Goal: Task Accomplishment & Management: Manage account settings

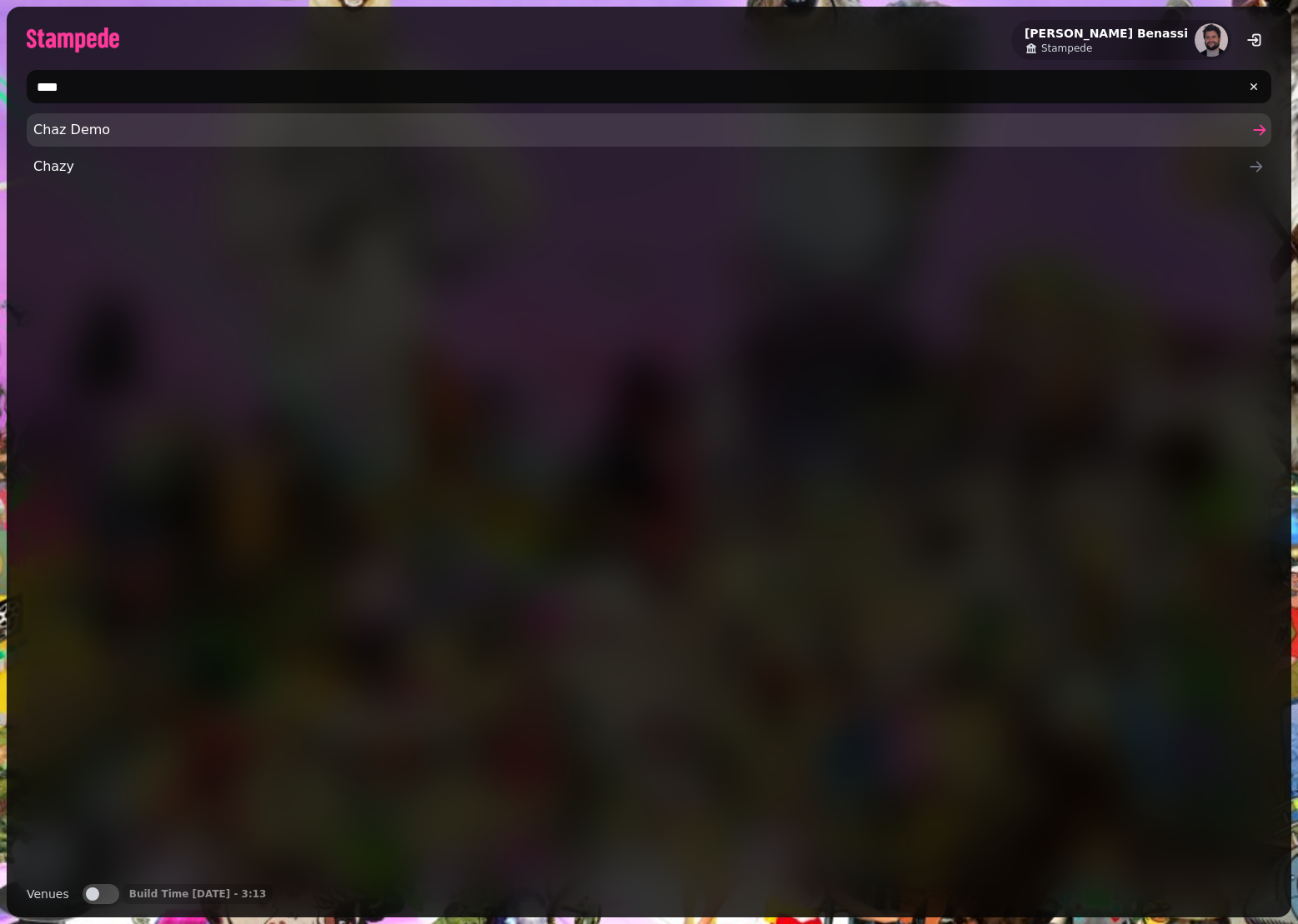
type input "****"
click at [76, 130] on span "Chaz Demo" at bounding box center [641, 129] width 1215 height 20
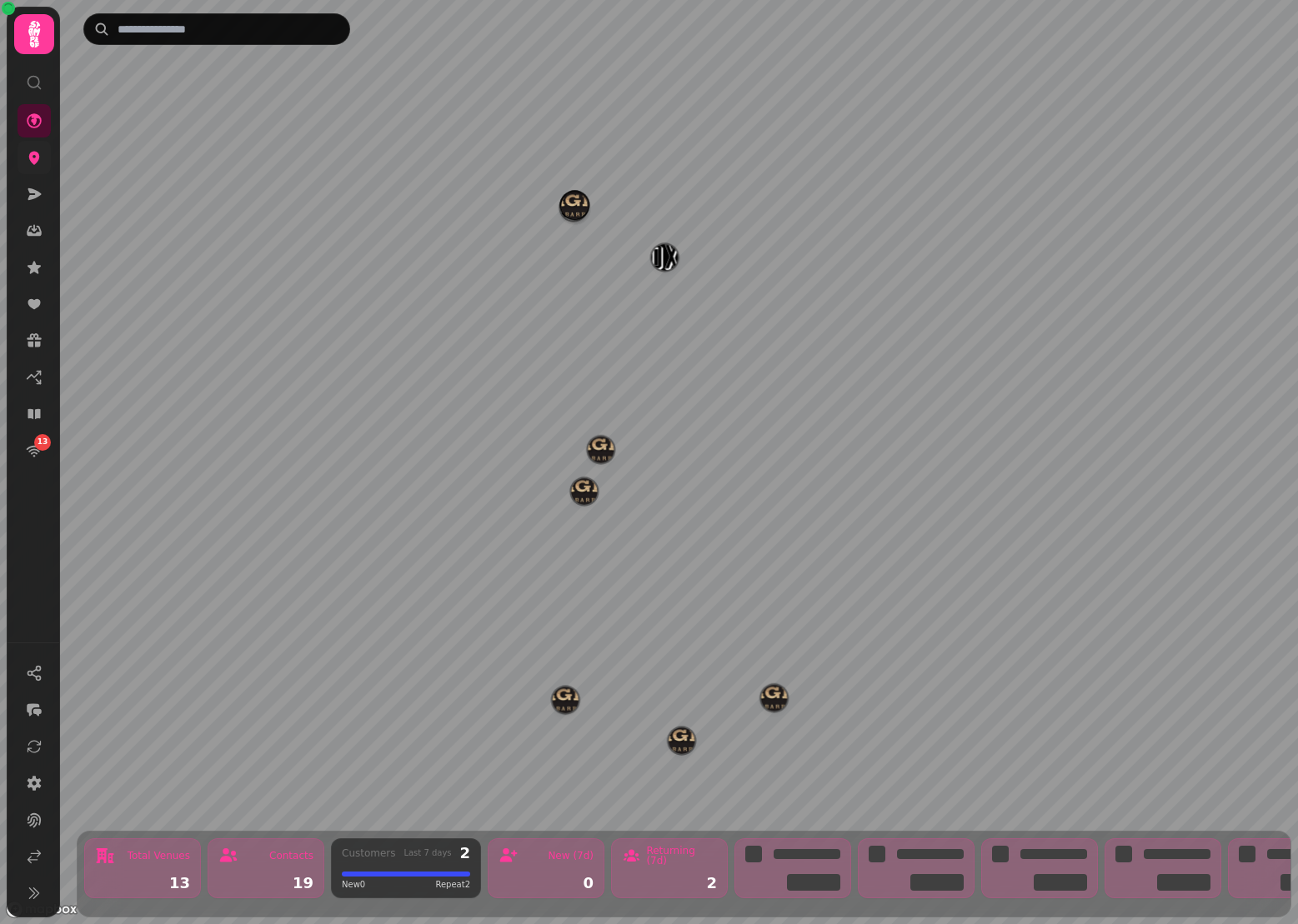
click at [29, 163] on icon at bounding box center [34, 157] width 17 height 17
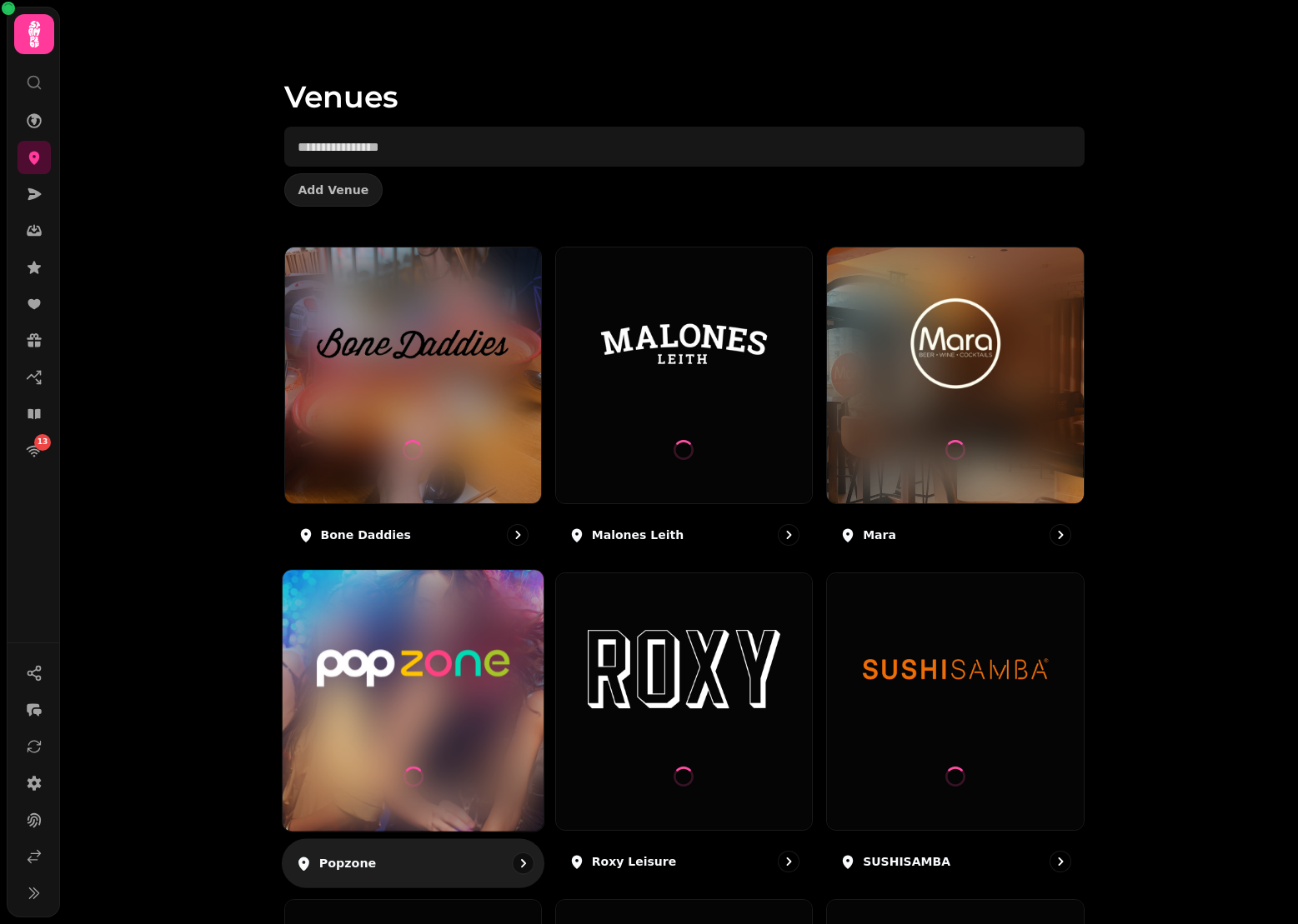
click at [437, 678] on img at bounding box center [413, 669] width 196 height 109
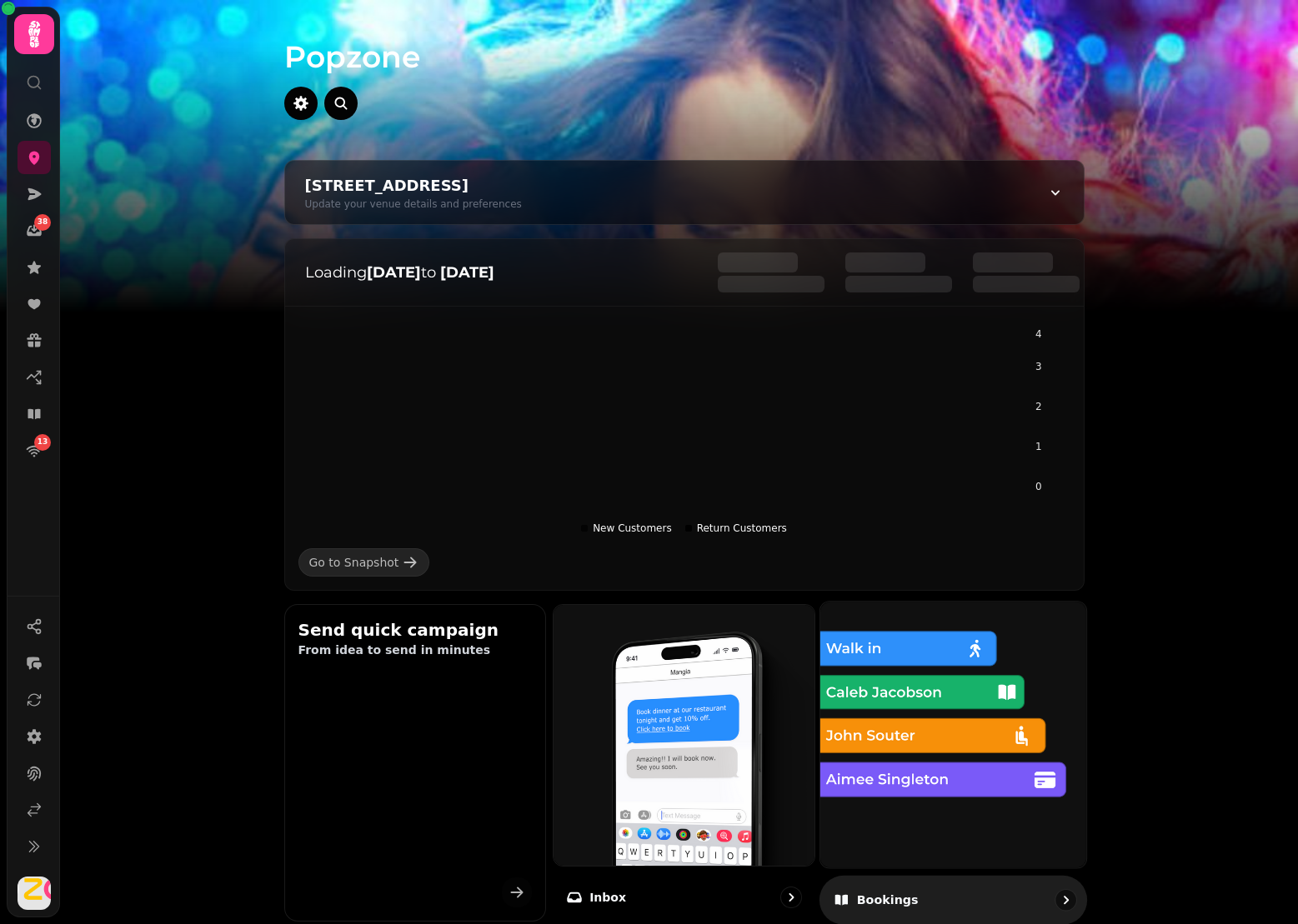
click at [848, 662] on img at bounding box center [953, 734] width 293 height 293
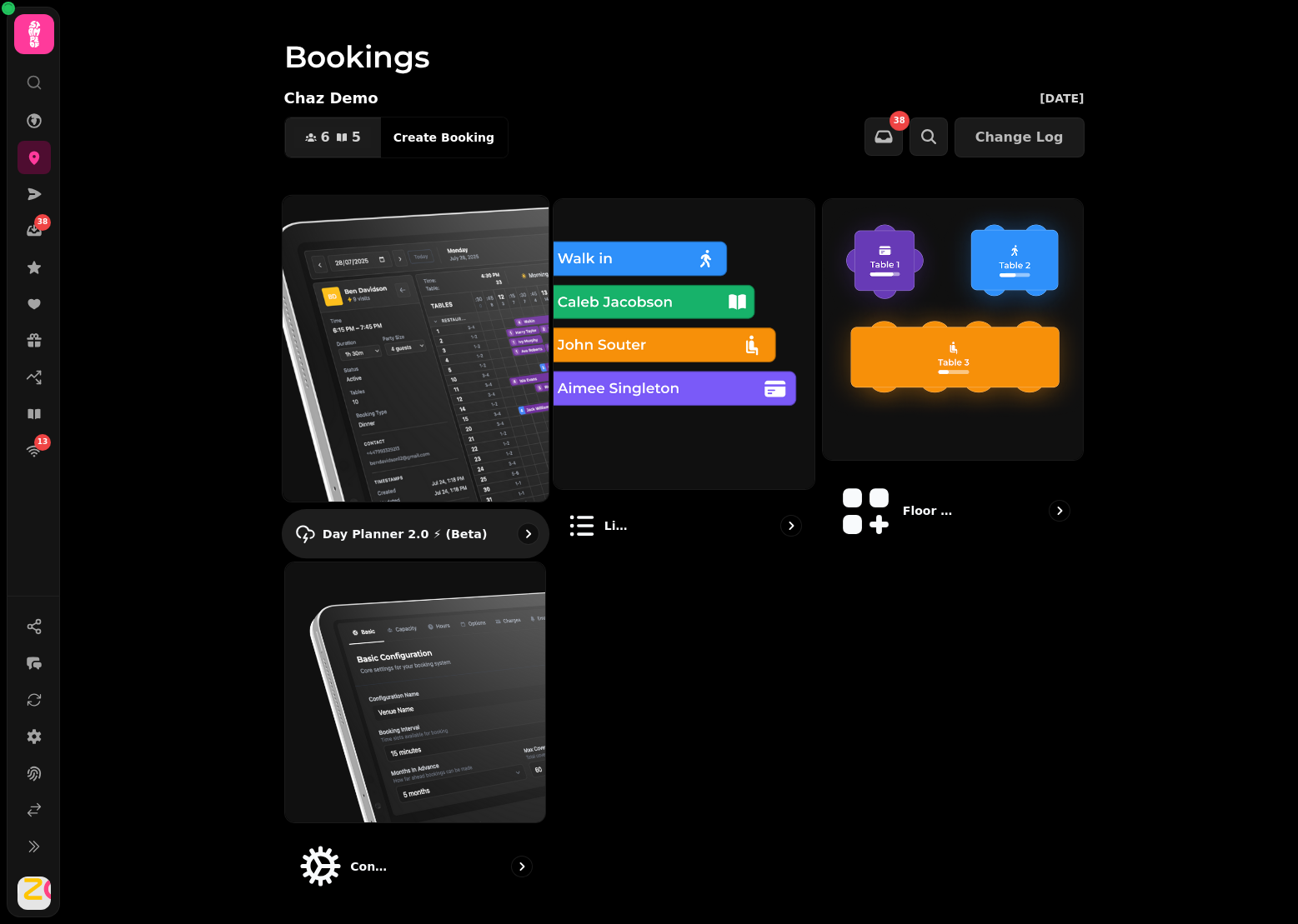
click at [424, 304] on img at bounding box center [415, 348] width 293 height 337
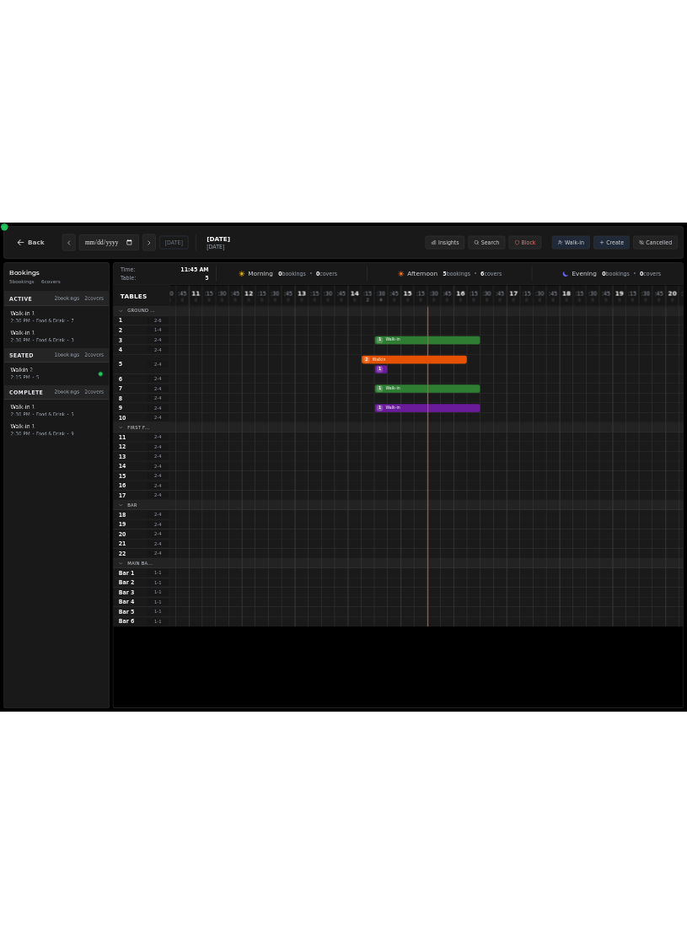
scroll to position [0, 638]
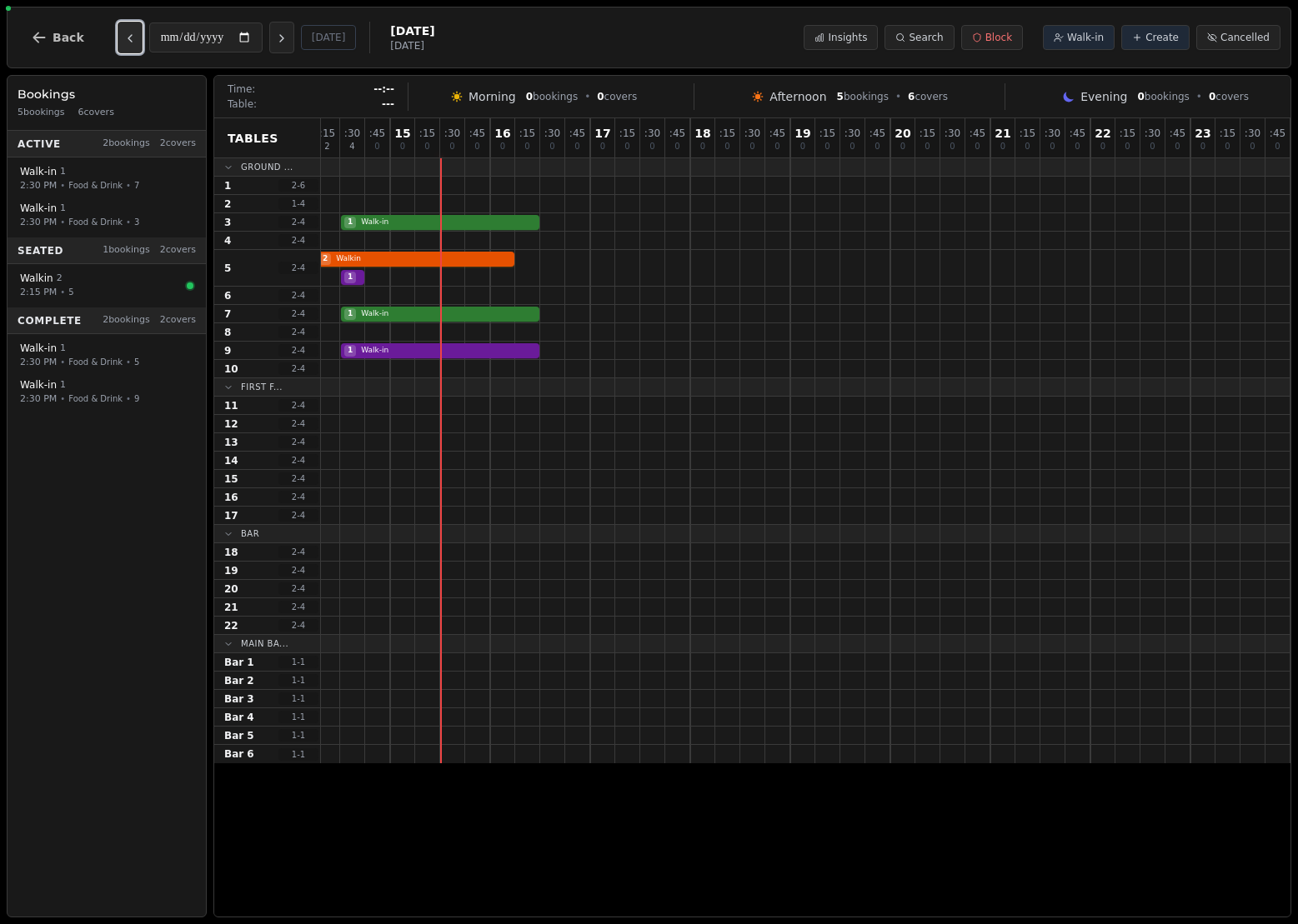
click at [125, 35] on icon "Previous day" at bounding box center [130, 38] width 13 height 13
type input "**********"
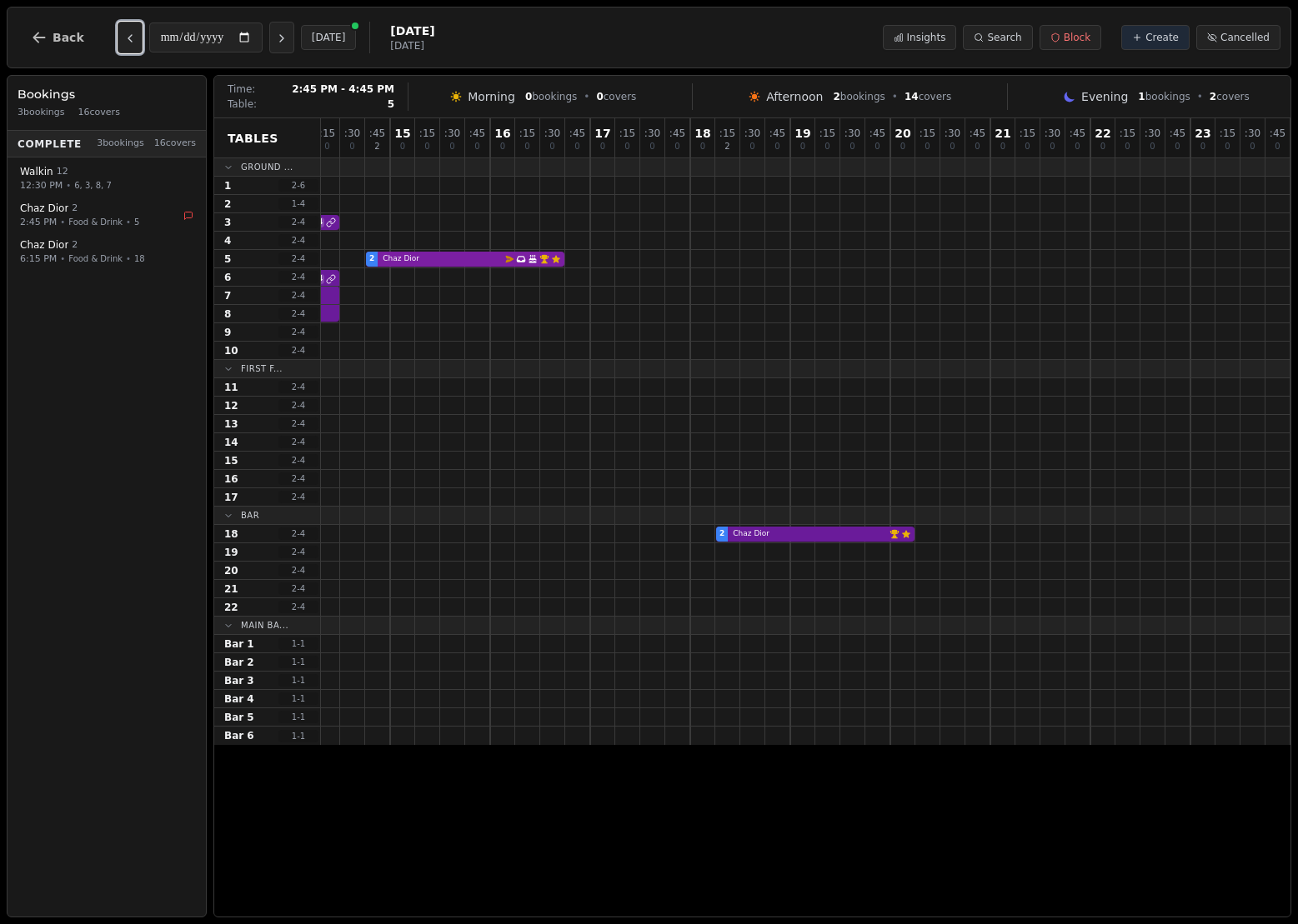
click at [464, 257] on div "2 Chaz Dior Email campaign booking Has conversation thread Birthday celebration…" at bounding box center [489, 259] width 1601 height 19
select select "****"
select select "*"
select select "********"
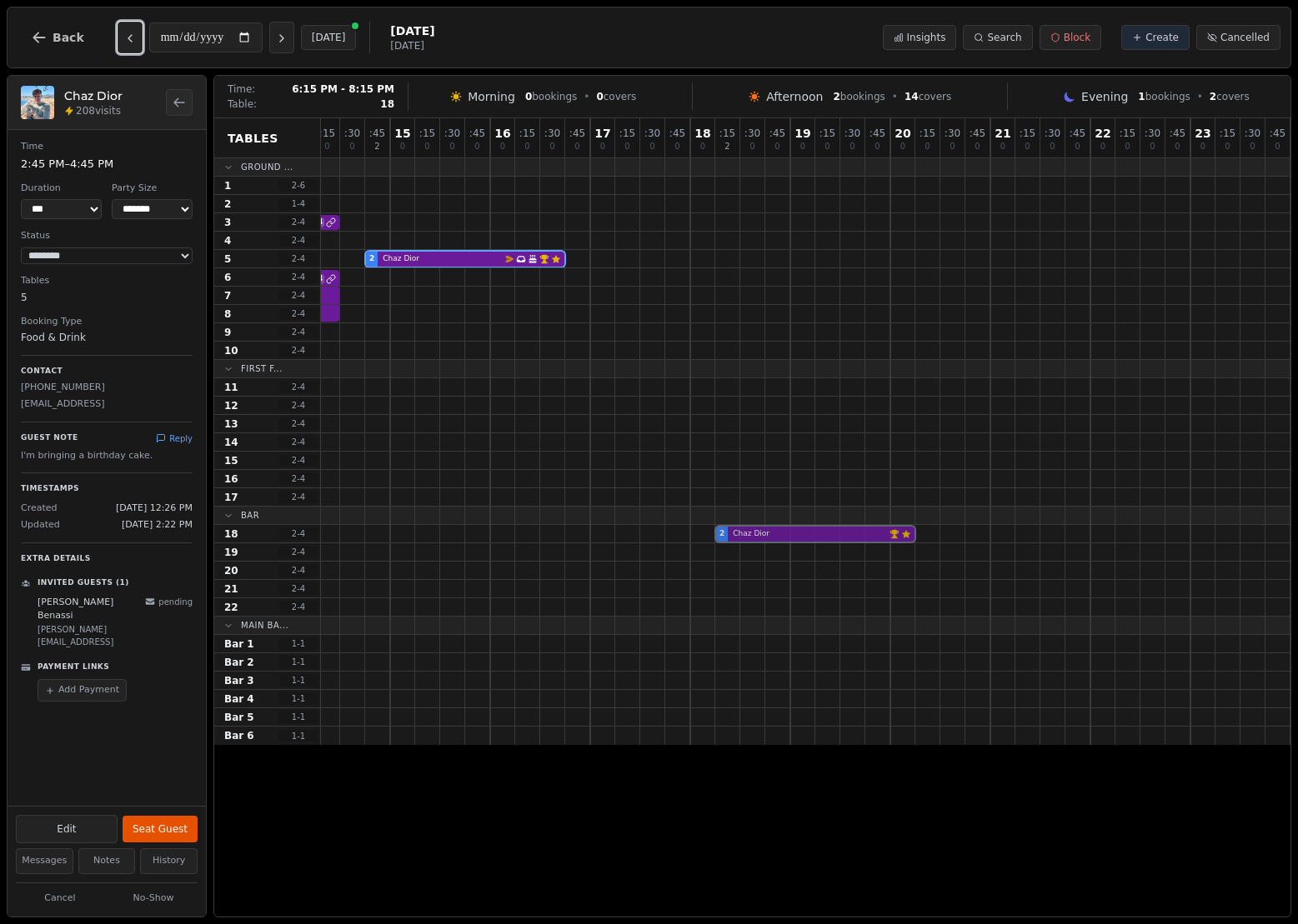
click at [842, 533] on div "2 Chaz Dior VIP customer (209 visits) Customer has left a review" at bounding box center [489, 534] width 1601 height 19
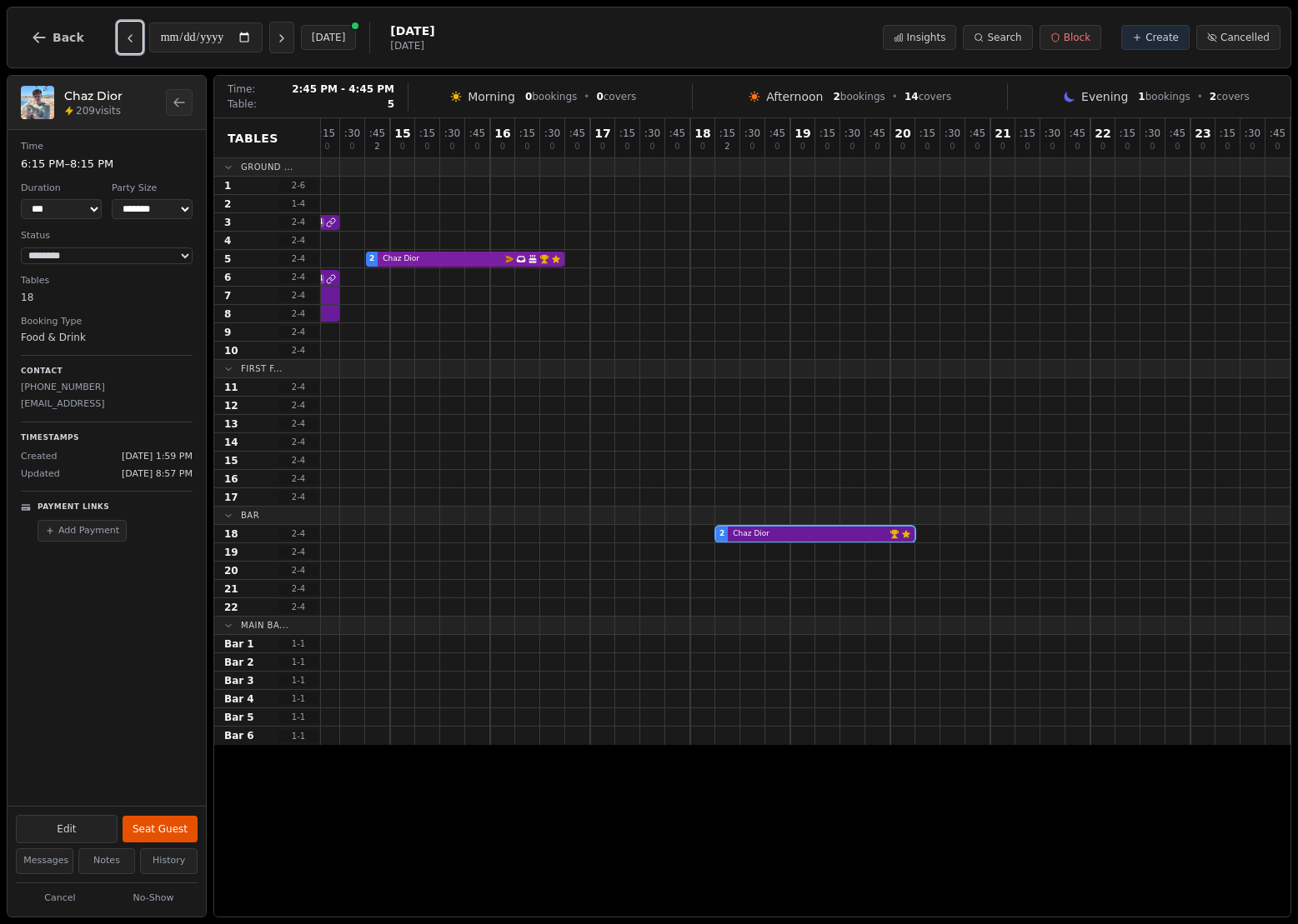
click at [531, 252] on div "2 Chaz Dior Email campaign booking Has conversation thread Birthday celebration…" at bounding box center [489, 259] width 1601 height 19
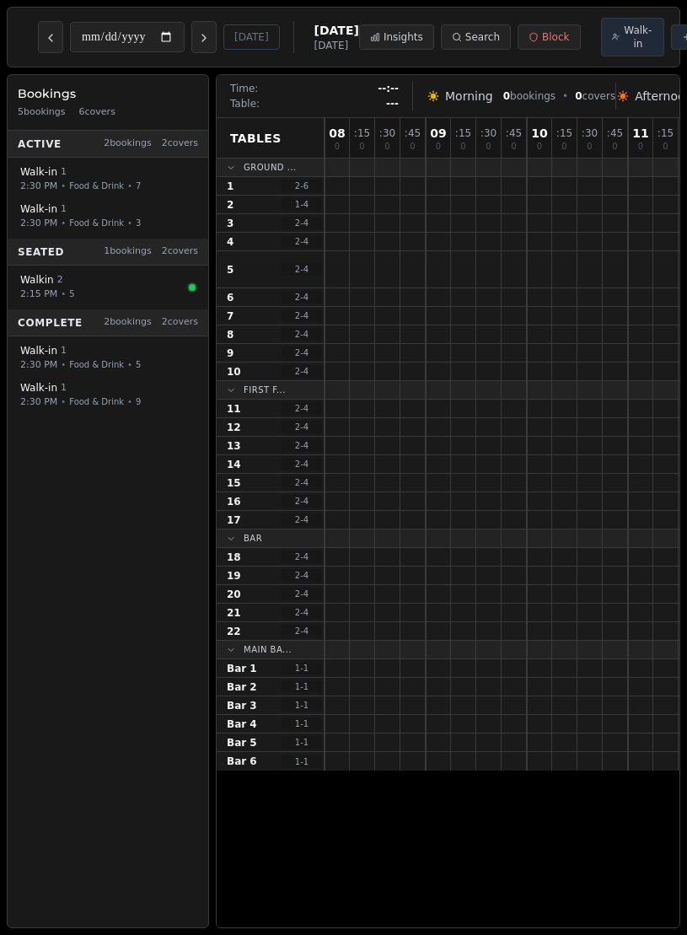
click at [0, 319] on div "**********" at bounding box center [343, 467] width 687 height 935
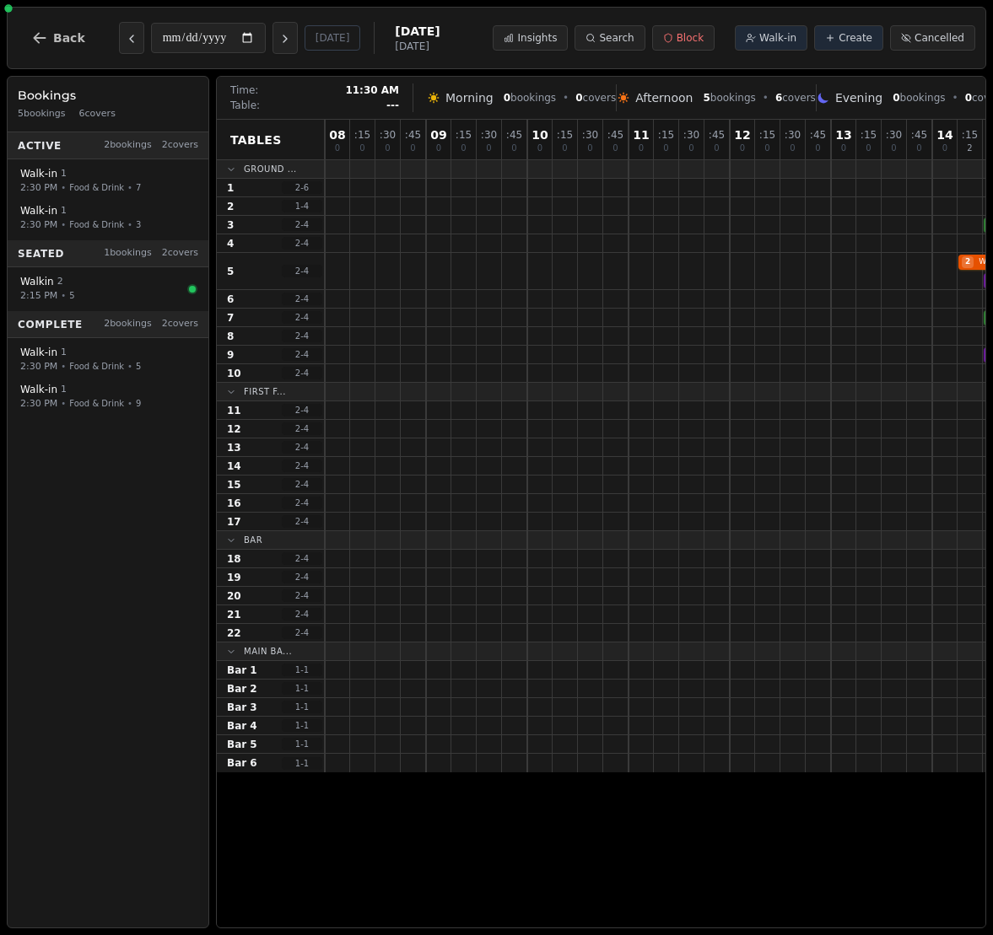
scroll to position [0, 64]
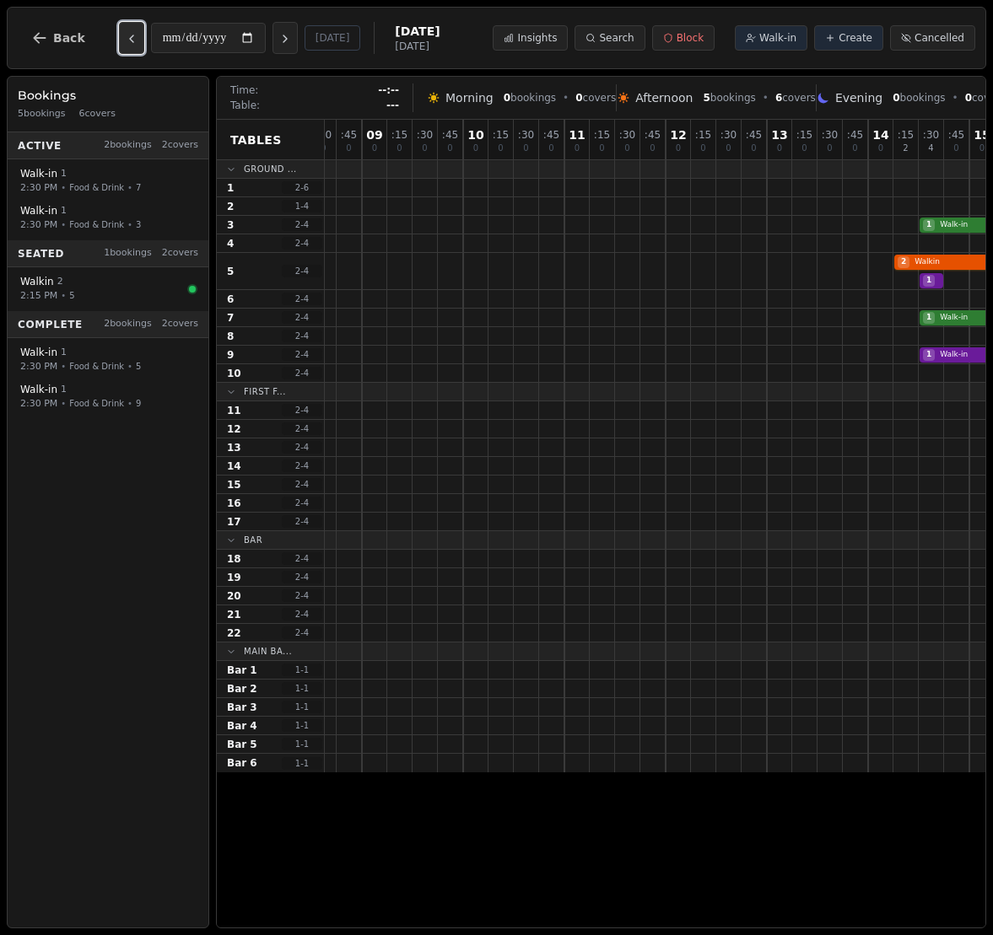
click at [137, 45] on button "Previous day" at bounding box center [131, 38] width 25 height 32
type input "**********"
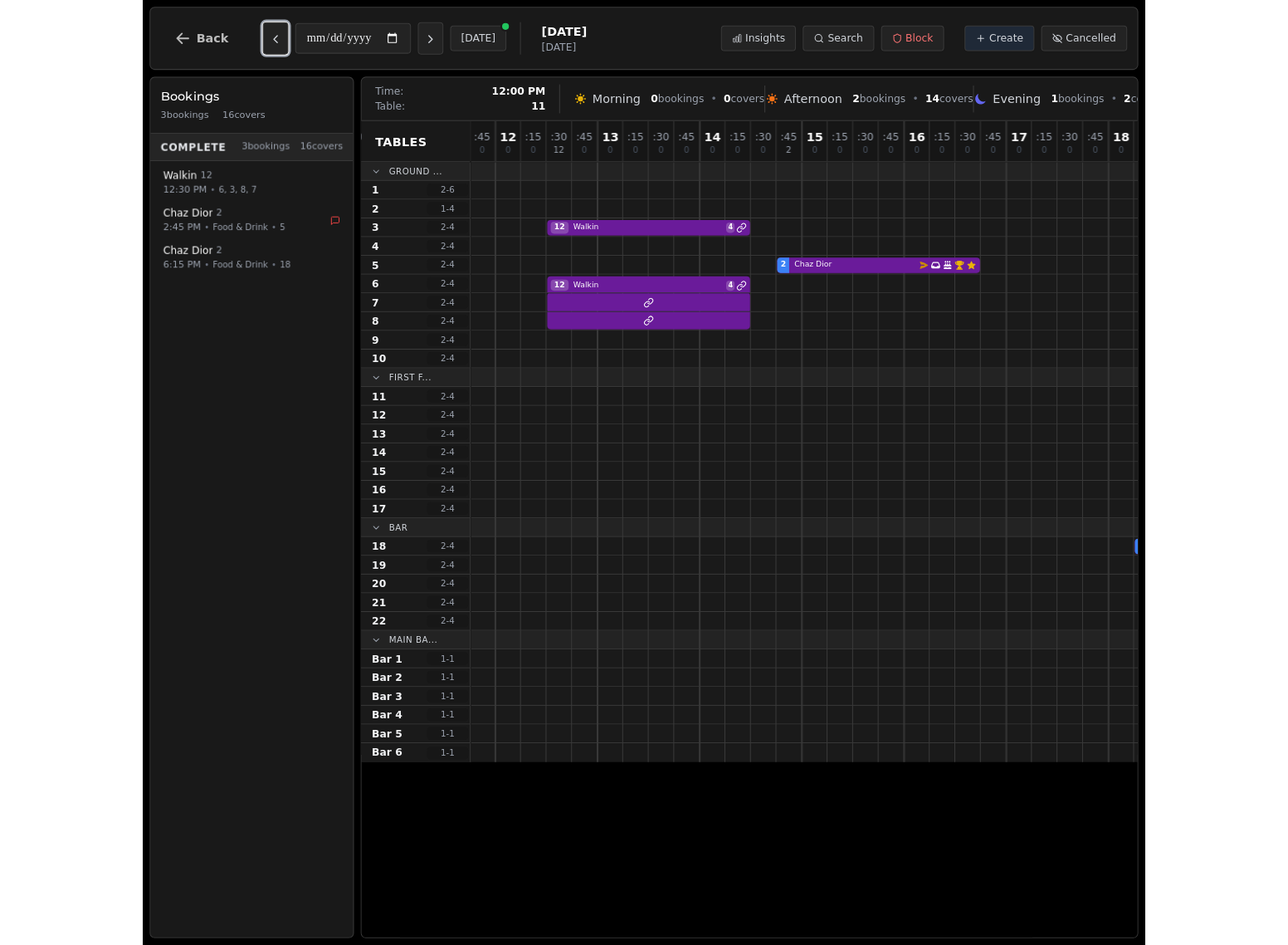
scroll to position [0, 447]
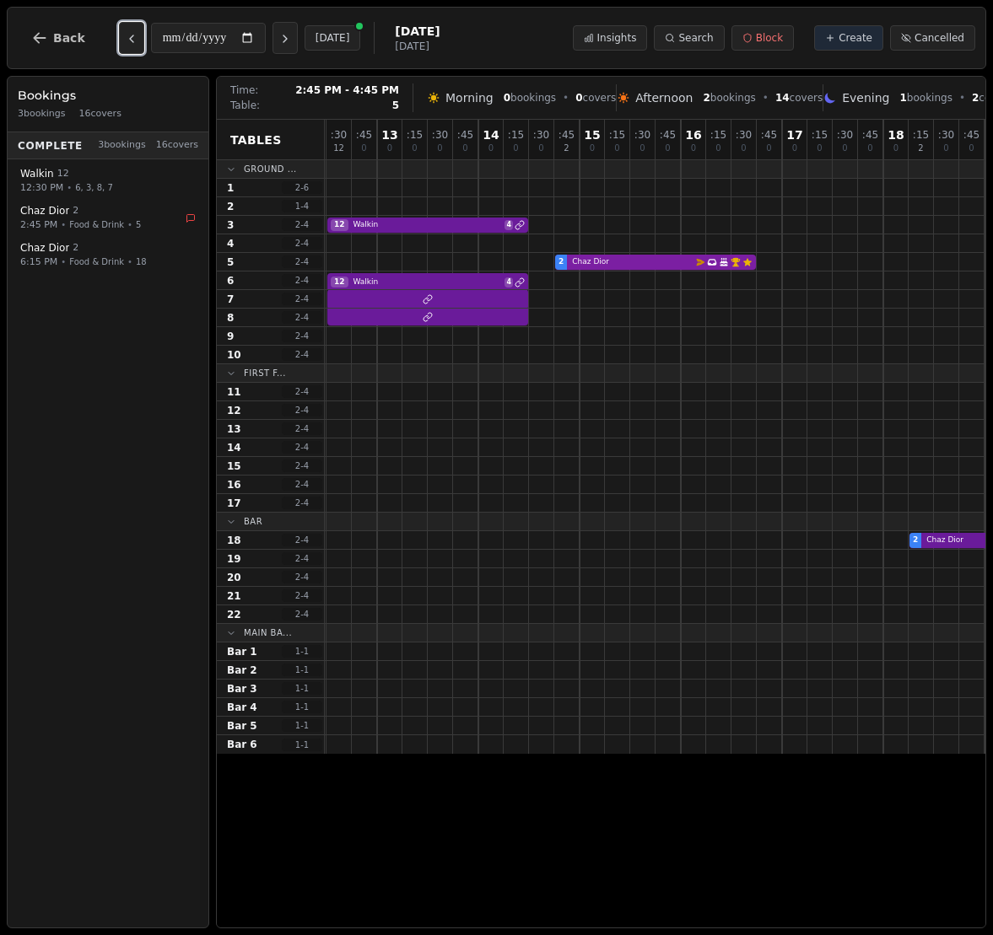
click at [686, 266] on div "2 Chaz Dior Email campaign booking Has conversation thread Birthday celebration…" at bounding box center [680, 262] width 1619 height 19
select select "****"
select select "*"
select select "********"
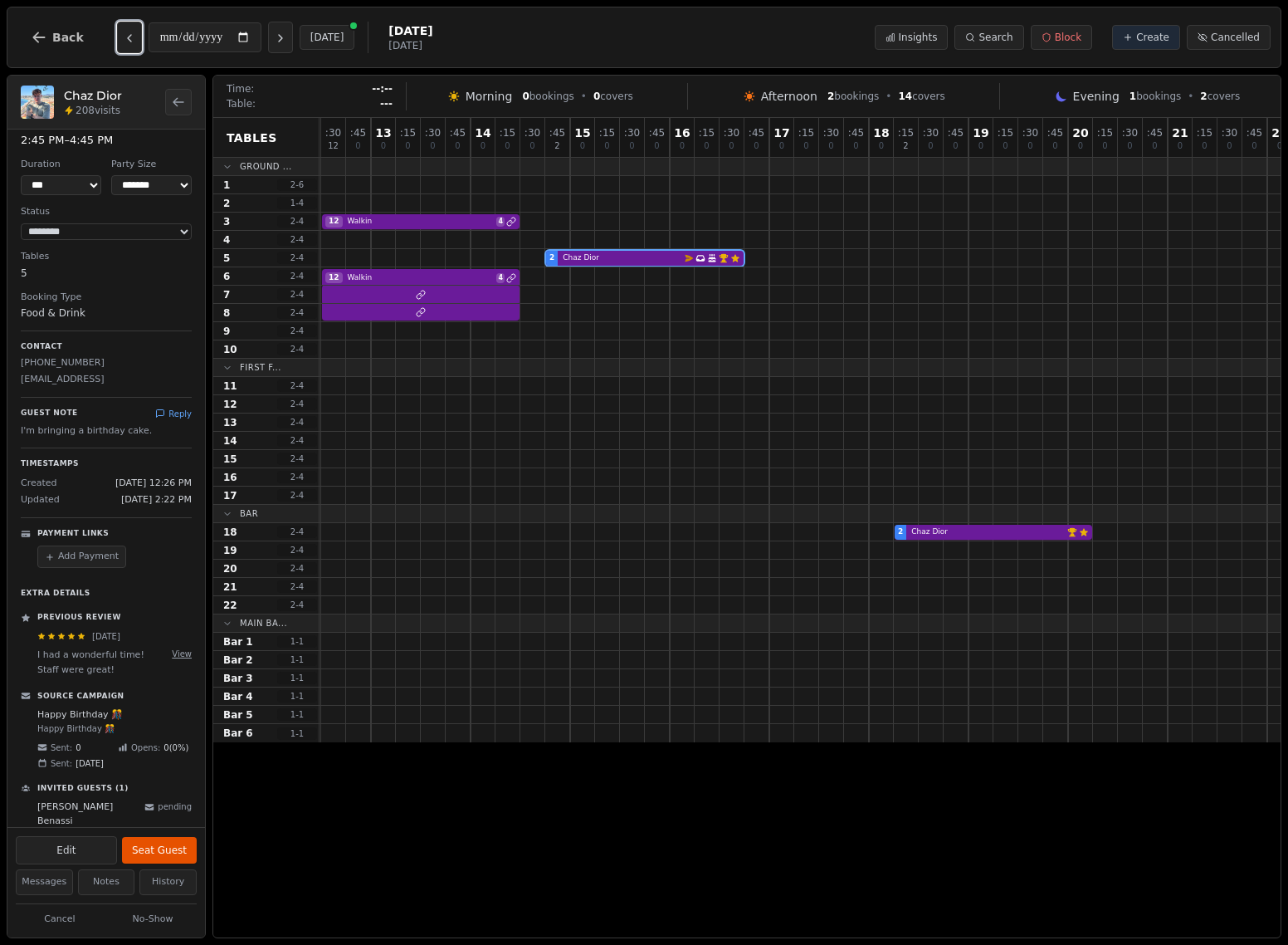
scroll to position [34, 0]
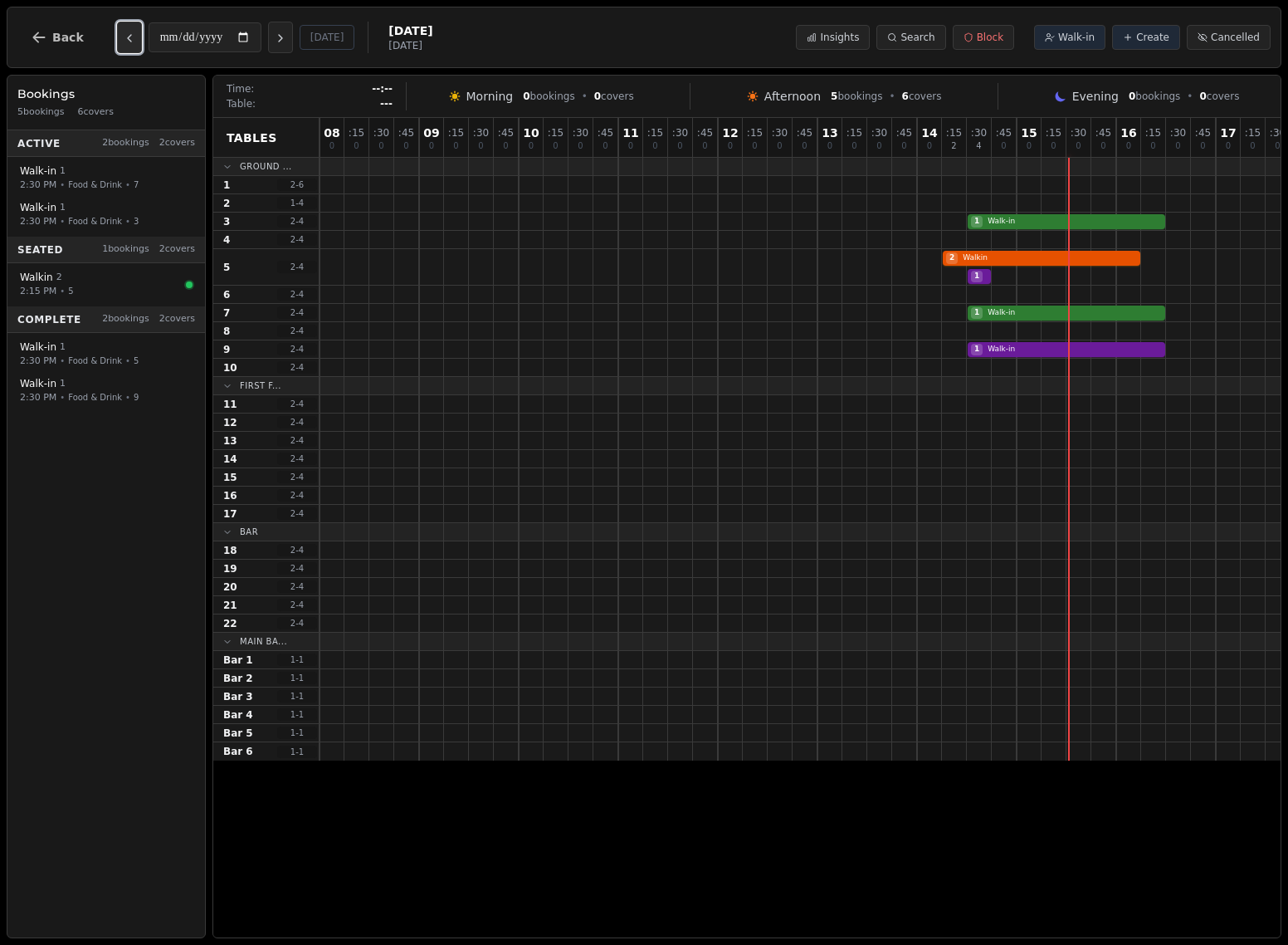
click at [123, 33] on icon "Previous day" at bounding box center [129, 37] width 13 height 13
type input "**********"
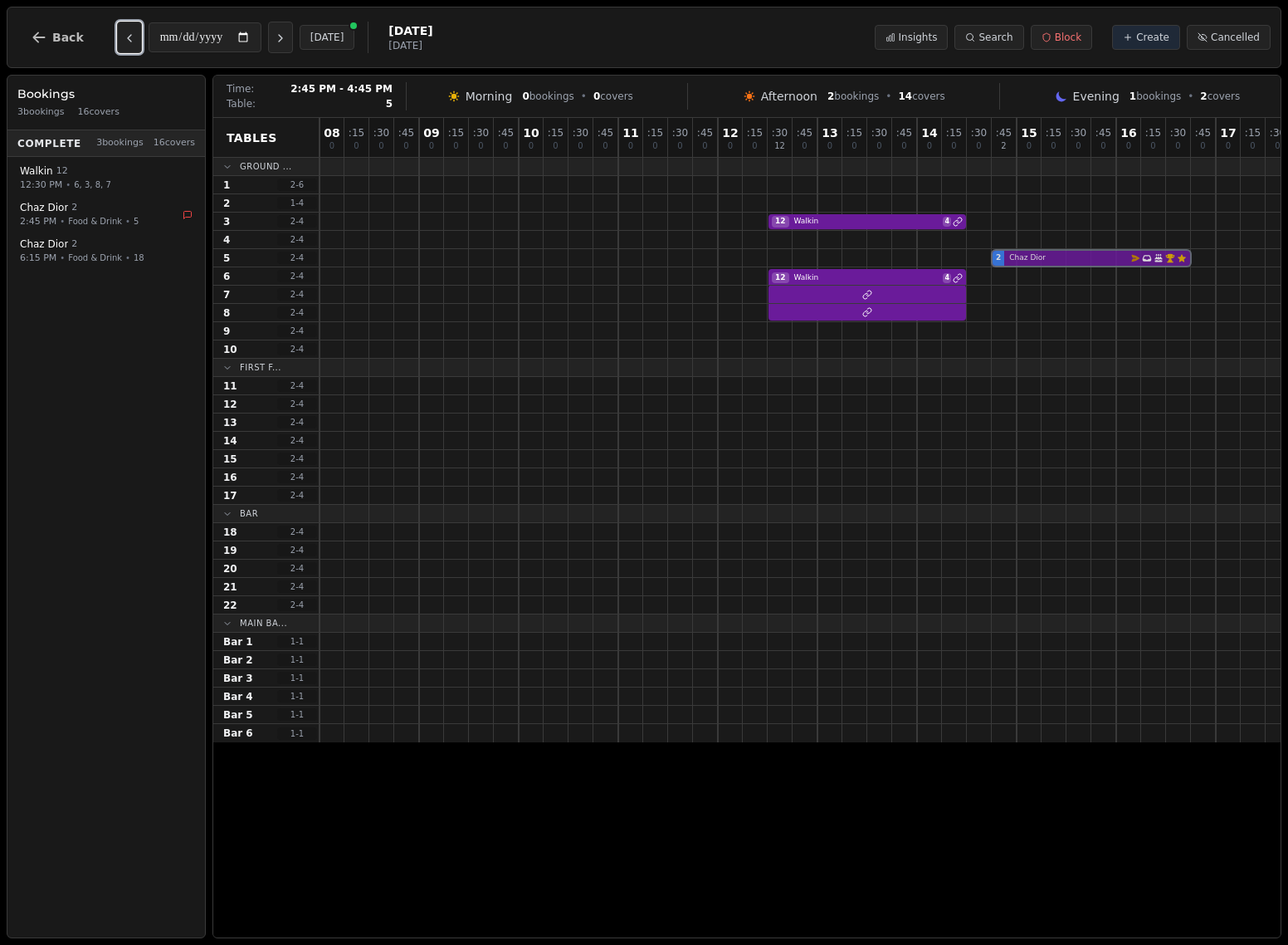
click at [1051, 258] on div "2 Chaz Dior Email campaign booking Has conversation thread Birthday celebration…" at bounding box center [1116, 258] width 1593 height 19
select select "****"
select select "*"
select select "********"
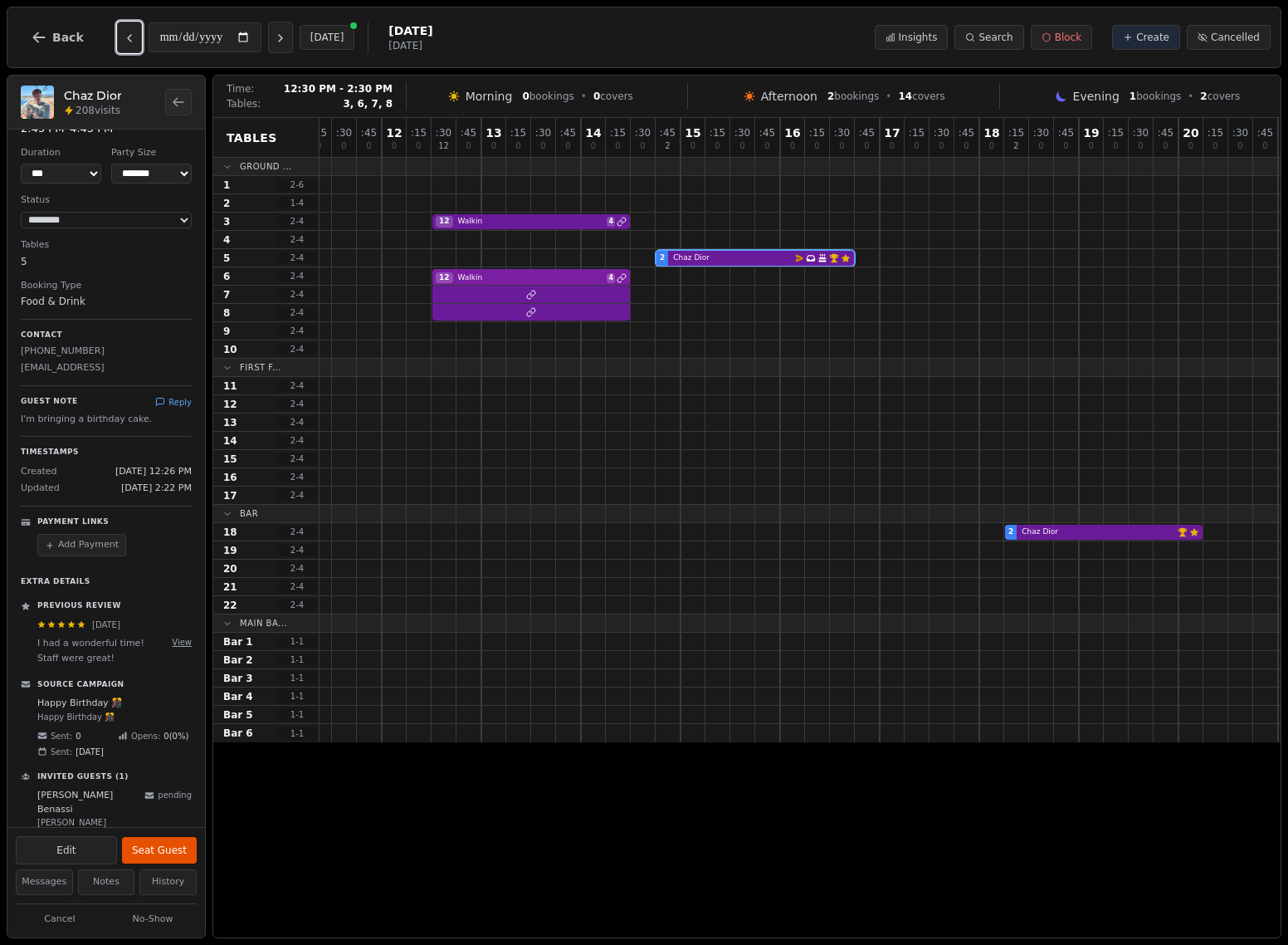
scroll to position [0, 437]
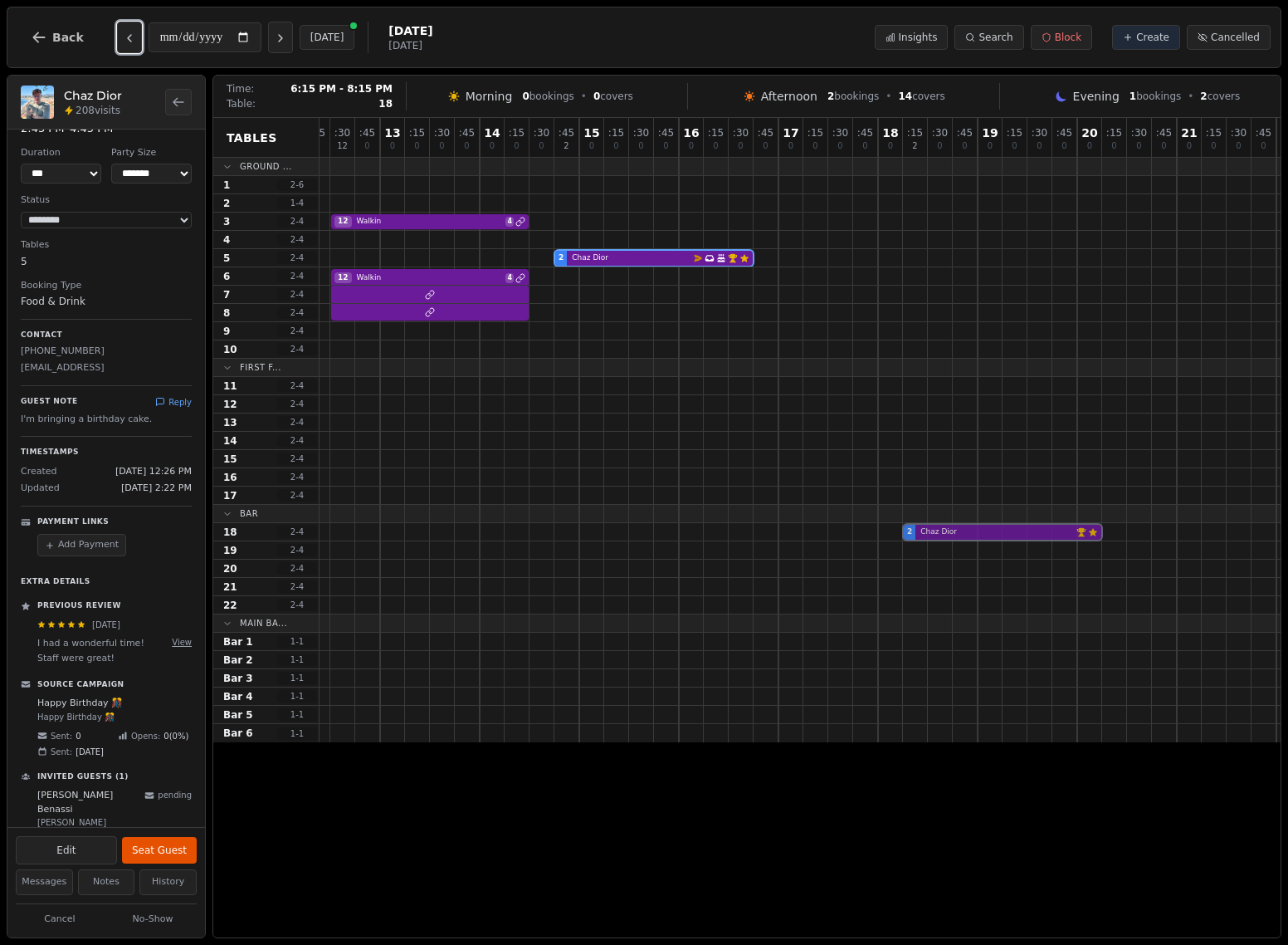
click at [1034, 534] on div "2 Chaz Dior VIP customer (209 visits) Customer has left a review" at bounding box center [678, 532] width 1593 height 19
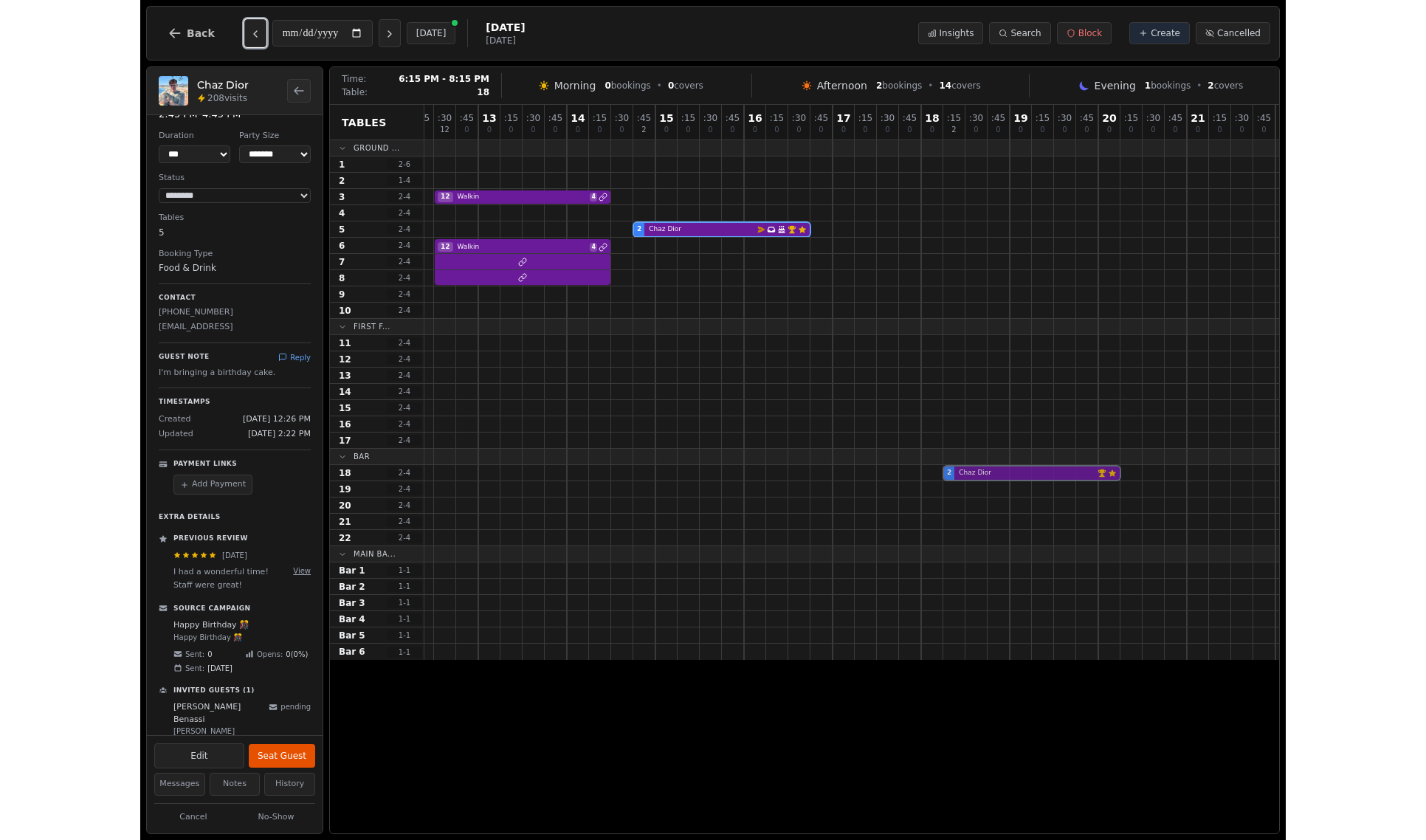
scroll to position [0, 0]
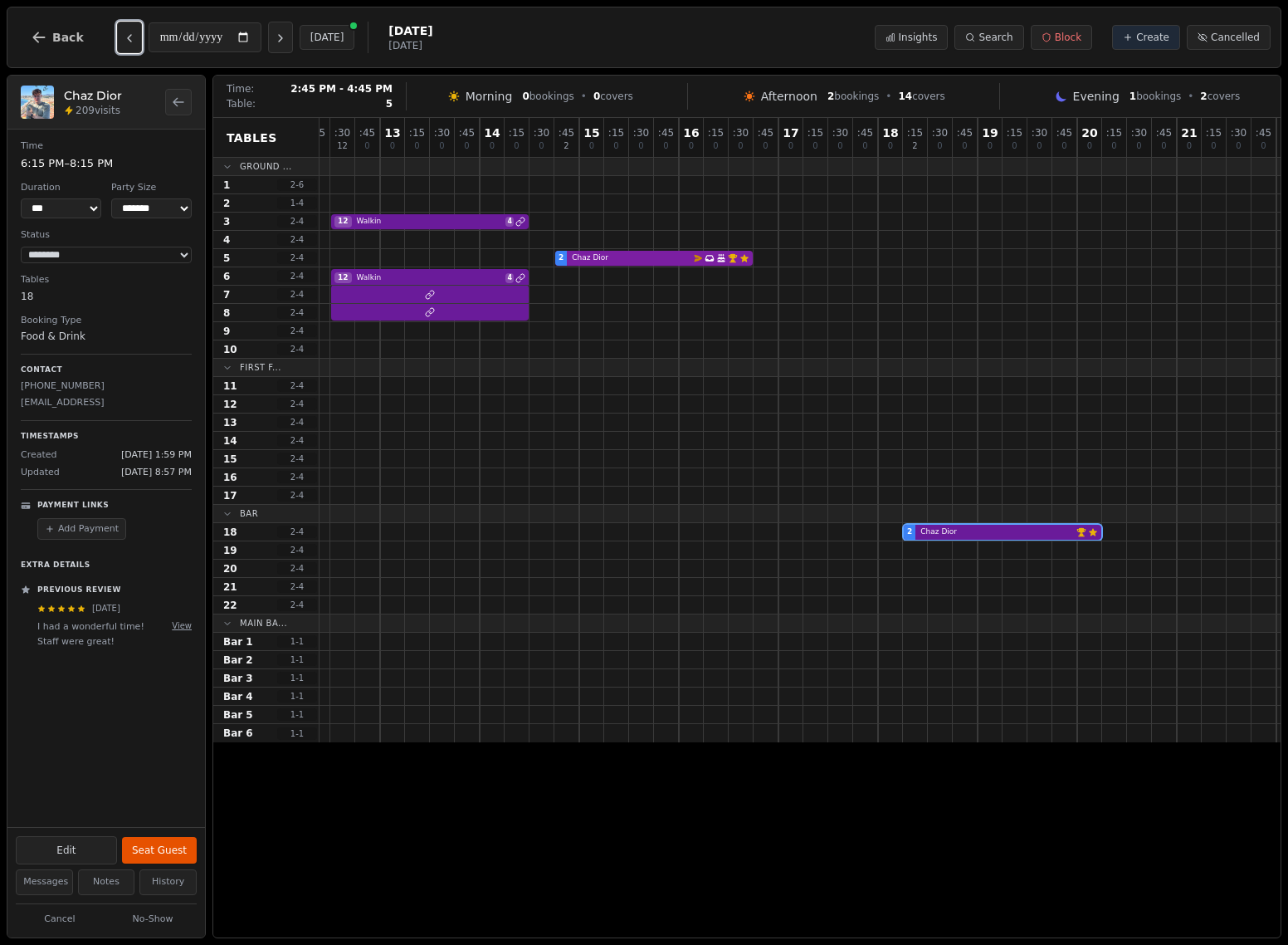
click at [604, 260] on div "2 Chaz Dior Email campaign booking Has conversation thread Birthday celebration…" at bounding box center [678, 258] width 1593 height 19
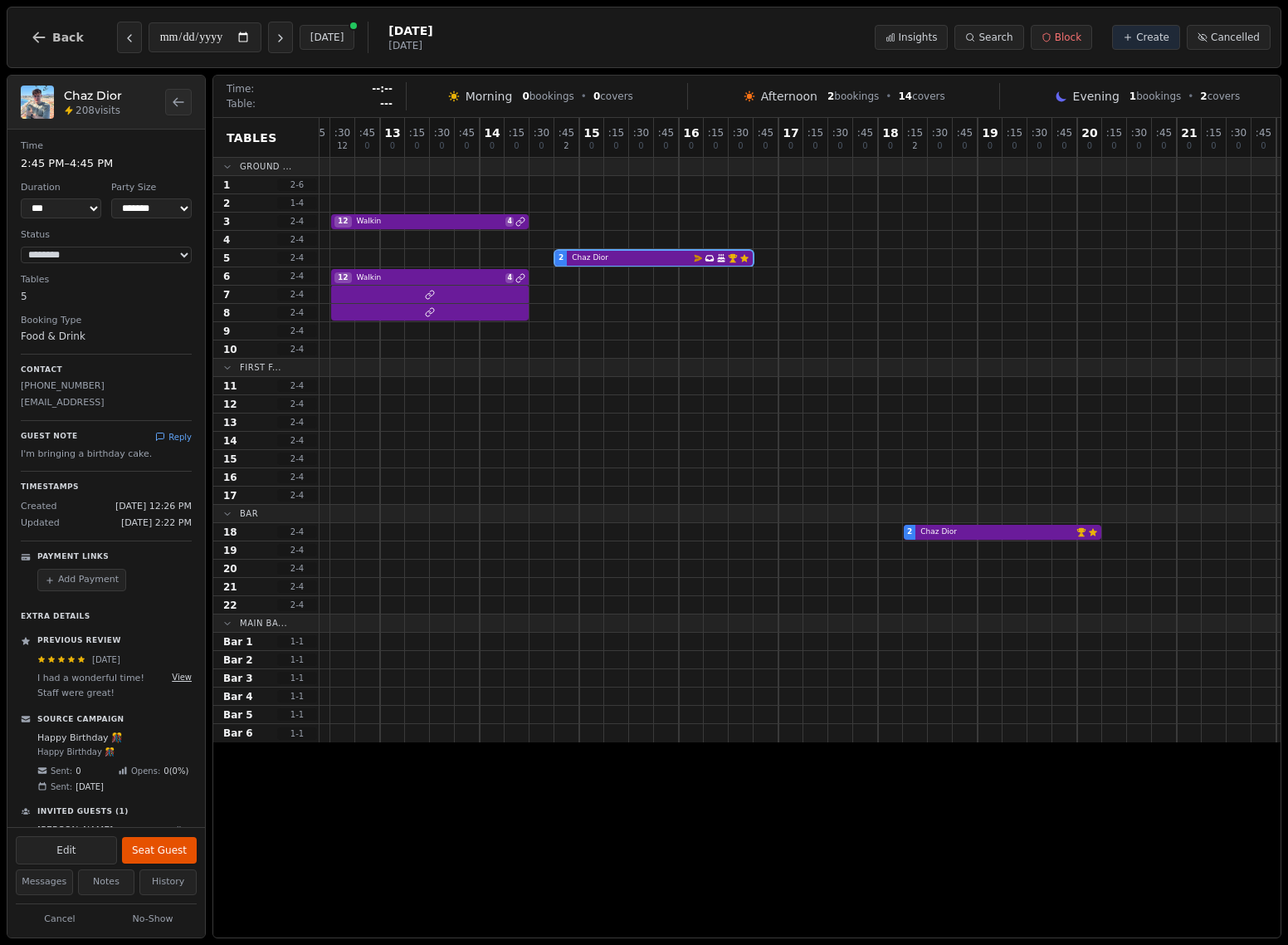
click at [178, 681] on button "View" at bounding box center [182, 676] width 20 height 13
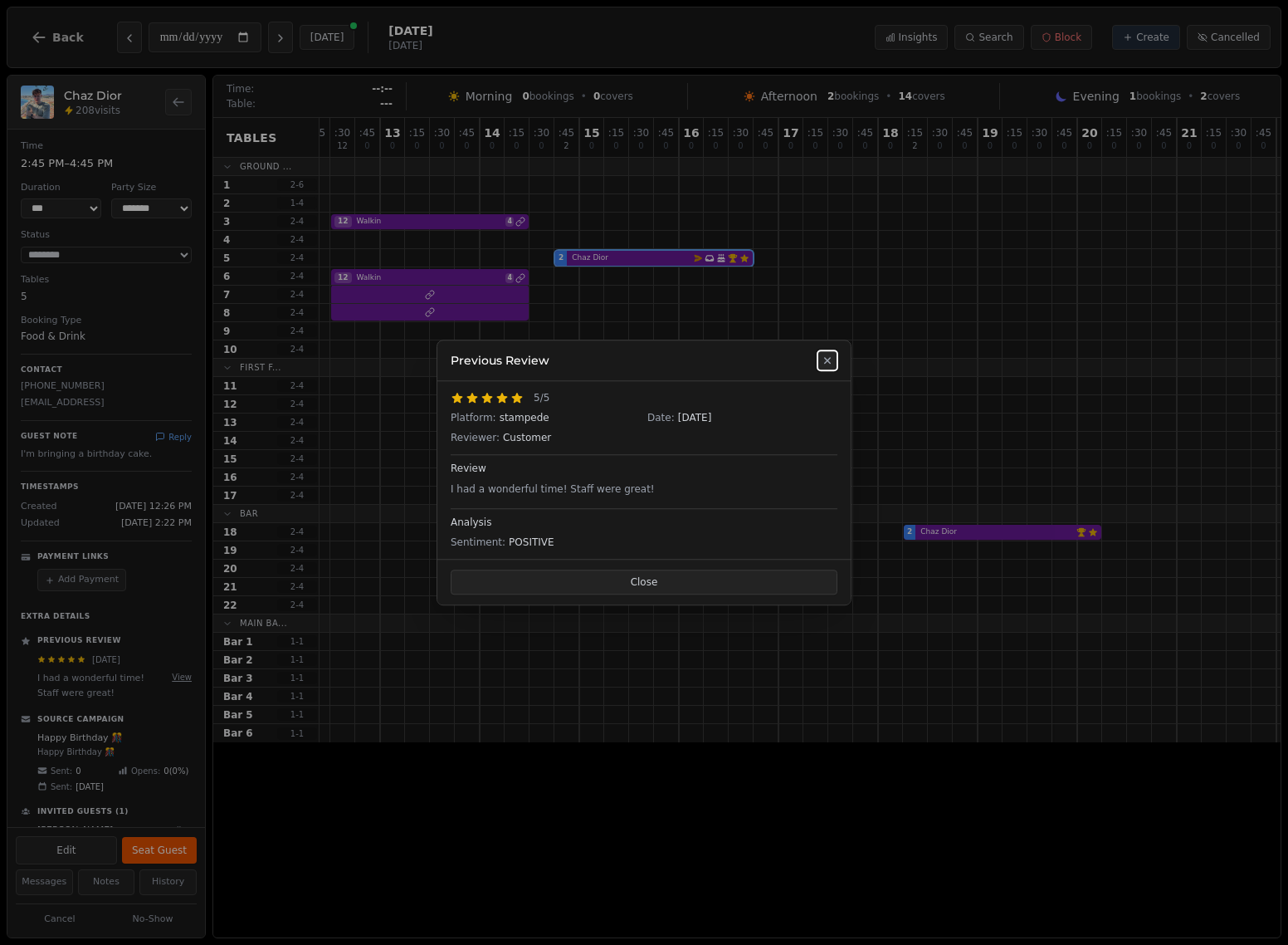
click at [827, 359] on icon at bounding box center [827, 360] width 7 height 7
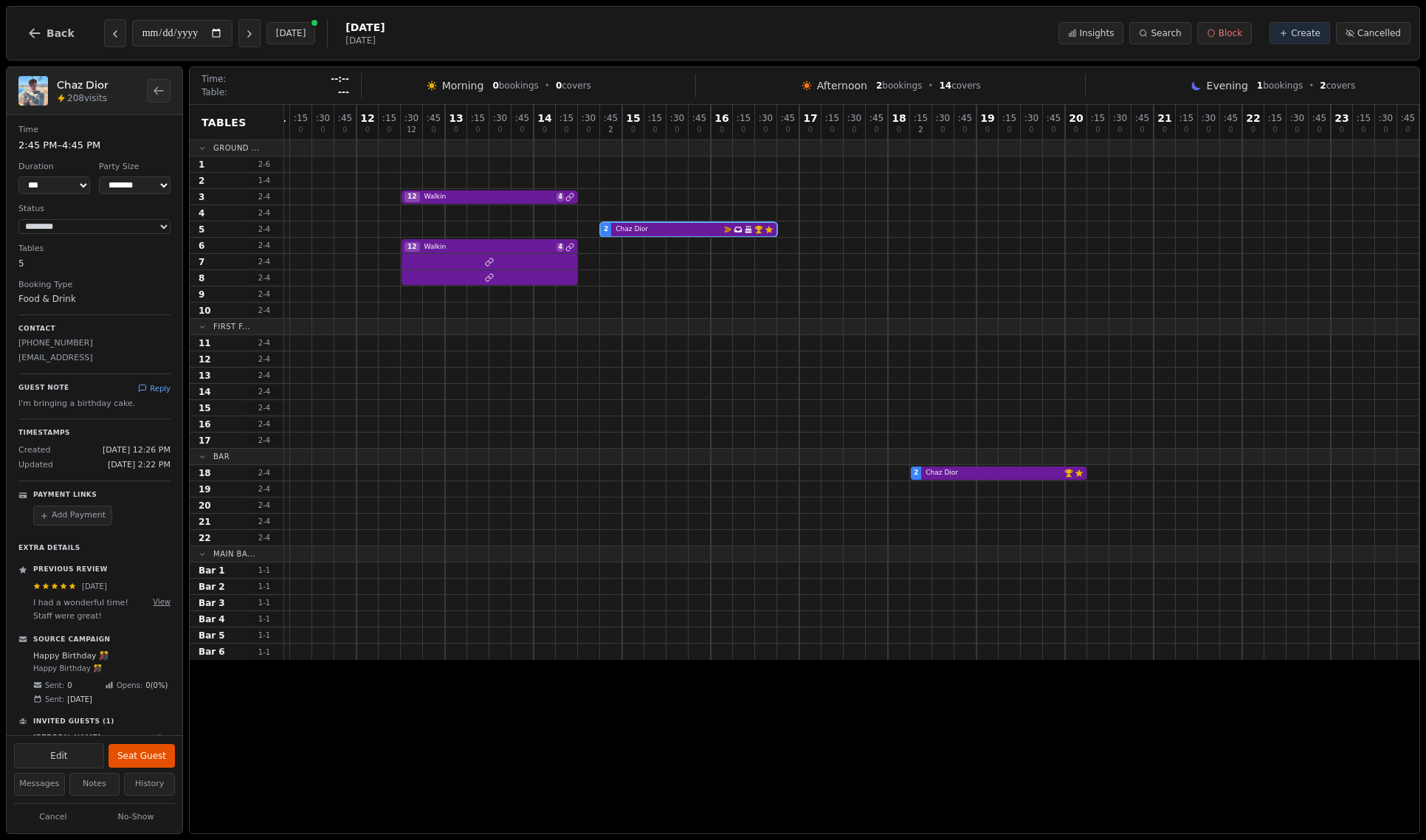
scroll to position [31, 0]
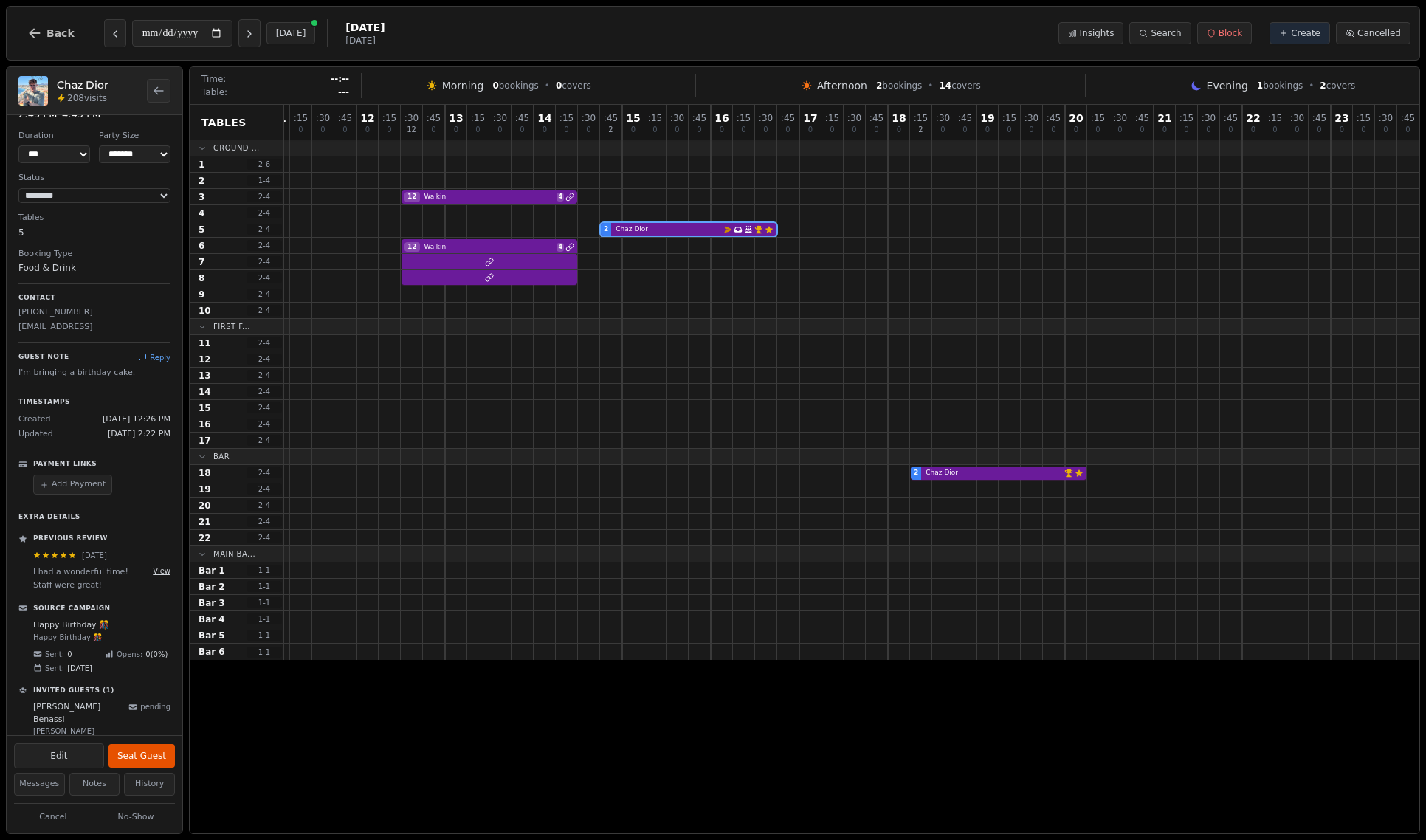
click at [158, 571] on button "View" at bounding box center [162, 570] width 18 height 11
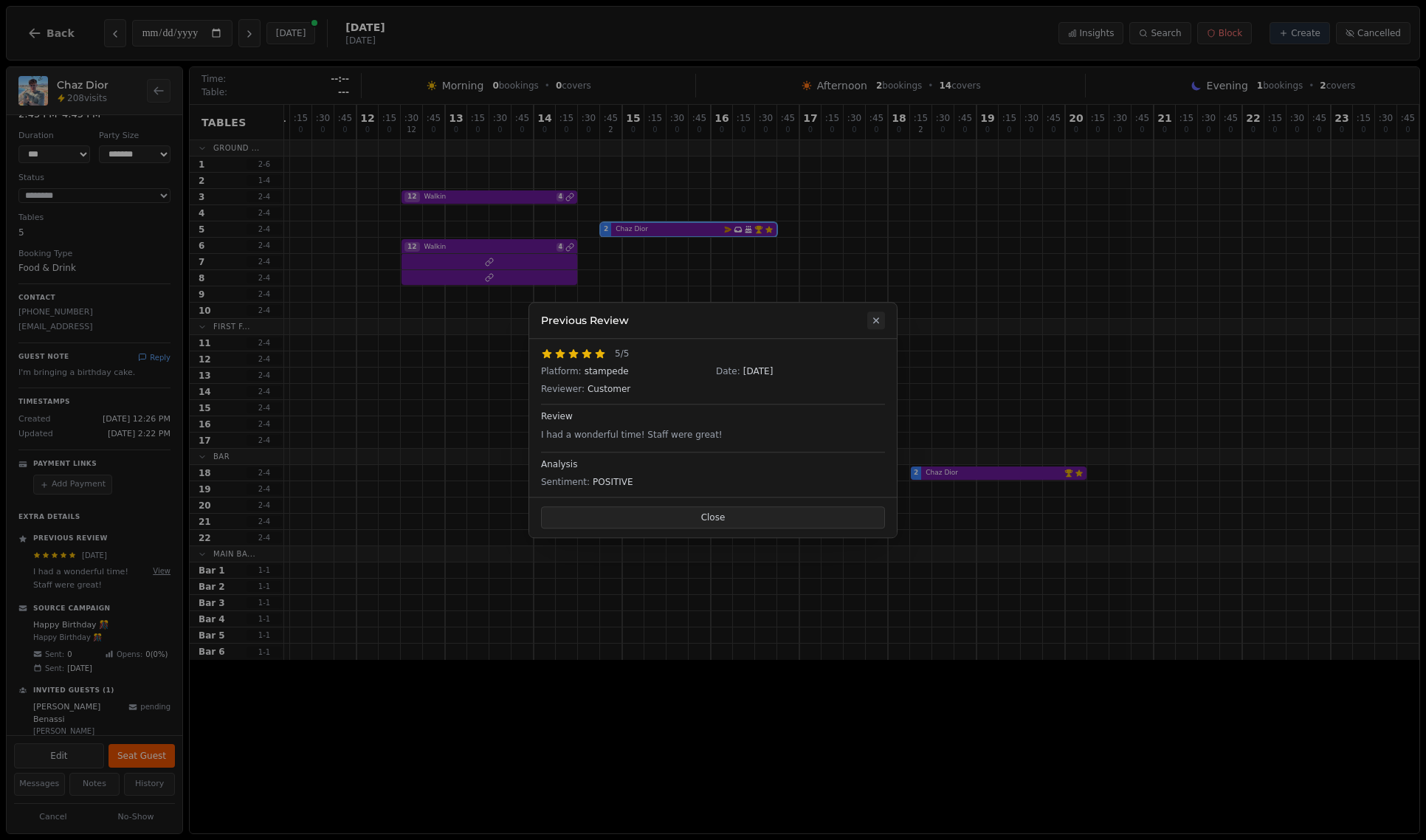
click at [875, 318] on icon at bounding box center [875, 319] width 11 height 11
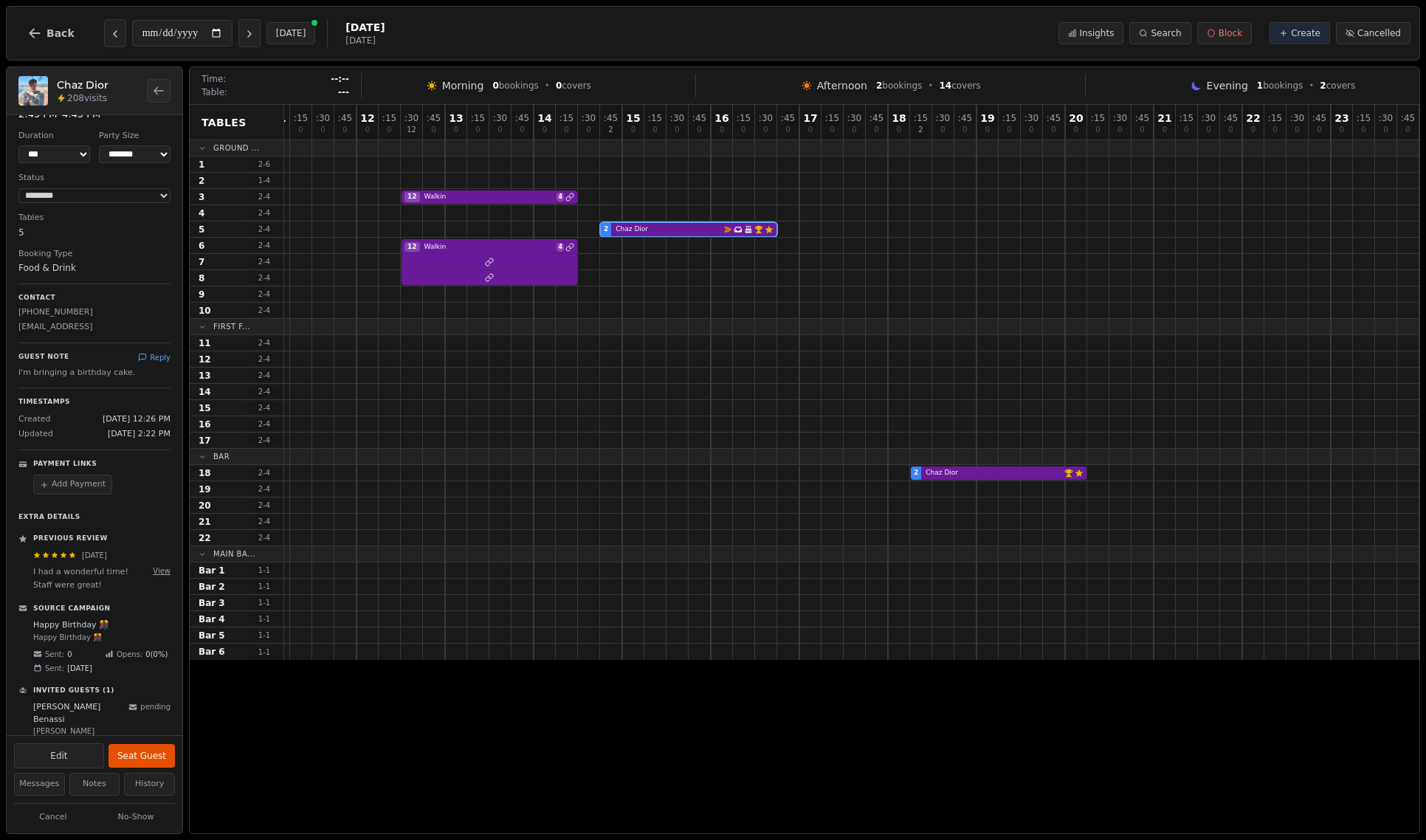
scroll to position [0, 0]
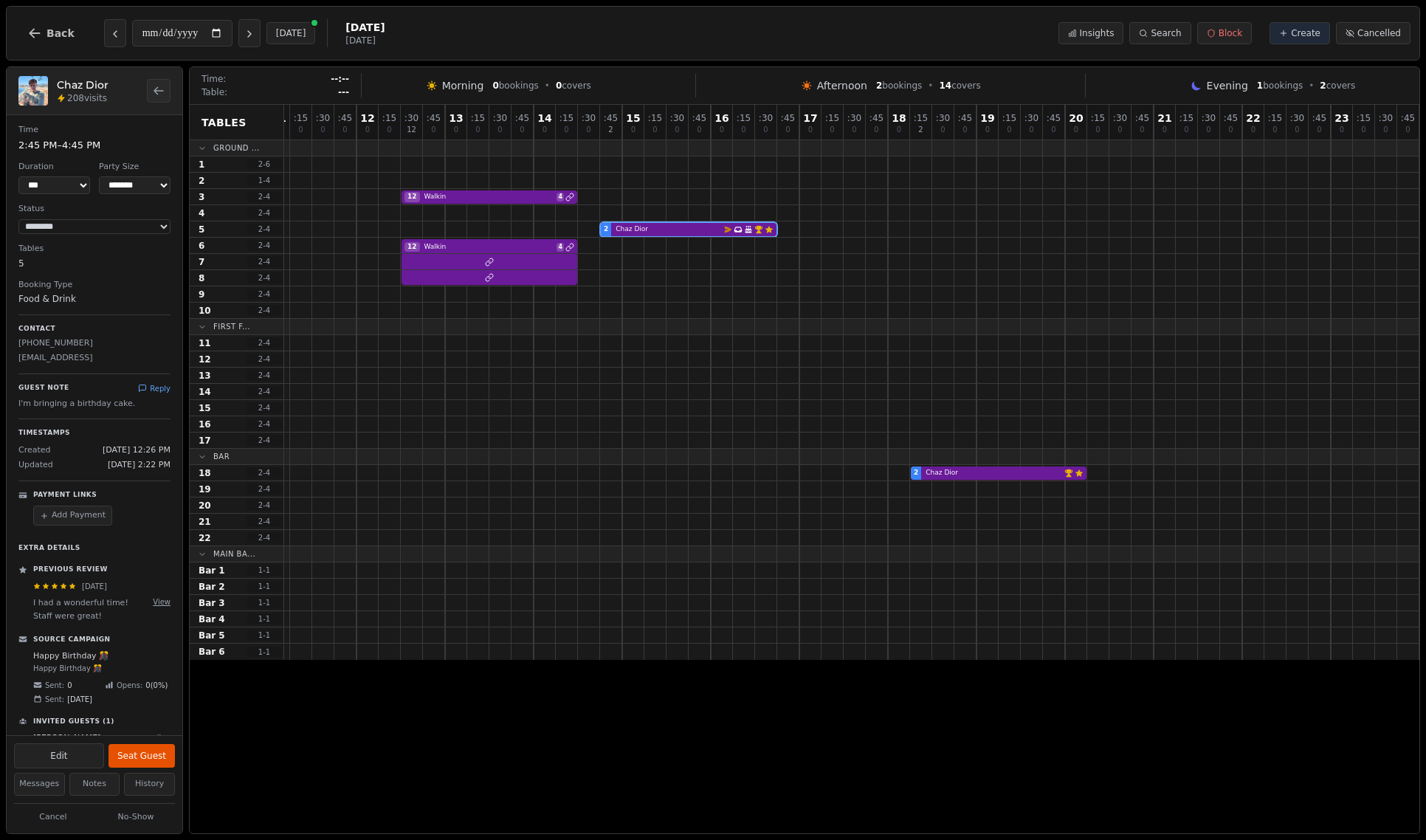
click at [131, 690] on span "Opens:" at bounding box center [130, 685] width 26 height 11
drag, startPoint x: 120, startPoint y: 704, endPoint x: 21, endPoint y: 648, distance: 113.7
click at [21, 647] on div "Source Campaign Happy Birthday 🎊 Happy Birthday 🎊 Sent: 0 Opens: 0 ( 0 %) Sent:…" at bounding box center [95, 669] width 152 height 70
click at [105, 648] on div "Source Campaign Happy Birthday 🎊 Happy Birthday 🎊 Sent: 0 Opens: 0 ( 0 %) Sent:…" at bounding box center [95, 669] width 152 height 70
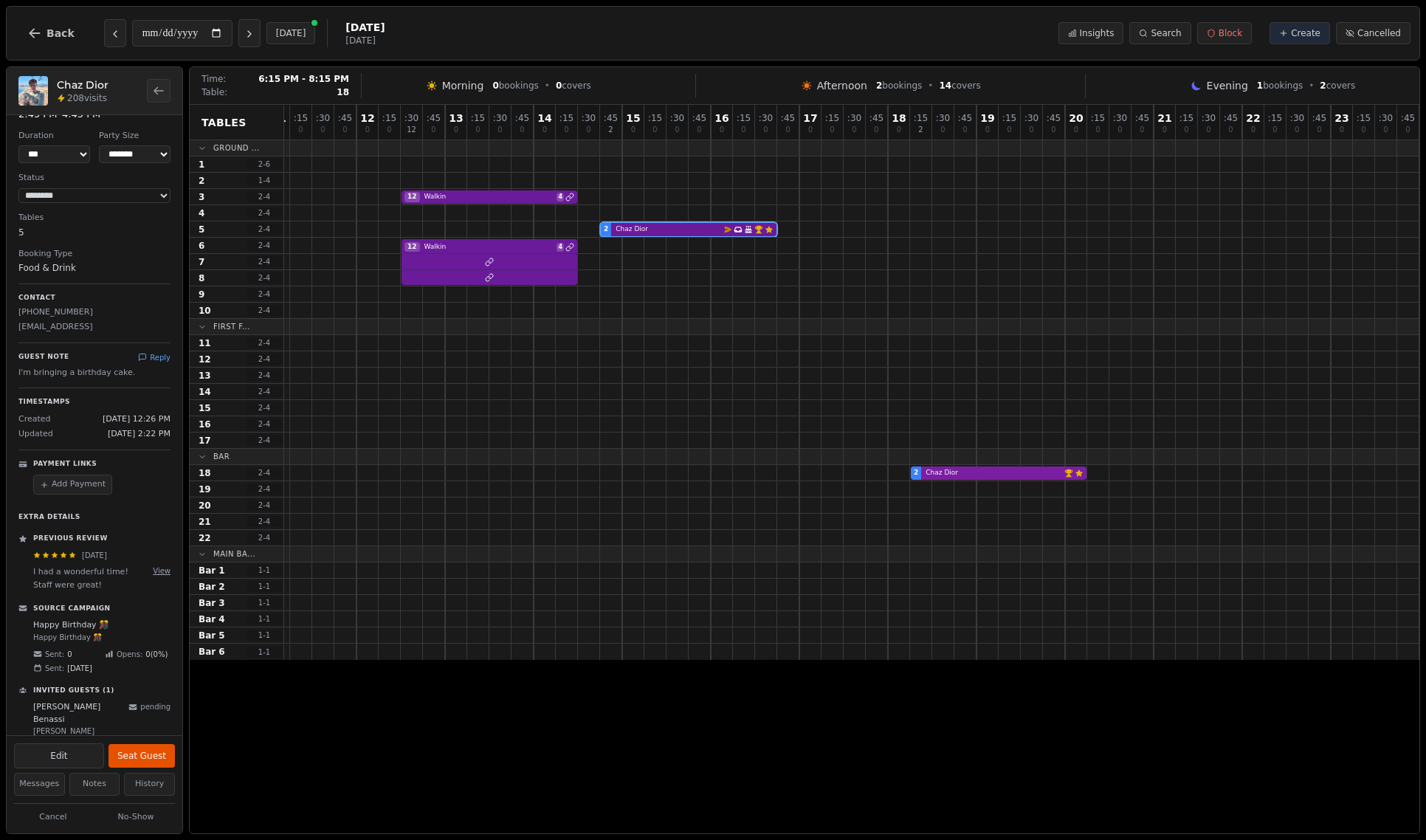
click at [1012, 475] on div "2 Chaz Dior VIP customer (209 visits) Customer has left a review" at bounding box center [711, 472] width 1417 height 17
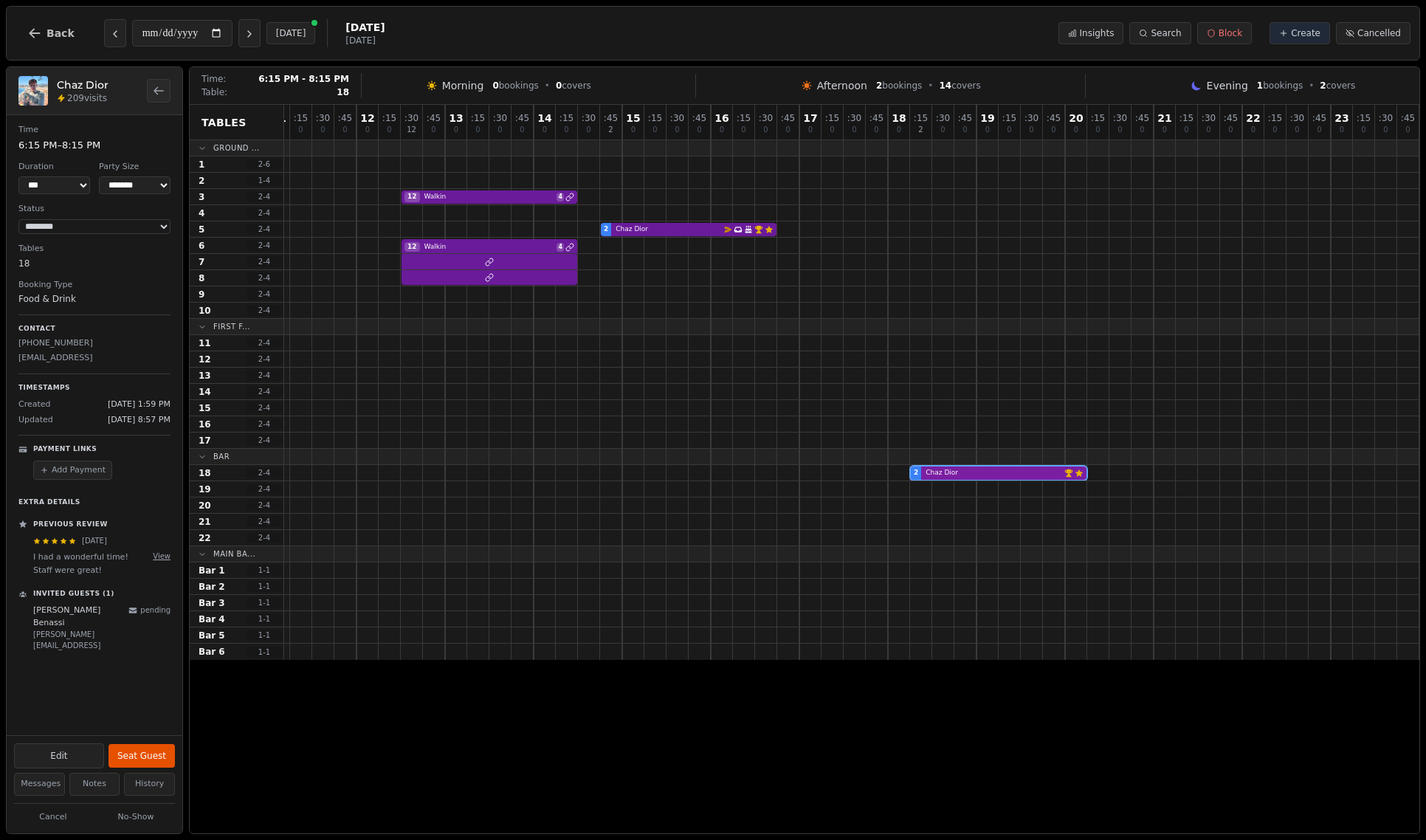
scroll to position [0, 0]
click at [537, 248] on div "12 Walkin 4" at bounding box center [711, 246] width 1417 height 17
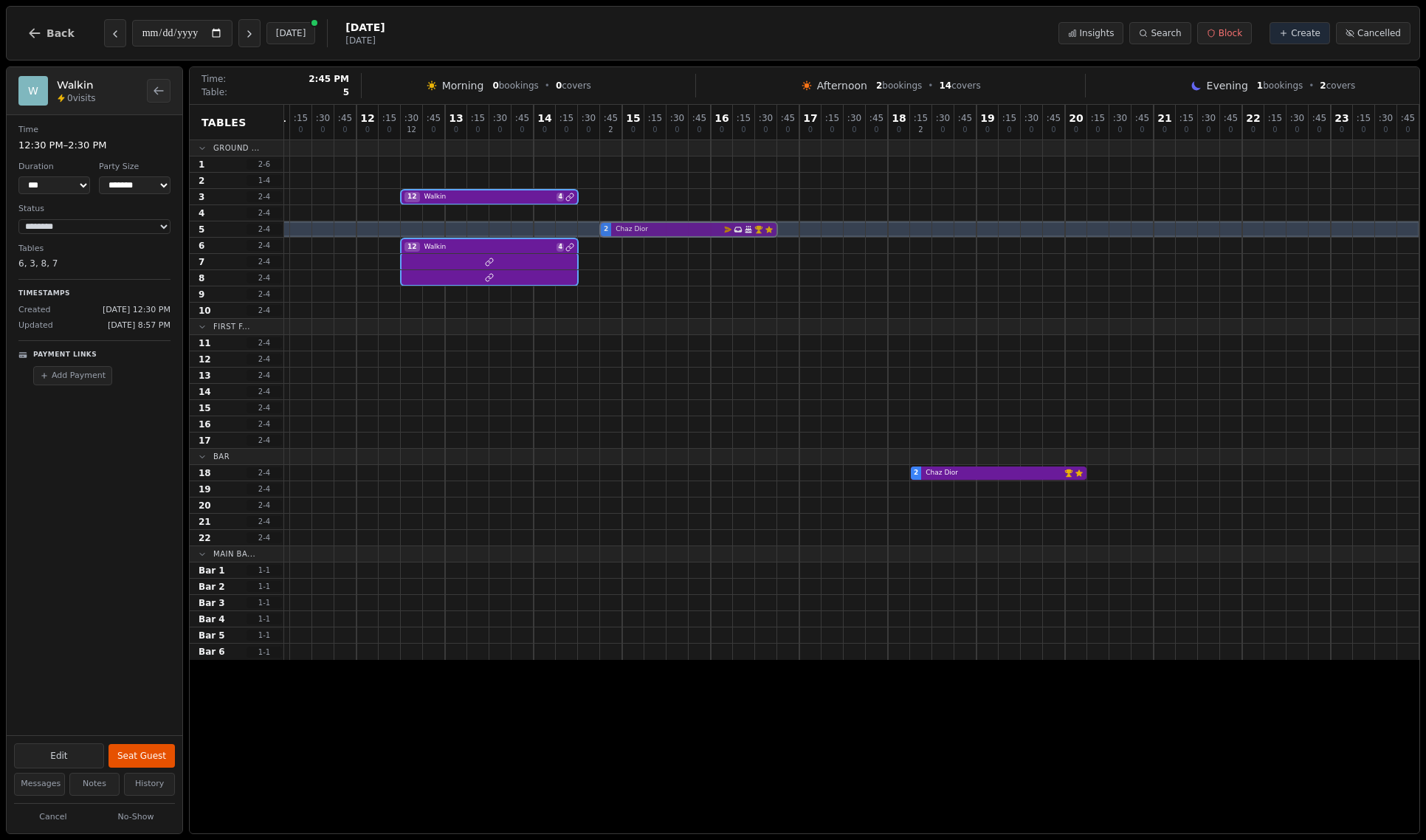
click at [705, 229] on div "2 Chaz Dior Email campaign booking Has conversation thread Birthday celebration…" at bounding box center [711, 229] width 1417 height 17
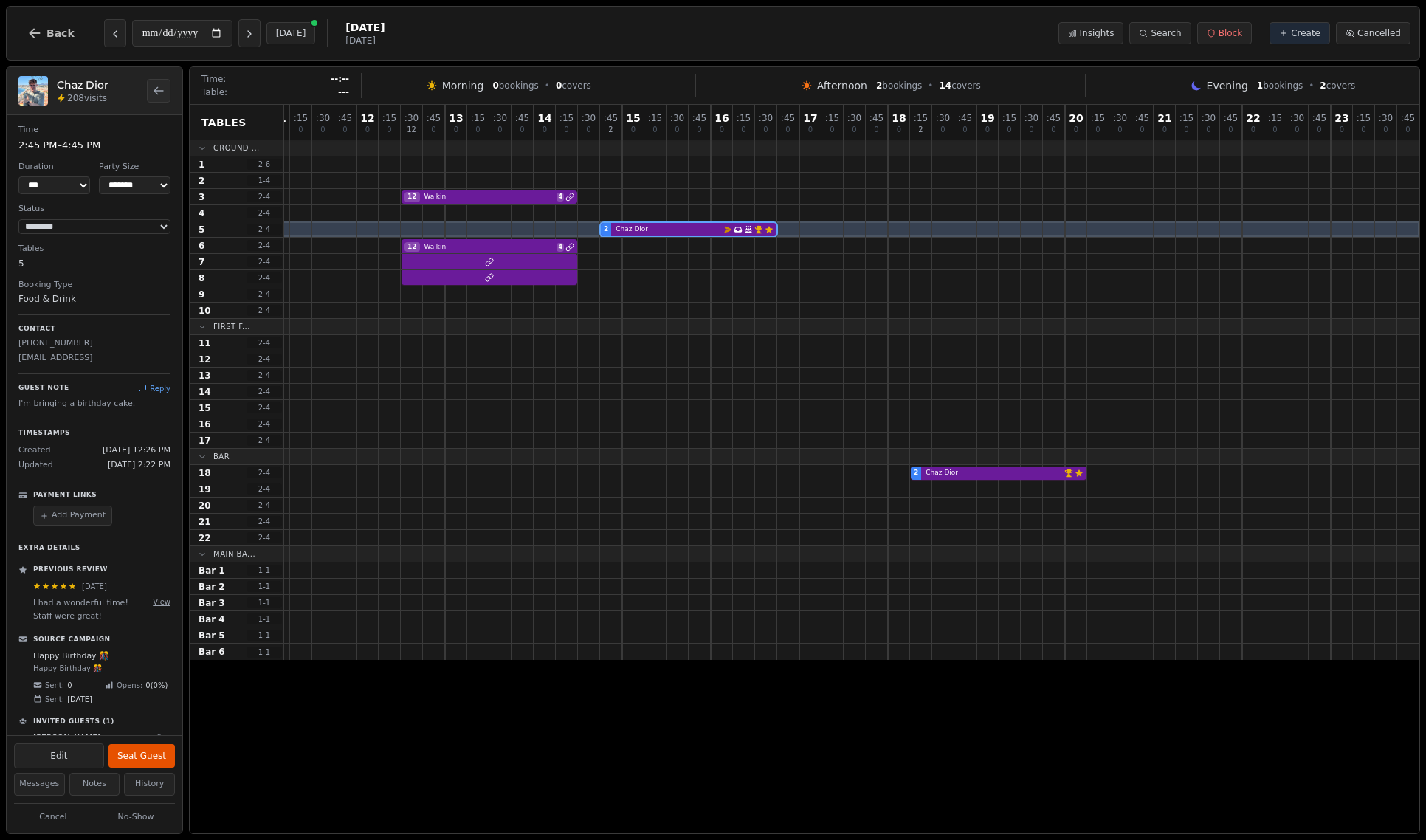
scroll to position [31, 0]
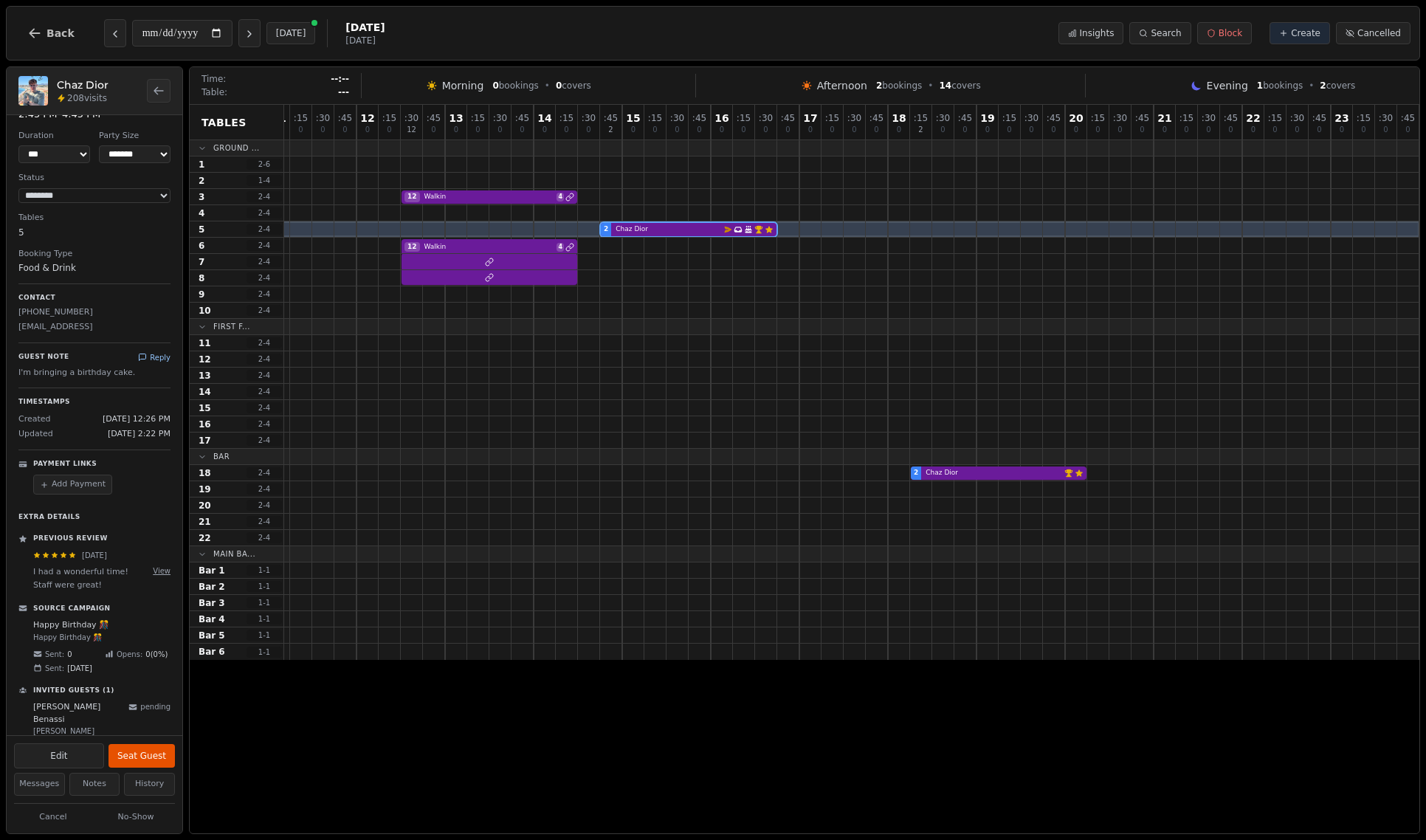
click at [145, 359] on icon at bounding box center [143, 358] width 7 height 7
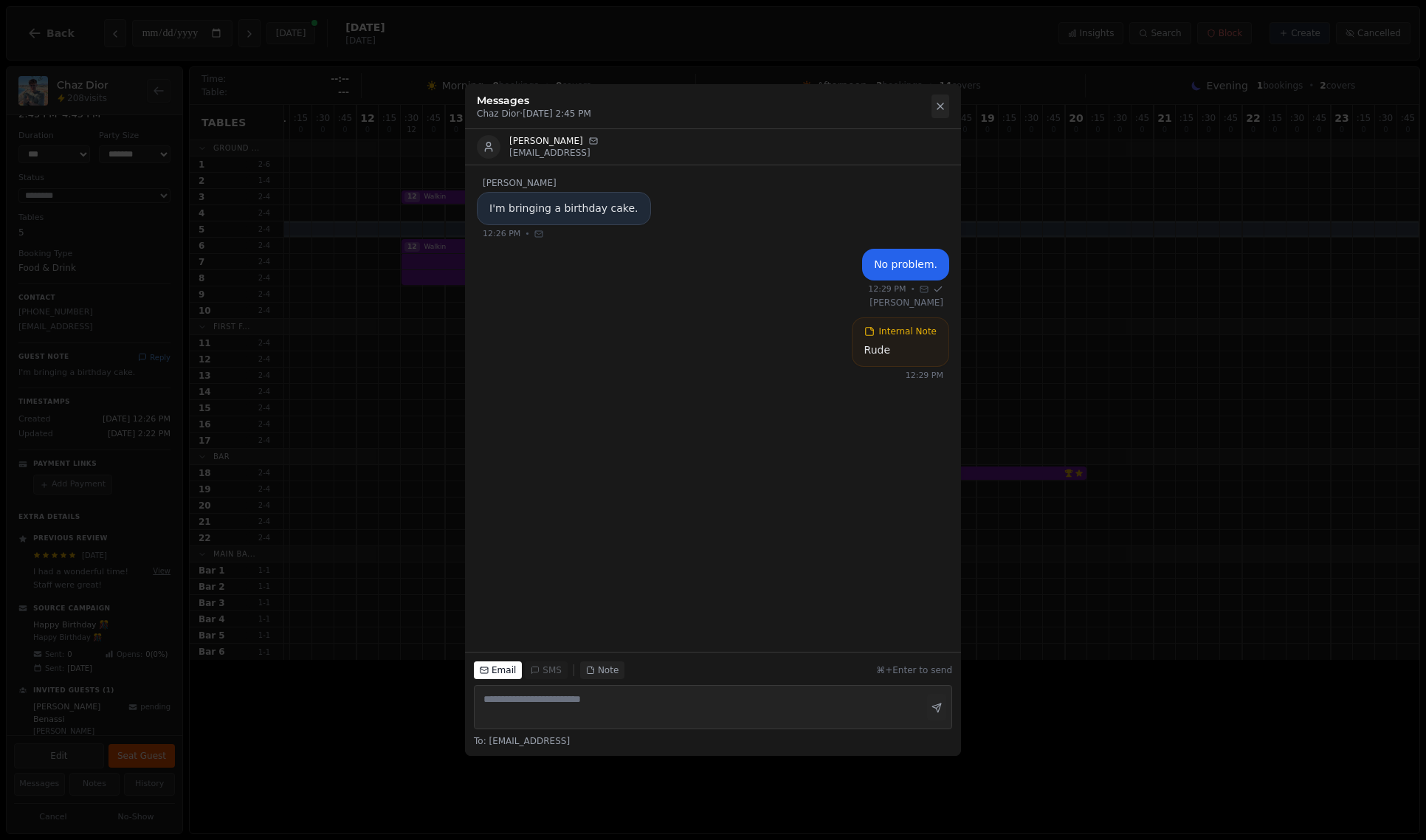
click at [935, 108] on icon at bounding box center [940, 106] width 11 height 11
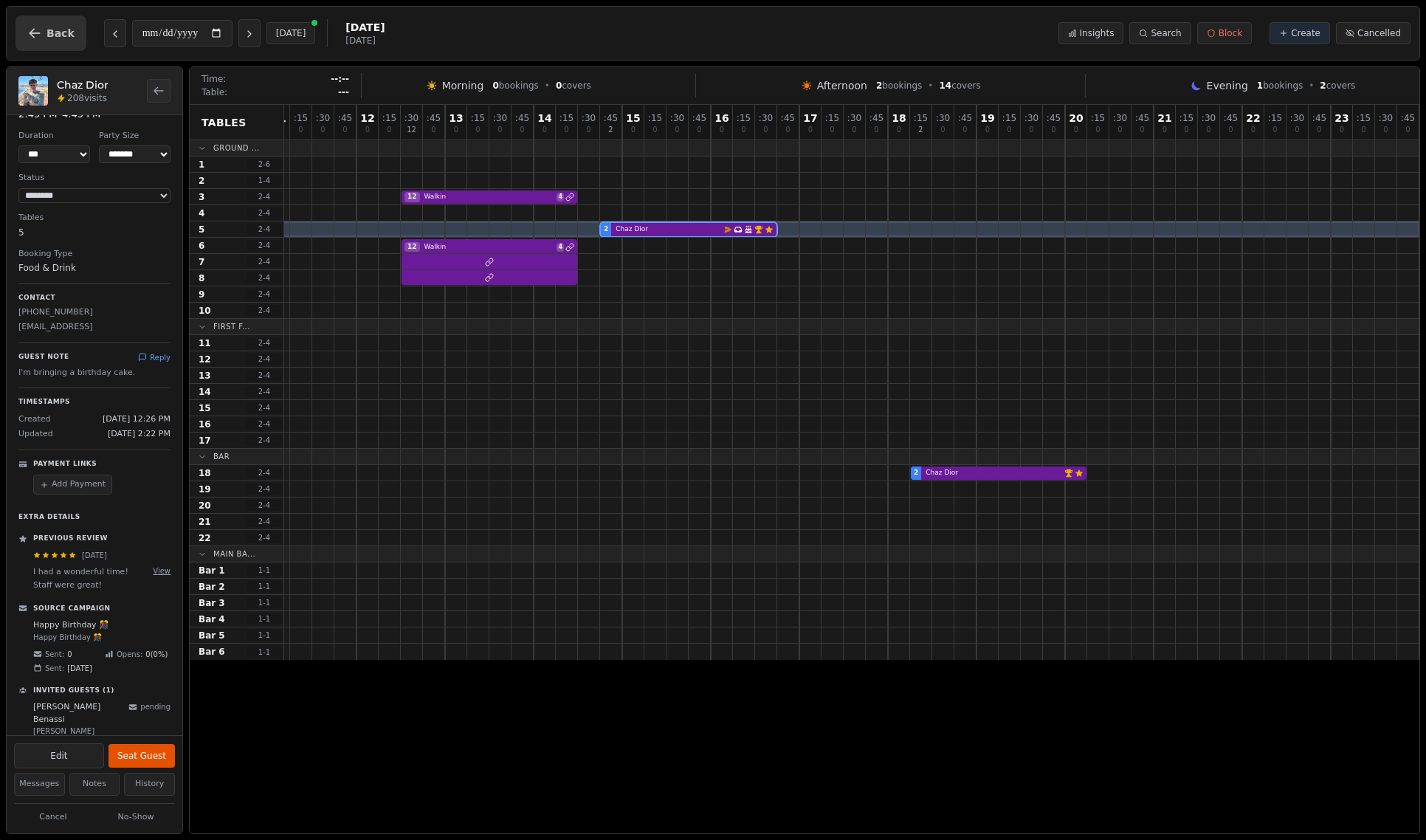
click at [53, 38] on span "Back" at bounding box center [60, 33] width 28 height 10
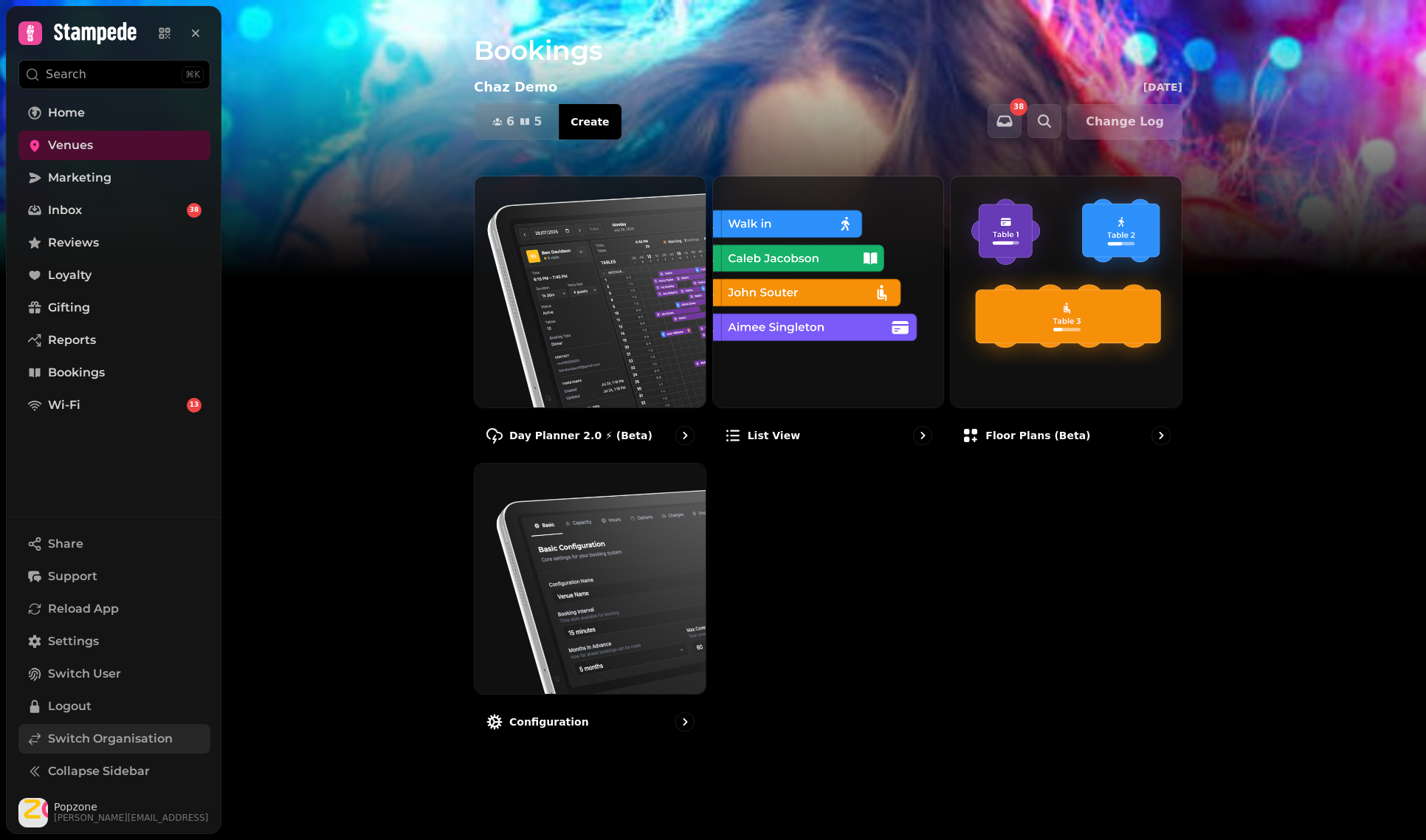
click at [95, 740] on span "Switch Organisation" at bounding box center [110, 738] width 125 height 18
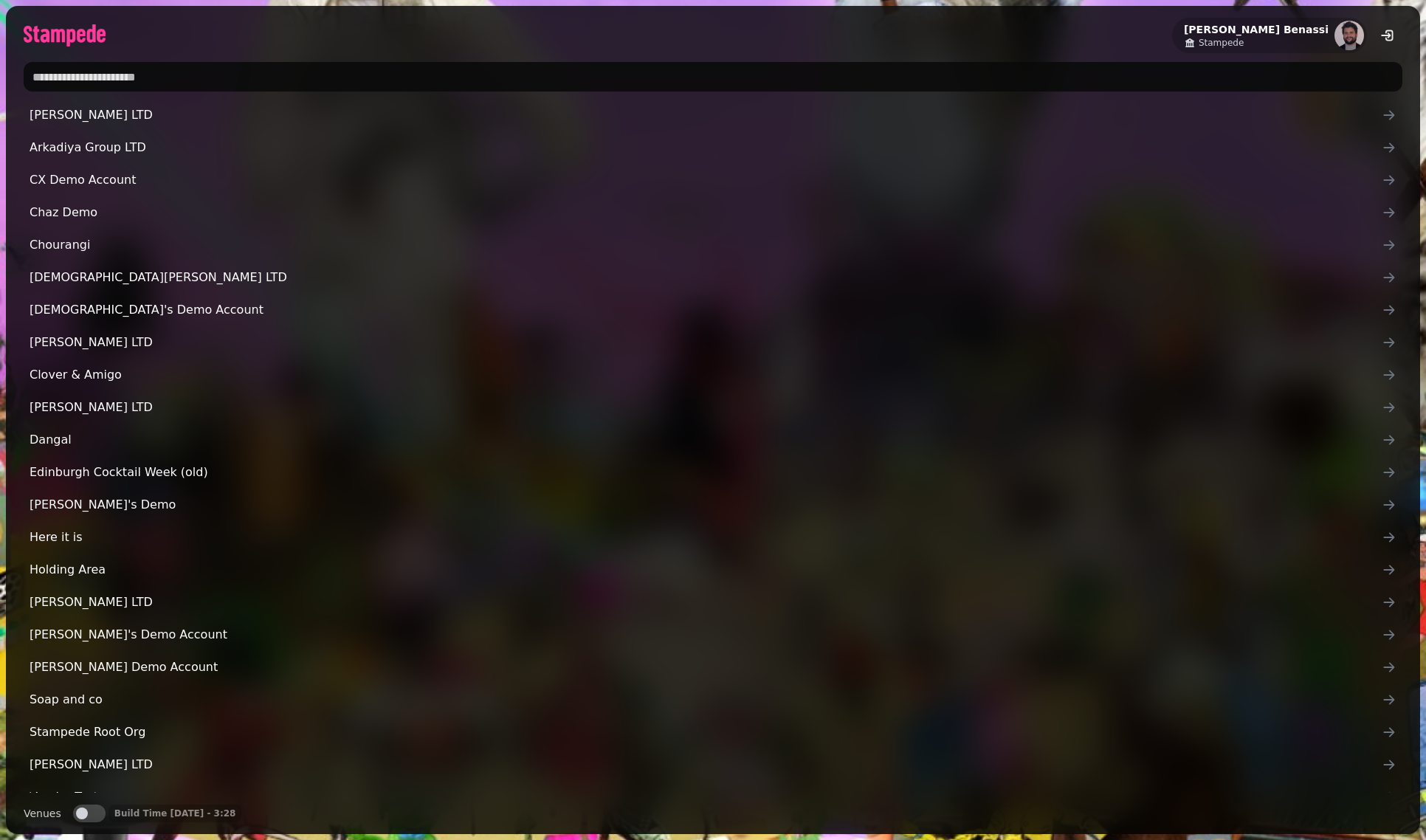
click at [698, 80] on input "text" at bounding box center [713, 77] width 1379 height 30
type input "*"
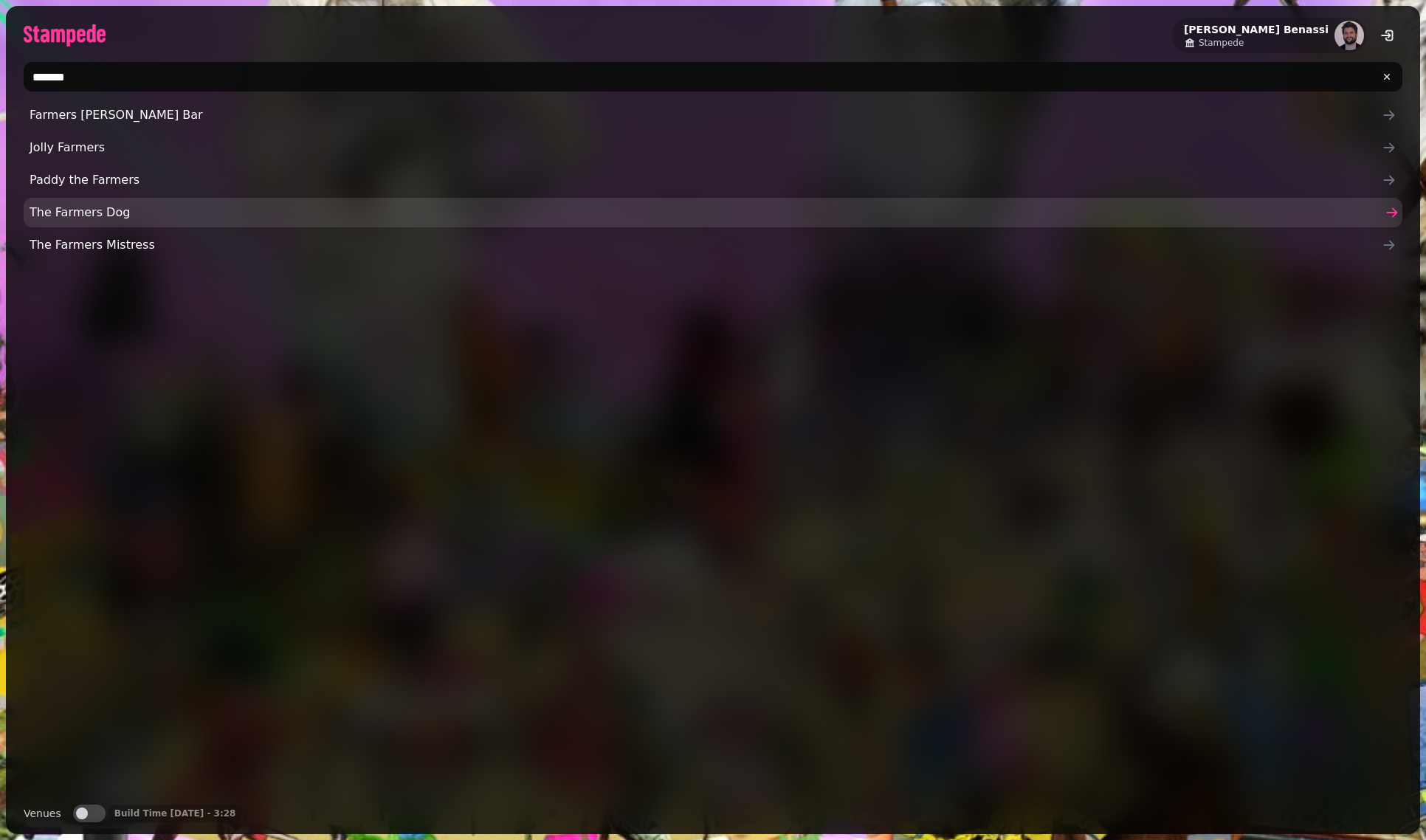
type input "*******"
click at [30, 218] on span "The Farmers Dog" at bounding box center [706, 213] width 1352 height 18
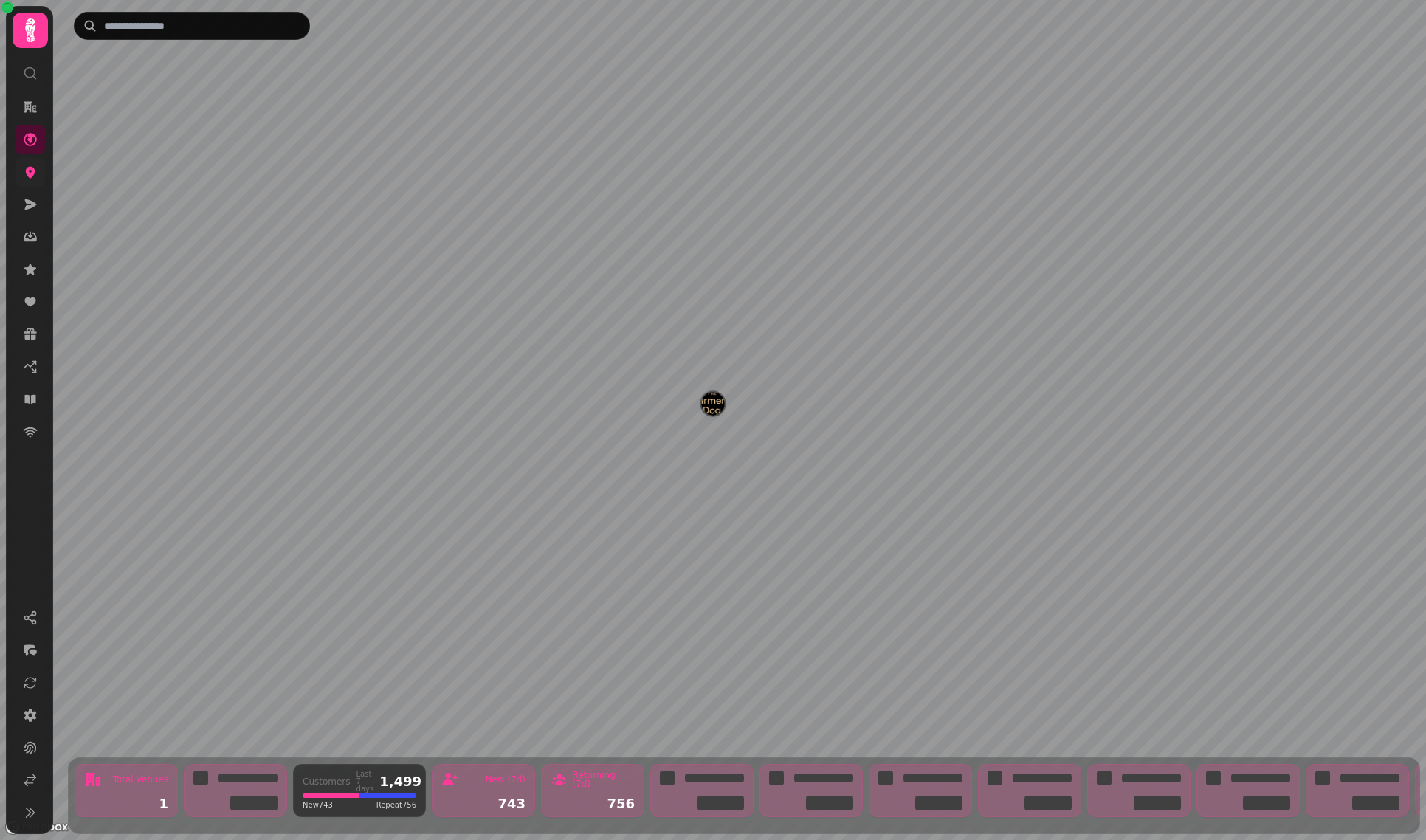
click at [40, 178] on link at bounding box center [31, 172] width 30 height 30
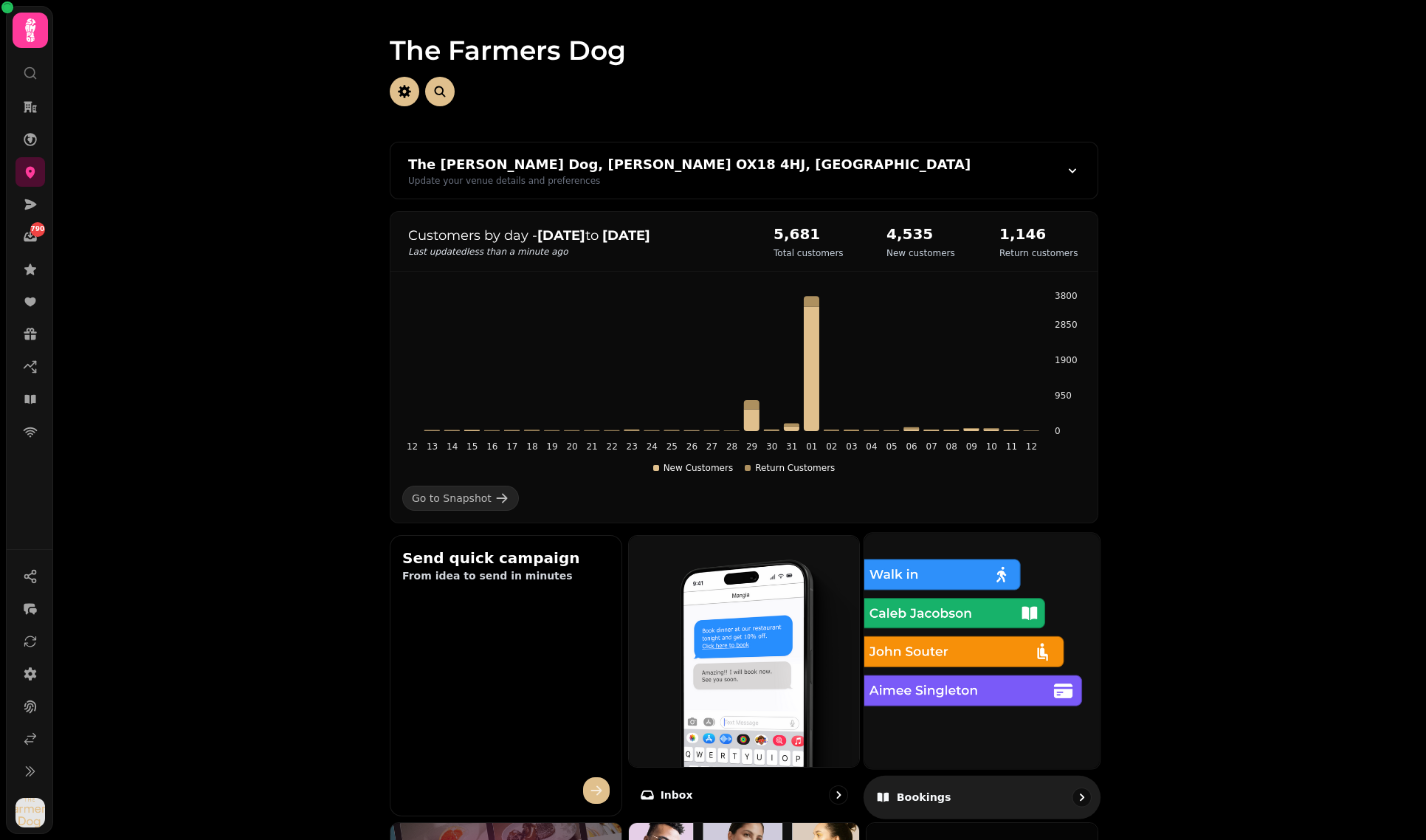
click at [975, 657] on img at bounding box center [982, 650] width 259 height 259
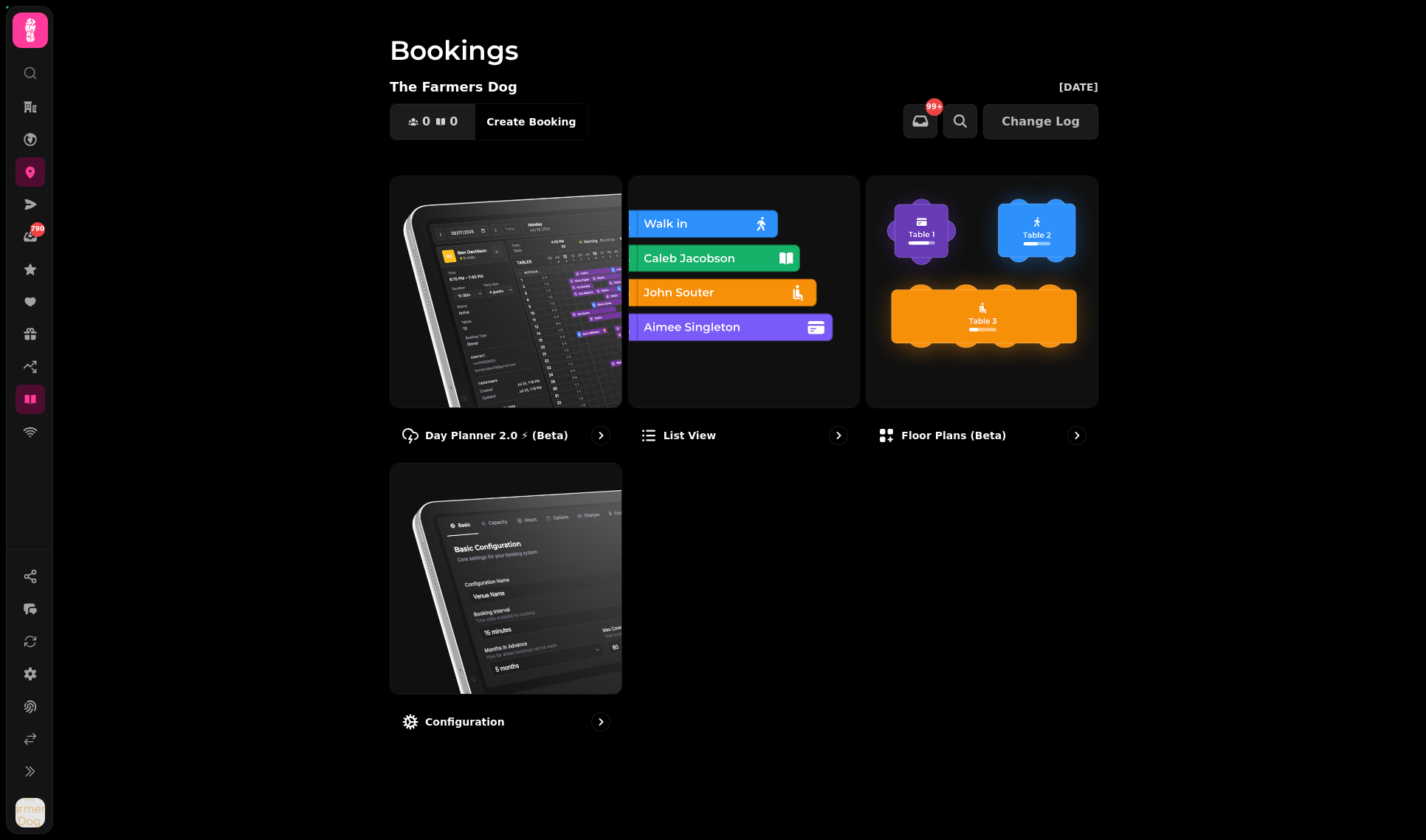
click at [568, 256] on img at bounding box center [506, 292] width 231 height 231
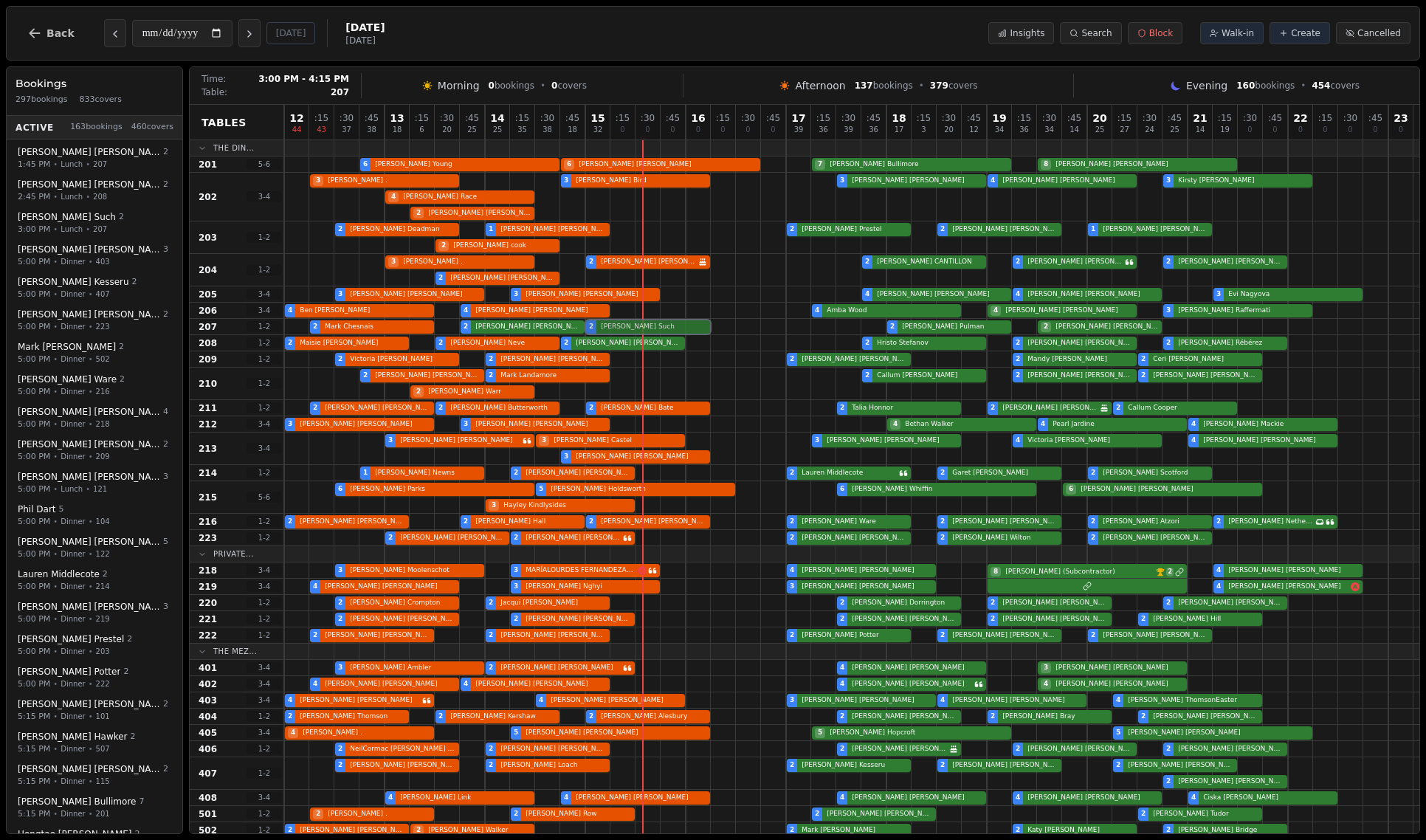
click at [645, 327] on div "2 Mark Chesnais 2 Sarah Barfield 2 Jane Such 2 Aaron Pulman 2 Emily Clarkson" at bounding box center [852, 326] width 1135 height 17
select select "****"
select select "*"
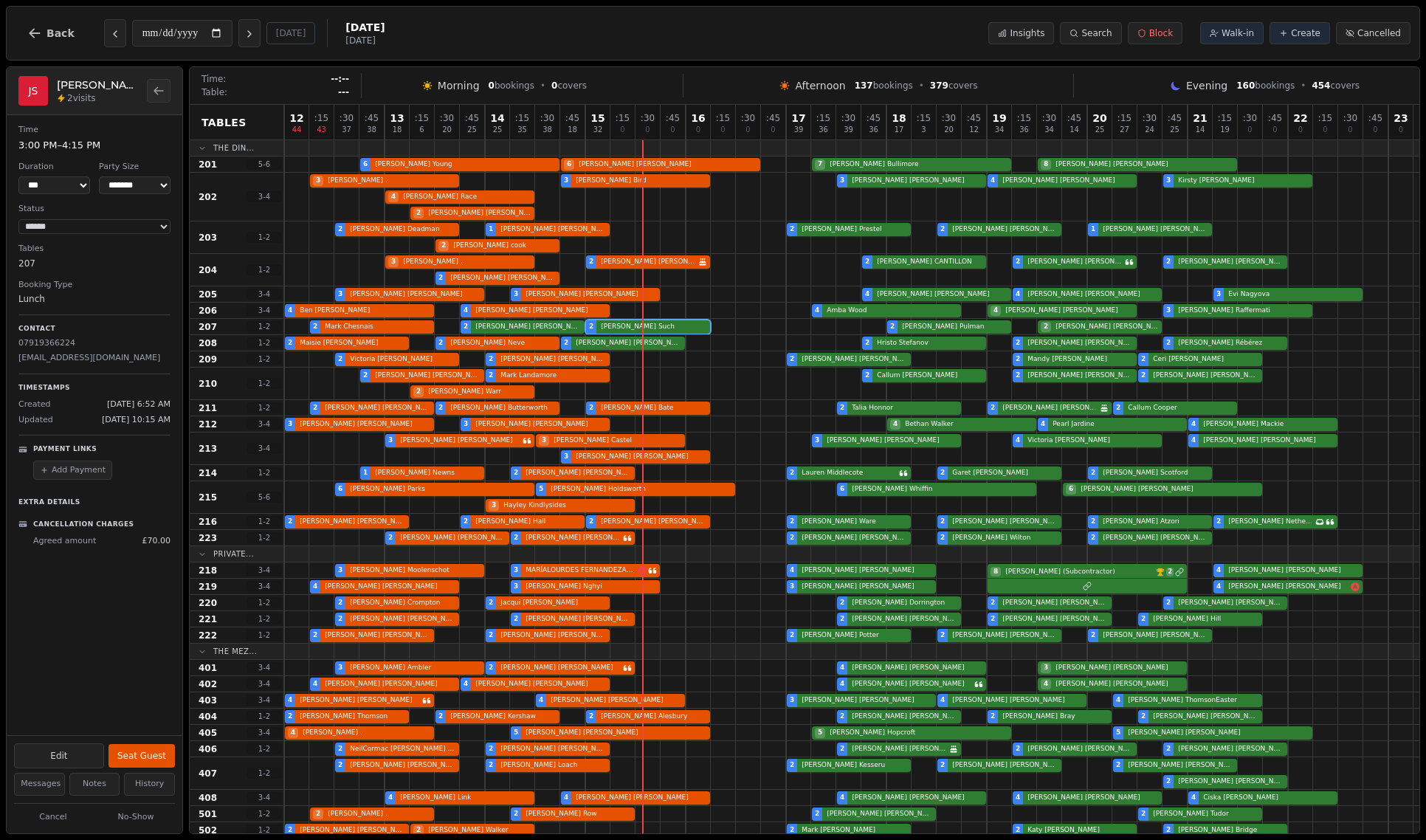
click at [70, 478] on button "Add Payment" at bounding box center [73, 470] width 79 height 20
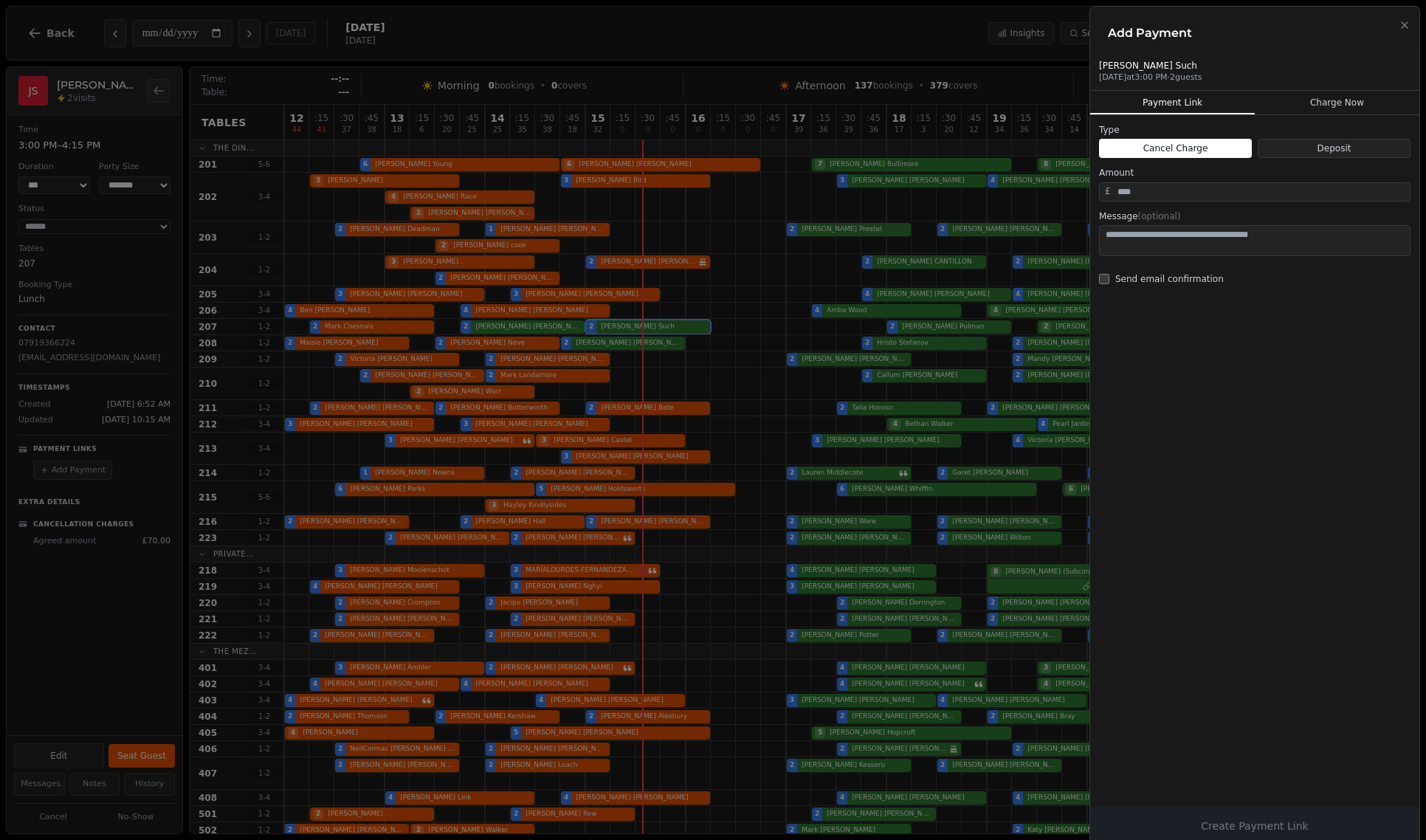
click at [1145, 99] on button "Charge Now" at bounding box center [1338, 102] width 165 height 24
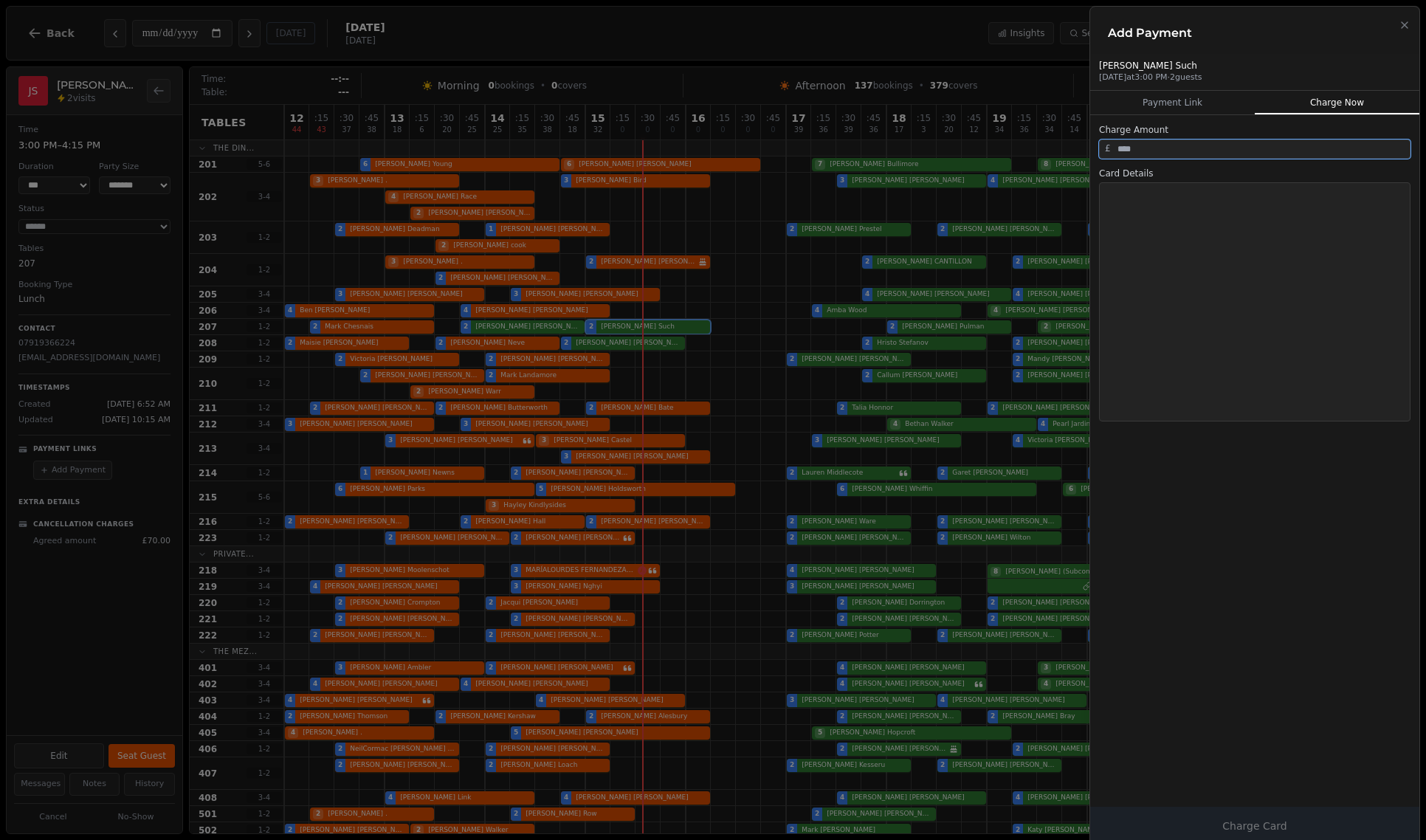
click at [1145, 144] on input "number" at bounding box center [1255, 149] width 312 height 19
type input "**"
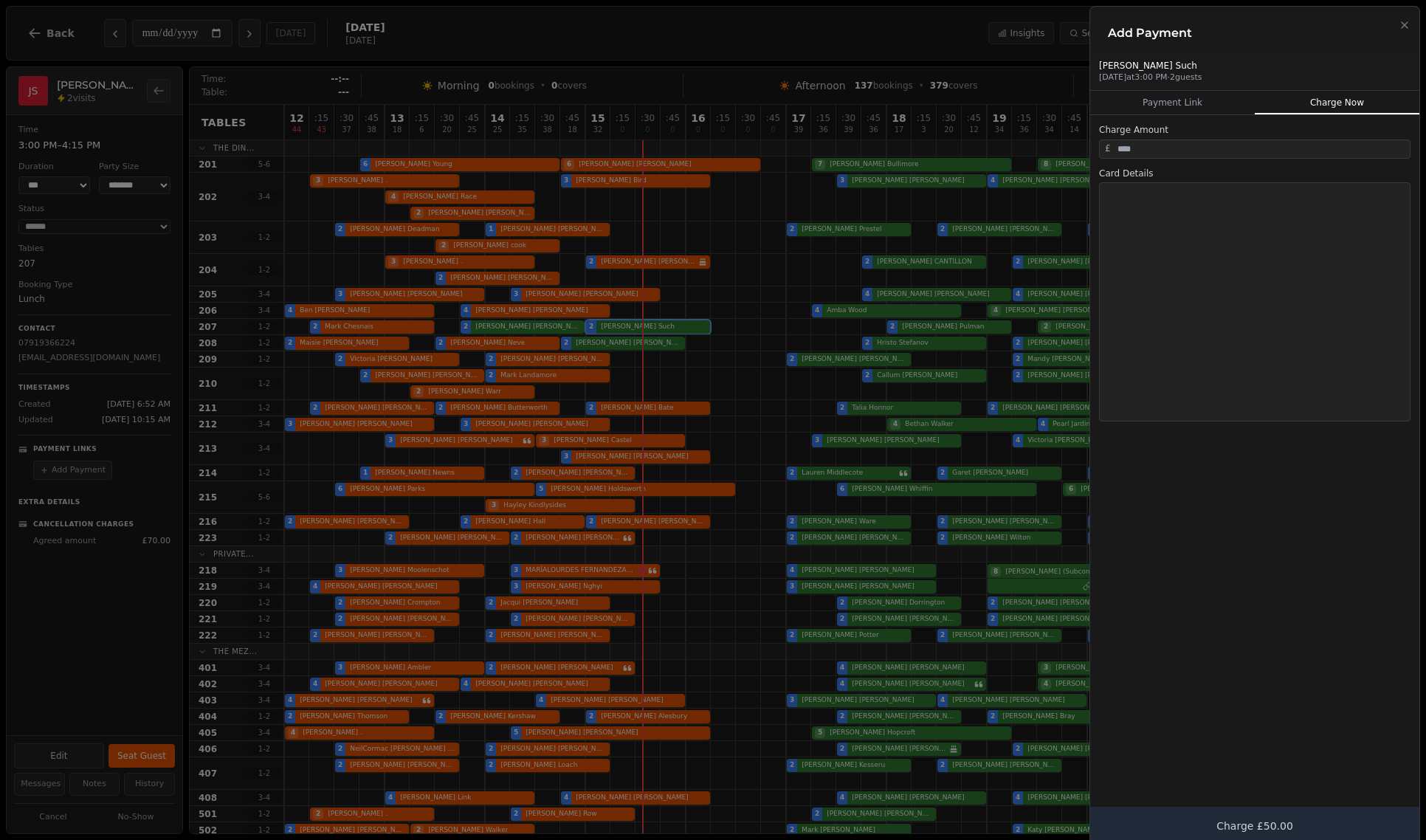
click at [1145, 459] on div "Charge Amount £ ** Card Details Charge £50.00" at bounding box center [1255, 480] width 329 height 731
click at [1145, 550] on div "Charge Amount £ ** Card Details Charge £50.00" at bounding box center [1255, 480] width 329 height 731
click at [1145, 816] on button "Charge £50.00" at bounding box center [1255, 826] width 329 height 38
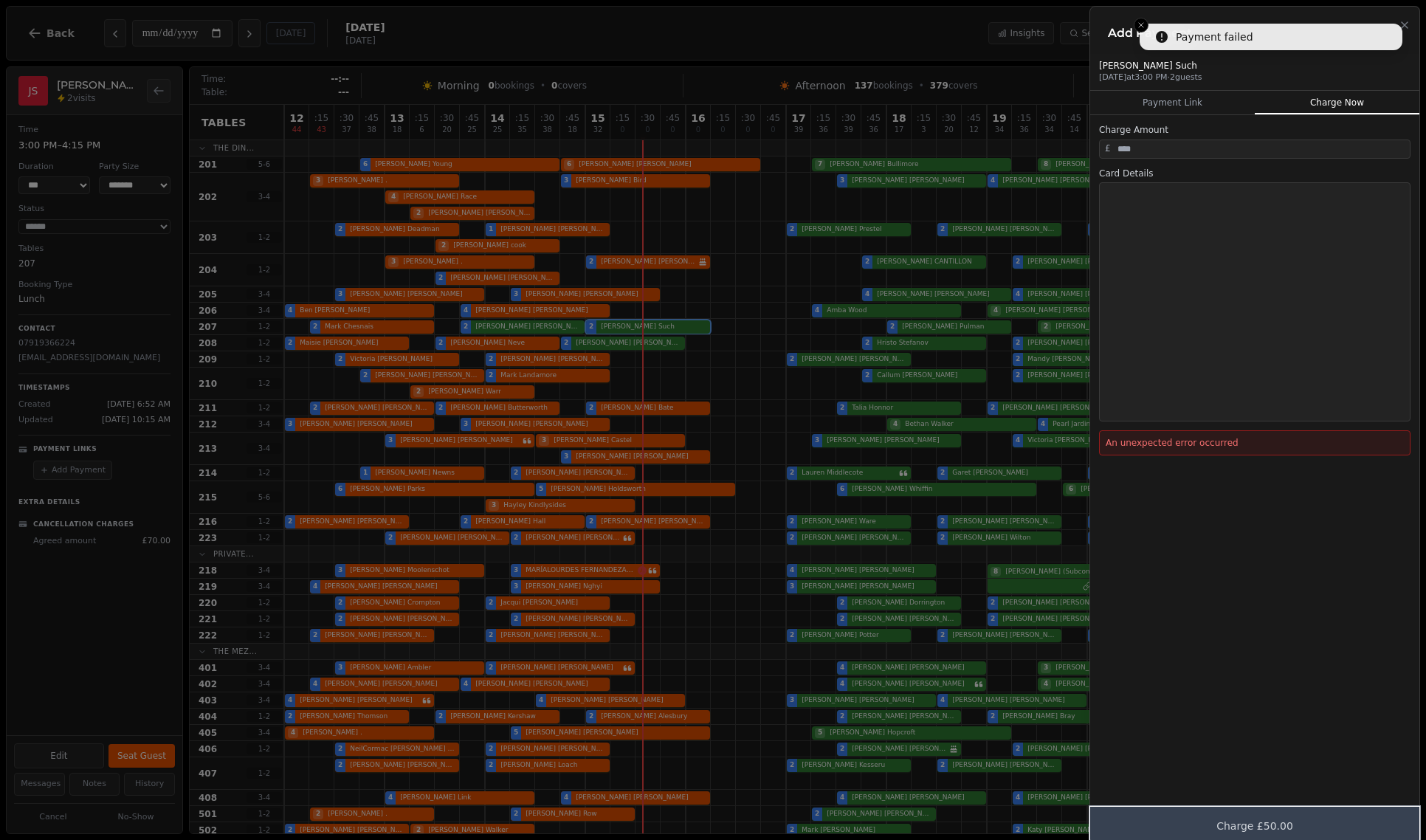
click at [1145, 816] on button "Charge £50.00" at bounding box center [1255, 826] width 329 height 38
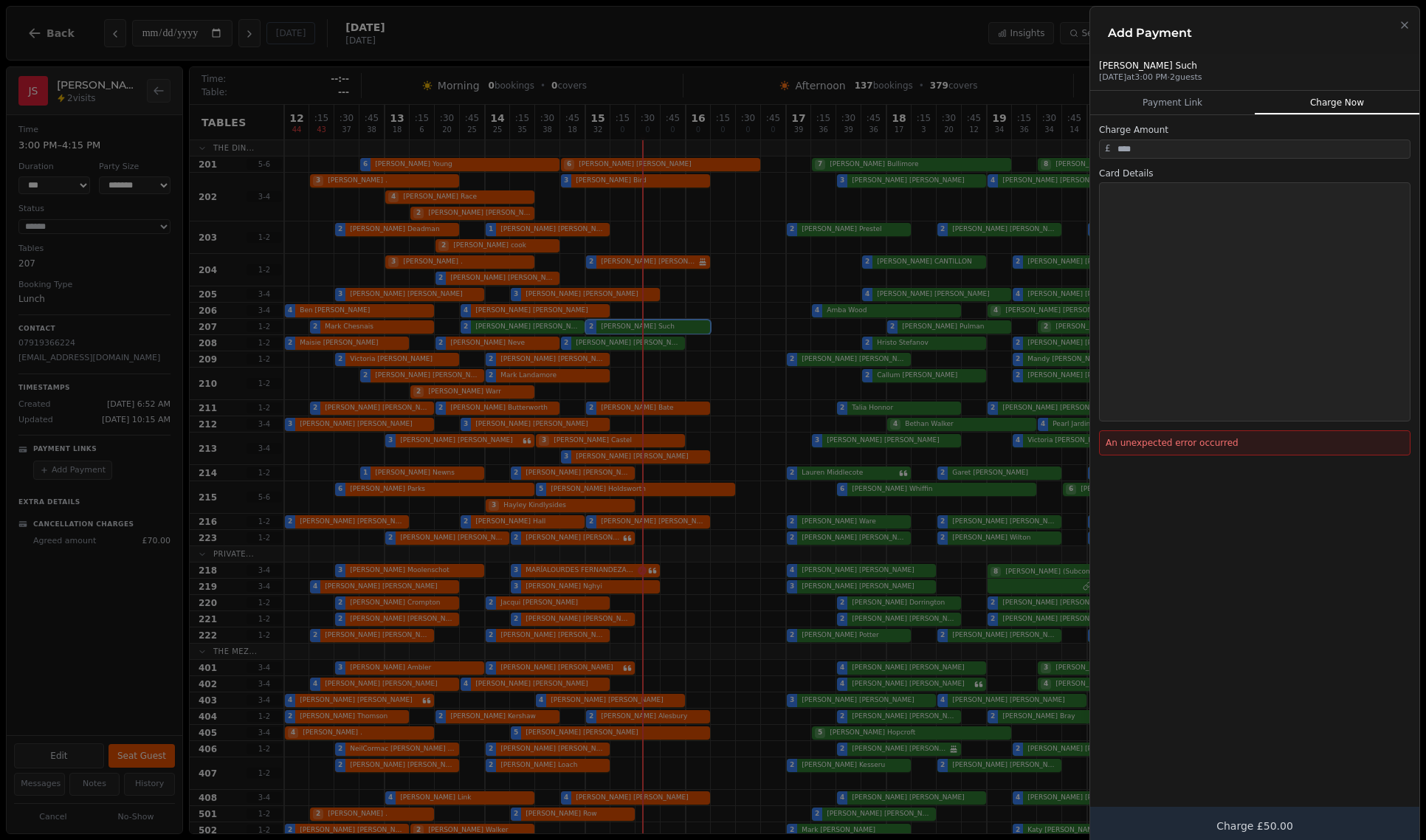
click at [1145, 589] on div "Charge Amount £ ** Card Details An unexpected error occurred Charge £50.00" at bounding box center [1255, 480] width 329 height 731
click at [1145, 822] on button "Charge £50.00" at bounding box center [1255, 826] width 329 height 38
click at [1145, 607] on div "Charge Amount £ ** Card Details An unexpected error occurred Charge £50.00" at bounding box center [1255, 480] width 329 height 731
click at [1145, 108] on button "Payment Link" at bounding box center [1173, 102] width 165 height 24
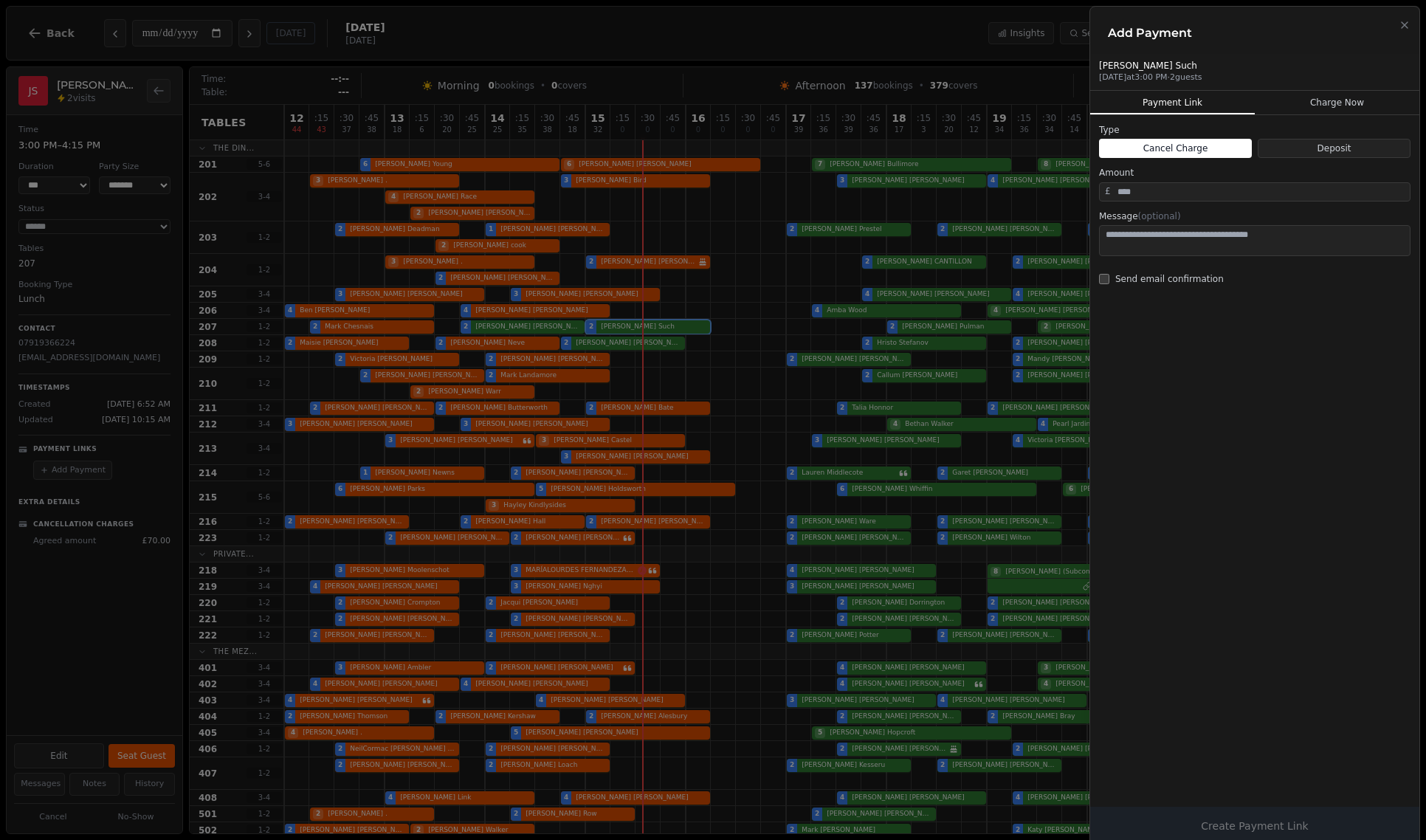
click at [1145, 102] on button "Charge Now" at bounding box center [1338, 102] width 165 height 24
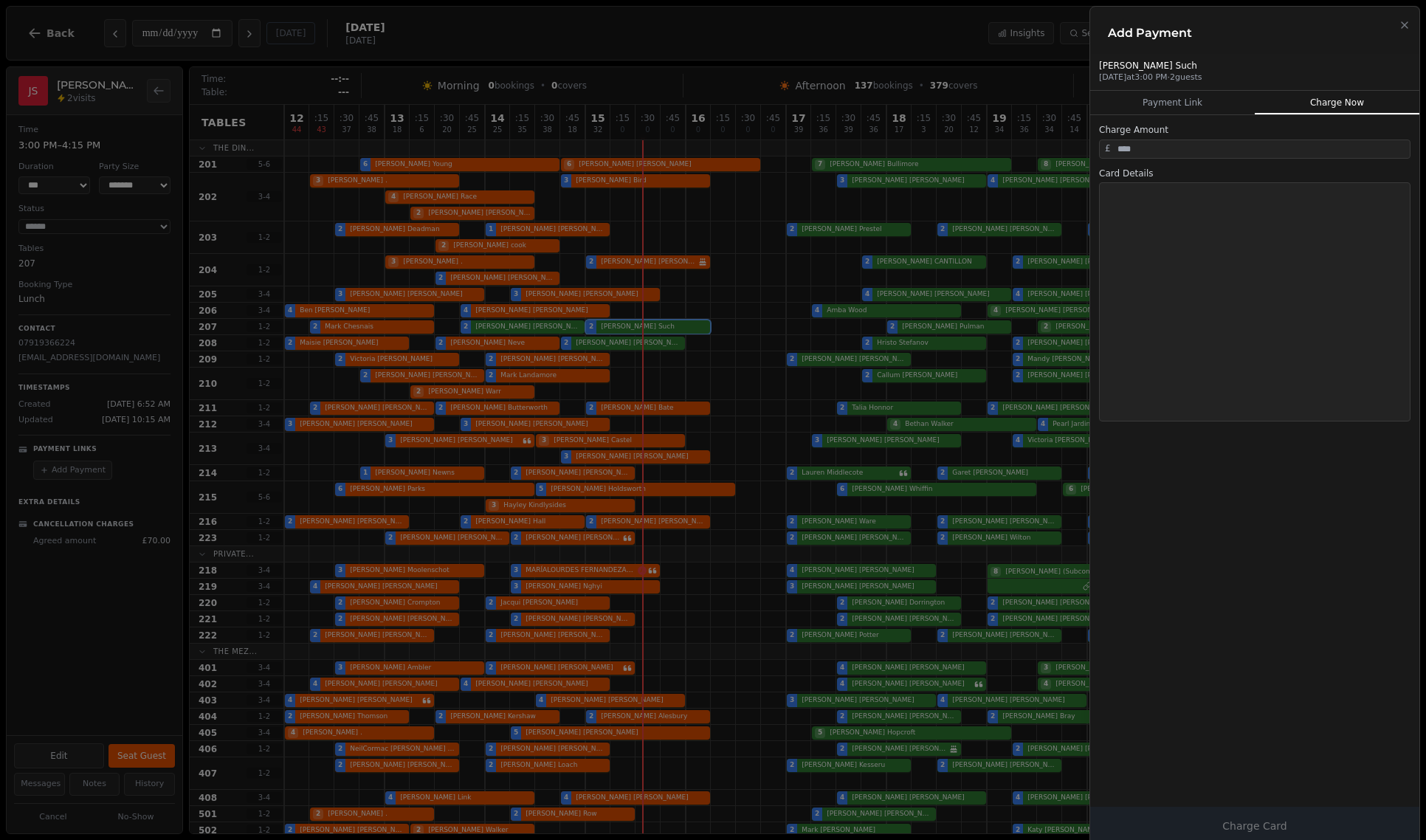
click at [1145, 512] on div "Charge Amount £ Card Details Charge Card" at bounding box center [1255, 480] width 329 height 731
click at [1145, 28] on icon "button" at bounding box center [1404, 24] width 11 height 11
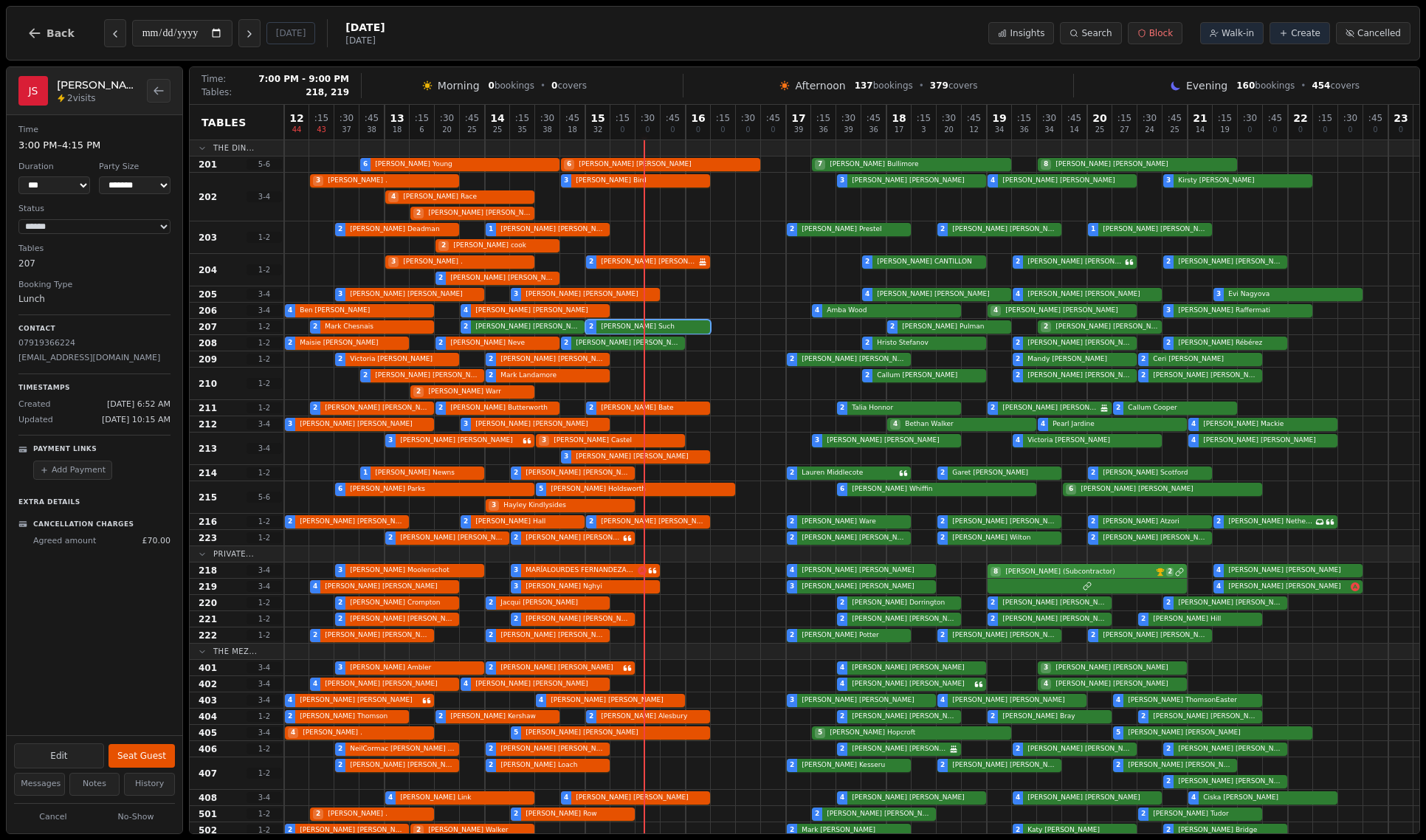
click at [1120, 570] on div "3 Cheryl Moolenschot 3 MARÍALOURDES FERNANDEZALIOD 4 Karl Gardner 8 Abdul (Subc…" at bounding box center [852, 570] width 1135 height 17
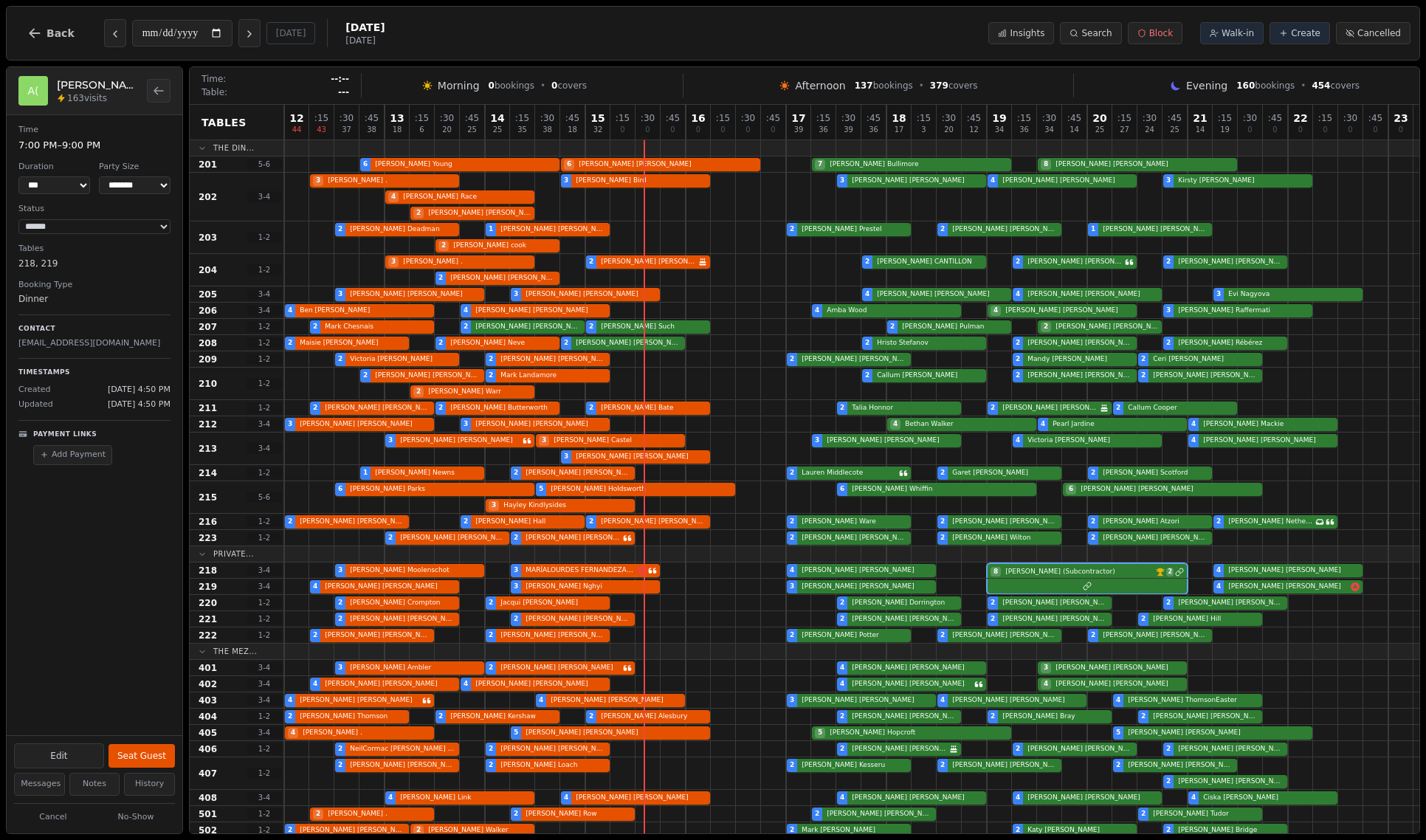
drag, startPoint x: 112, startPoint y: 102, endPoint x: 69, endPoint y: 99, distance: 43.1
click at [69, 99] on div "163 visits" at bounding box center [97, 97] width 81 height 11
drag, startPoint x: 85, startPoint y: 352, endPoint x: 21, endPoint y: 344, distance: 64.5
click at [21, 344] on div "**********" at bounding box center [95, 295] width 176 height 359
click at [881, 477] on div "1 Jessica Newns 2 Vicky-Marie Hogan 2 Lauren Middlecote 2 Garet Sims 2 James Sc…" at bounding box center [852, 472] width 1135 height 17
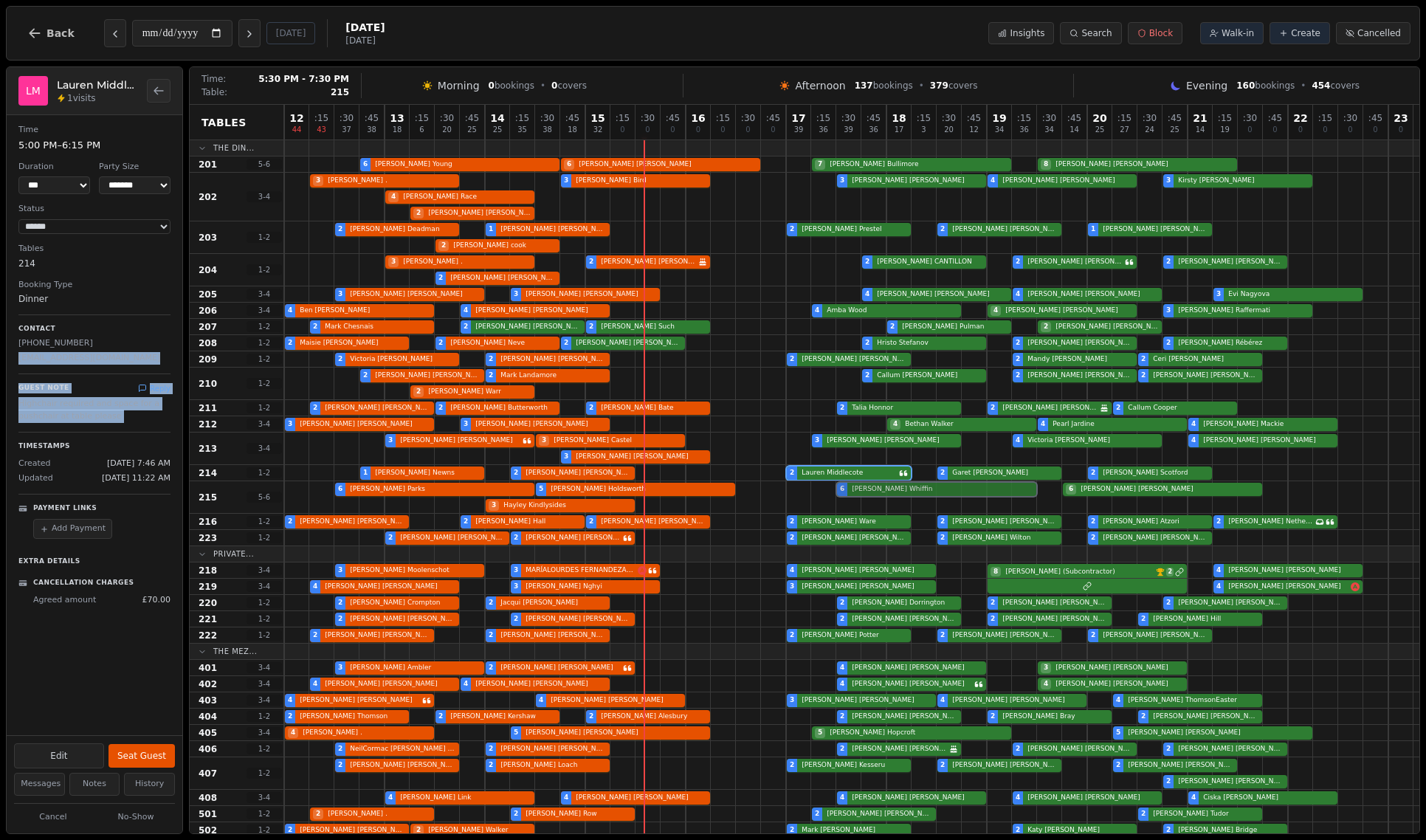
click at [894, 489] on div "6 Natasha Parks 3 Hayley Kindlysides 5 Michaela Holdsworth 6 Nicola Whiffin 6 D…" at bounding box center [852, 497] width 1135 height 32
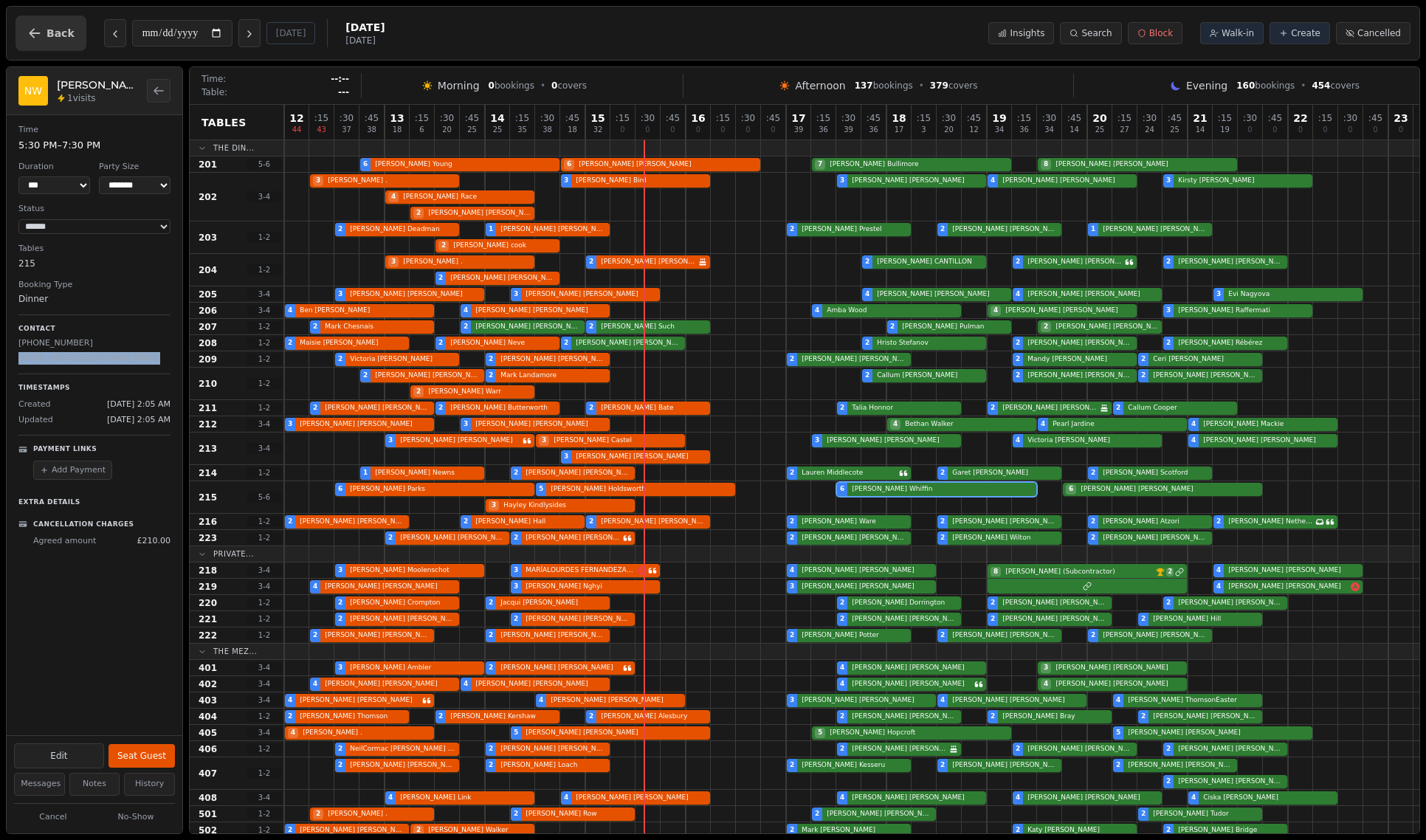
click at [74, 32] on button "Back" at bounding box center [51, 33] width 71 height 35
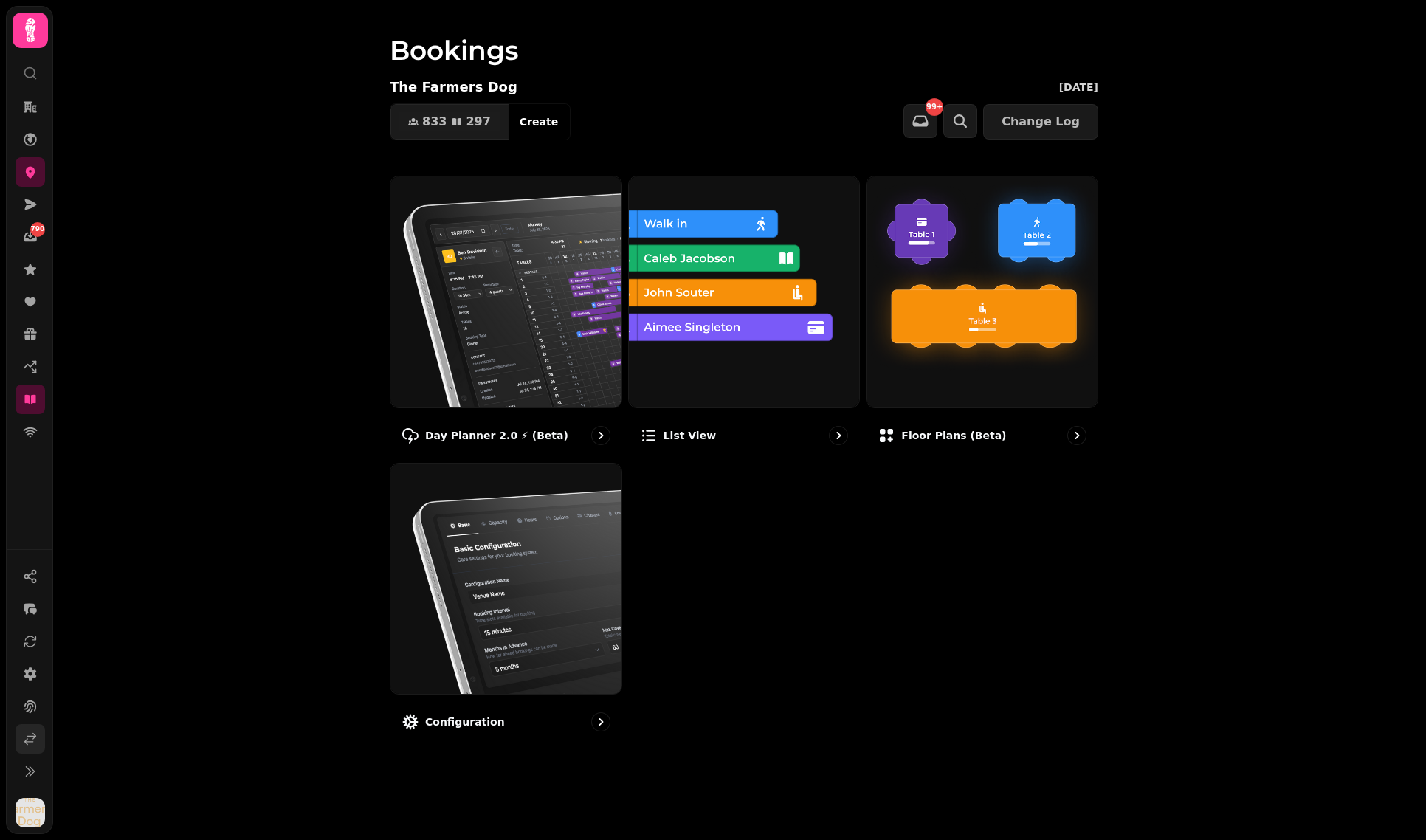
click at [21, 742] on link at bounding box center [31, 738] width 30 height 30
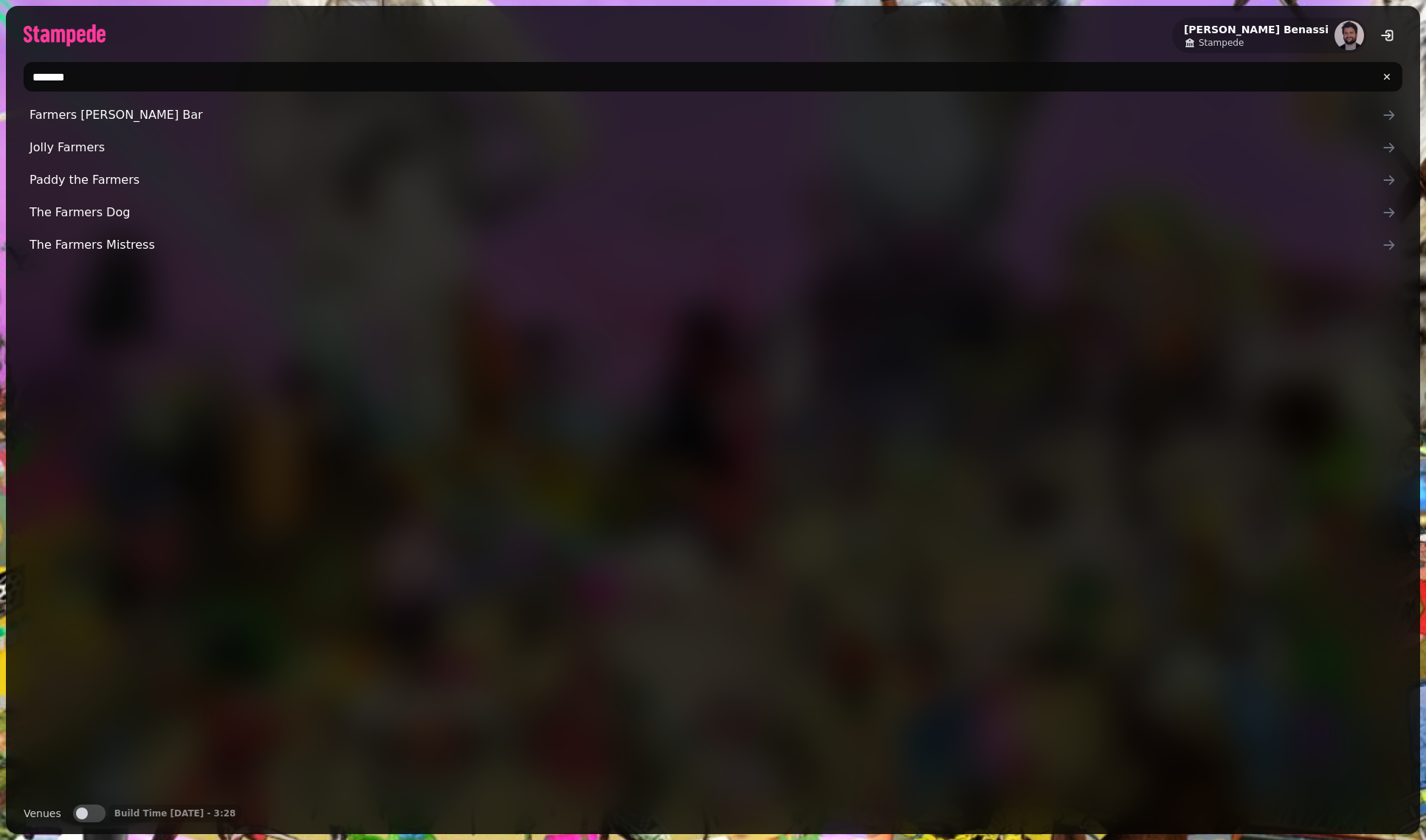
click at [271, 78] on input "*******" at bounding box center [713, 77] width 1379 height 30
type input "********"
click at [223, 384] on div "Great British Inns The Great British Beer co" at bounding box center [713, 446] width 1379 height 692
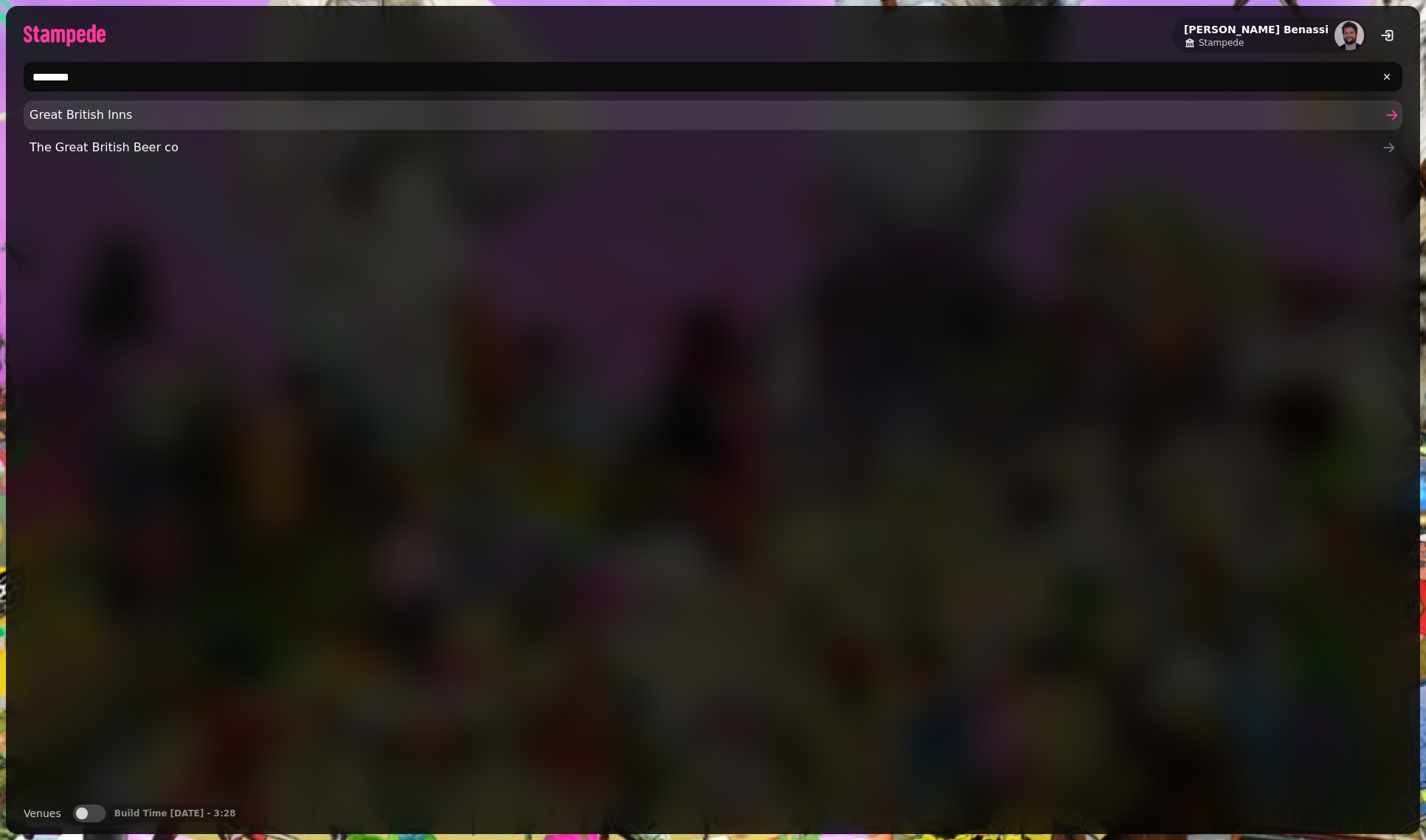
click at [141, 120] on span "Great British Inns" at bounding box center [706, 115] width 1352 height 18
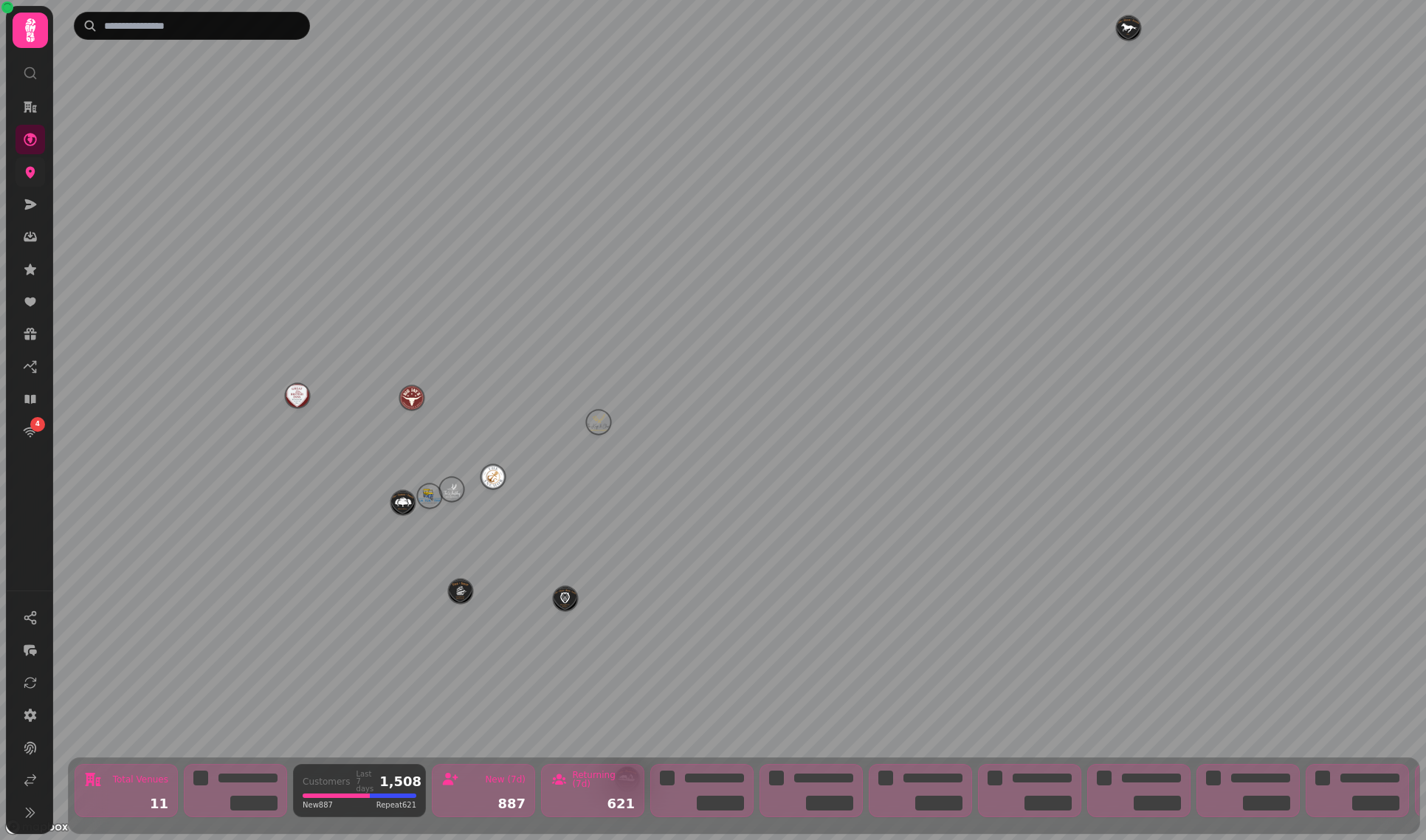
click at [34, 171] on icon at bounding box center [31, 172] width 10 height 11
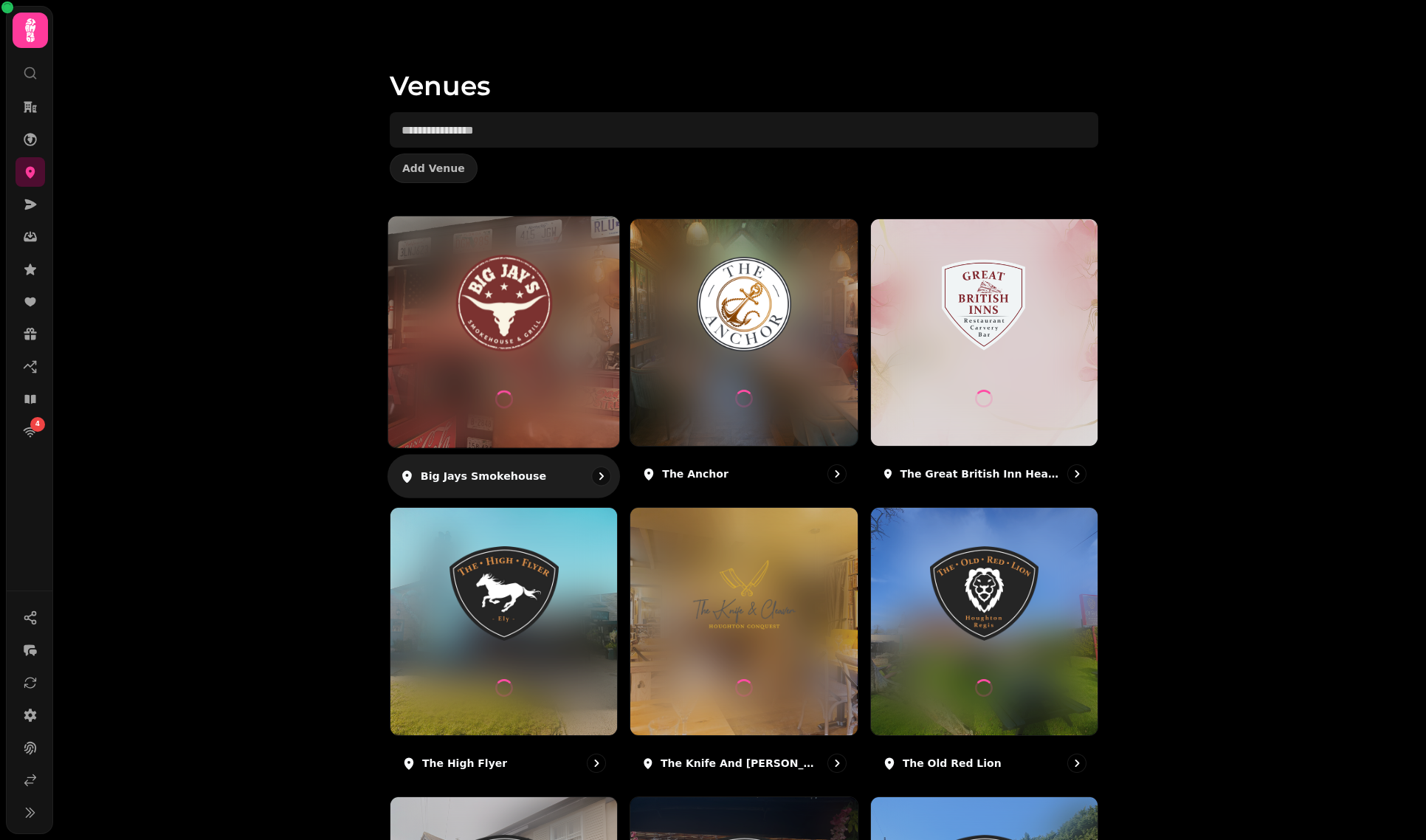
scroll to position [9, 0]
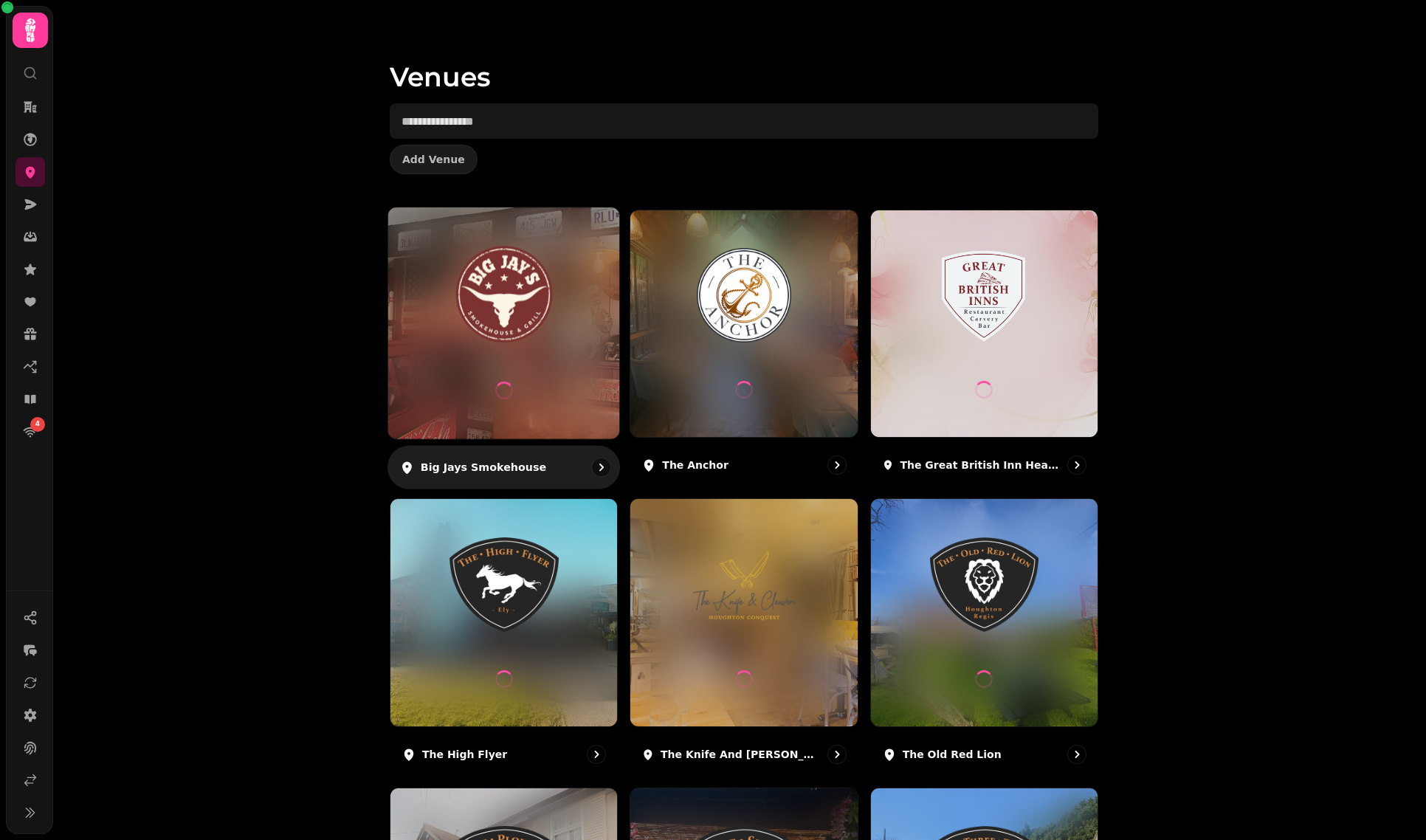
click at [474, 341] on img at bounding box center [503, 295] width 173 height 96
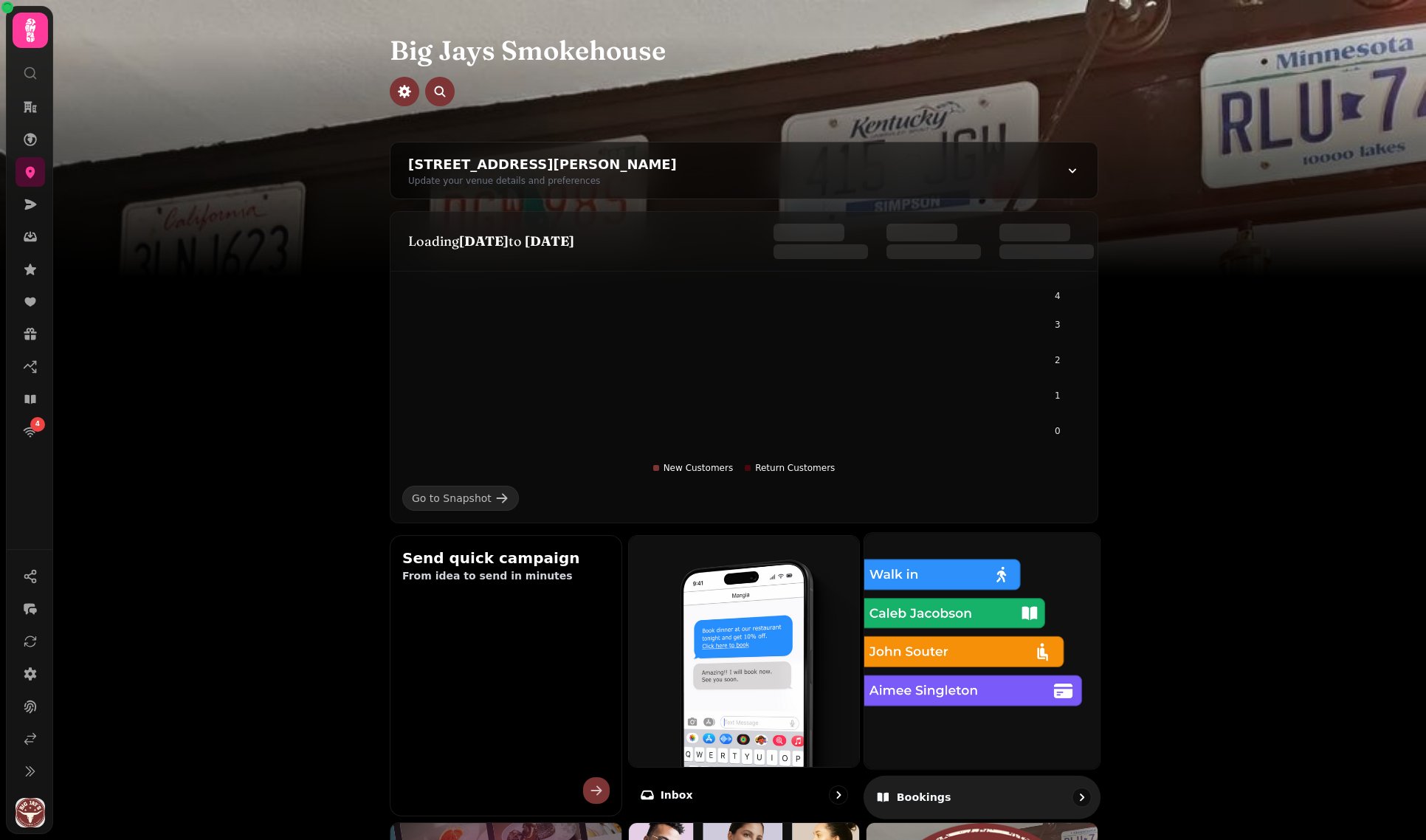
click at [1009, 654] on img at bounding box center [982, 650] width 259 height 259
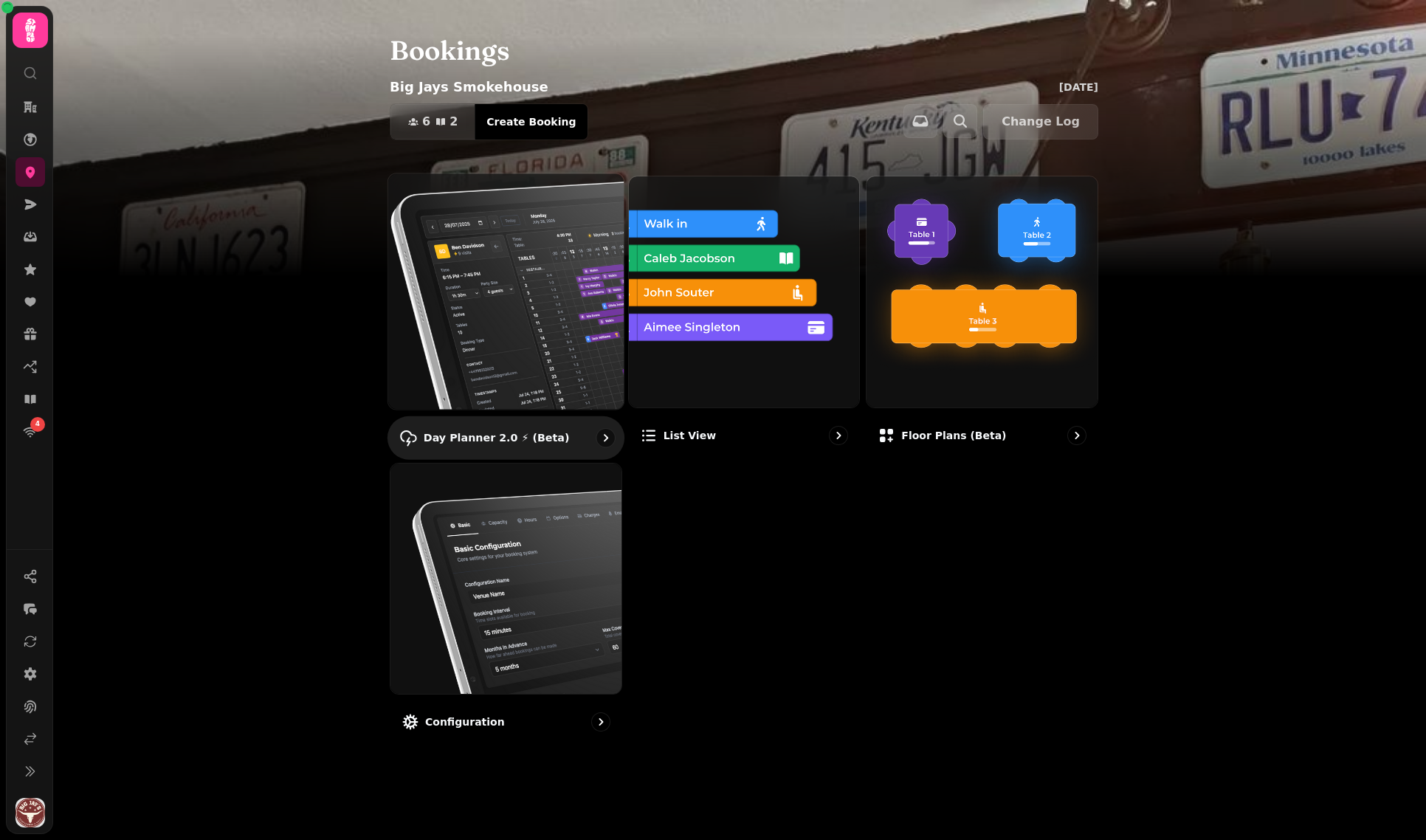
click at [530, 278] on img at bounding box center [506, 291] width 259 height 259
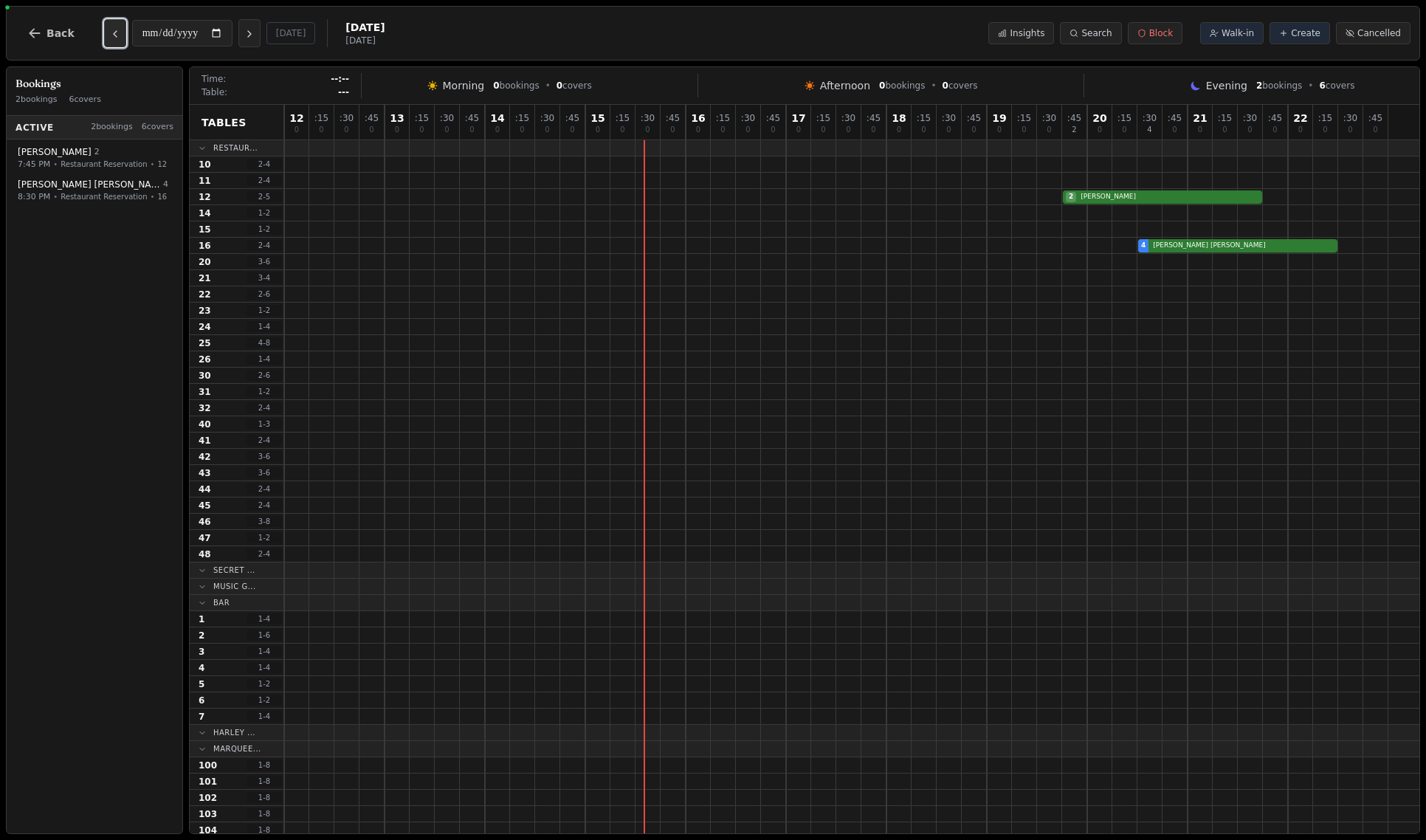
click at [116, 31] on icon "Previous day" at bounding box center [115, 33] width 11 height 11
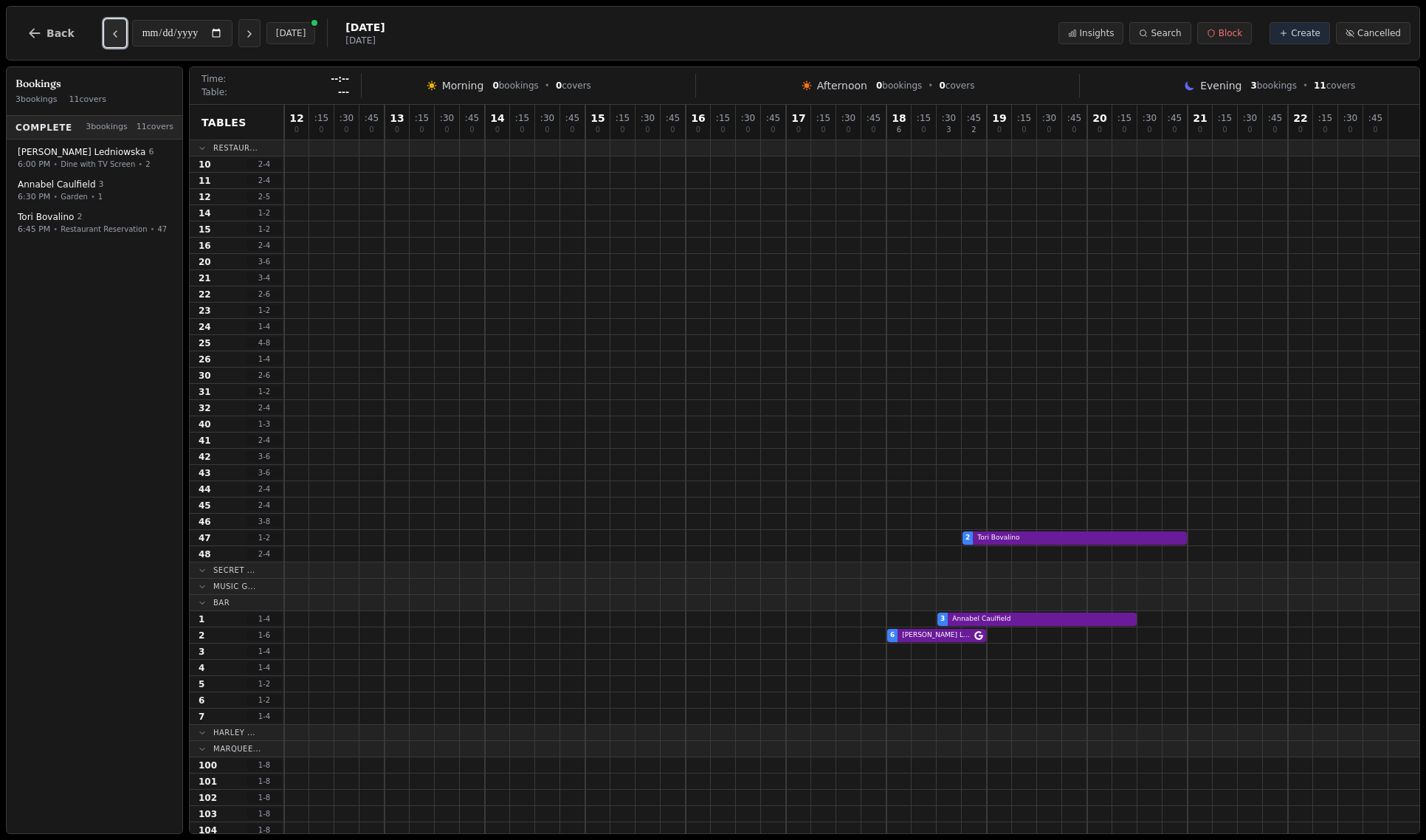
click at [116, 31] on icon "Previous day" at bounding box center [115, 33] width 11 height 11
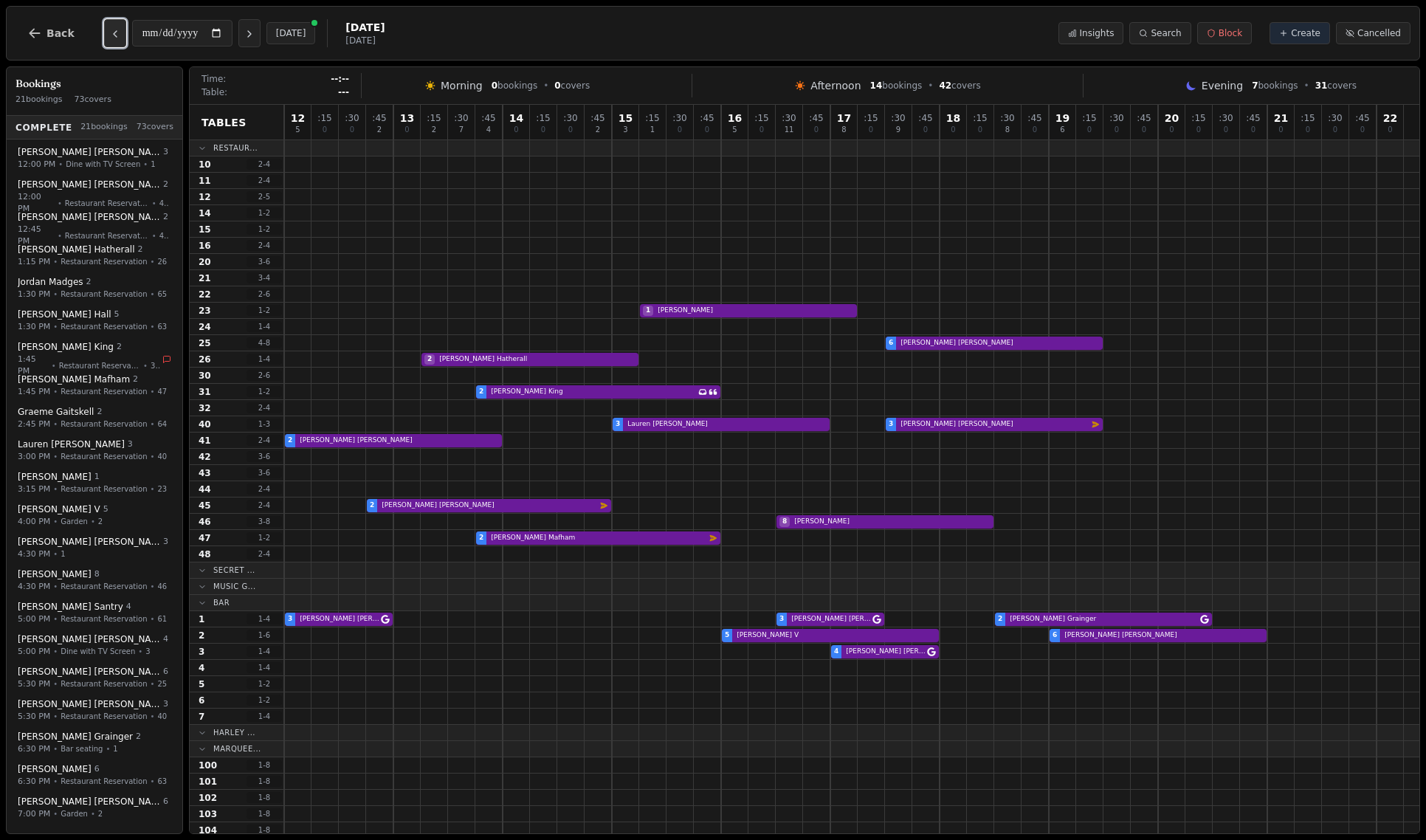
click at [116, 31] on icon "Previous day" at bounding box center [115, 33] width 11 height 11
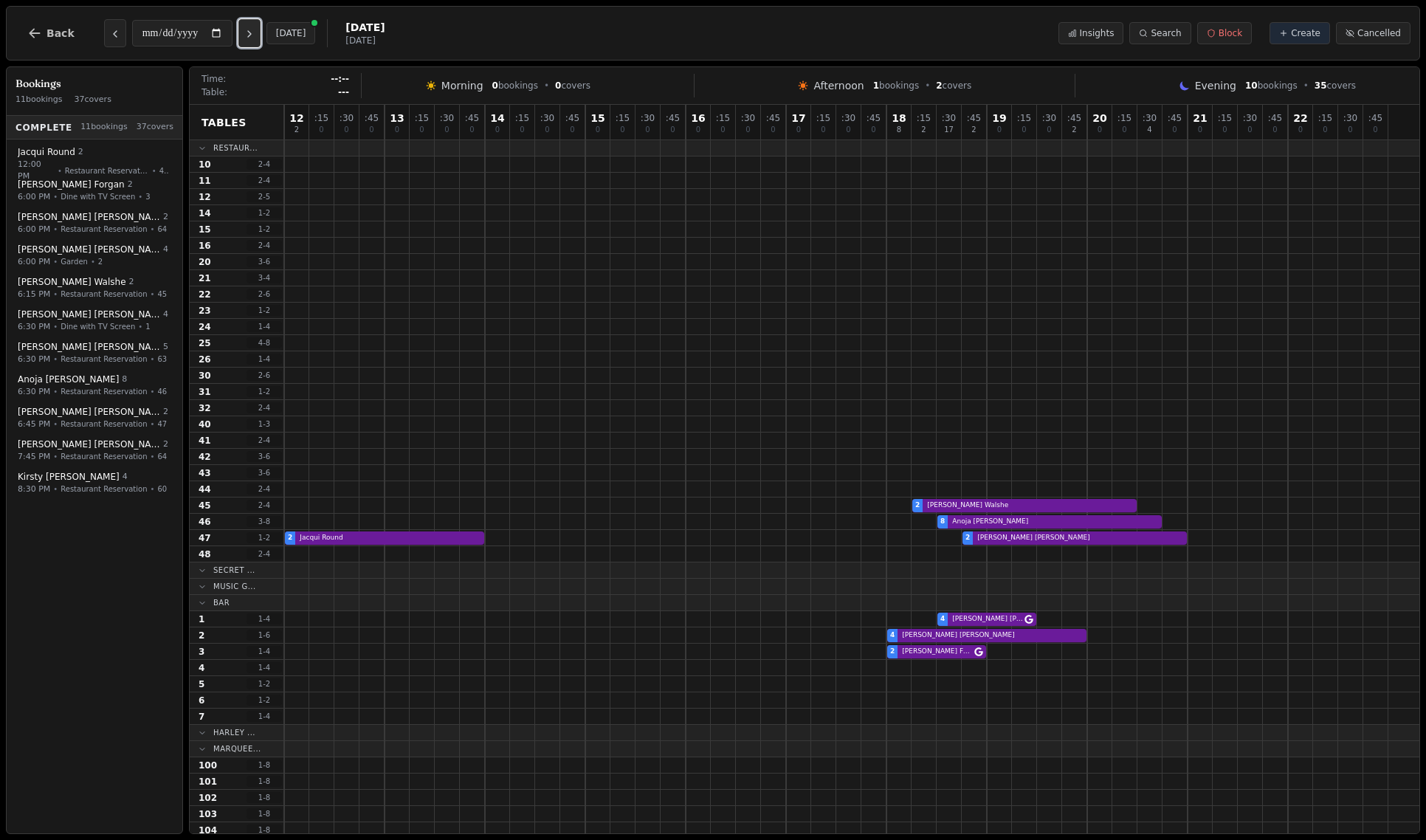
click at [252, 34] on icon "Next day" at bounding box center [249, 33] width 11 height 11
type input "**********"
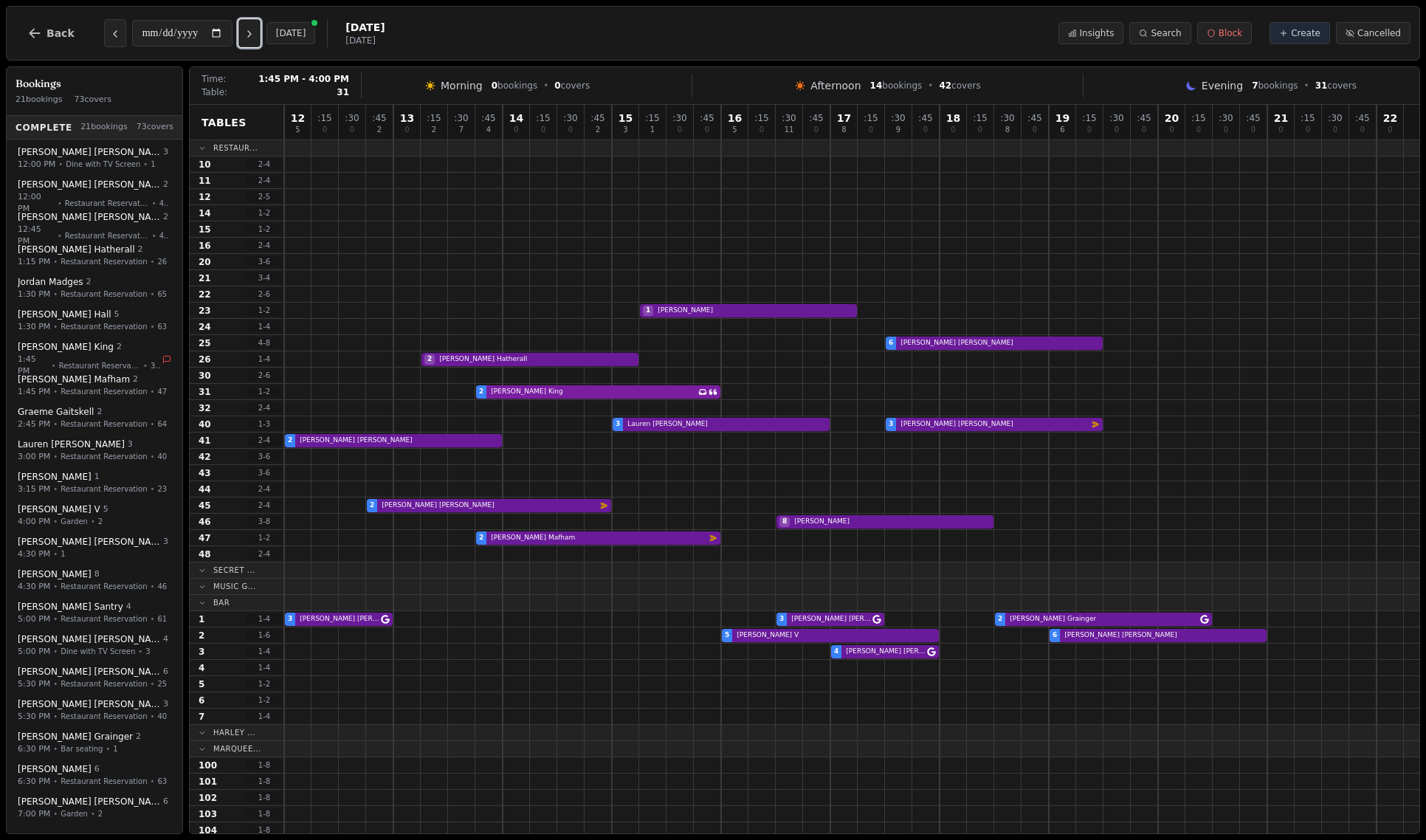
click at [664, 390] on div "2 Darren King Has conversation thread" at bounding box center [852, 392] width 1135 height 17
select select "****"
select select "*"
select select "********"
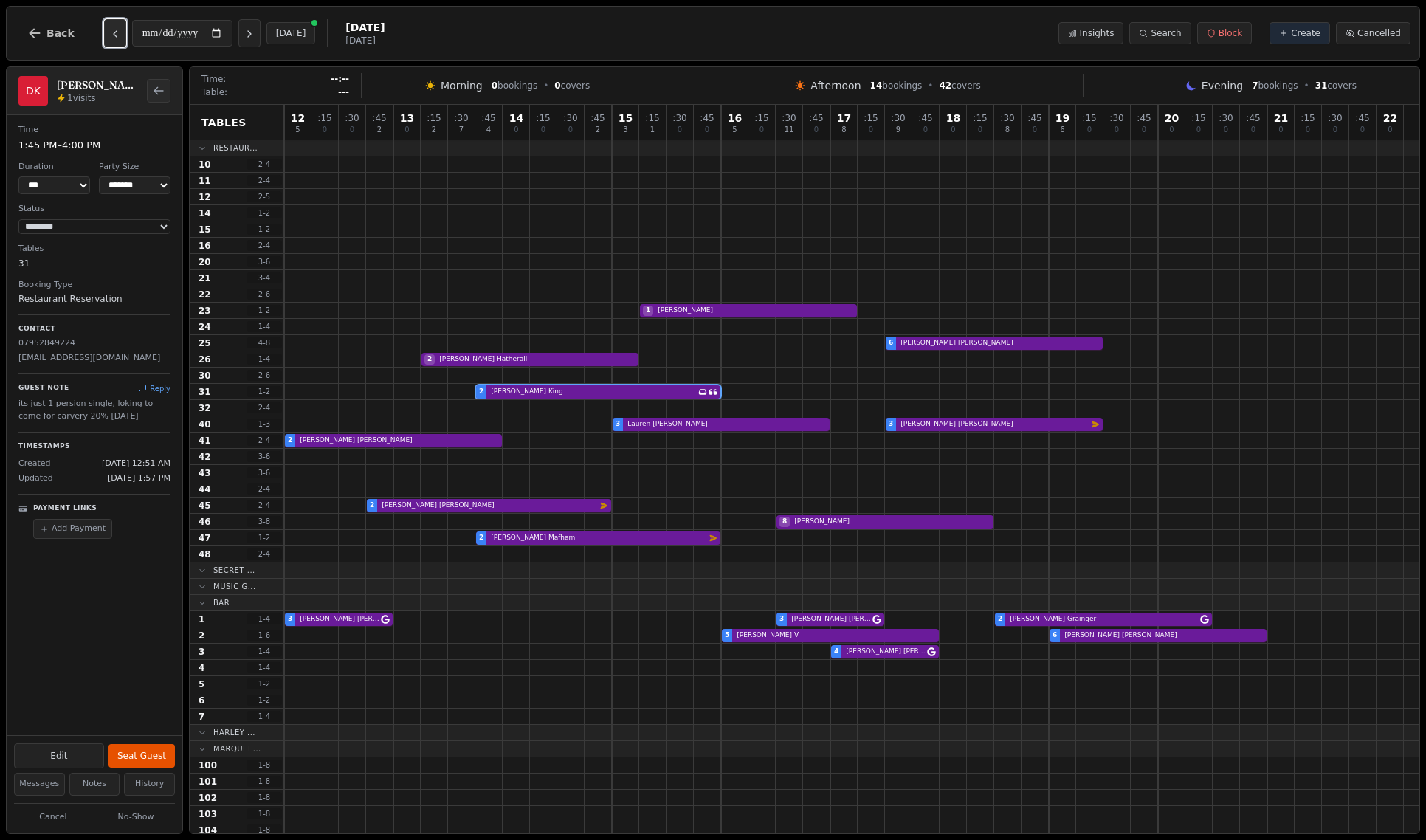
click at [112, 40] on icon "Previous day" at bounding box center [115, 33] width 11 height 11
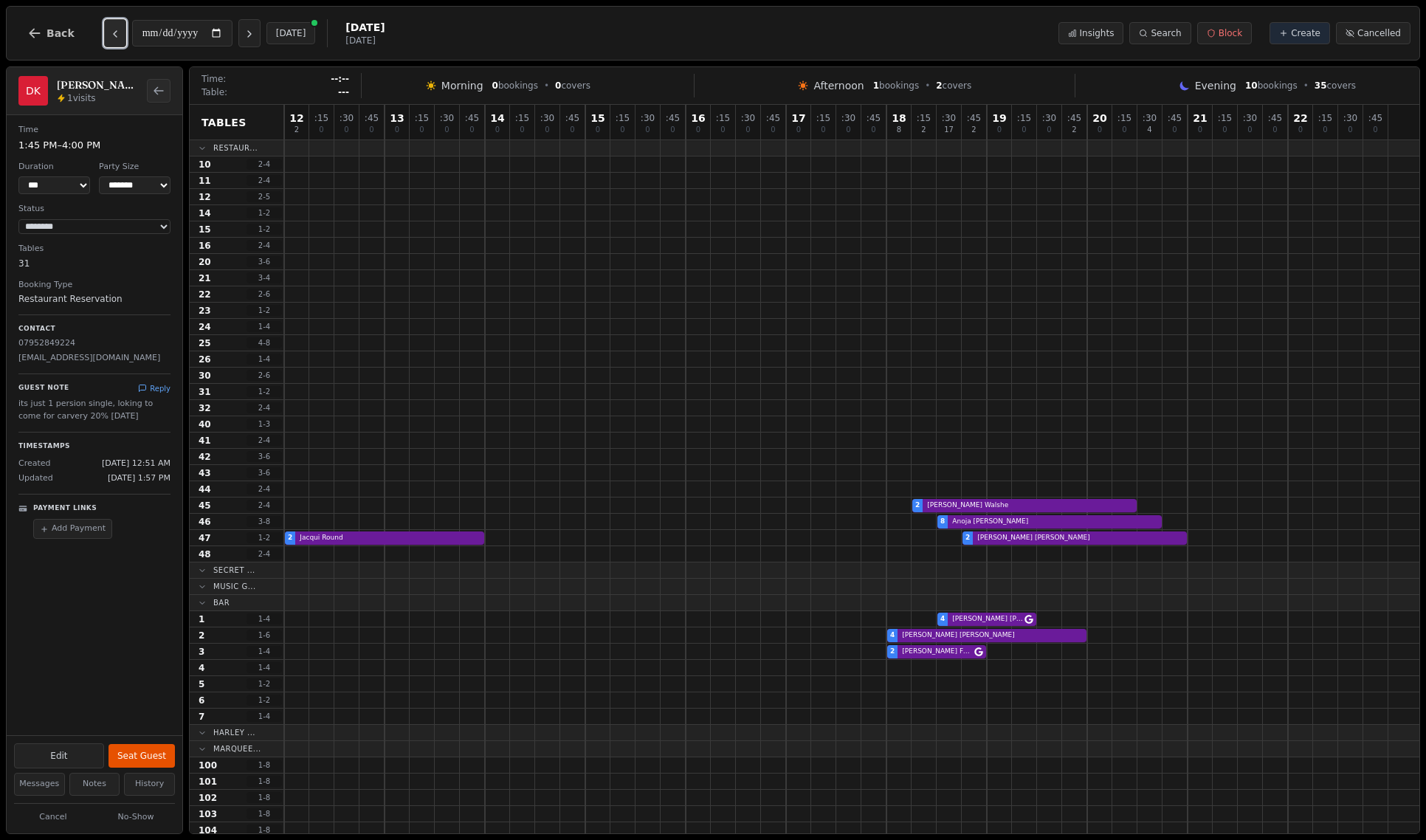
click at [112, 40] on icon "Previous day" at bounding box center [115, 33] width 11 height 11
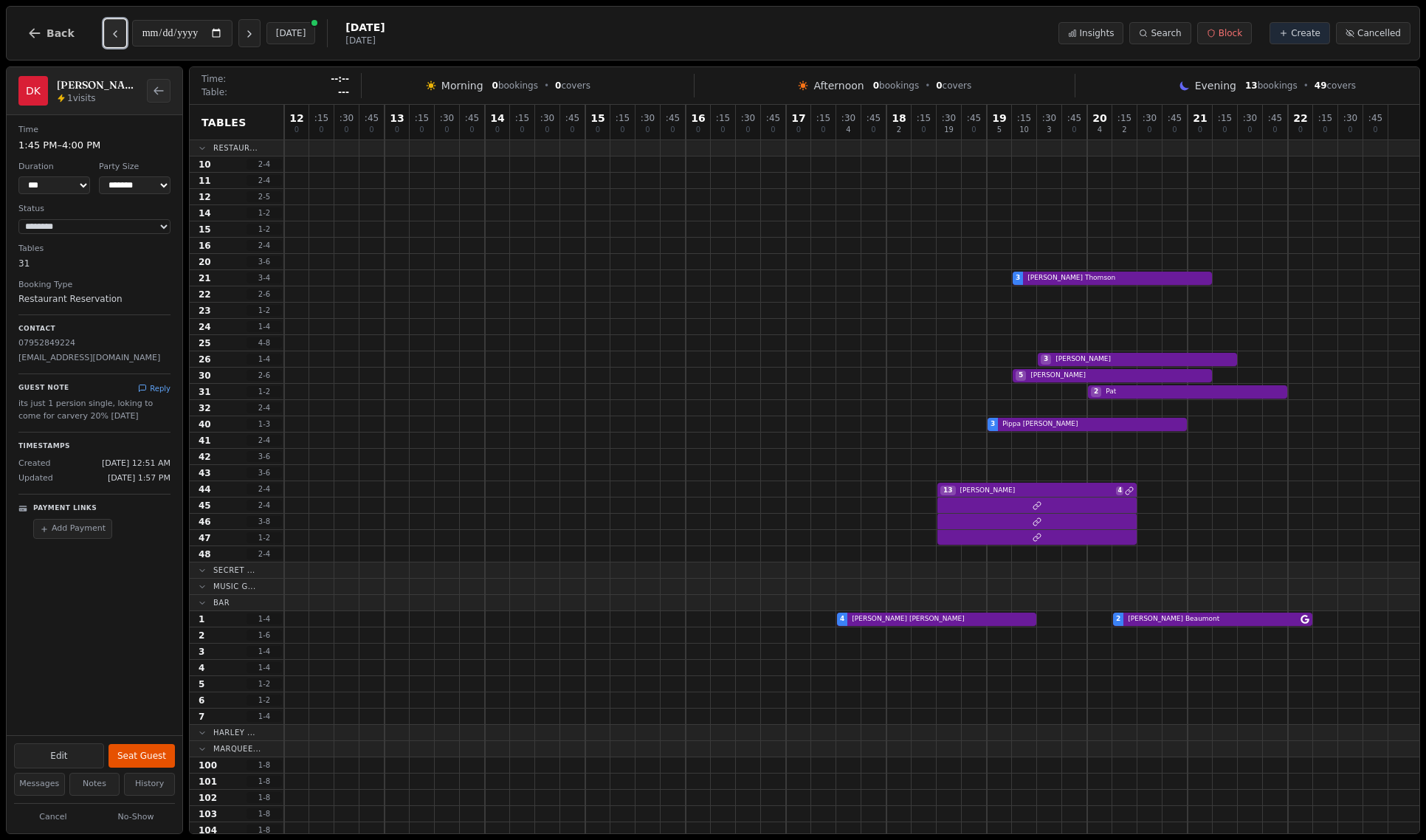
click at [112, 40] on icon "Previous day" at bounding box center [115, 33] width 11 height 11
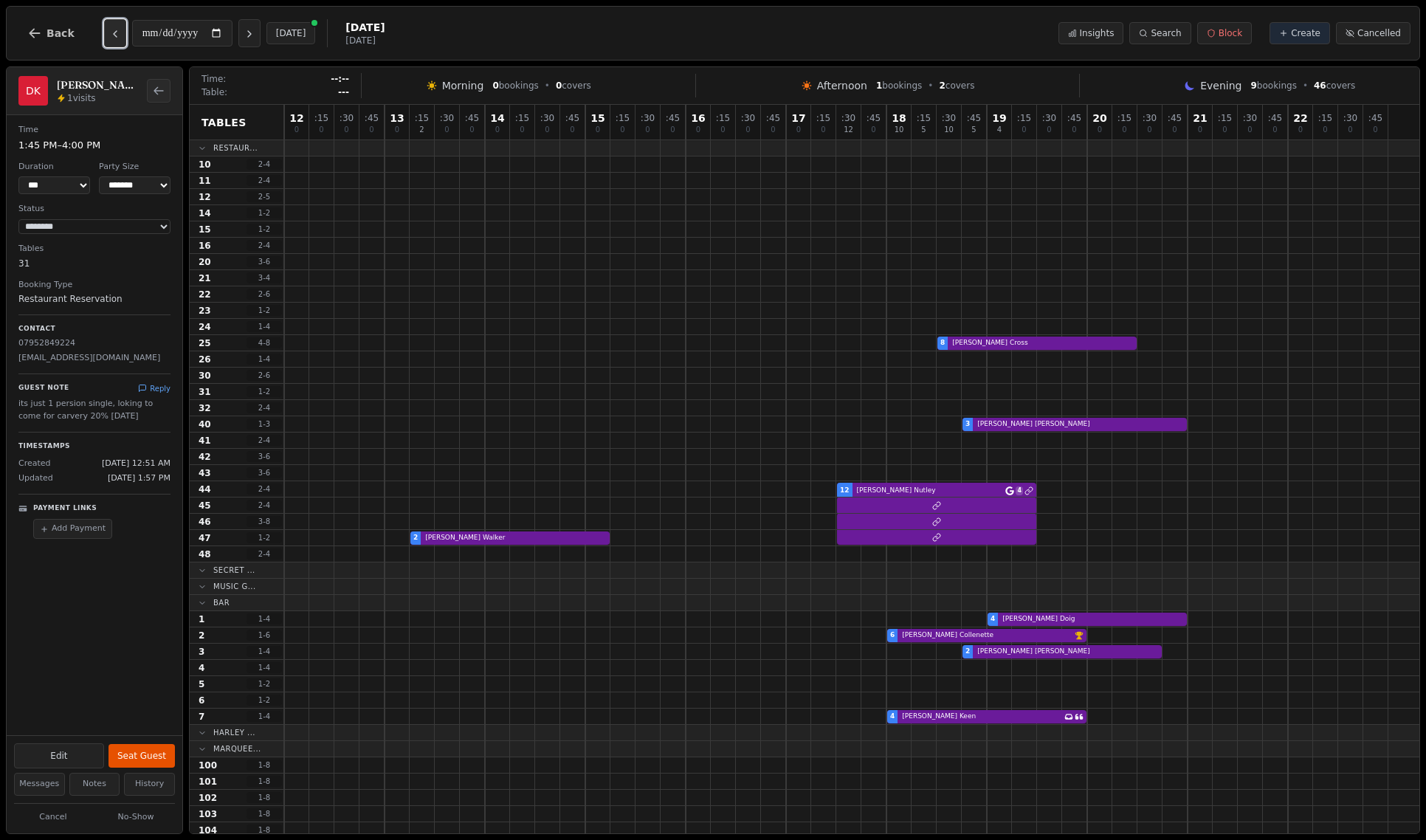
click at [112, 40] on icon "Previous day" at bounding box center [115, 33] width 11 height 11
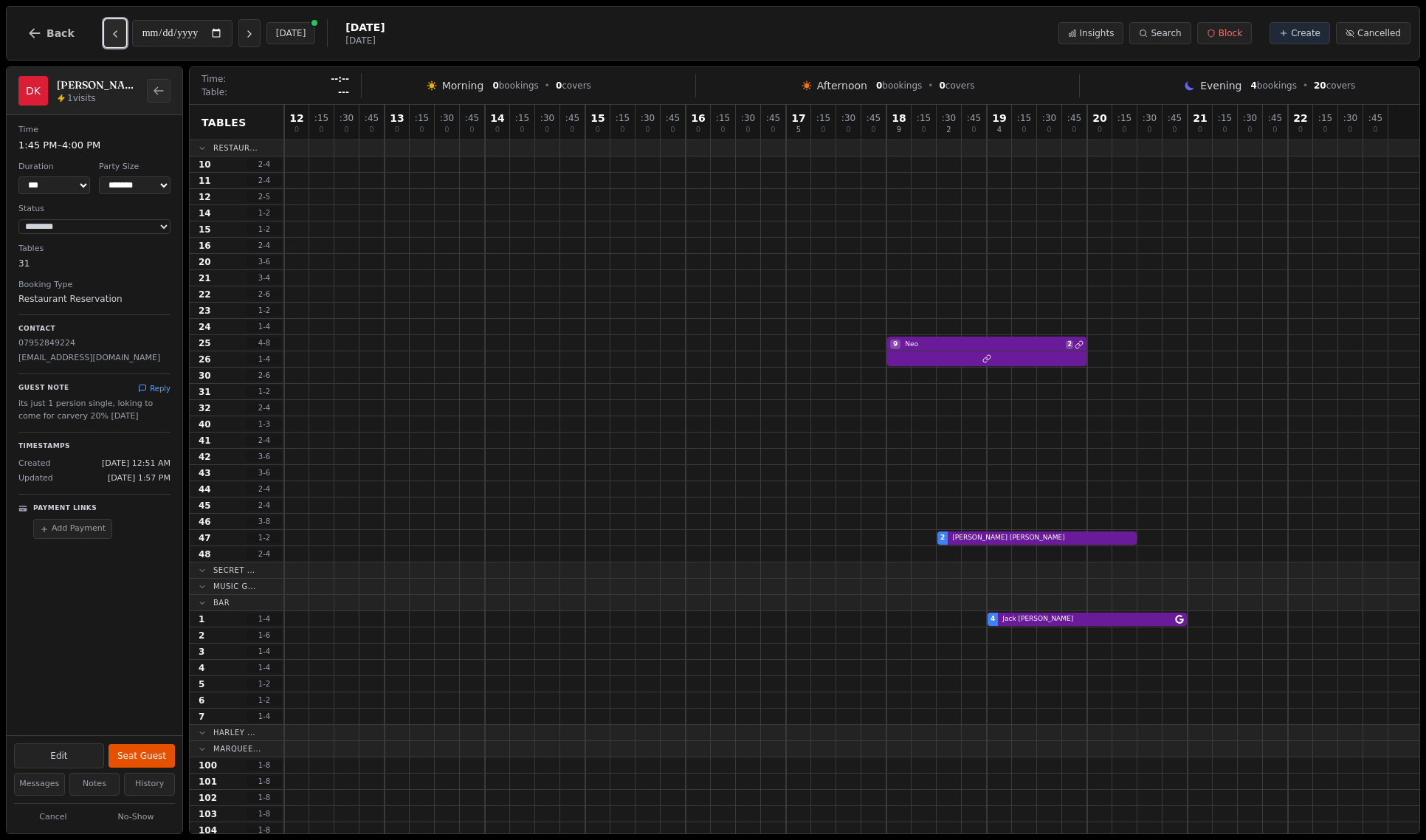
click at [112, 40] on icon "Previous day" at bounding box center [115, 33] width 11 height 11
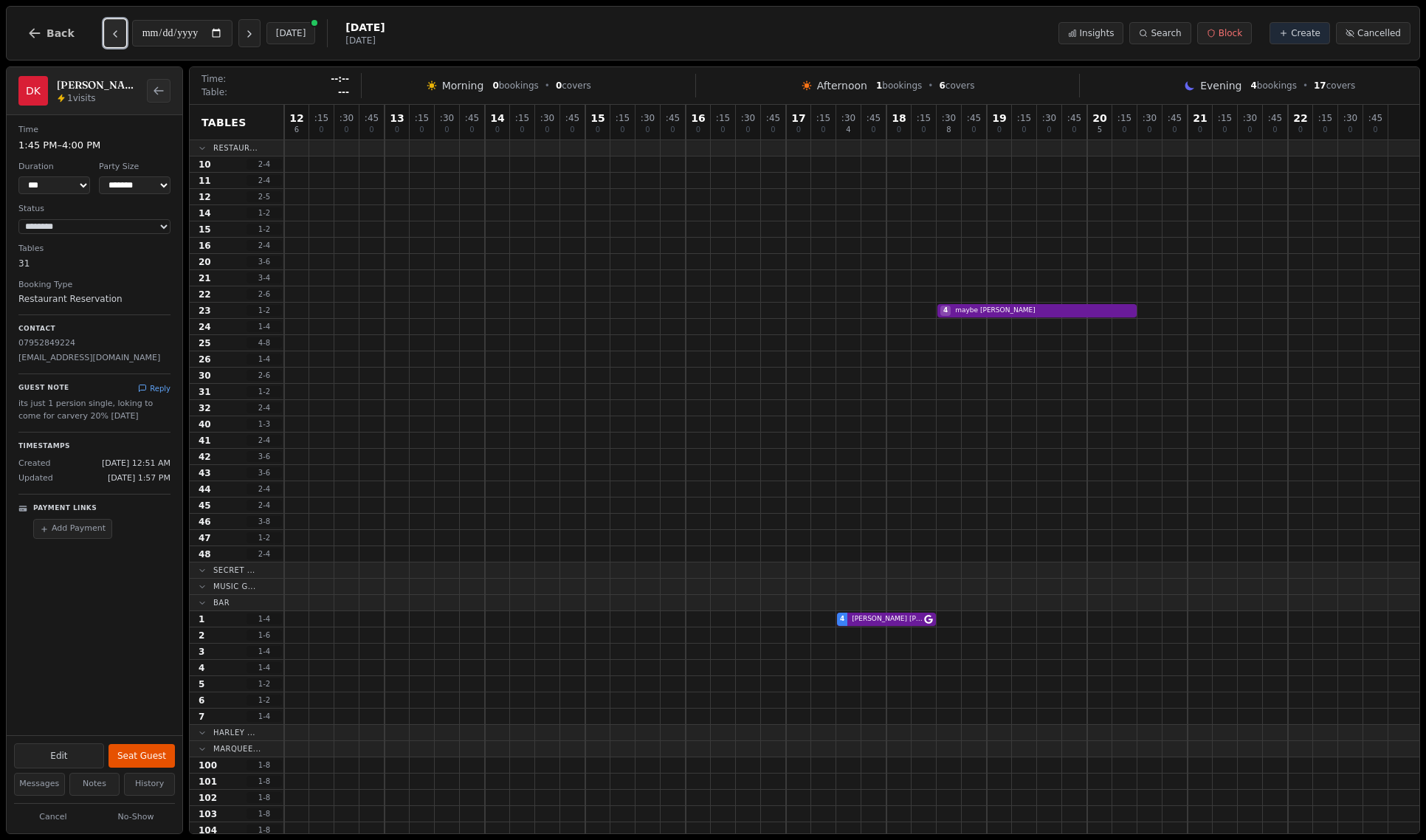
click at [112, 40] on icon "Previous day" at bounding box center [115, 33] width 11 height 11
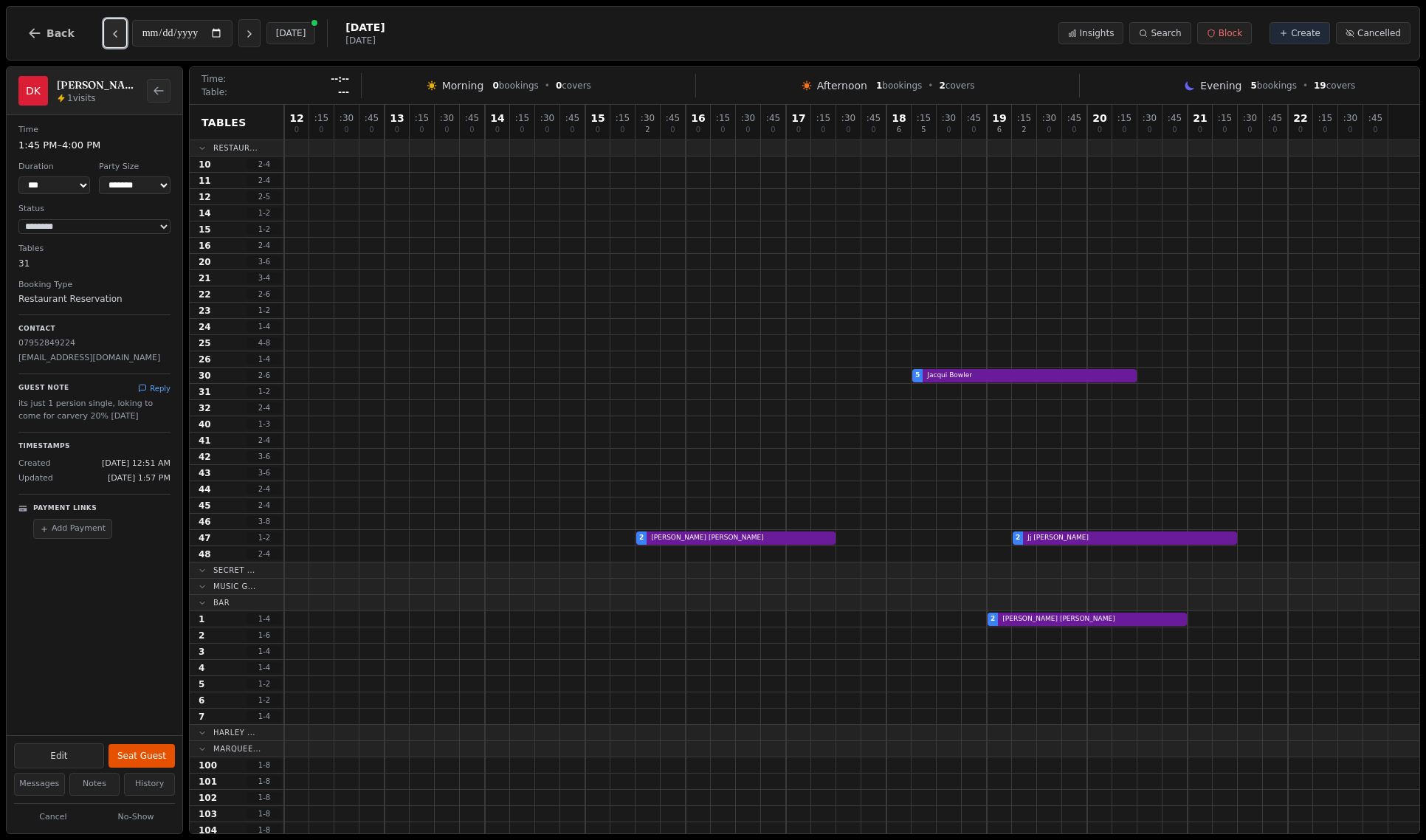
click at [112, 40] on icon "Previous day" at bounding box center [115, 33] width 11 height 11
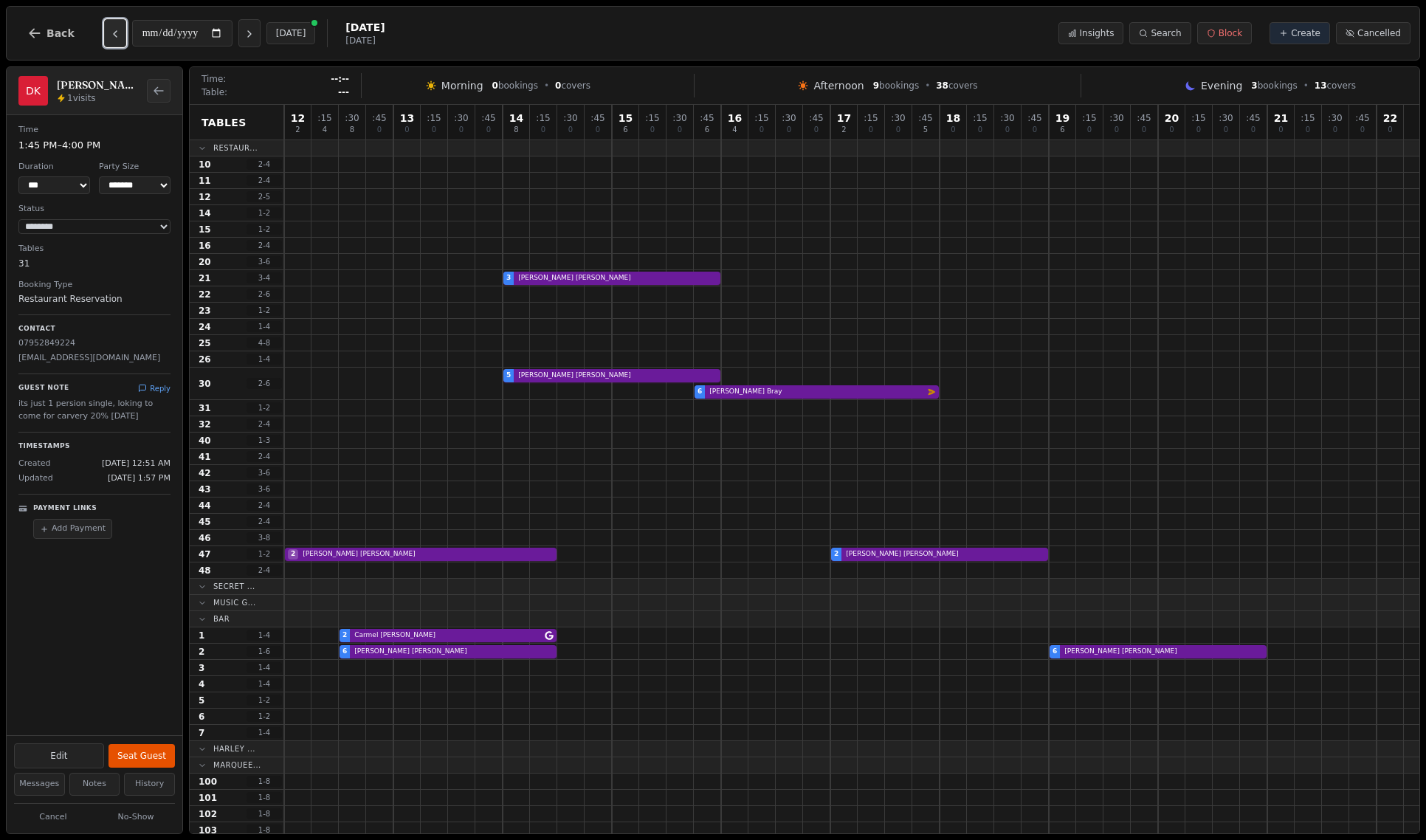
click at [112, 40] on icon "Previous day" at bounding box center [115, 33] width 11 height 11
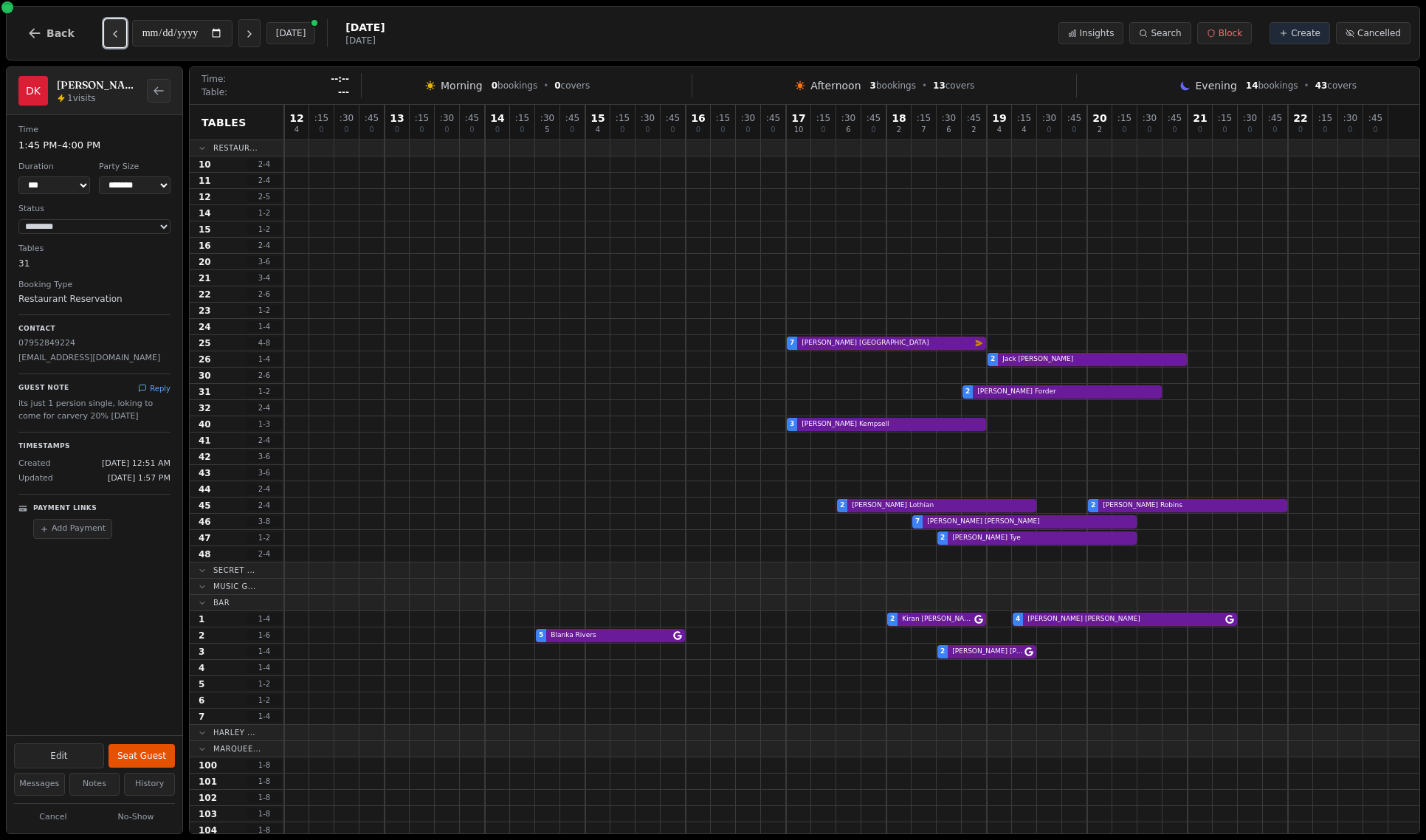
click at [112, 40] on icon "Previous day" at bounding box center [115, 33] width 11 height 11
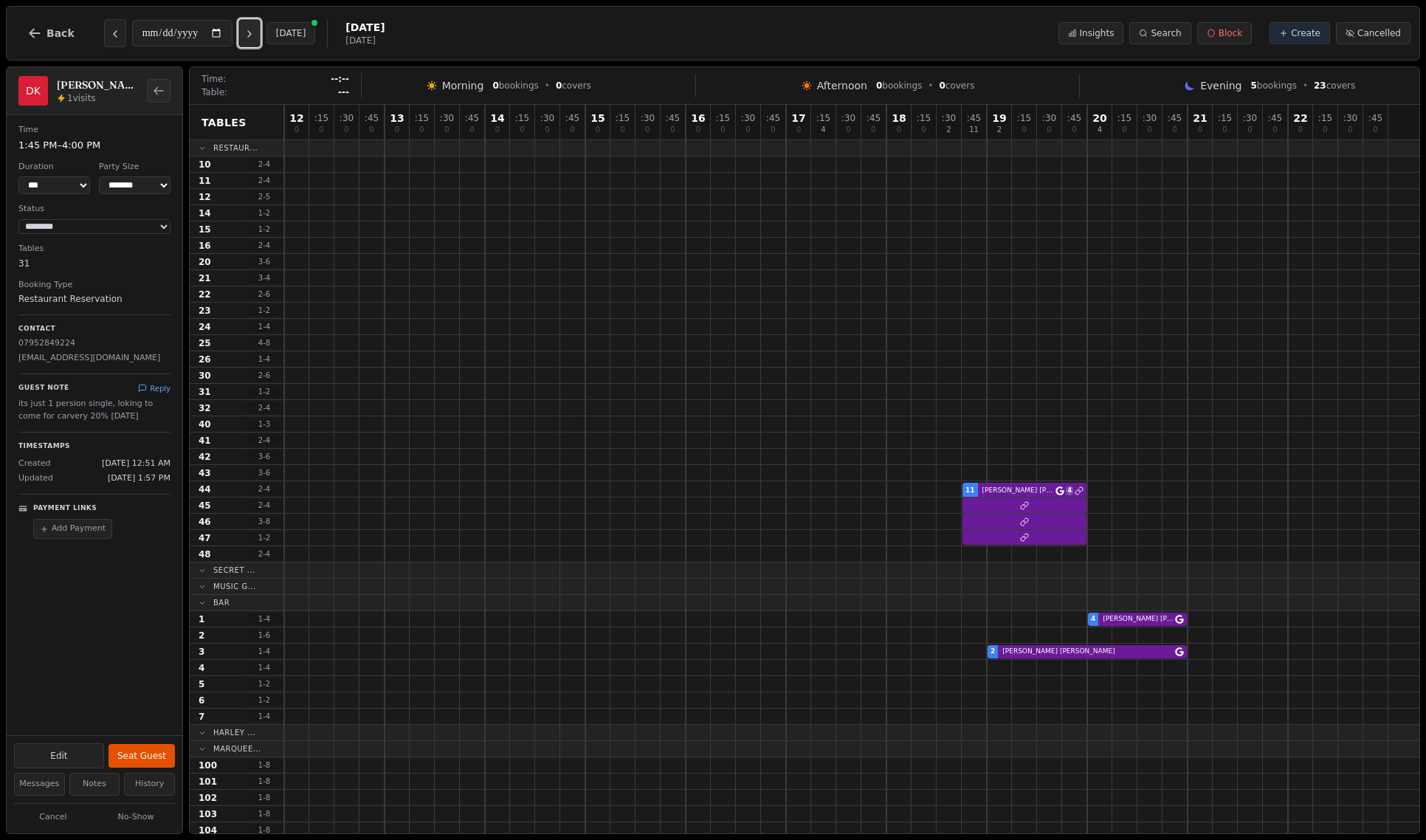
click at [254, 35] on icon "Next day" at bounding box center [249, 33] width 11 height 11
type input "**********"
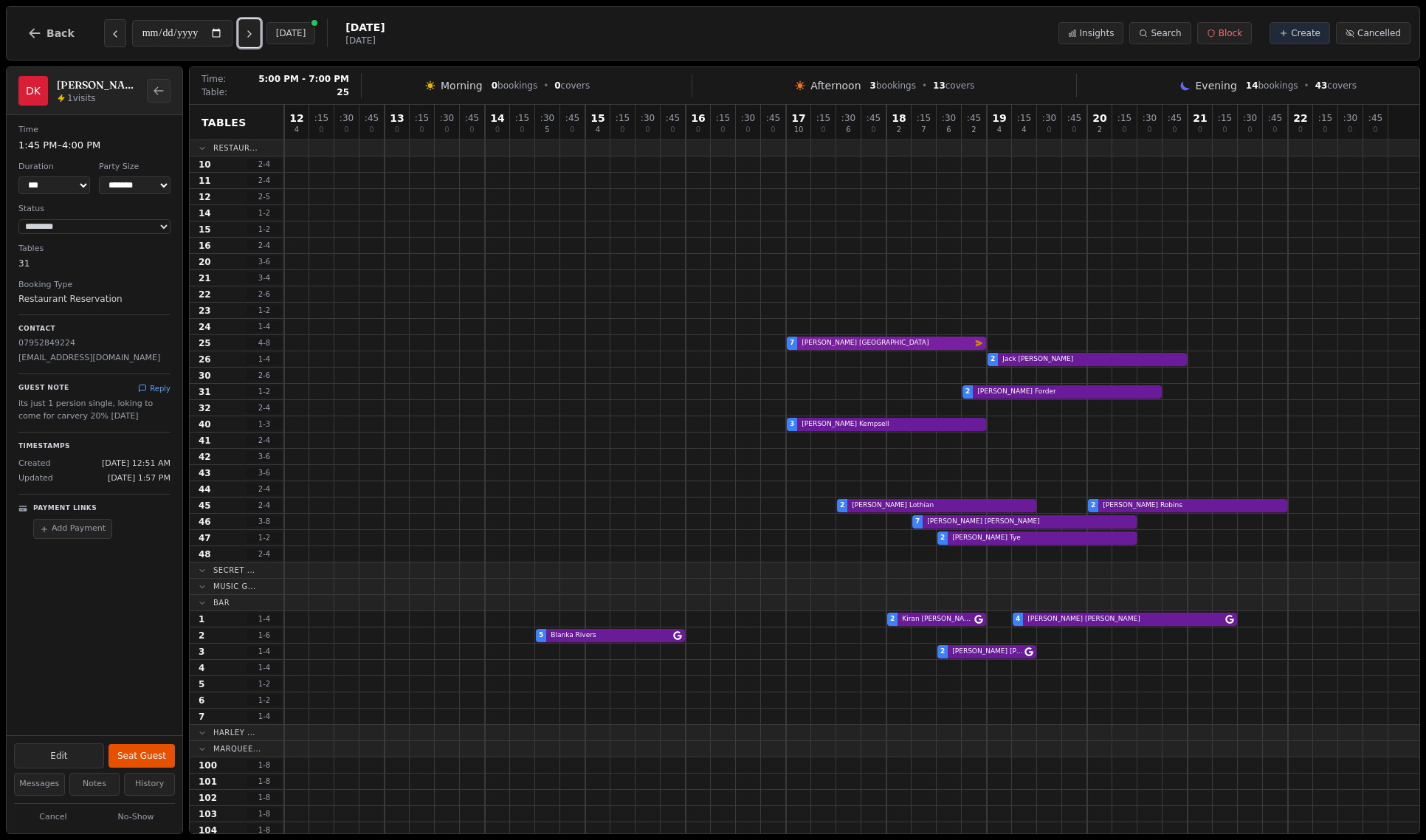
click at [924, 342] on div "7 Martin Lucca Email campaign booking" at bounding box center [852, 343] width 1135 height 17
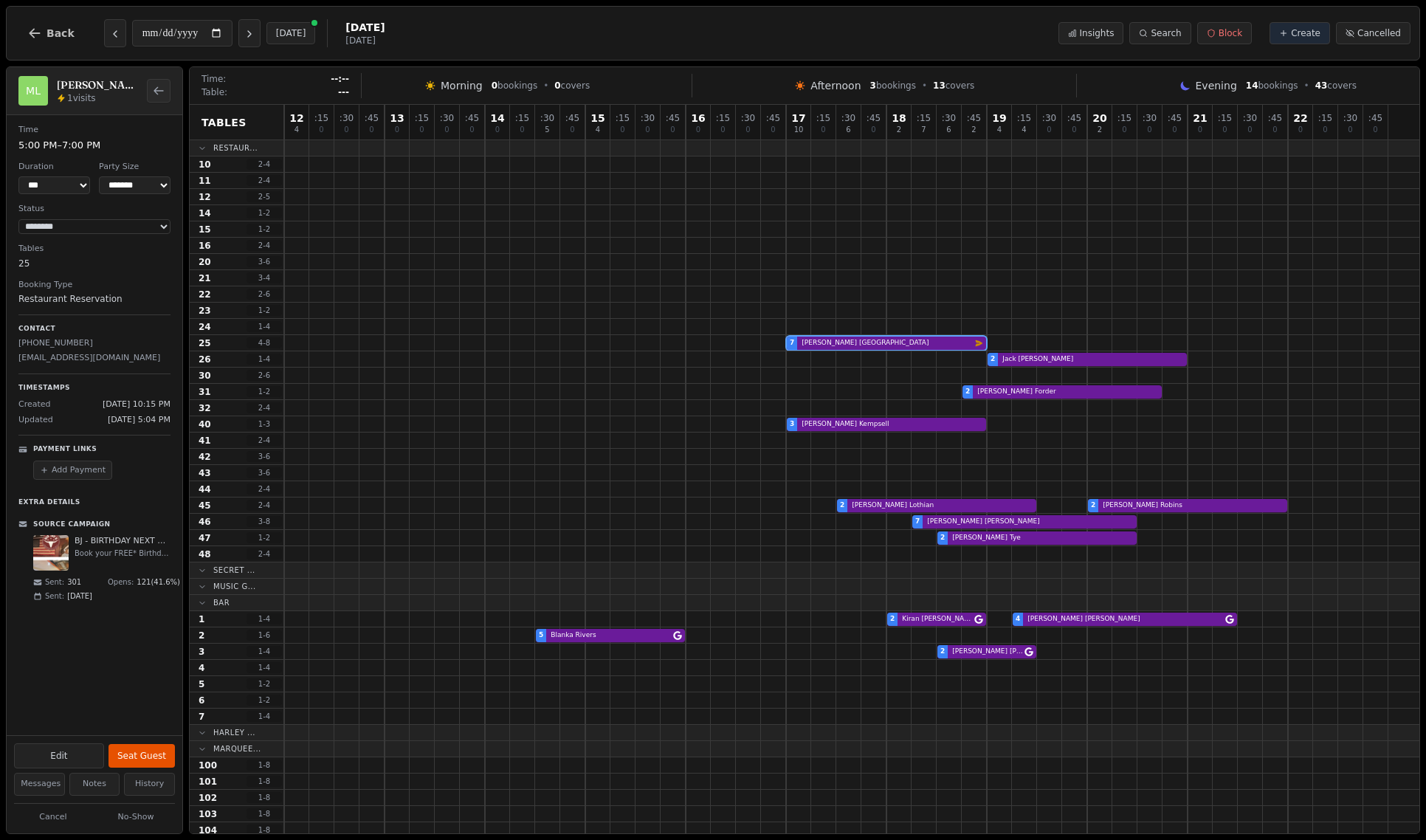
click at [60, 556] on img at bounding box center [51, 552] width 35 height 35
drag, startPoint x: 88, startPoint y: 592, endPoint x: 35, endPoint y: 590, distance: 53.0
click at [35, 587] on div "Sent: 301" at bounding box center [66, 582] width 66 height 11
click at [134, 627] on div "**********" at bounding box center [95, 425] width 176 height 620
drag, startPoint x: 143, startPoint y: 584, endPoint x: 176, endPoint y: 584, distance: 33.0
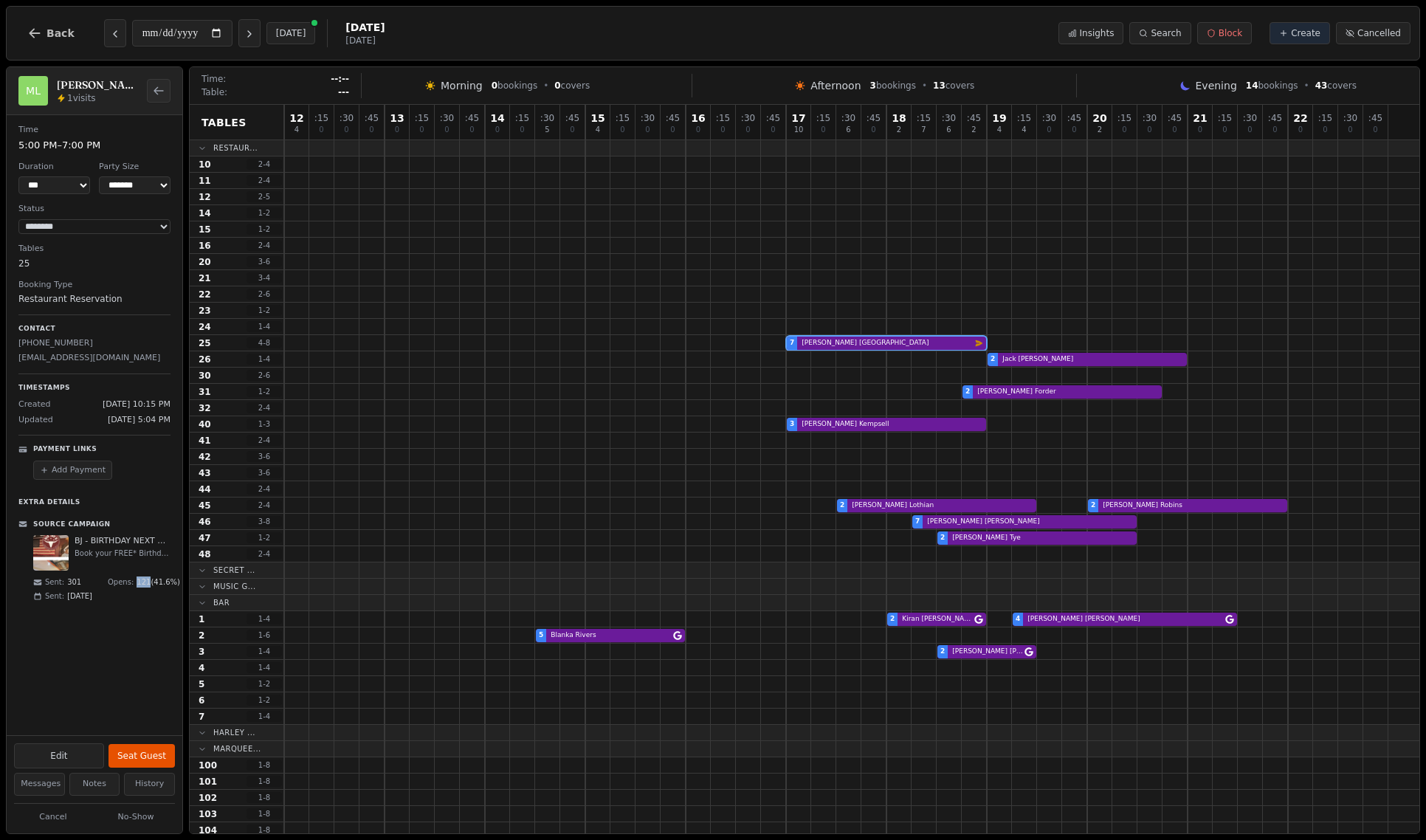
click at [176, 584] on div "**********" at bounding box center [95, 363] width 176 height 495
click at [168, 587] on span "121 ( 41.6 %)" at bounding box center [158, 582] width 44 height 11
click at [121, 634] on div "**********" at bounding box center [95, 425] width 176 height 620
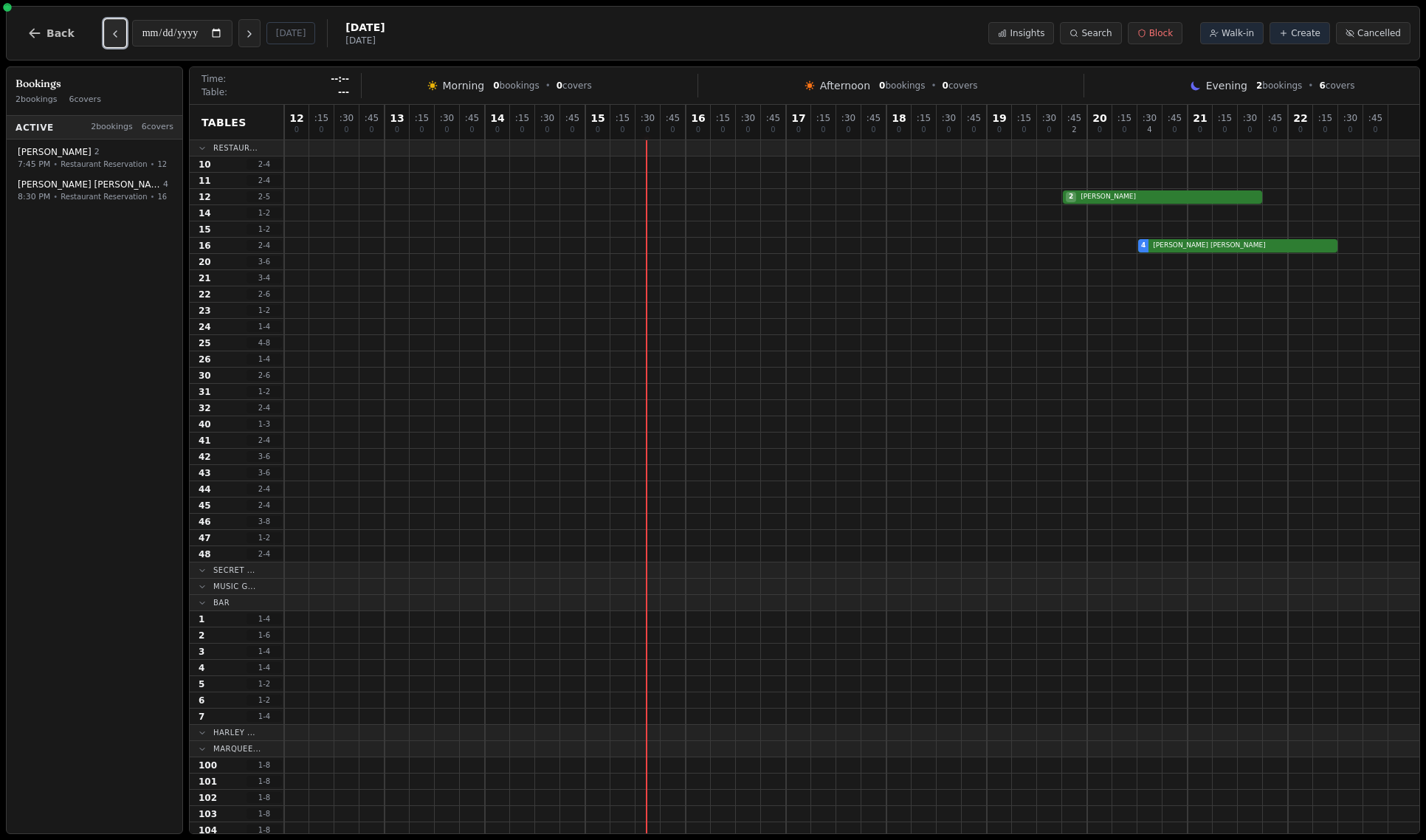
click at [114, 36] on icon "Previous day" at bounding box center [115, 33] width 11 height 11
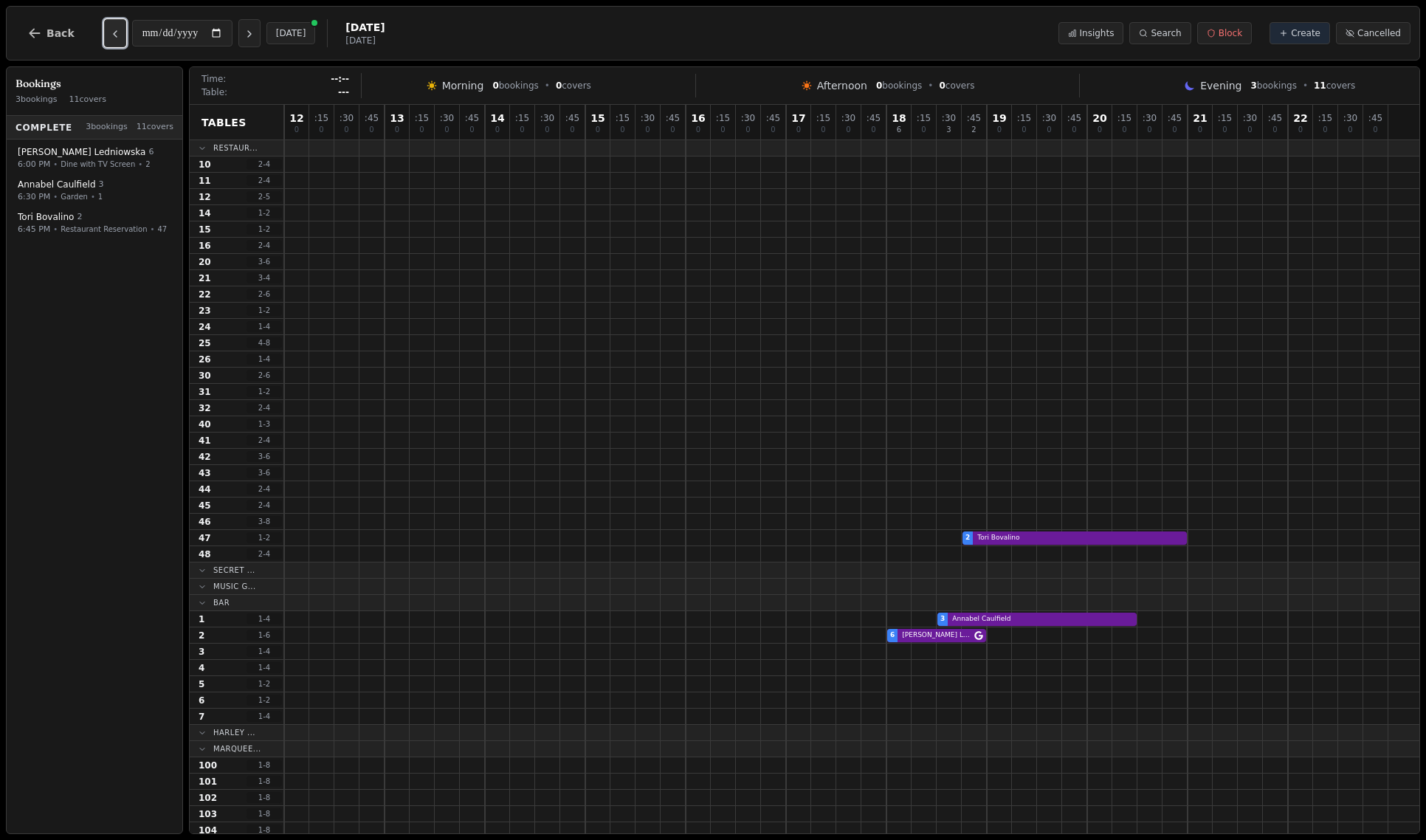
click at [114, 36] on icon "Previous day" at bounding box center [115, 33] width 11 height 11
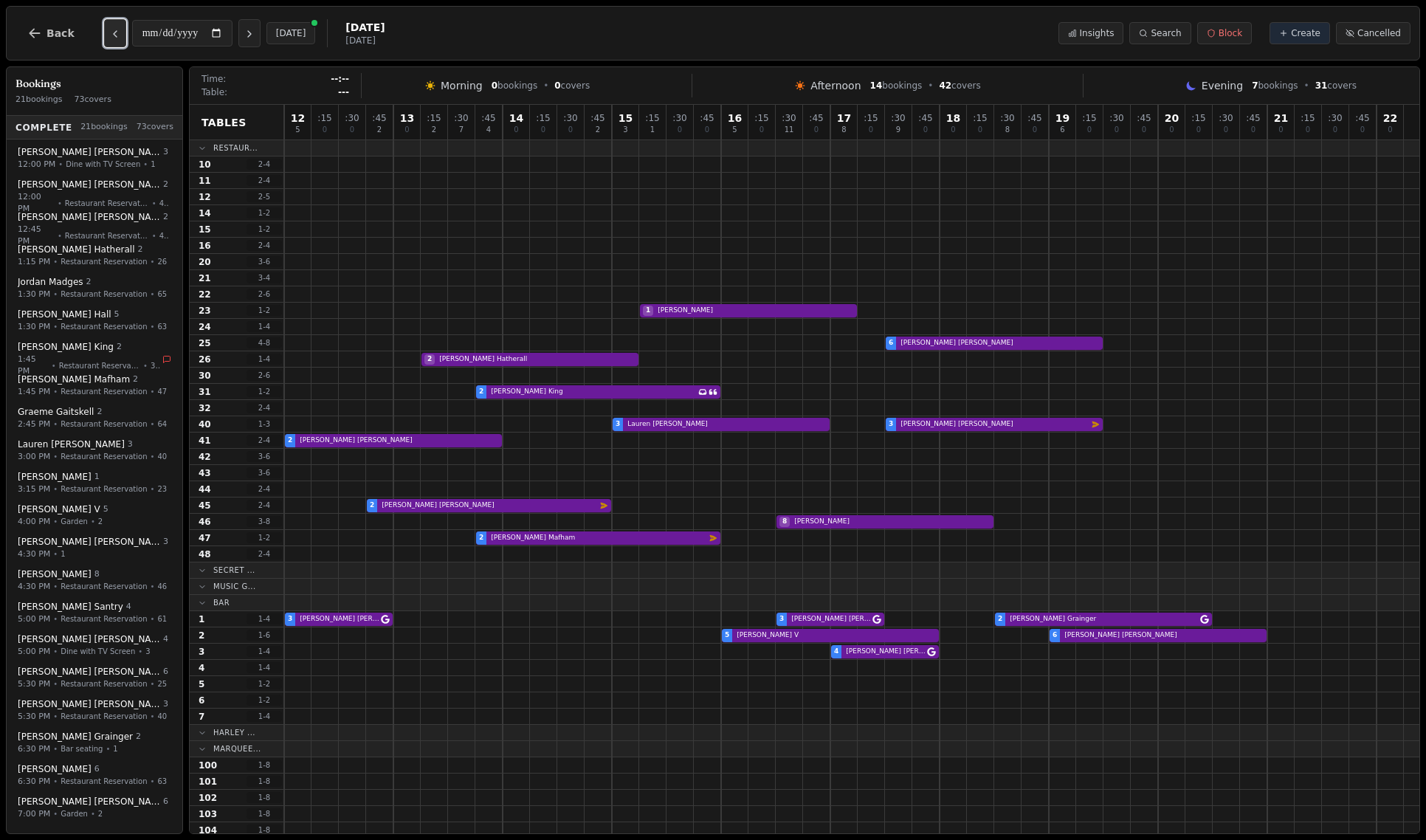
click at [114, 36] on icon "Previous day" at bounding box center [115, 33] width 11 height 11
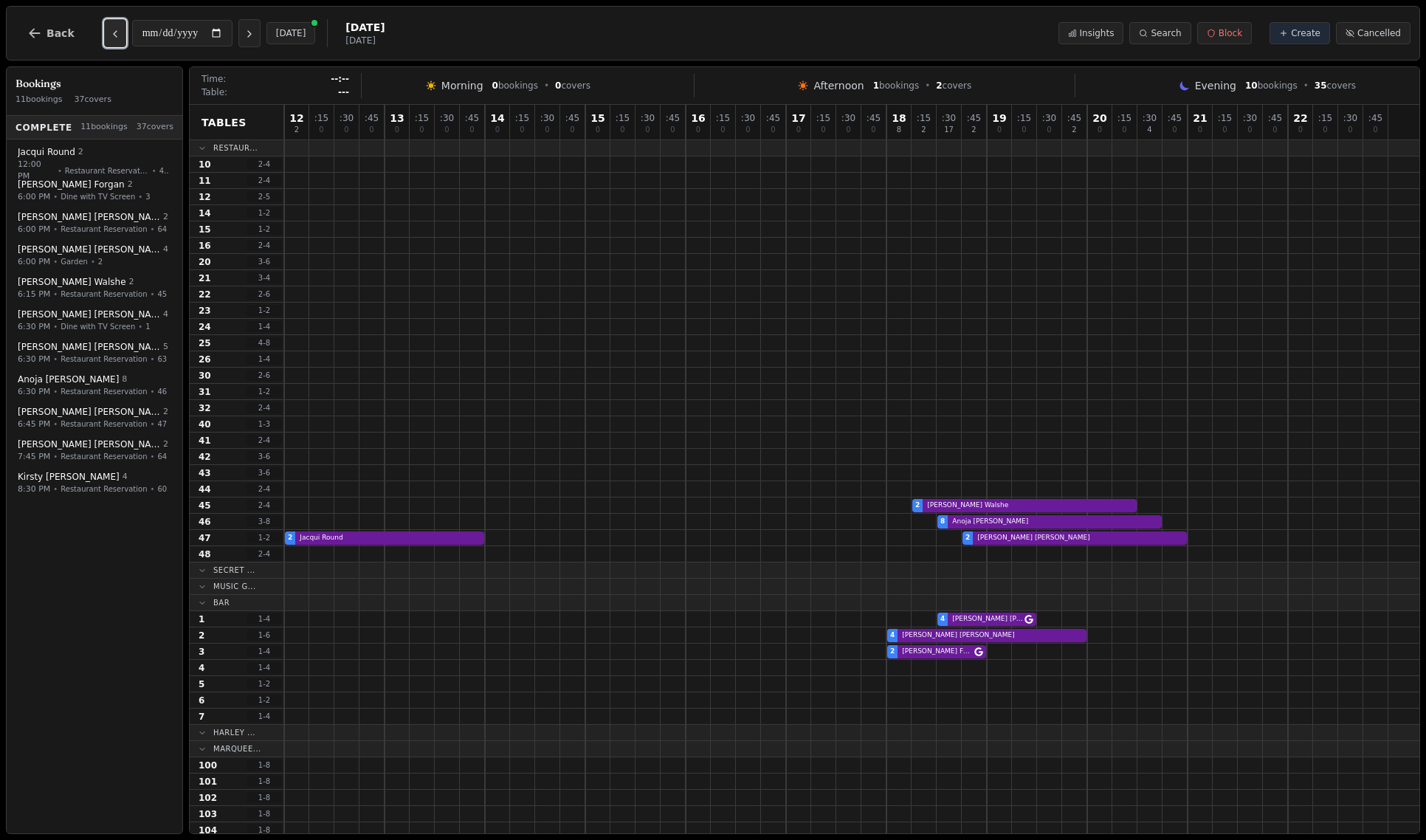
click at [114, 36] on icon "Previous day" at bounding box center [115, 33] width 11 height 11
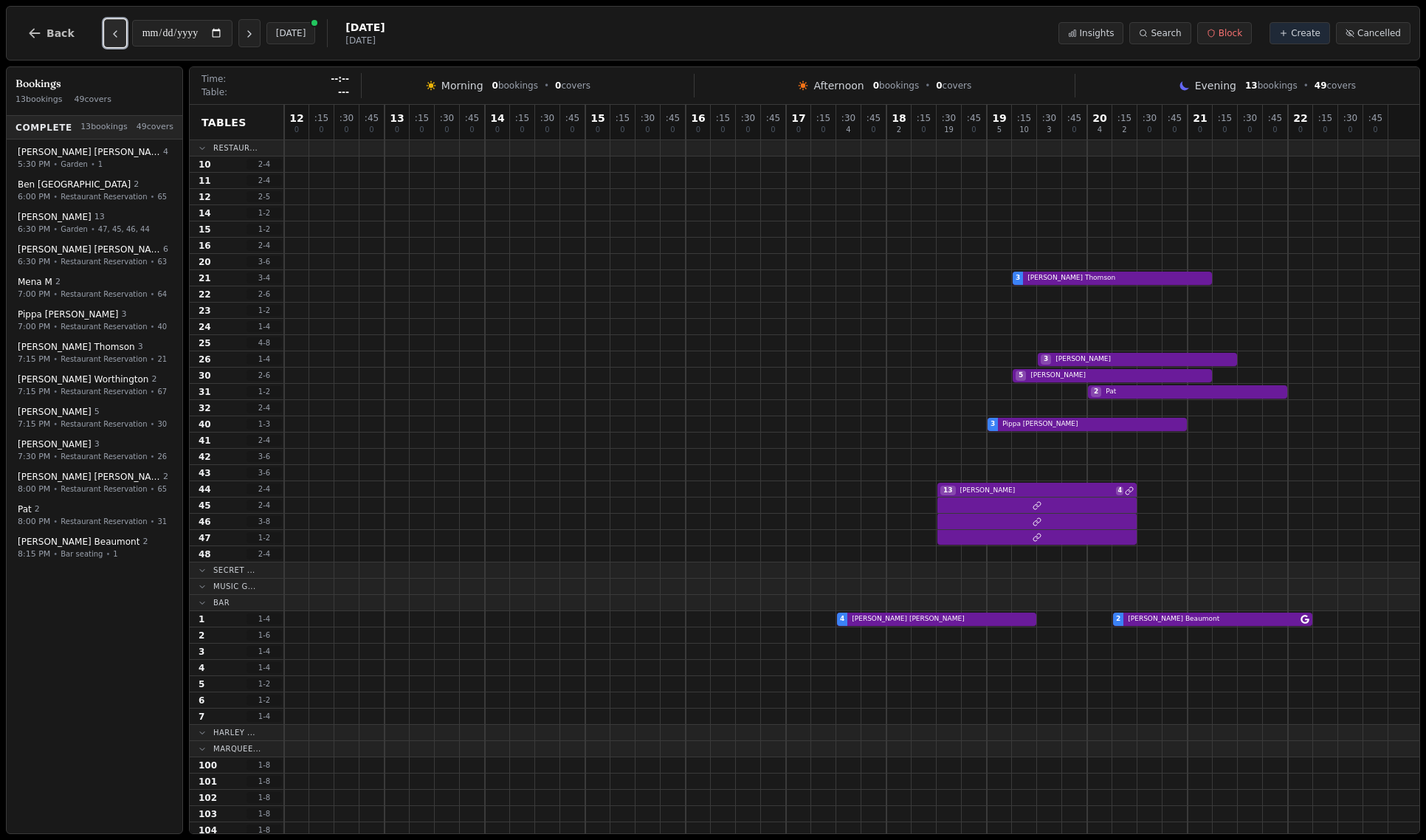
click at [114, 36] on icon "Previous day" at bounding box center [115, 33] width 11 height 11
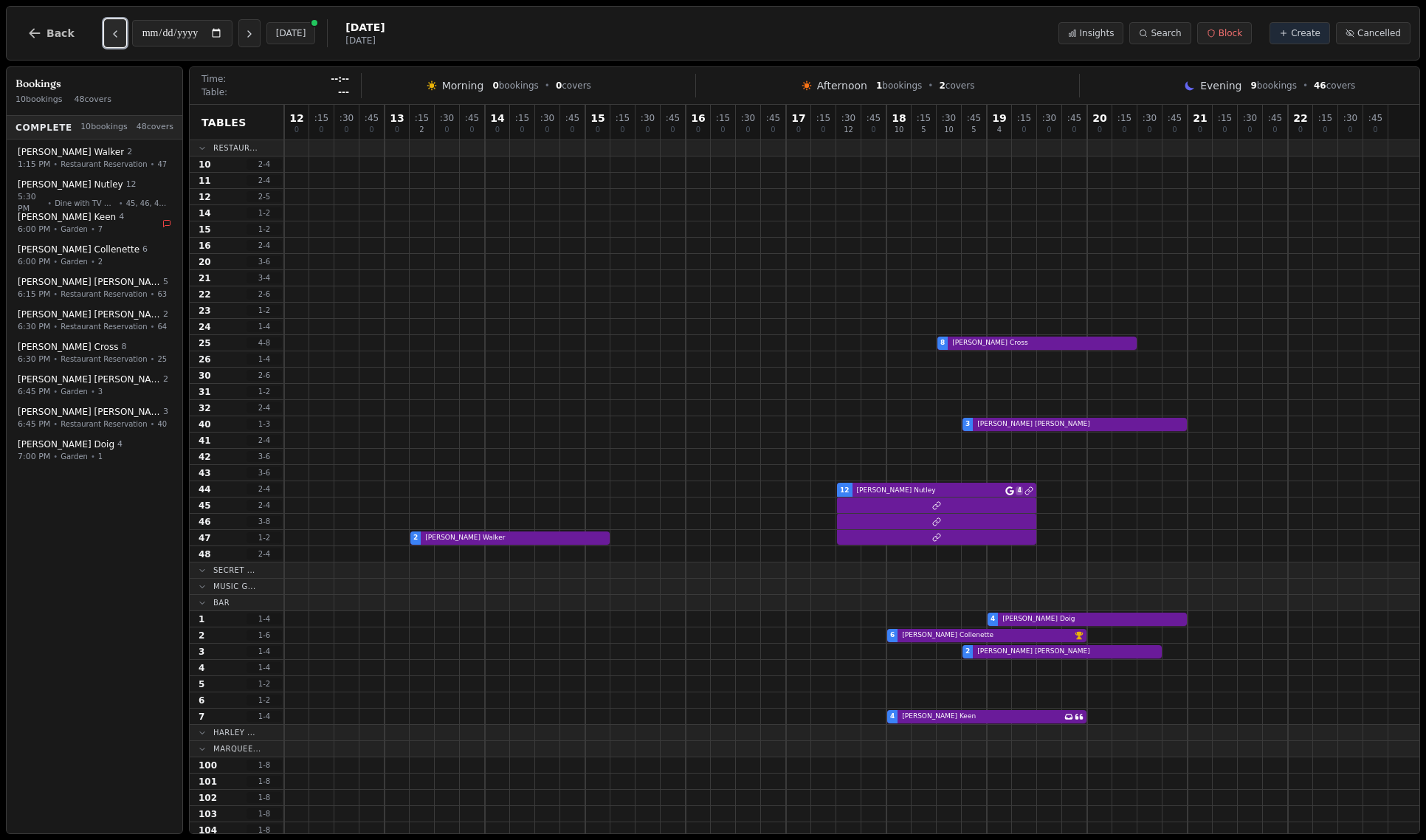
click at [114, 36] on icon "Previous day" at bounding box center [115, 33] width 11 height 11
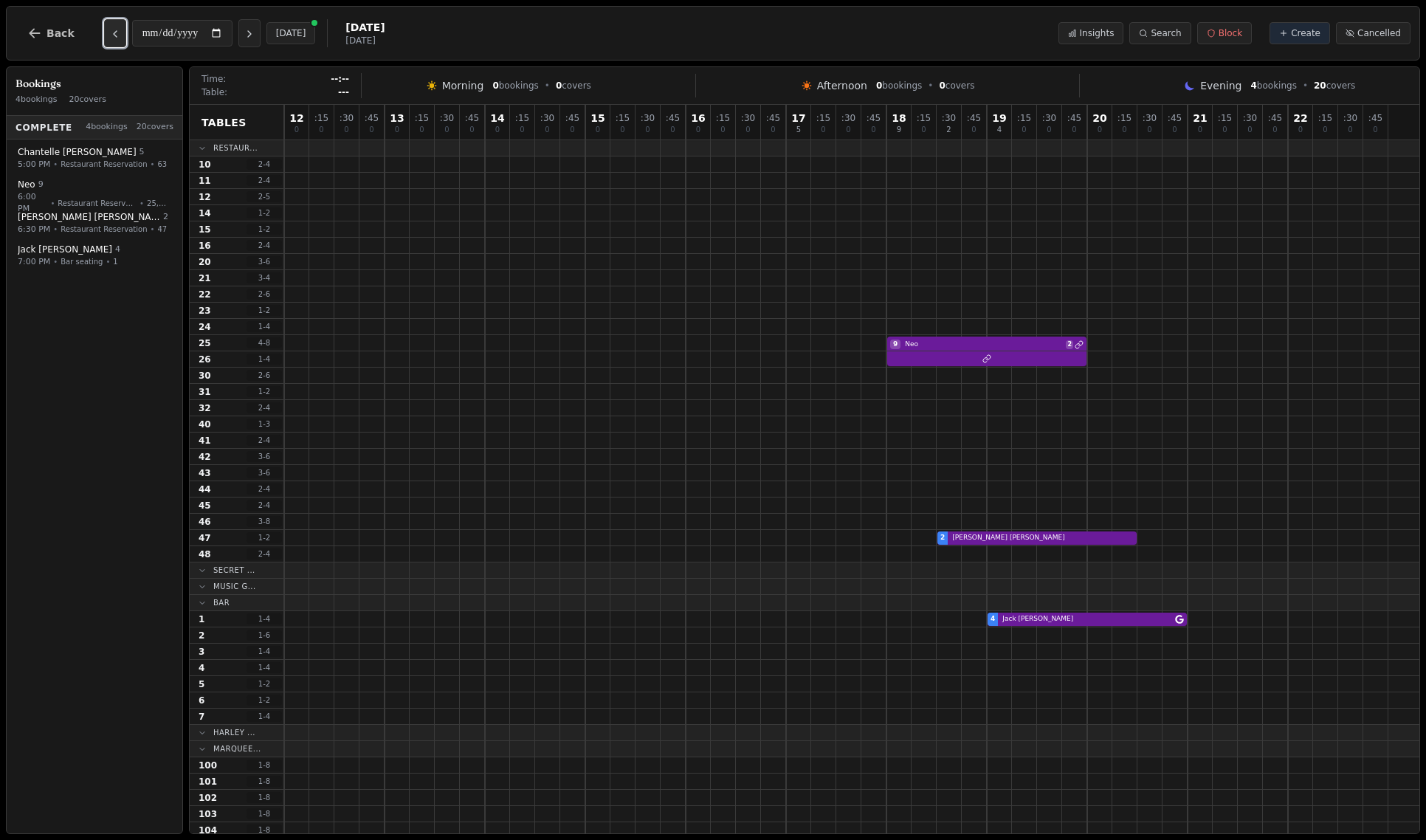
click at [114, 36] on icon "Previous day" at bounding box center [115, 33] width 11 height 11
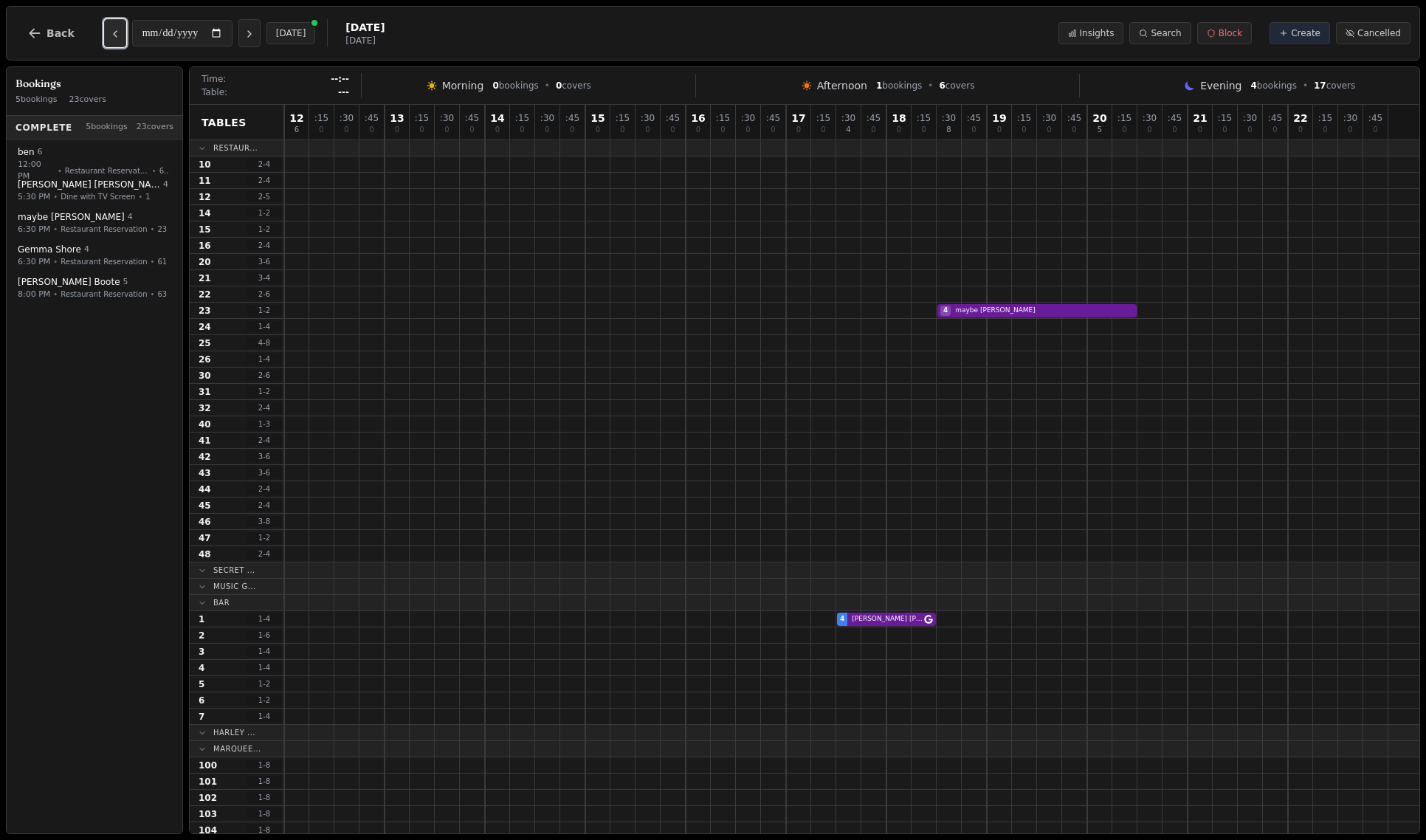
click at [114, 36] on icon "Previous day" at bounding box center [115, 33] width 11 height 11
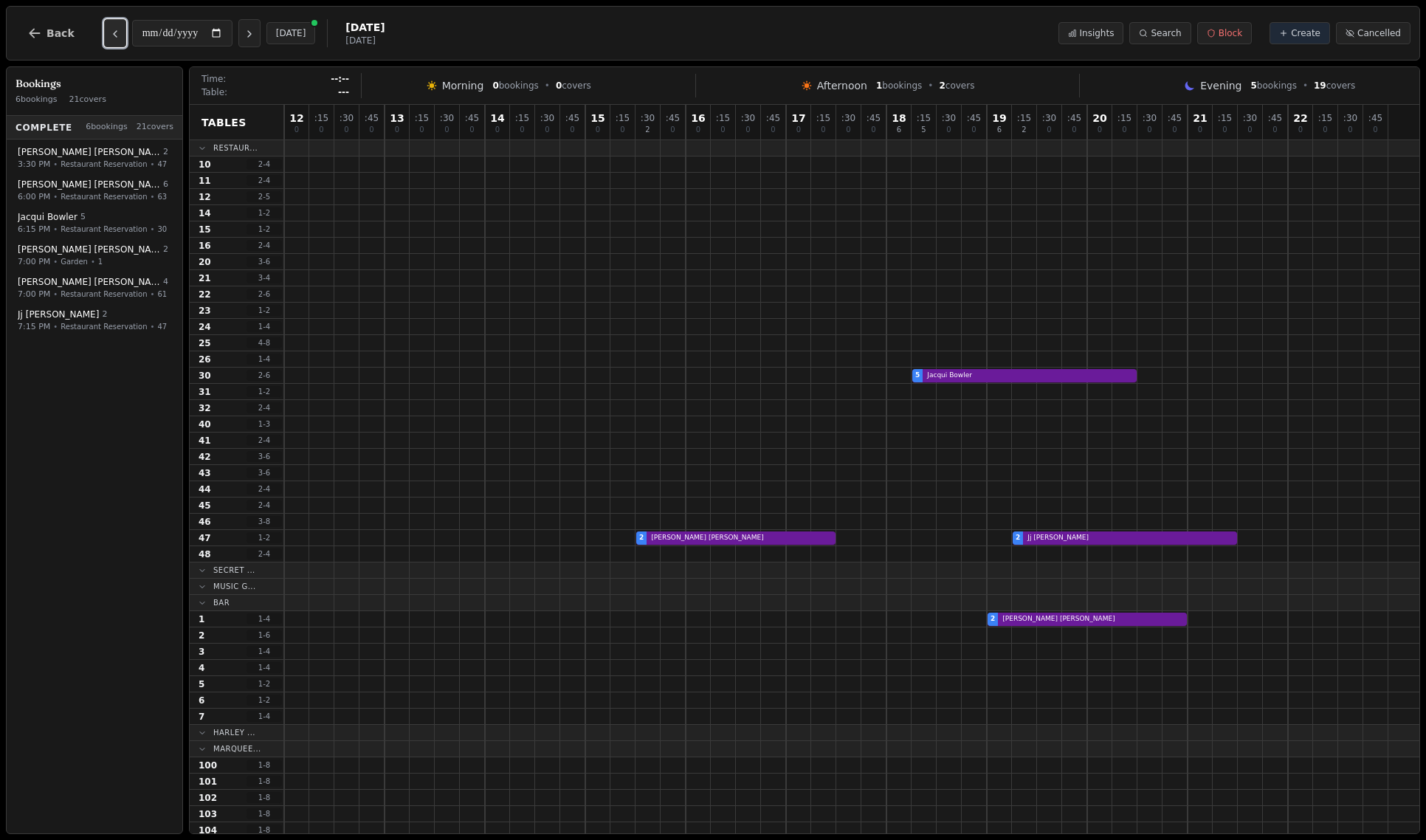
click at [114, 36] on icon "Previous day" at bounding box center [115, 33] width 11 height 11
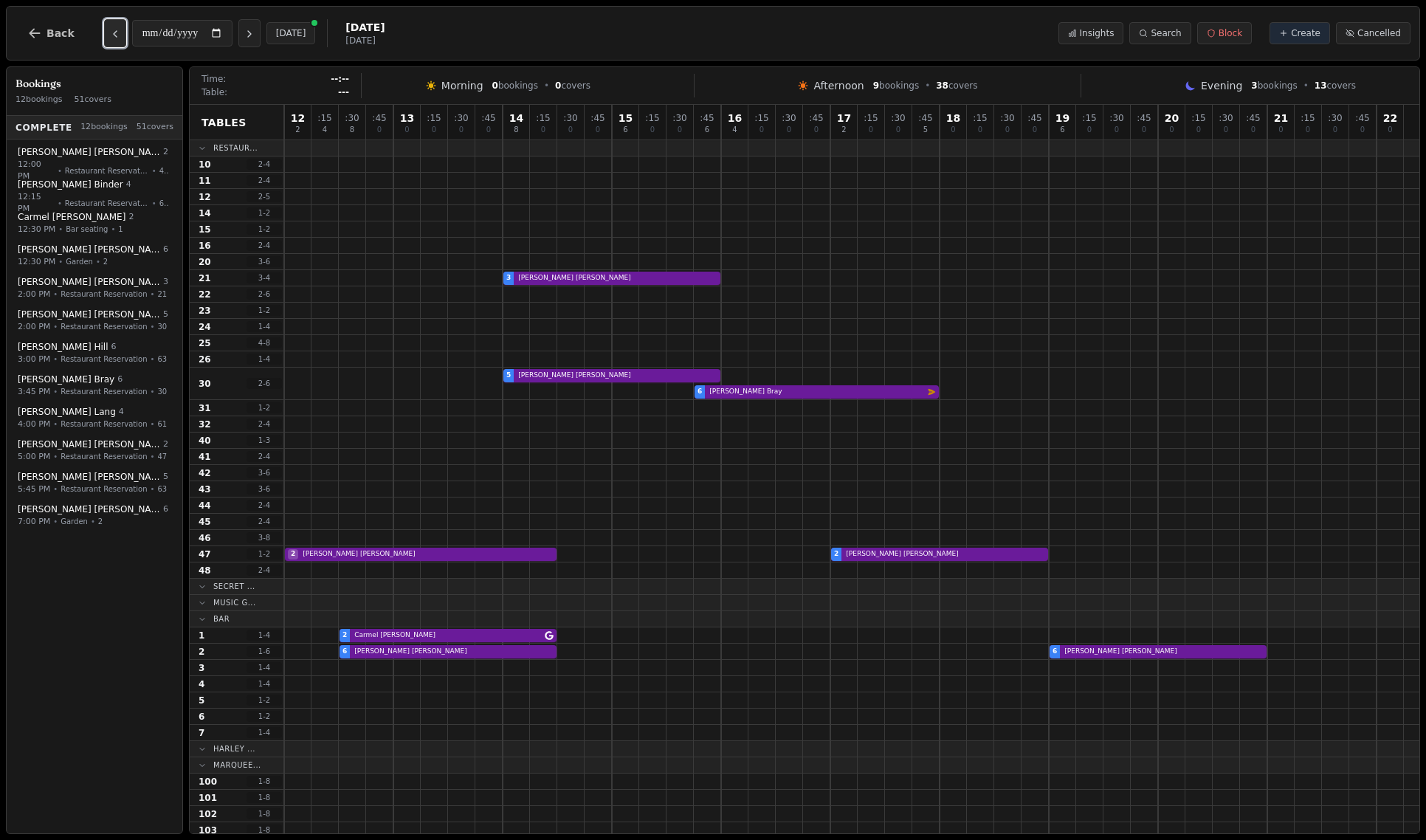
click at [114, 36] on icon "Previous day" at bounding box center [115, 33] width 11 height 11
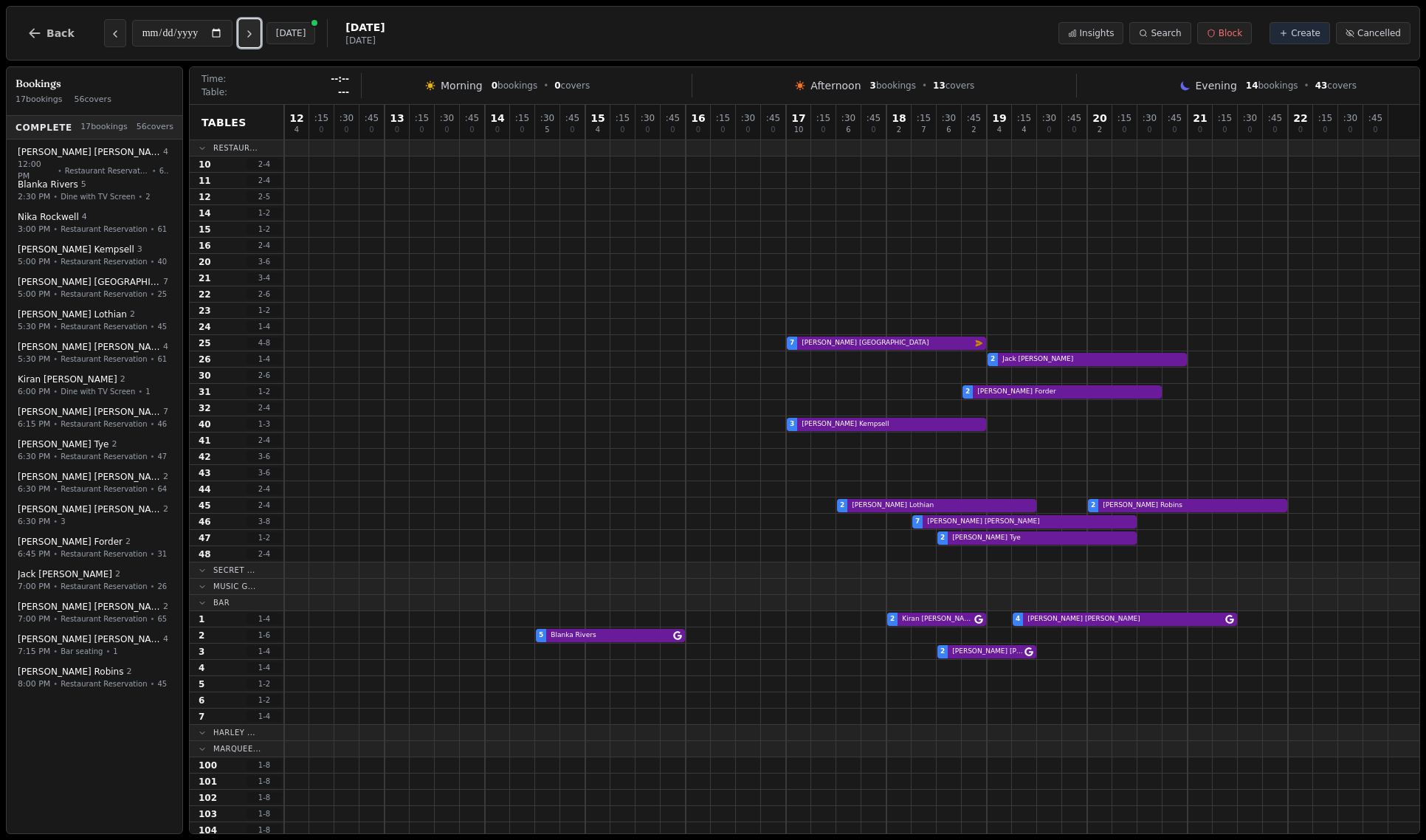
click at [252, 38] on icon "Next day" at bounding box center [249, 33] width 11 height 11
type input "**********"
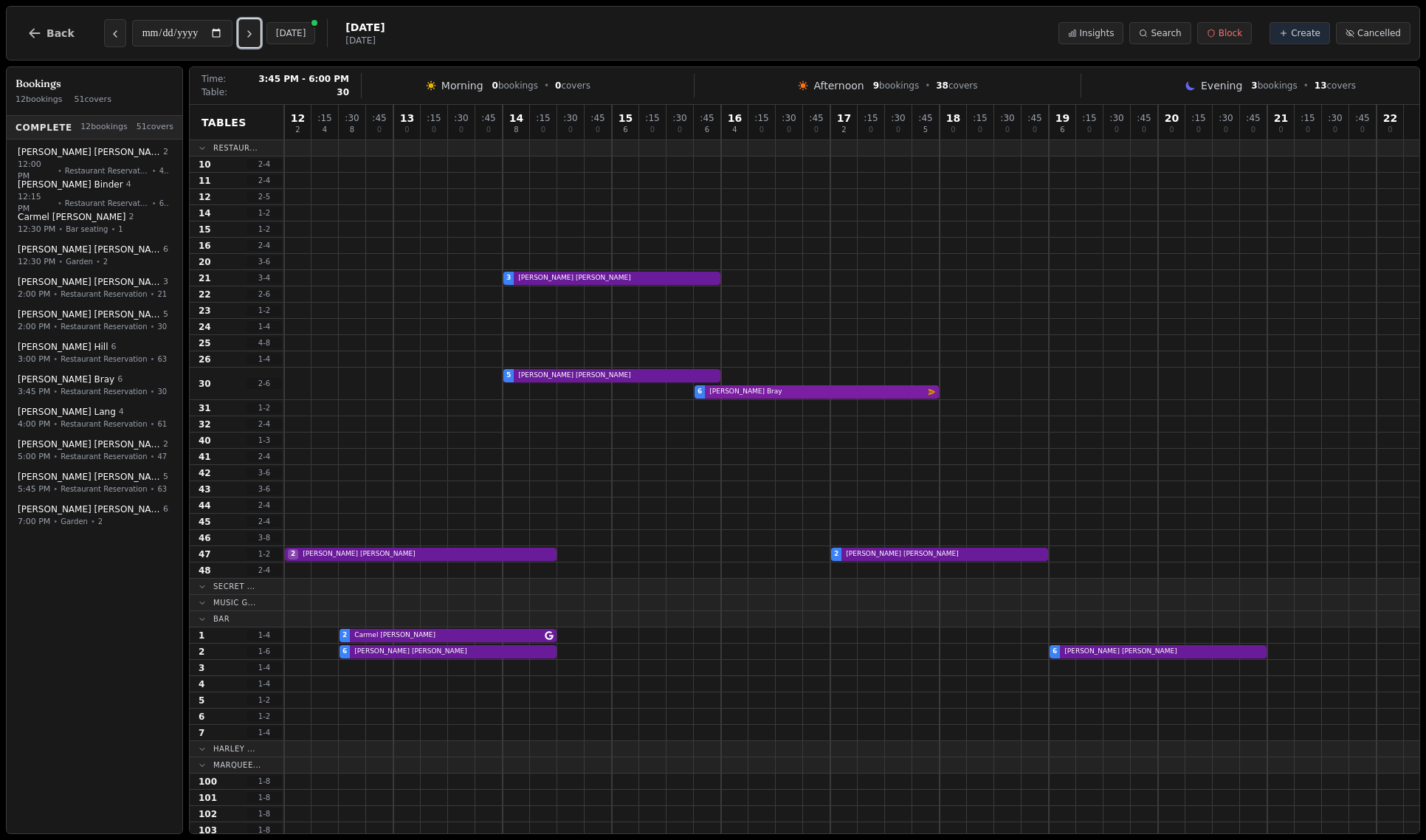
click at [752, 388] on div "5 Louise Amos 6 Caroline Bray Email campaign booking" at bounding box center [852, 383] width 1135 height 32
select select "****"
select select "*"
select select "********"
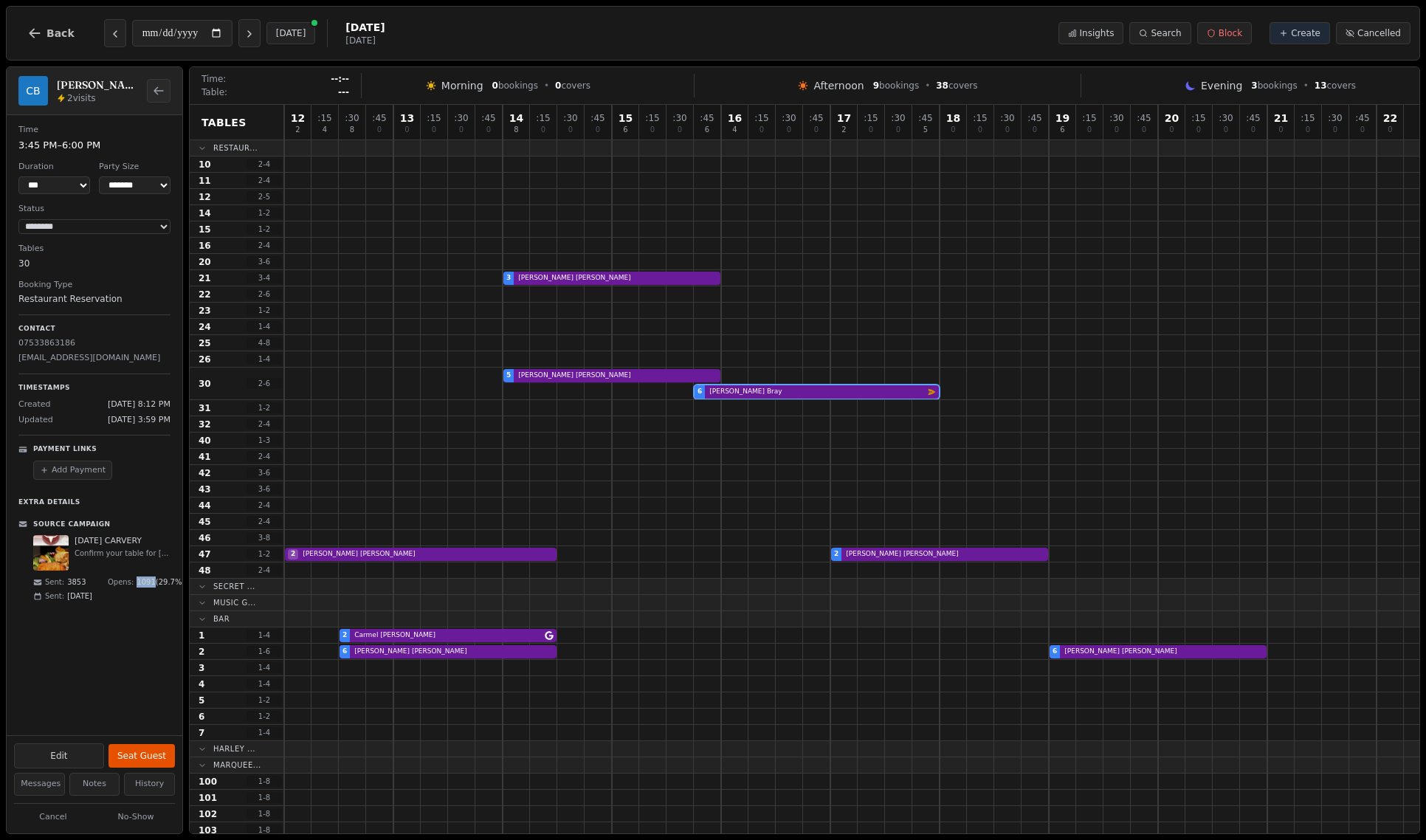
drag, startPoint x: 142, startPoint y: 583, endPoint x: 162, endPoint y: 583, distance: 20.0
click at [162, 583] on span "1091 ( 29.7 %)" at bounding box center [160, 582] width 48 height 11
click at [138, 601] on div "Sent: Jul 31, 2025" at bounding box center [102, 596] width 137 height 11
click at [106, 40] on button "Previous day" at bounding box center [115, 33] width 22 height 28
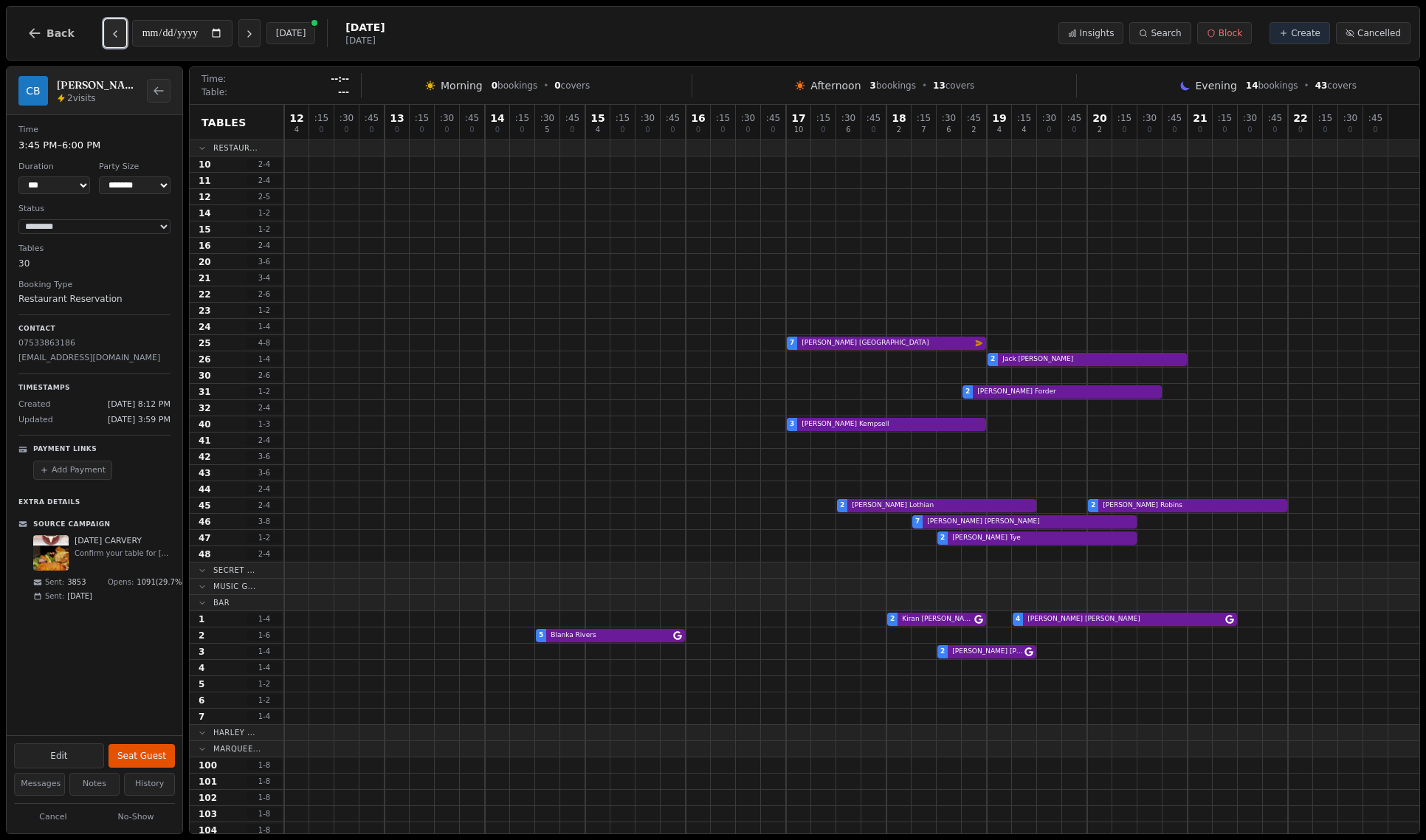
click at [106, 40] on button "Previous day" at bounding box center [115, 33] width 22 height 28
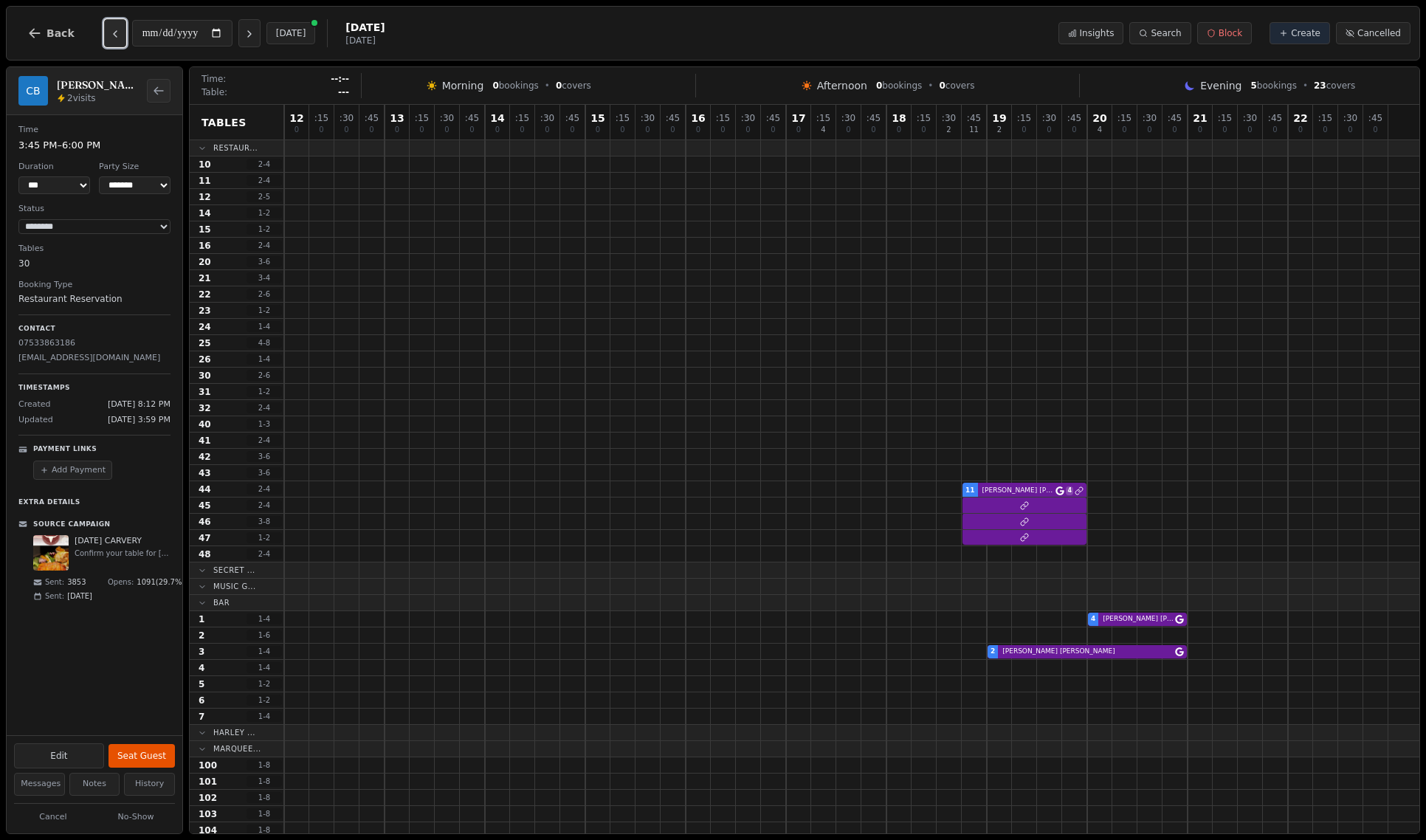
click at [106, 40] on button "Previous day" at bounding box center [115, 33] width 22 height 28
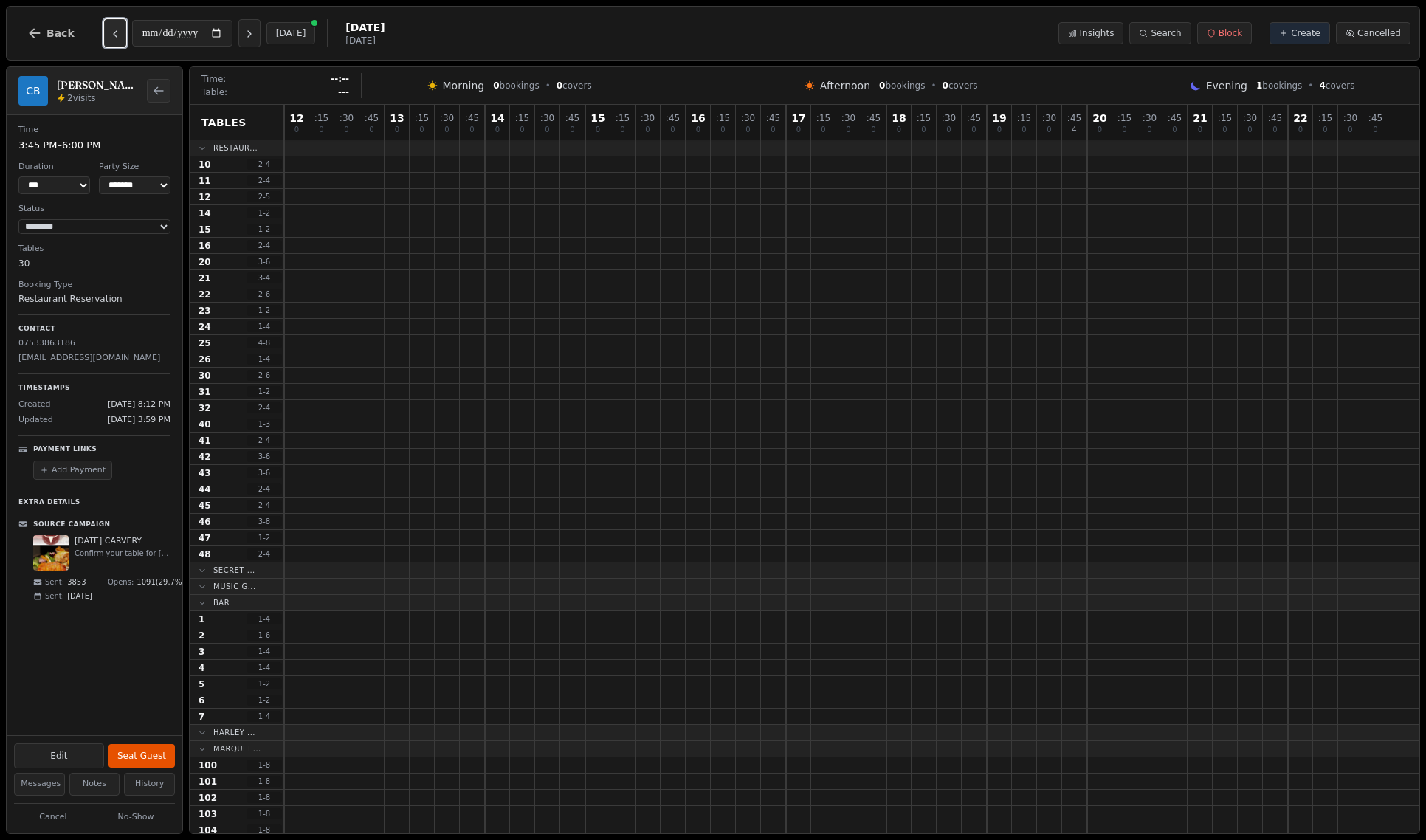
click at [106, 40] on button "Previous day" at bounding box center [115, 33] width 22 height 28
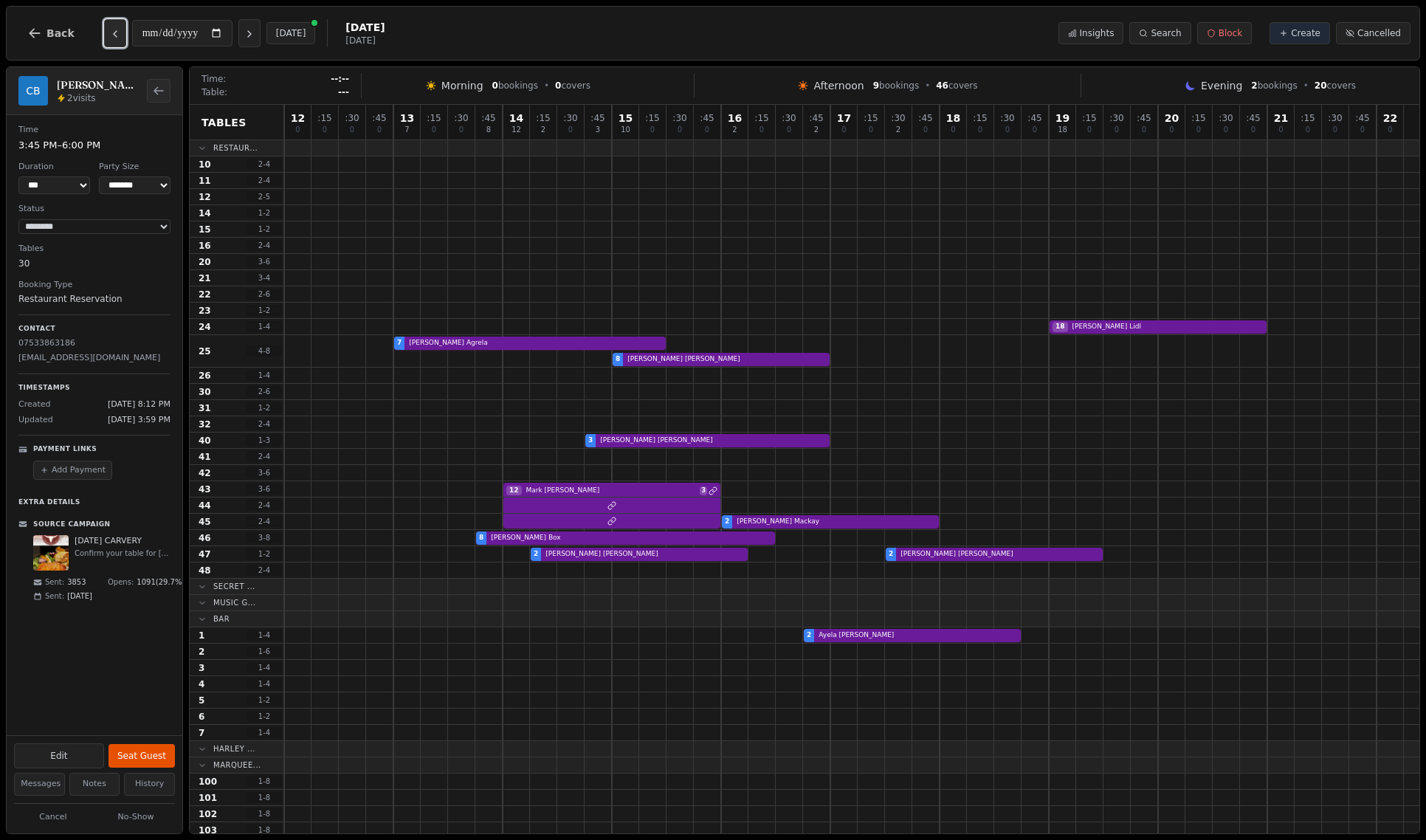
click at [106, 40] on button "Previous day" at bounding box center [115, 33] width 22 height 28
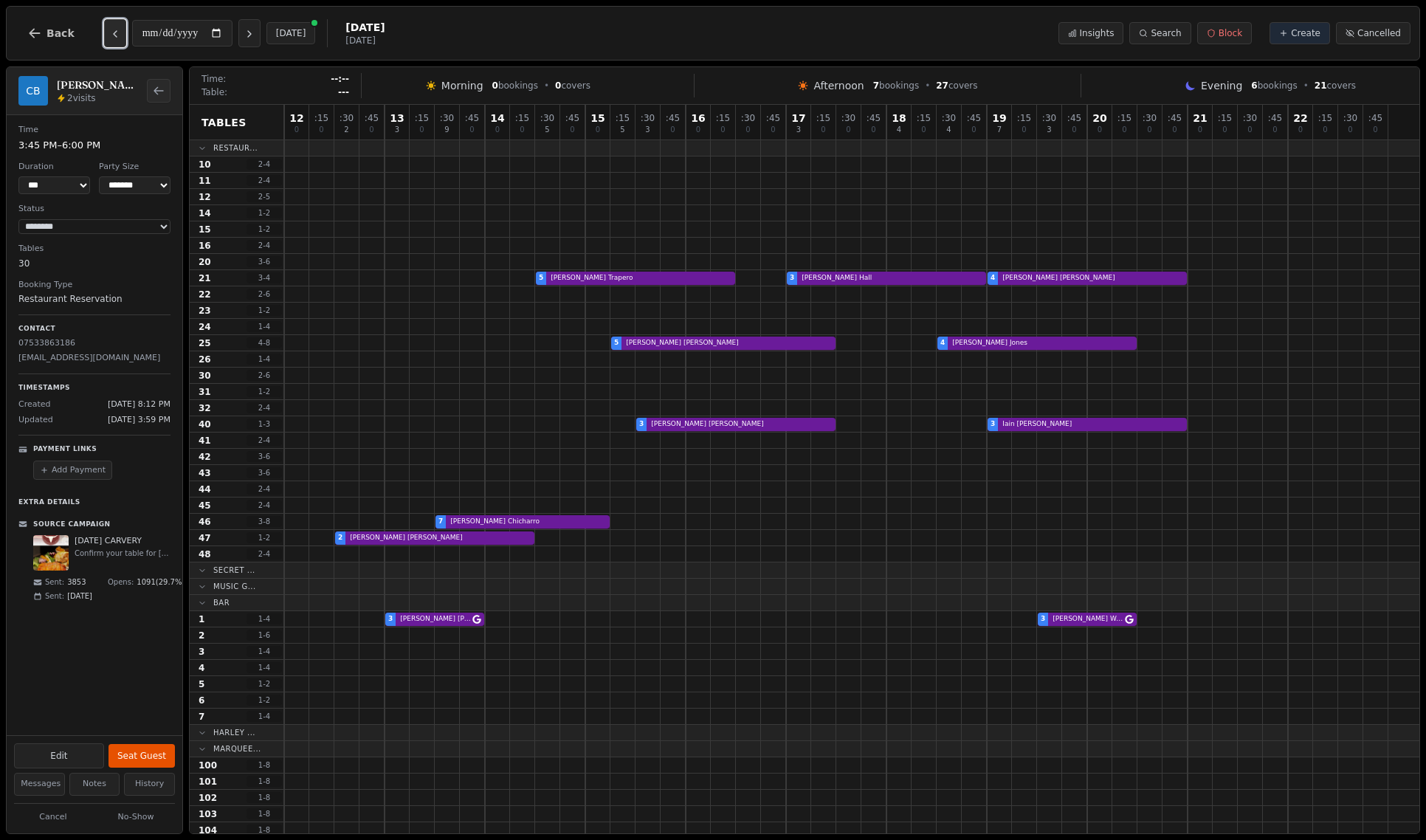
click at [106, 40] on button "Previous day" at bounding box center [115, 33] width 22 height 28
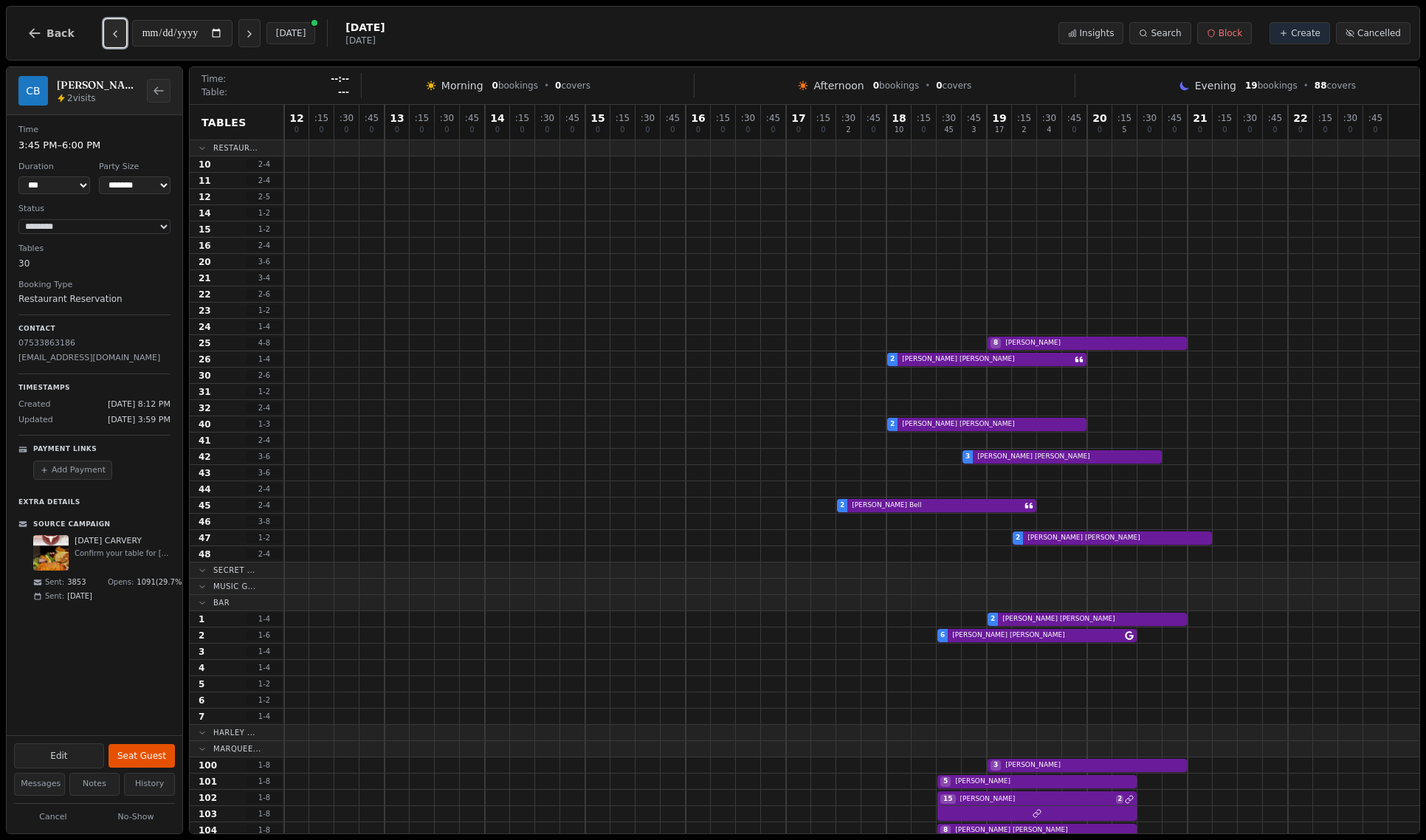
click at [106, 40] on button "Previous day" at bounding box center [115, 33] width 22 height 28
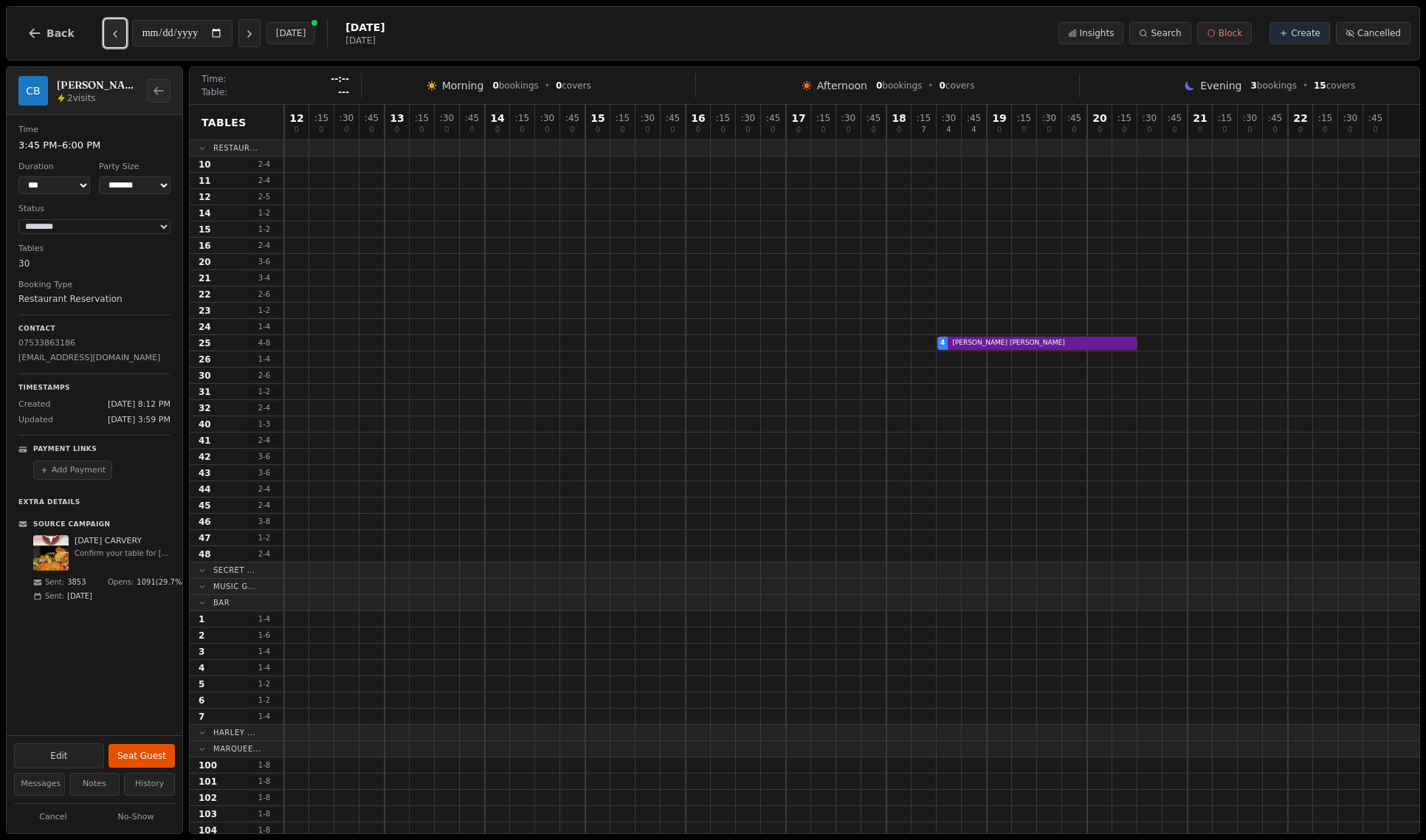
click at [106, 40] on button "Previous day" at bounding box center [115, 33] width 22 height 28
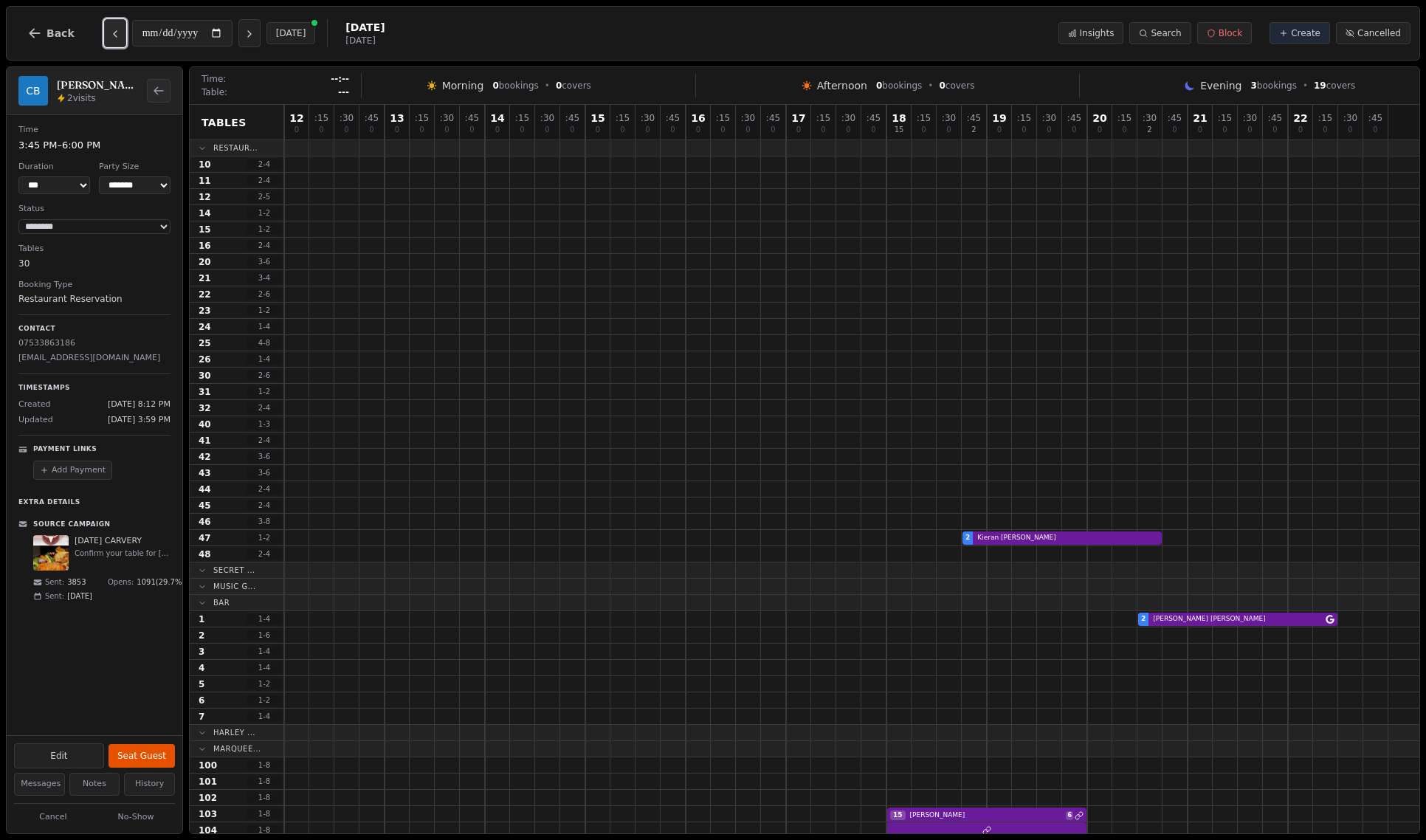
click at [106, 40] on button "Previous day" at bounding box center [115, 33] width 22 height 28
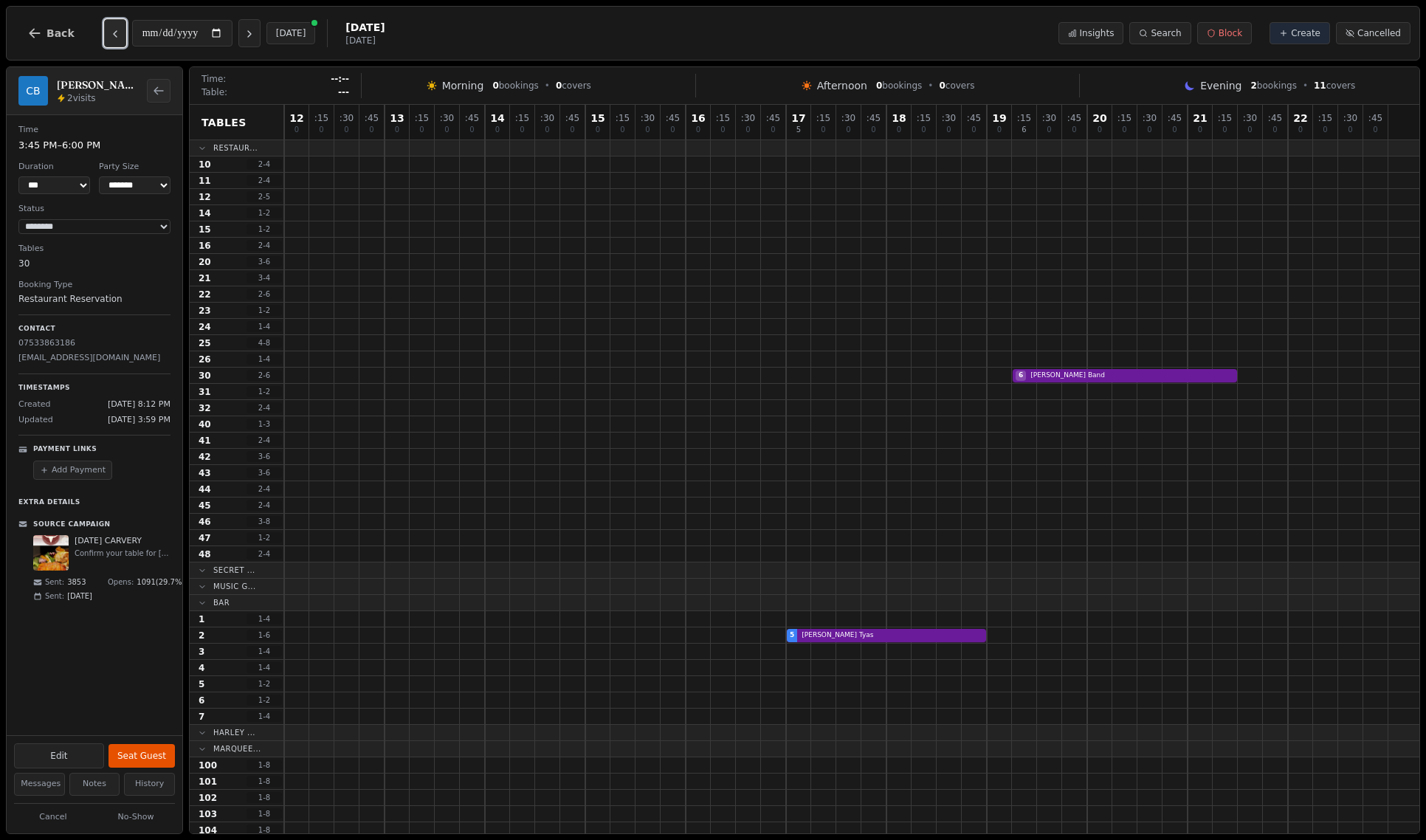
click at [106, 40] on button "Previous day" at bounding box center [115, 33] width 22 height 28
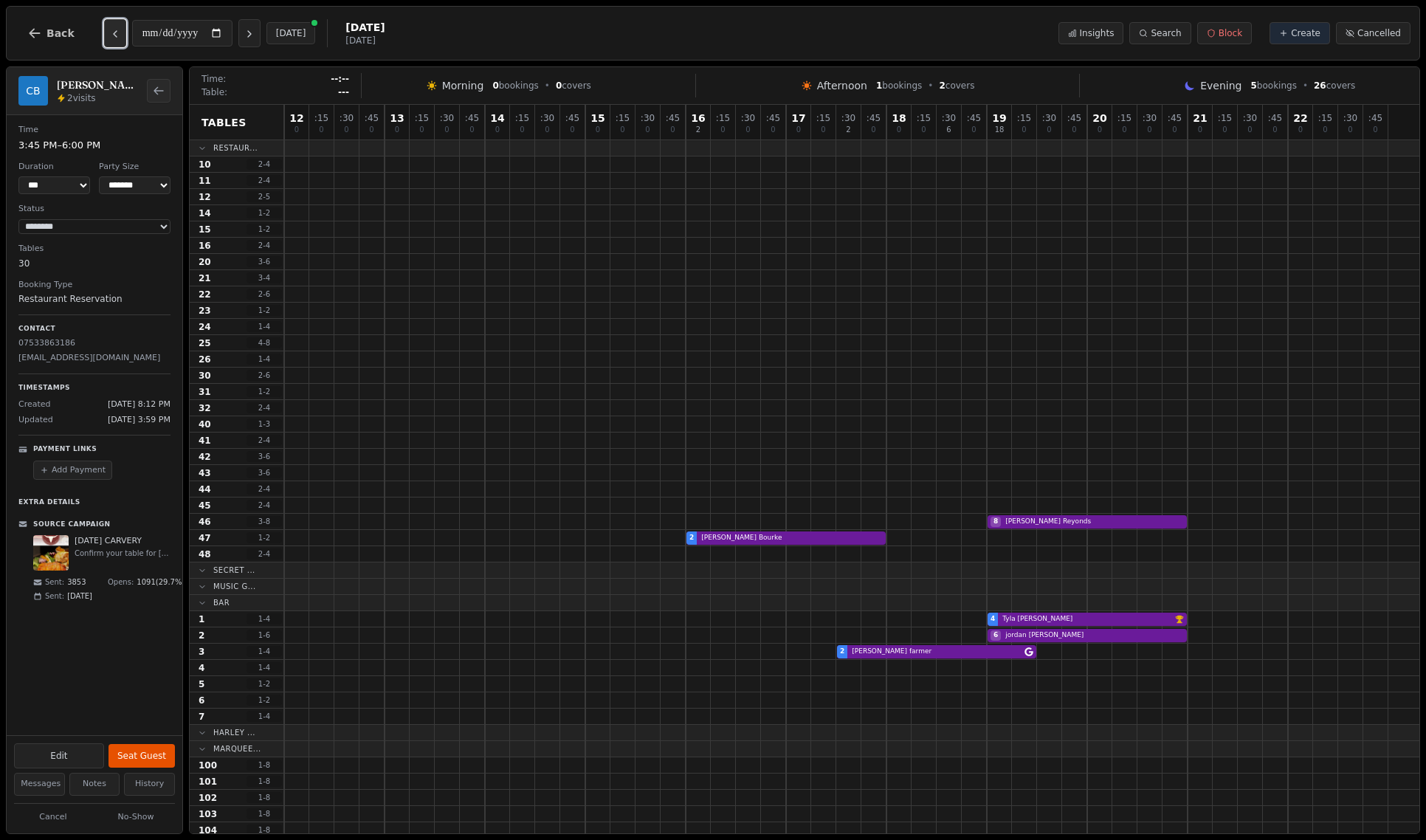
click at [106, 40] on button "Previous day" at bounding box center [115, 33] width 22 height 28
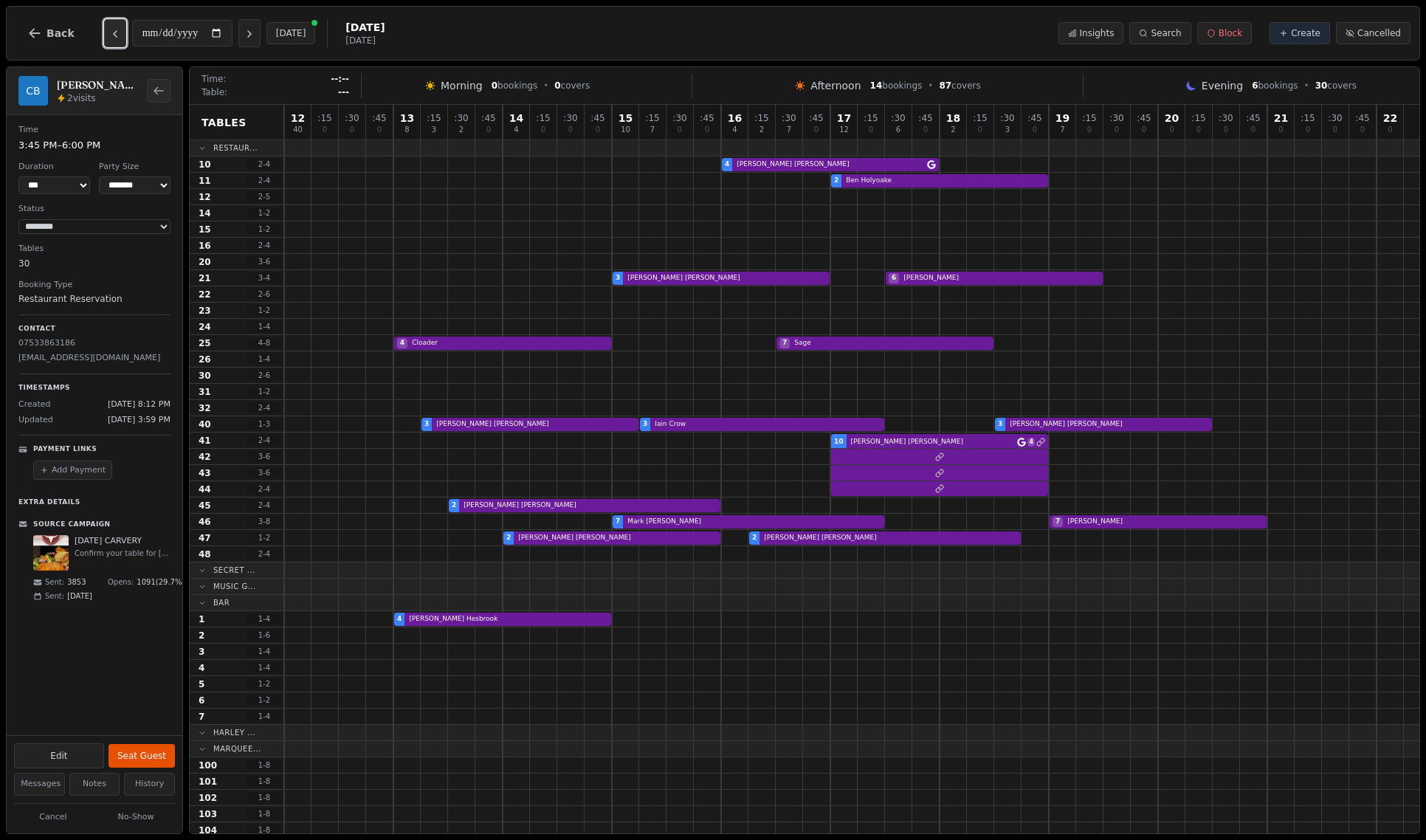
click at [106, 40] on button "Previous day" at bounding box center [115, 33] width 22 height 28
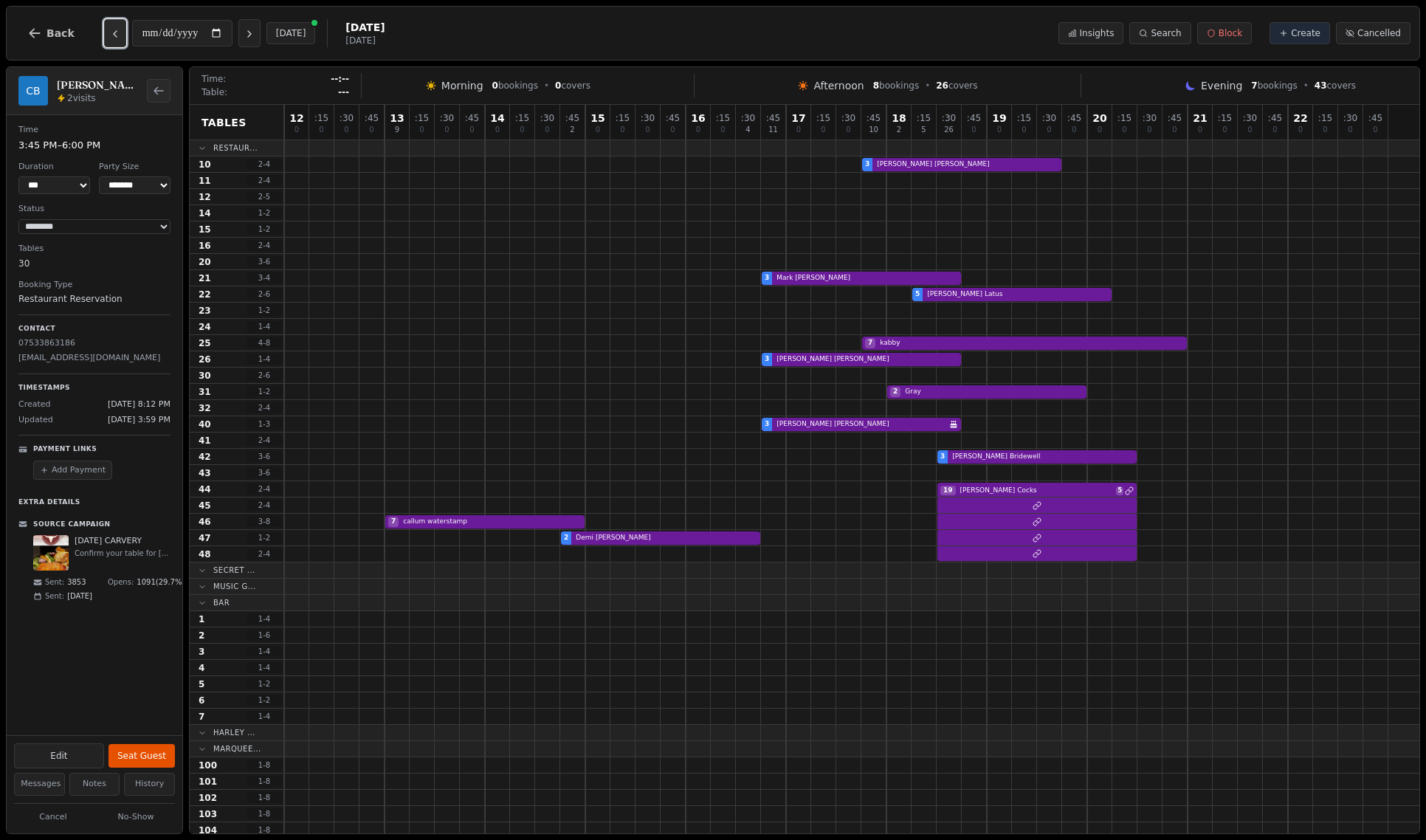
click at [106, 40] on button "Previous day" at bounding box center [115, 33] width 22 height 28
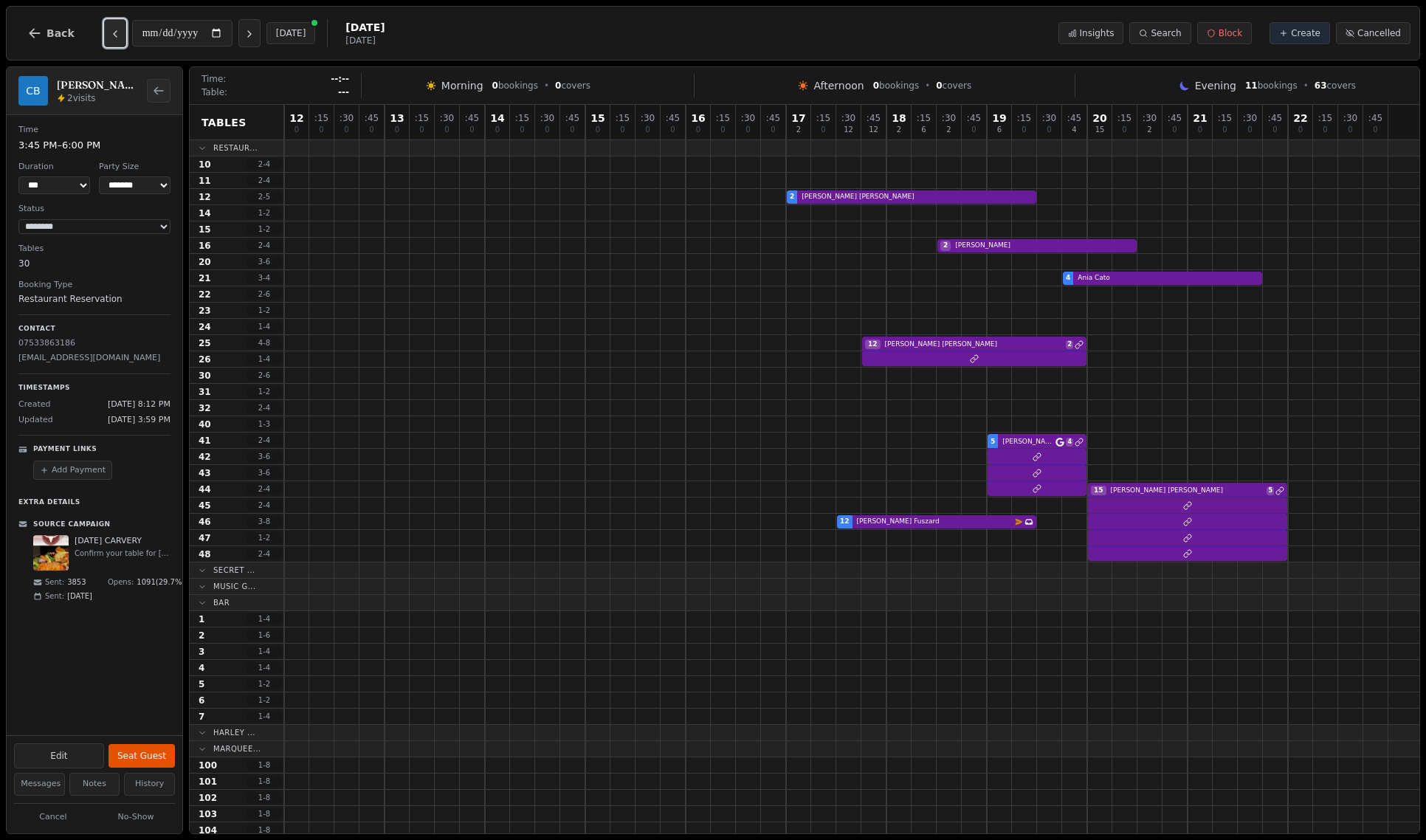
click at [106, 40] on button "Previous day" at bounding box center [115, 33] width 22 height 28
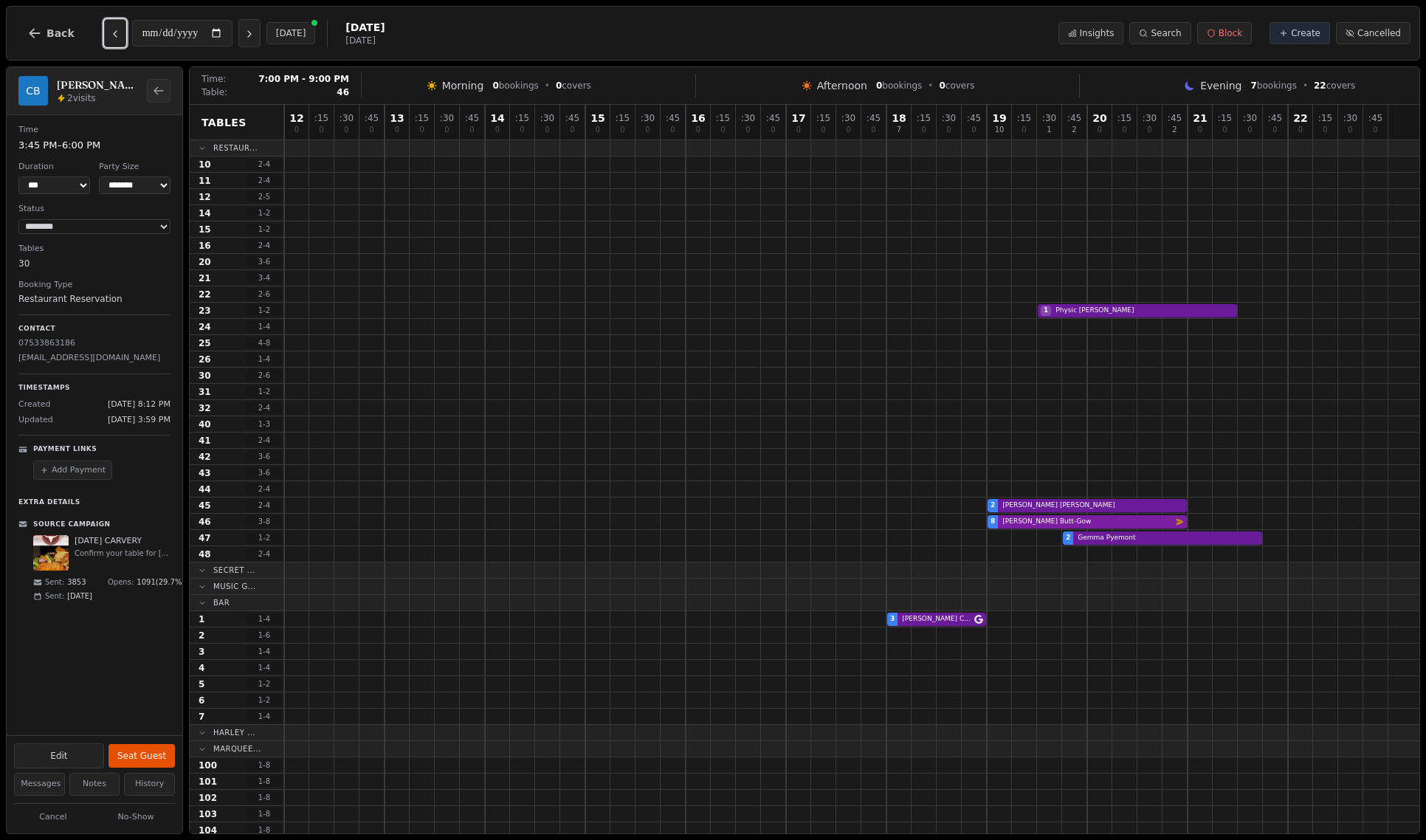
click at [1058, 525] on div "8 Jackie Butt-Gow Email campaign booking" at bounding box center [852, 522] width 1135 height 17
click at [112, 35] on icon "Previous day" at bounding box center [115, 33] width 11 height 11
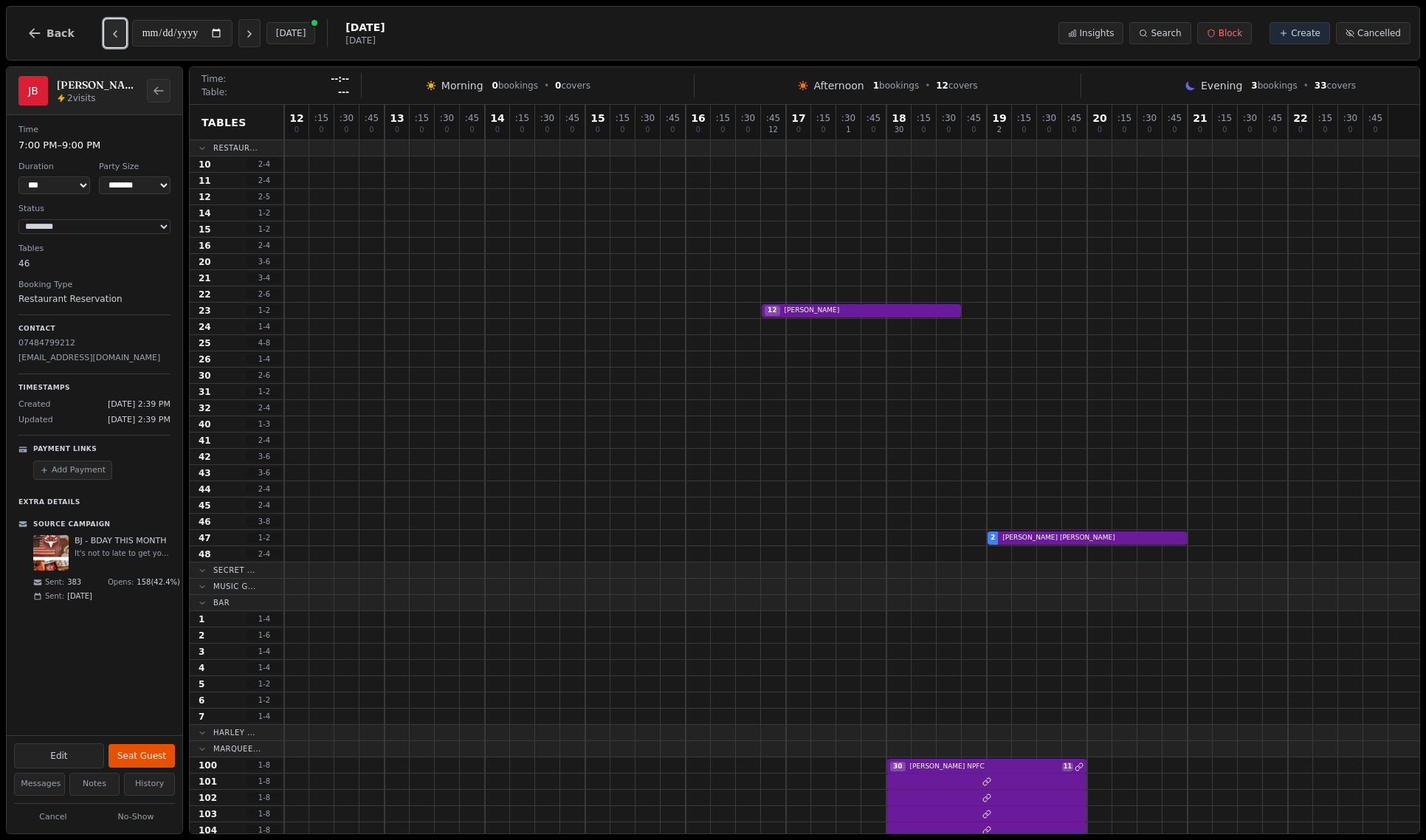
click at [112, 35] on icon "Previous day" at bounding box center [115, 33] width 11 height 11
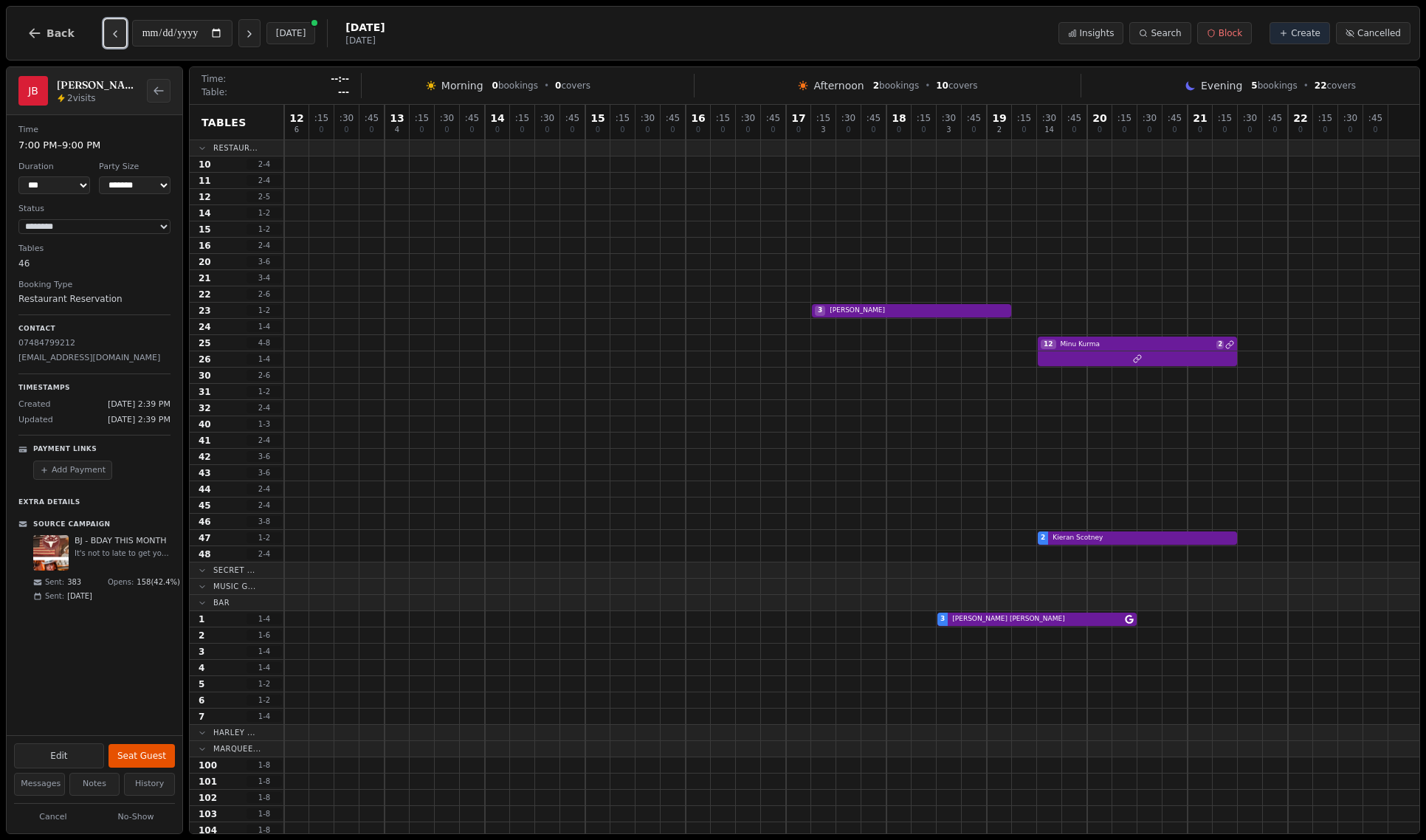
click at [112, 35] on icon "Previous day" at bounding box center [115, 33] width 11 height 11
type input "**********"
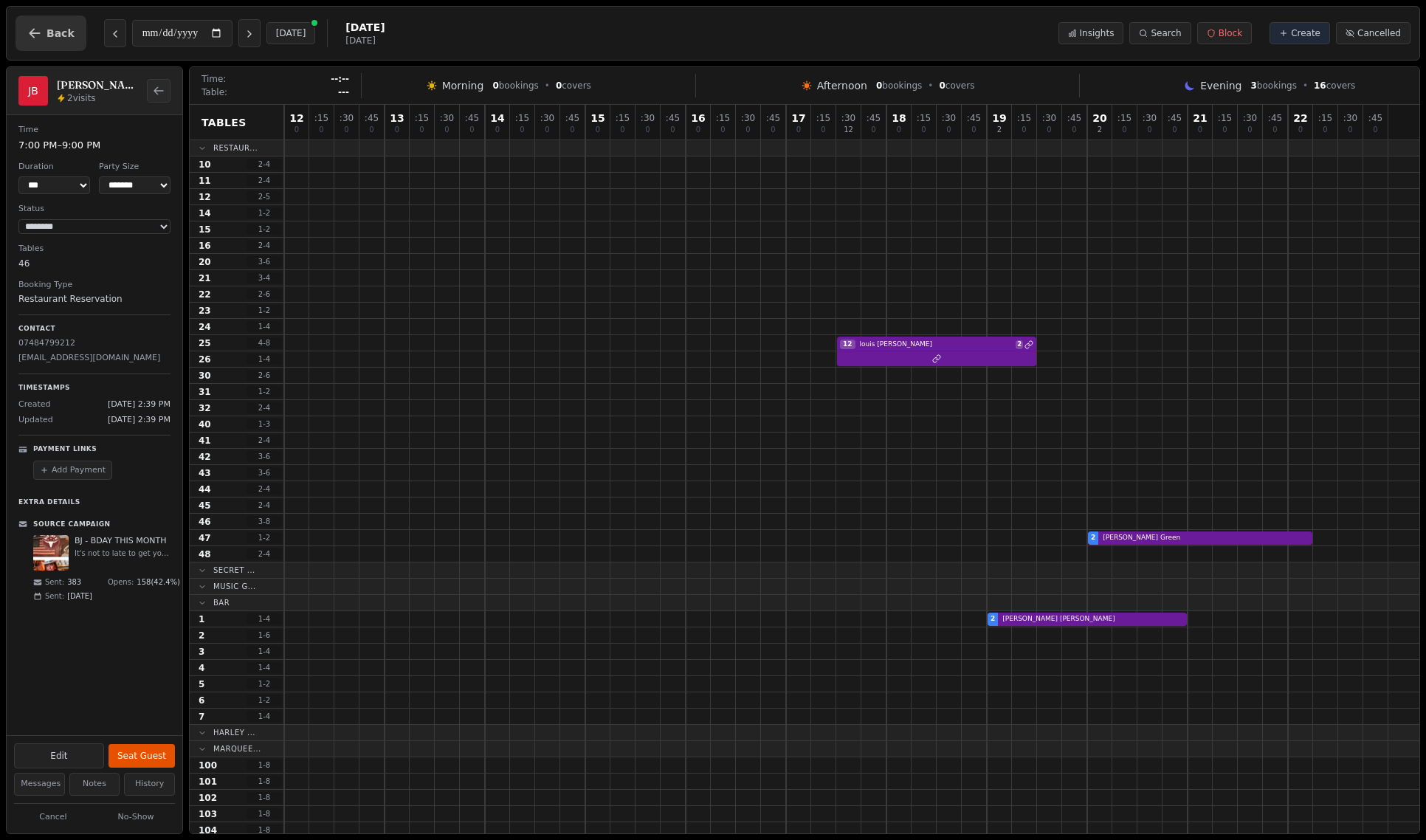
click at [32, 37] on icon "button" at bounding box center [34, 33] width 15 height 15
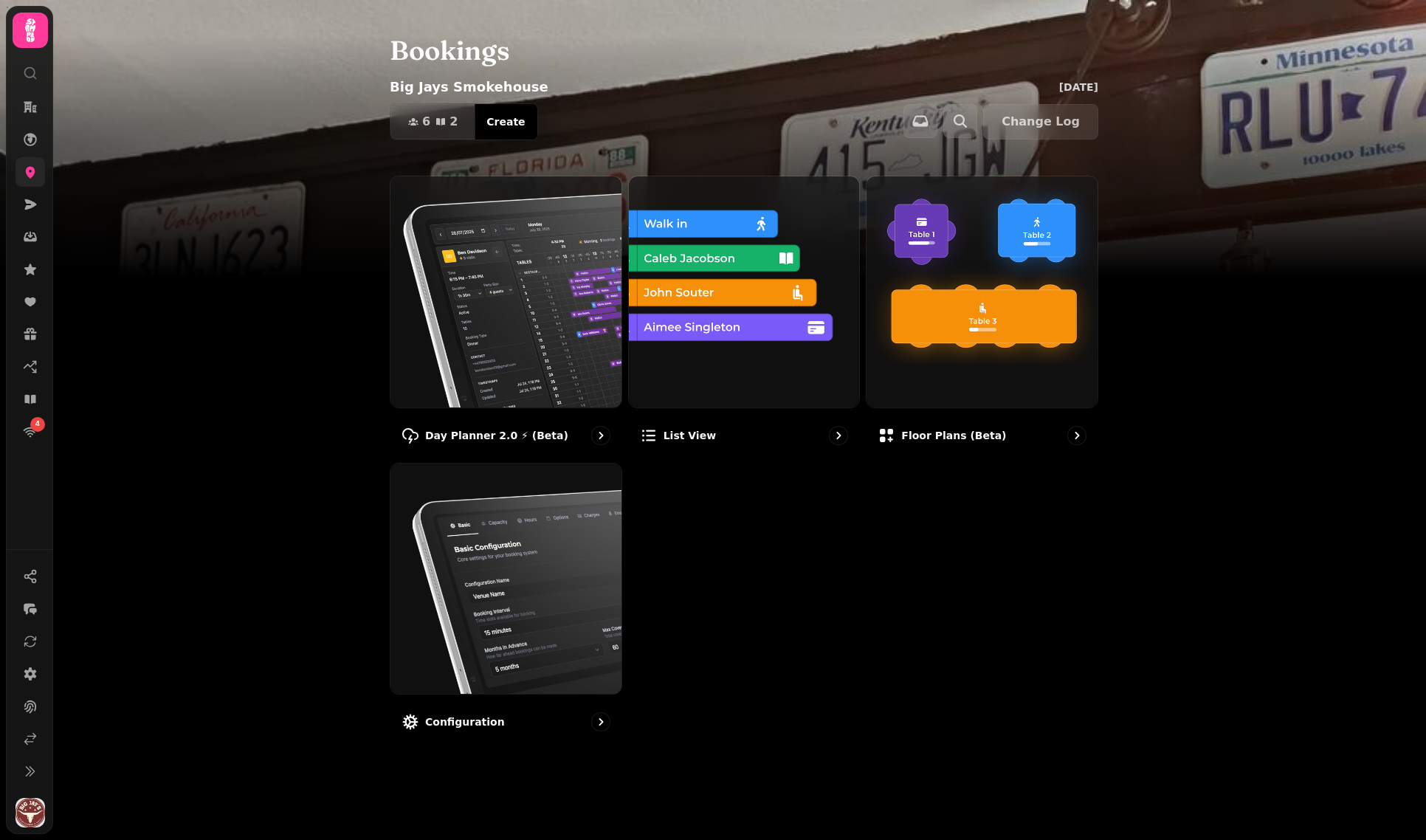
click at [30, 177] on icon at bounding box center [31, 172] width 10 height 11
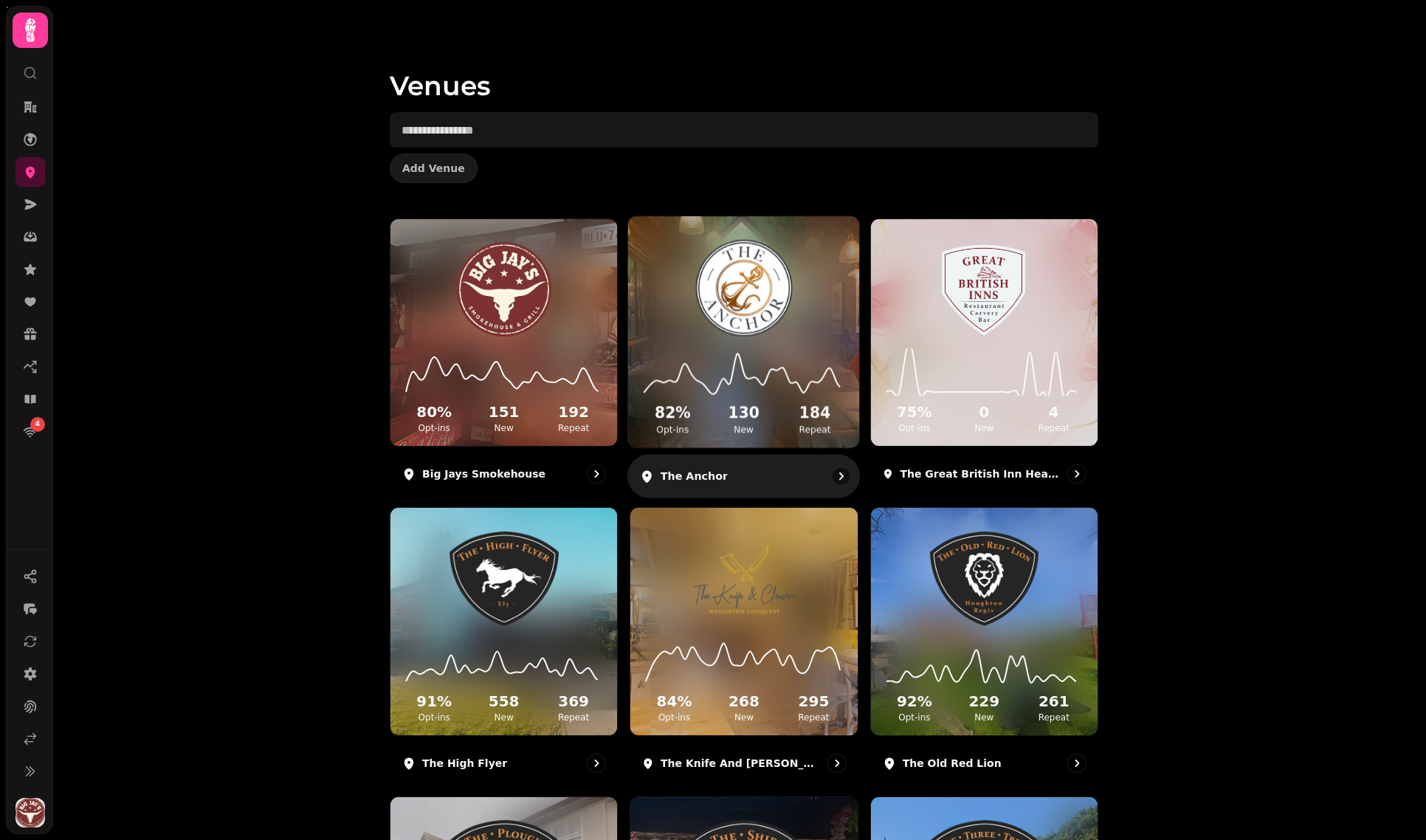
click at [777, 348] on icon at bounding box center [744, 372] width 207 height 48
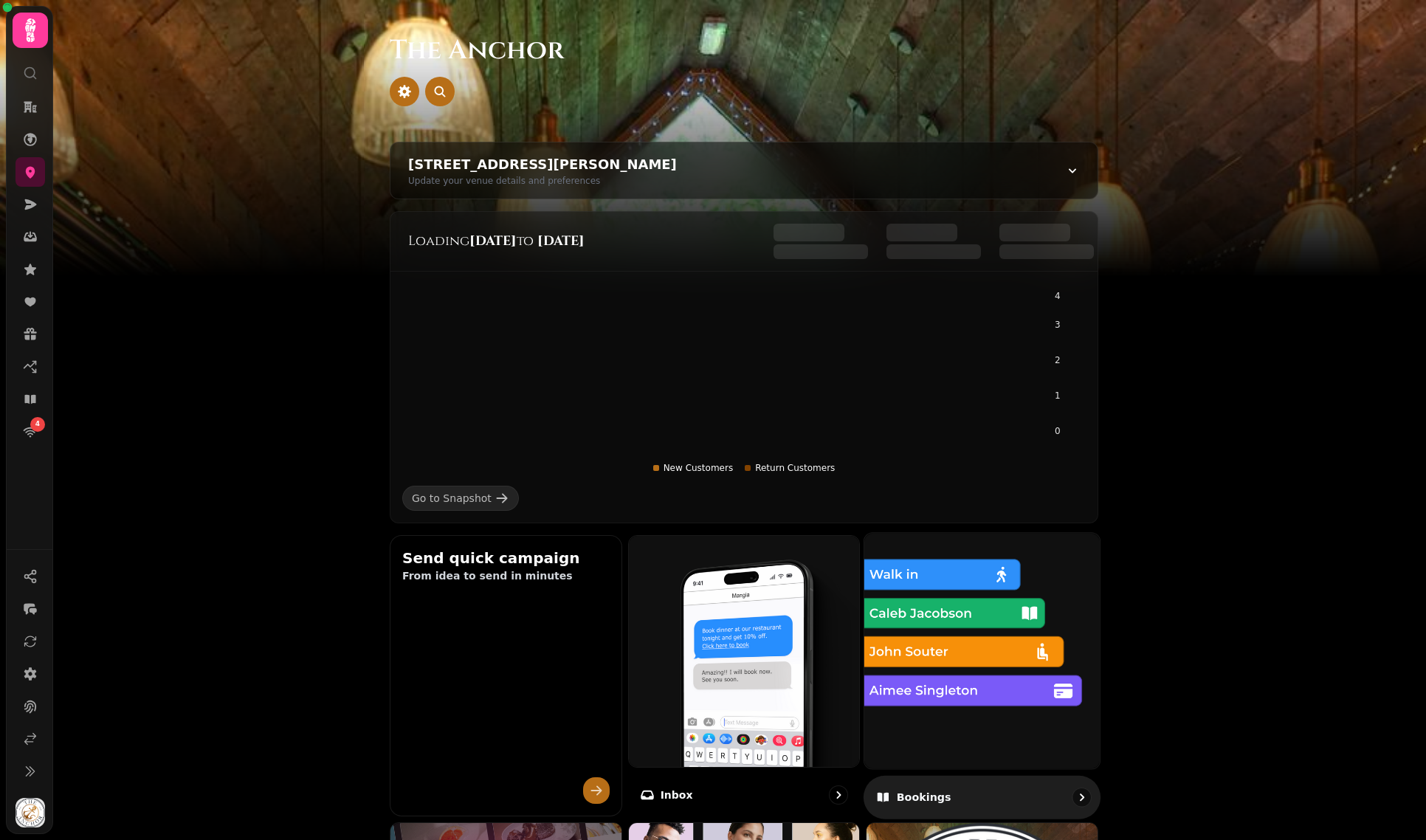
click at [994, 661] on img at bounding box center [982, 650] width 259 height 259
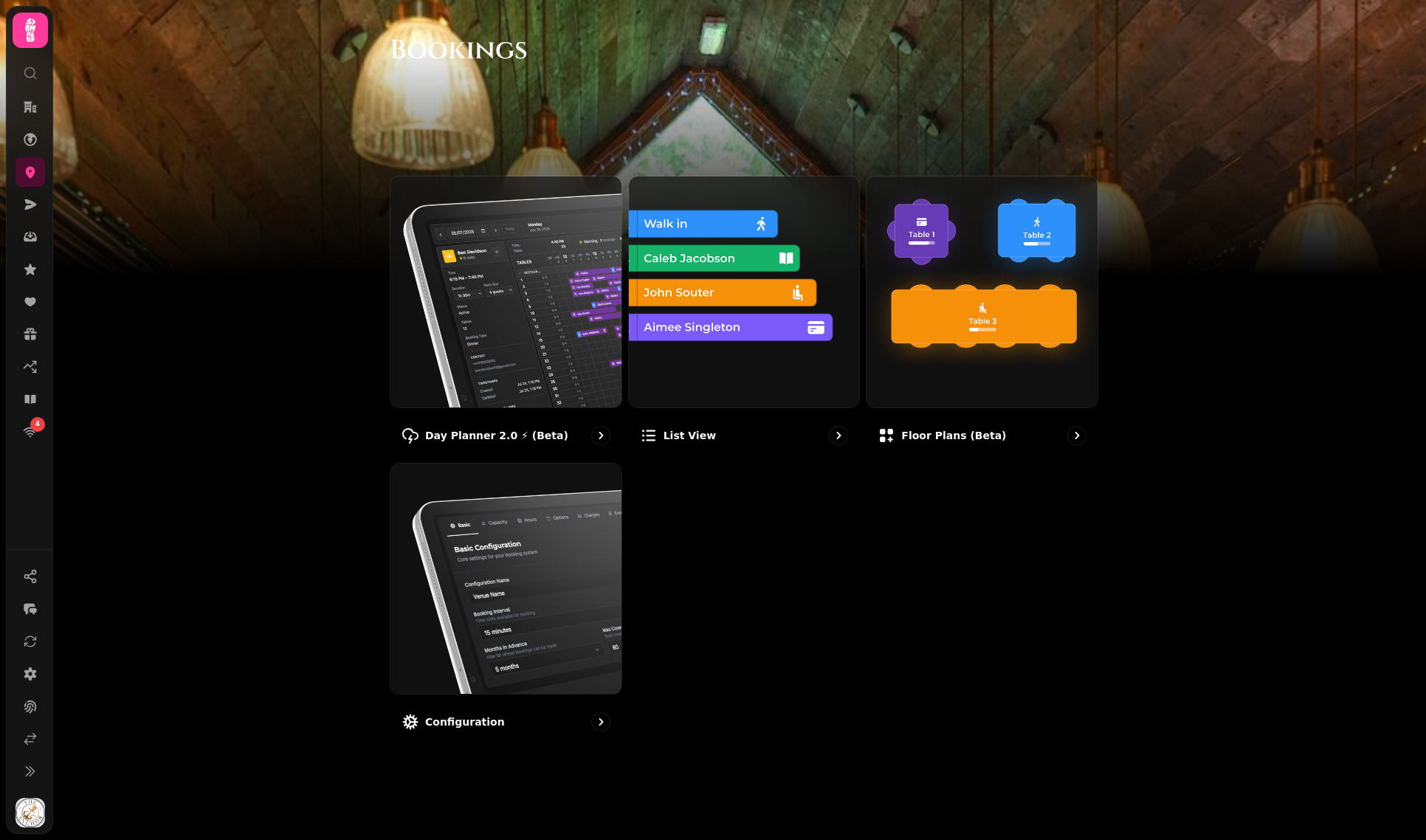
click at [490, 290] on img at bounding box center [506, 292] width 231 height 231
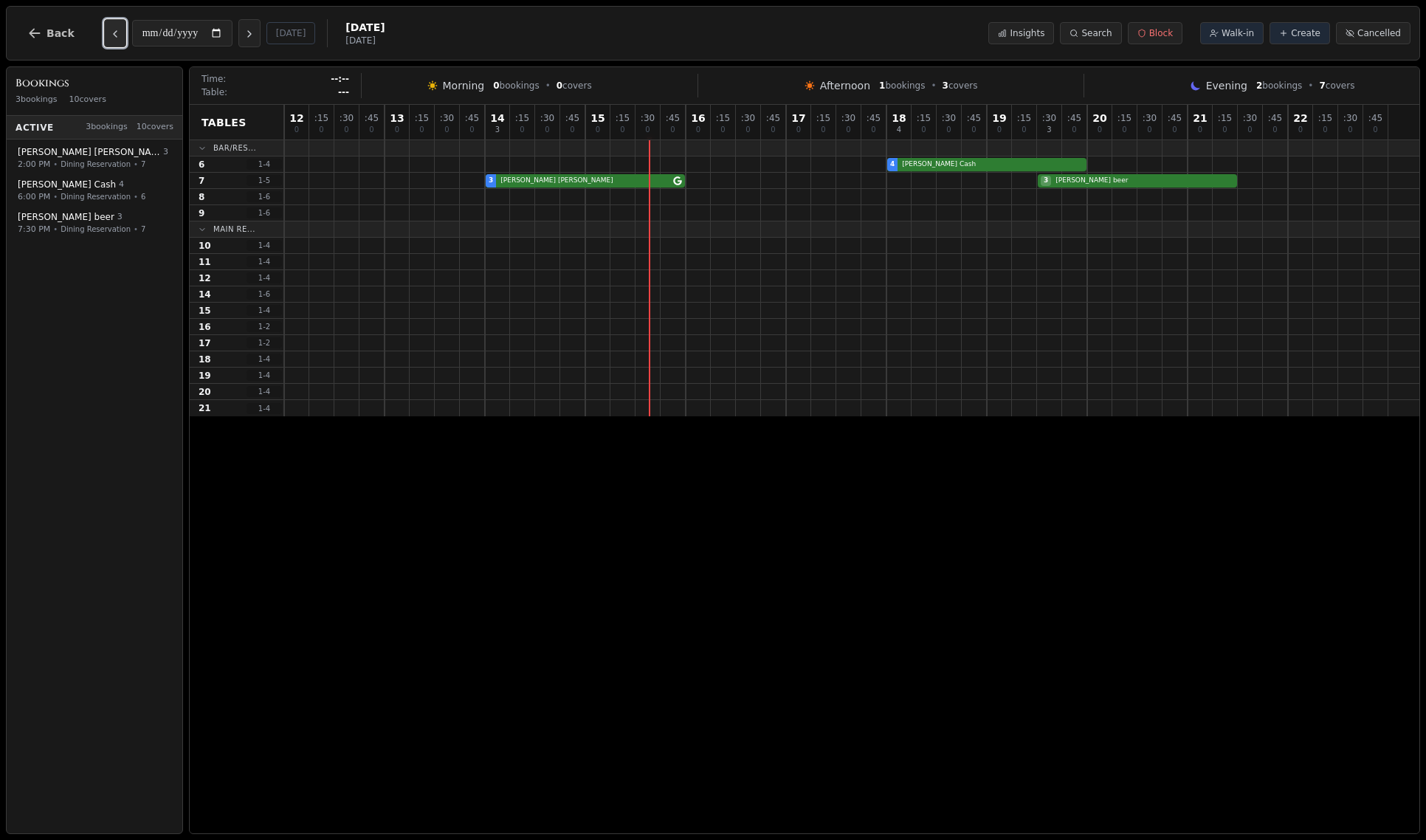
click at [114, 32] on icon "Previous day" at bounding box center [115, 33] width 11 height 11
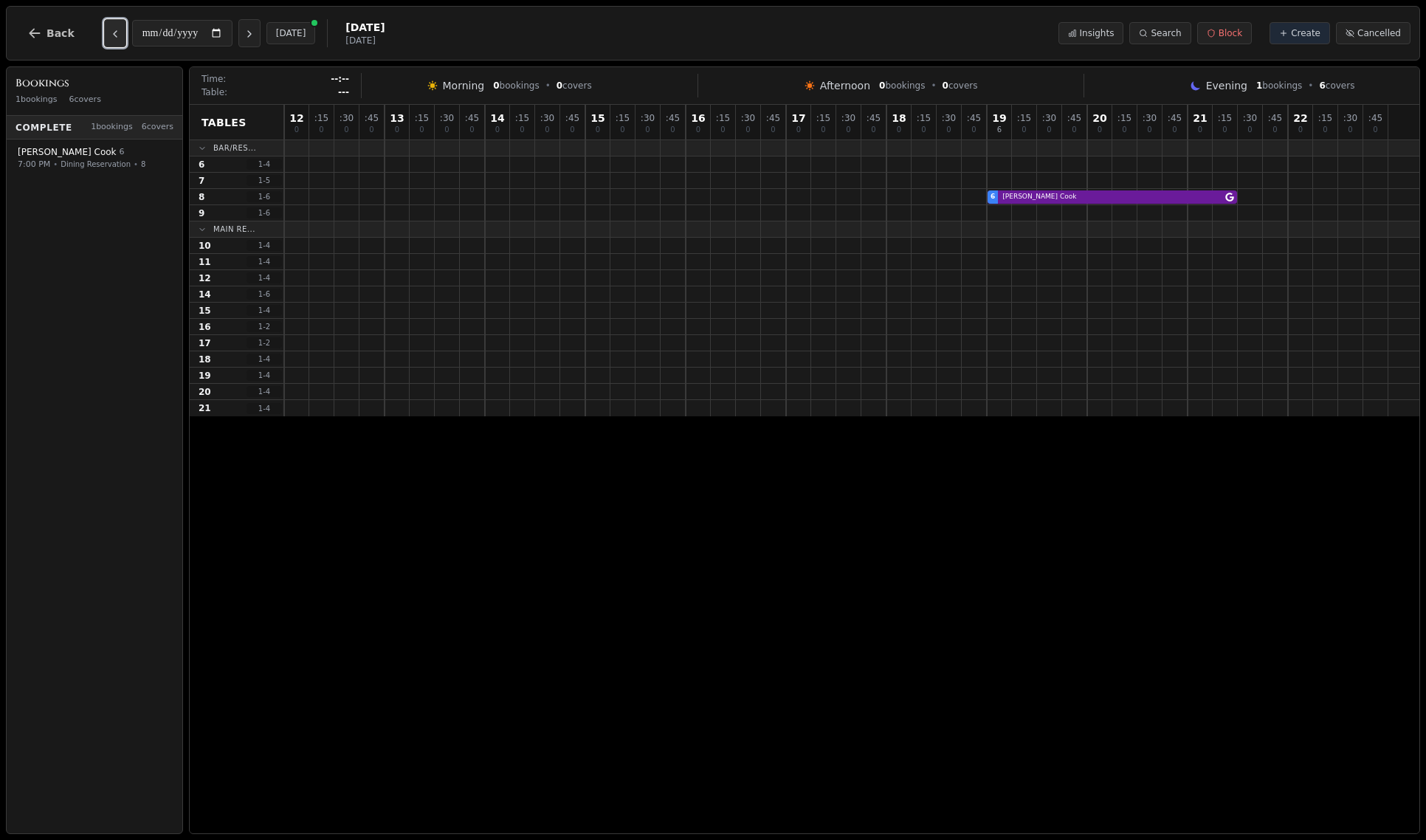
click at [114, 32] on icon "Previous day" at bounding box center [115, 33] width 11 height 11
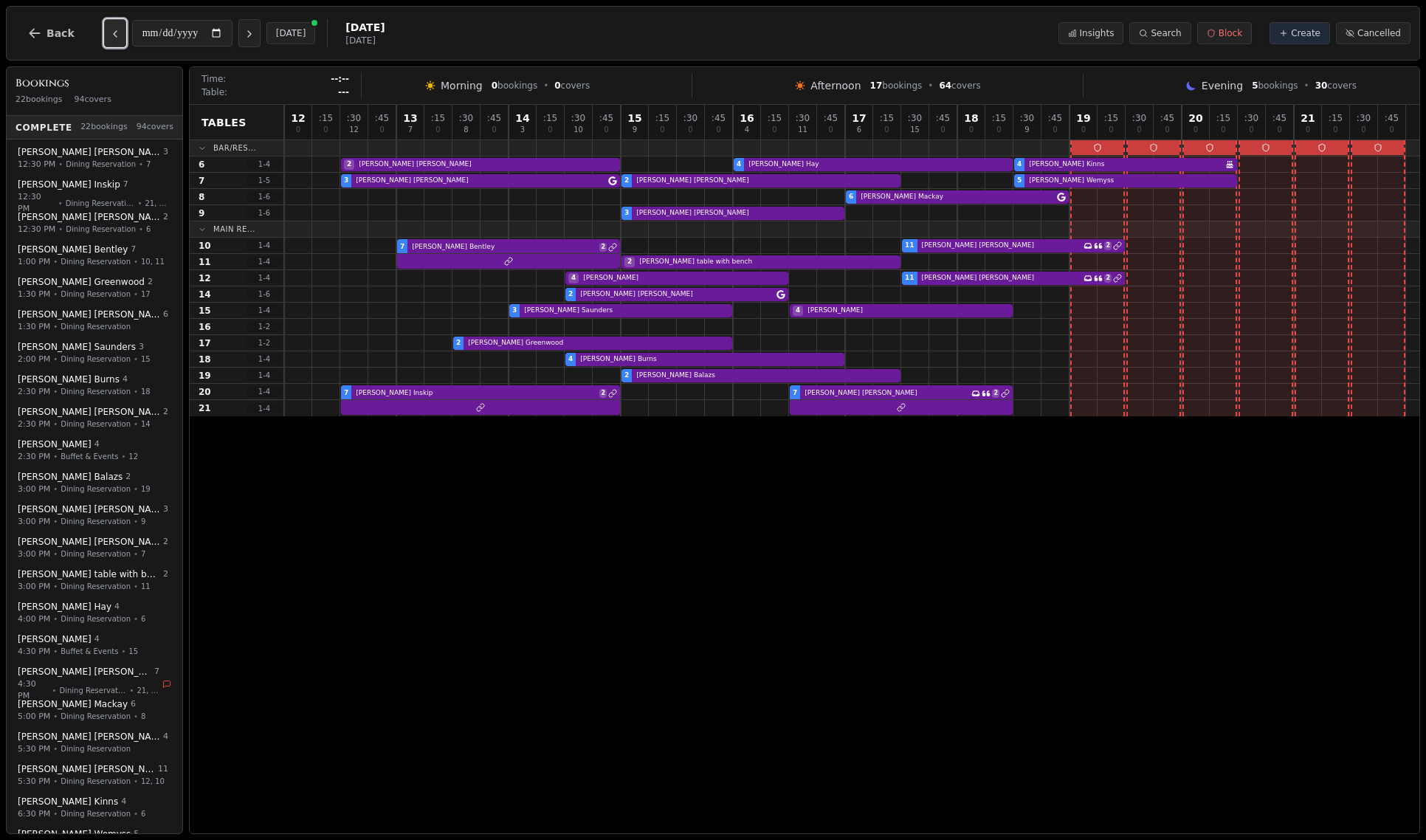
click at [115, 32] on icon "Previous day" at bounding box center [115, 33] width 11 height 11
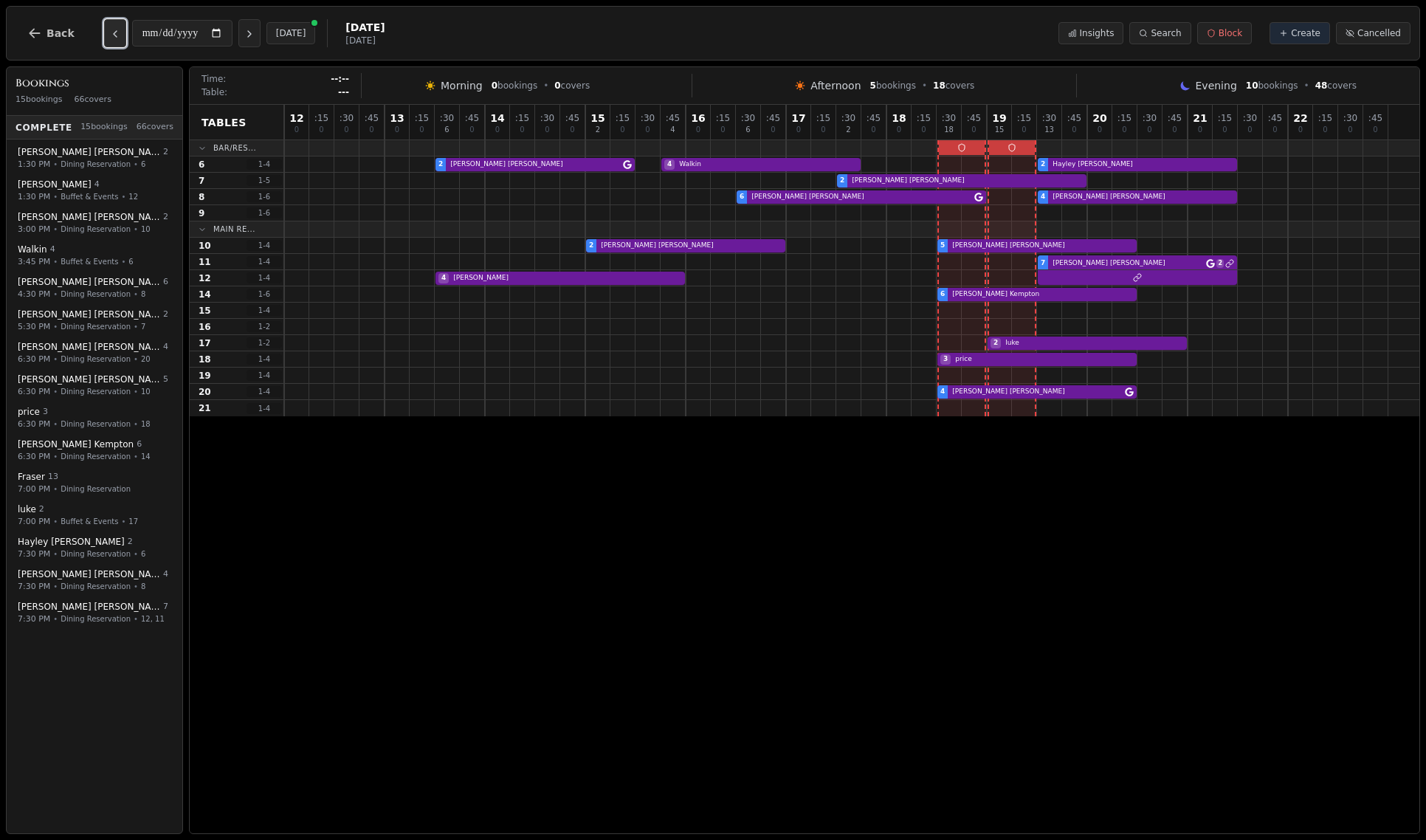
click at [115, 32] on icon "Previous day" at bounding box center [115, 33] width 11 height 11
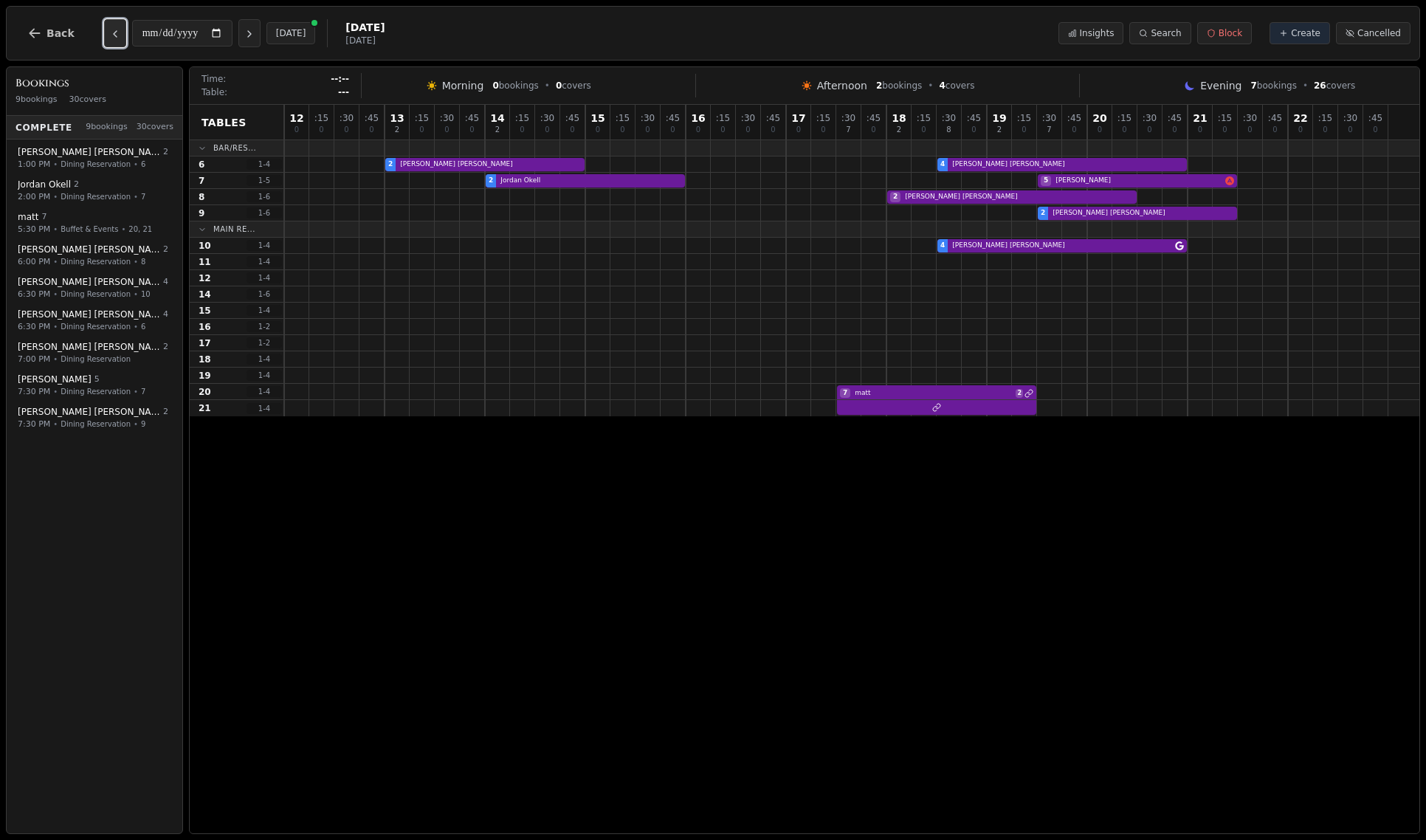
click at [115, 32] on icon "Previous day" at bounding box center [115, 33] width 11 height 11
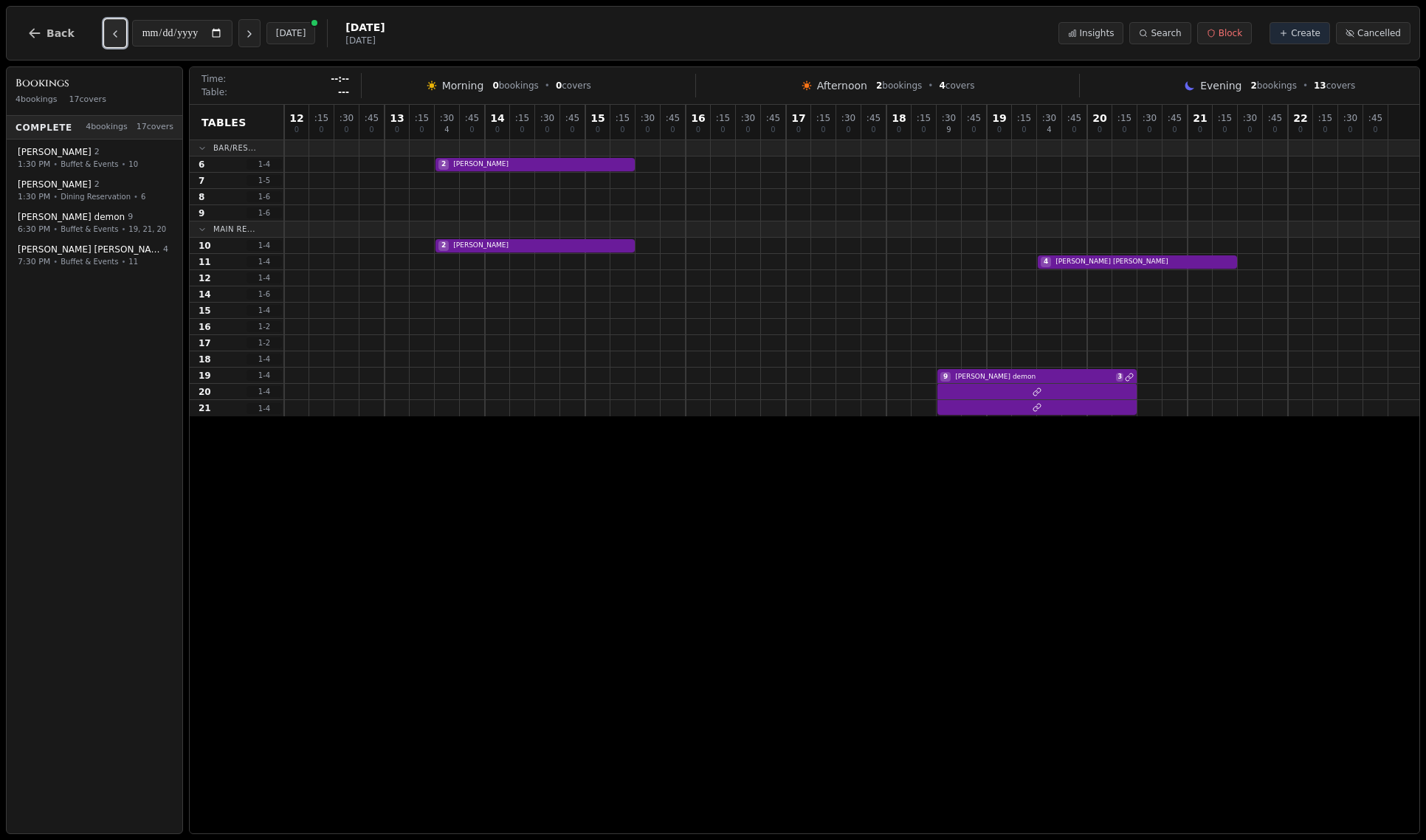
click at [115, 32] on icon "Previous day" at bounding box center [115, 33] width 11 height 11
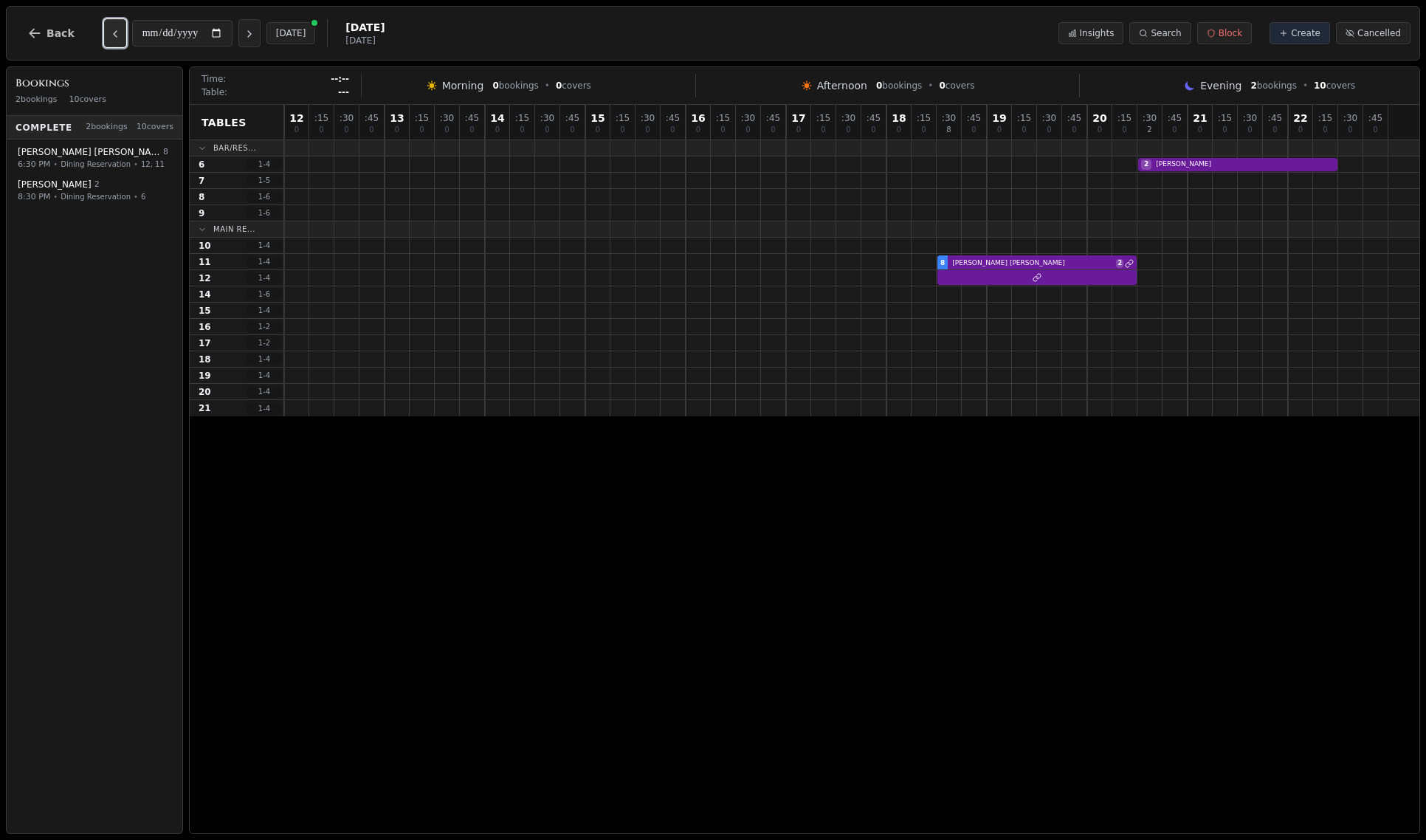
click at [115, 32] on icon "Previous day" at bounding box center [115, 33] width 11 height 11
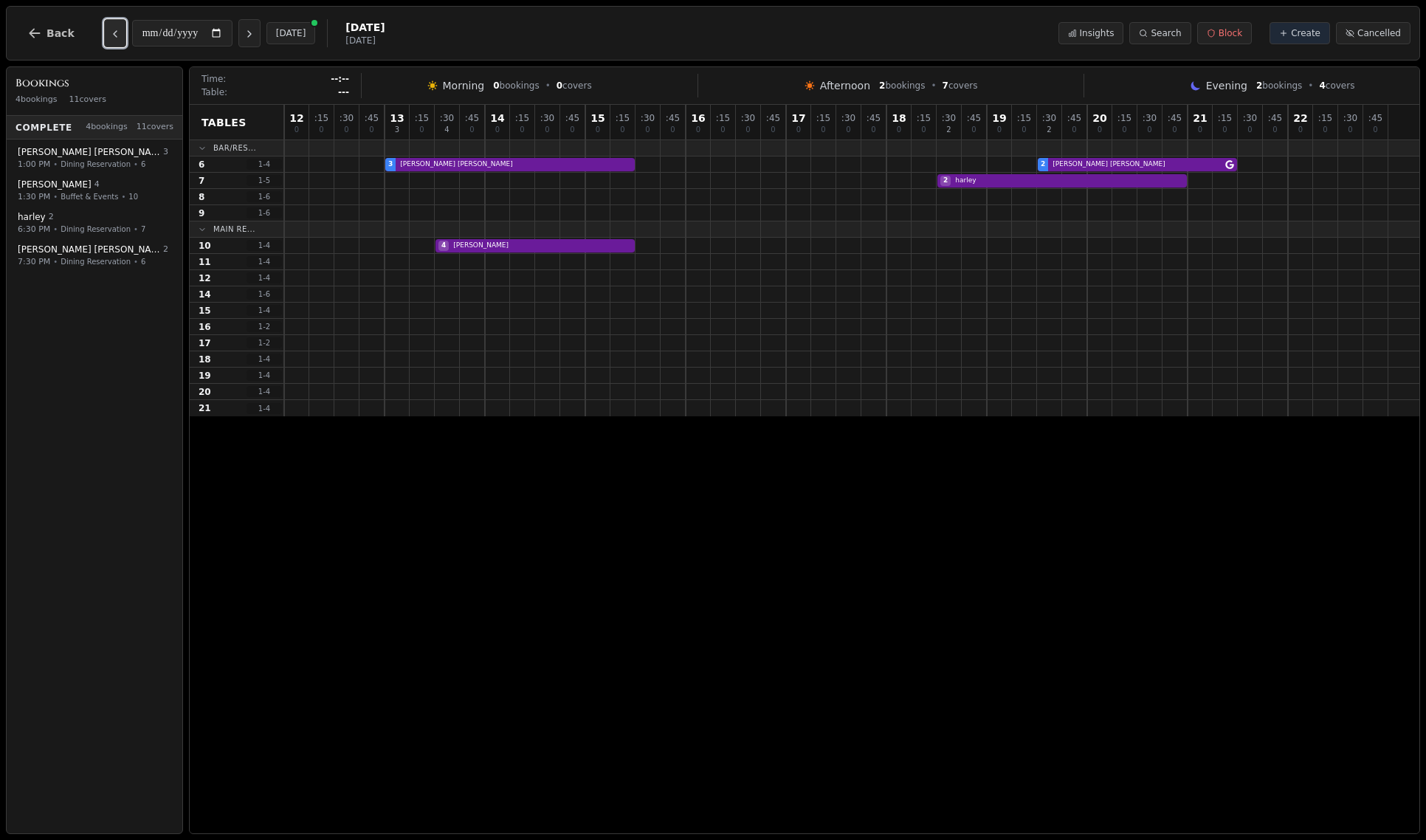
click at [115, 32] on icon "Previous day" at bounding box center [115, 33] width 11 height 11
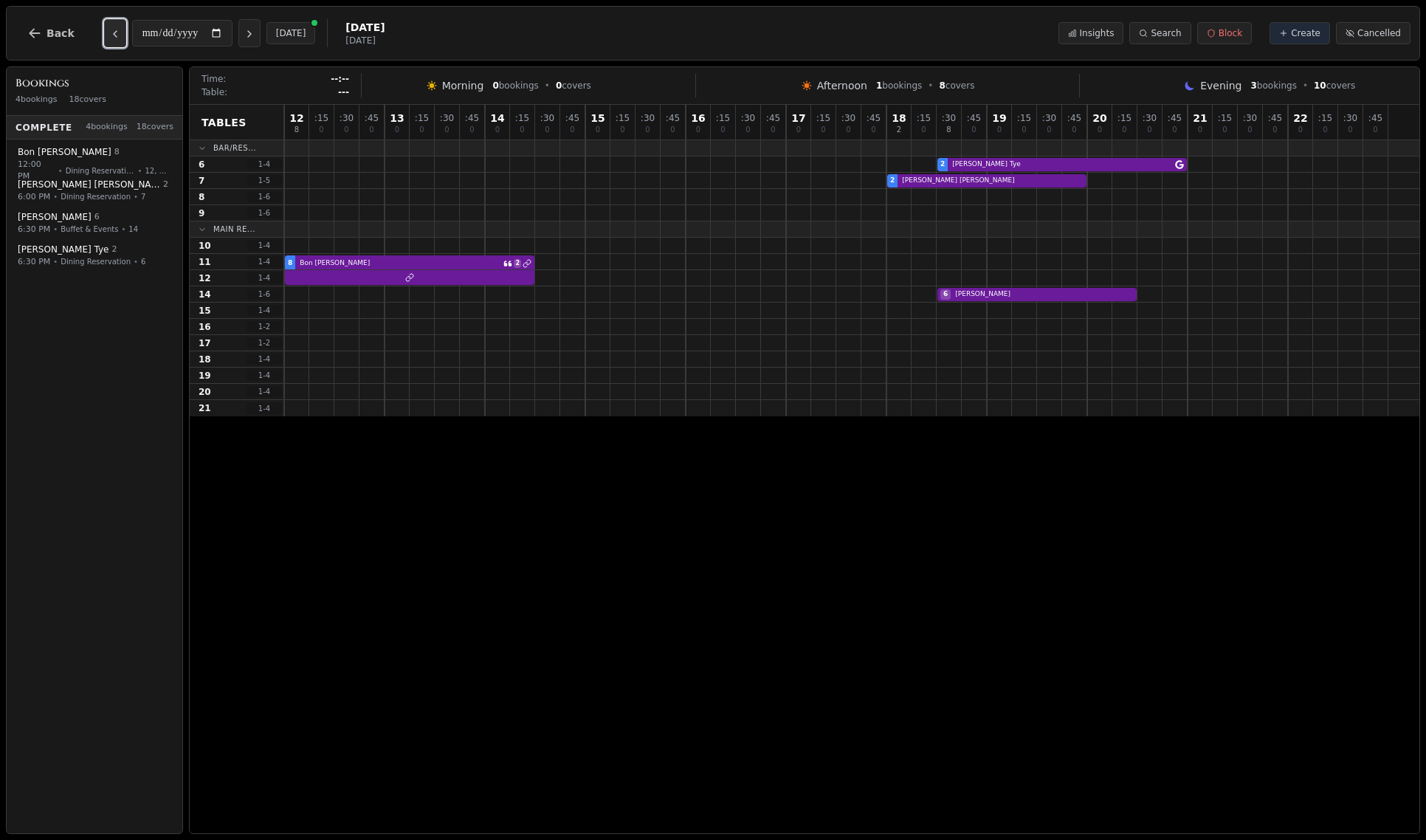
click at [115, 32] on icon "Previous day" at bounding box center [115, 33] width 11 height 11
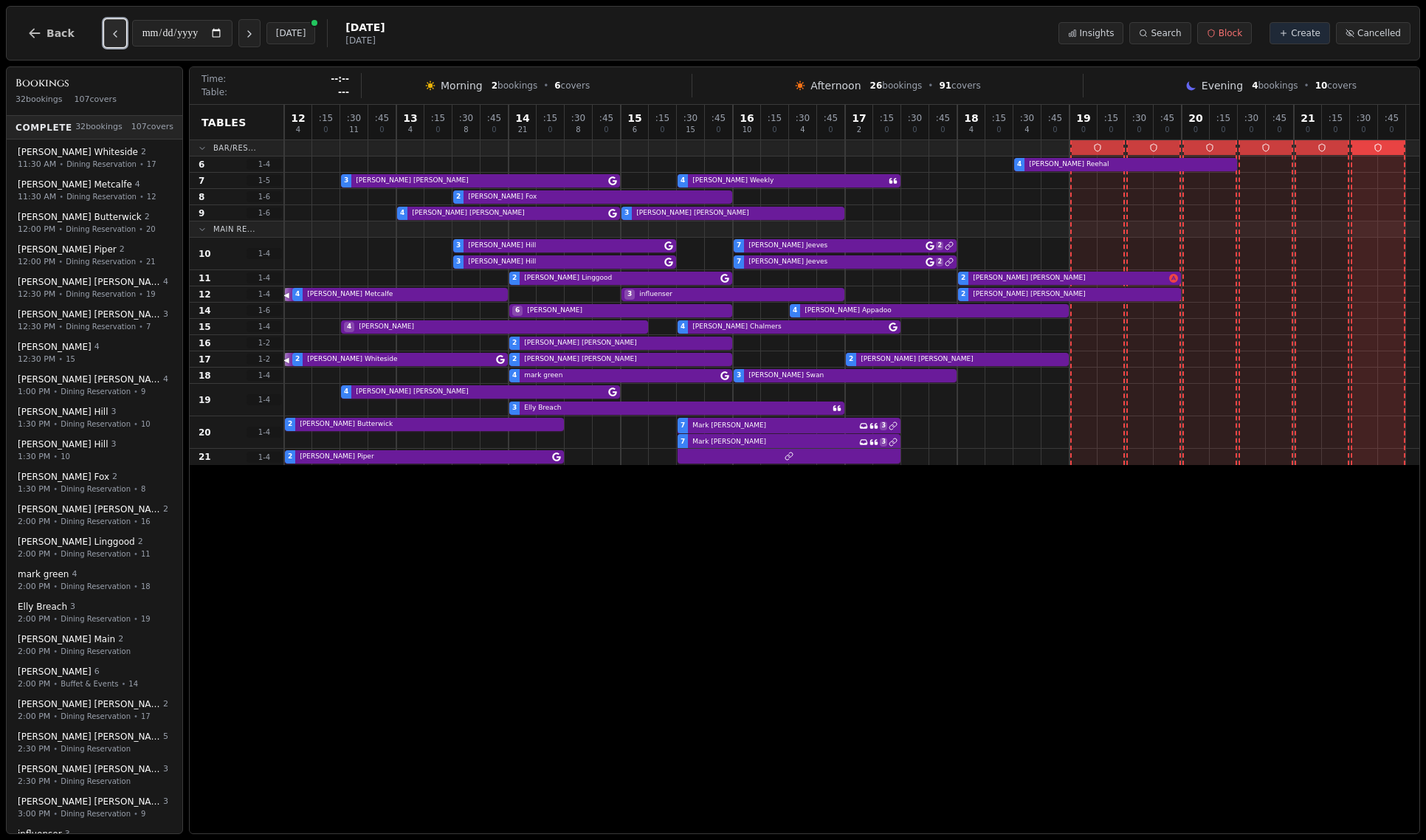
click at [115, 32] on icon "Previous day" at bounding box center [115, 33] width 11 height 11
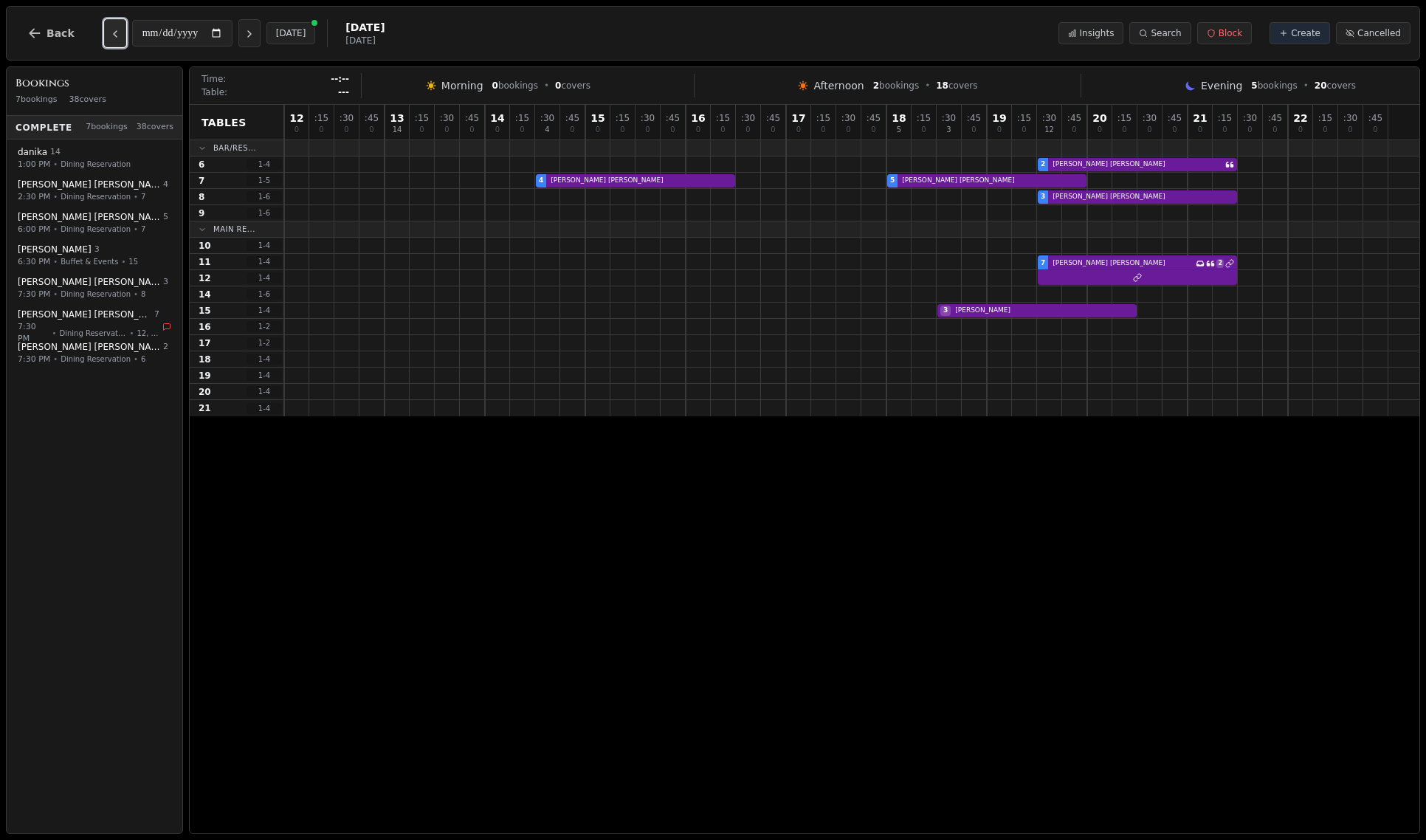
click at [115, 32] on icon "Previous day" at bounding box center [115, 33] width 11 height 11
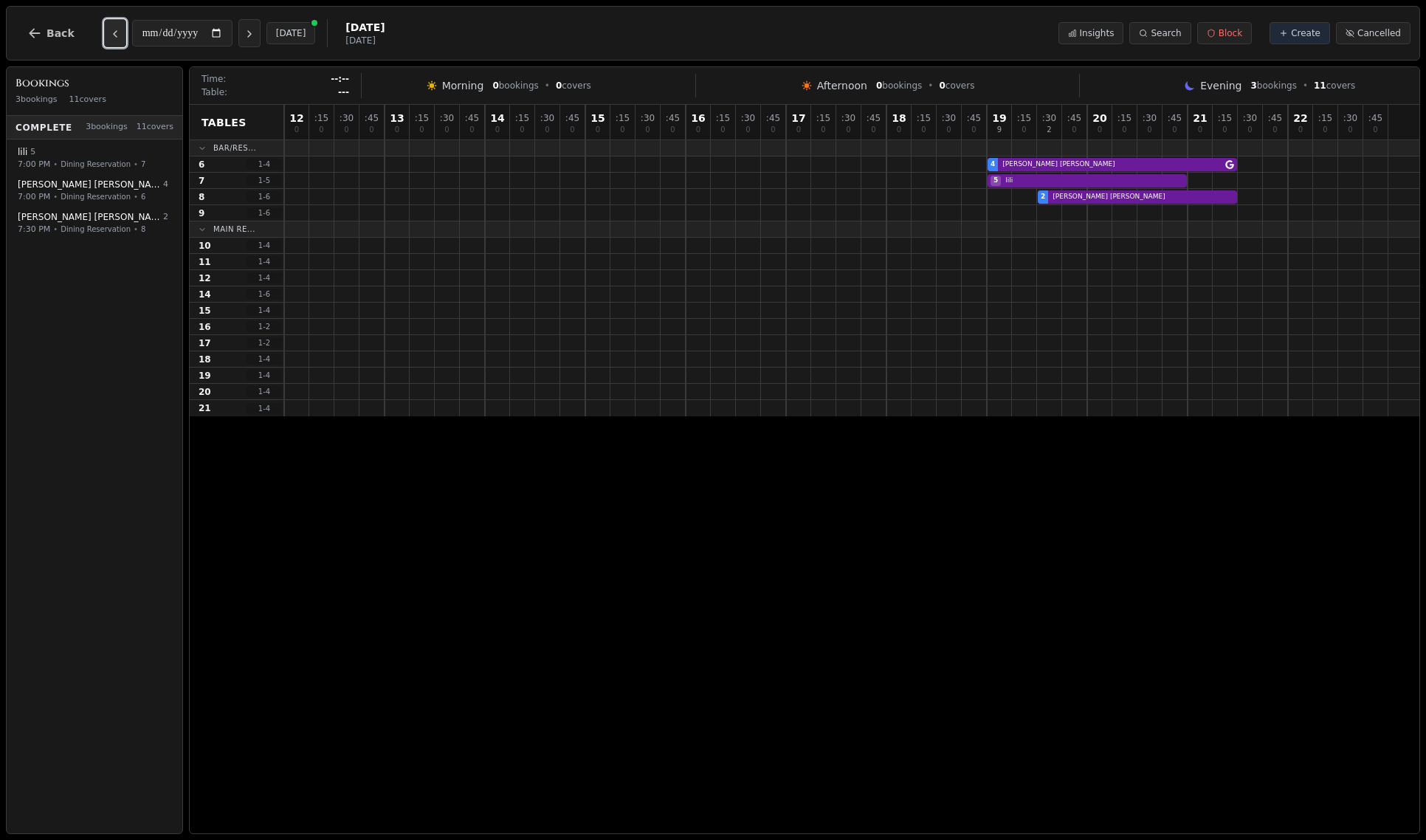
click at [115, 32] on icon "Previous day" at bounding box center [115, 33] width 11 height 11
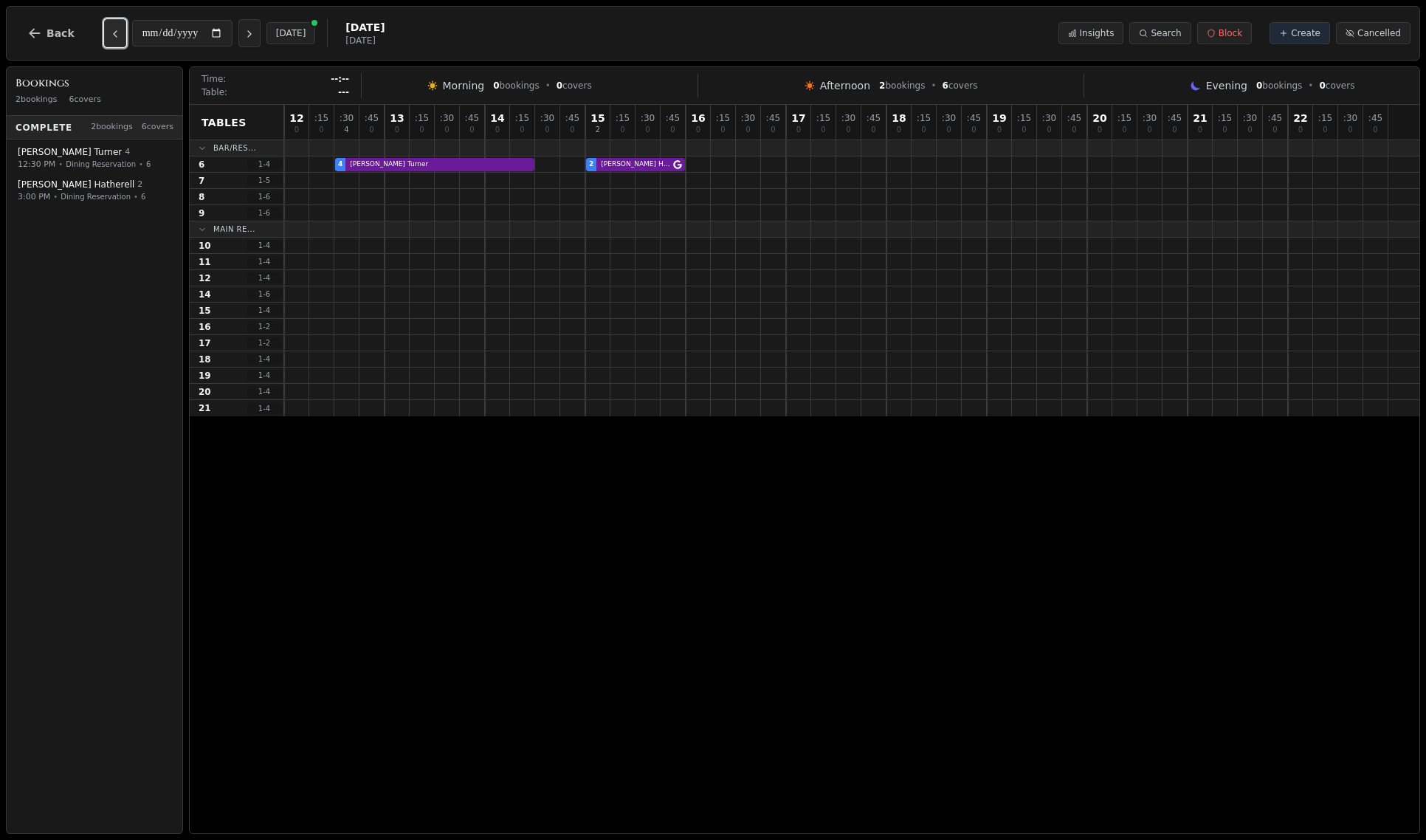
click at [115, 32] on icon "Previous day" at bounding box center [115, 33] width 11 height 11
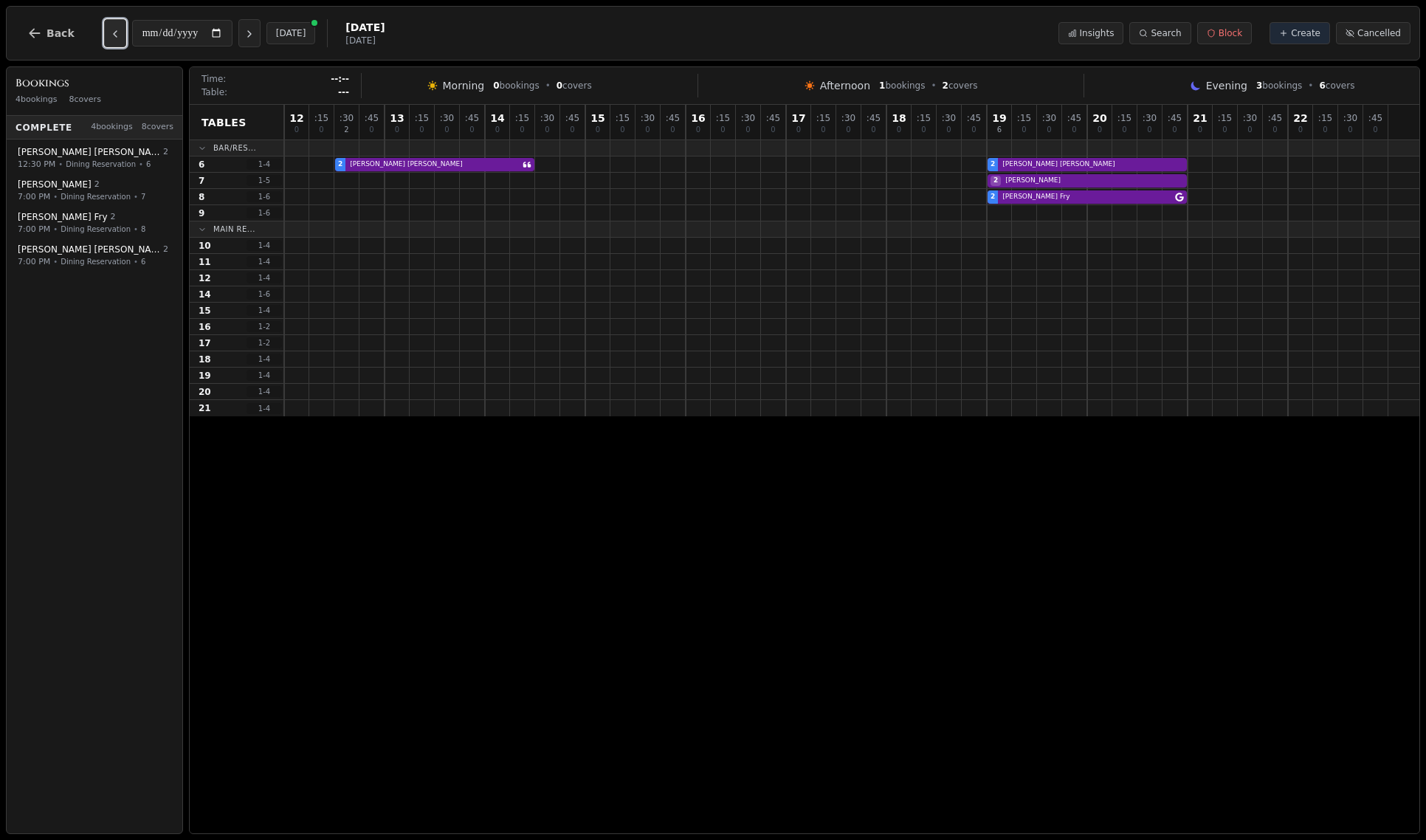
click at [115, 32] on icon "Previous day" at bounding box center [115, 33] width 11 height 11
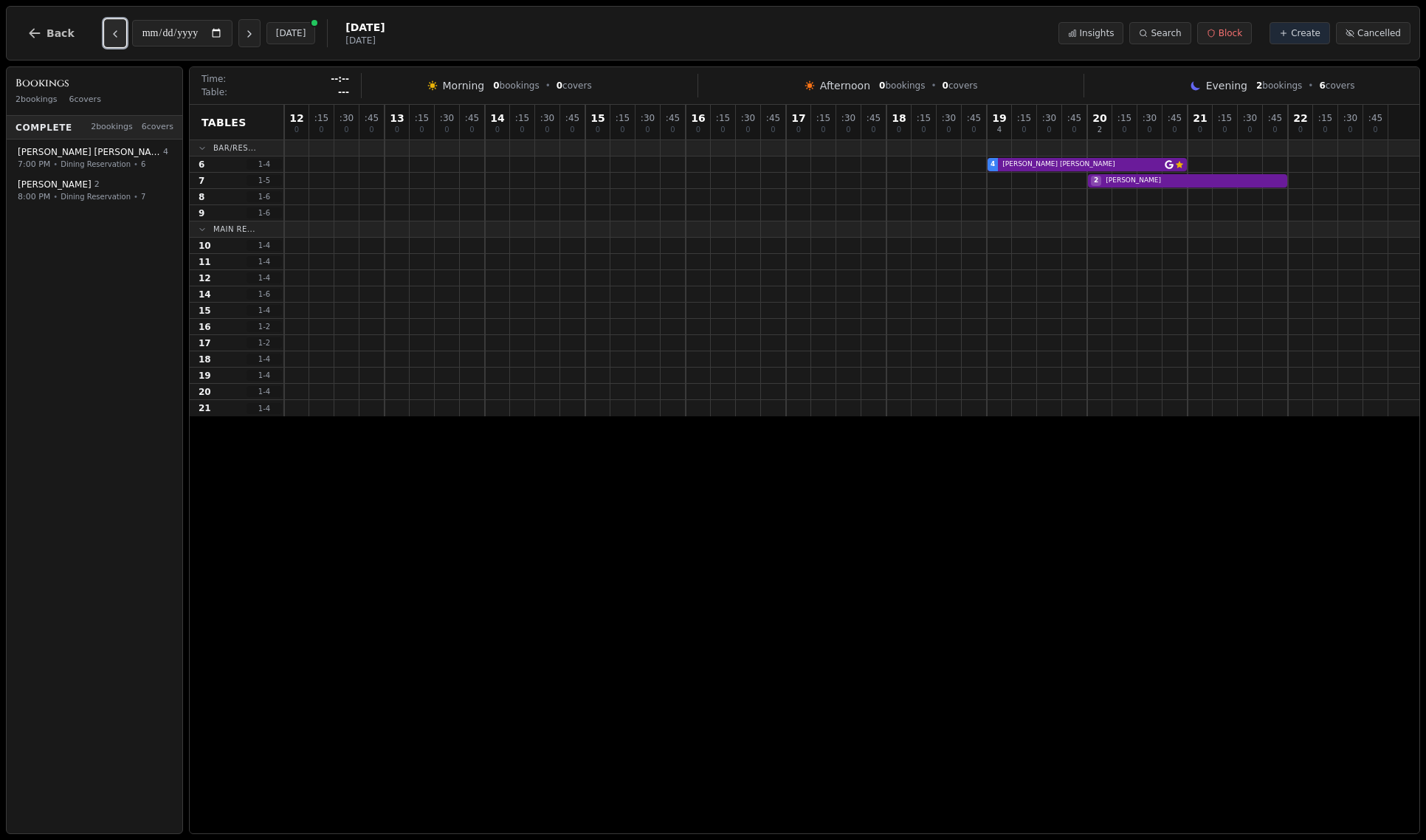
click at [115, 32] on icon "Previous day" at bounding box center [115, 33] width 11 height 11
type input "**********"
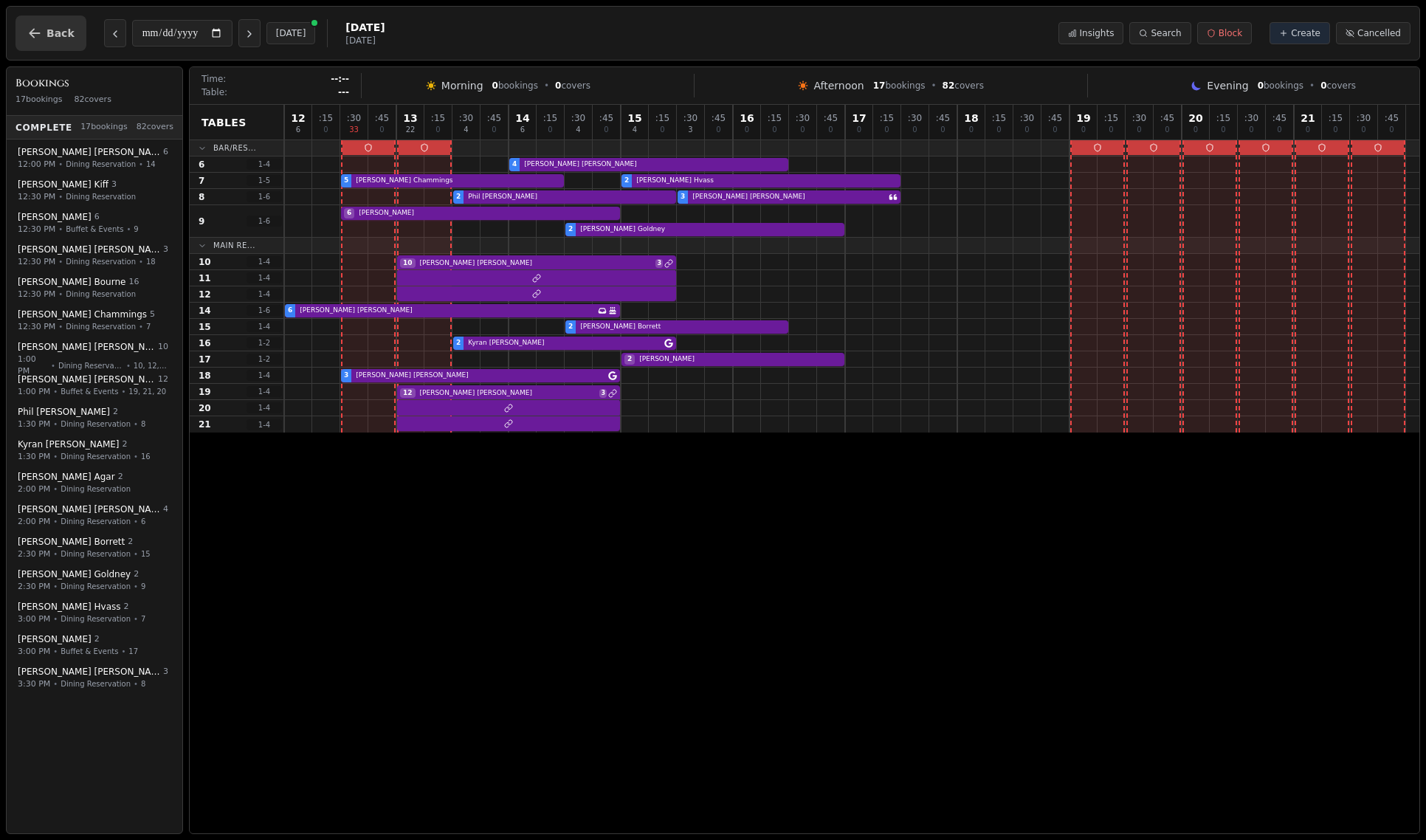
click at [50, 28] on span "Back" at bounding box center [60, 33] width 28 height 10
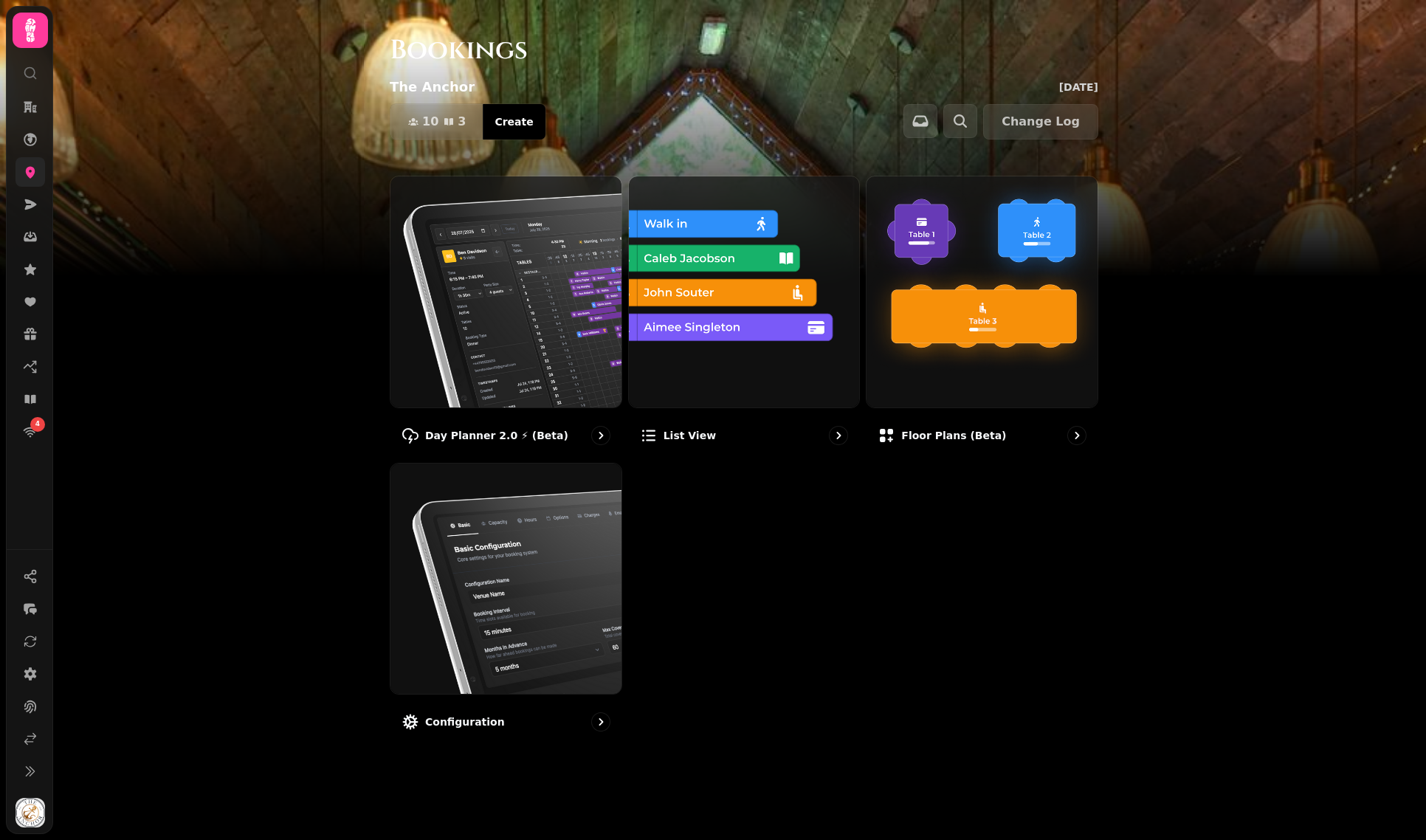
click at [29, 181] on link at bounding box center [31, 172] width 30 height 30
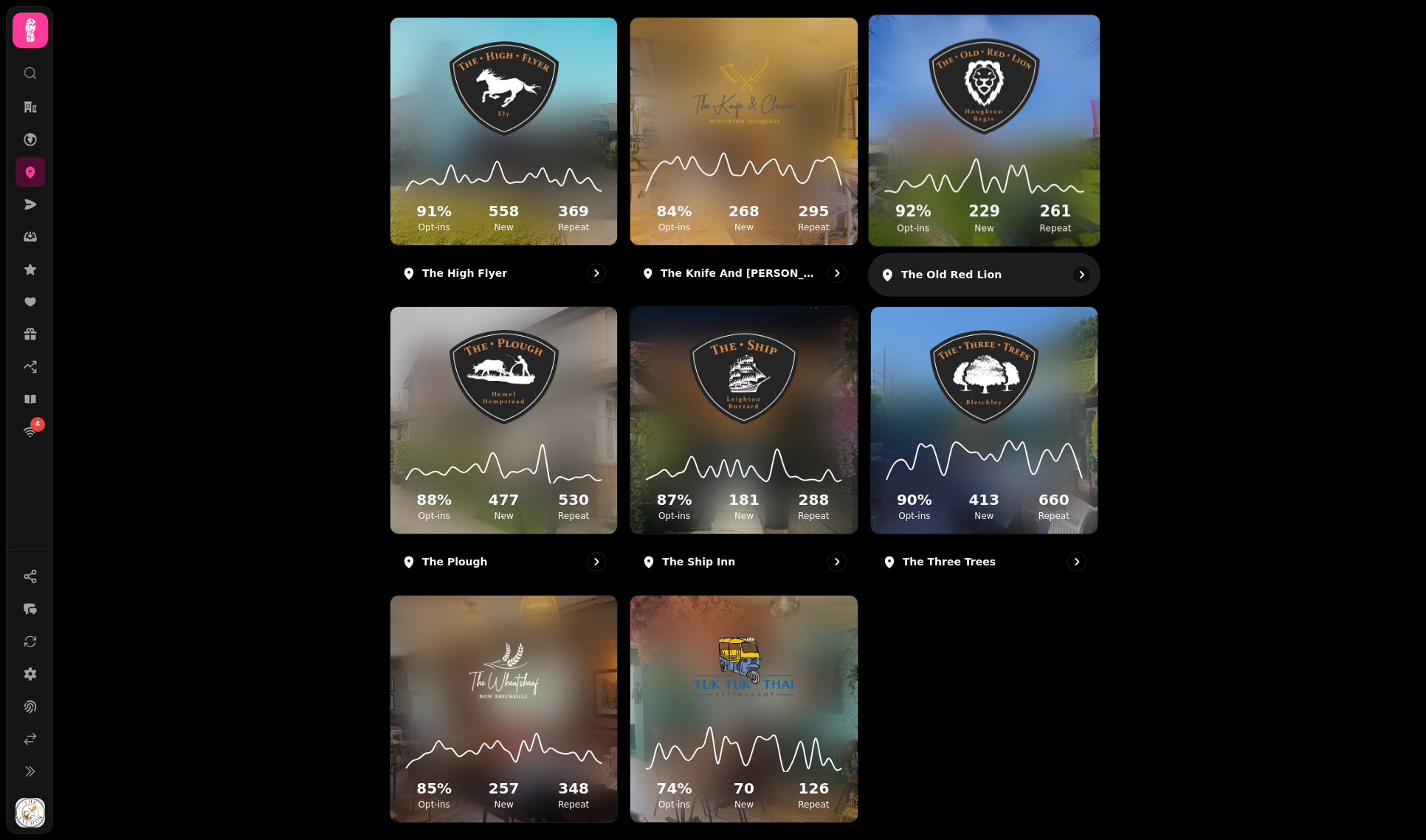
scroll to position [557, 0]
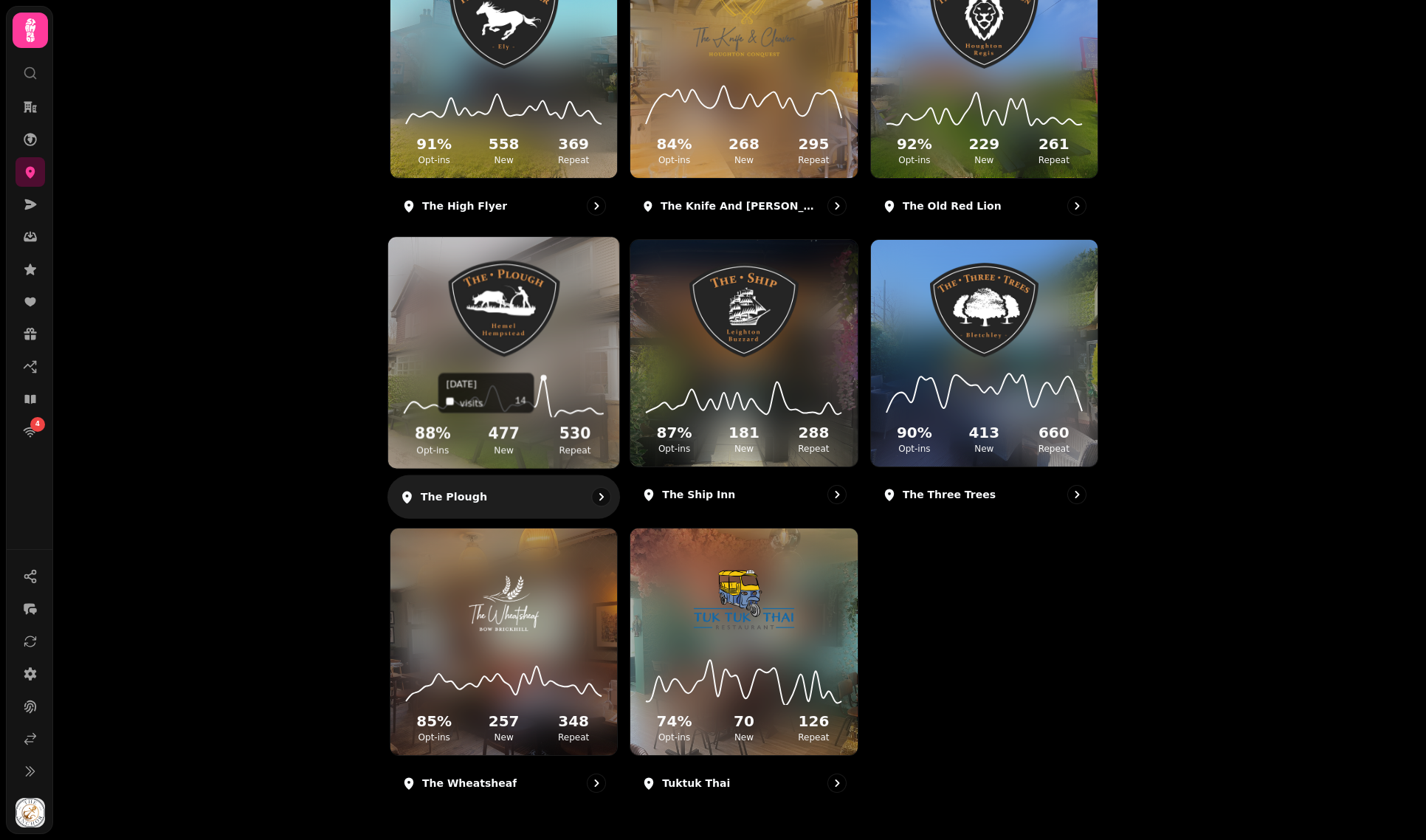
click at [539, 368] on div "3 Aug, 2025 visits 14 88 % Opt-ins 477 New 530 Repeat" at bounding box center [504, 411] width 231 height 111
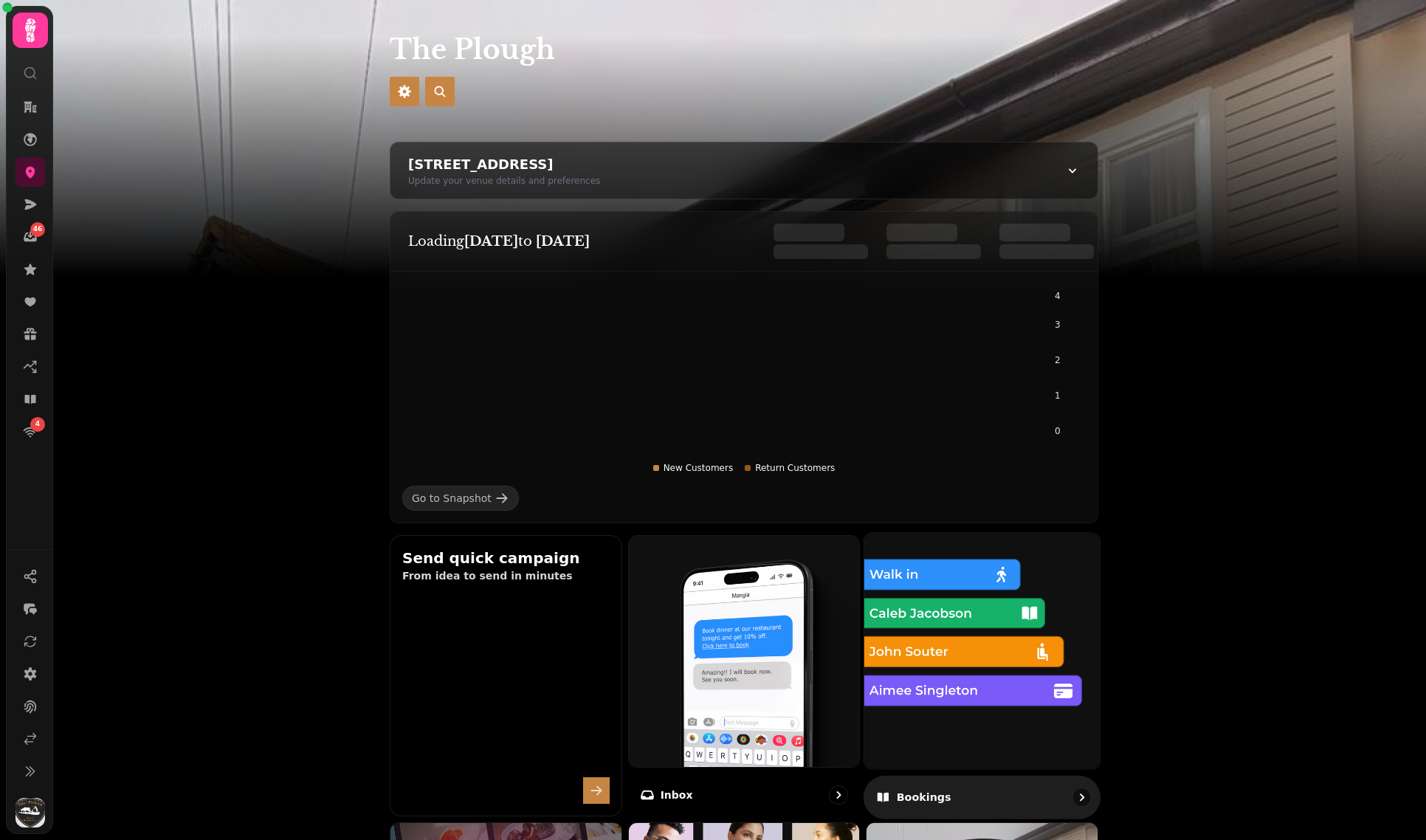
click at [963, 564] on img at bounding box center [982, 650] width 259 height 259
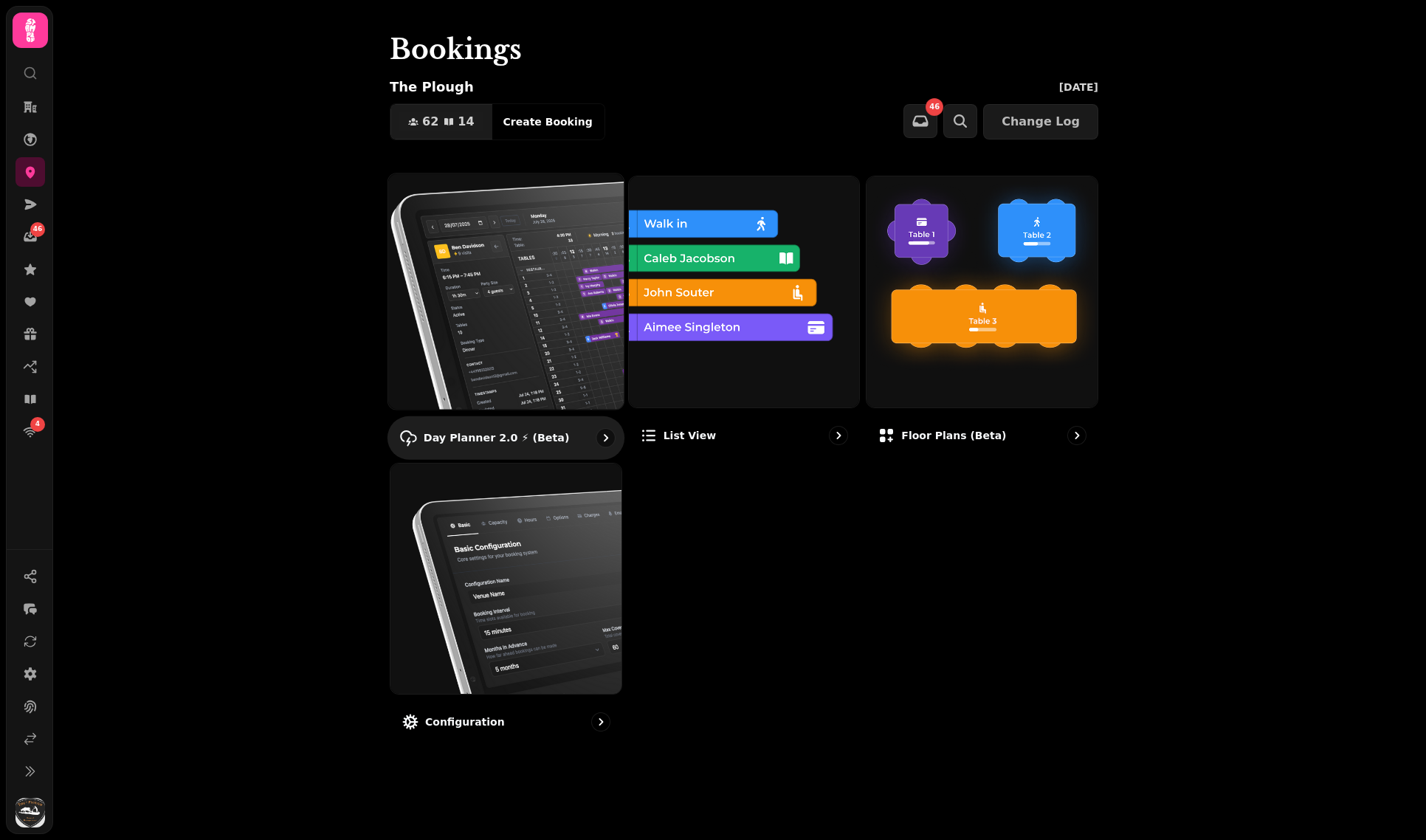
click at [494, 316] on img at bounding box center [506, 291] width 259 height 259
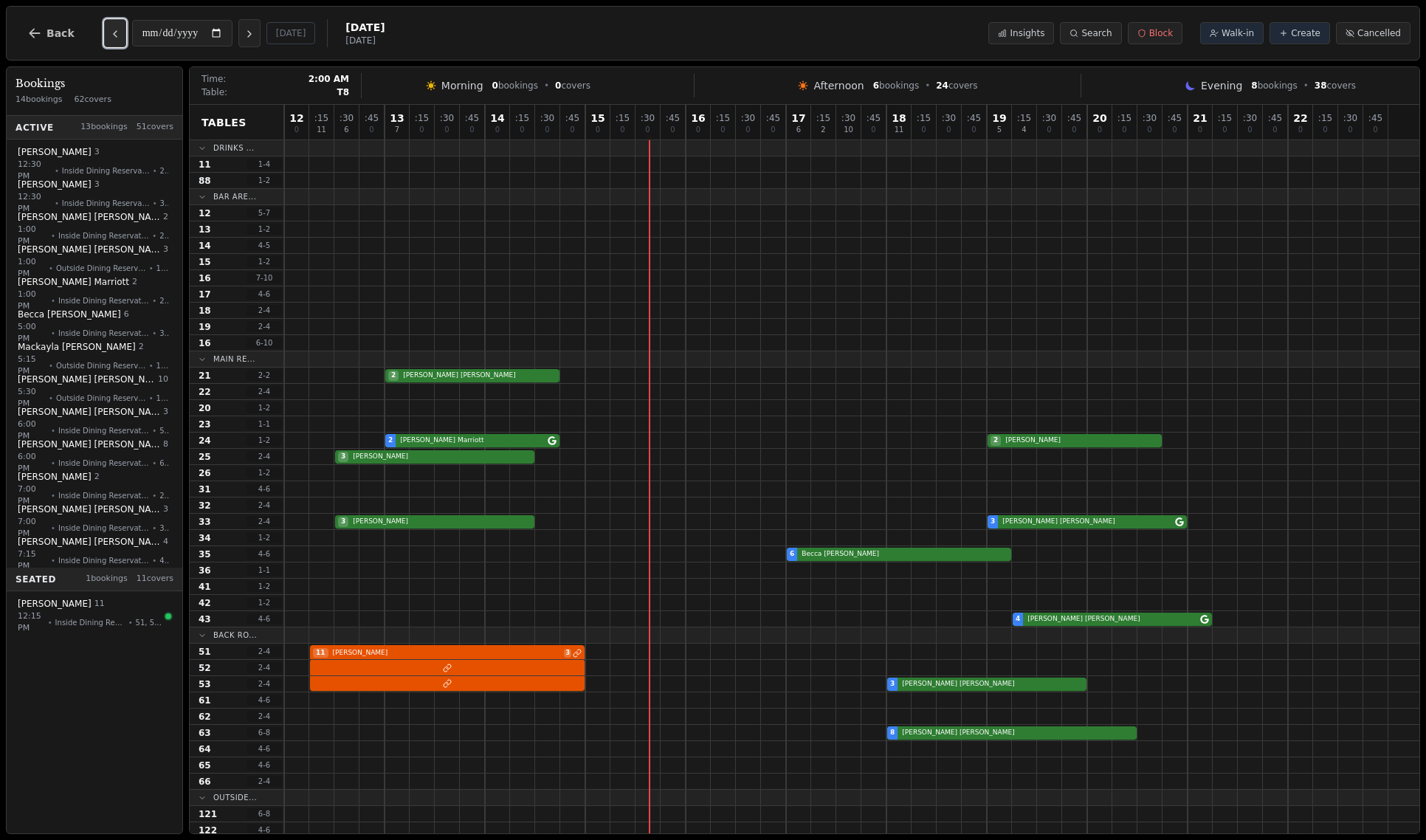
click at [109, 29] on icon "Previous day" at bounding box center [115, 33] width 11 height 11
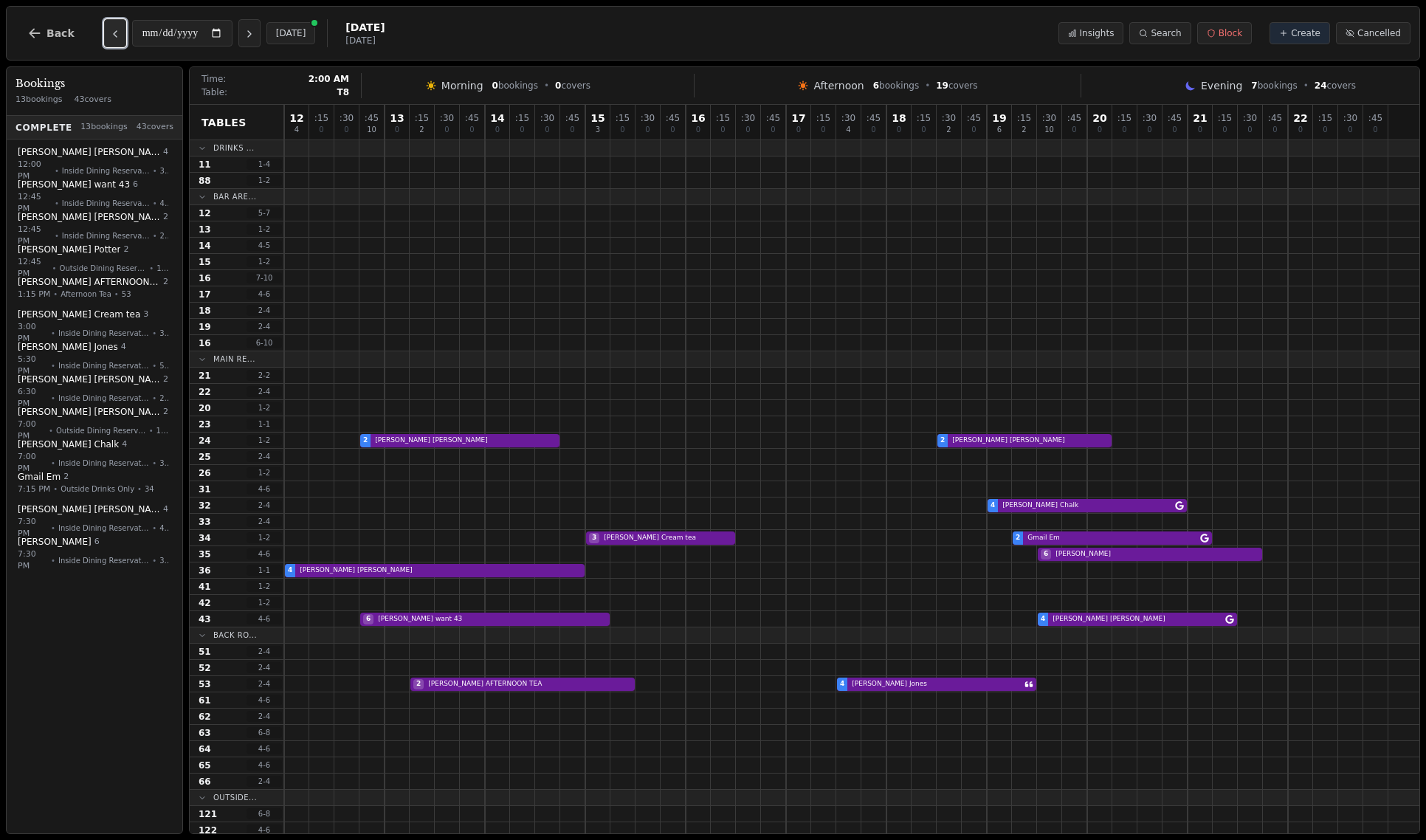
click at [109, 29] on icon "Previous day" at bounding box center [115, 33] width 11 height 11
type input "**********"
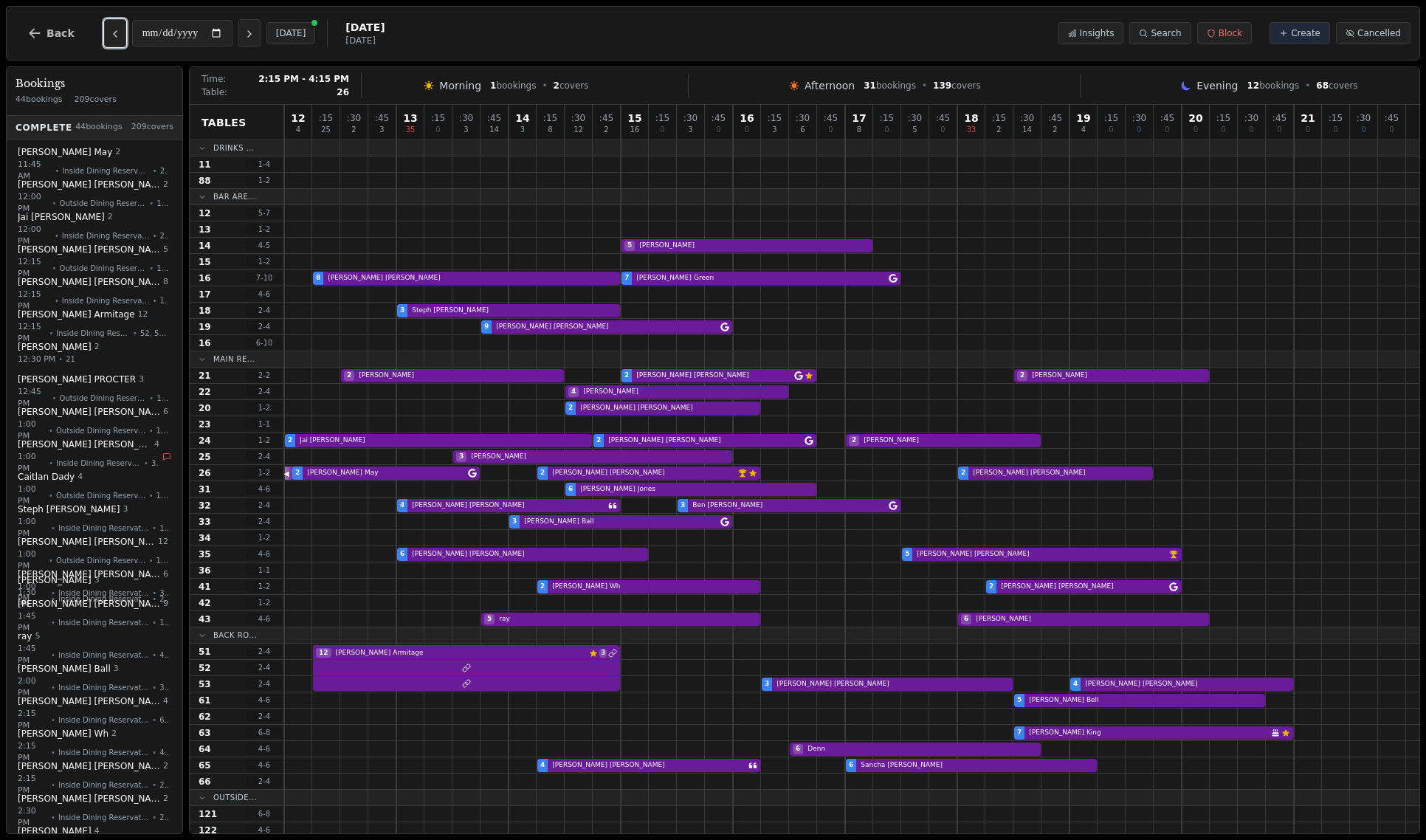
click at [685, 473] on div "2 Stephen May 2 Janet Gibson VIP customer (5 visits) Customer has left a review…" at bounding box center [852, 472] width 1135 height 17
select select "****"
select select "*"
select select "********"
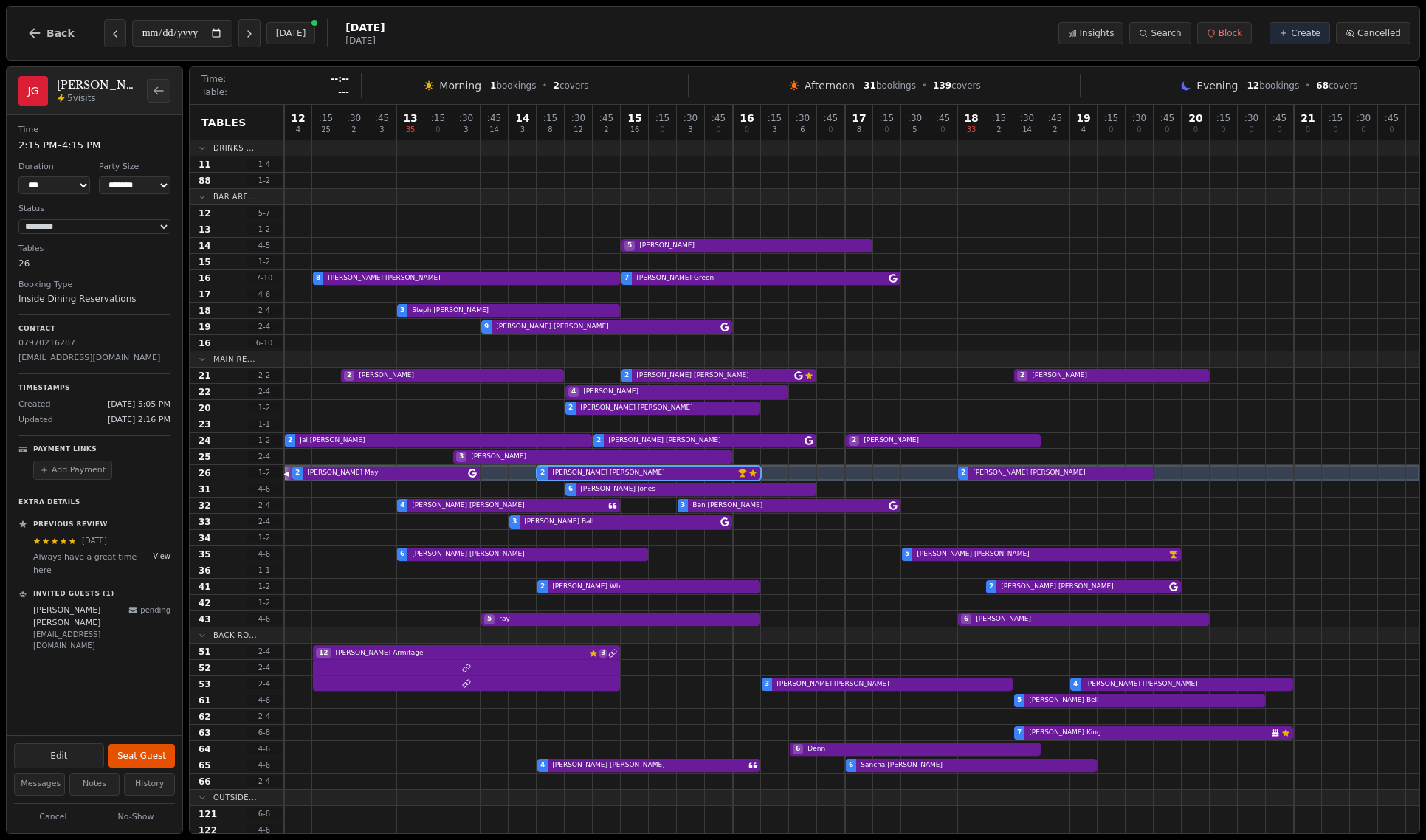
click at [169, 559] on button "View" at bounding box center [162, 556] width 18 height 11
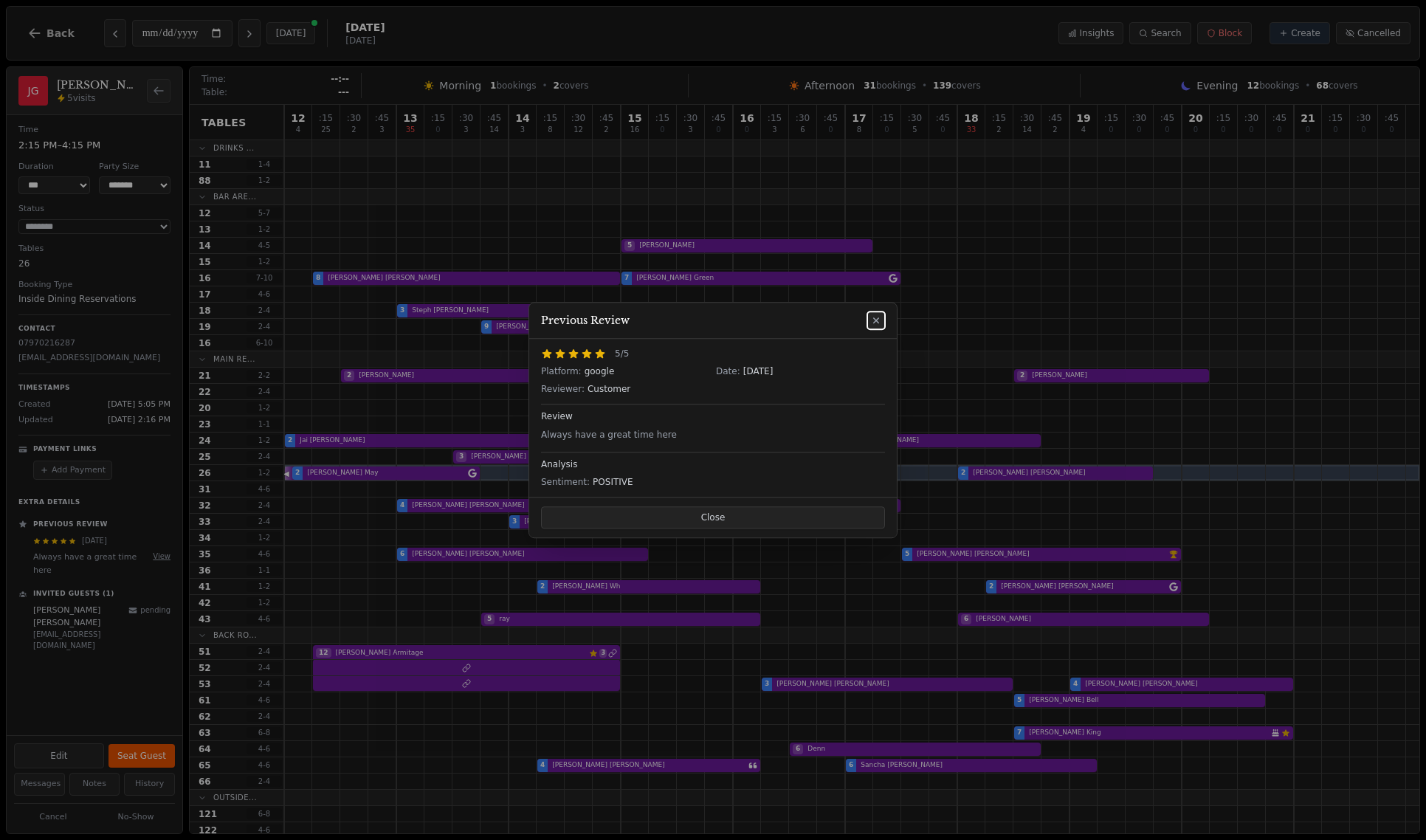
click at [879, 322] on icon at bounding box center [875, 319] width 11 height 11
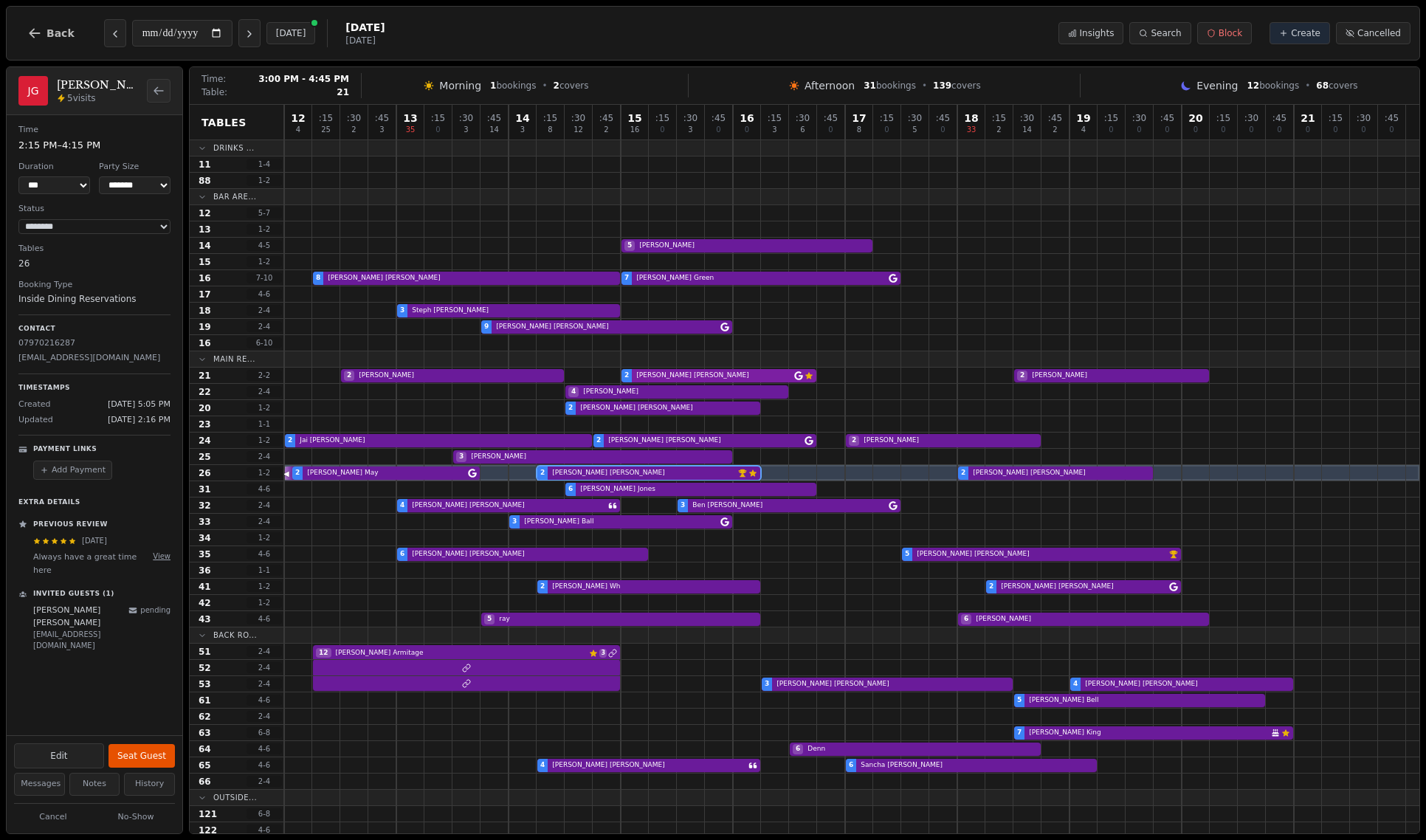
click at [708, 379] on div "2 Marlene 2 Trevor Cullen Customer has left a review 2 Dann" at bounding box center [852, 375] width 1135 height 17
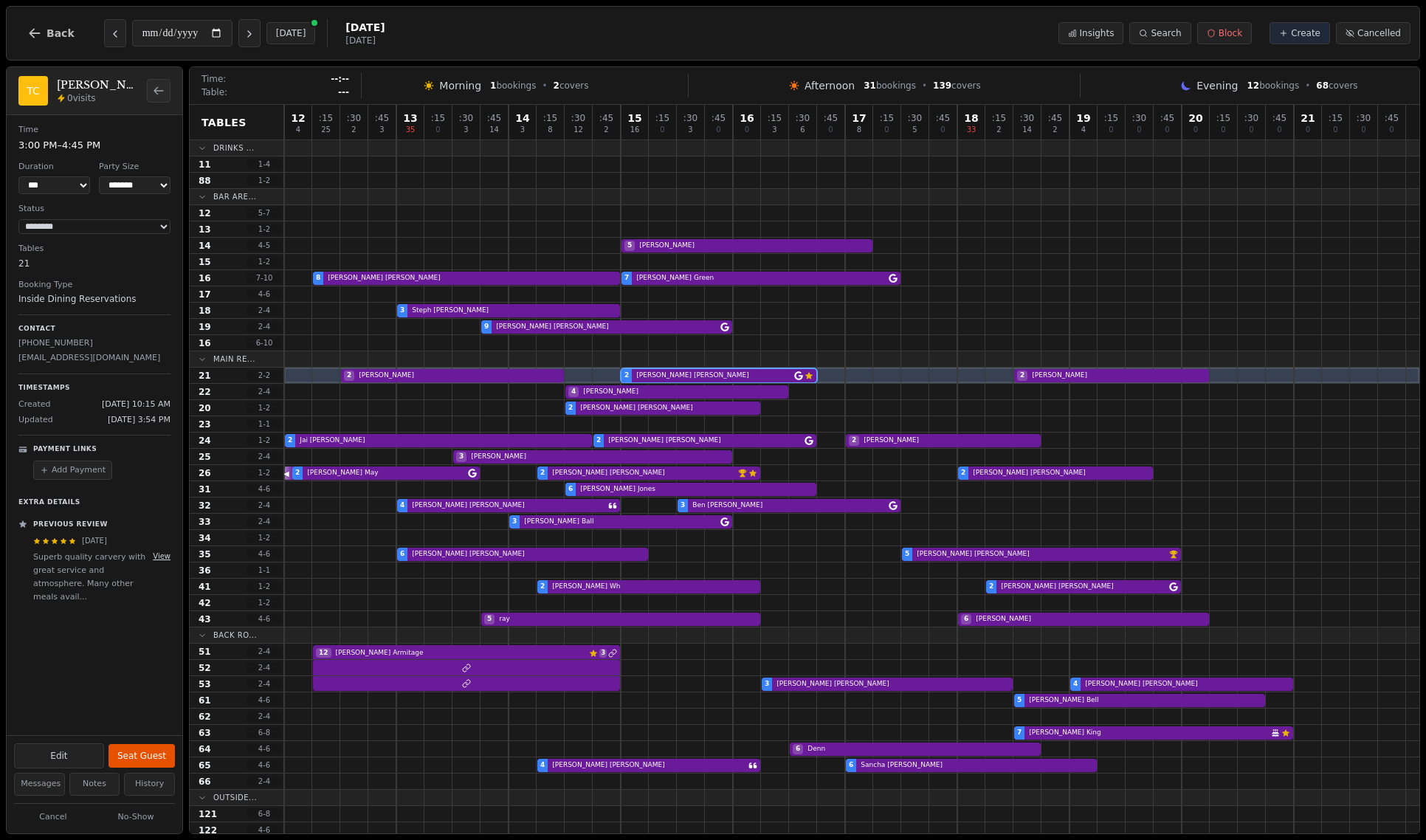
click at [153, 556] on button "View" at bounding box center [162, 556] width 18 height 11
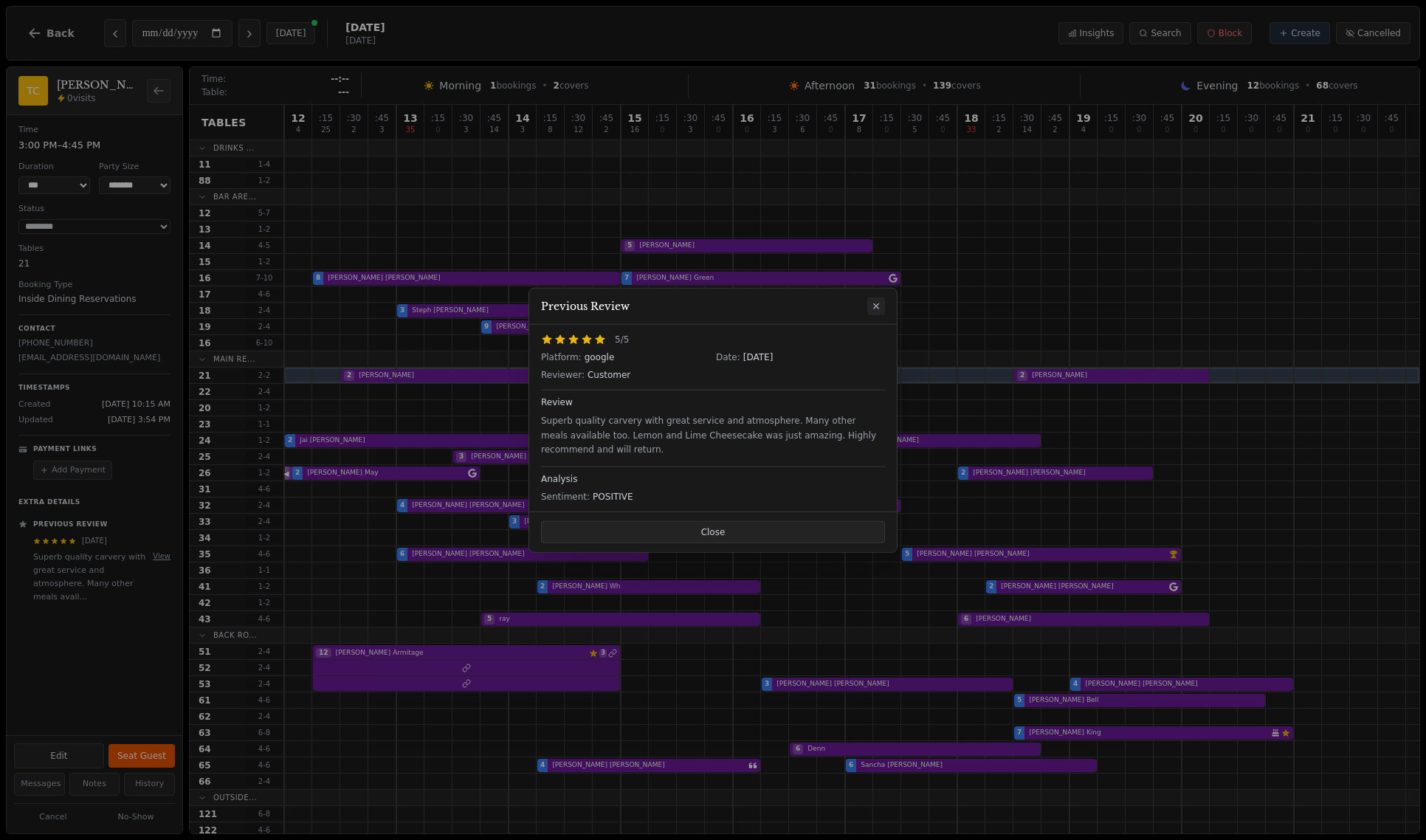
click at [877, 300] on icon at bounding box center [875, 305] width 11 height 11
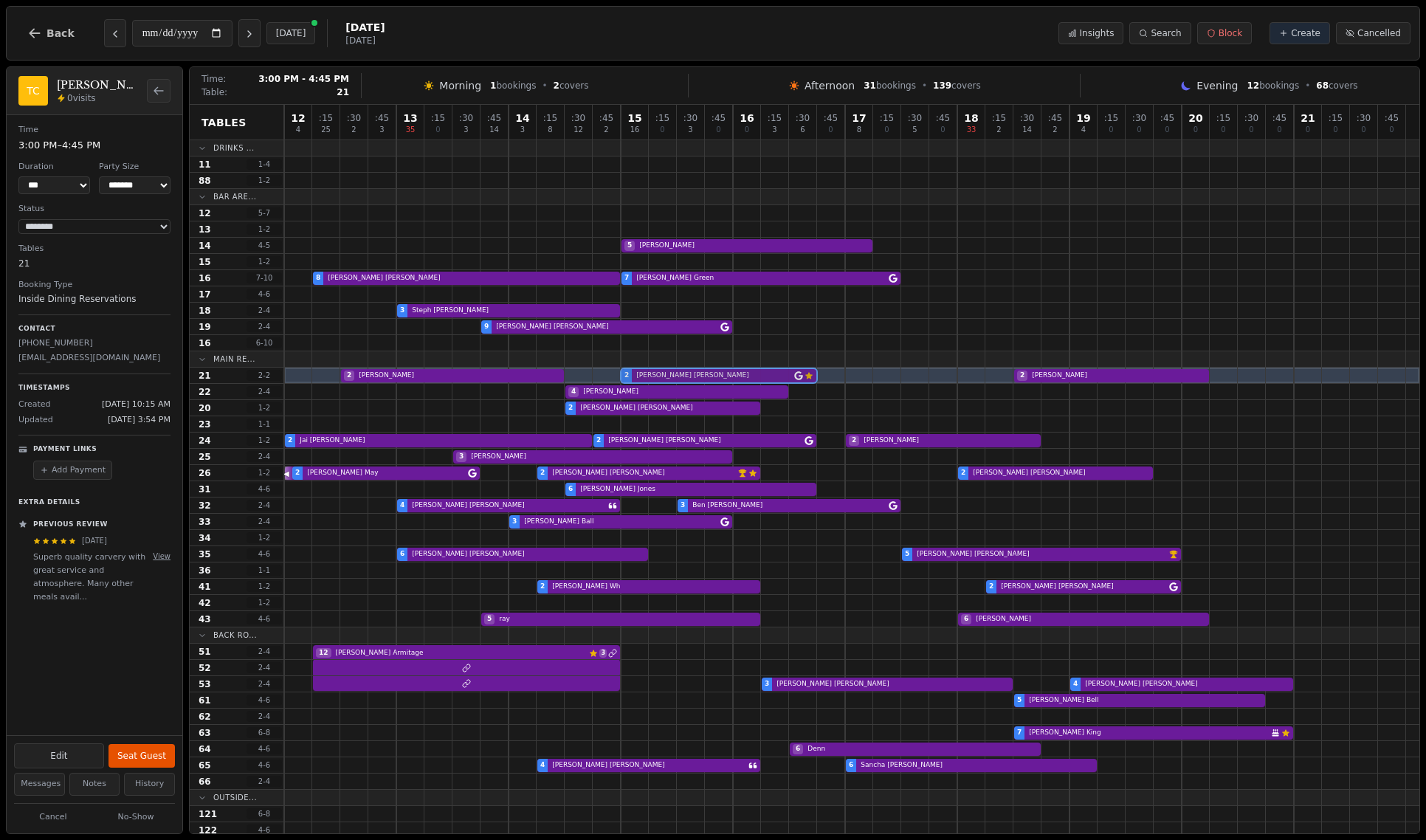
click at [793, 370] on div "2 Marlene 2 Trevor Cullen Customer has left a review 2 Dann" at bounding box center [852, 375] width 1135 height 17
click at [164, 557] on button "View" at bounding box center [162, 556] width 18 height 11
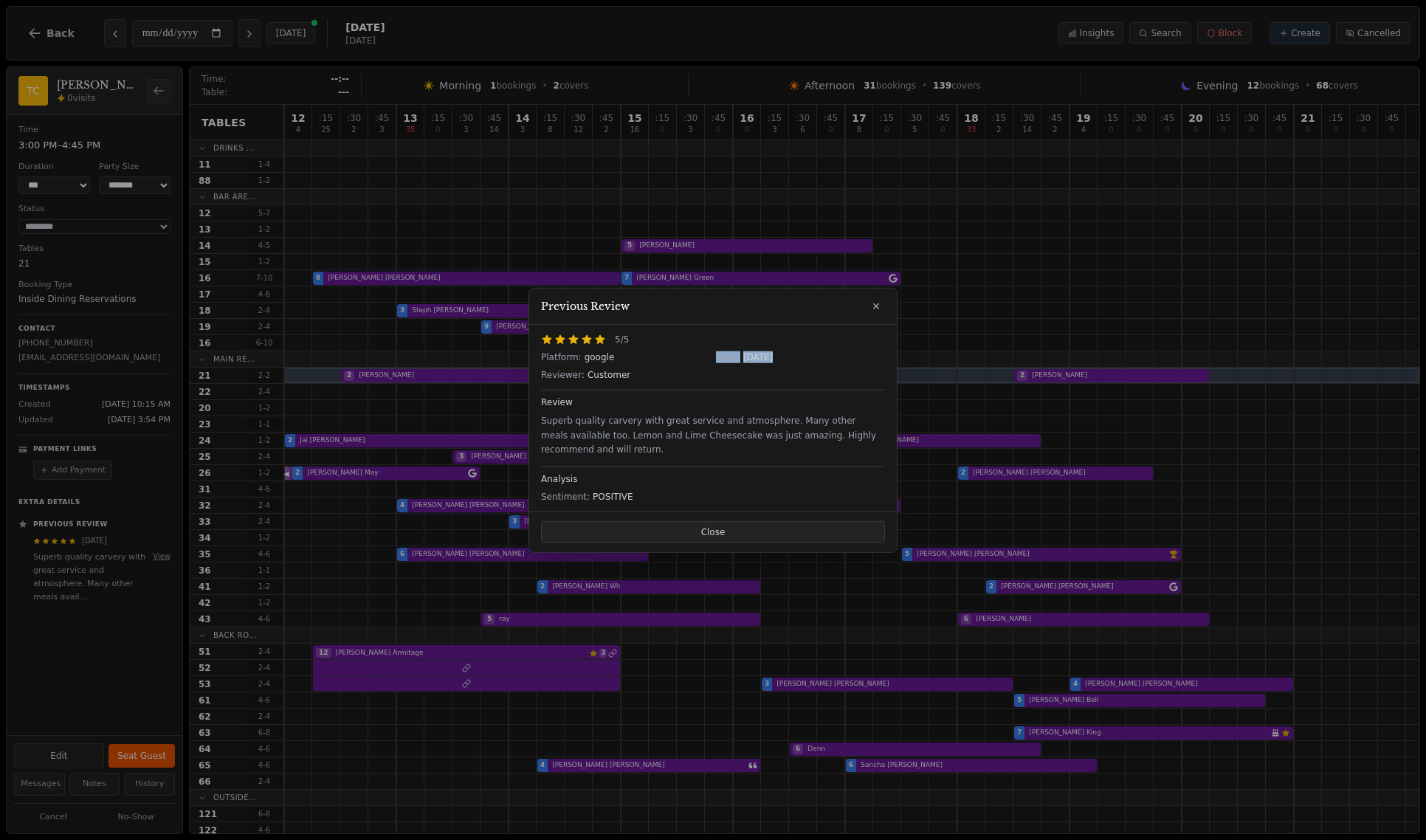
drag, startPoint x: 615, startPoint y: 357, endPoint x: 574, endPoint y: 366, distance: 42.0
click at [574, 366] on div "Platform: google Date: July 8, 2025 Reviewer: Customer" at bounding box center [713, 366] width 344 height 30
click at [878, 309] on icon at bounding box center [876, 306] width 6 height 6
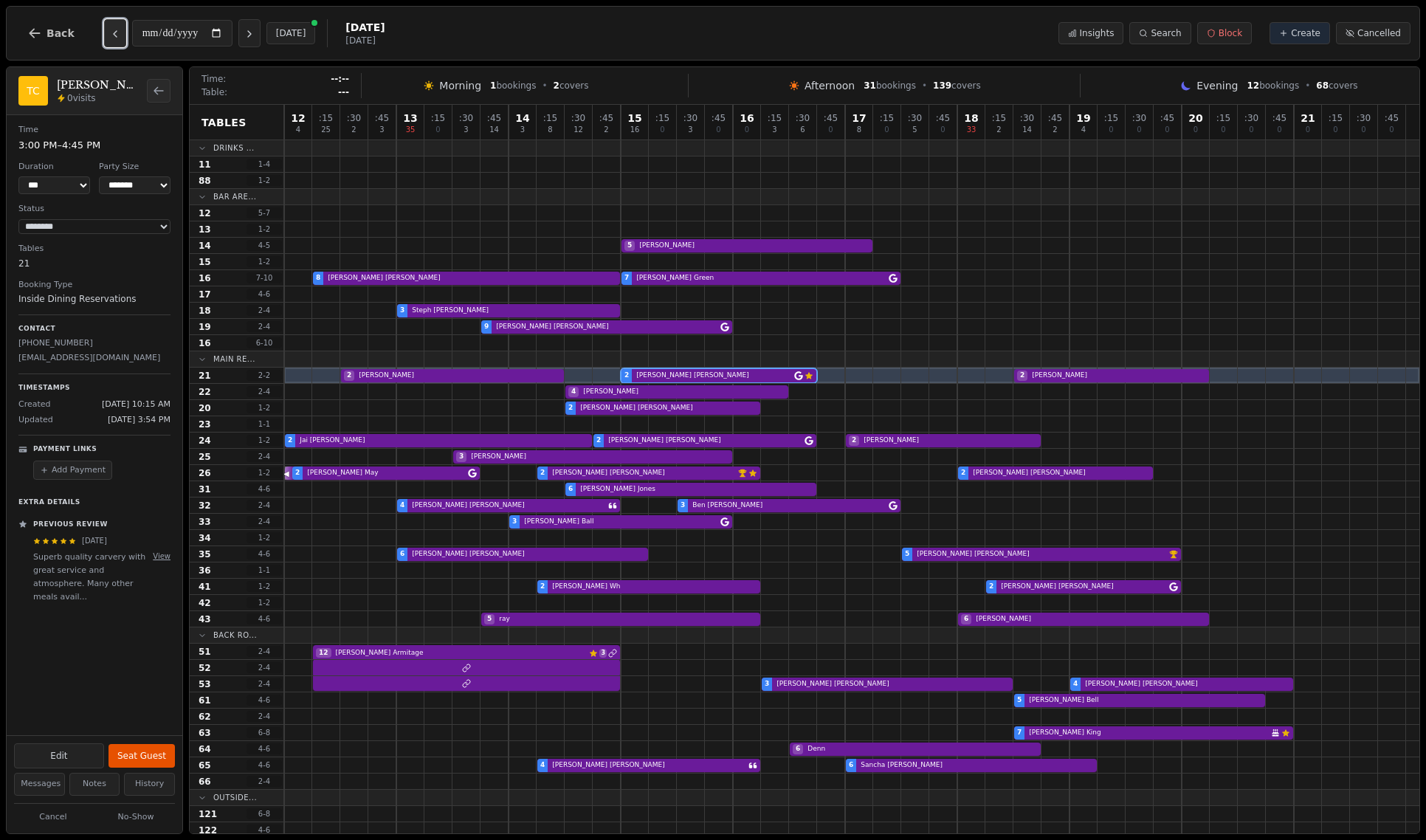
click at [116, 40] on button "Previous day" at bounding box center [115, 33] width 22 height 28
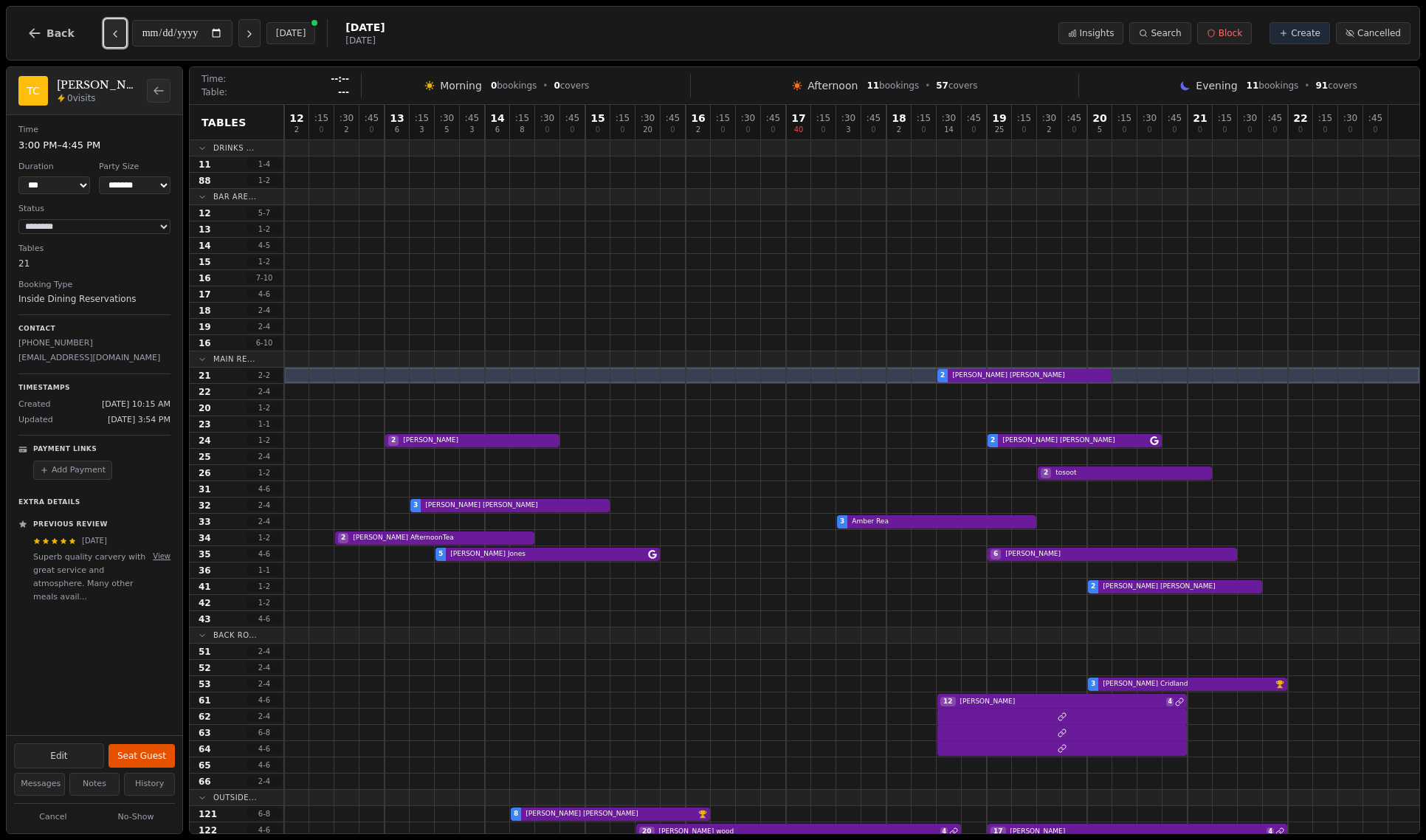
click at [116, 40] on button "Previous day" at bounding box center [115, 33] width 22 height 28
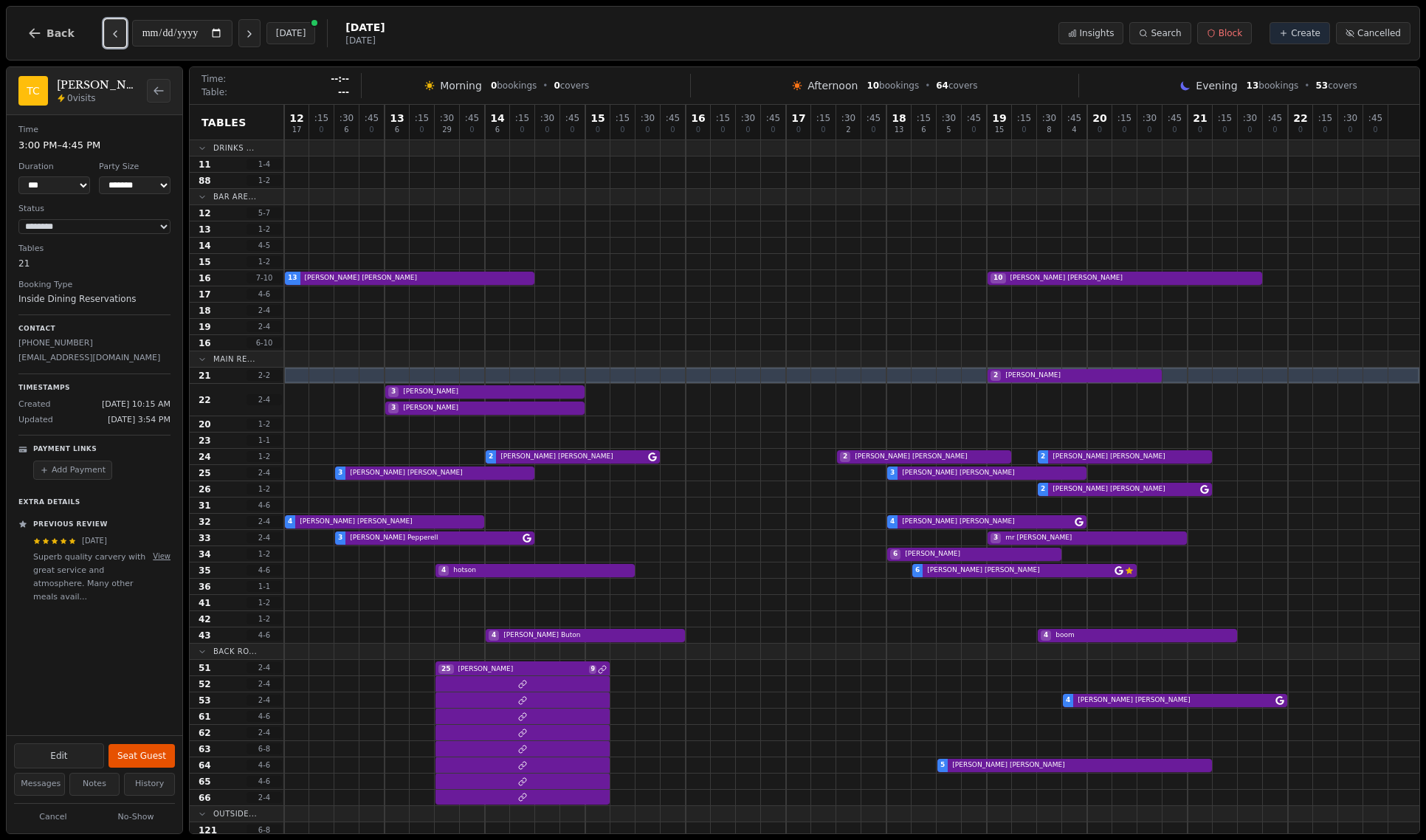
click at [116, 40] on button "Previous day" at bounding box center [115, 33] width 22 height 28
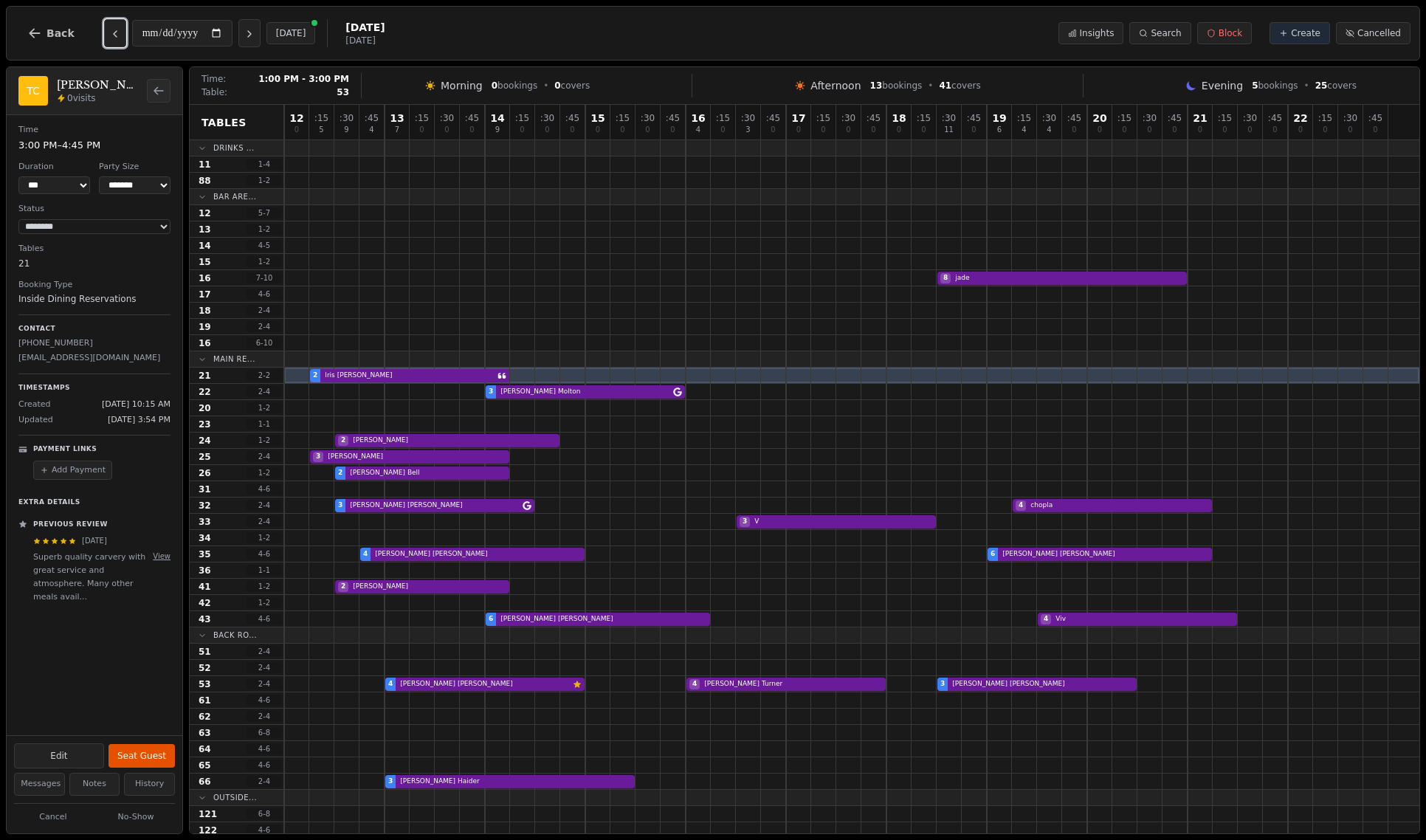
click at [417, 679] on div "4 Antony Dix Customer has left a review 4 Sandra Turner 3 Sue Whitford" at bounding box center [852, 684] width 1135 height 17
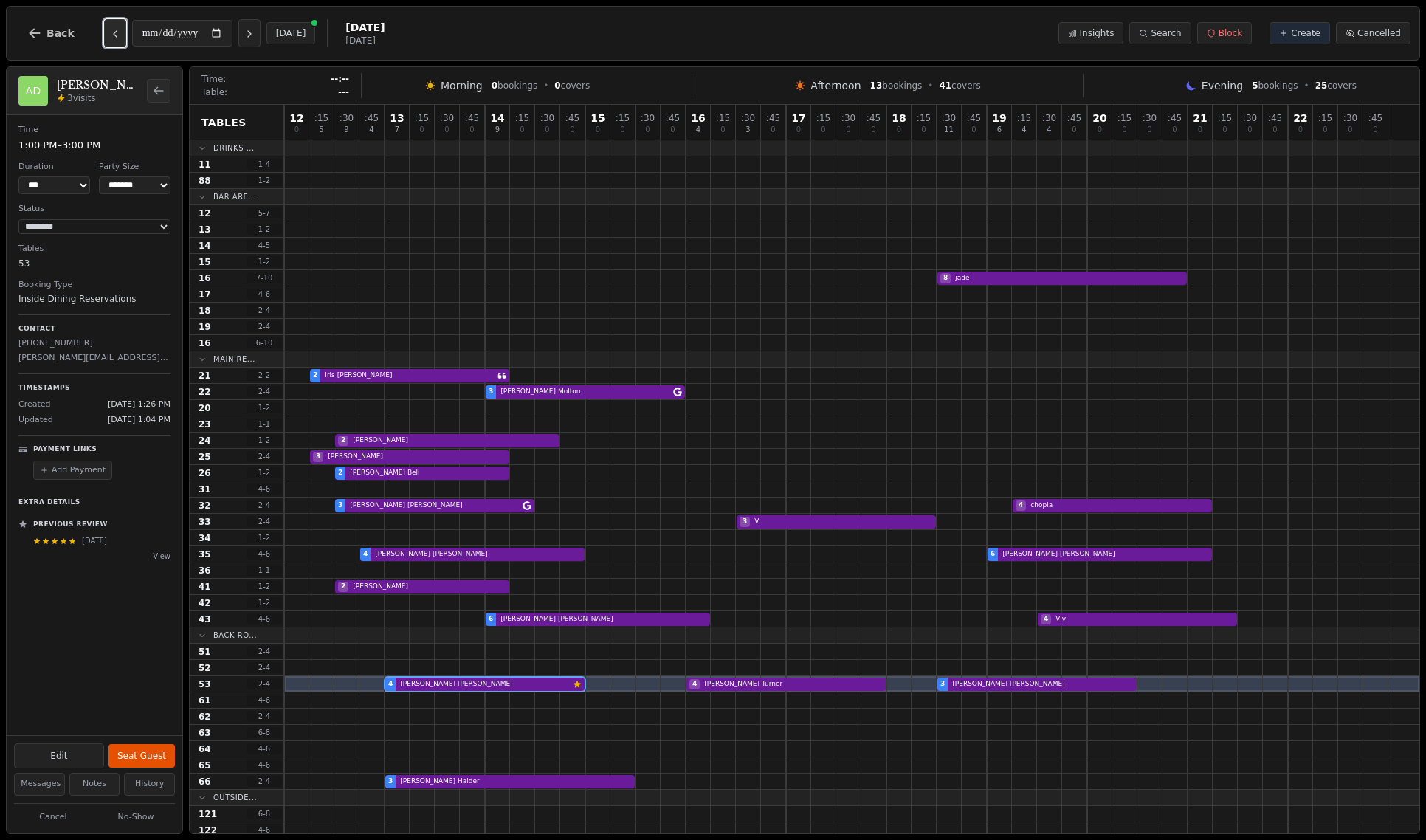
click at [110, 35] on icon "Previous day" at bounding box center [115, 33] width 11 height 11
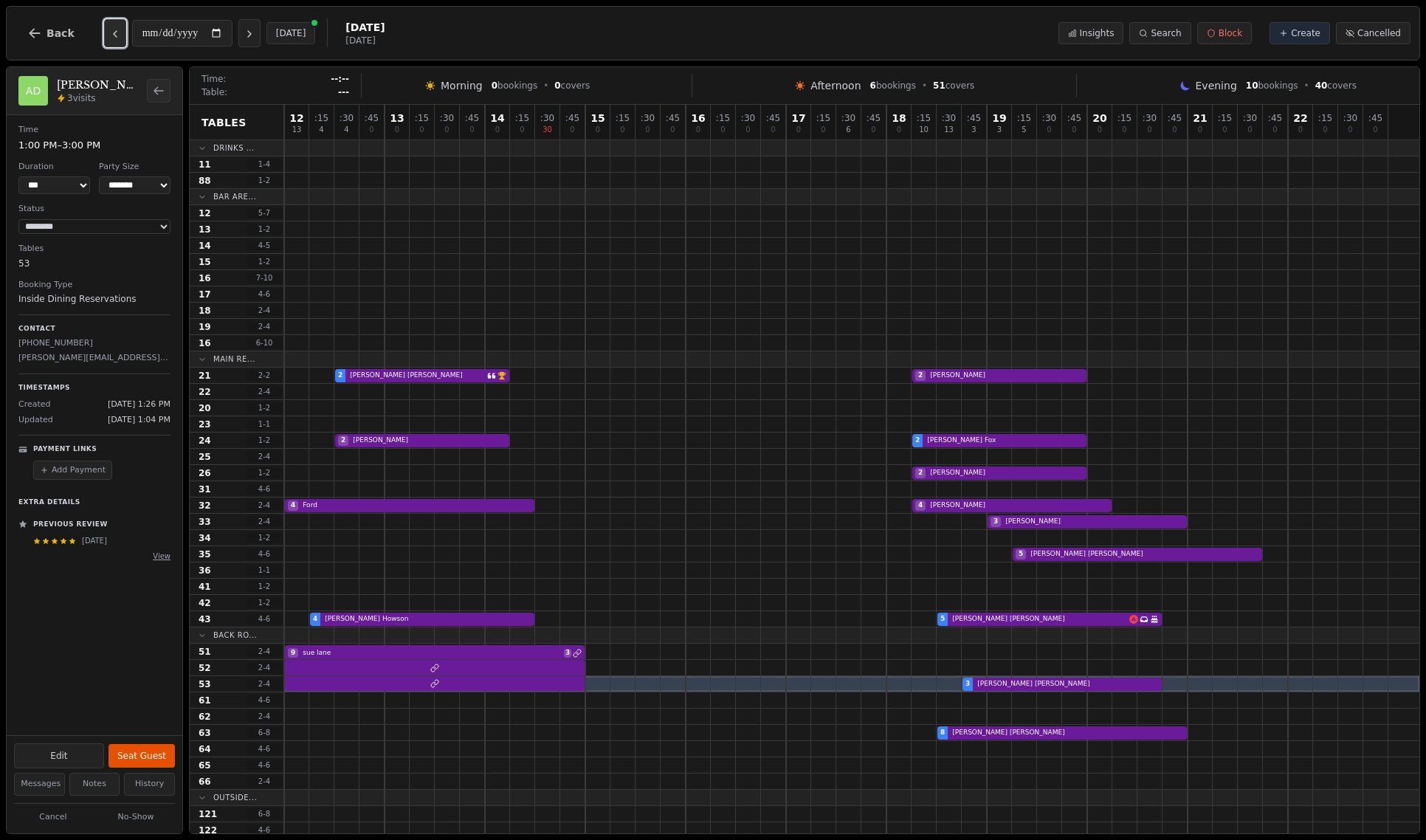
click at [110, 35] on icon "Previous day" at bounding box center [115, 33] width 11 height 11
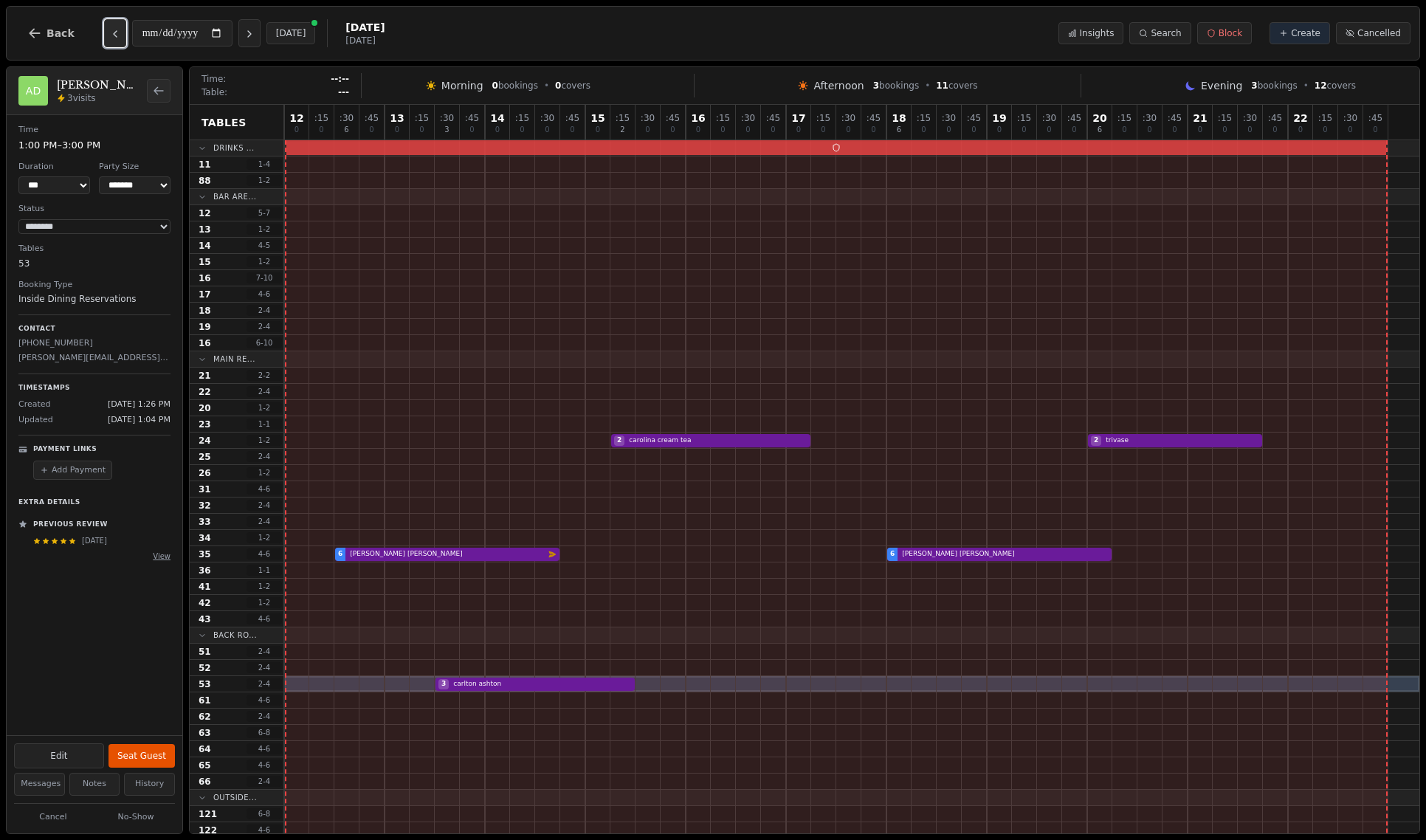
click at [109, 34] on icon "Previous day" at bounding box center [115, 33] width 11 height 11
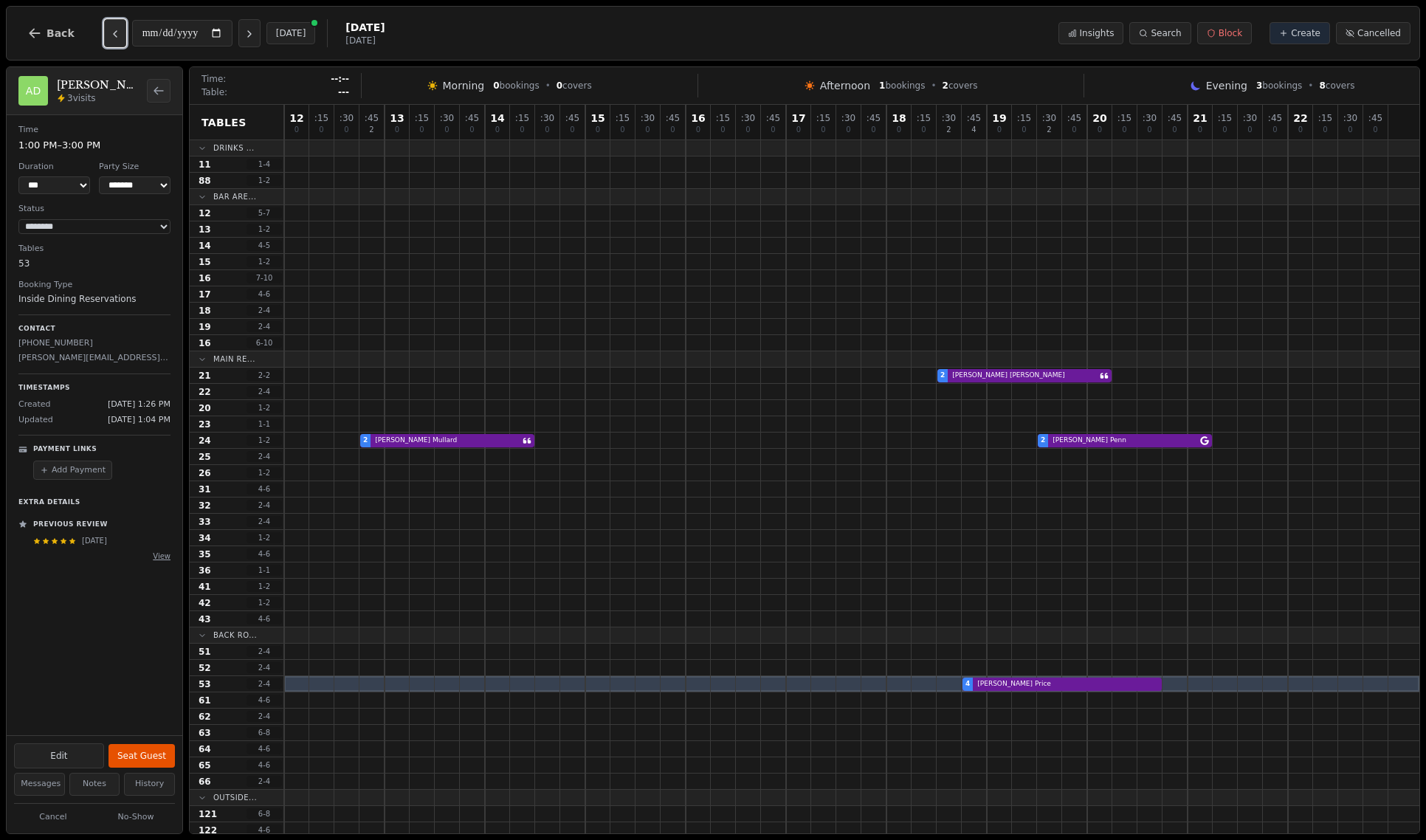
click at [110, 32] on icon "Previous day" at bounding box center [115, 33] width 11 height 11
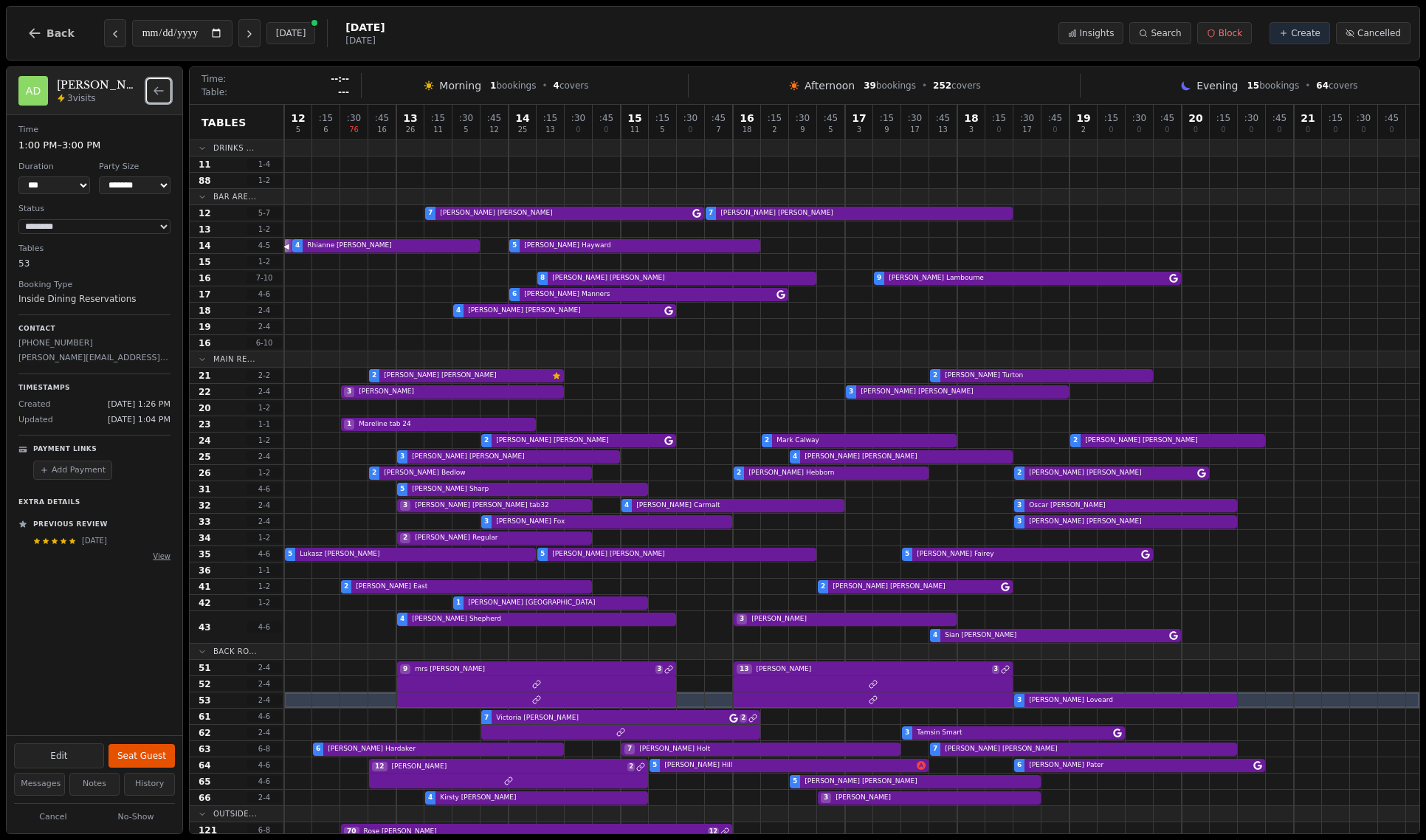
click at [153, 89] on icon "Back to bookings list" at bounding box center [158, 90] width 11 height 11
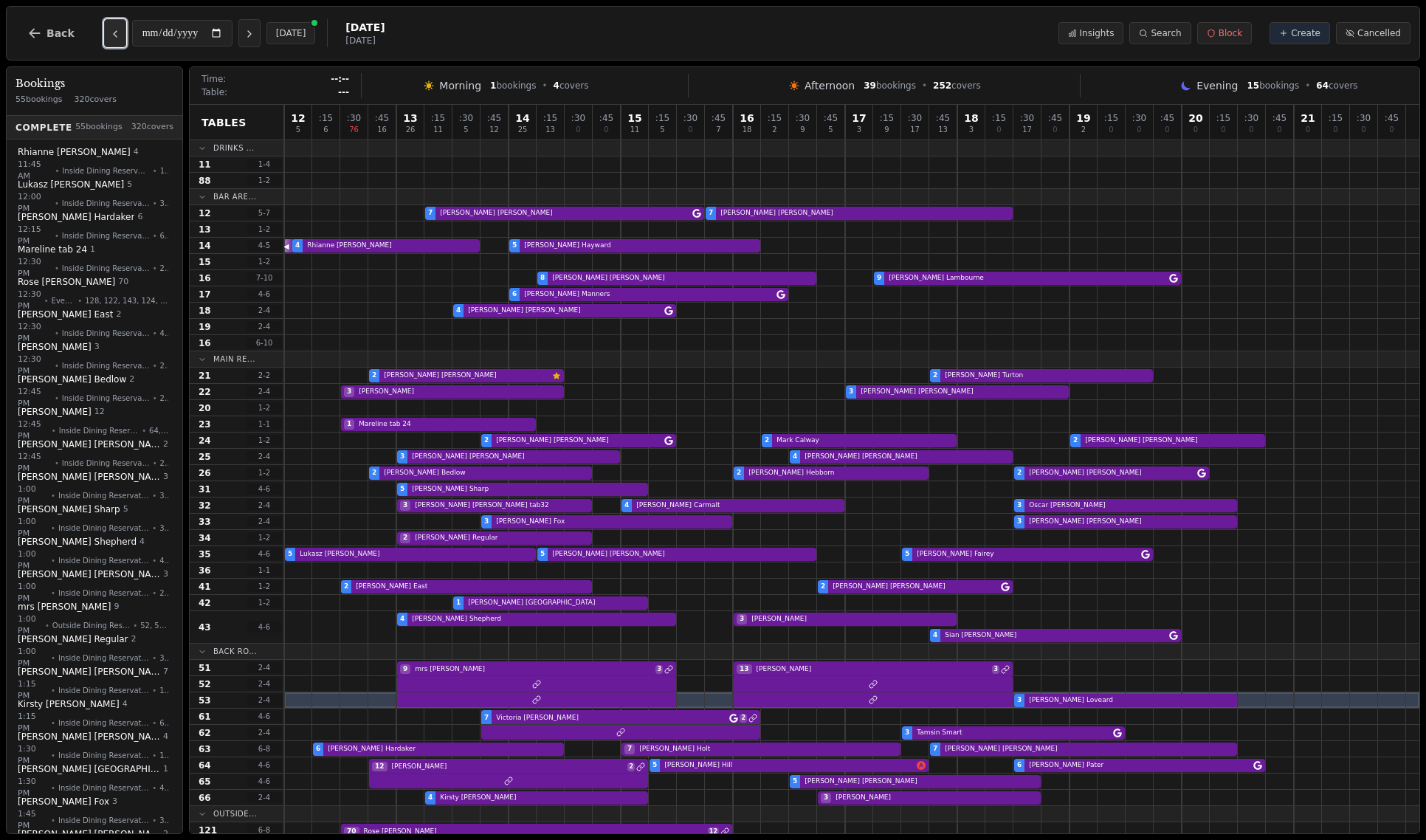
click at [111, 30] on icon "Previous day" at bounding box center [115, 33] width 11 height 11
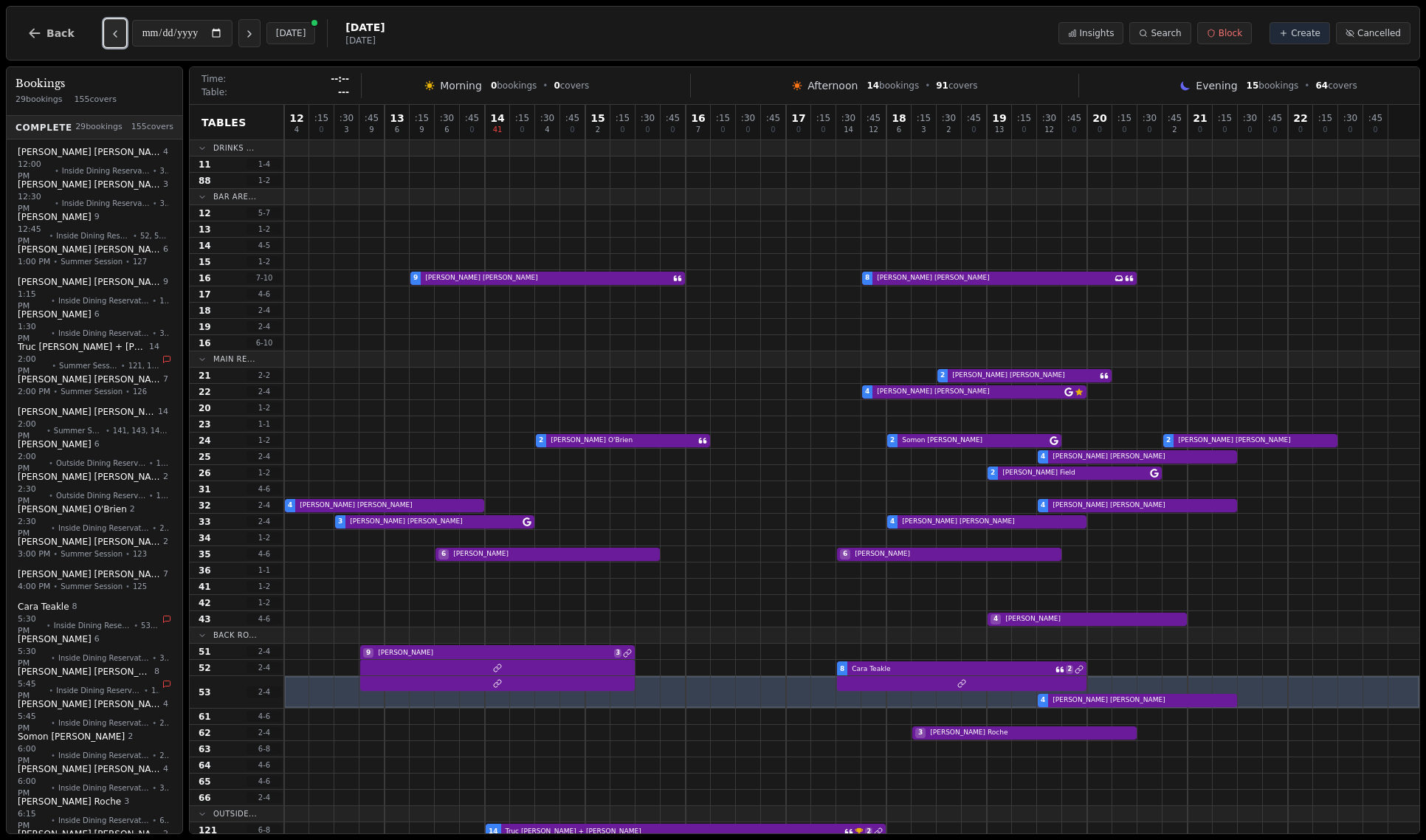
click at [111, 30] on icon "Previous day" at bounding box center [115, 33] width 11 height 11
type input "**********"
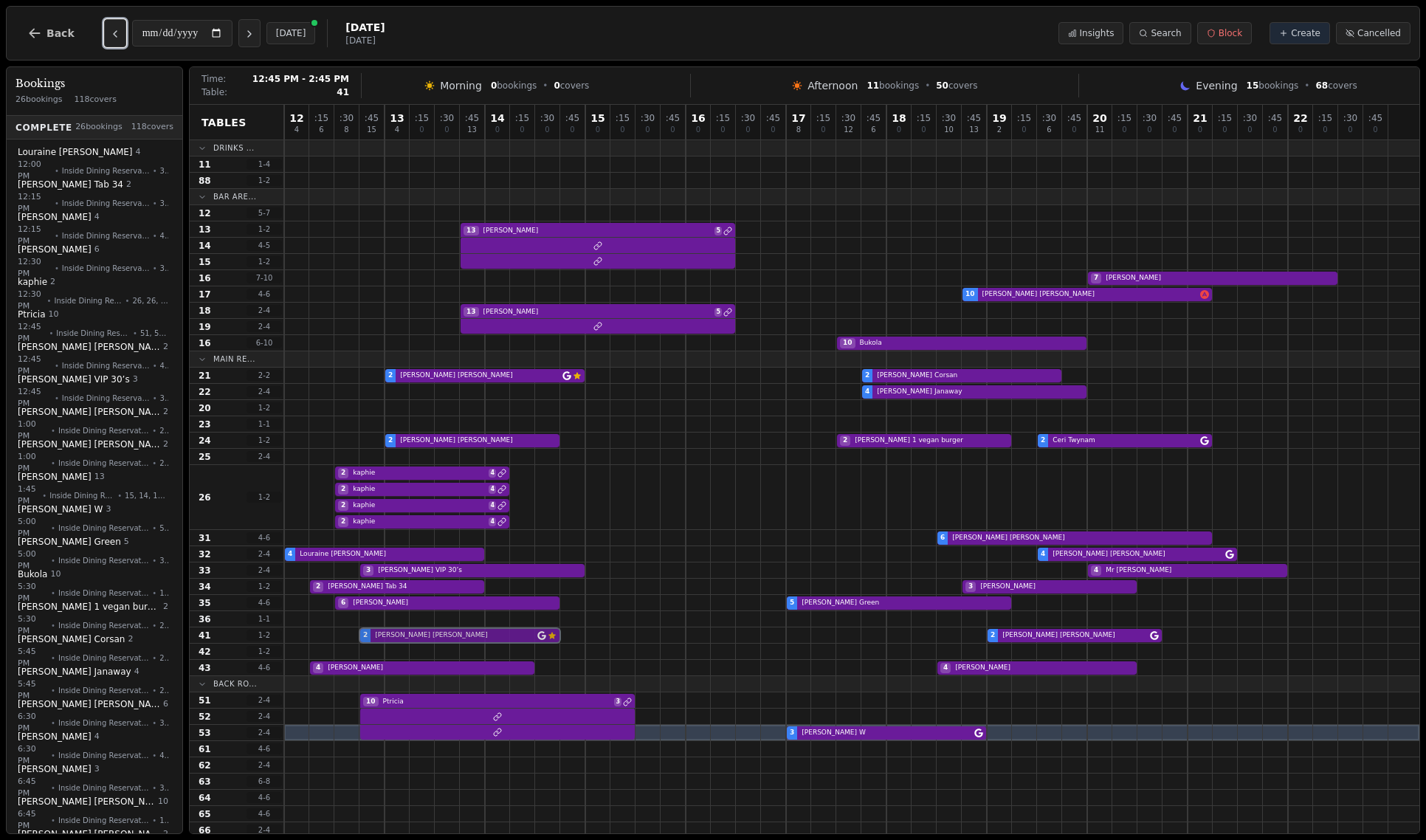
click at [460, 639] on div "2 lesley griffin Customer has left a review 2 Mike Woods" at bounding box center [852, 635] width 1135 height 17
select select "****"
select select "*"
select select "********"
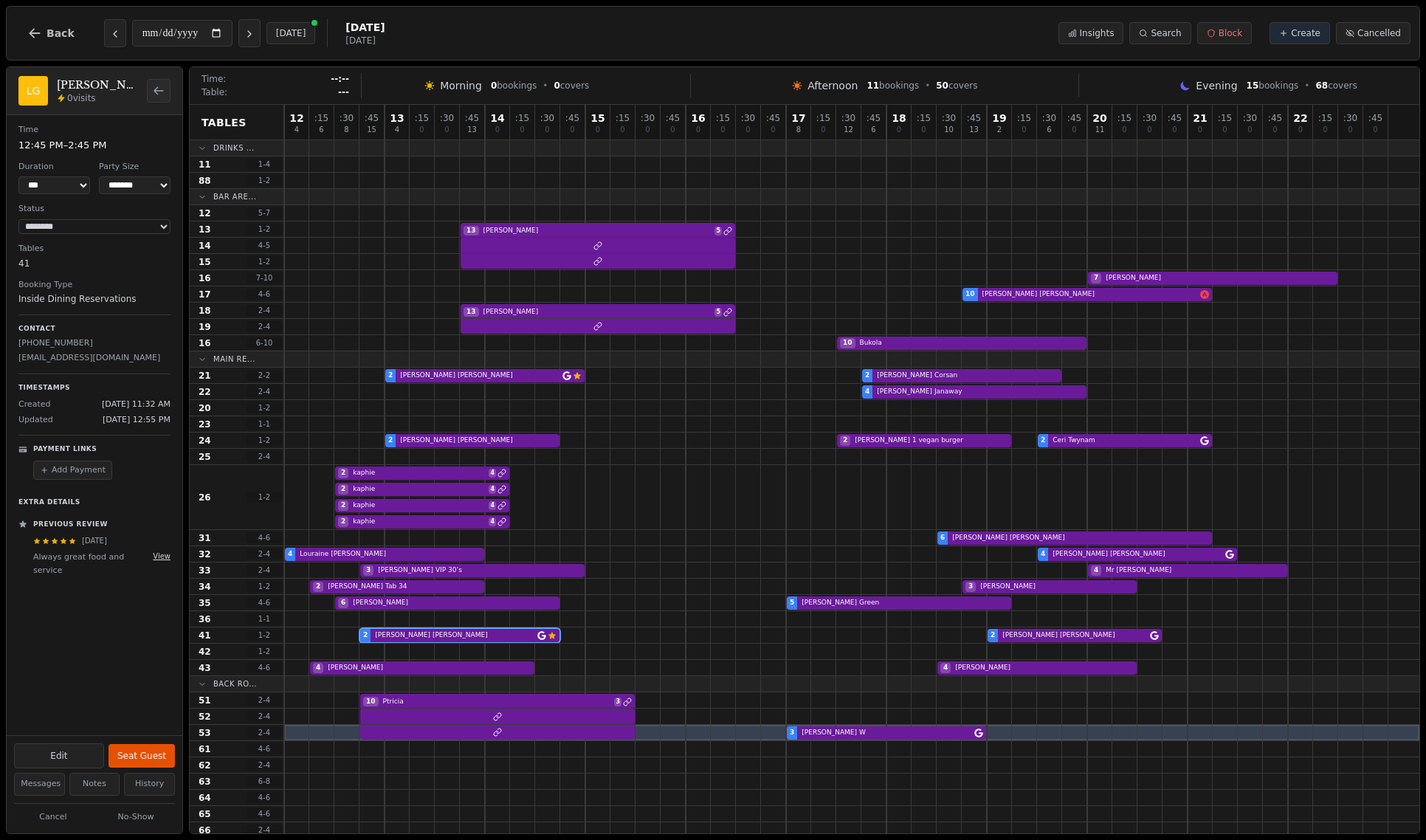
click at [162, 559] on button "View" at bounding box center [162, 556] width 18 height 11
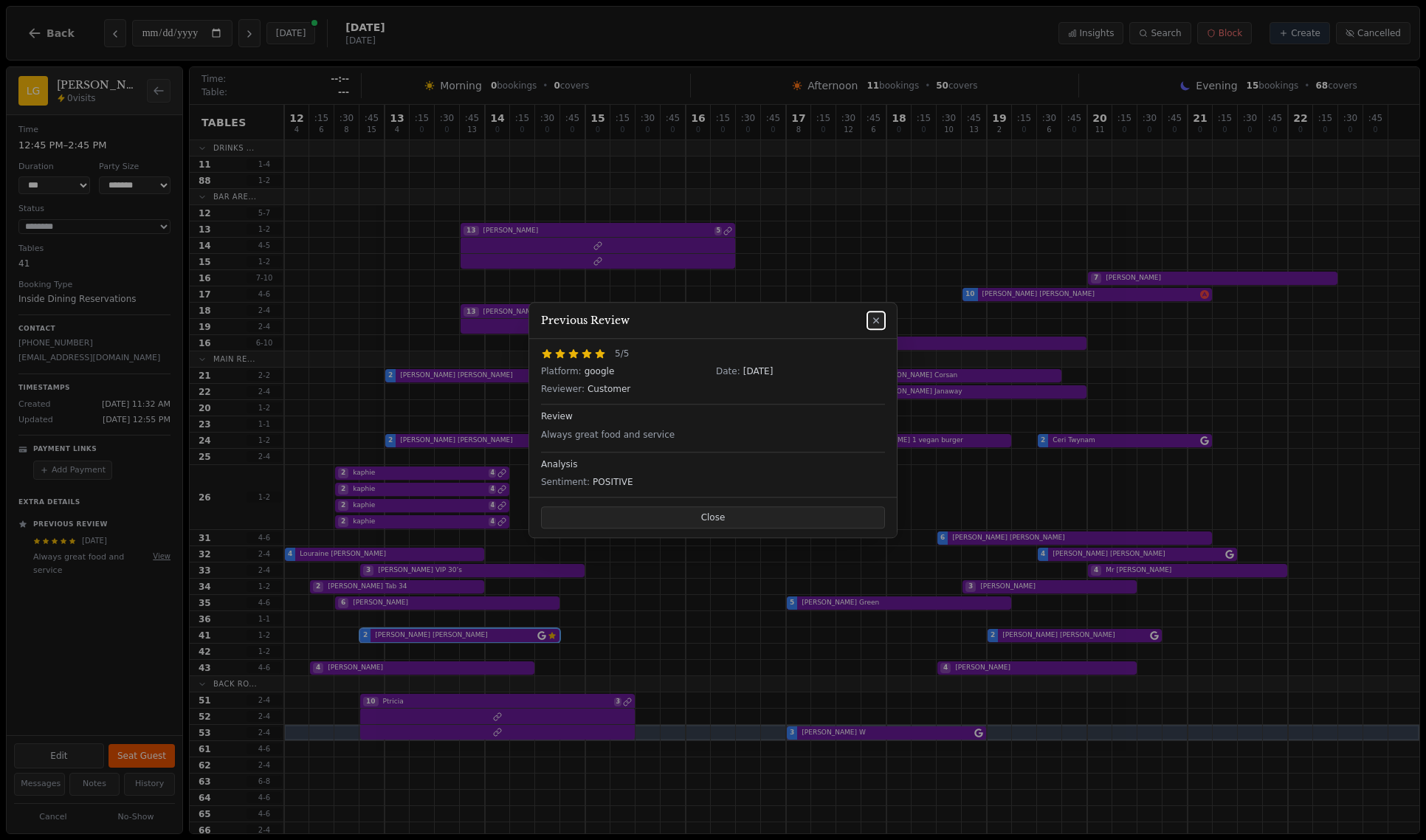
click at [879, 325] on icon at bounding box center [875, 319] width 11 height 11
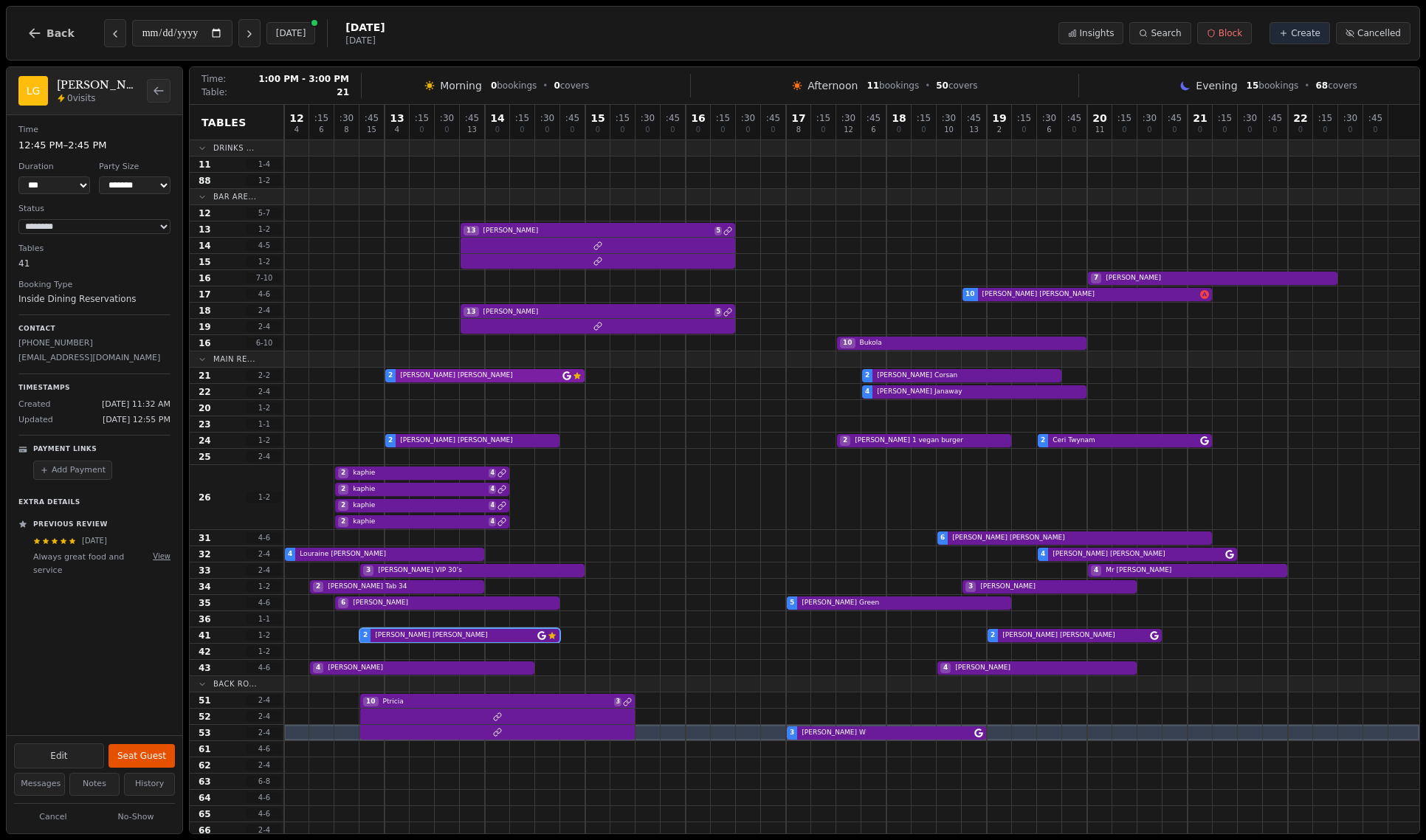
click at [474, 378] on div "2 Amanda Parker Customer has left a review 2 Sandra Corsan" at bounding box center [852, 375] width 1135 height 17
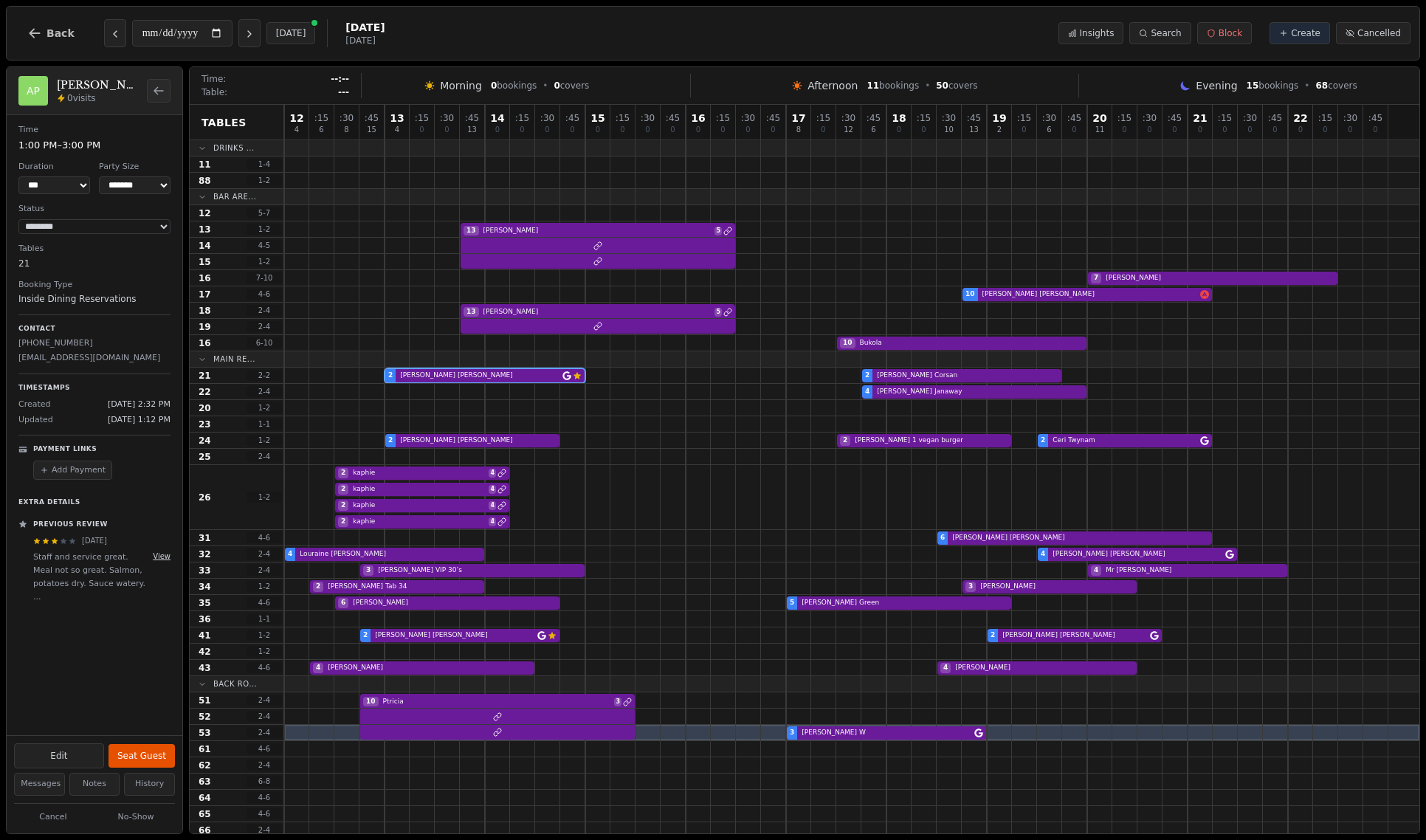
click at [154, 556] on button "View" at bounding box center [162, 556] width 18 height 11
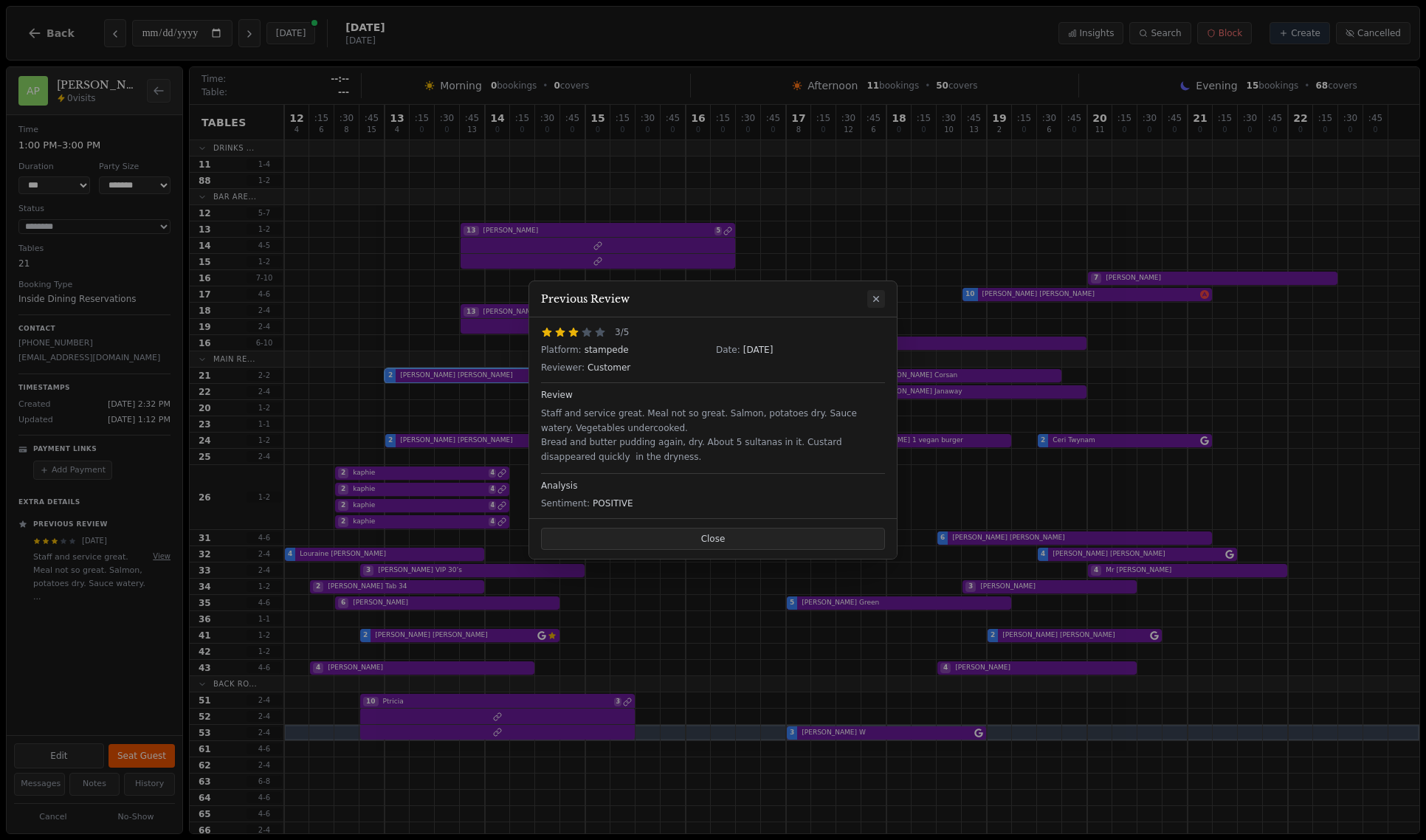
click at [878, 298] on icon at bounding box center [875, 298] width 11 height 11
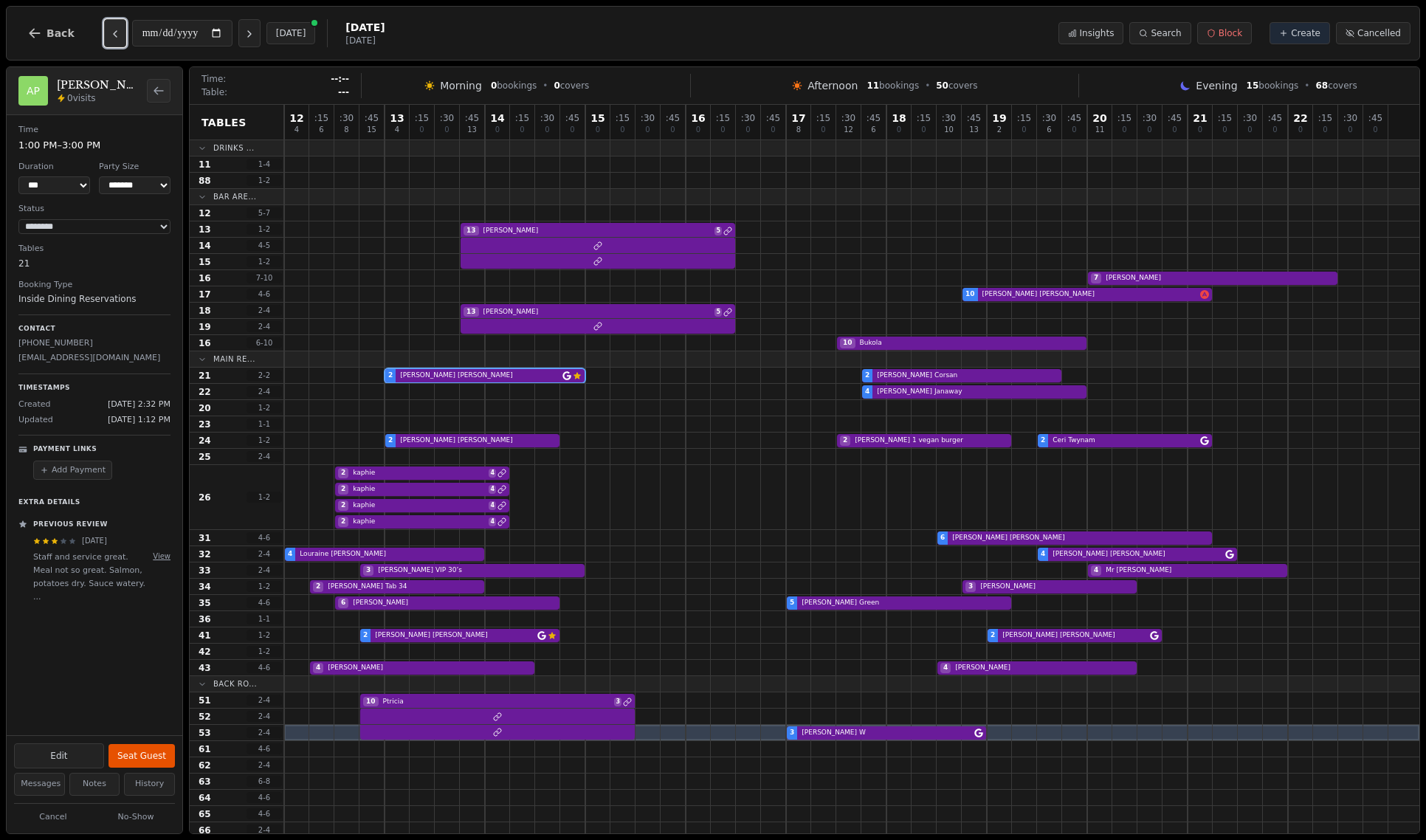
click at [104, 38] on button "Previous day" at bounding box center [115, 33] width 22 height 28
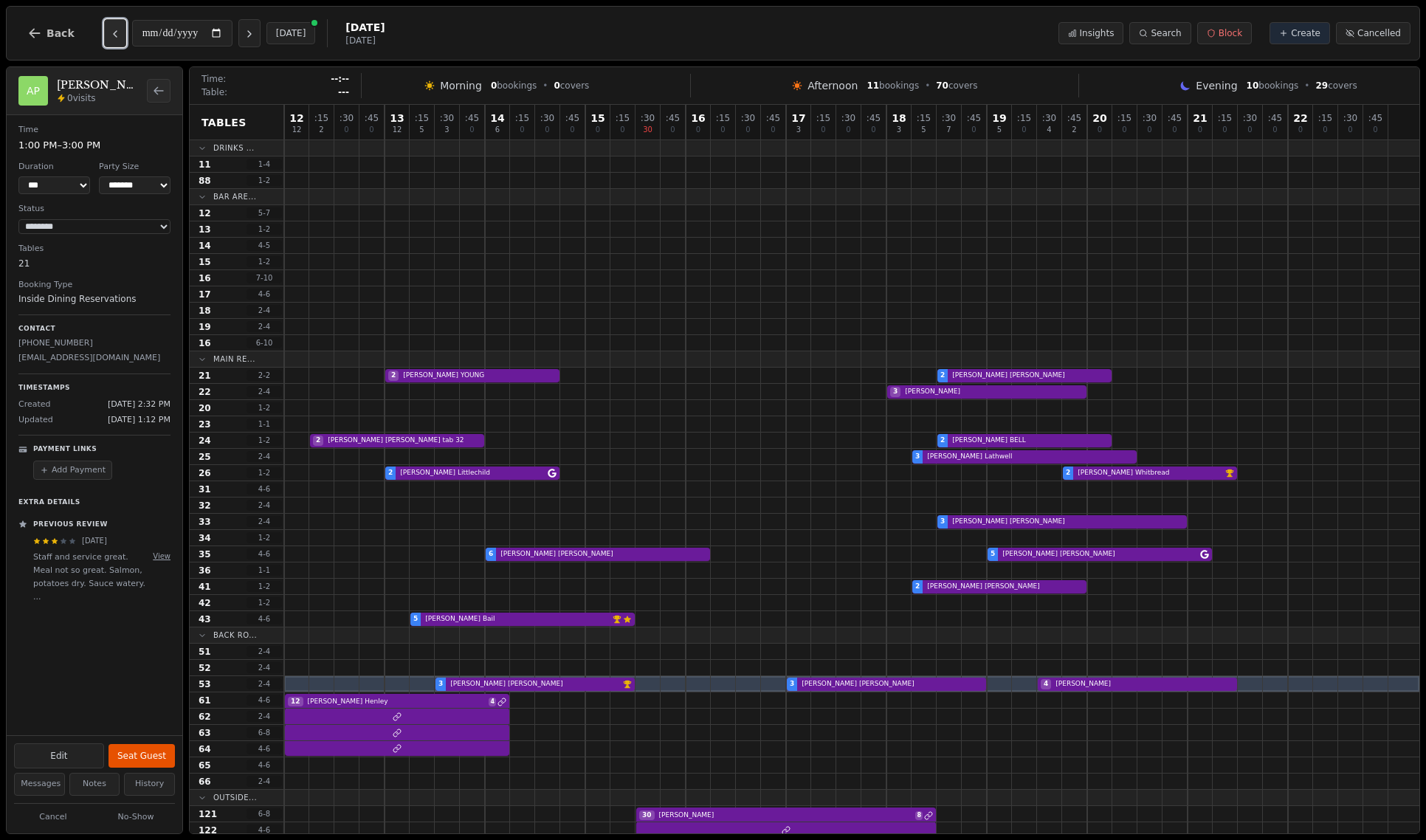
click at [104, 38] on button "Previous day" at bounding box center [115, 33] width 22 height 28
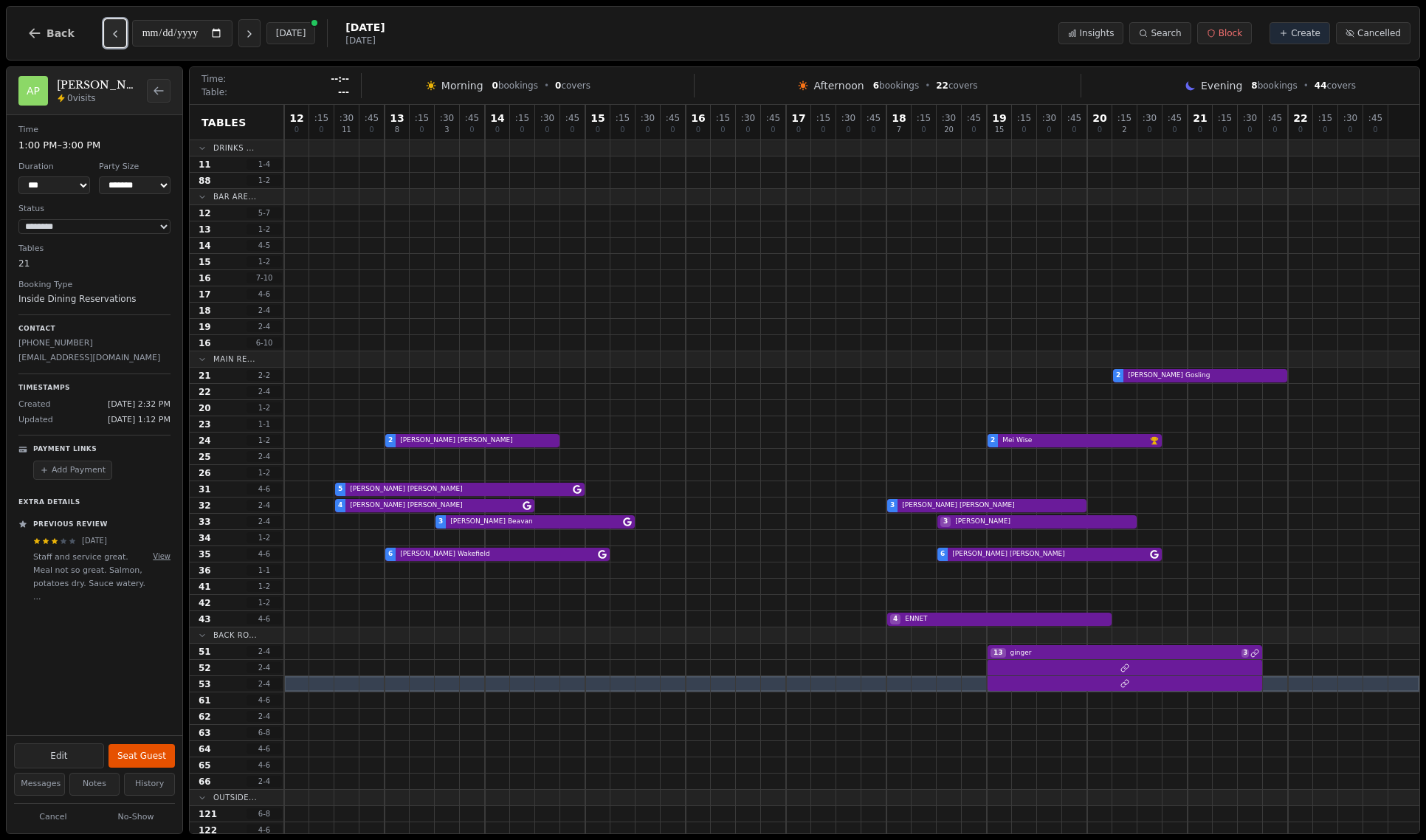
click at [104, 38] on button "Previous day" at bounding box center [115, 33] width 22 height 28
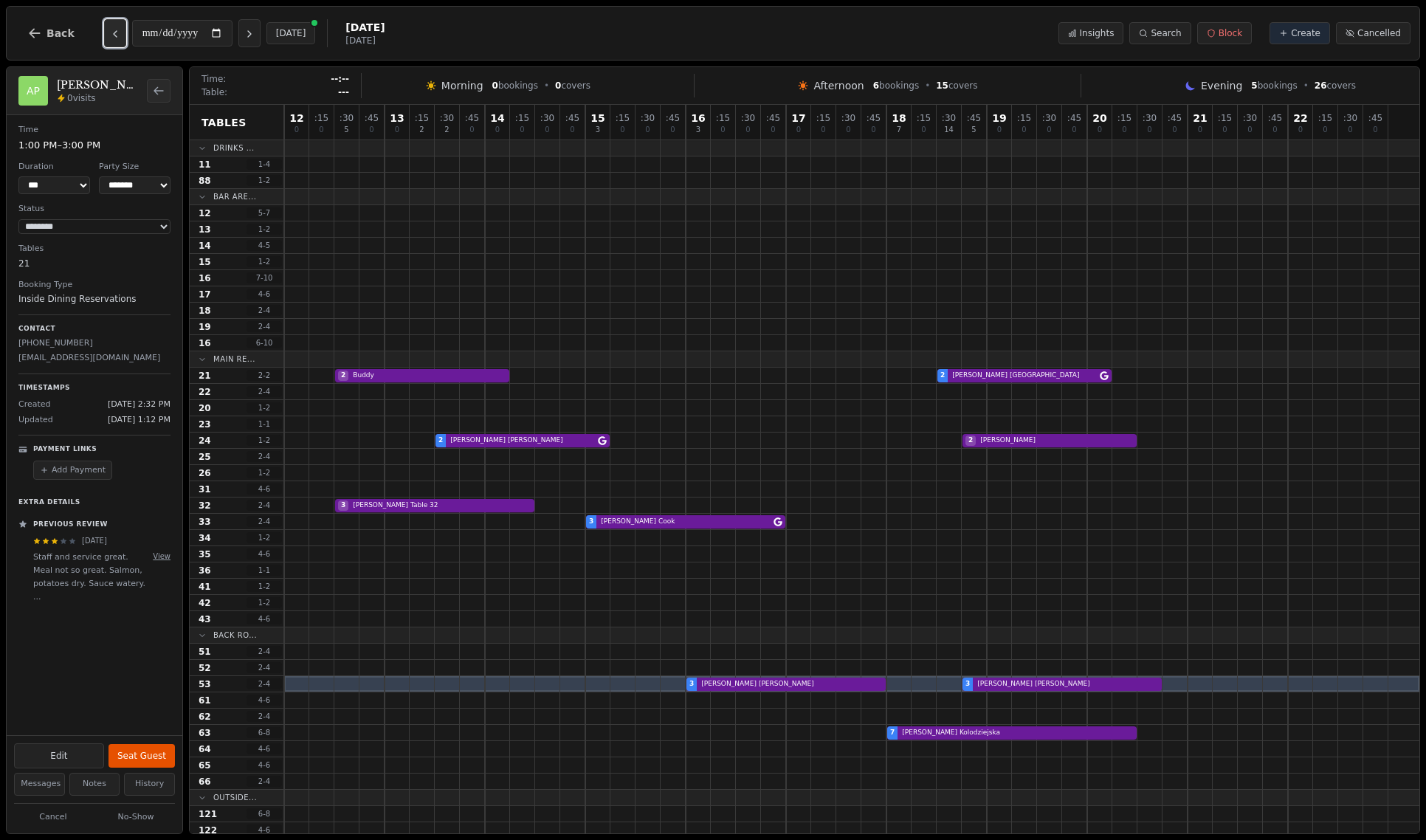
click at [104, 38] on button "Previous day" at bounding box center [115, 33] width 22 height 28
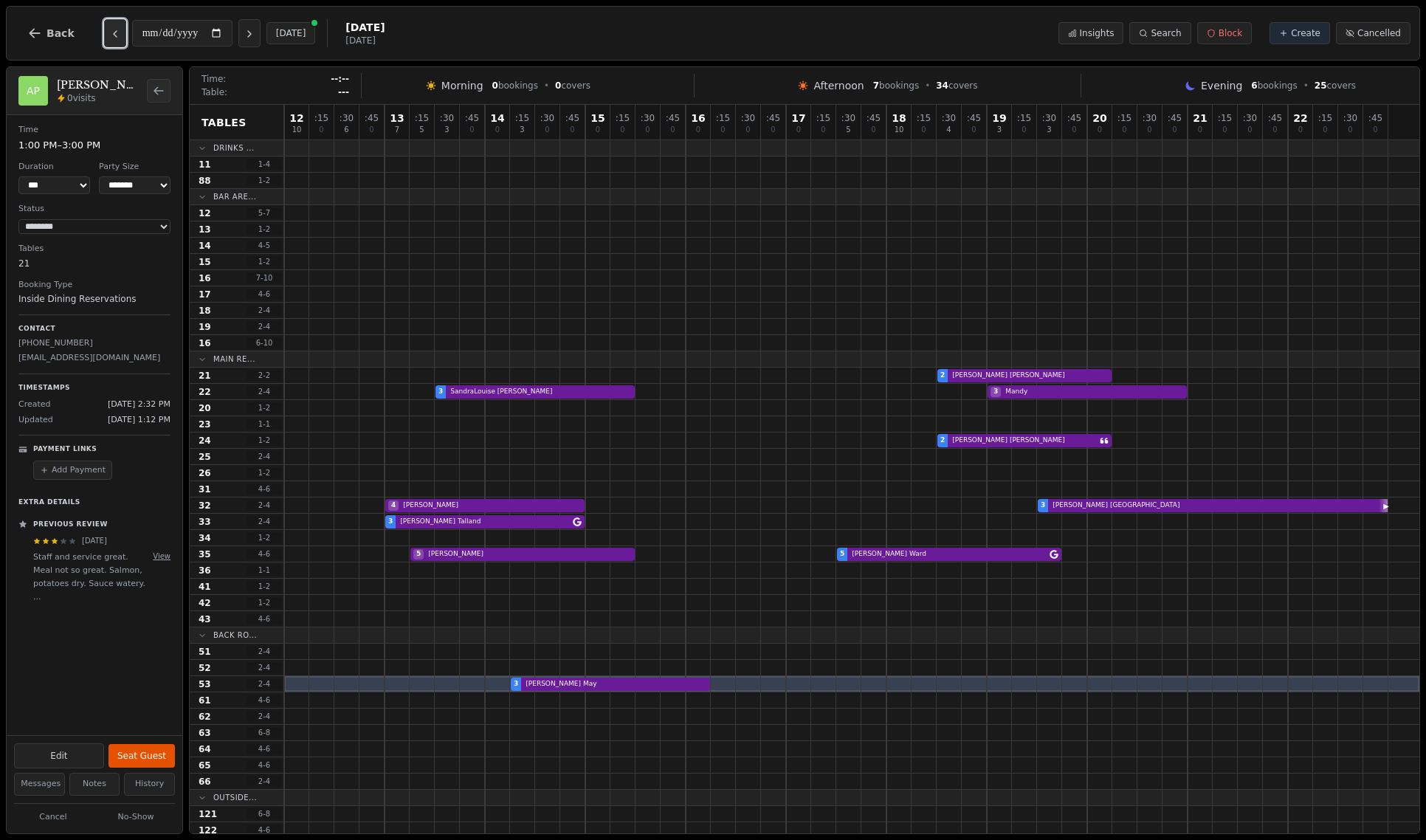
click at [104, 38] on button "Previous day" at bounding box center [115, 33] width 22 height 28
type input "**********"
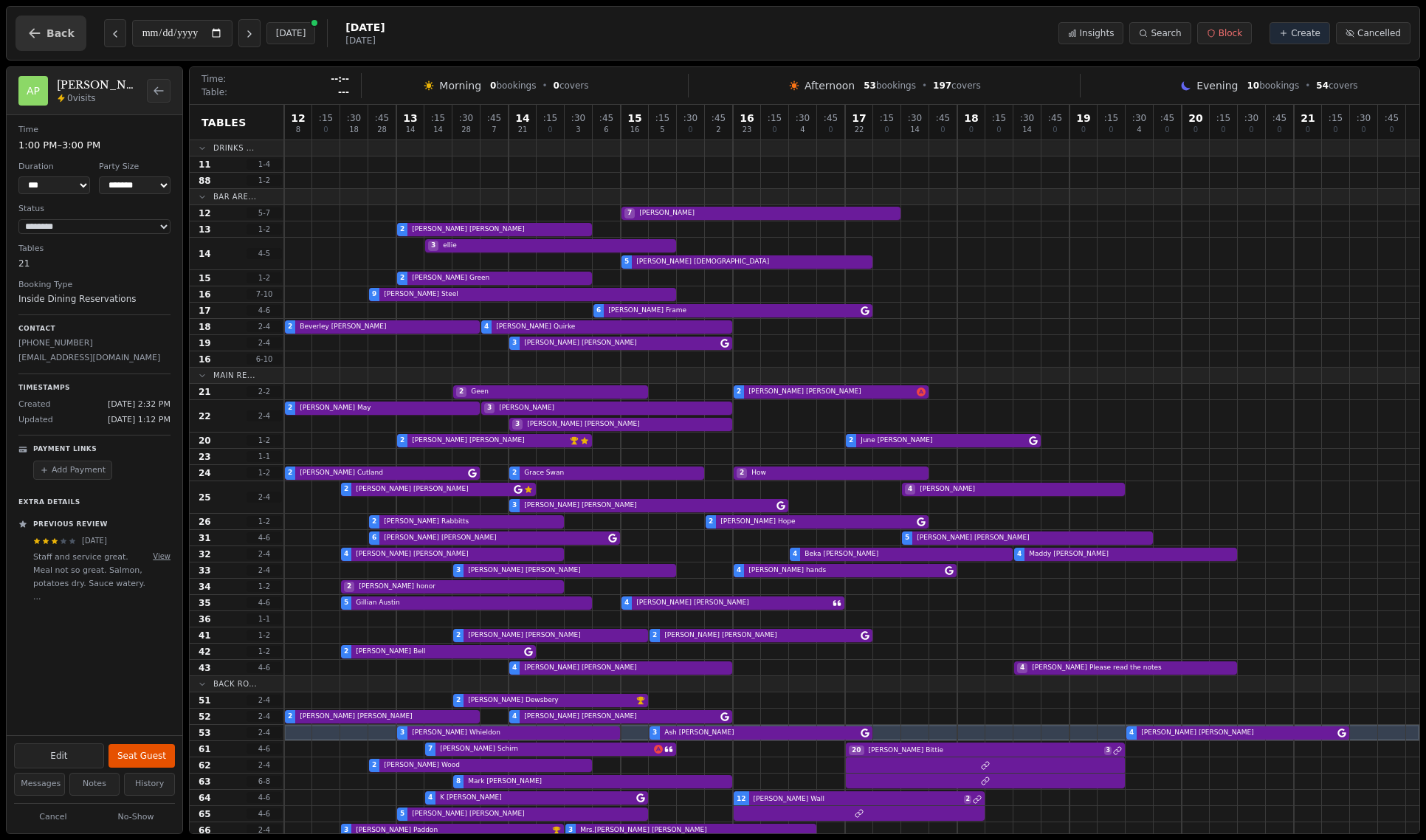
click at [43, 32] on button "Back" at bounding box center [51, 33] width 71 height 35
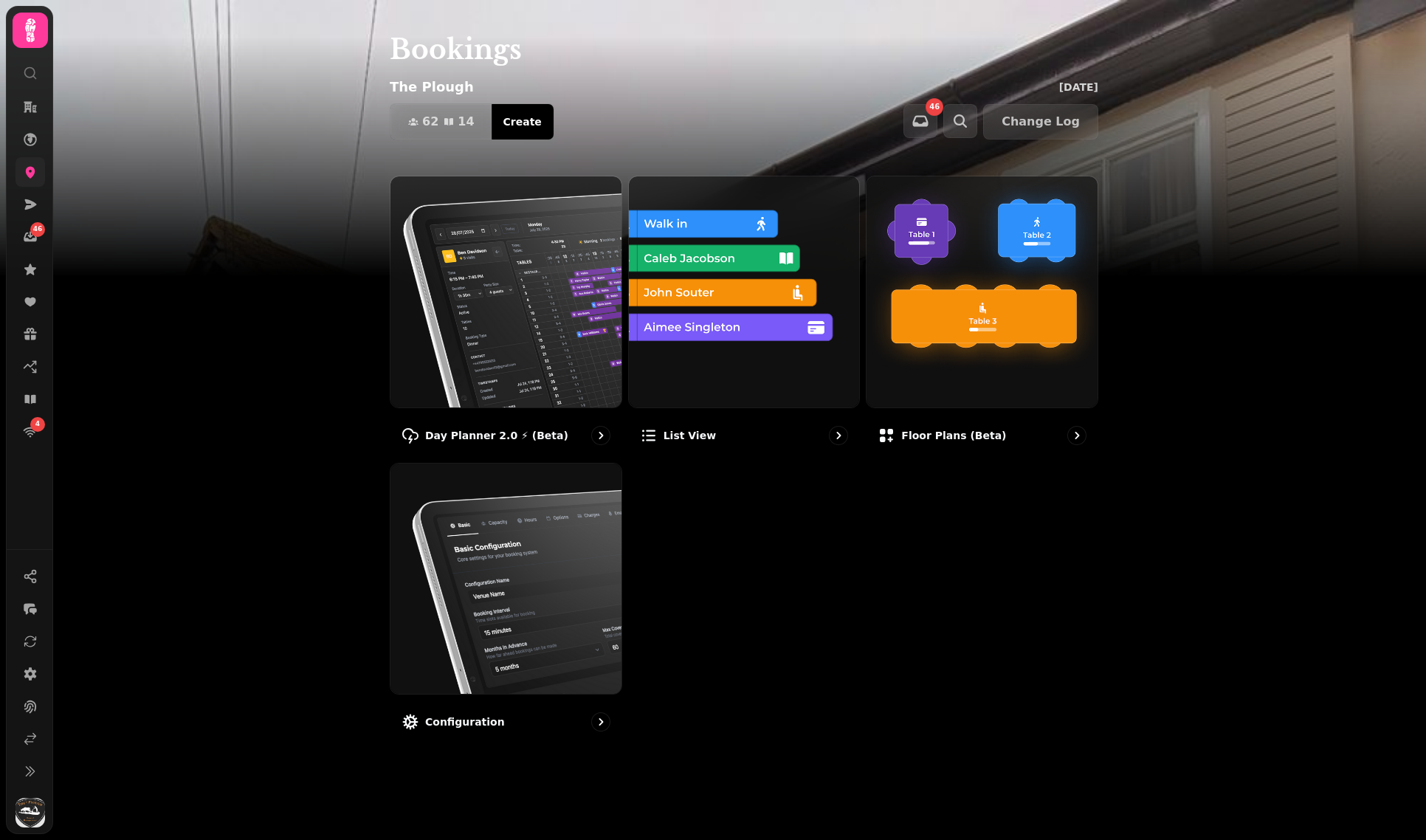
click at [17, 163] on link at bounding box center [31, 172] width 30 height 30
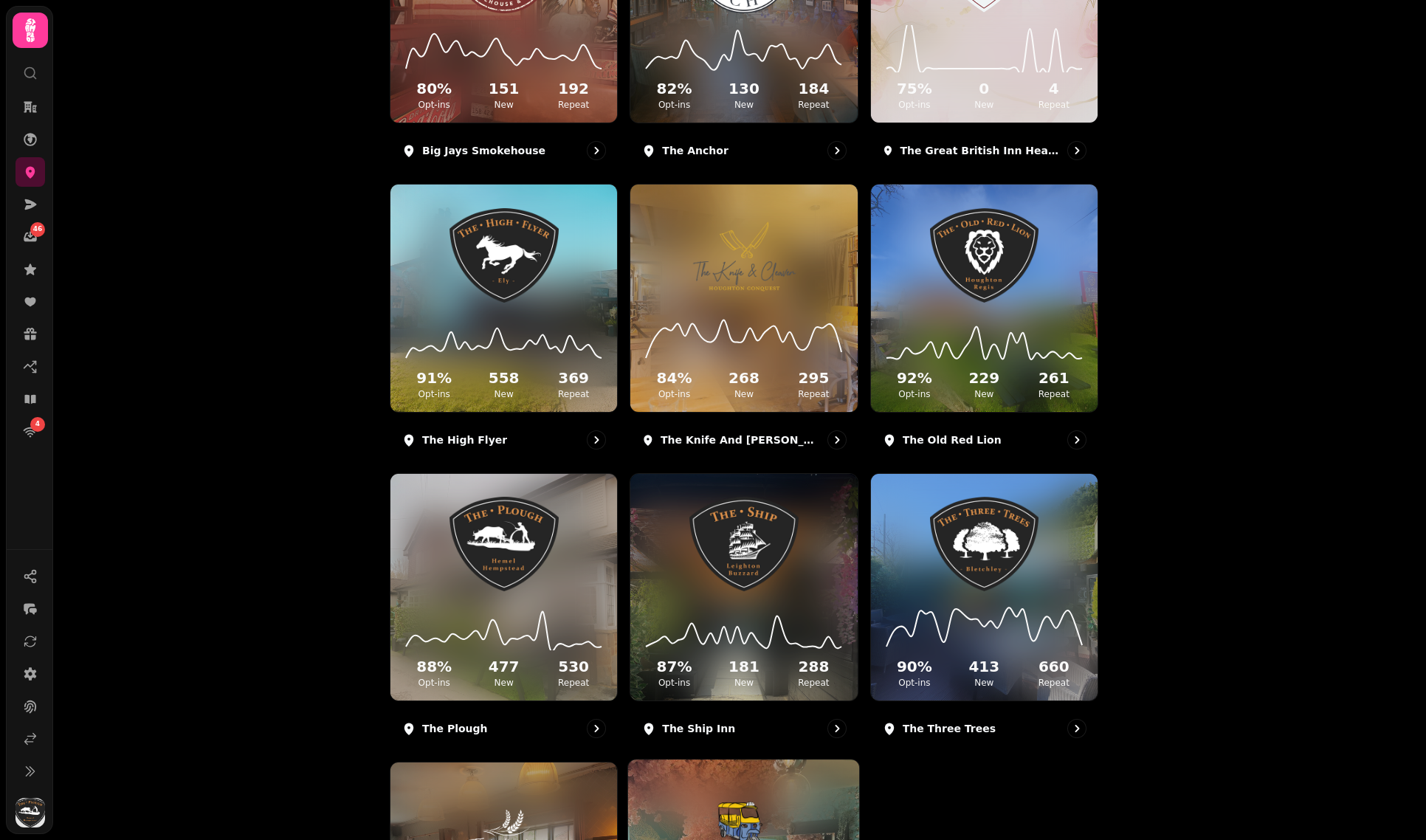
scroll to position [321, 0]
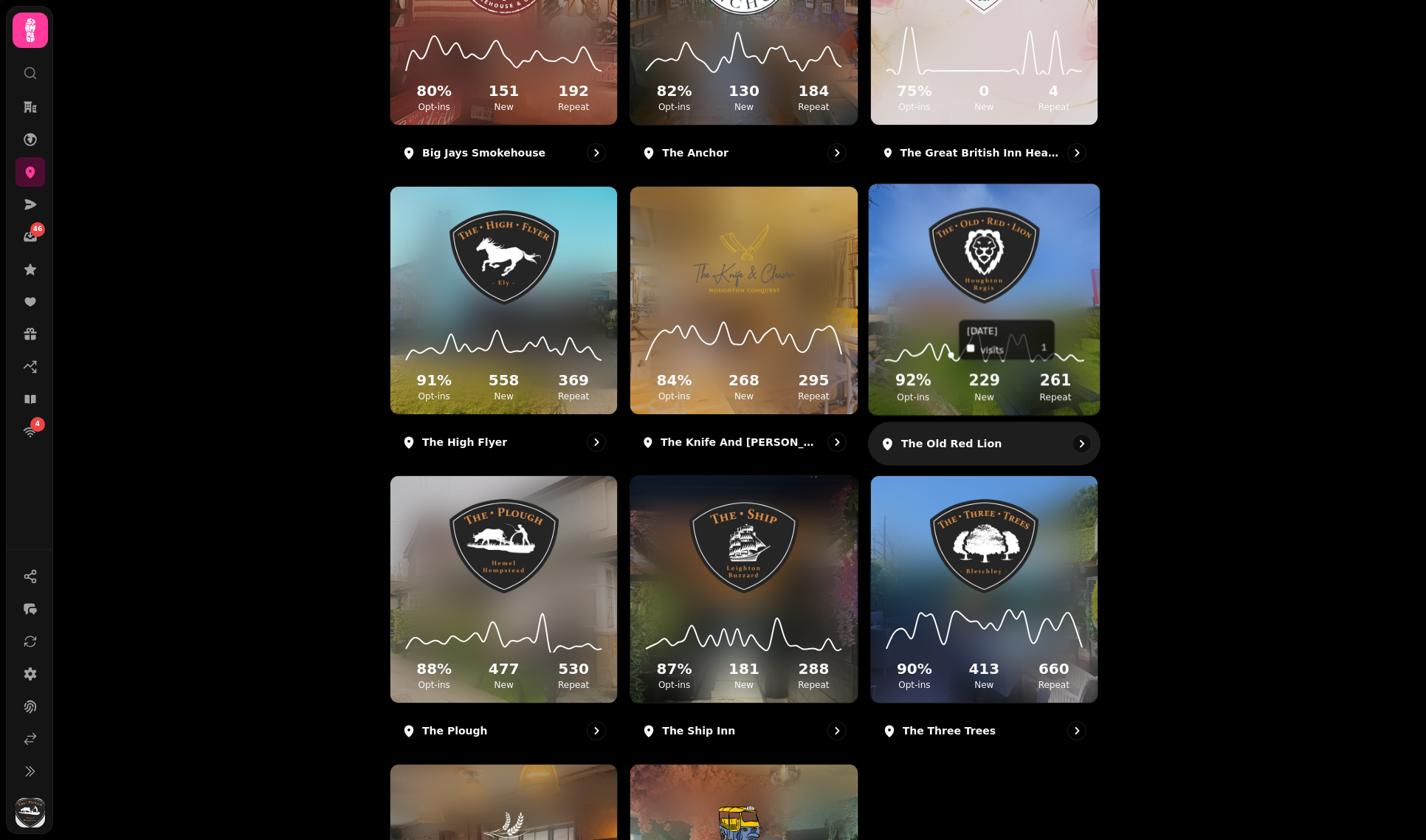
click at [952, 333] on icon at bounding box center [984, 340] width 207 height 48
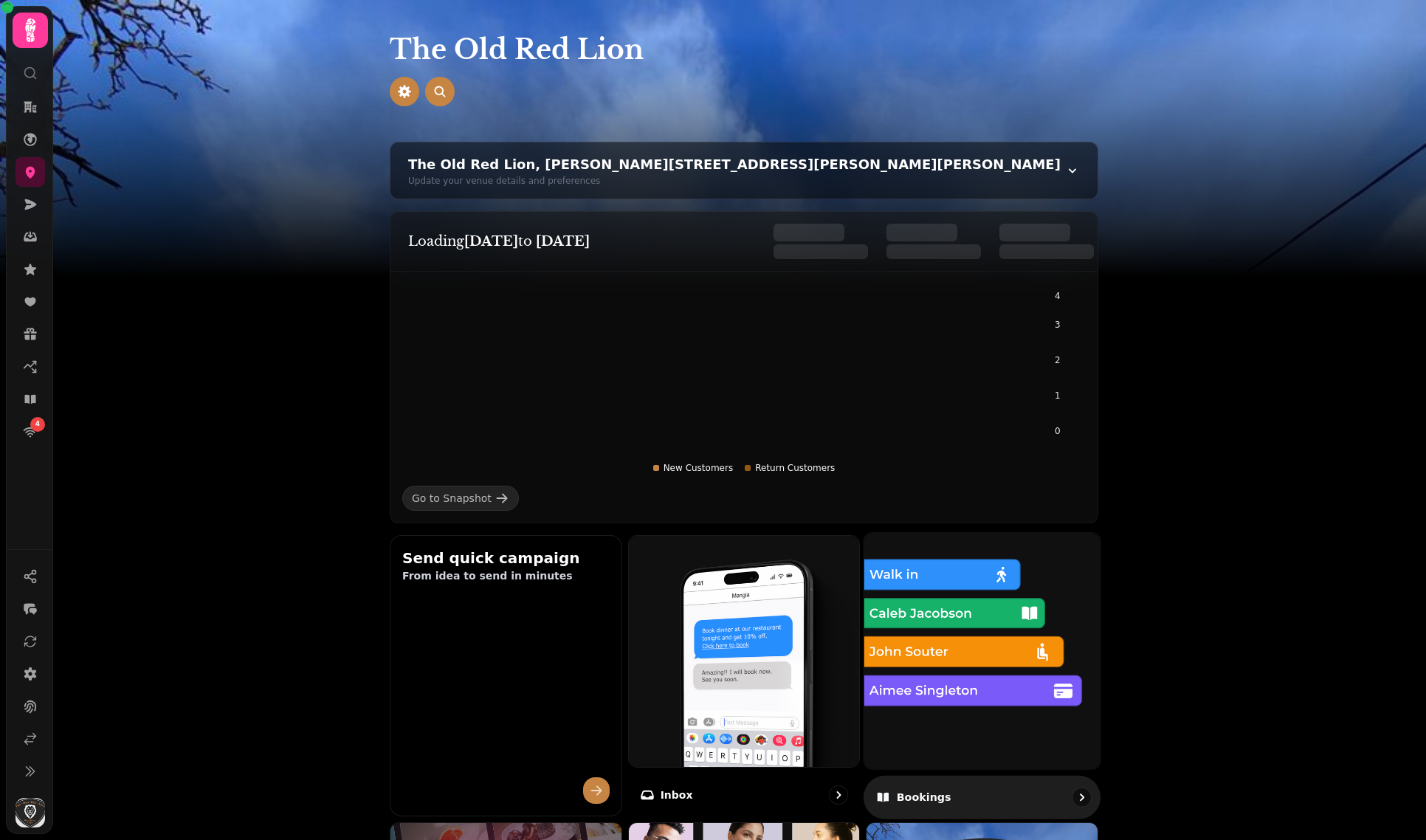
click at [952, 619] on img at bounding box center [982, 650] width 259 height 259
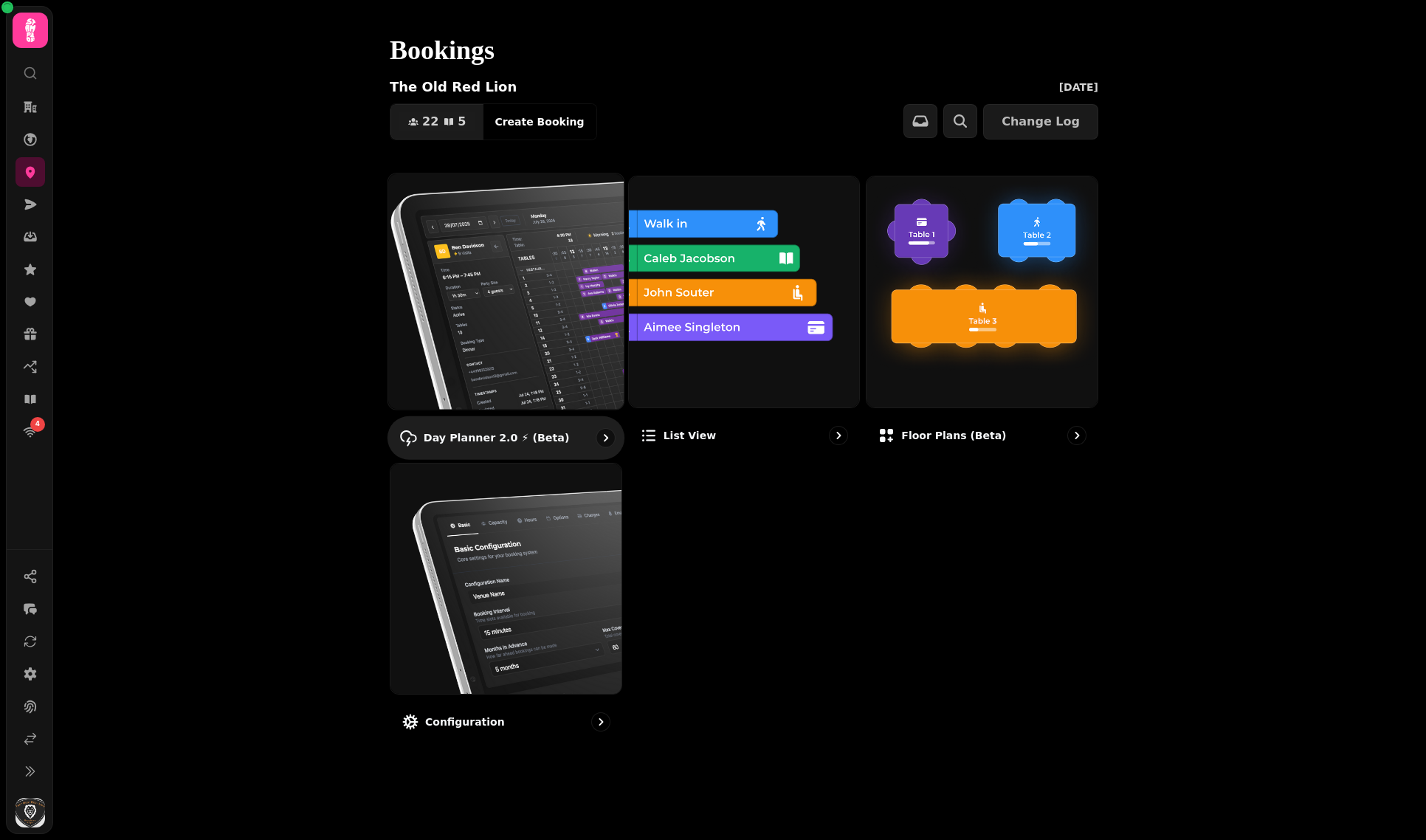
click at [437, 317] on img at bounding box center [506, 291] width 259 height 259
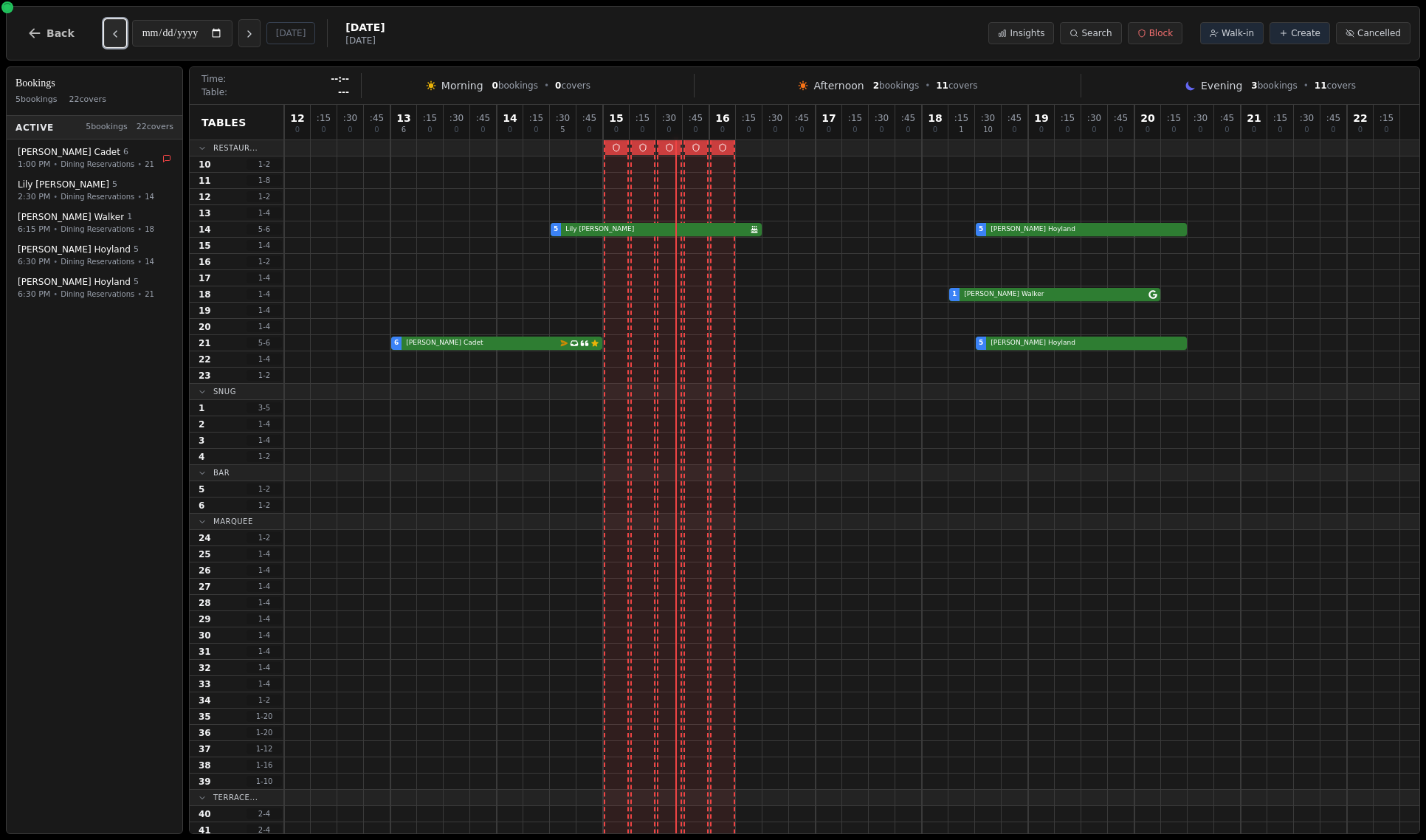
click at [114, 42] on button "Previous day" at bounding box center [115, 33] width 22 height 28
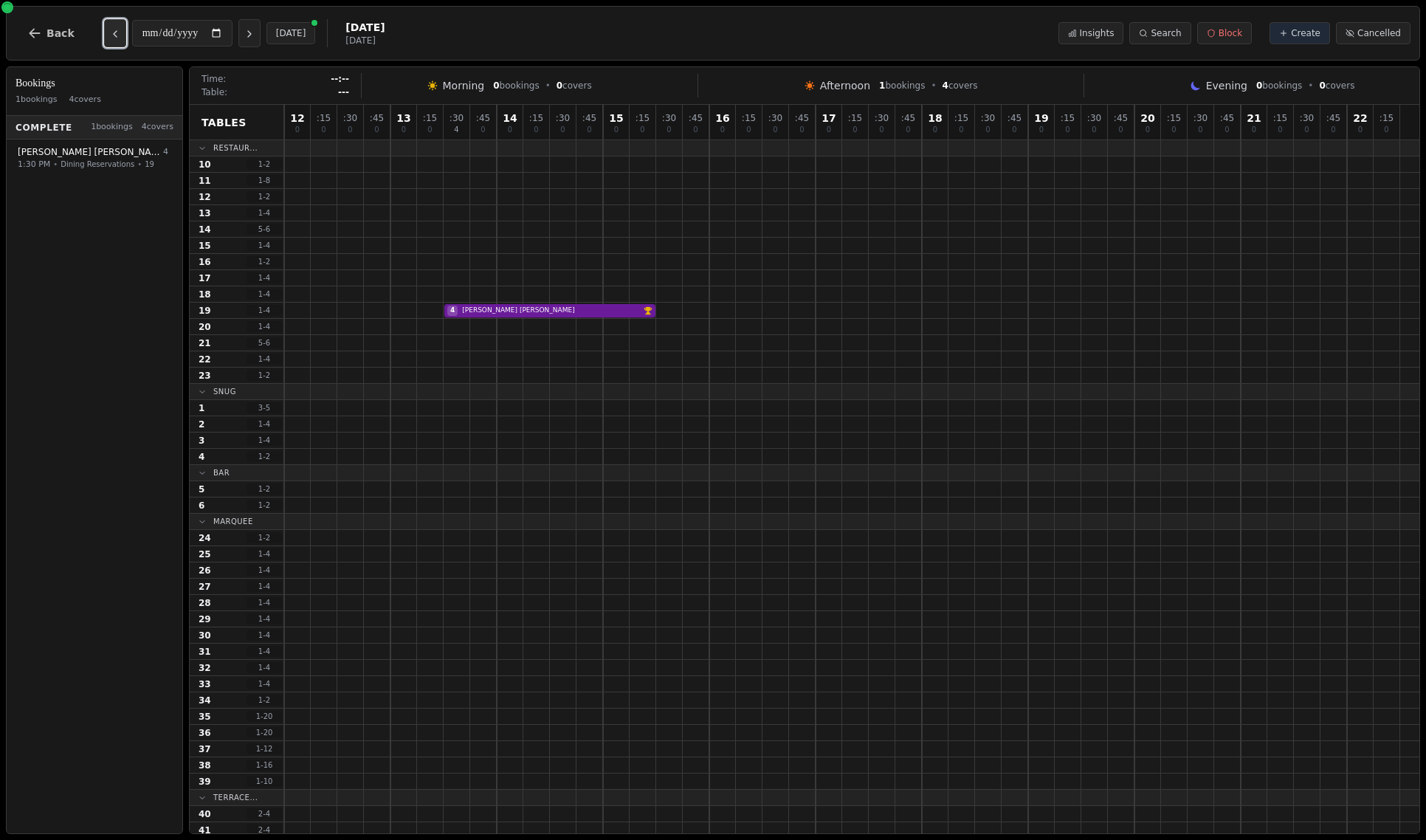
click at [114, 42] on button "Previous day" at bounding box center [115, 33] width 22 height 28
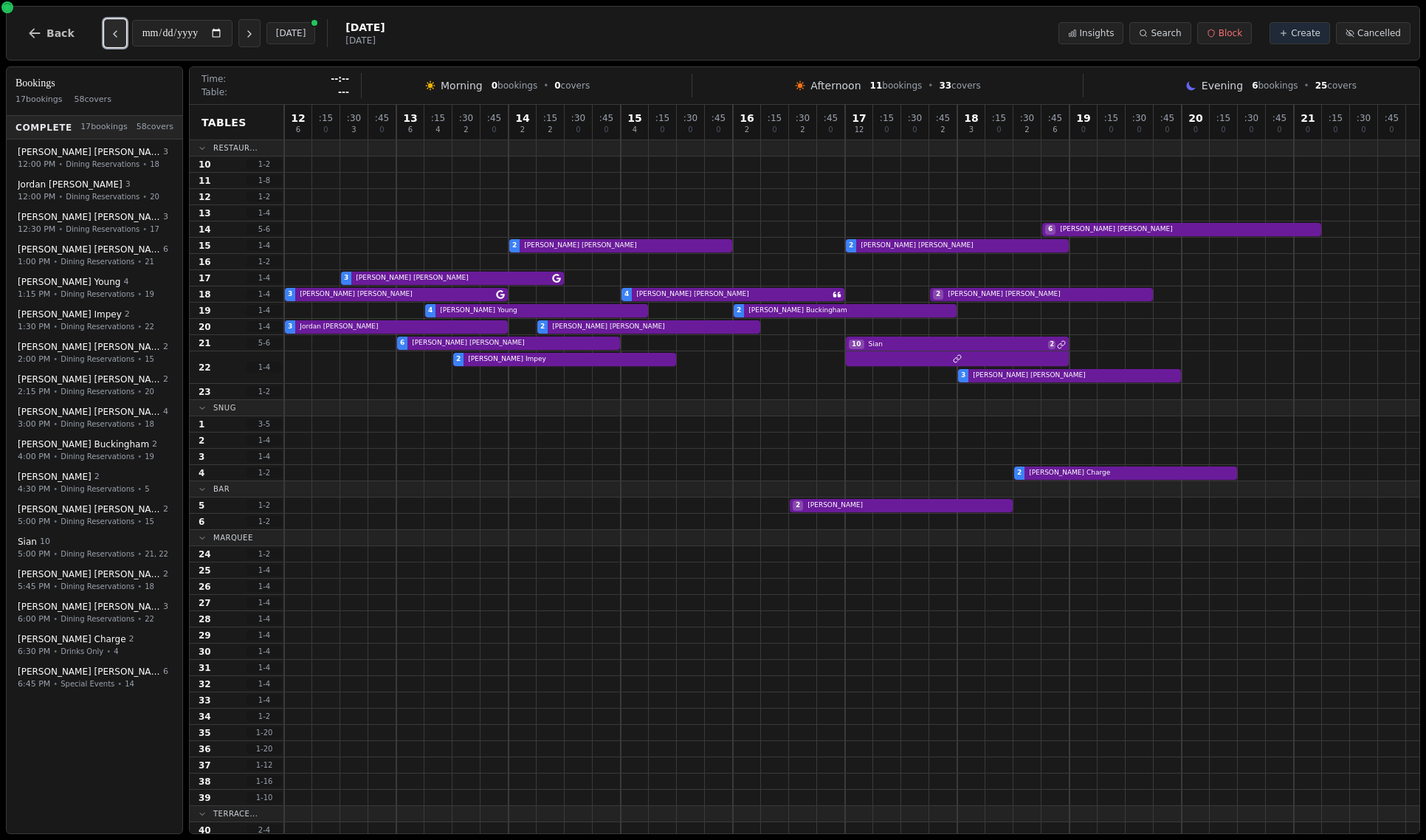
click at [114, 42] on button "Previous day" at bounding box center [115, 33] width 22 height 28
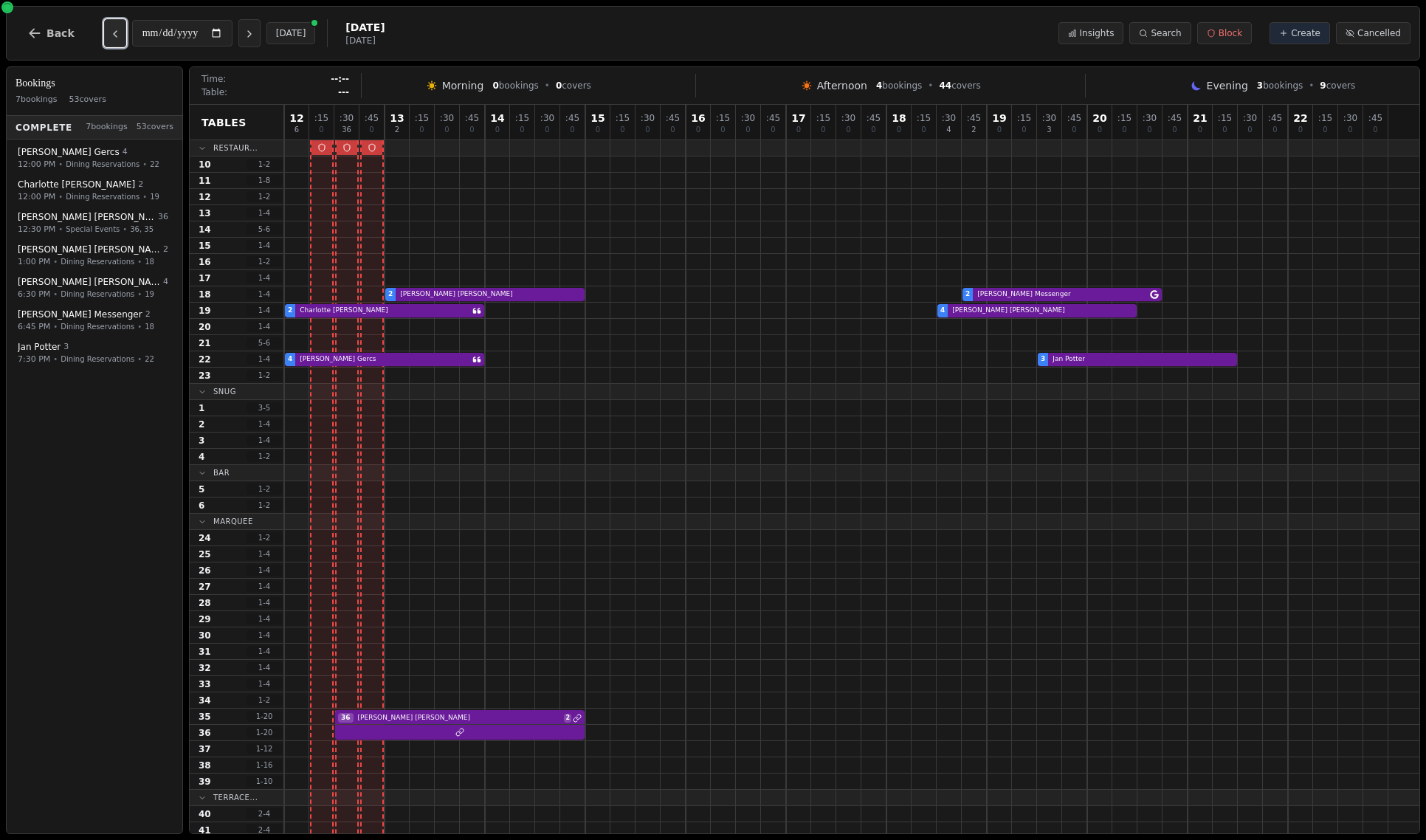
click at [114, 42] on button "Previous day" at bounding box center [115, 33] width 22 height 28
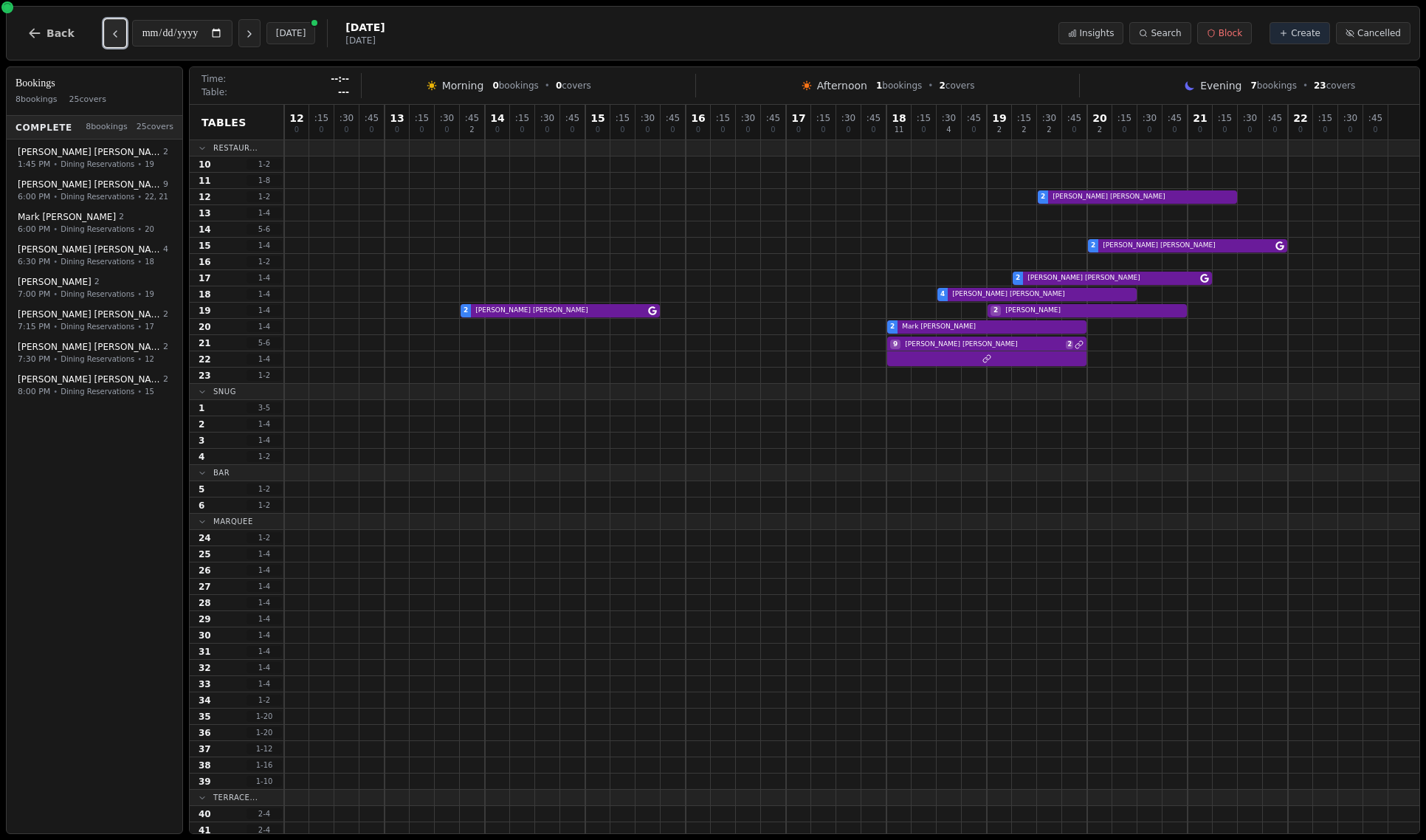
click at [114, 42] on button "Previous day" at bounding box center [115, 33] width 22 height 28
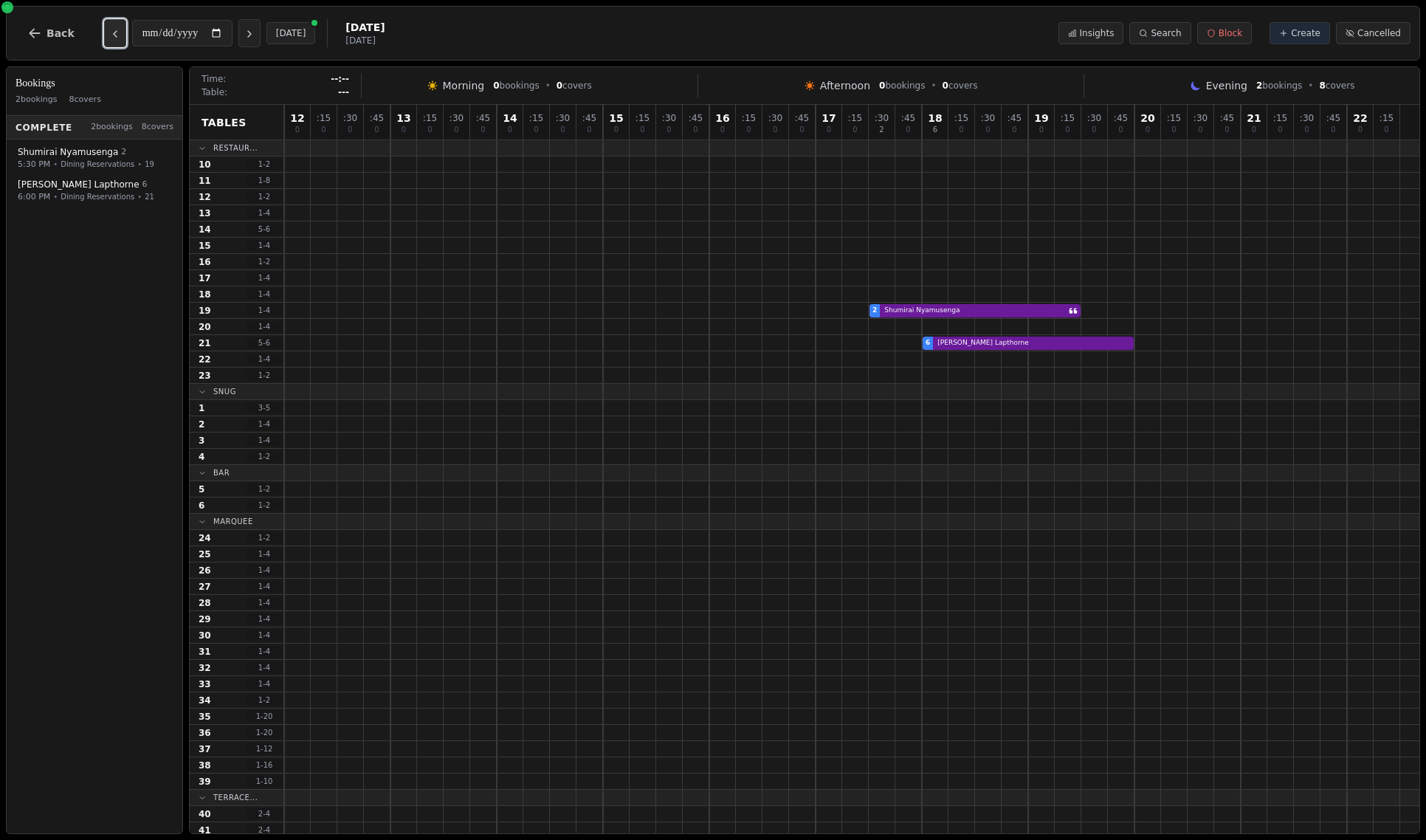
click at [114, 42] on button "Previous day" at bounding box center [115, 33] width 22 height 28
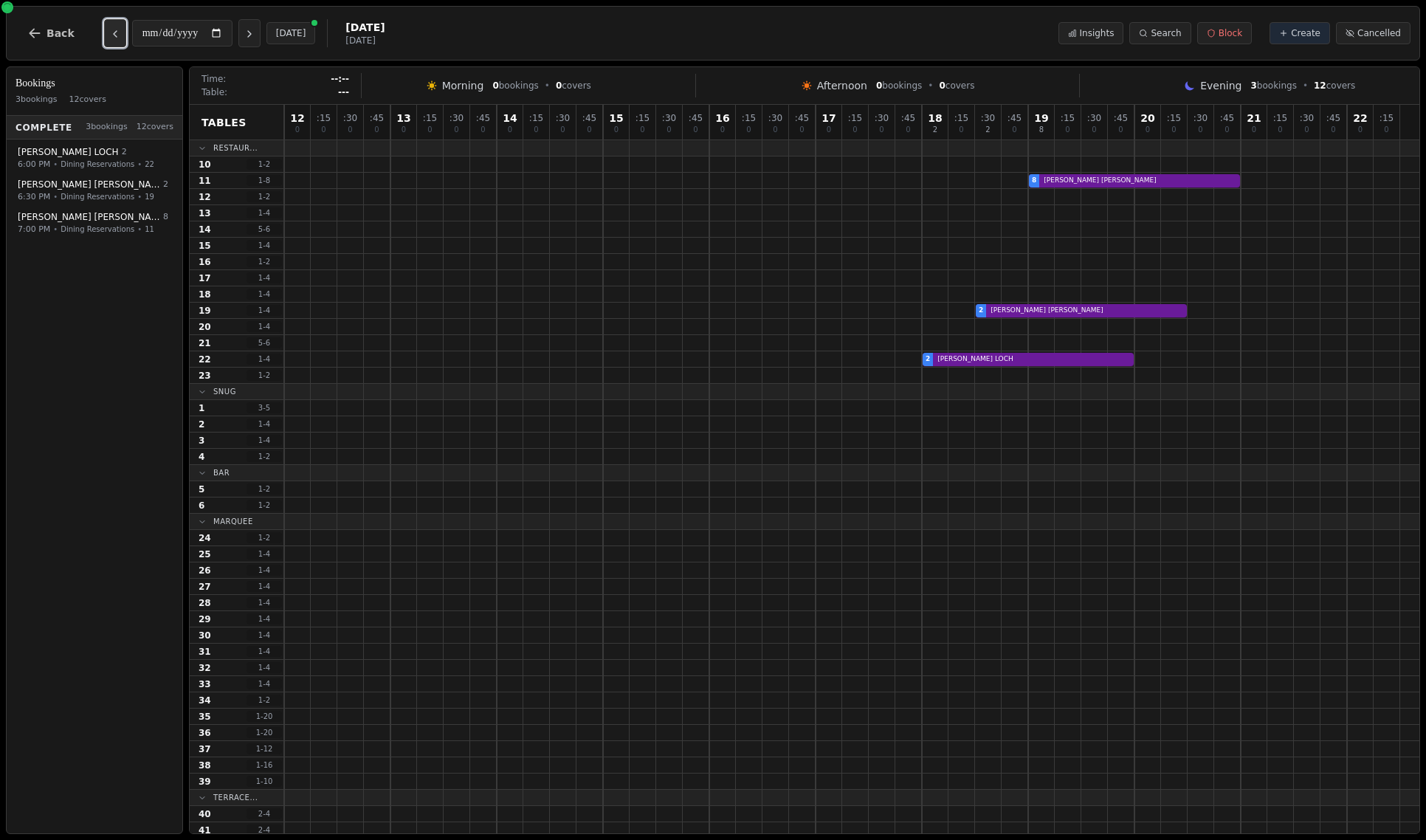
click at [114, 43] on button "Previous day" at bounding box center [115, 33] width 22 height 28
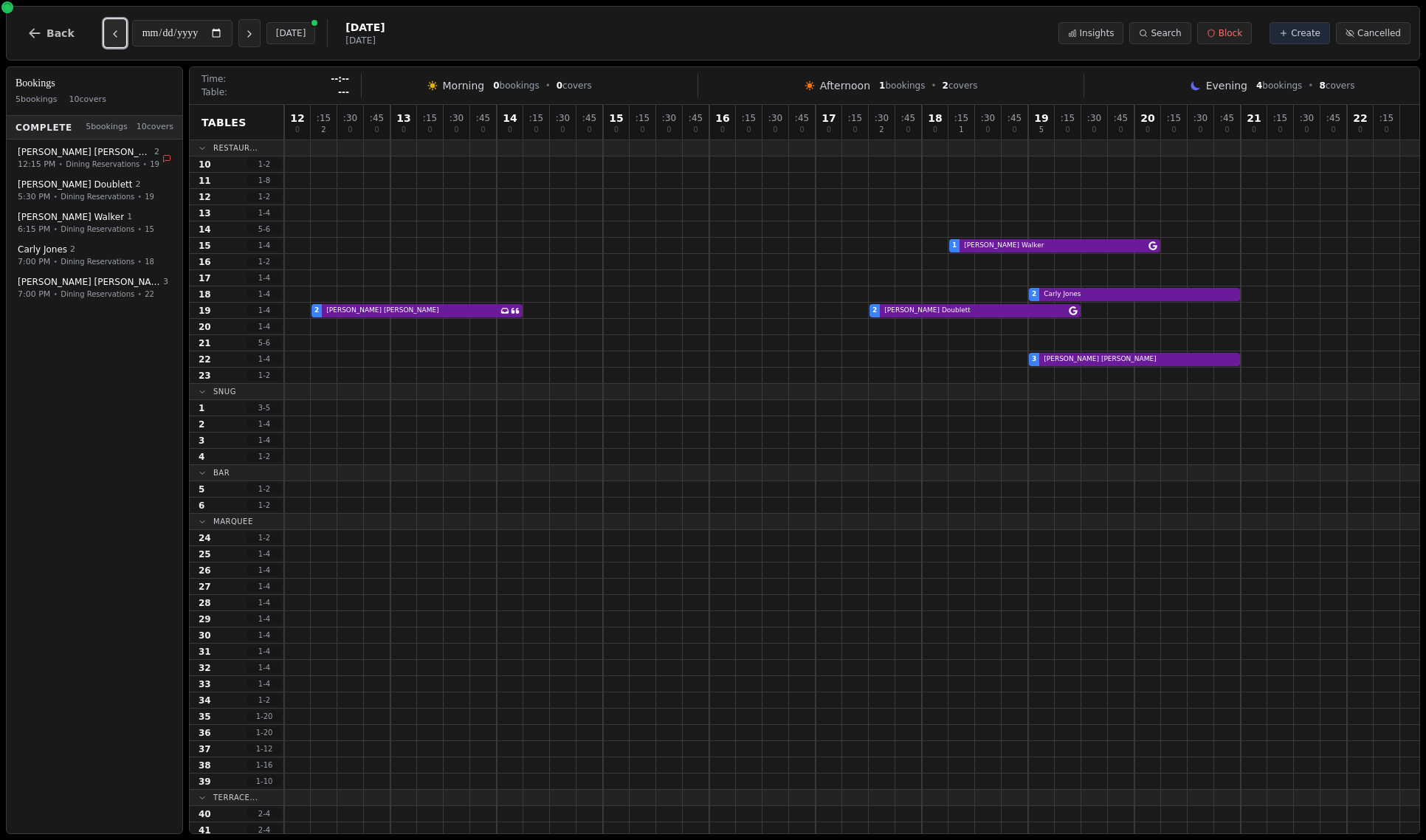
click at [114, 43] on button "Previous day" at bounding box center [115, 33] width 22 height 28
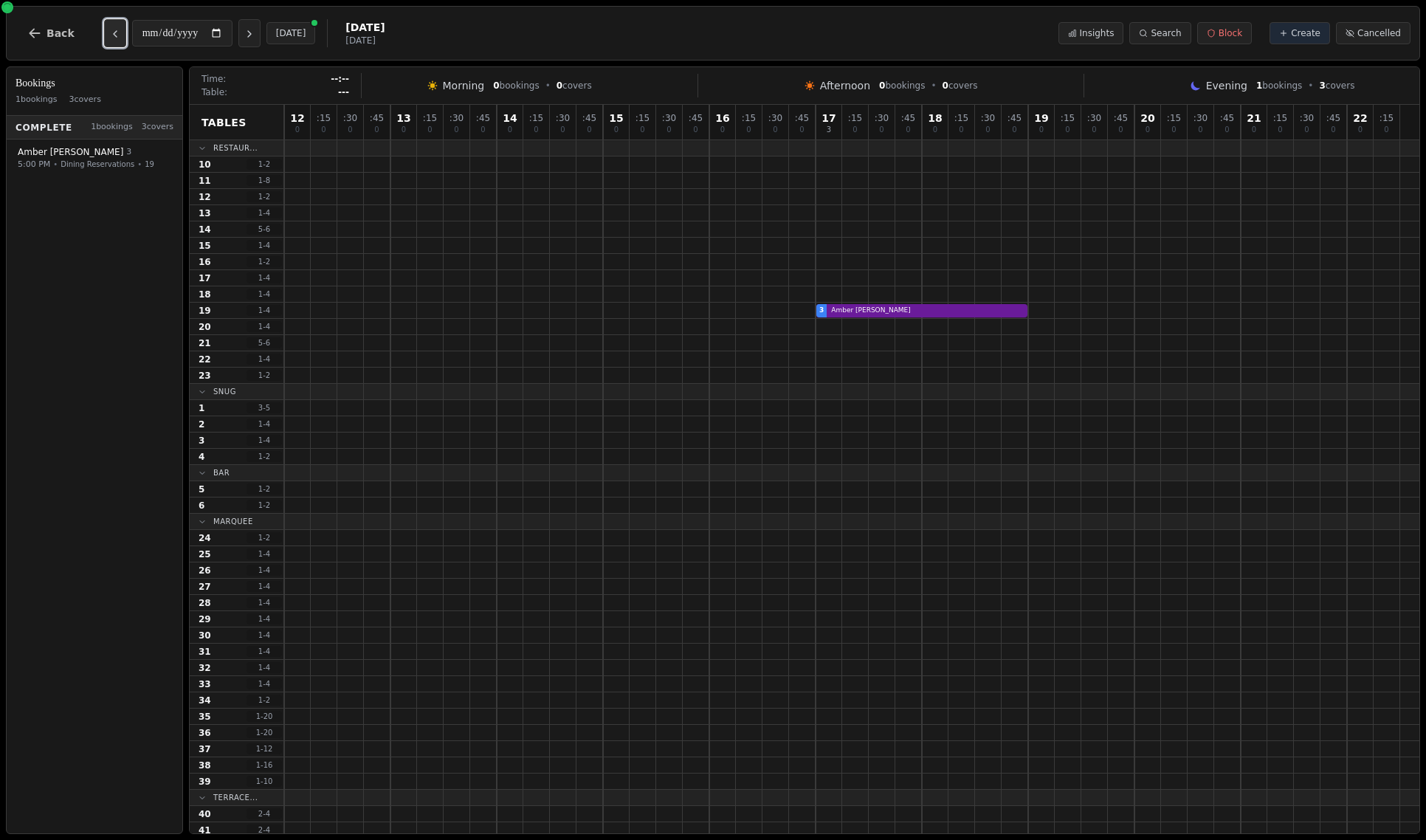
click at [114, 43] on button "Previous day" at bounding box center [115, 33] width 22 height 28
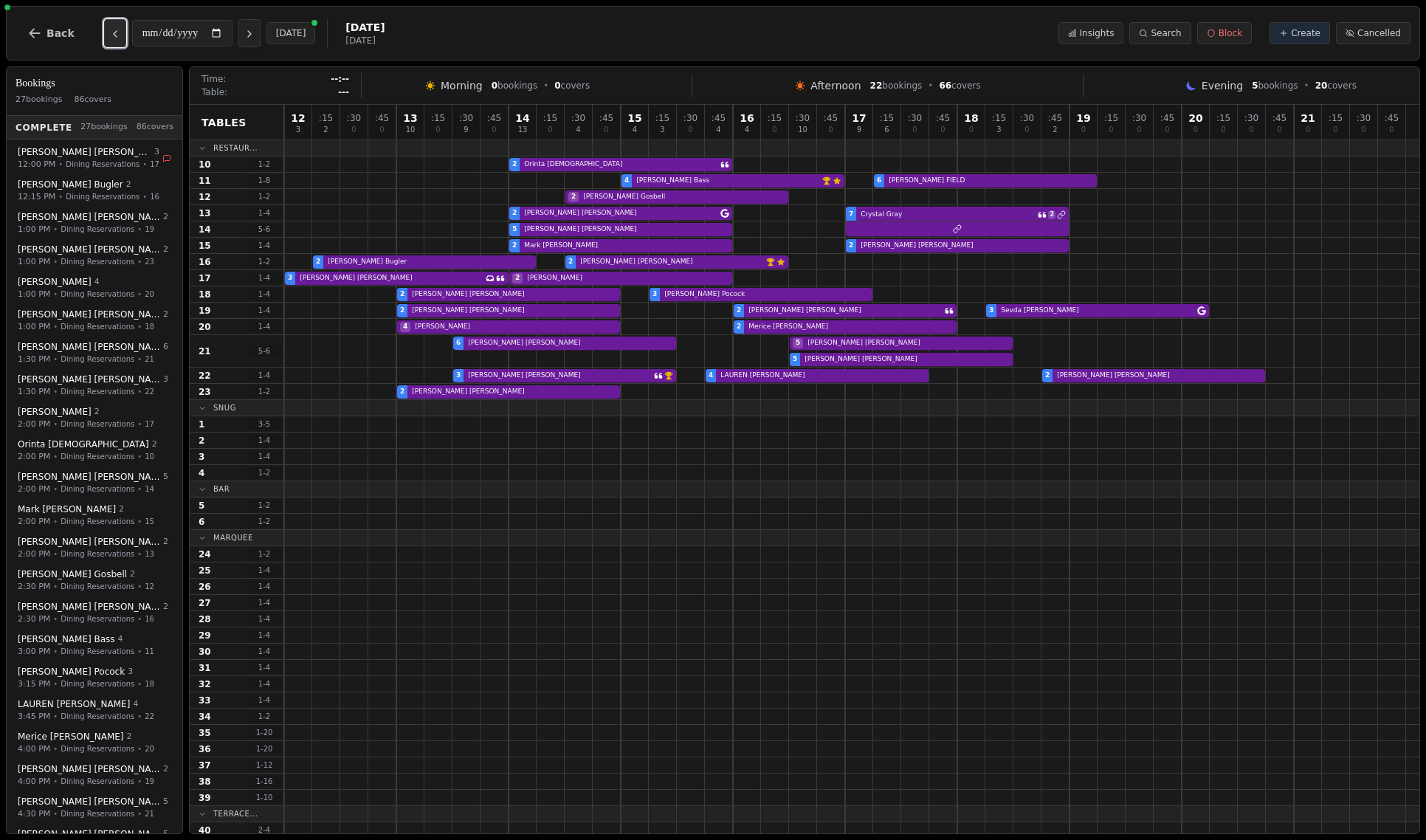
click at [114, 43] on button "Previous day" at bounding box center [115, 33] width 22 height 28
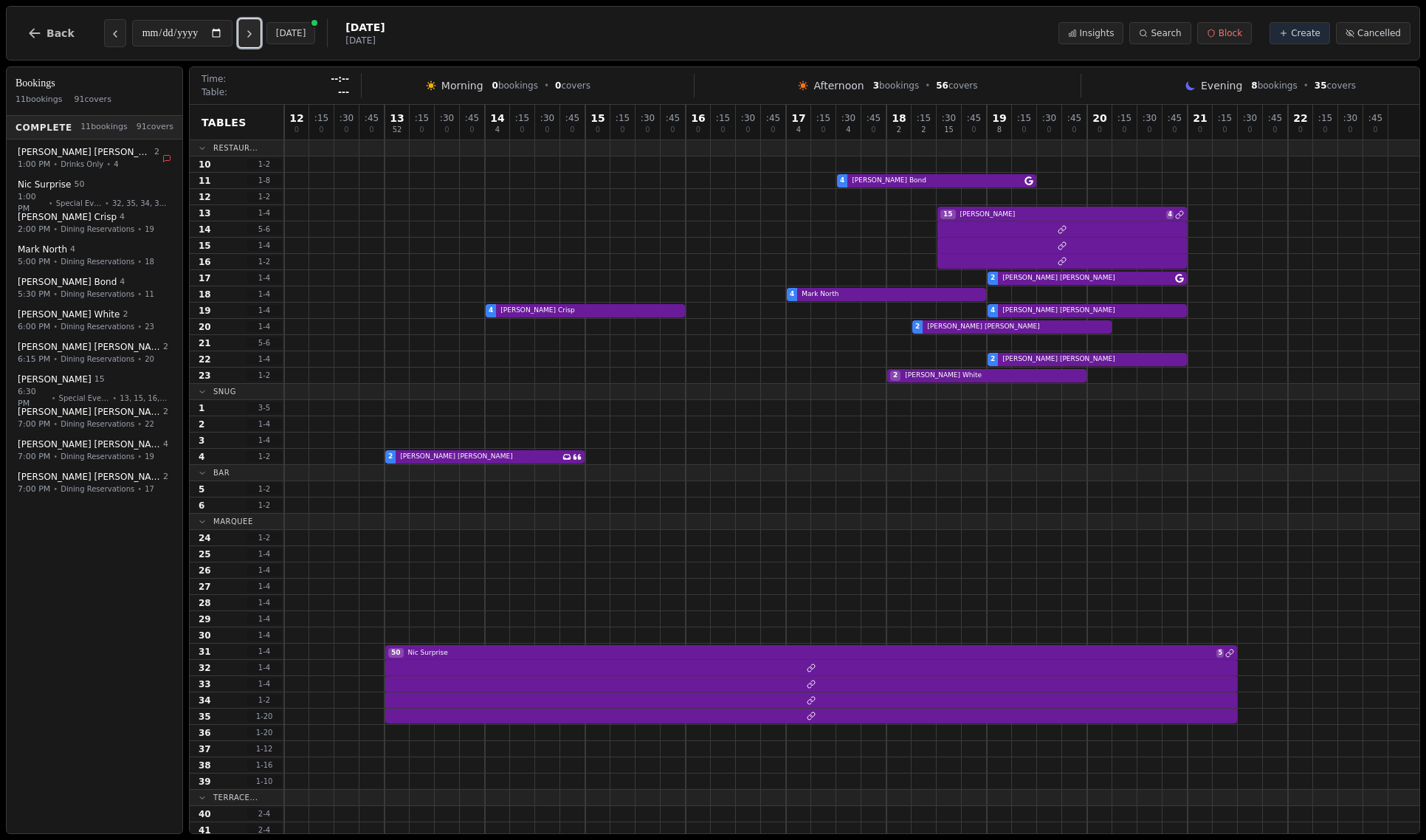
click at [256, 40] on icon "Next day" at bounding box center [249, 33] width 11 height 11
type input "**********"
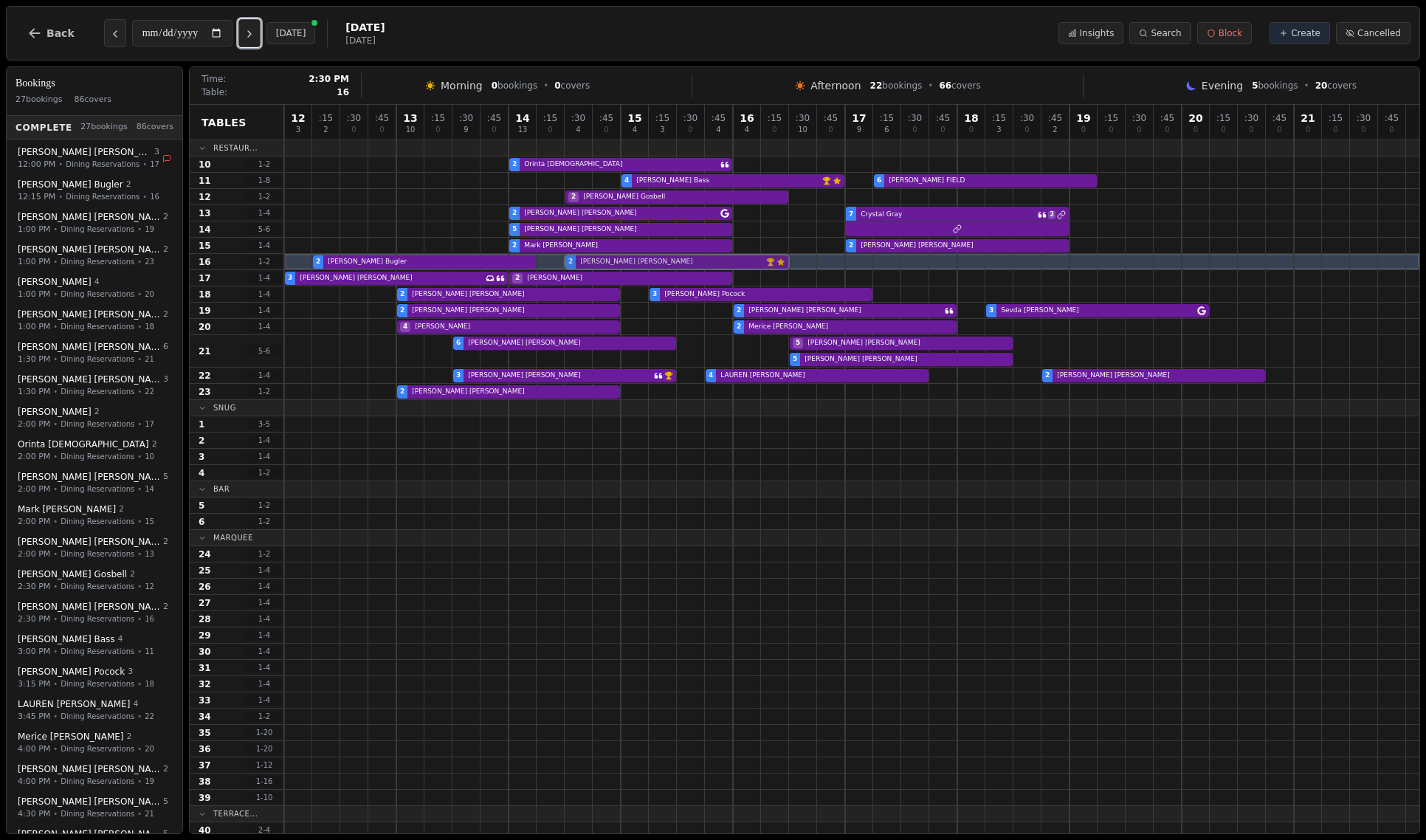
click at [608, 261] on div "2 Shirley Bugler 2 Nicola Downey VIP customer (5 visits) Customer has left a re…" at bounding box center [852, 262] width 1135 height 17
select select "****"
select select "*"
select select "********"
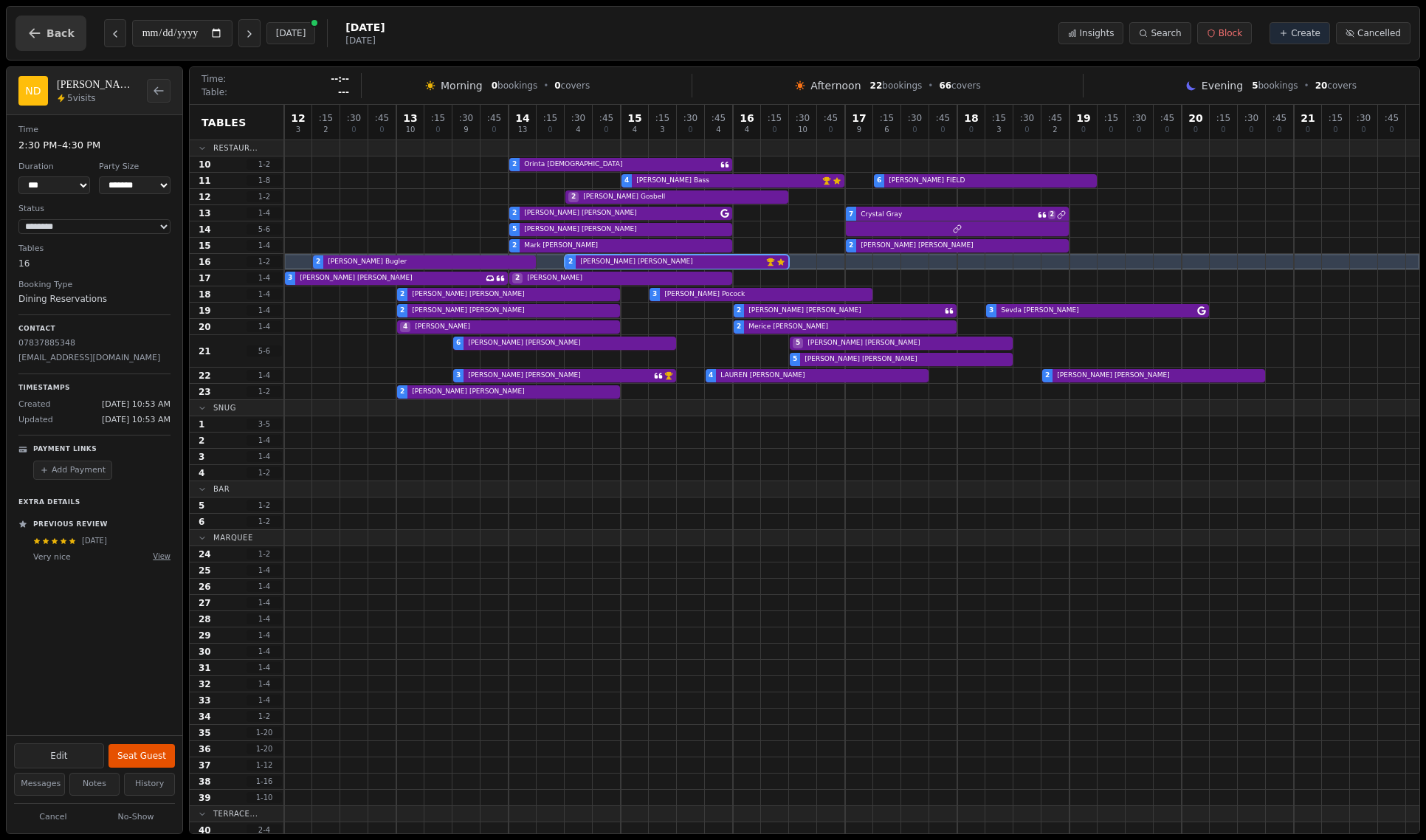
click at [46, 32] on span "Back" at bounding box center [60, 33] width 28 height 10
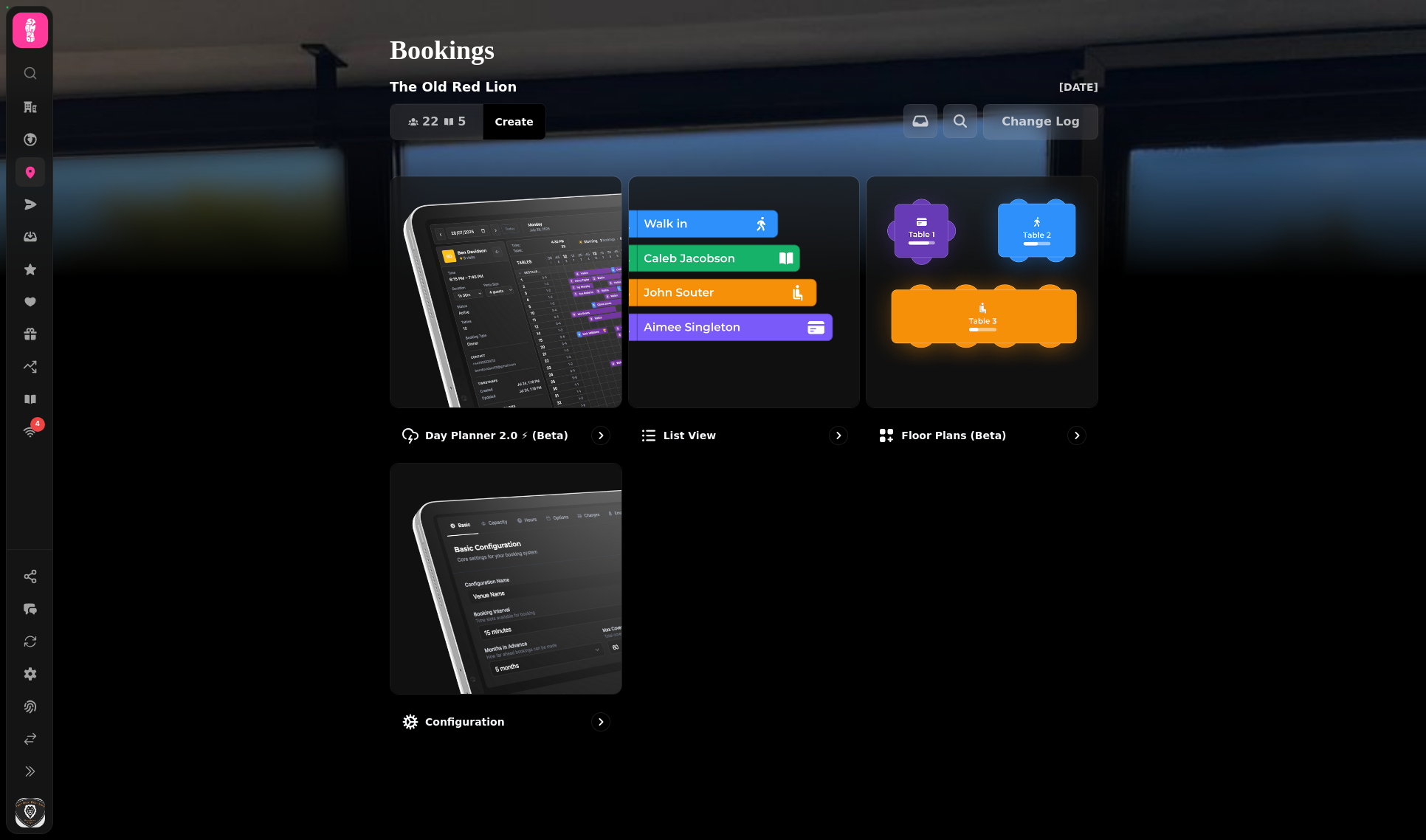
click at [20, 181] on link at bounding box center [31, 172] width 30 height 30
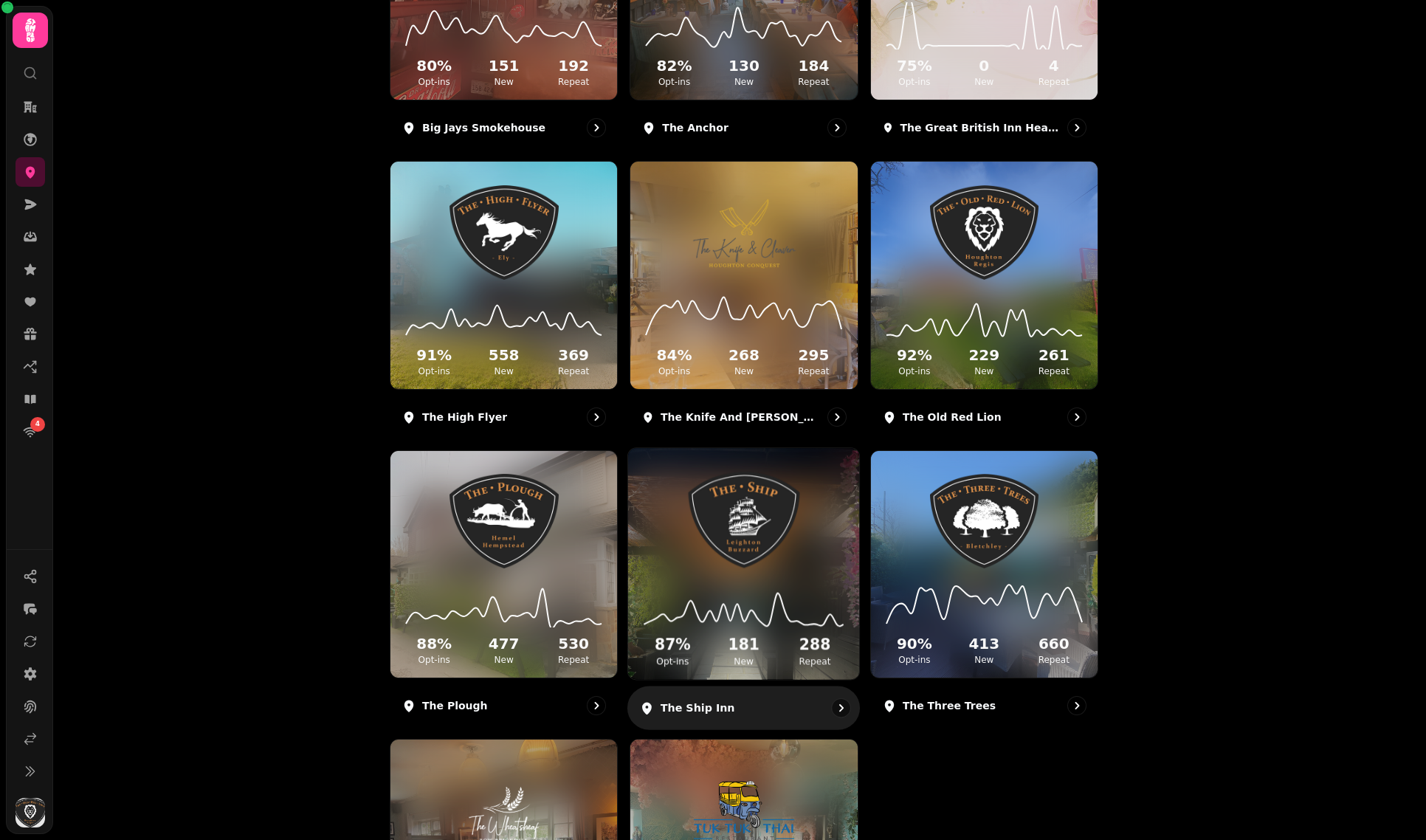
scroll to position [342, 0]
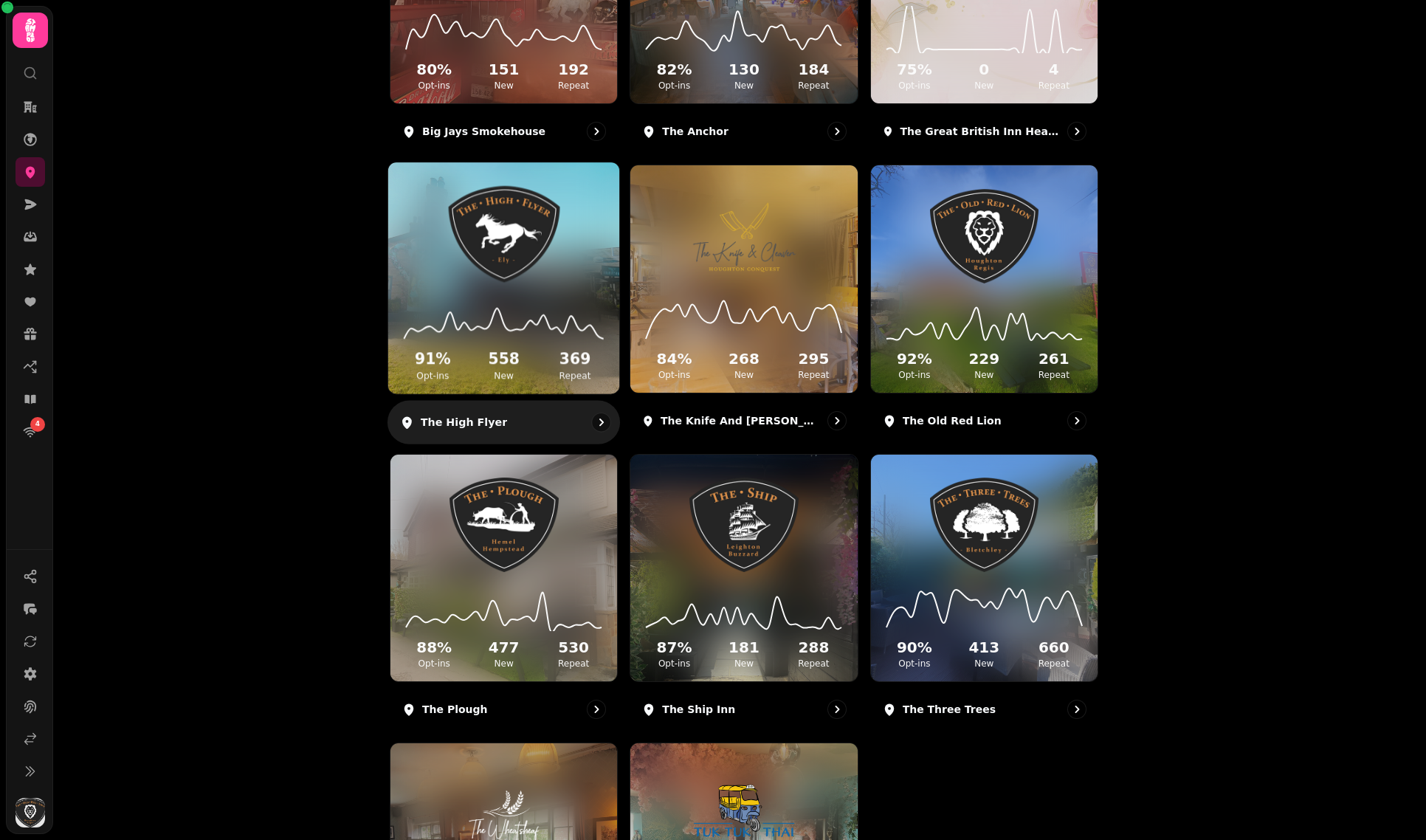
click at [614, 304] on div "91 % Opt-ins 558 New 369 Repeat" at bounding box center [504, 338] width 231 height 111
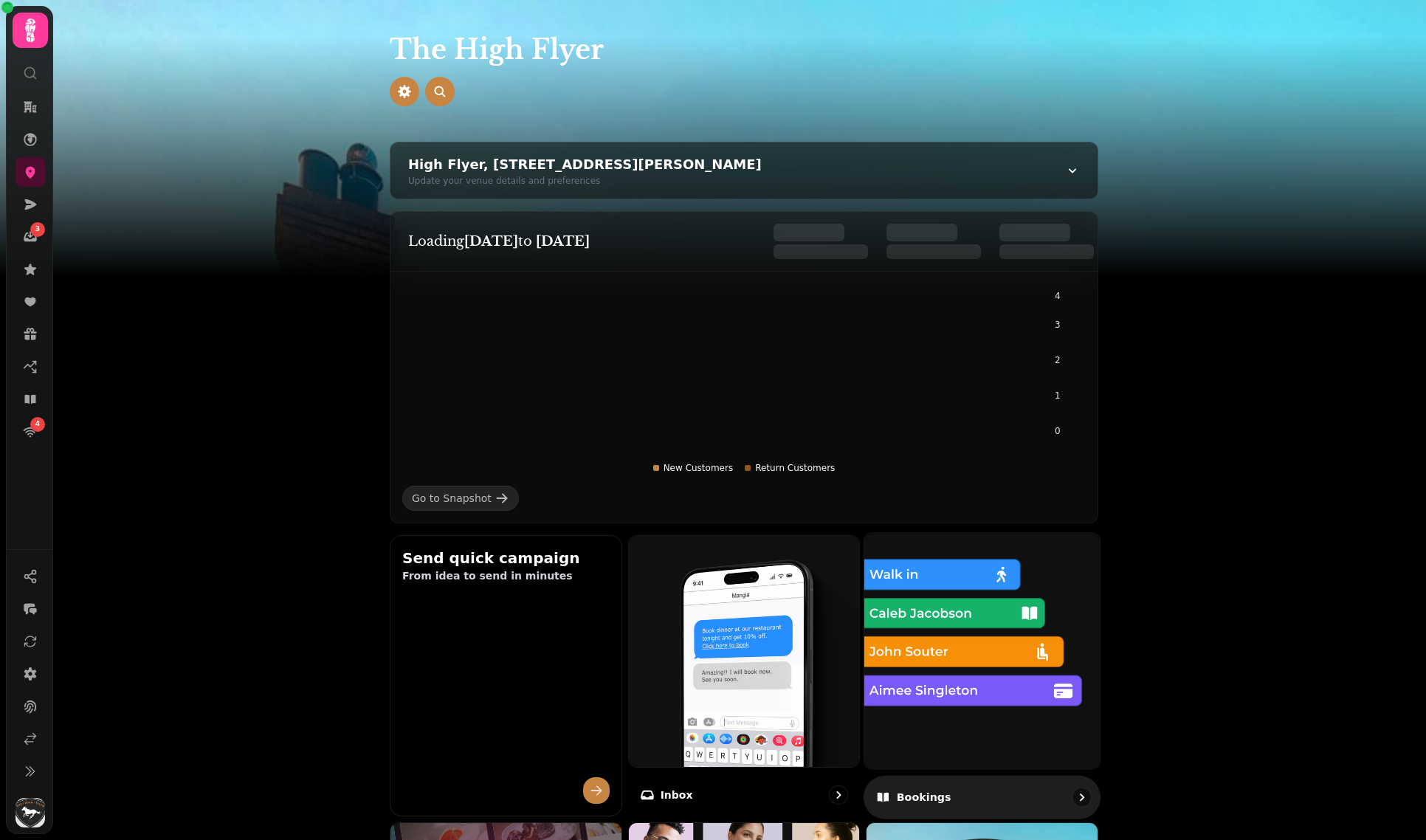
click at [924, 588] on img at bounding box center [982, 650] width 259 height 259
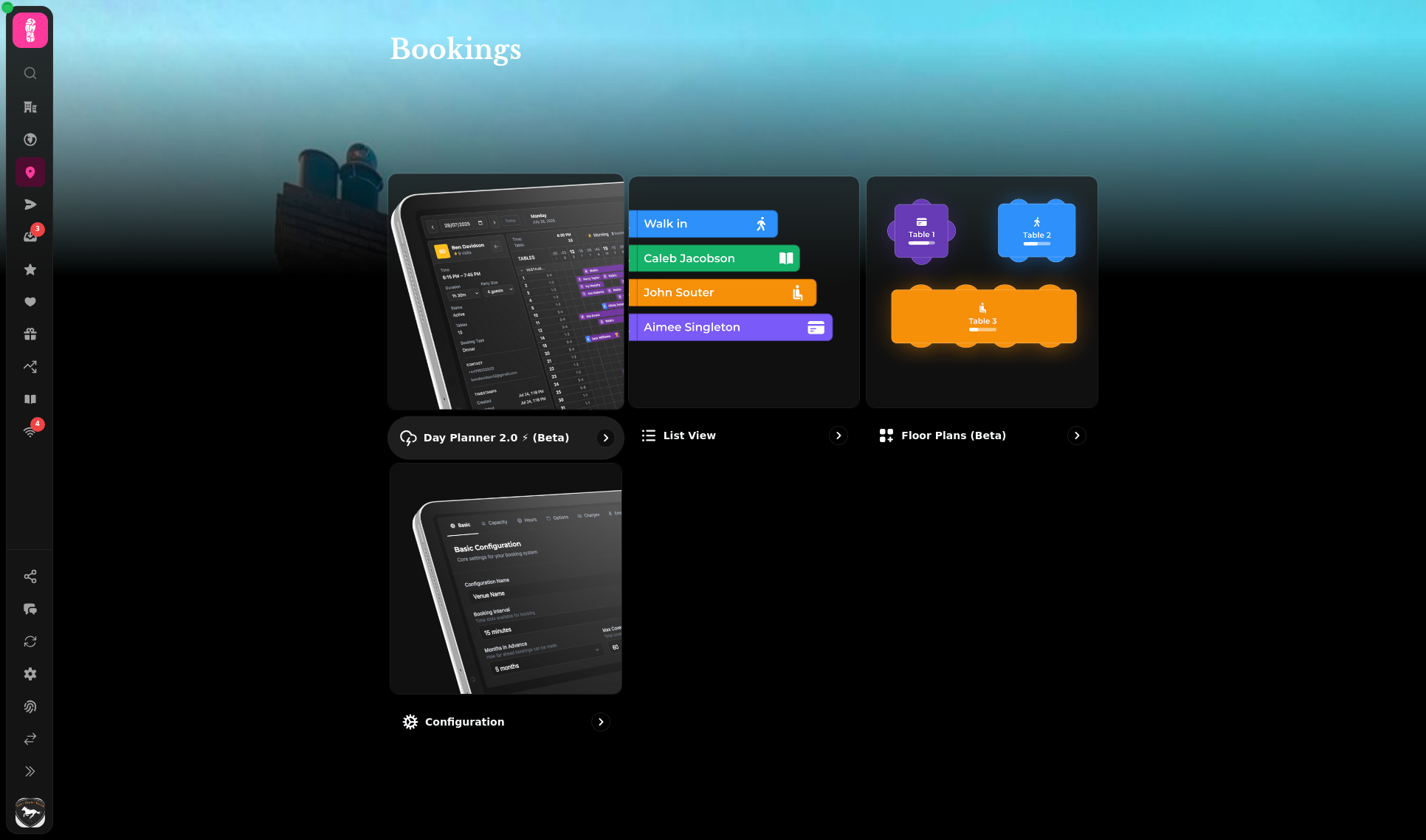
click at [513, 230] on img at bounding box center [506, 291] width 259 height 259
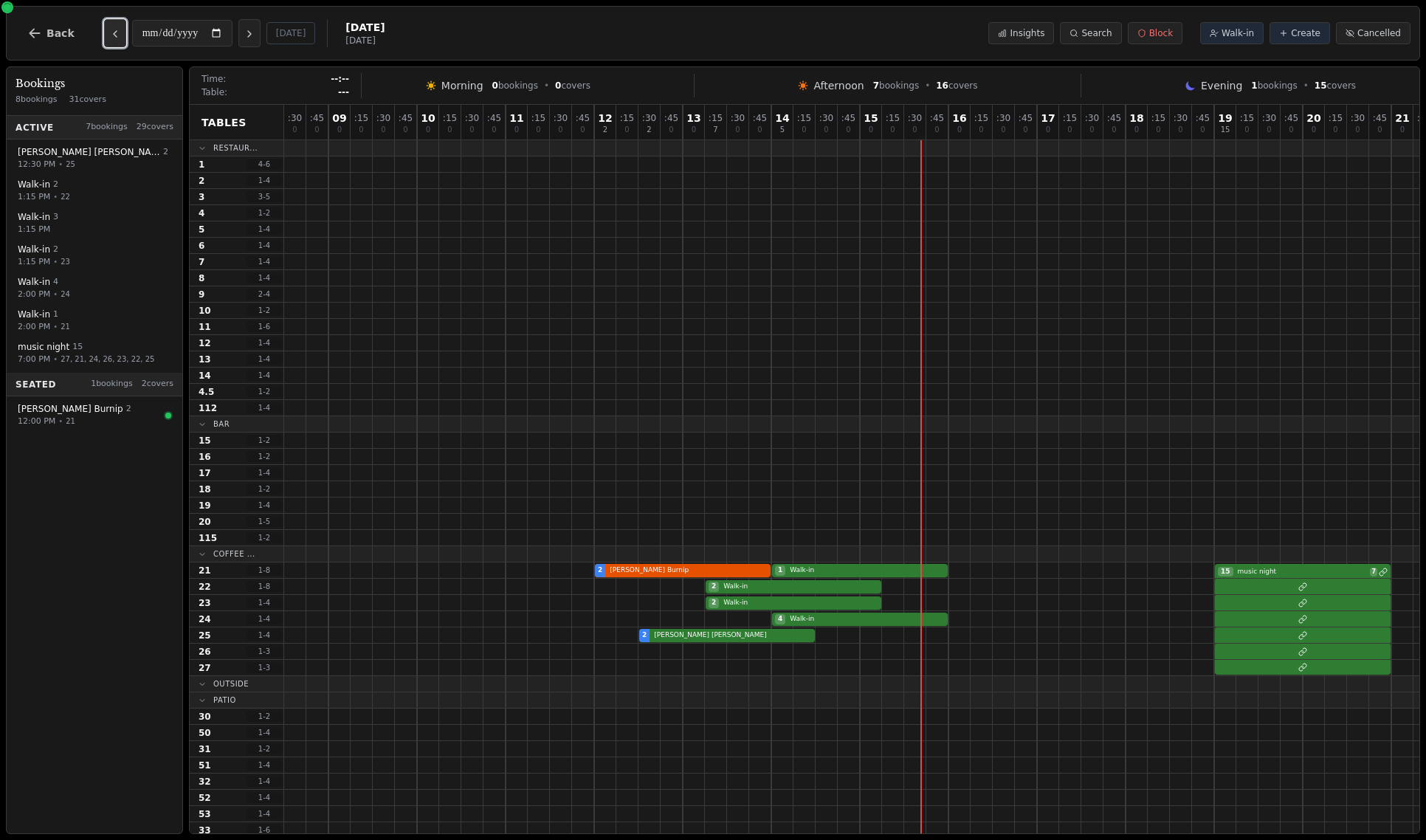
click at [117, 30] on button "Previous day" at bounding box center [115, 33] width 22 height 28
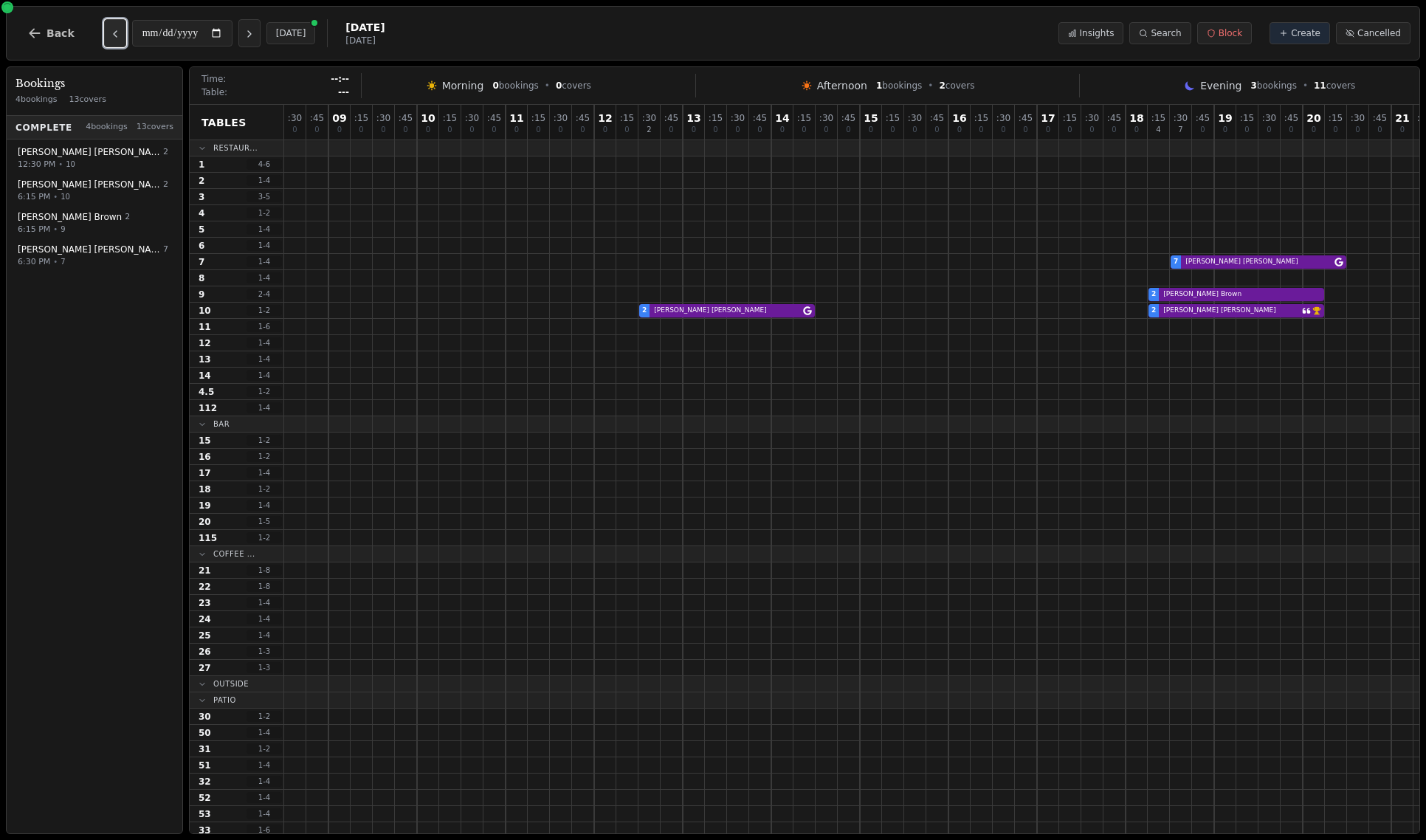
click at [117, 30] on button "Previous day" at bounding box center [115, 33] width 22 height 28
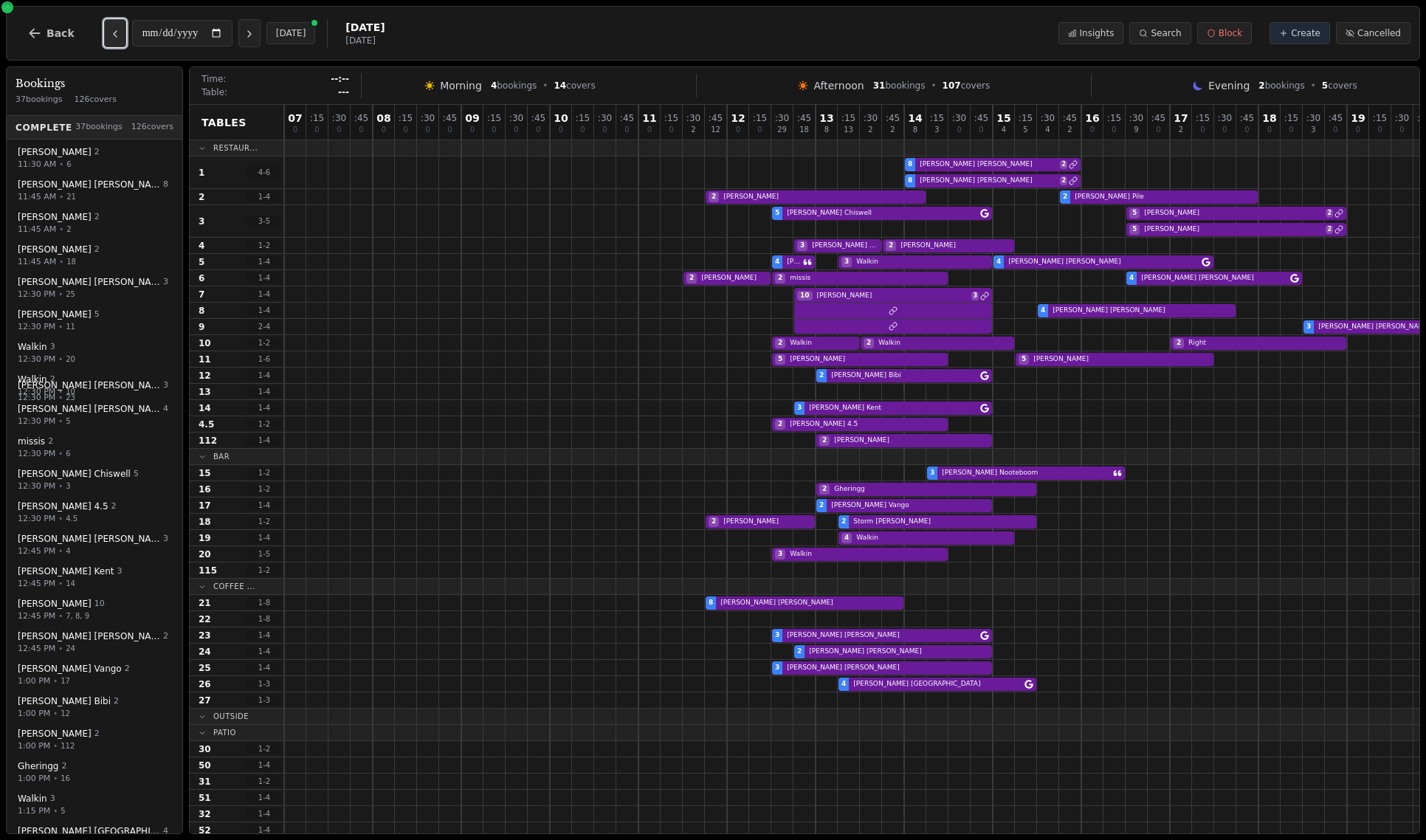
click at [117, 30] on button "Previous day" at bounding box center [115, 33] width 22 height 28
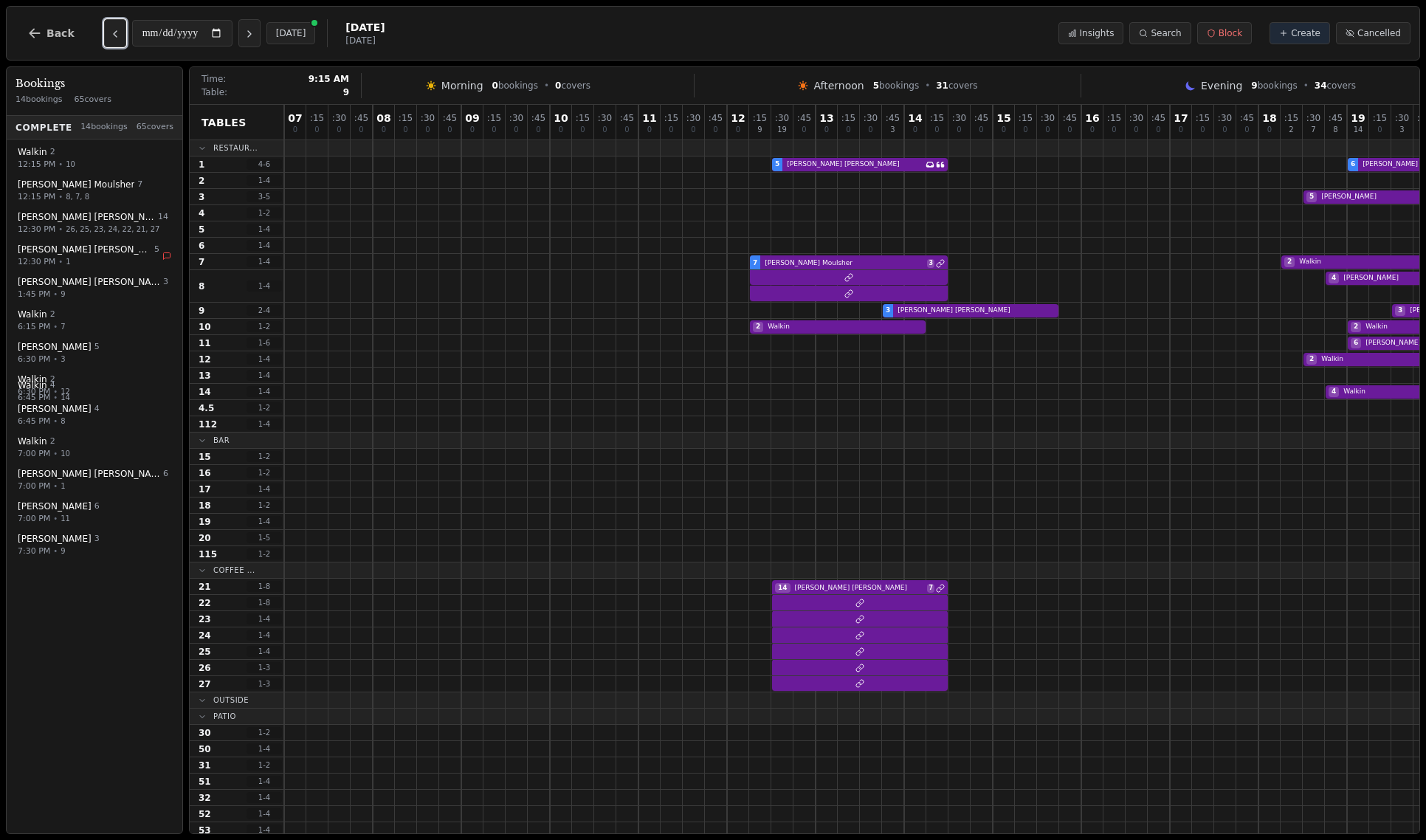
scroll to position [0, 238]
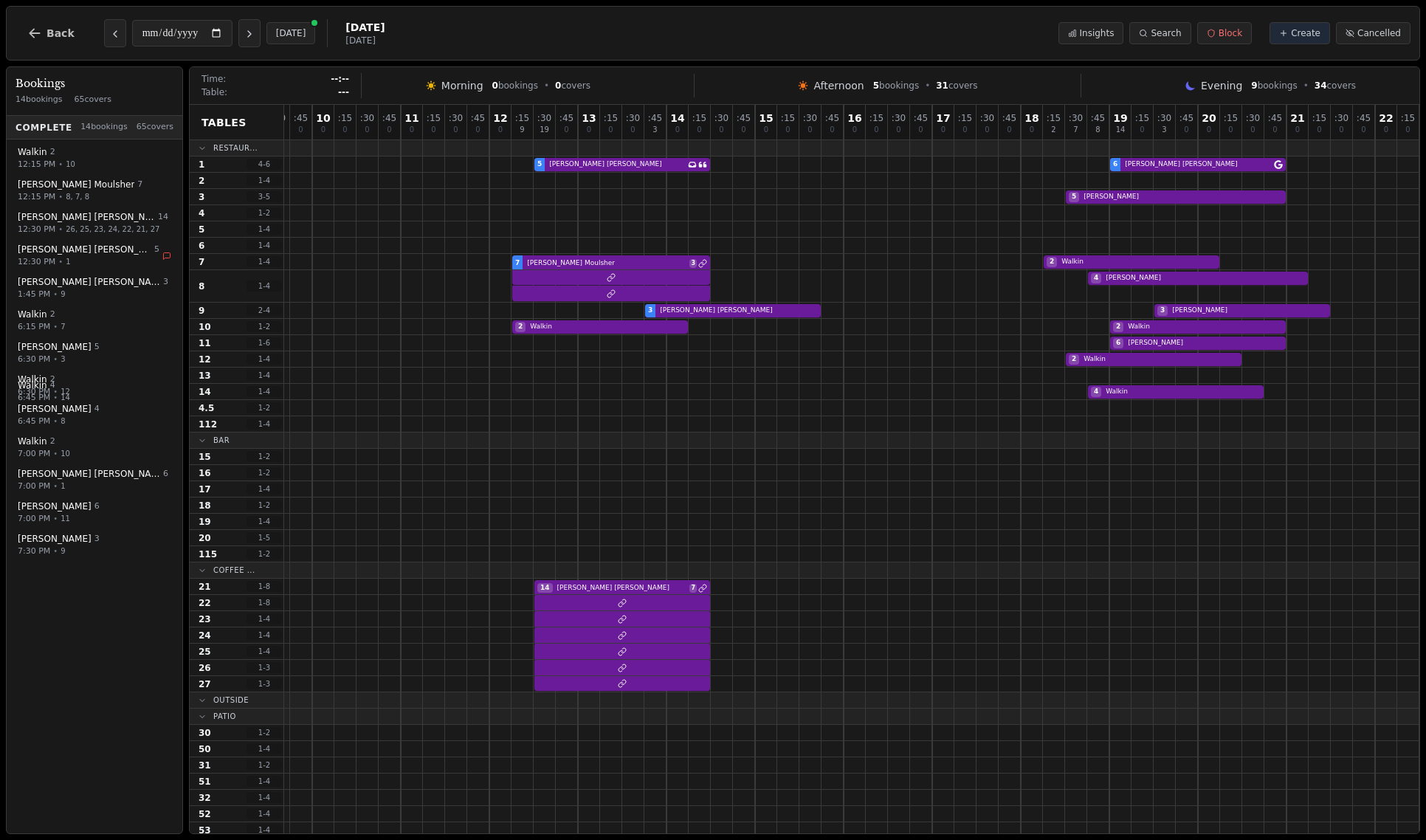
click at [126, 32] on div "**********" at bounding box center [216, 33] width 224 height 28
click at [121, 32] on button "Previous day" at bounding box center [115, 33] width 22 height 28
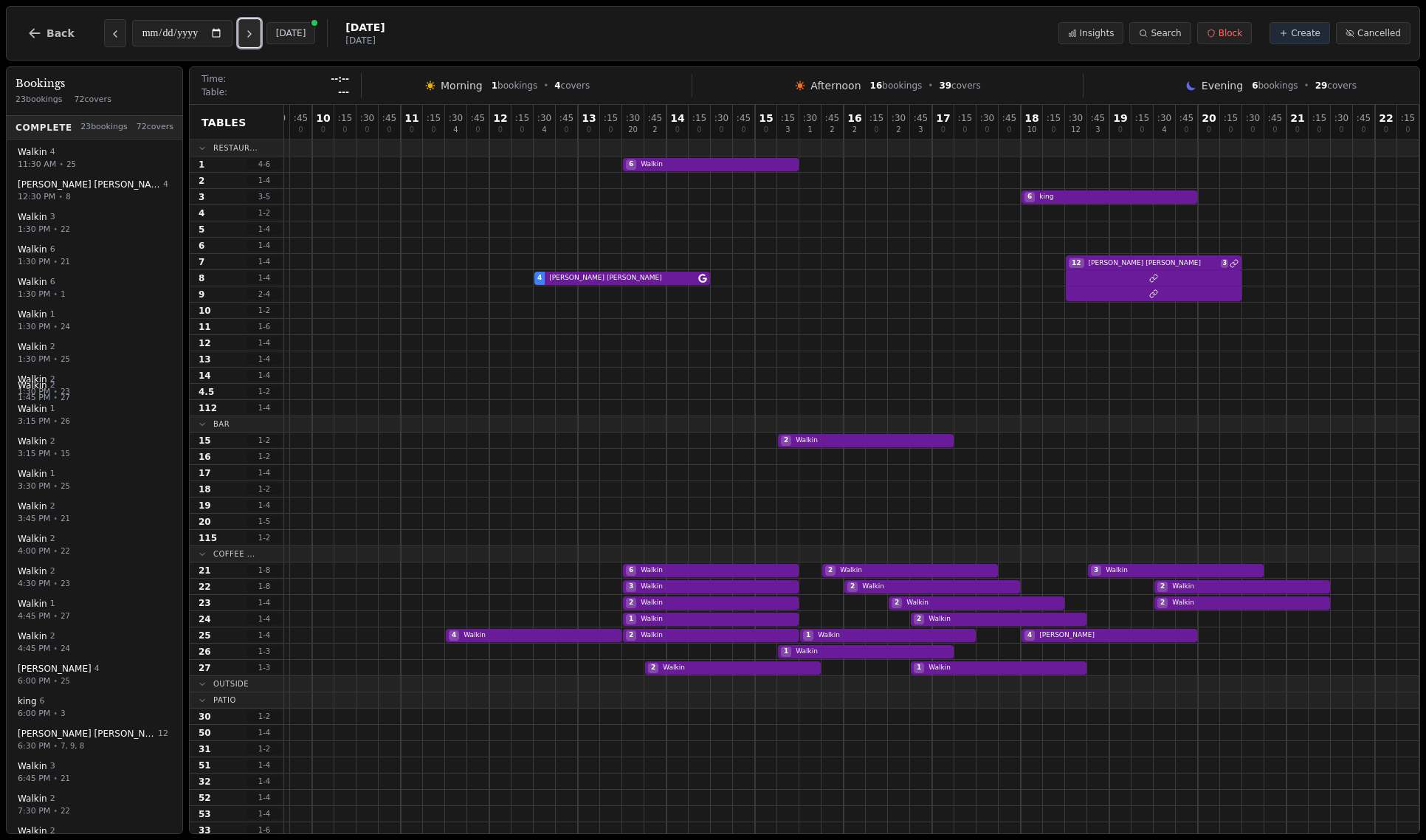
click at [256, 31] on icon "Next day" at bounding box center [249, 33] width 11 height 11
type input "**********"
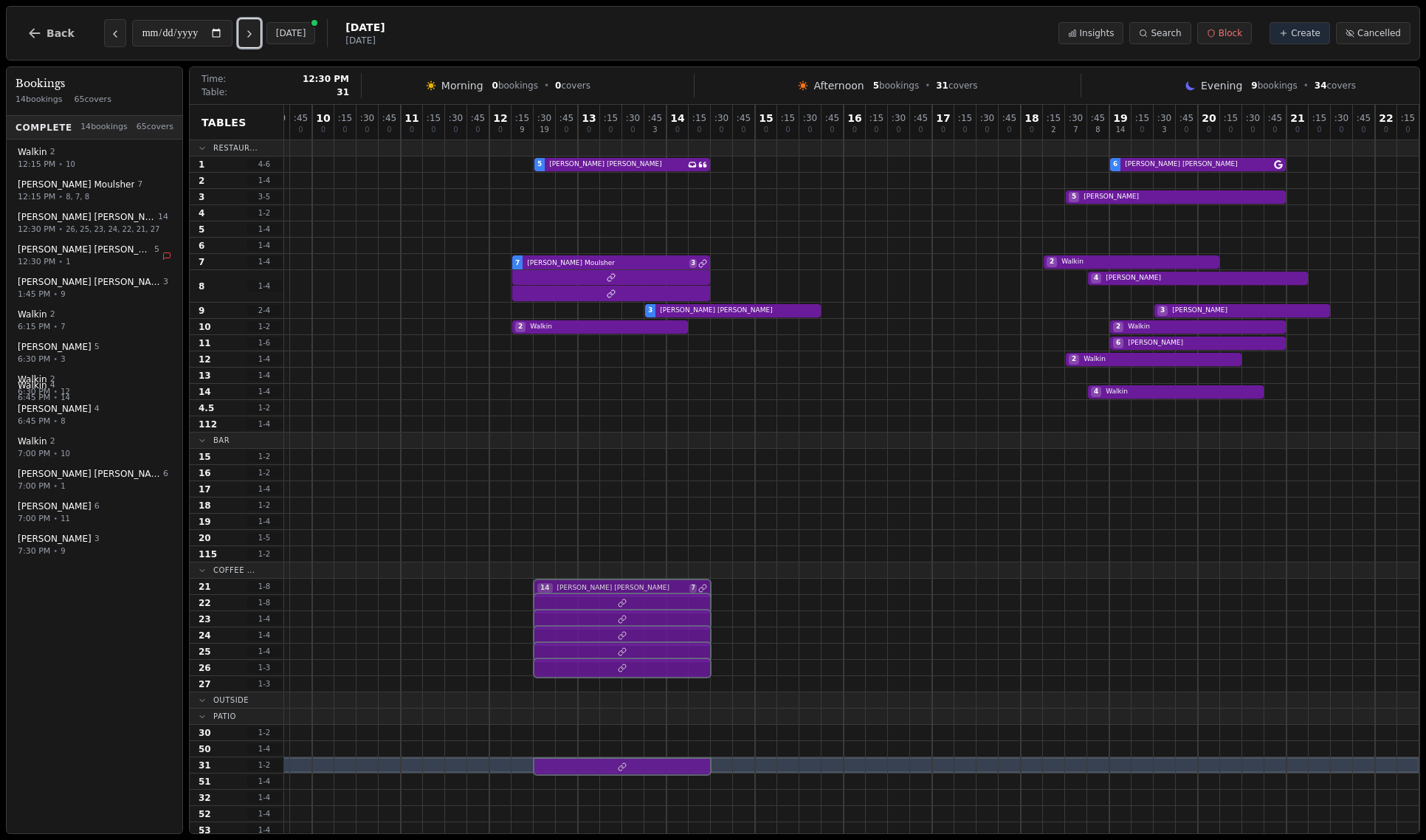
drag, startPoint x: 564, startPoint y: 685, endPoint x: 556, endPoint y: 762, distance: 77.4
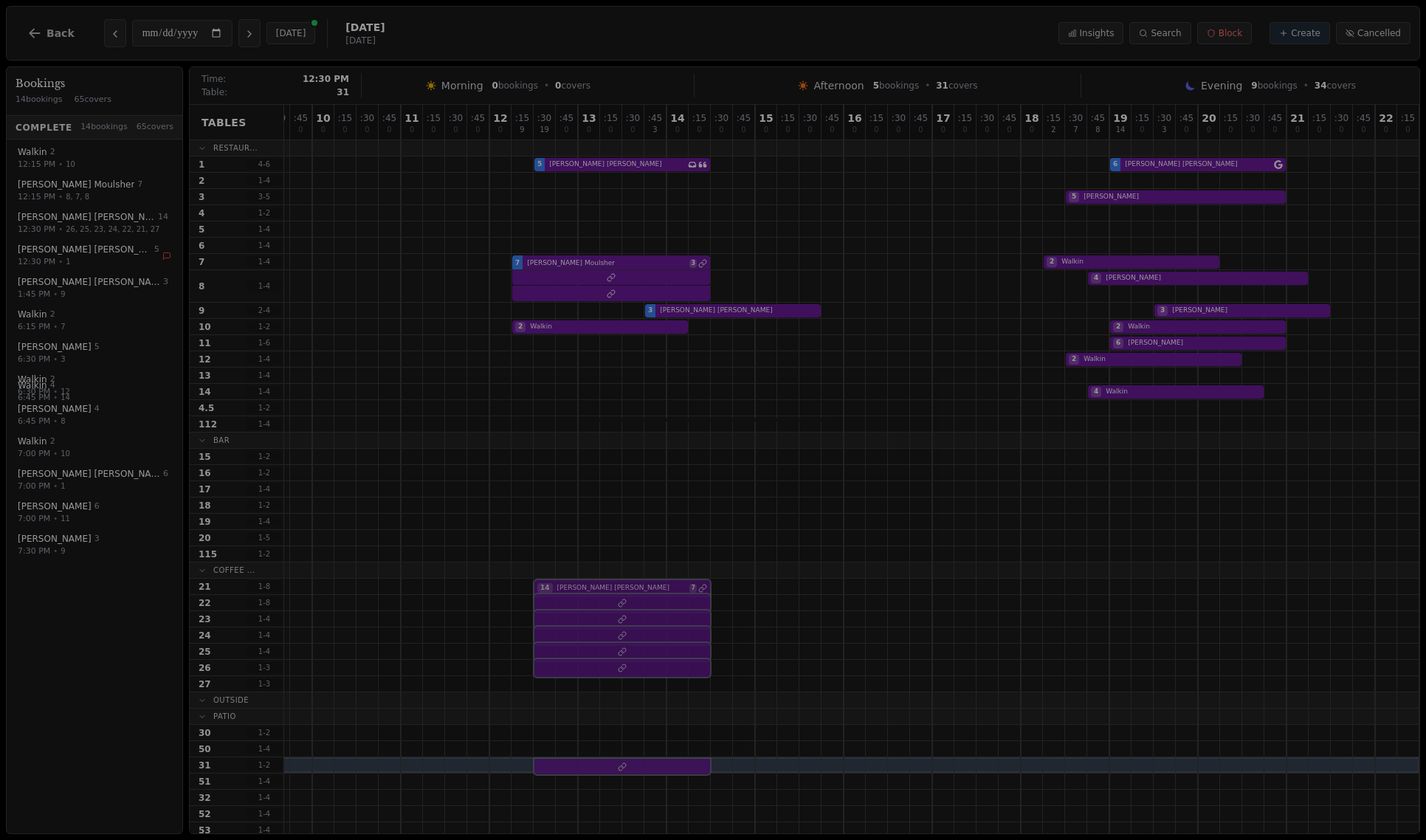
click at [556, 762] on div "07 0 : 15 0 : 30 0 : 45 0 08 0 : 15 0 : 30 0 : 45 0 09 0 : 15 0 : 30 0 : 45 0 1…" at bounding box center [733, 553] width 1373 height 896
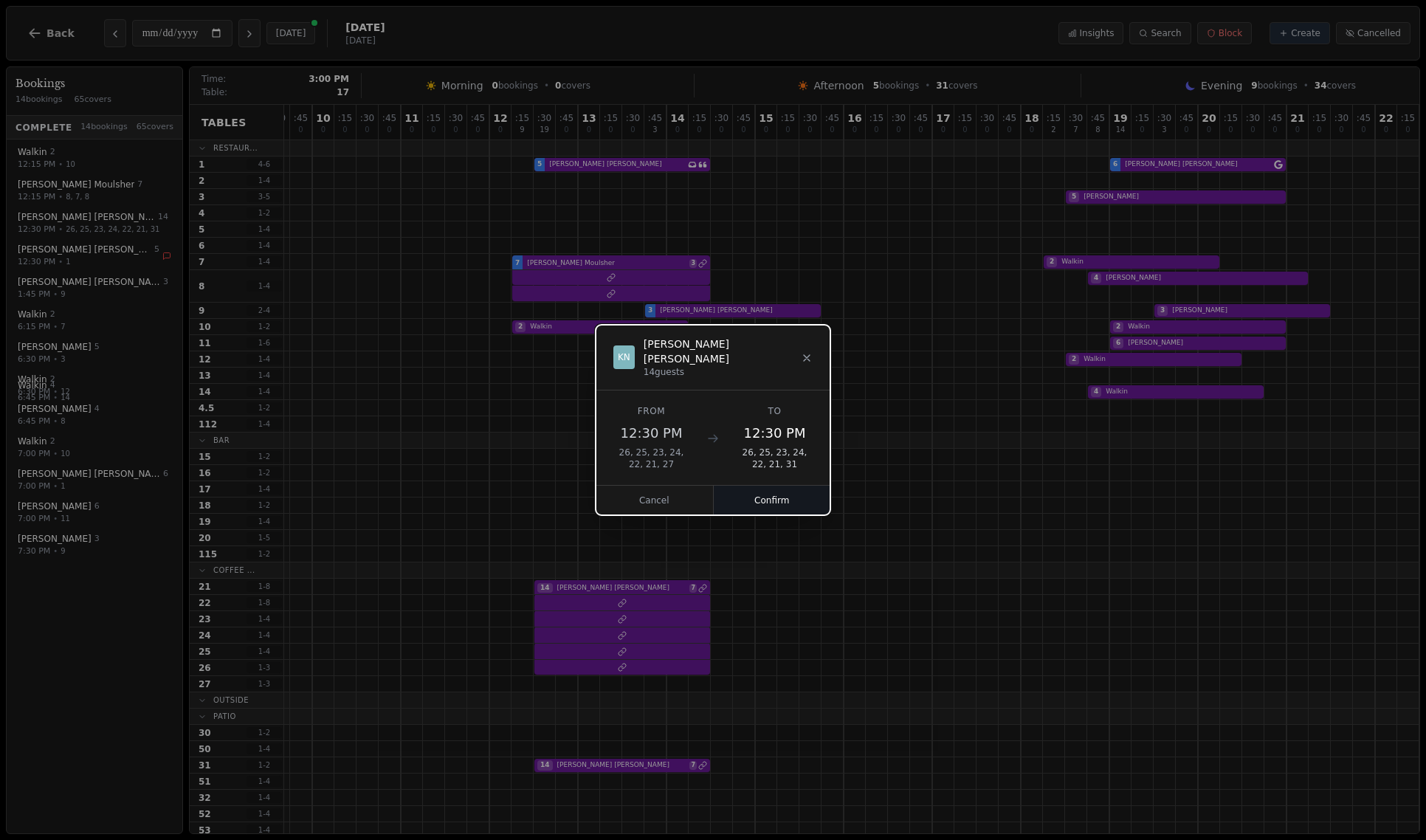
click at [764, 487] on button "Confirm" at bounding box center [773, 500] width 117 height 30
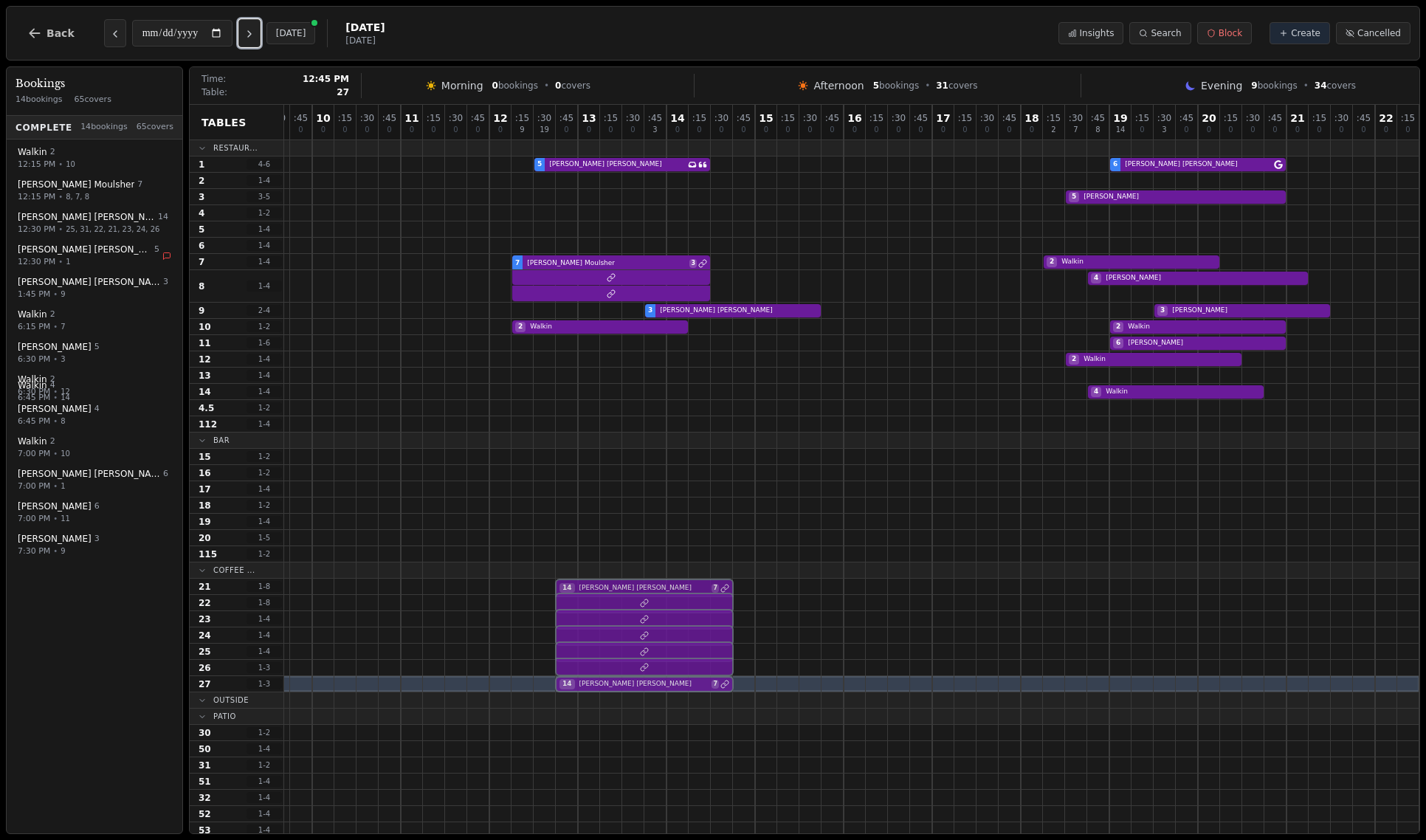
drag, startPoint x: 595, startPoint y: 761, endPoint x: 606, endPoint y: 685, distance: 76.8
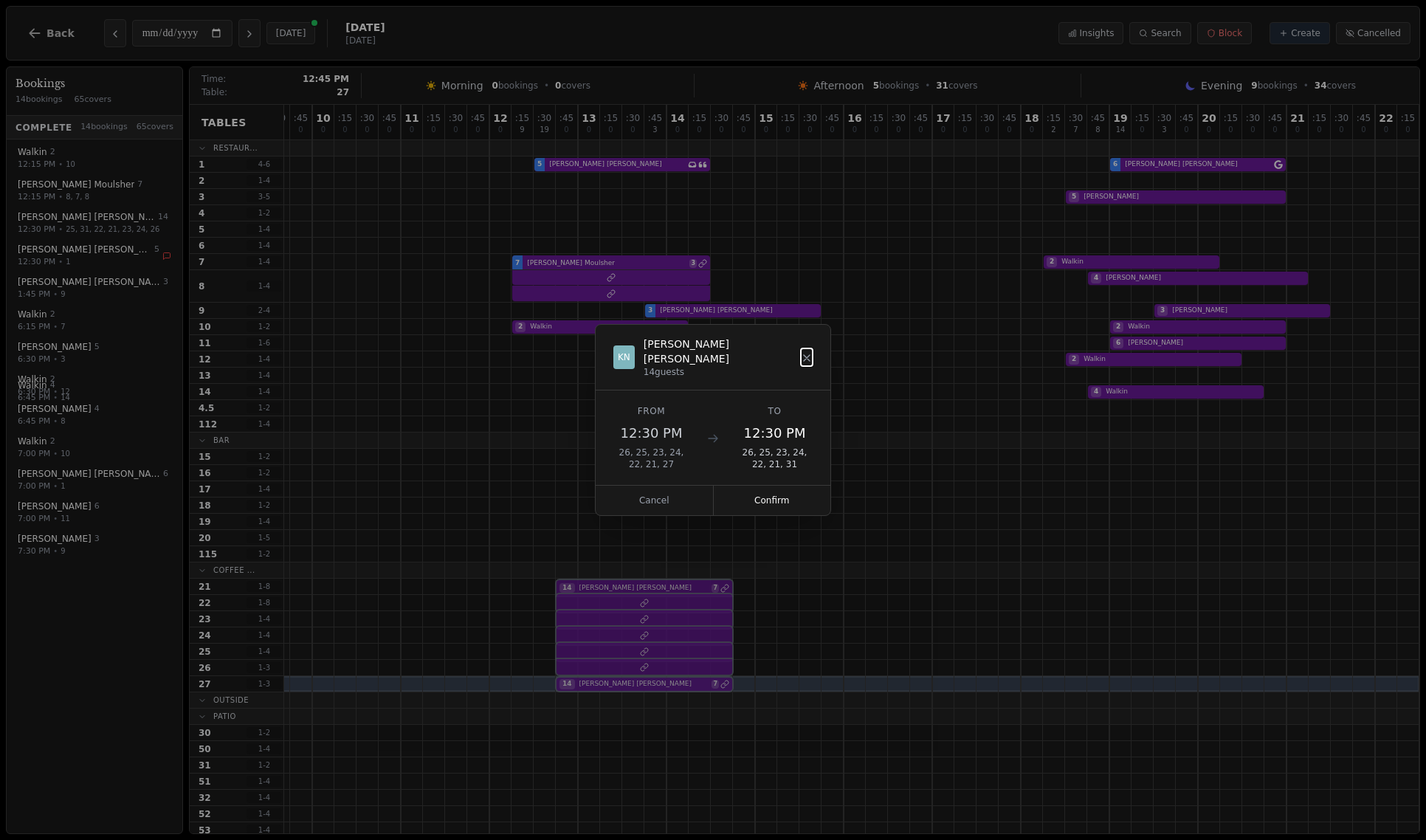
click at [606, 685] on div "07 0 : 15 0 : 30 0 : 45 0 08 0 : 15 0 : 30 0 : 45 0 09 0 : 15 0 : 30 0 : 45 0 1…" at bounding box center [733, 553] width 1373 height 896
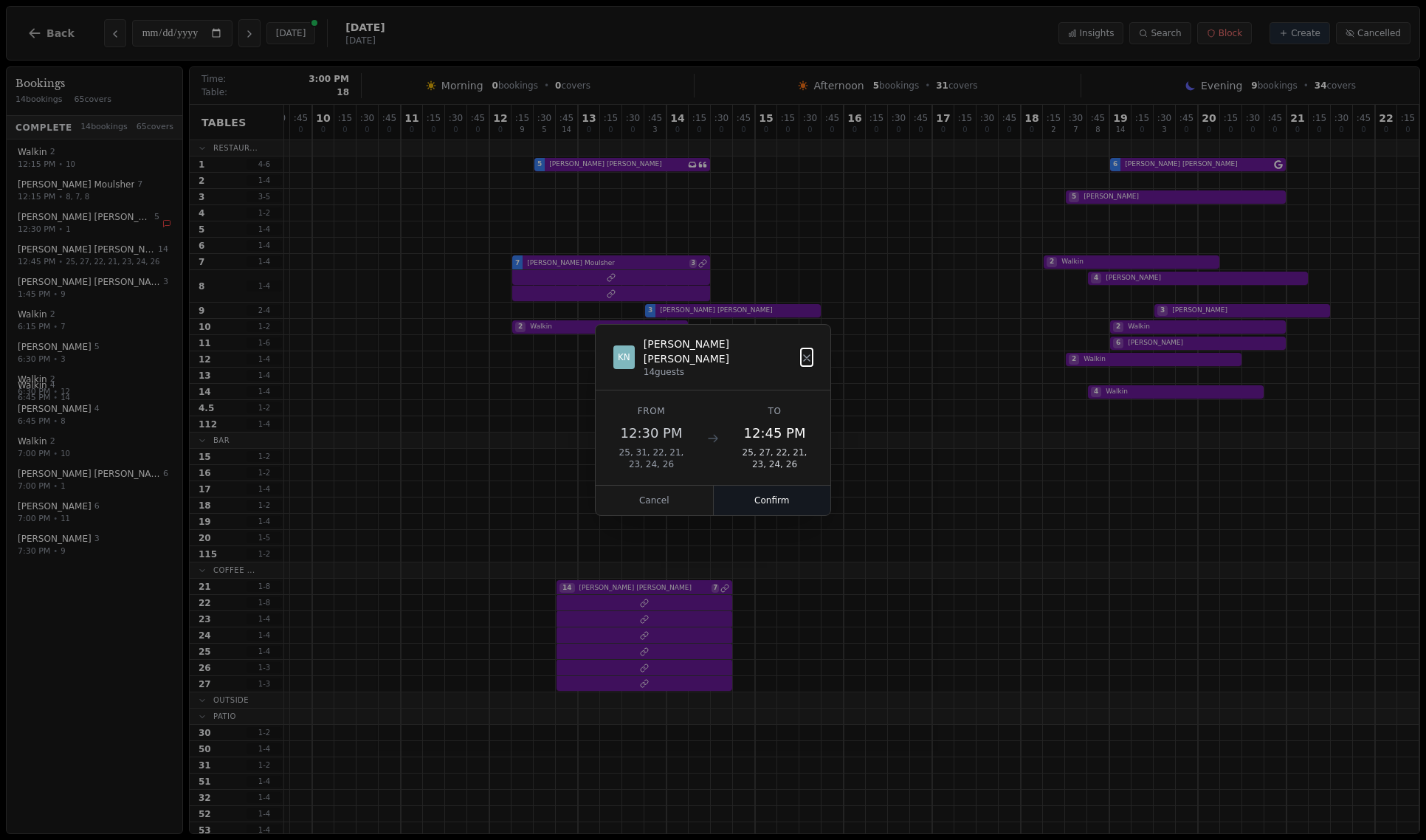
click at [759, 497] on button "Confirm" at bounding box center [773, 500] width 117 height 30
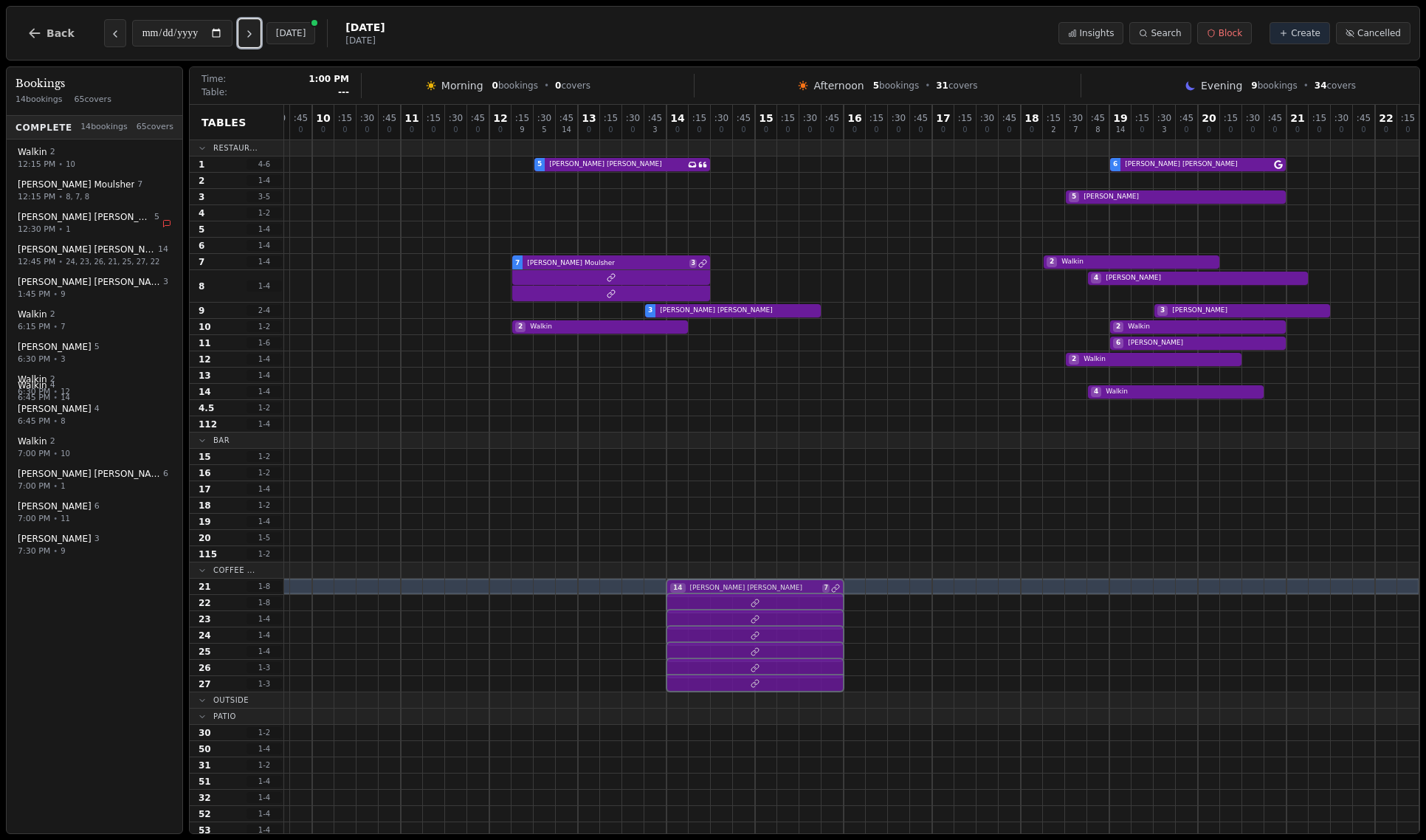
drag, startPoint x: 653, startPoint y: 584, endPoint x: 682, endPoint y: 573, distance: 31.0
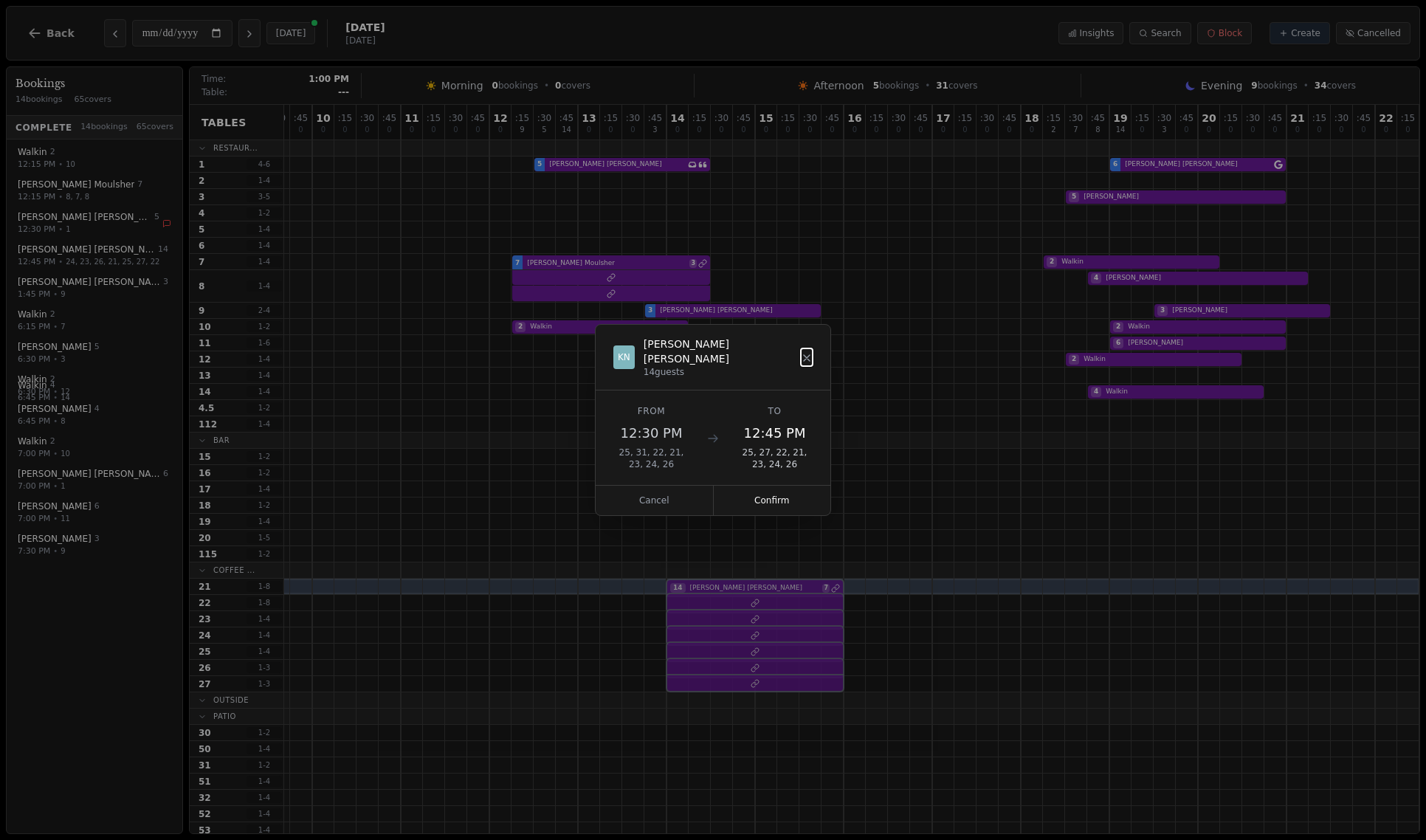
click at [682, 573] on div "07 0 : 15 0 : 30 0 : 45 0 08 0 : 15 0 : 30 0 : 45 0 09 0 : 15 0 : 30 0 : 45 0 1…" at bounding box center [733, 553] width 1373 height 896
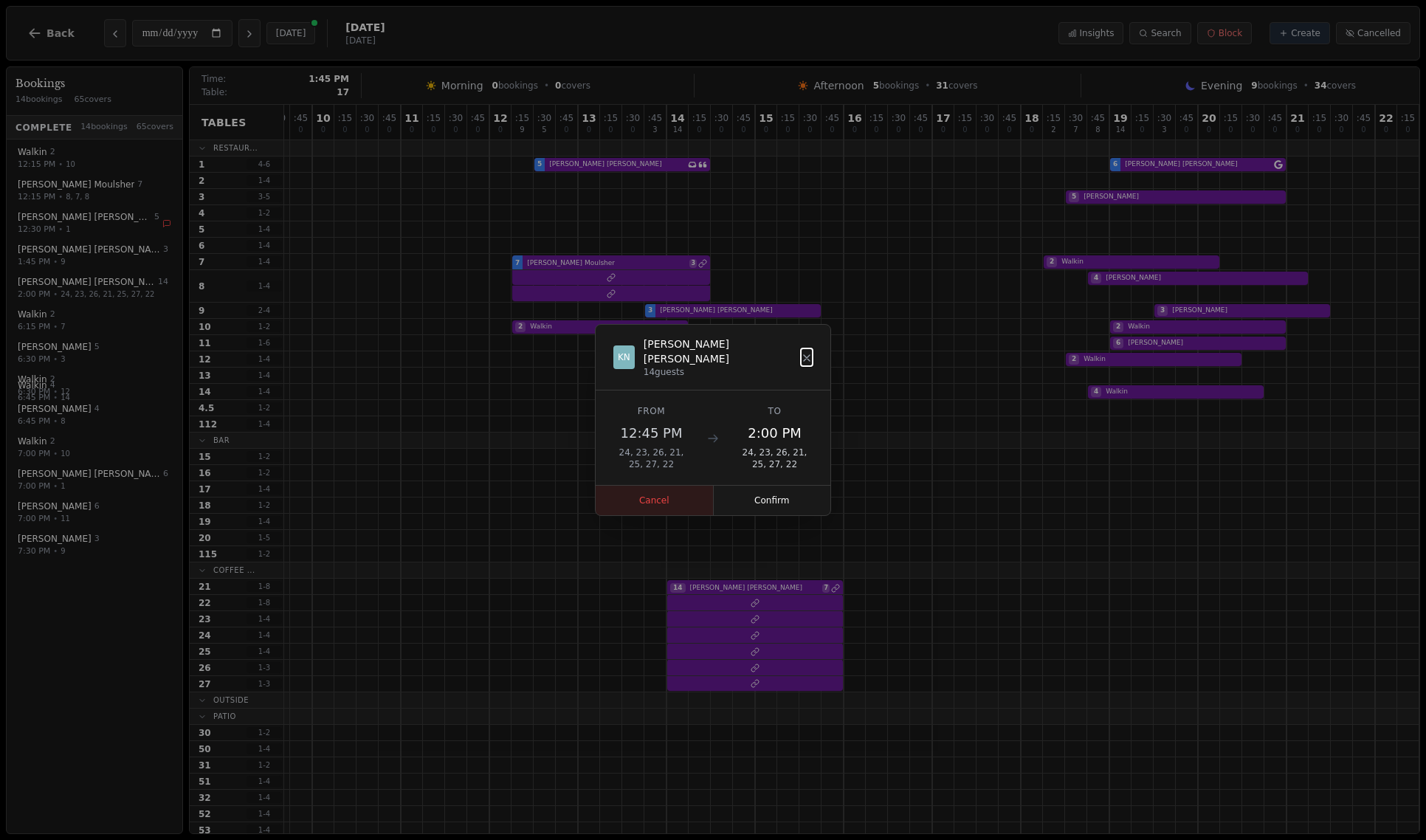
click at [658, 492] on button "Cancel" at bounding box center [655, 500] width 118 height 30
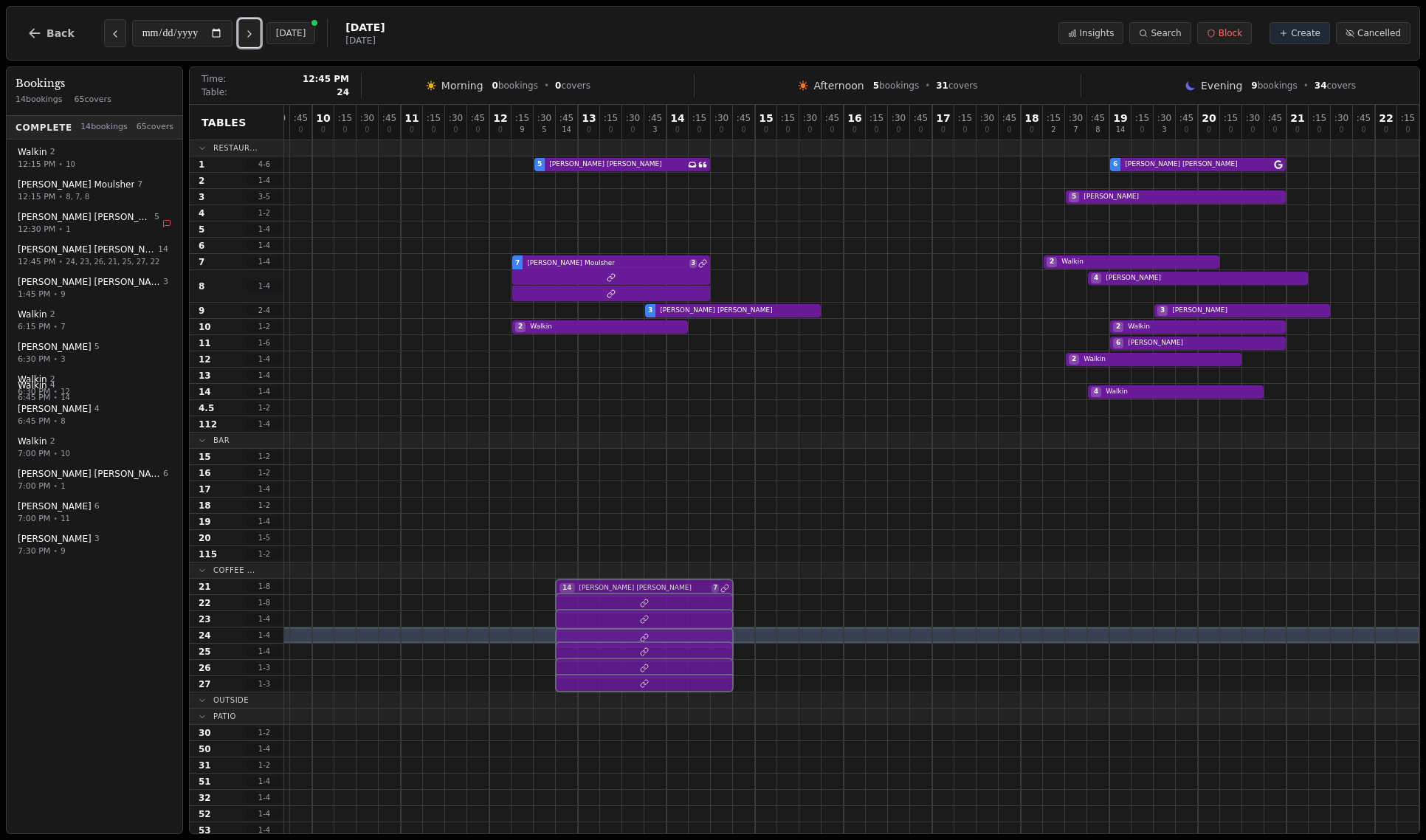
drag, startPoint x: 614, startPoint y: 638, endPoint x: 604, endPoint y: 631, distance: 12.2
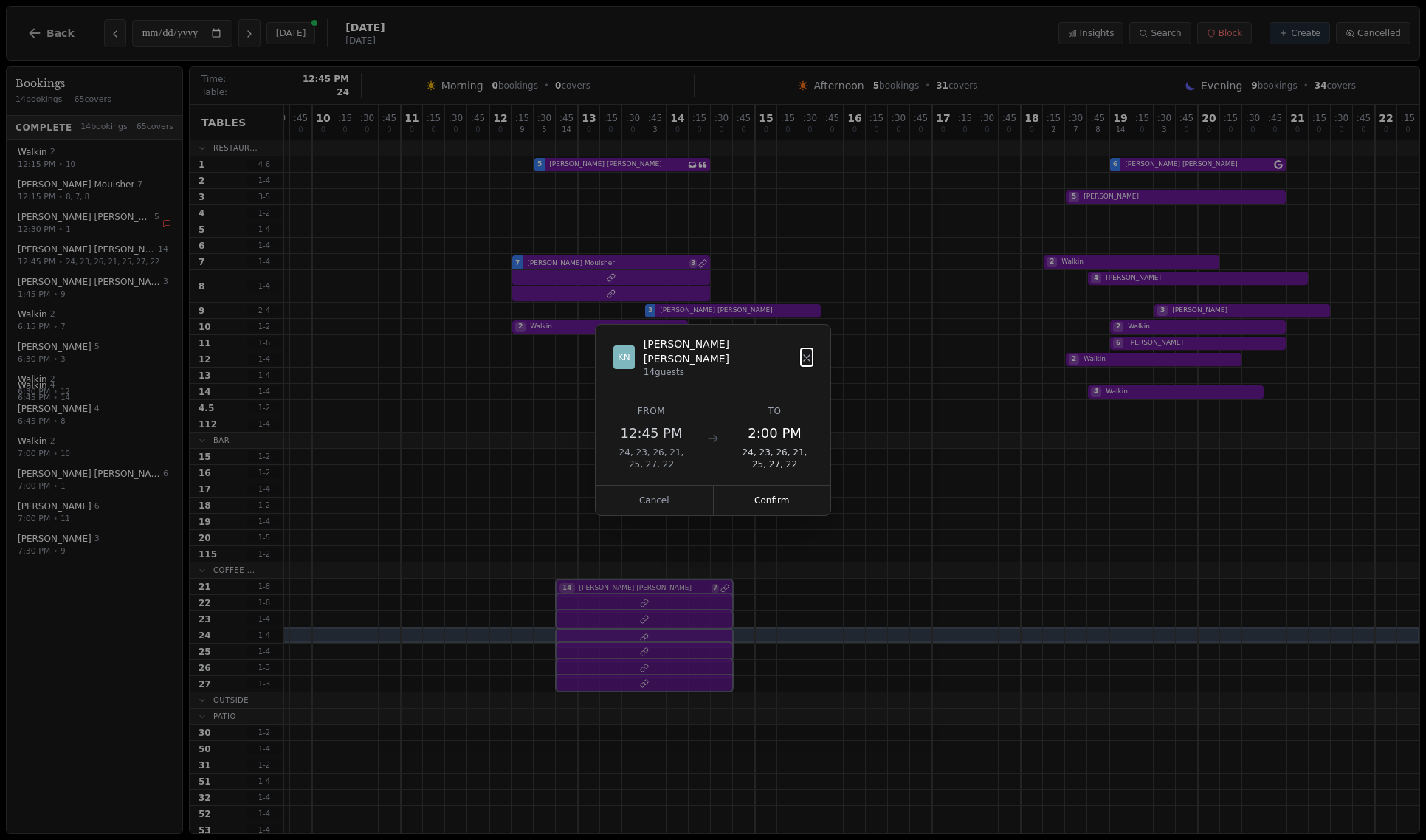
click at [604, 631] on div at bounding box center [733, 635] width 1373 height 17
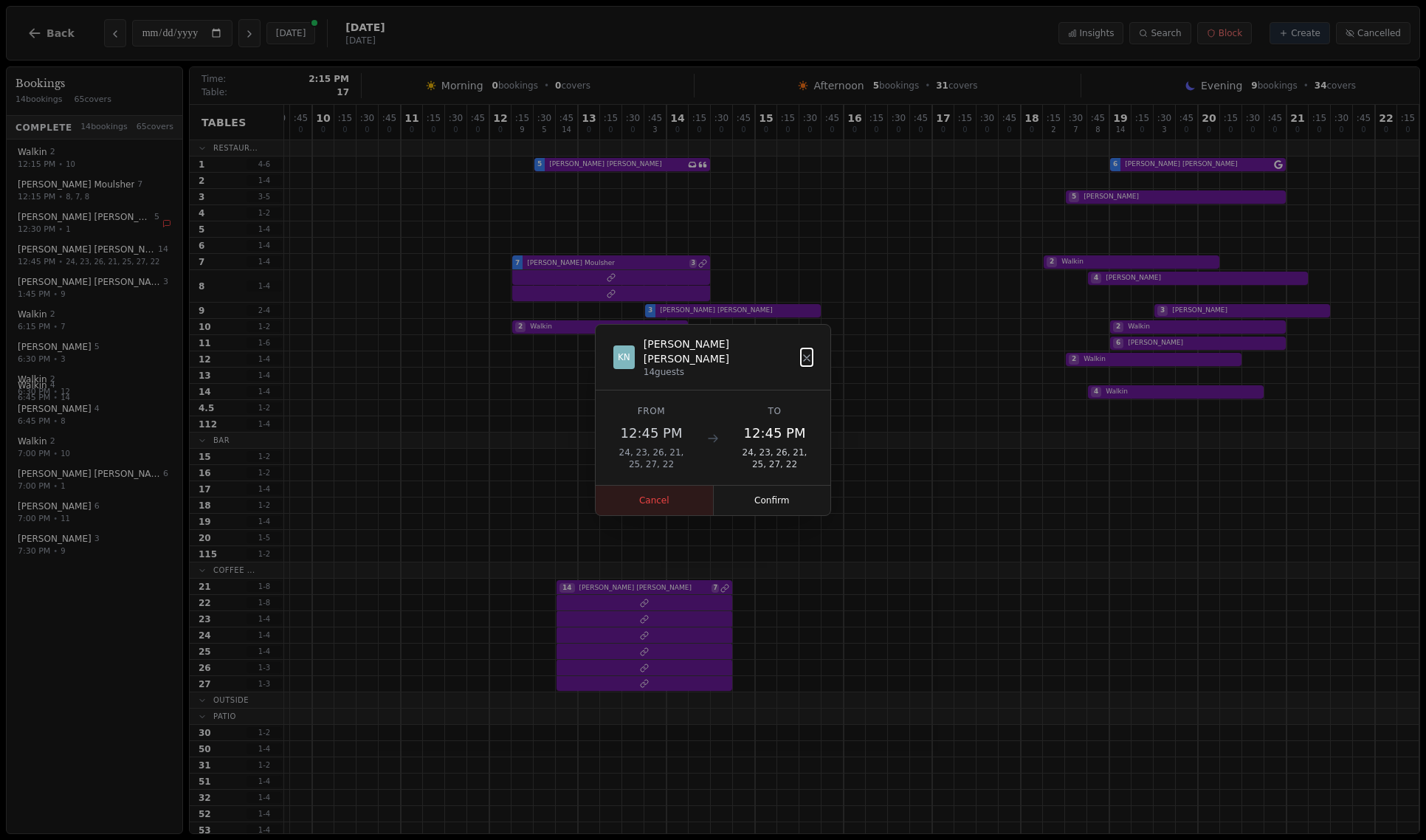
click at [696, 491] on button "Cancel" at bounding box center [655, 500] width 118 height 30
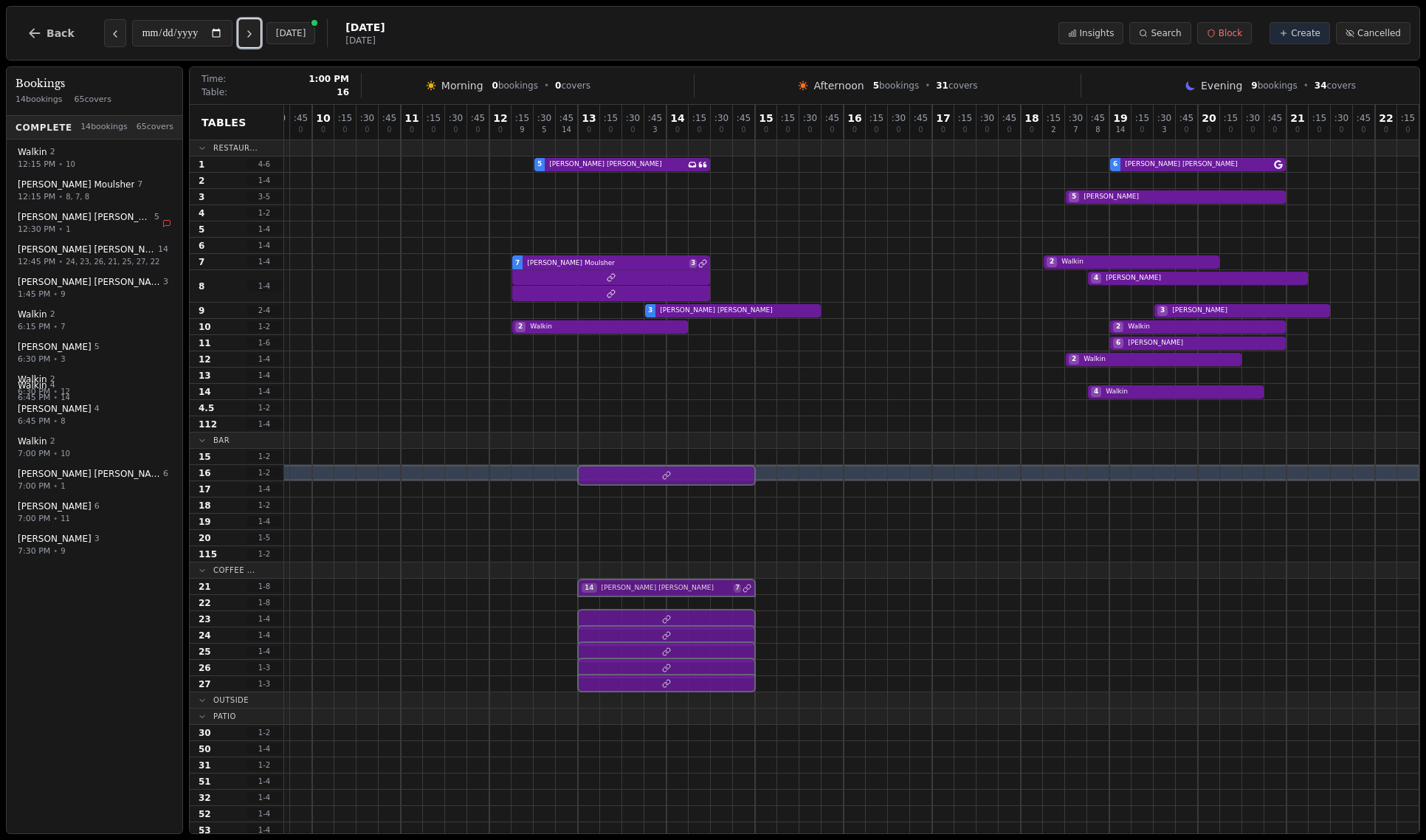
drag, startPoint x: 606, startPoint y: 606, endPoint x: 622, endPoint y: 475, distance: 132.0
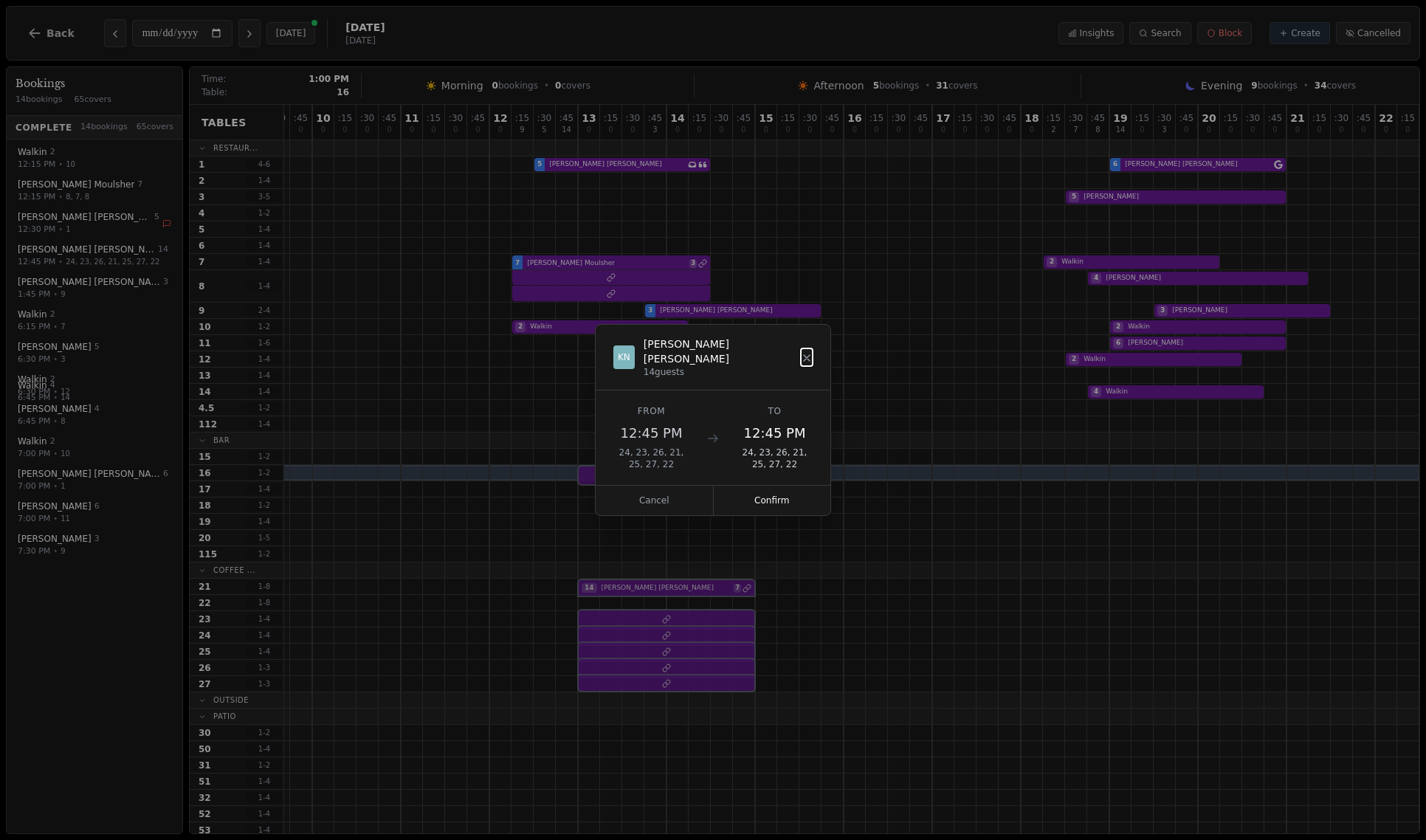
click at [622, 475] on div "07 0 : 15 0 : 30 0 : 45 0 08 0 : 15 0 : 30 0 : 45 0 09 0 : 15 0 : 30 0 : 45 0 1…" at bounding box center [733, 553] width 1373 height 896
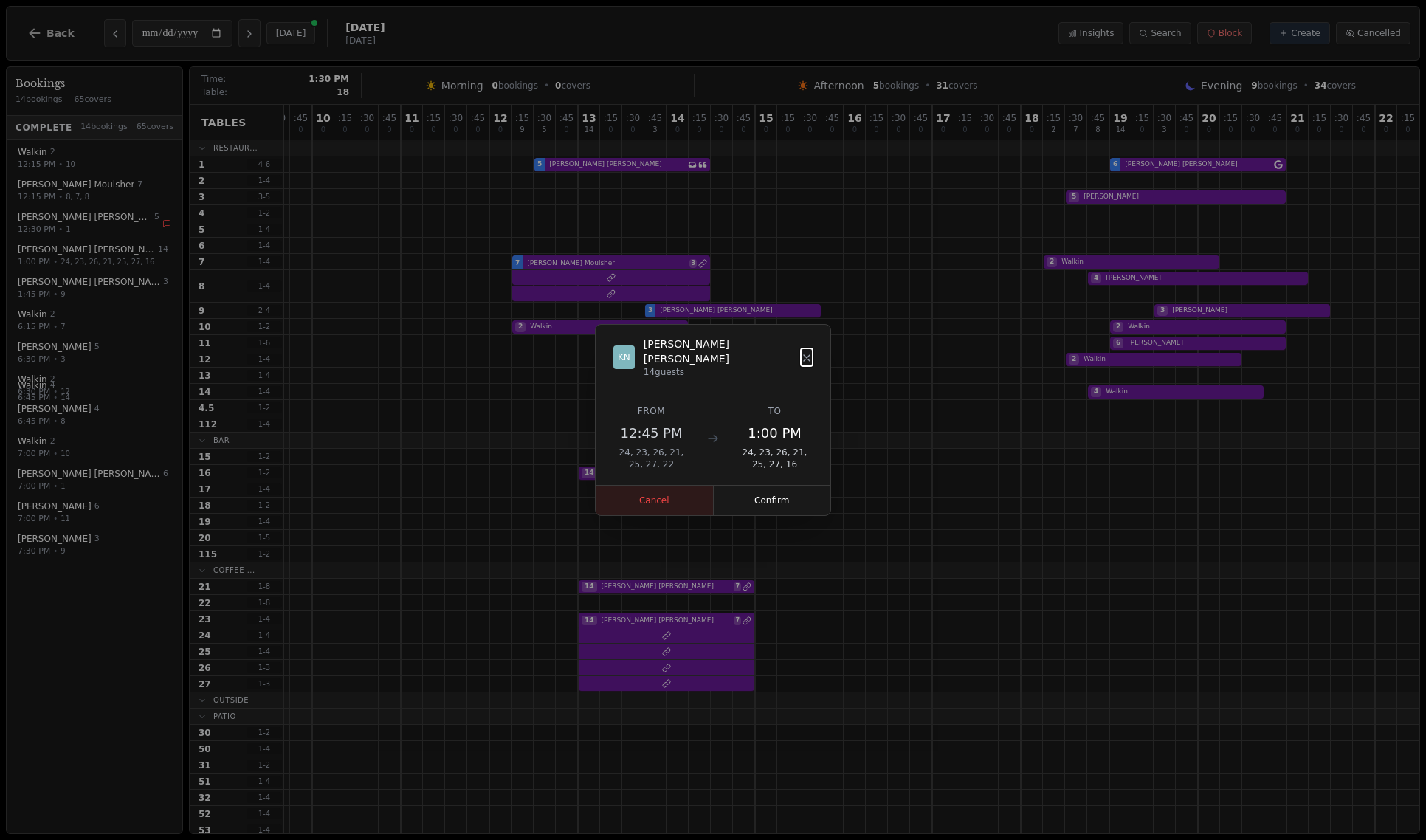
click at [640, 504] on button "Cancel" at bounding box center [655, 500] width 118 height 30
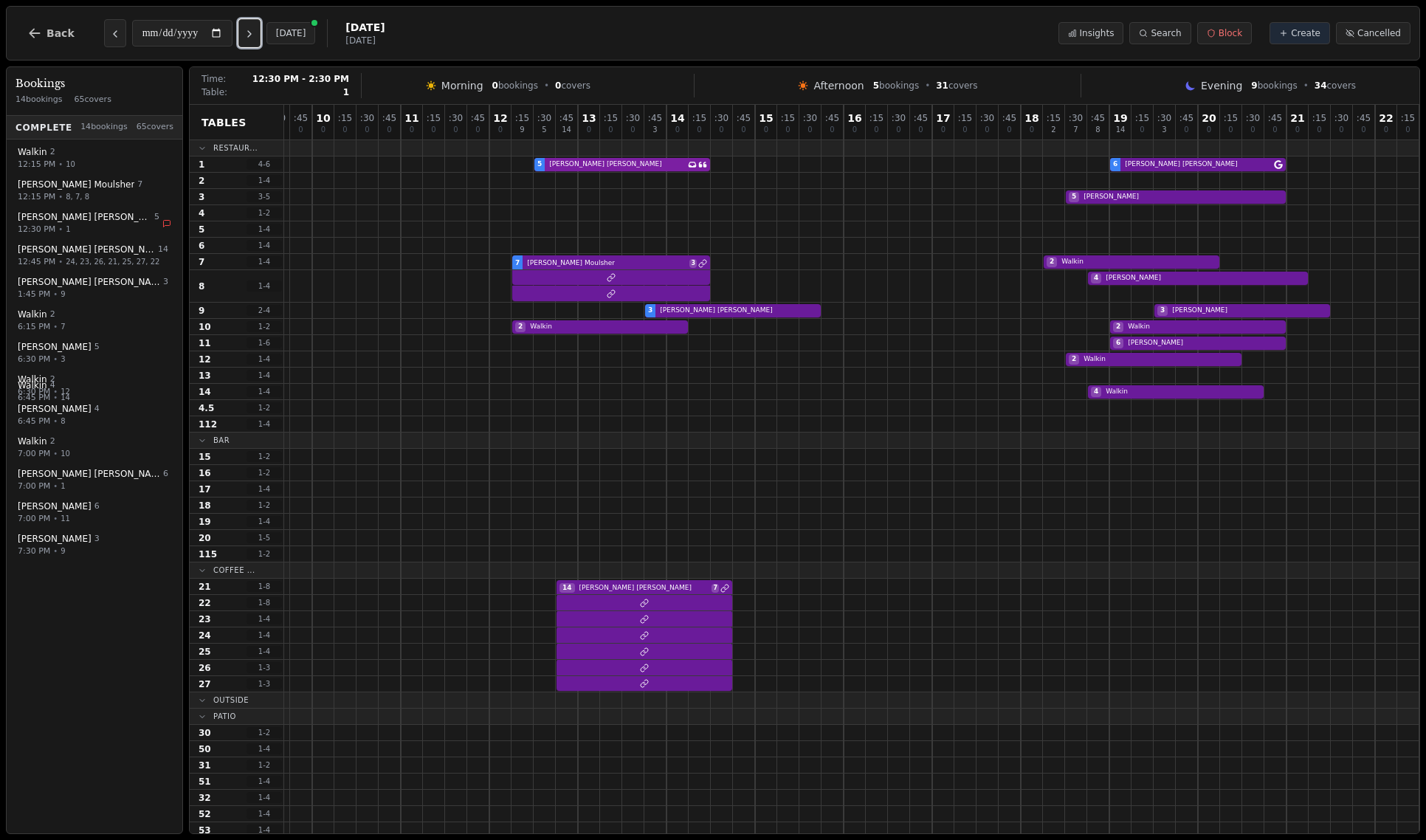
click at [570, 167] on div "5 Nick Johnson Has conversation thread 6 Chris Parris" at bounding box center [733, 164] width 1373 height 17
select select "****"
select select "*"
select select "********"
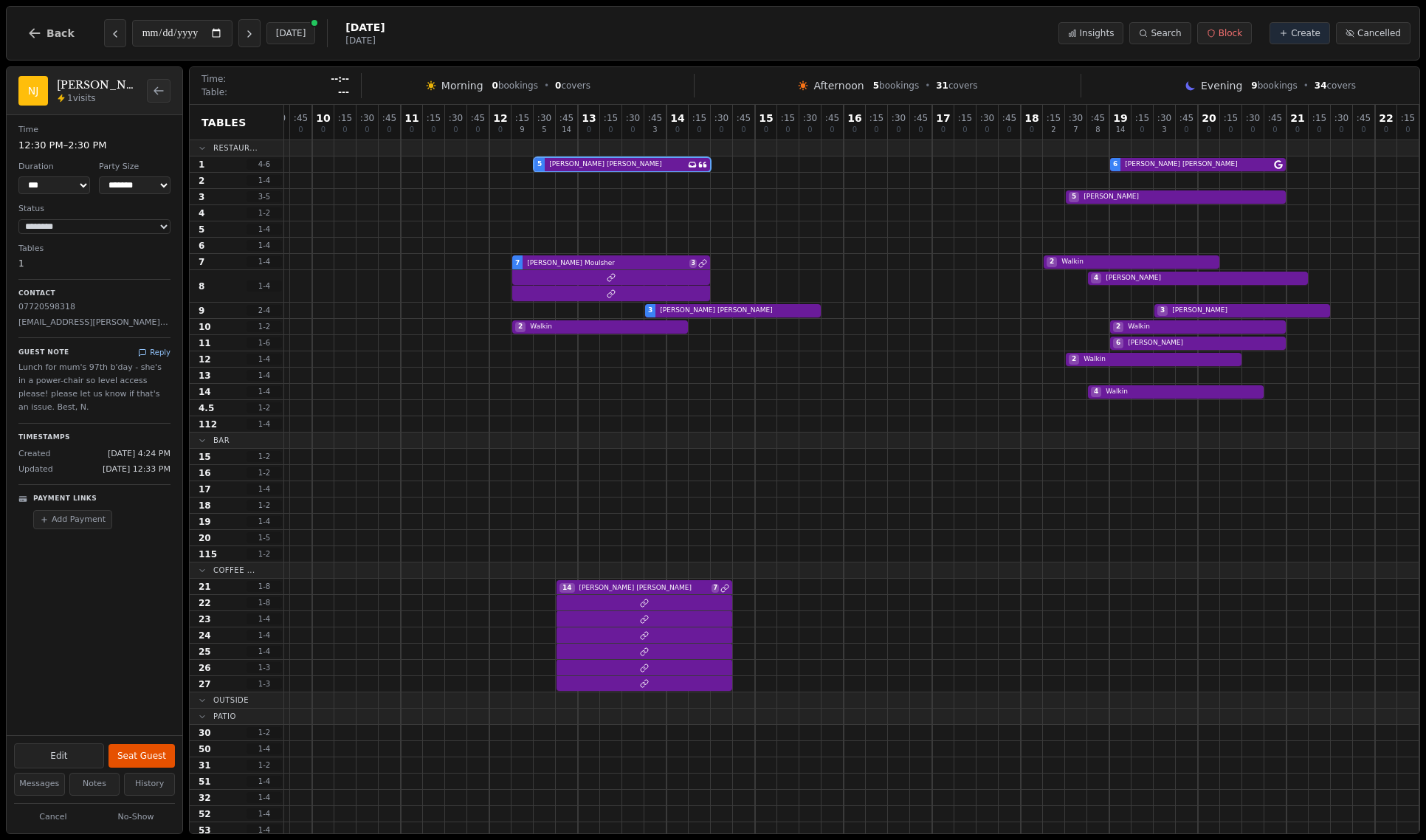
click at [144, 351] on icon at bounding box center [143, 353] width 9 height 9
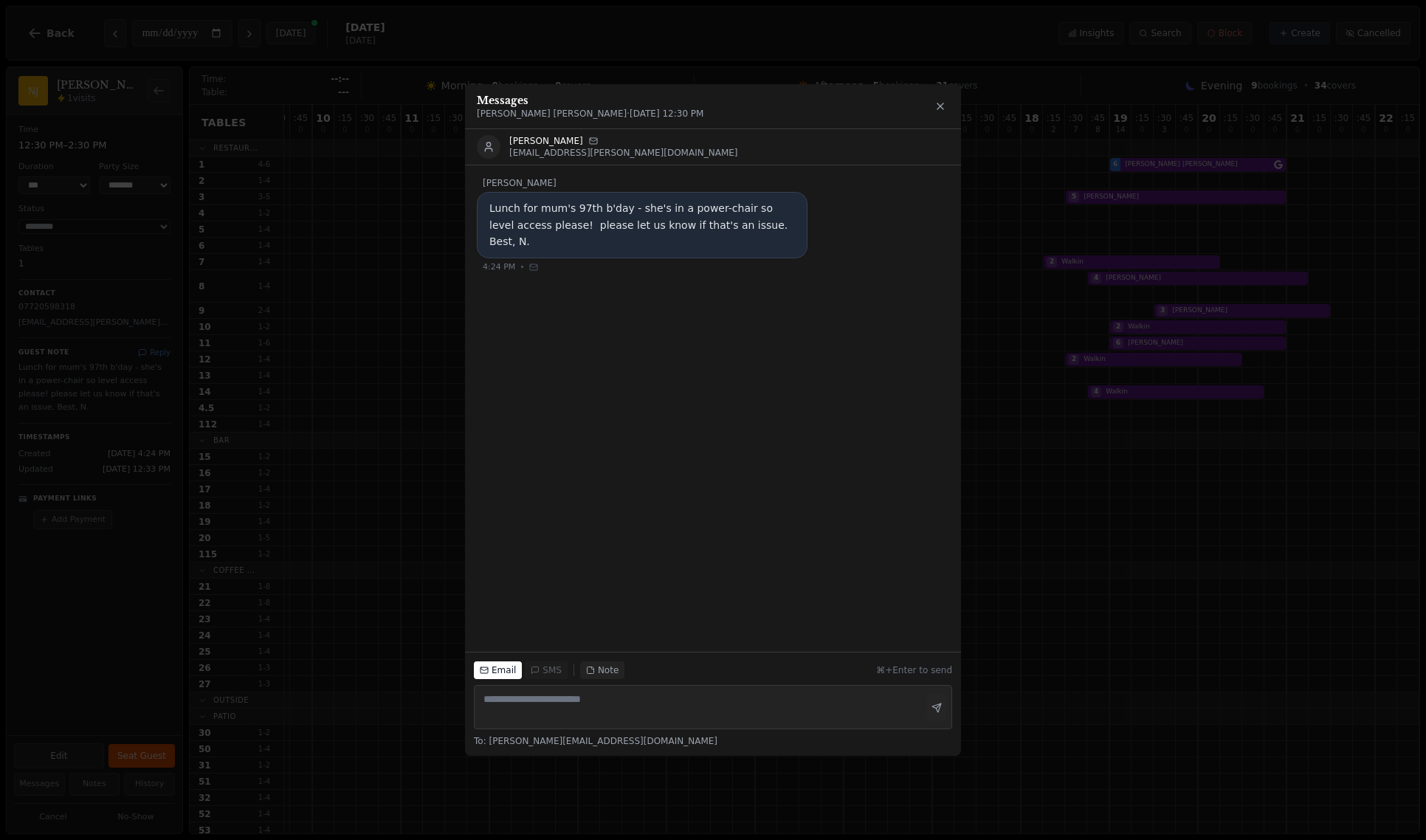
click at [953, 100] on div "Messages Nick Johnson · Aug 9, 12:30 PM" at bounding box center [713, 106] width 496 height 45
click at [945, 102] on icon at bounding box center [940, 106] width 11 height 11
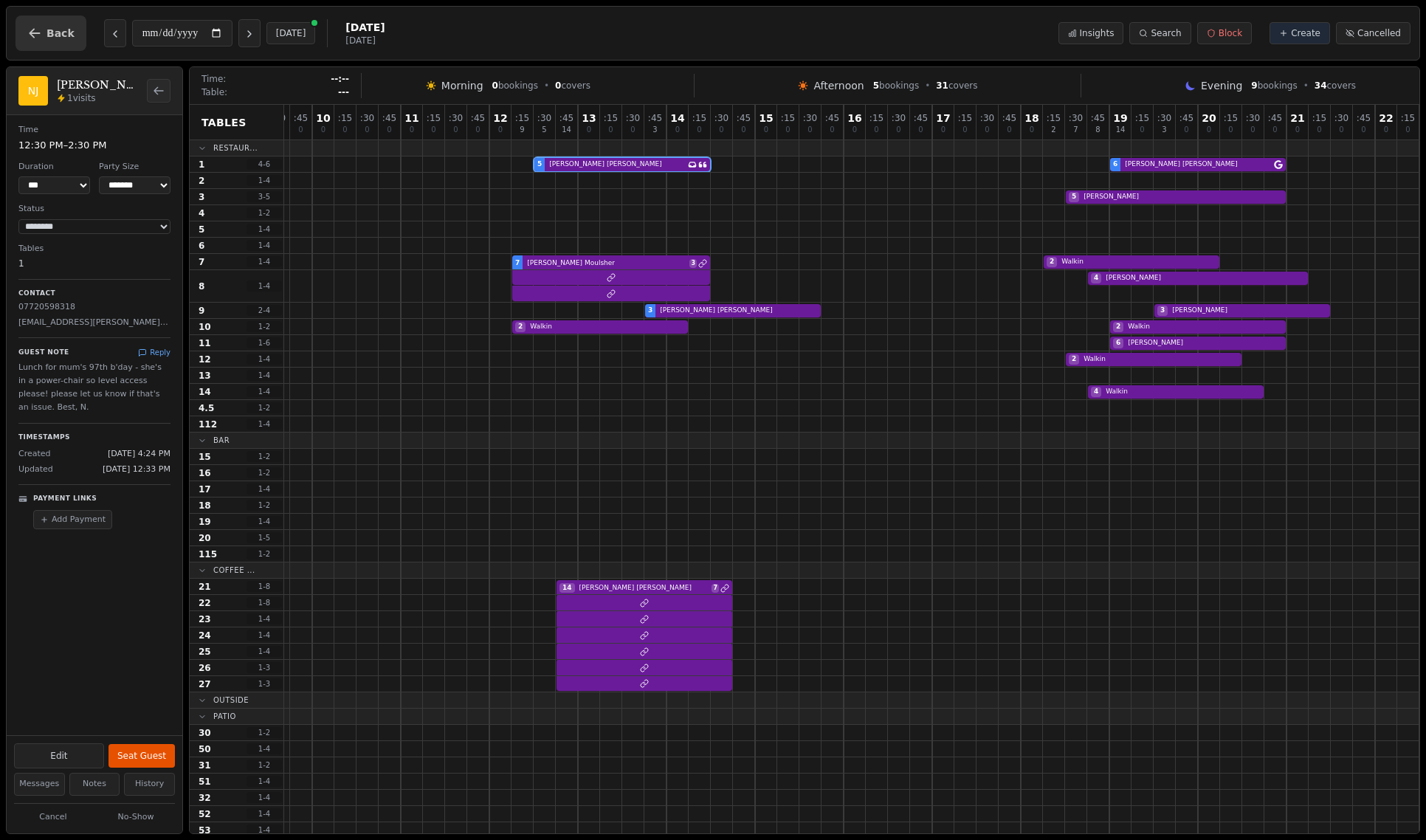
click at [72, 31] on button "Back" at bounding box center [51, 33] width 71 height 35
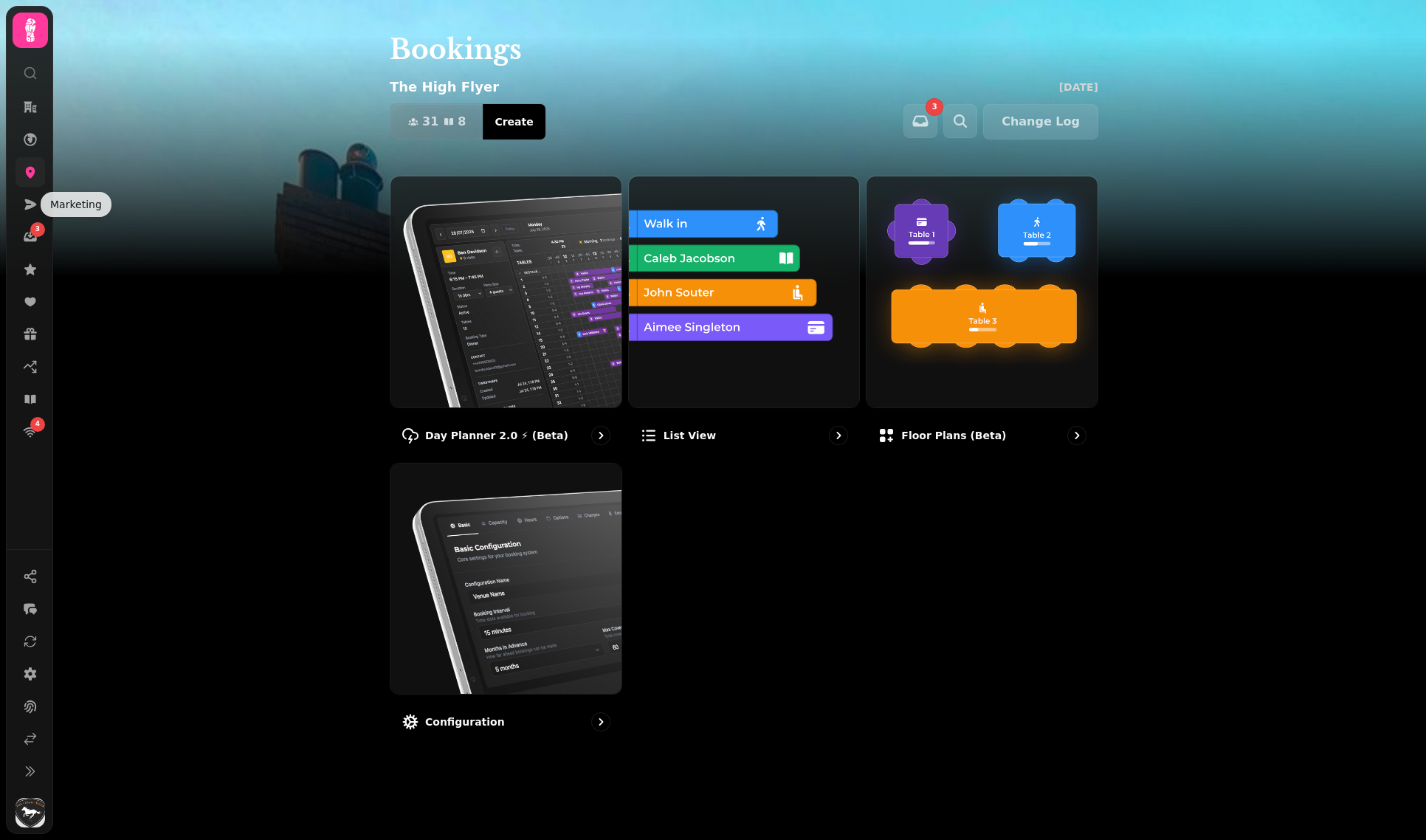
click at [33, 181] on link at bounding box center [31, 172] width 30 height 30
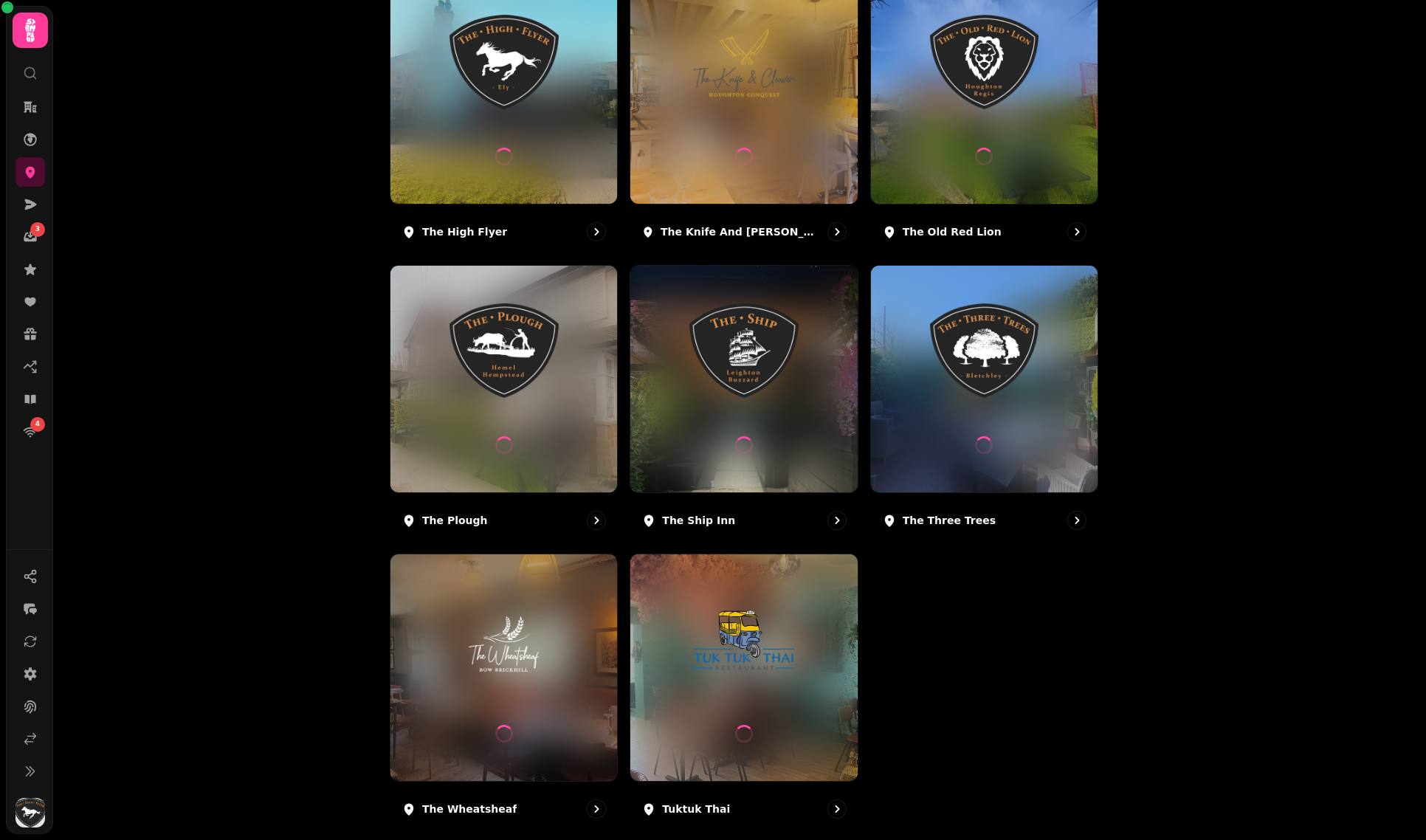
scroll to position [557, 0]
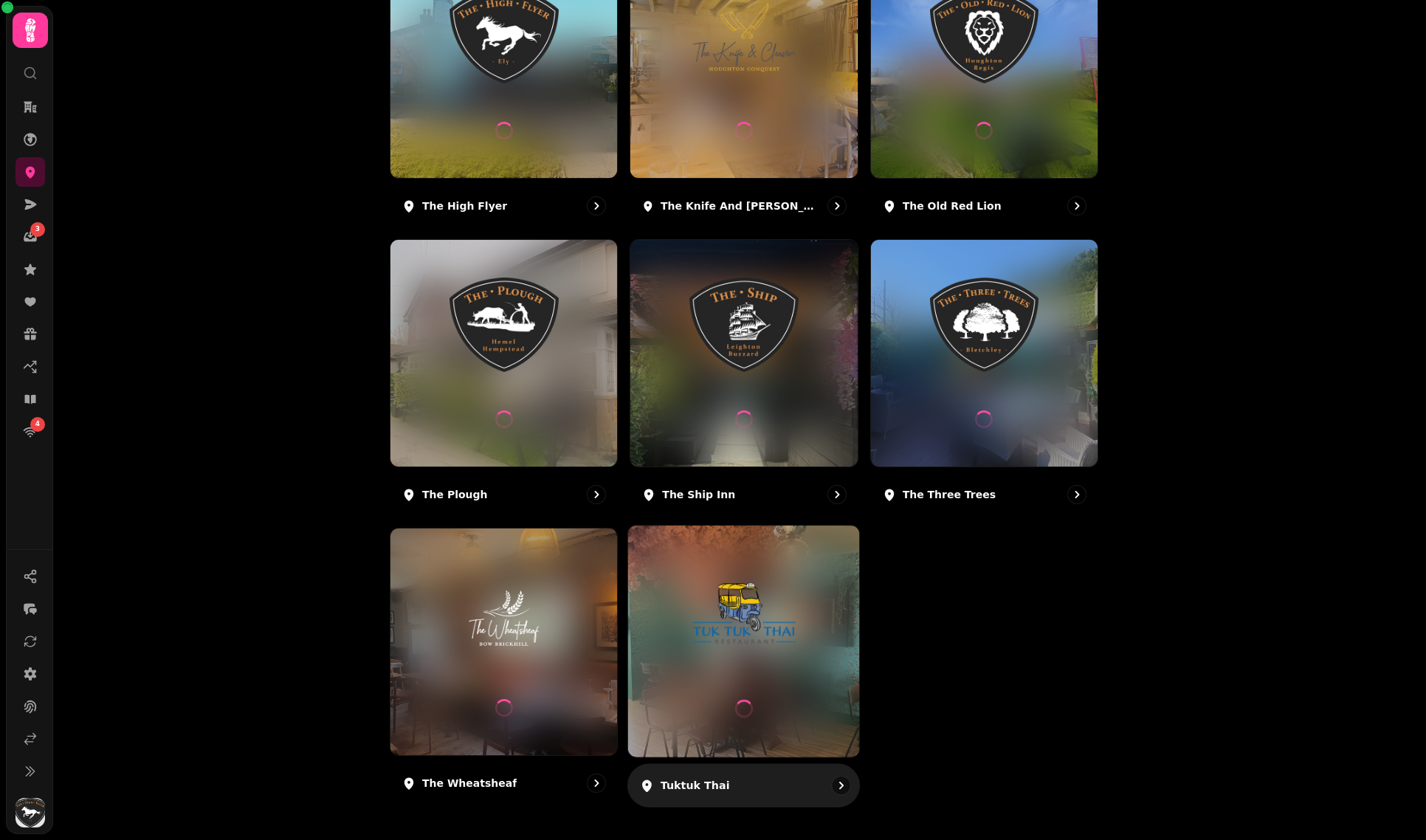
click at [738, 653] on img at bounding box center [744, 612] width 173 height 96
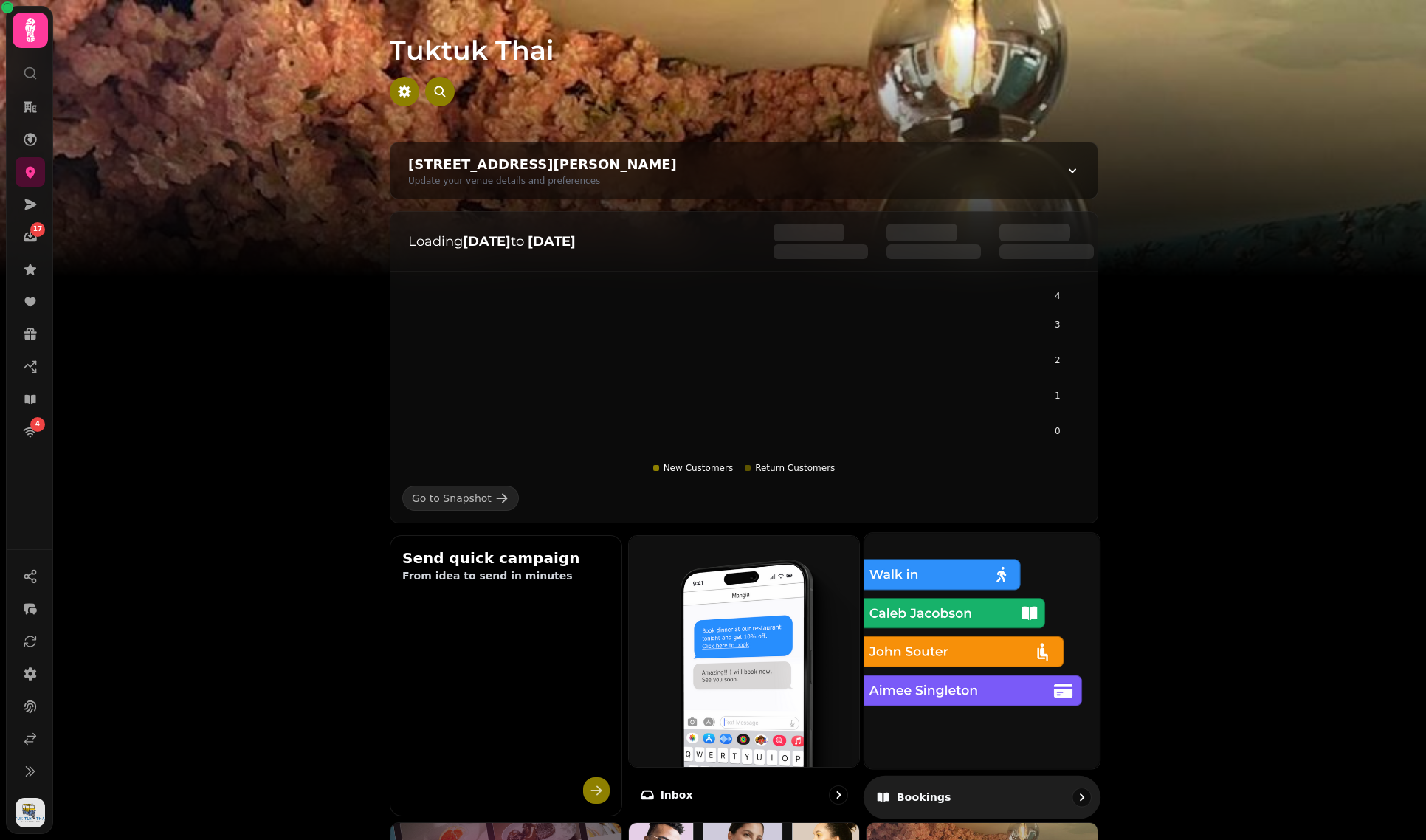
click at [880, 643] on img at bounding box center [982, 650] width 259 height 259
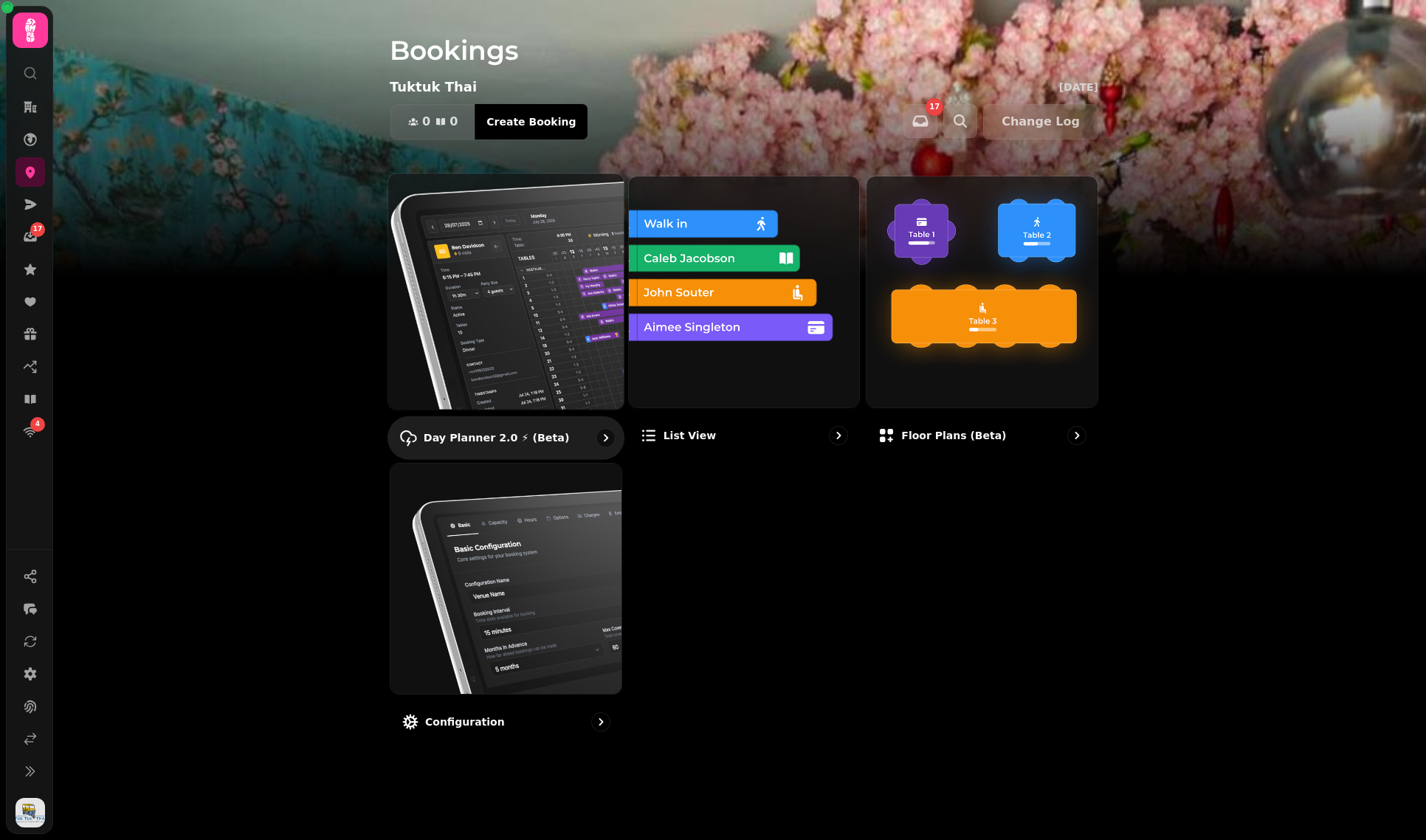
click at [505, 368] on img at bounding box center [506, 291] width 259 height 259
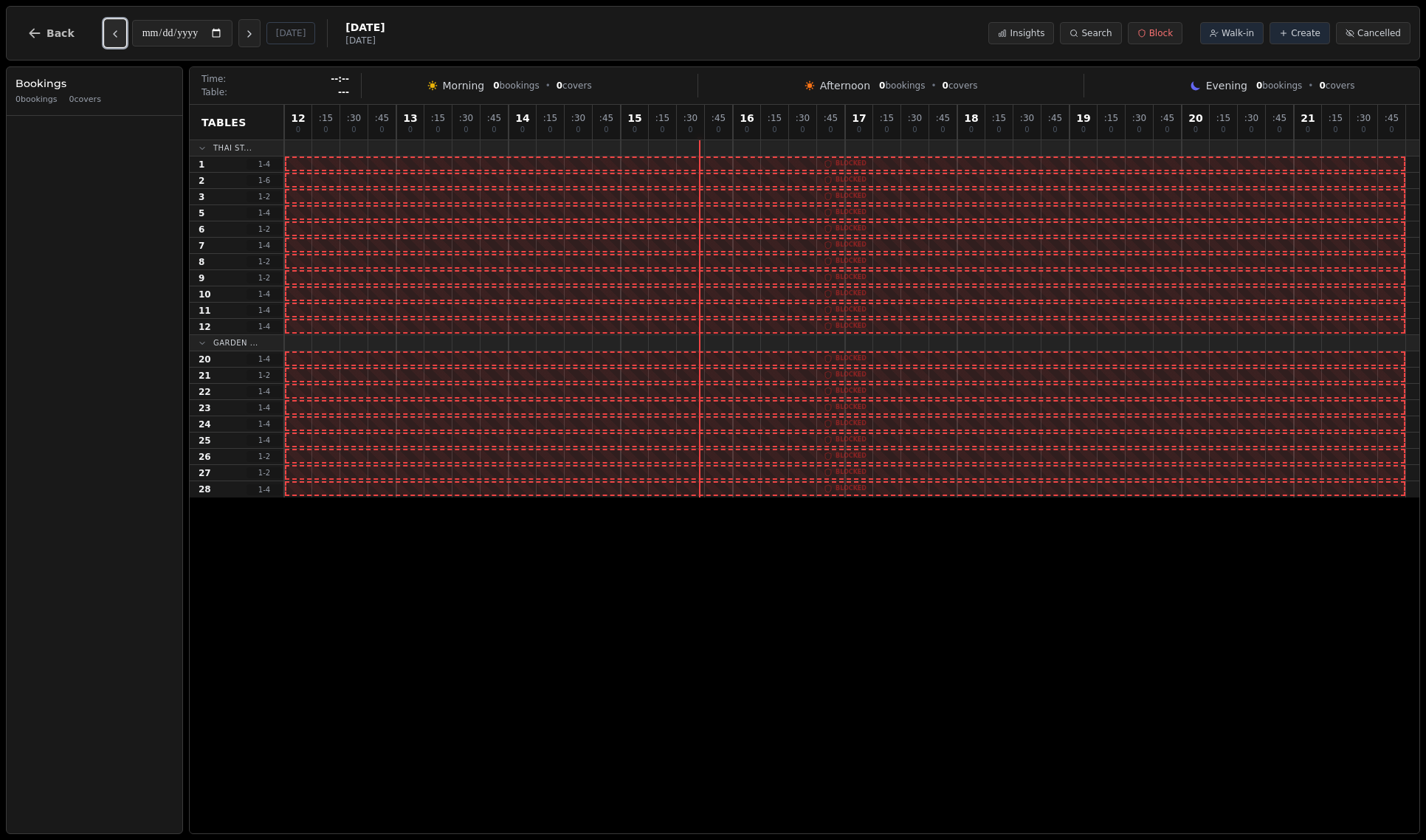
click at [121, 36] on button "Previous day" at bounding box center [115, 33] width 22 height 28
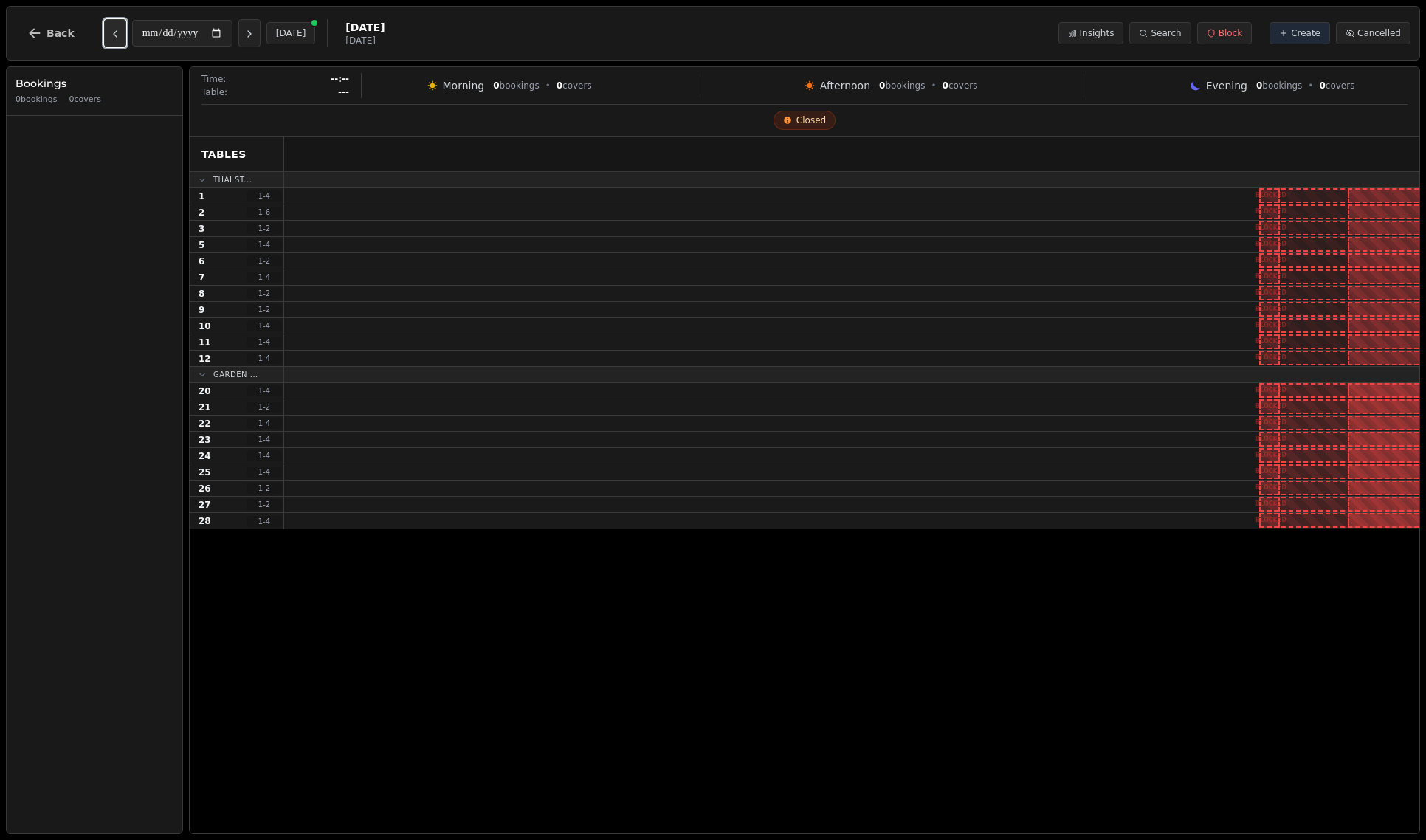
click at [121, 36] on button "Previous day" at bounding box center [115, 33] width 22 height 28
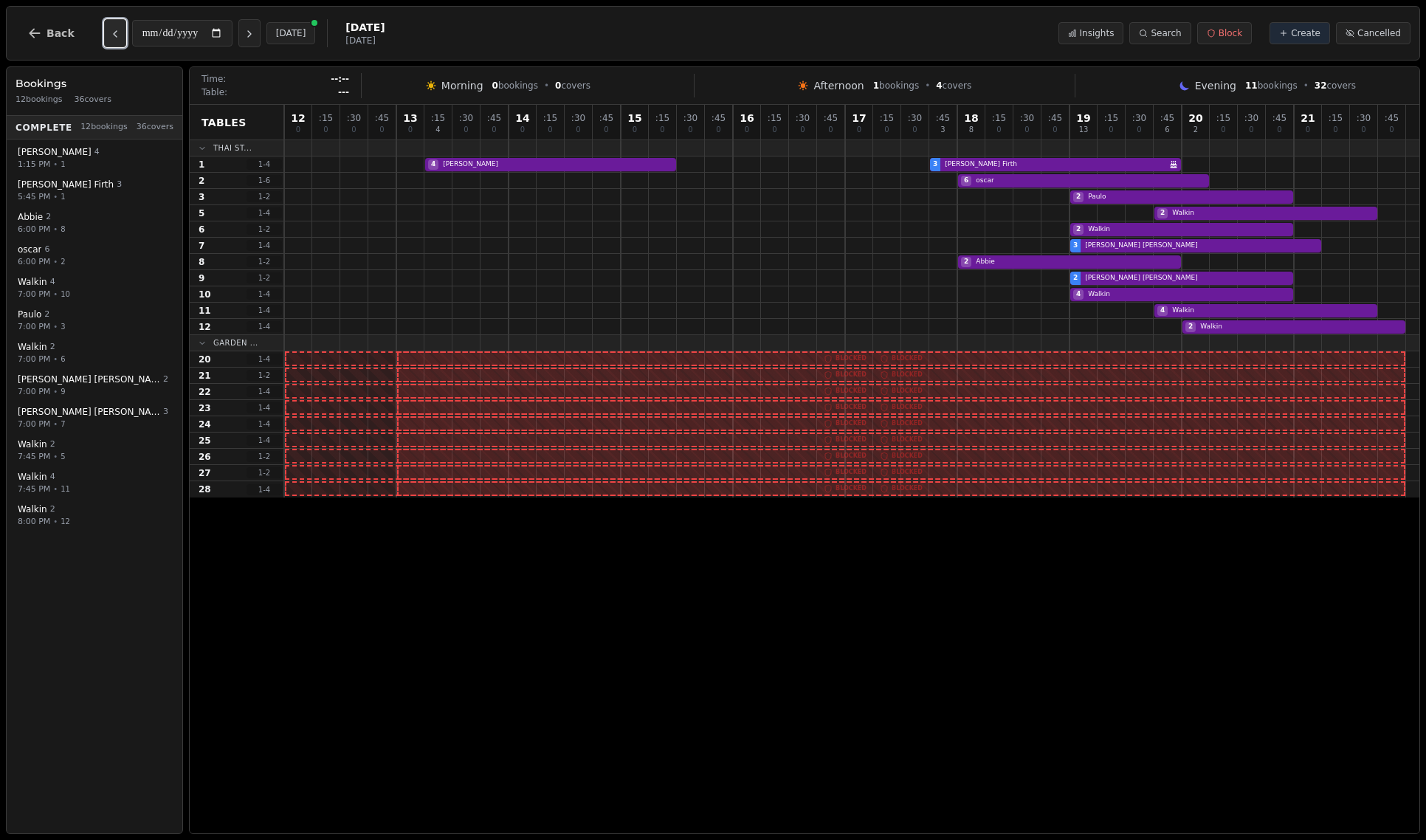
click at [121, 36] on button "Previous day" at bounding box center [115, 33] width 22 height 28
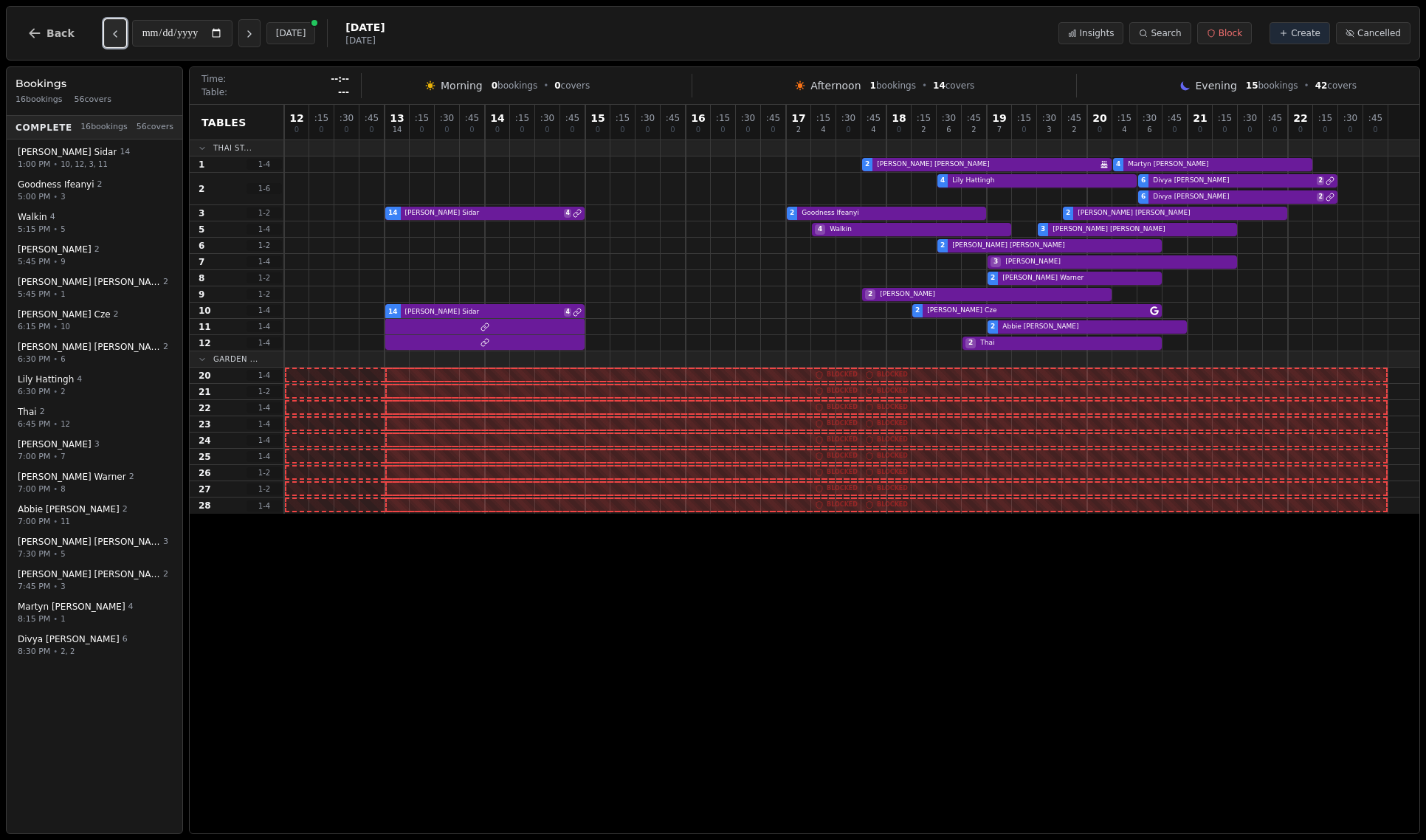
click at [121, 36] on button "Previous day" at bounding box center [115, 33] width 22 height 28
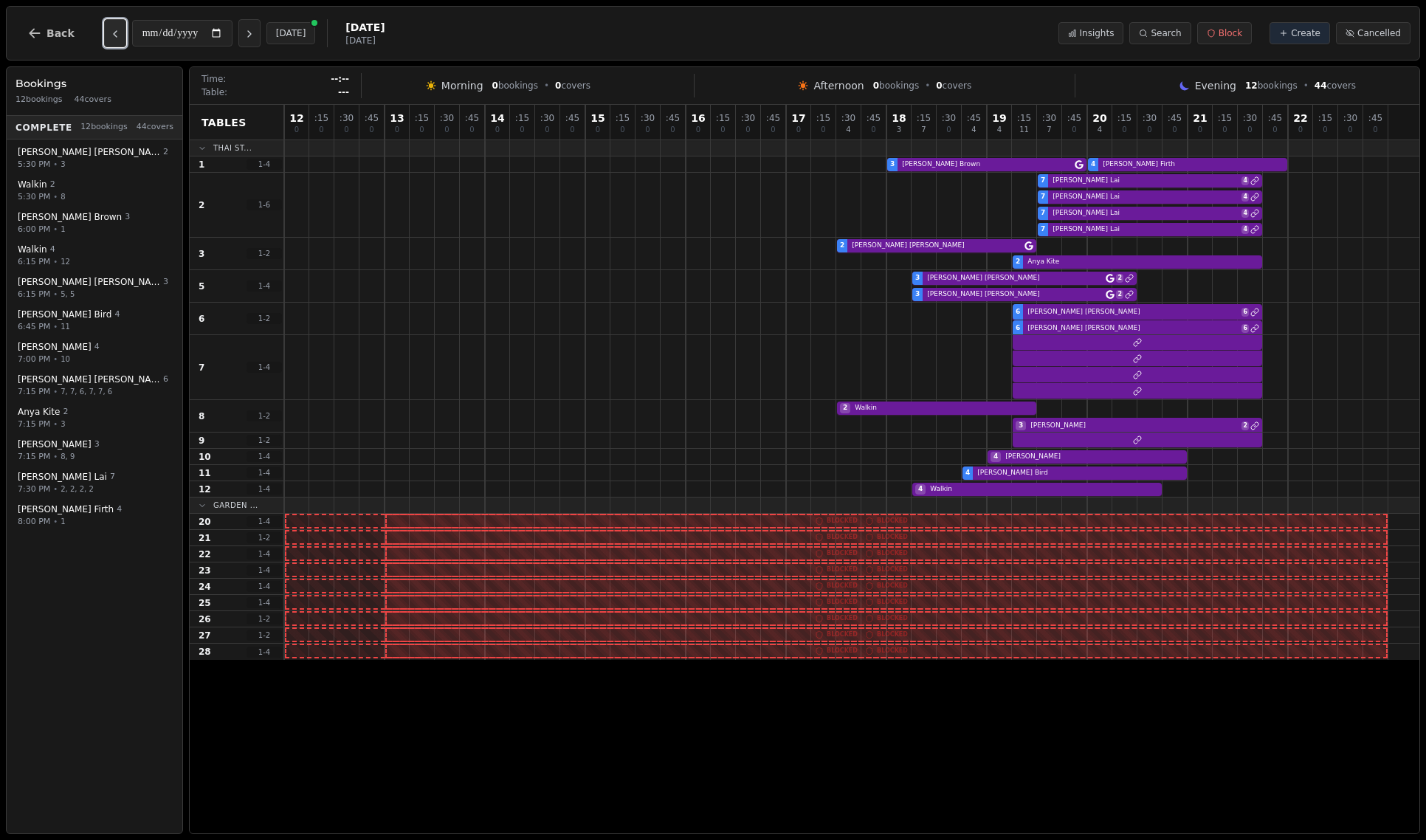
click at [121, 36] on button "Previous day" at bounding box center [115, 33] width 22 height 28
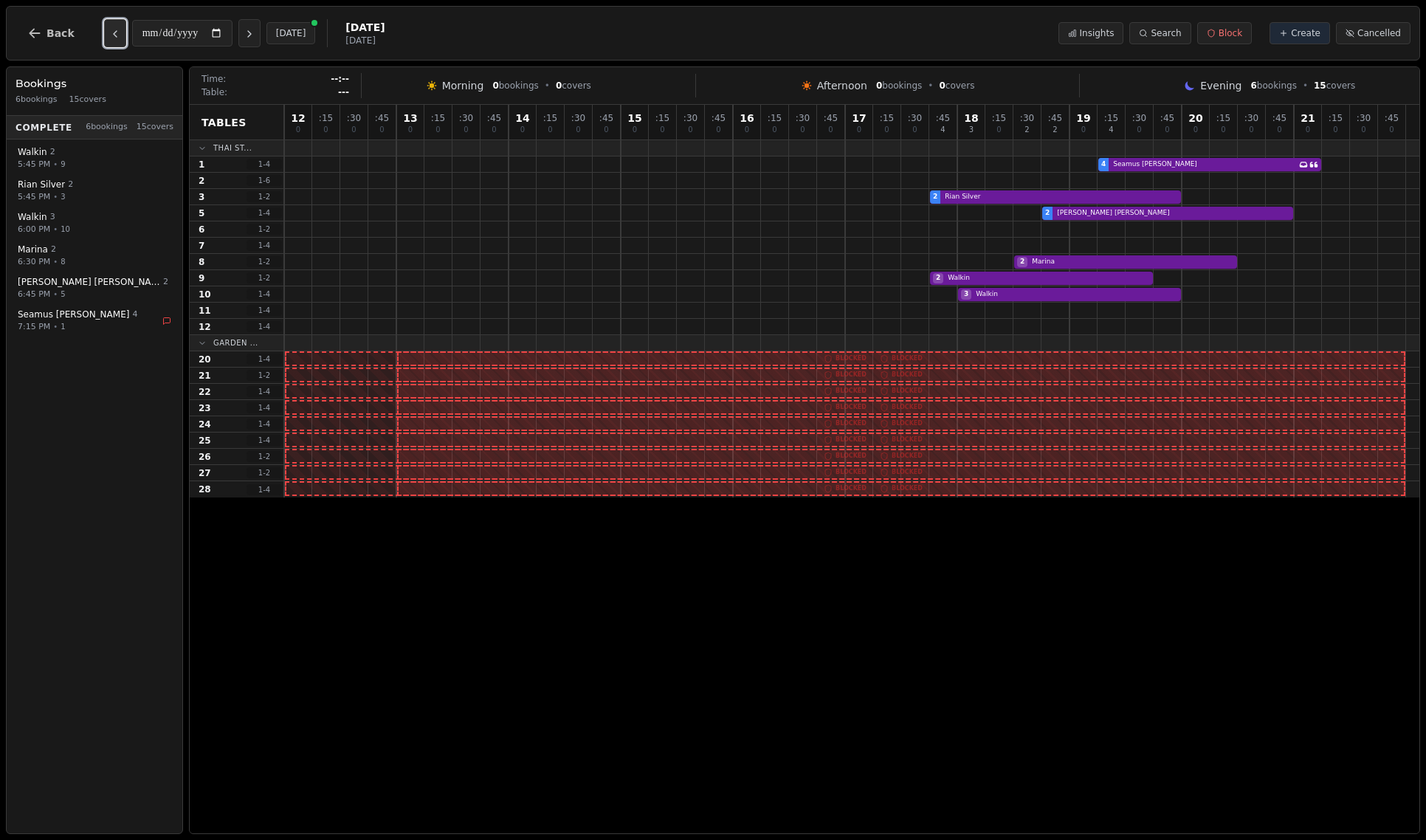
click at [121, 36] on button "Previous day" at bounding box center [115, 33] width 22 height 28
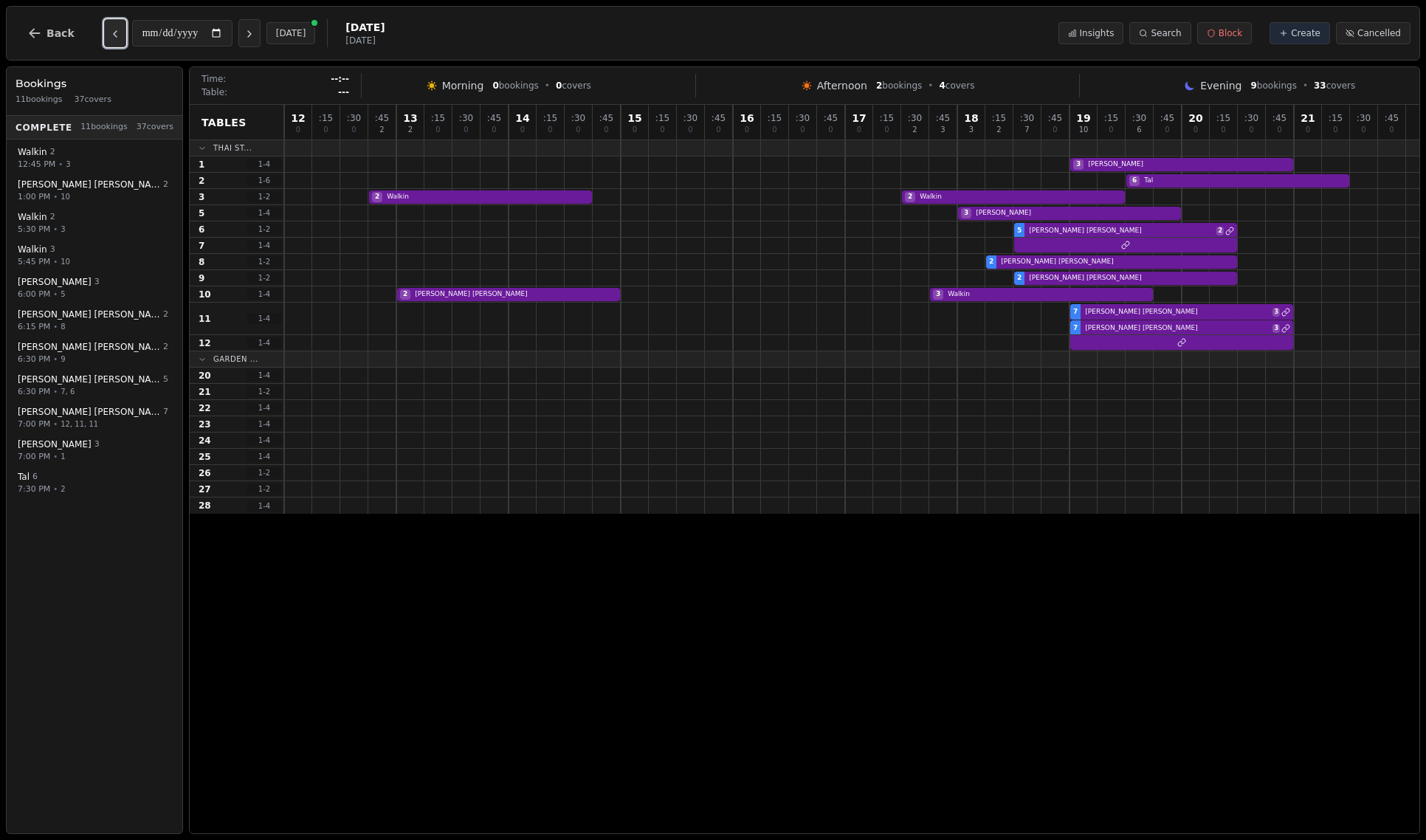
click at [121, 36] on button "Previous day" at bounding box center [115, 33] width 22 height 28
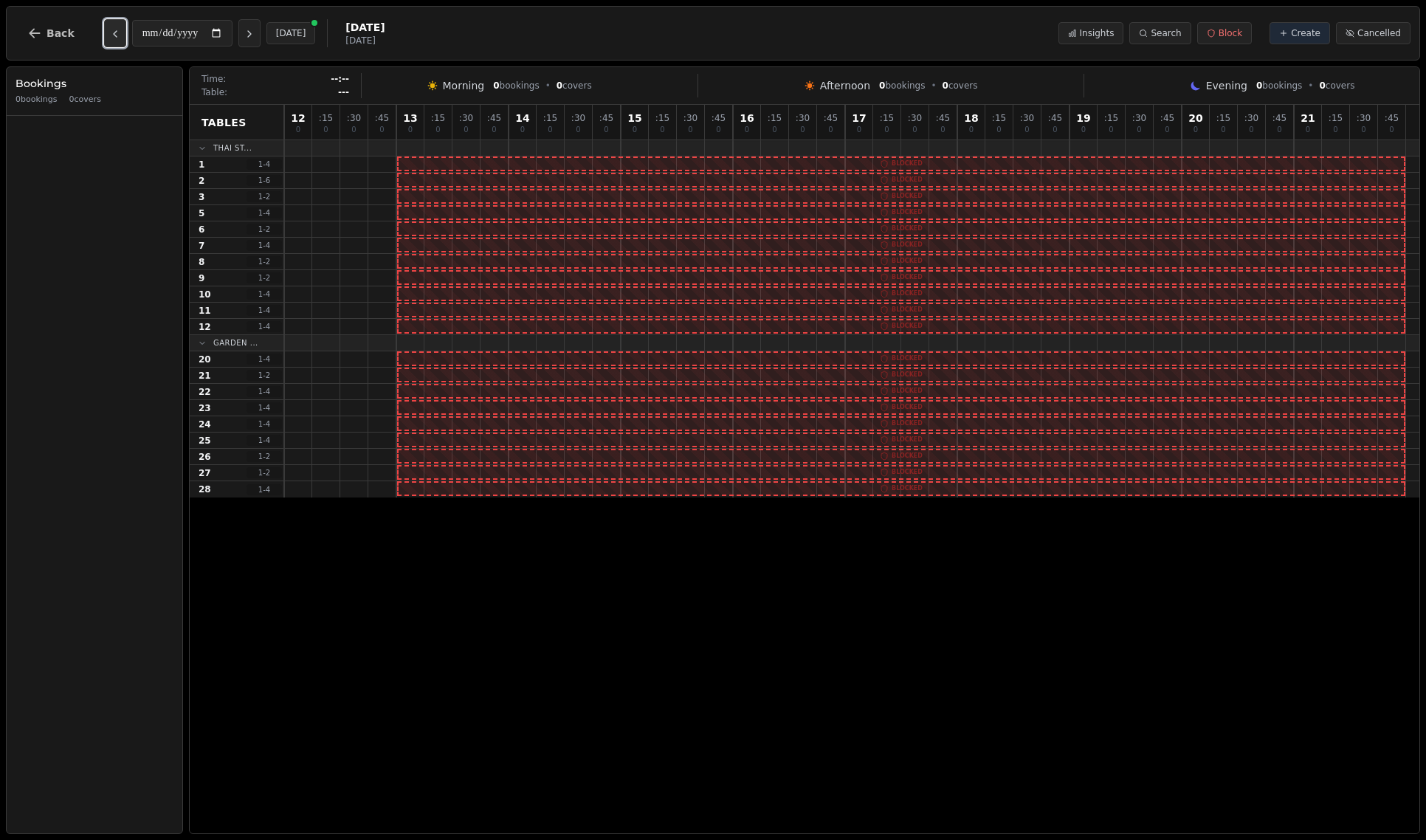
click at [121, 36] on button "Previous day" at bounding box center [115, 33] width 22 height 28
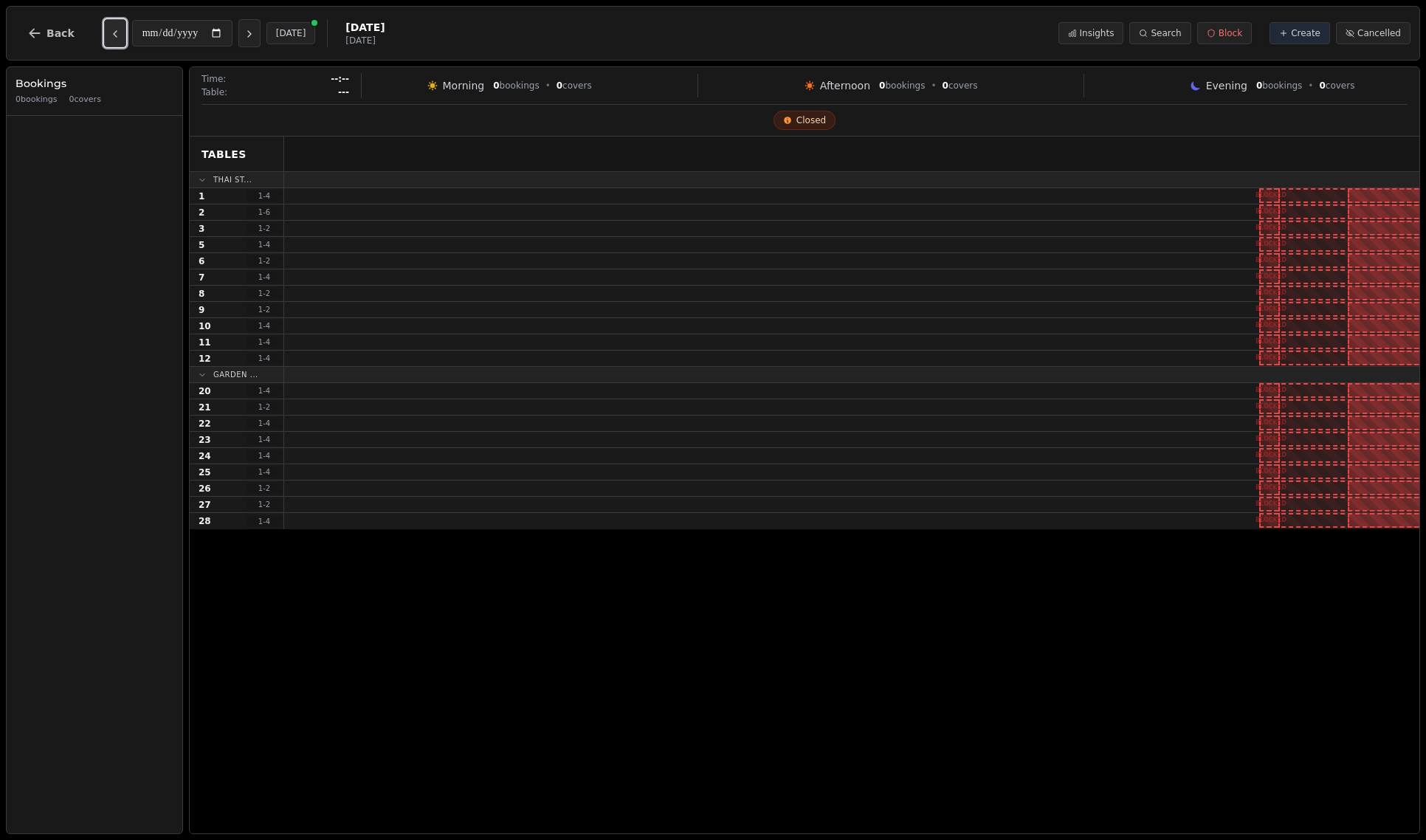
click at [121, 36] on button "Previous day" at bounding box center [115, 33] width 22 height 28
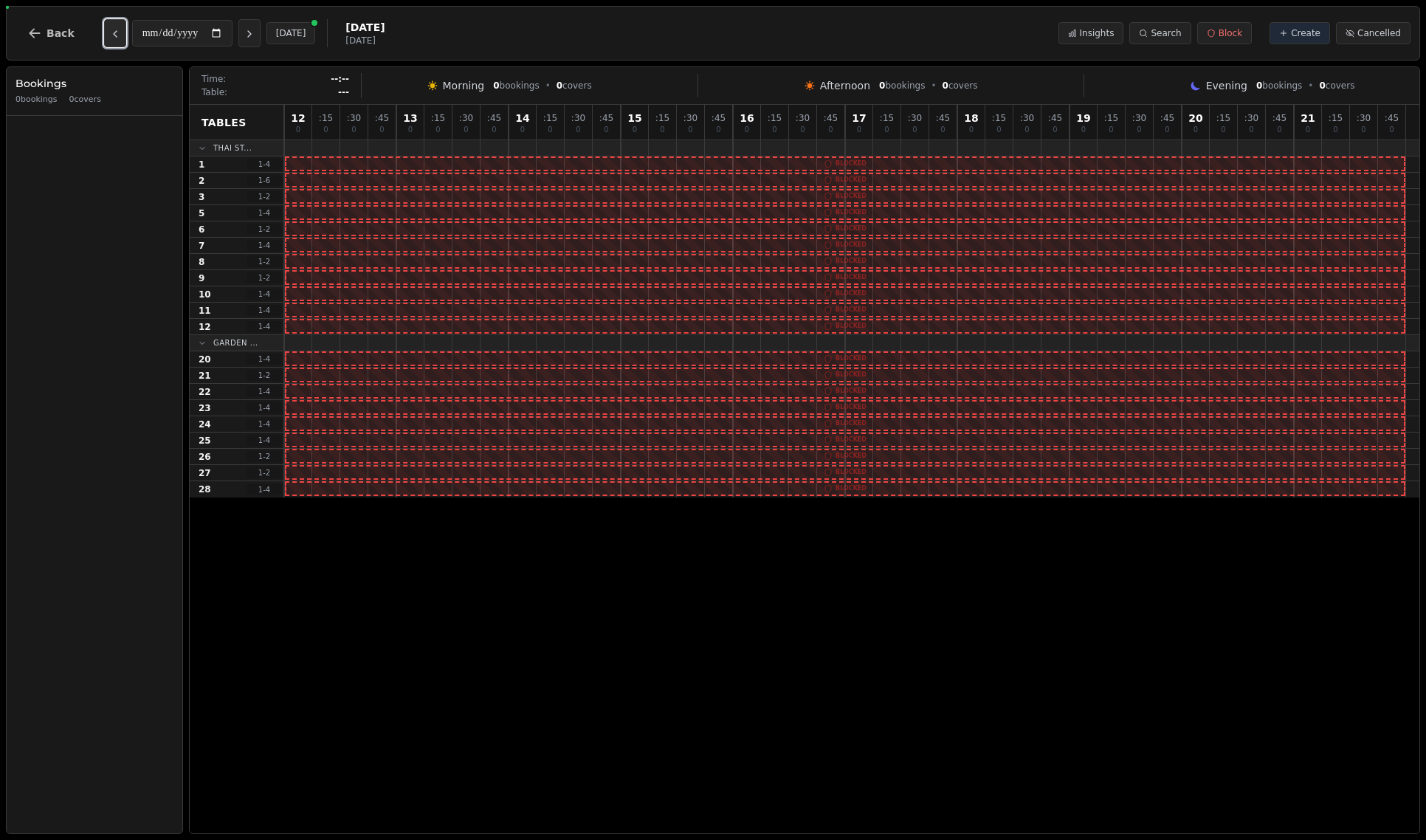
click at [121, 36] on button "Previous day" at bounding box center [115, 33] width 22 height 28
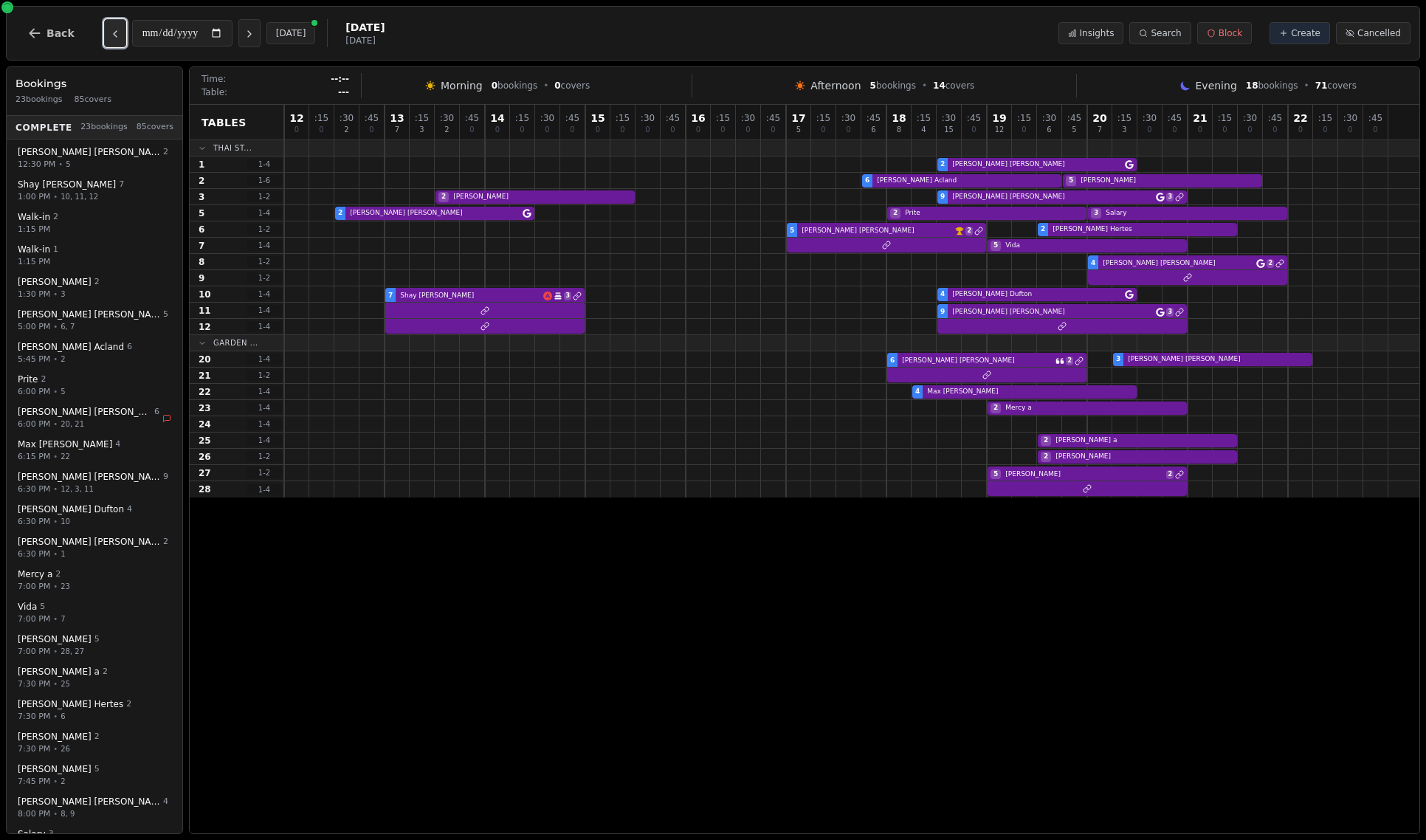
click at [121, 36] on button "Previous day" at bounding box center [115, 33] width 22 height 28
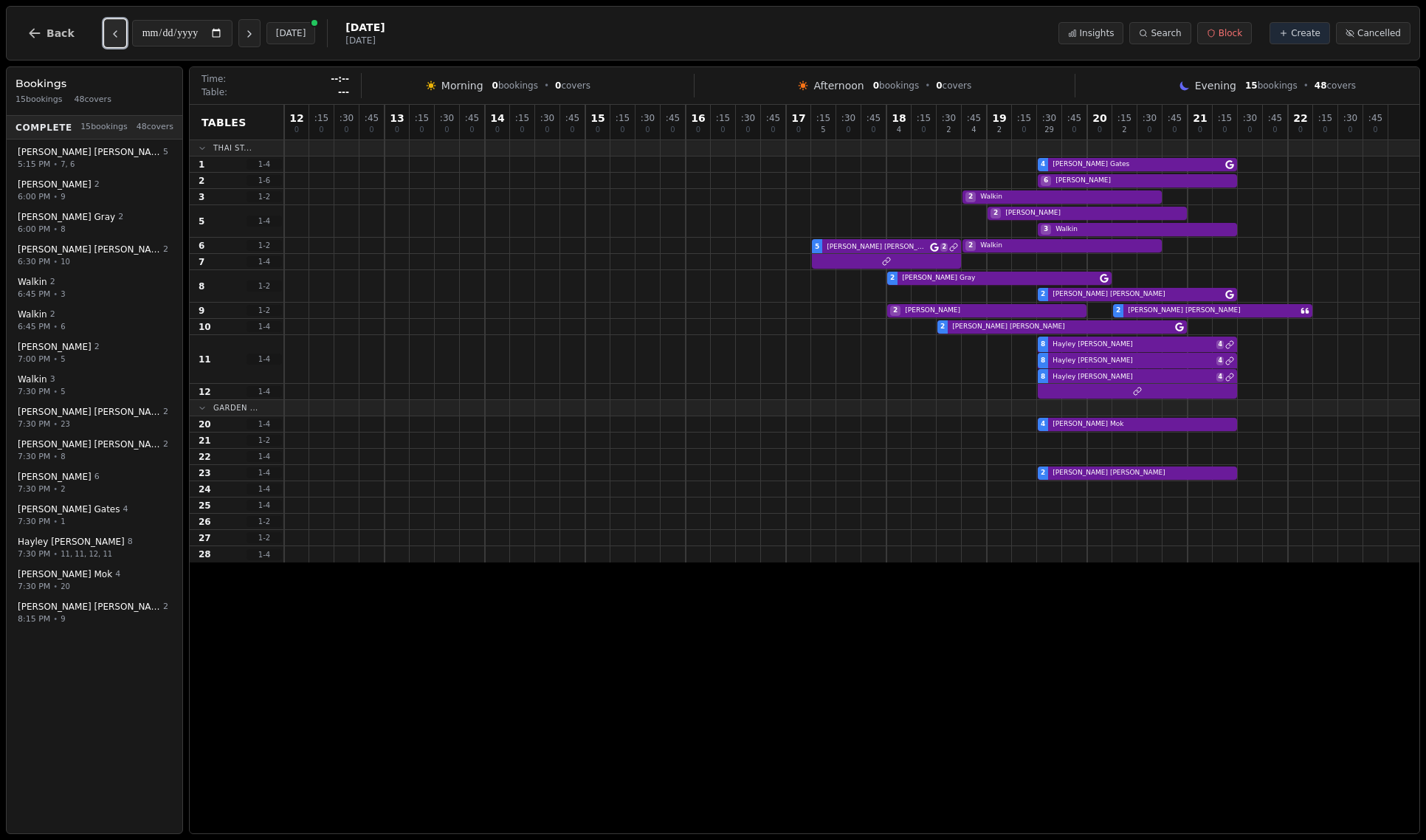
click at [121, 36] on button "Previous day" at bounding box center [115, 33] width 22 height 28
type input "**********"
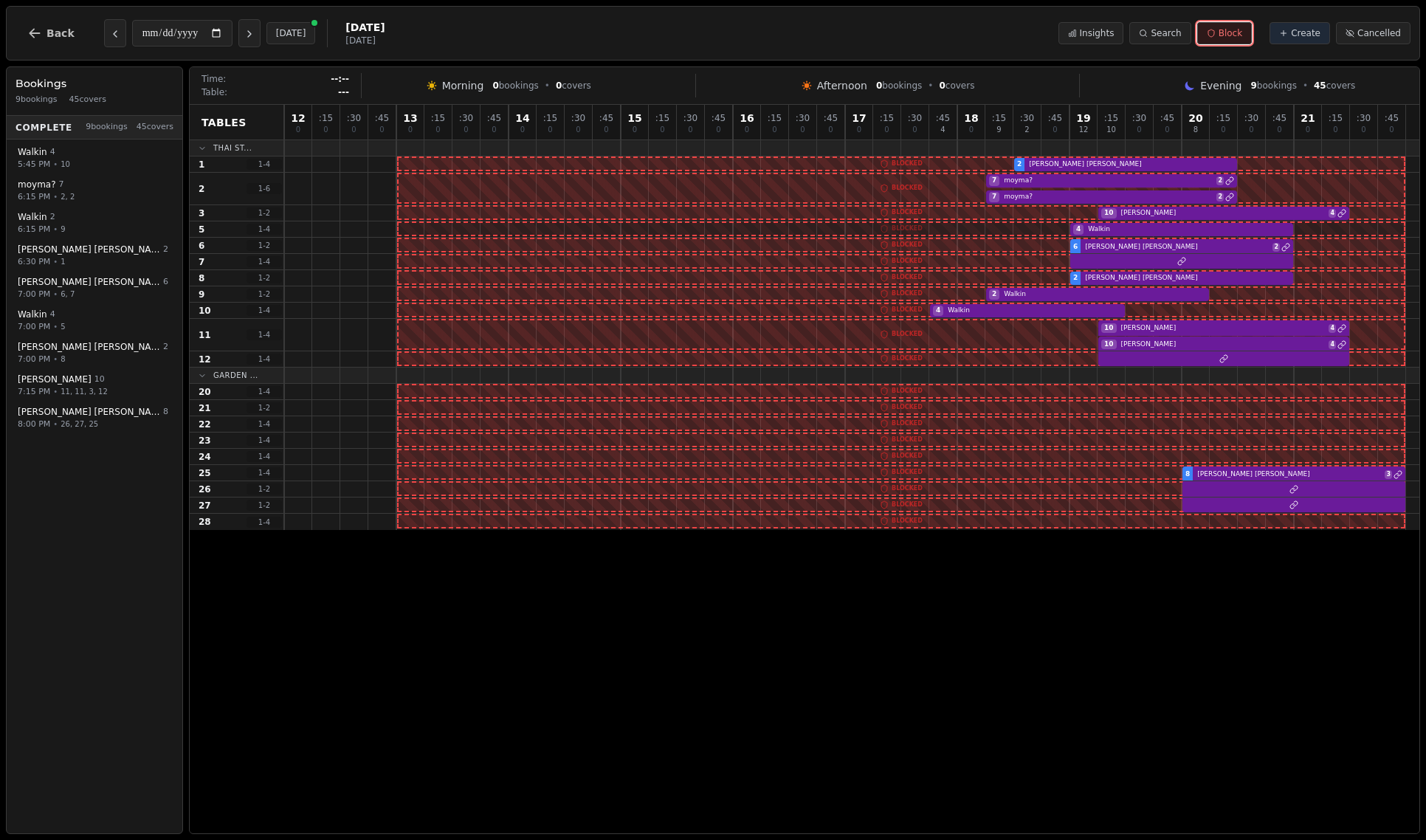
click at [1145, 39] on button "Block" at bounding box center [1225, 32] width 54 height 22
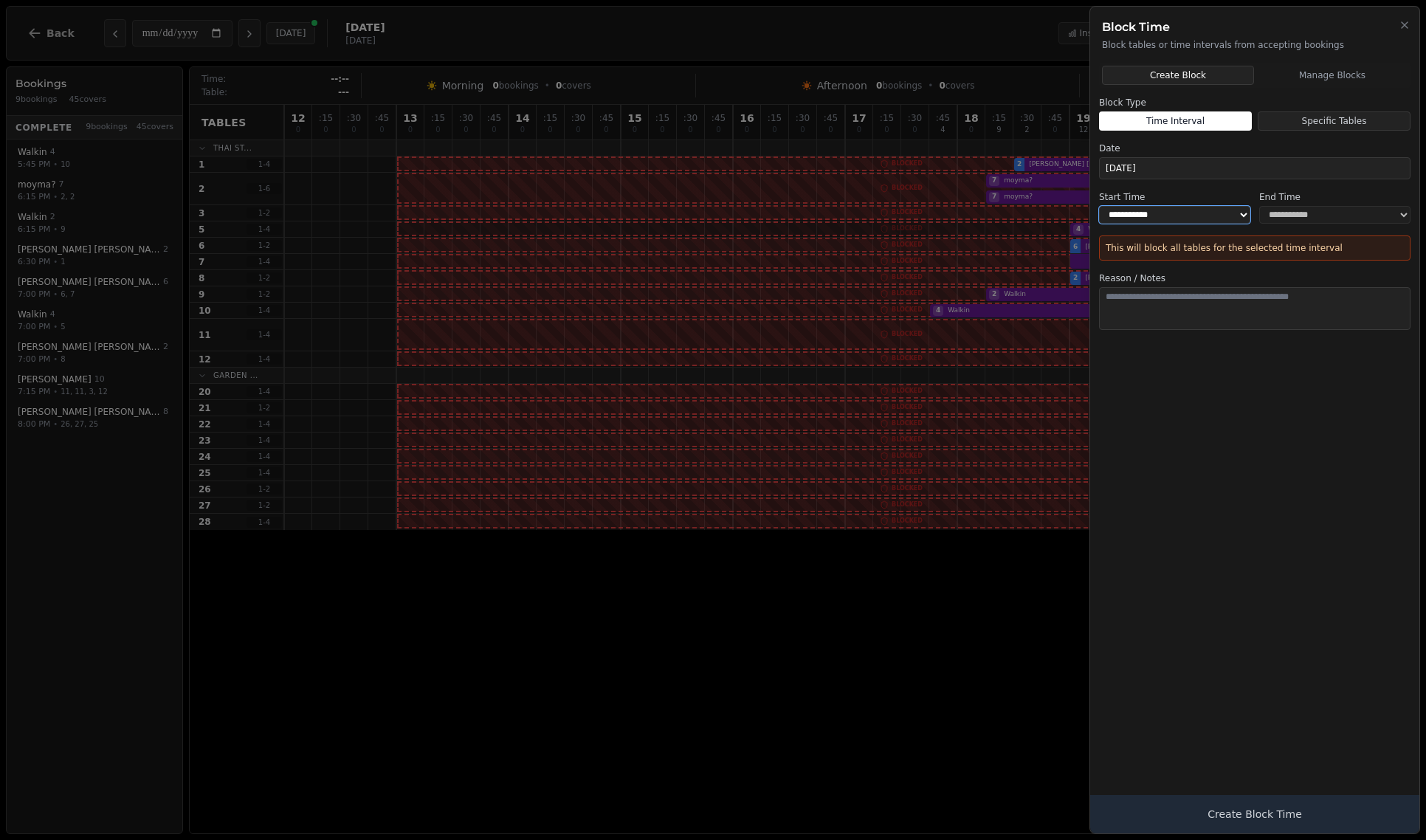
click at [1145, 206] on select "**********" at bounding box center [1175, 214] width 151 height 18
select select "*****"
click at [1145, 222] on select "**********" at bounding box center [1335, 214] width 151 height 18
click at [1145, 122] on button "Specific Tables" at bounding box center [1334, 121] width 153 height 19
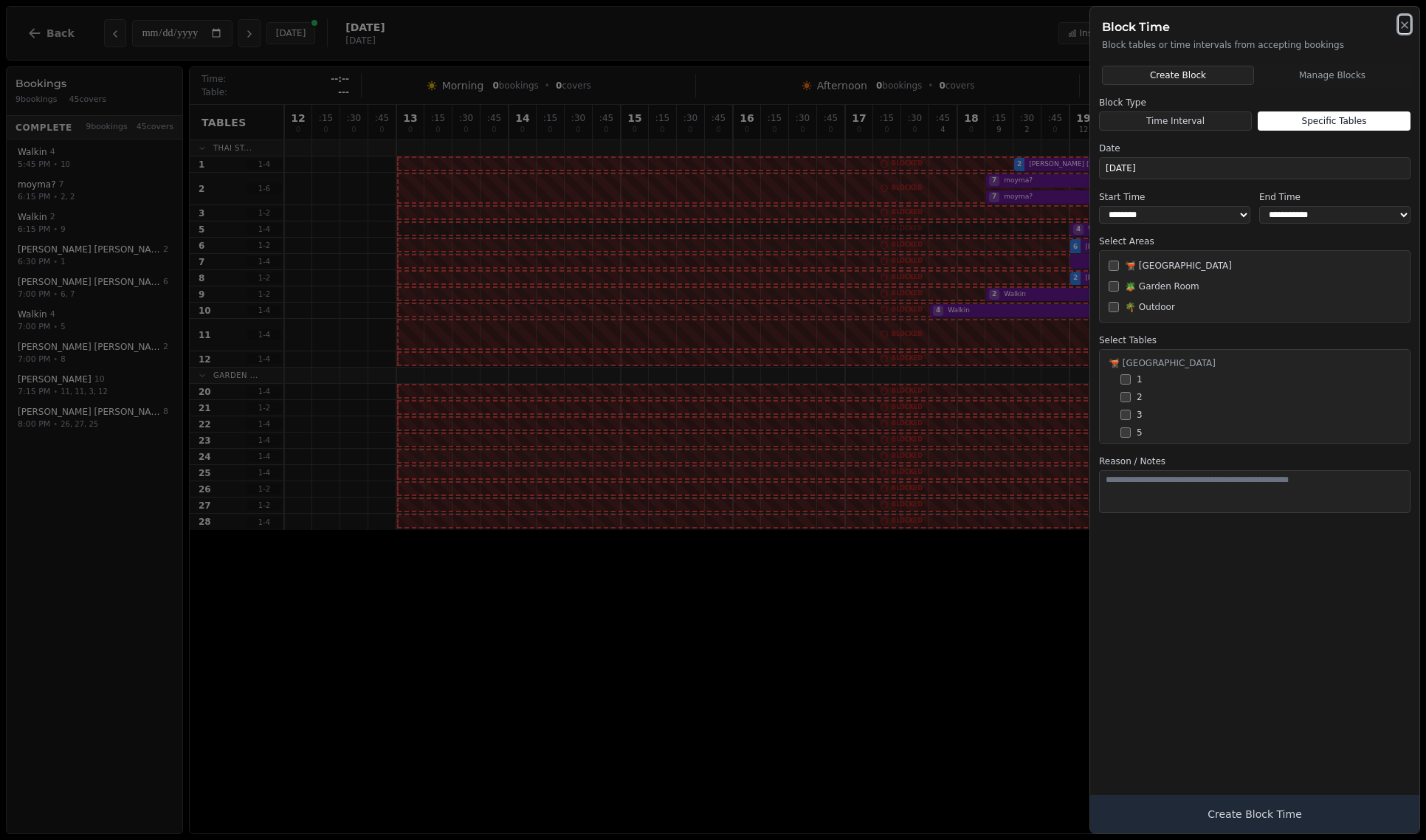
click at [1145, 29] on icon "button" at bounding box center [1404, 24] width 11 height 11
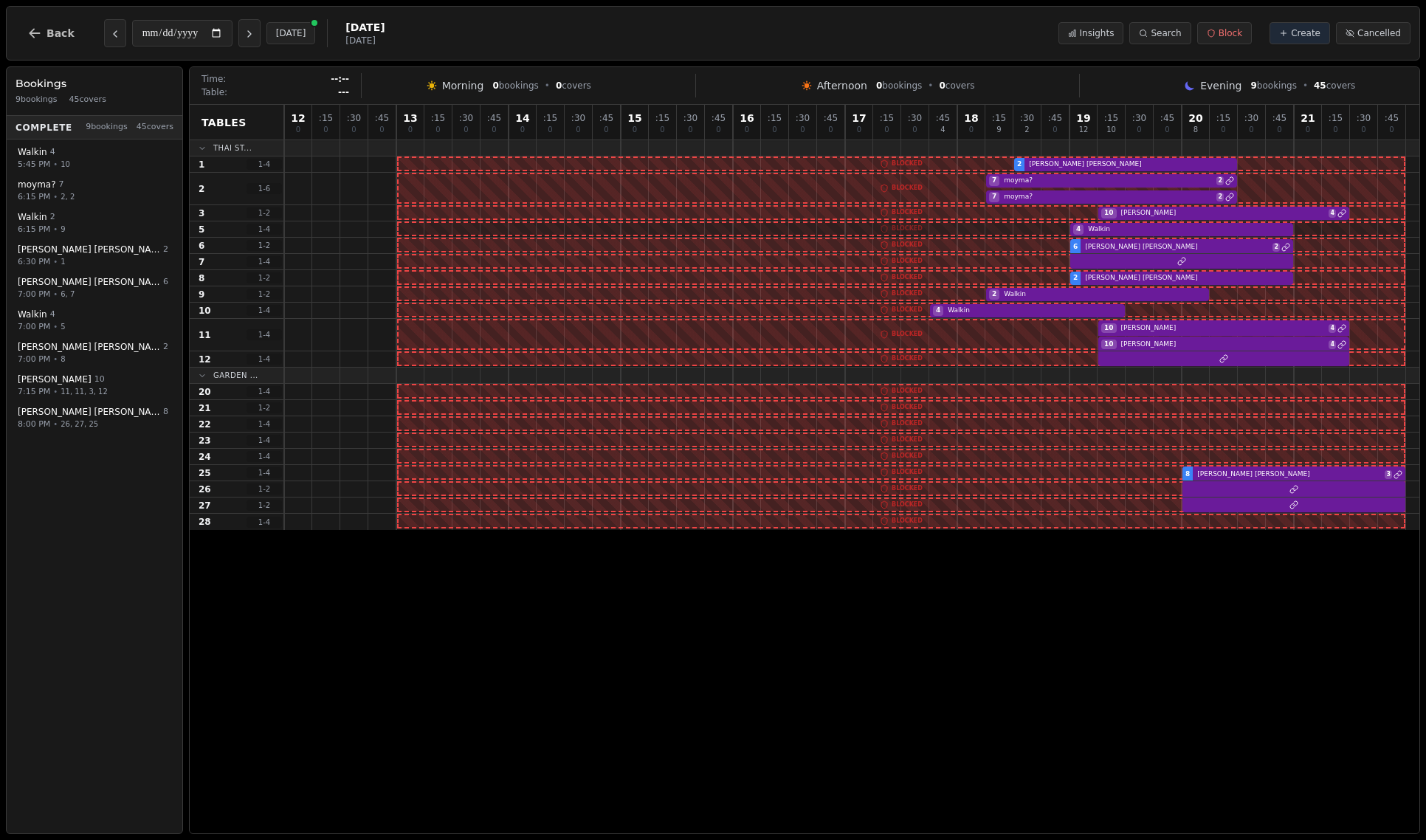
click at [38, 14] on div "**********" at bounding box center [713, 33] width 1415 height 54
click at [29, 29] on icon "button" at bounding box center [34, 33] width 15 height 15
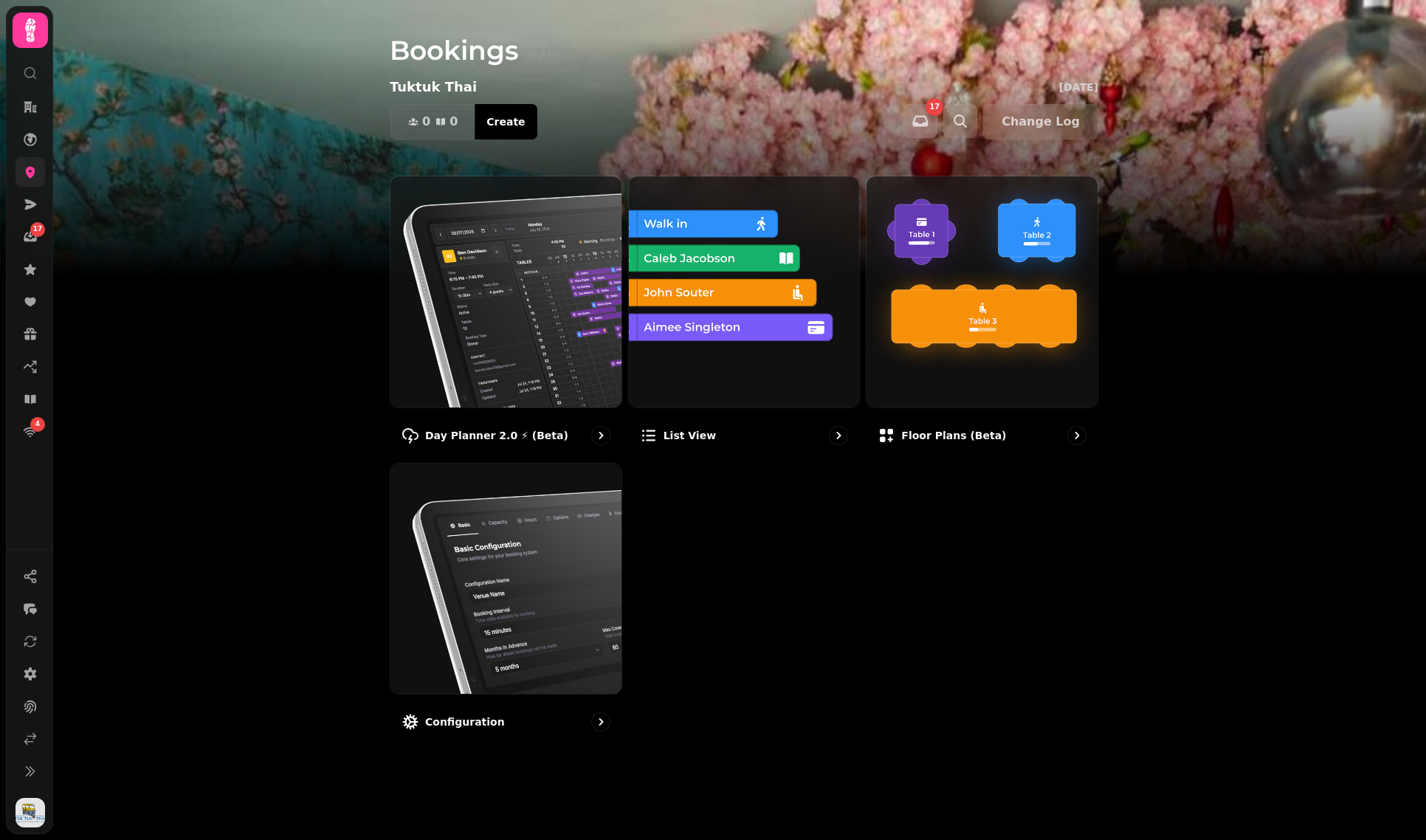
click at [16, 175] on link at bounding box center [31, 172] width 30 height 30
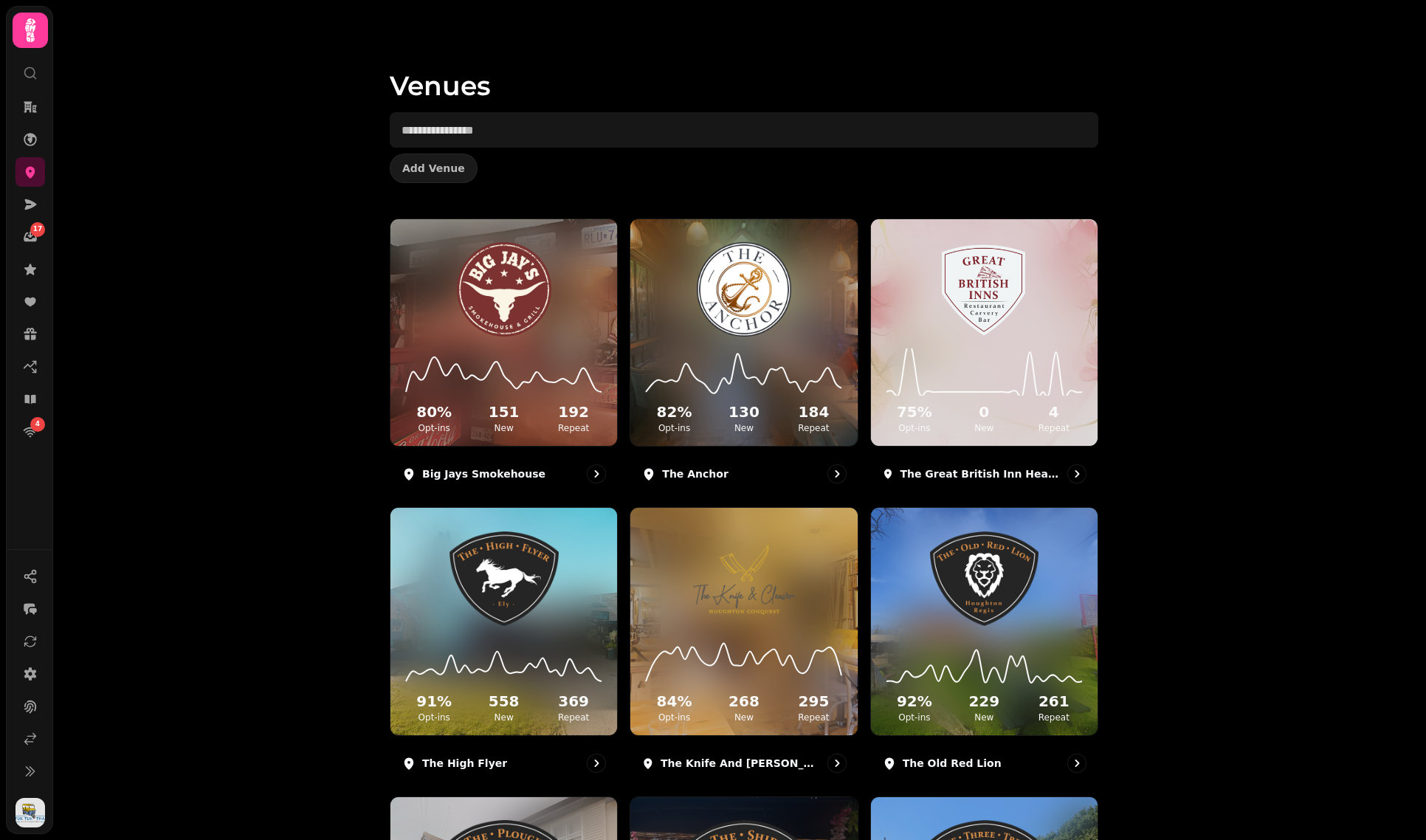
scroll to position [557, 0]
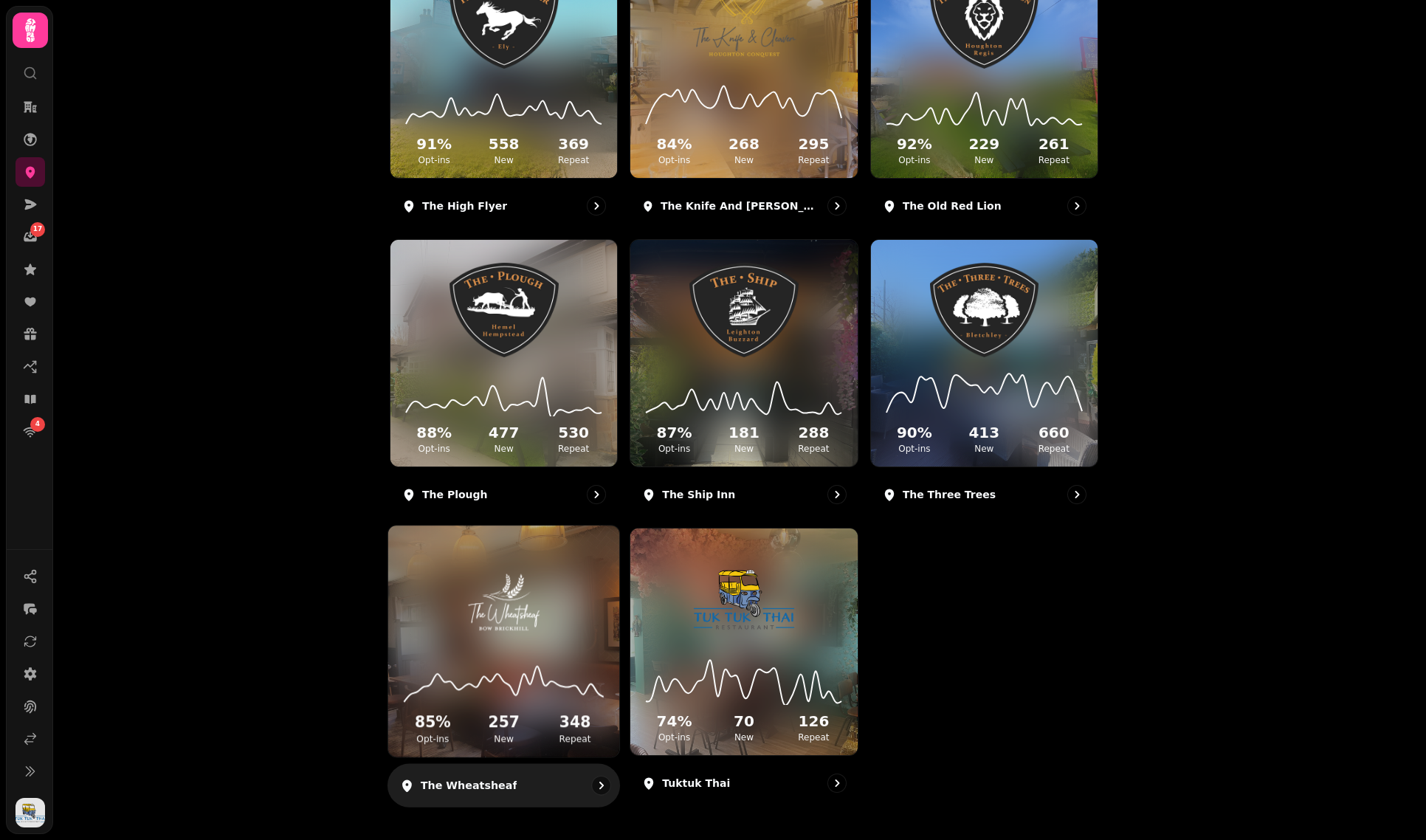
click at [456, 620] on img at bounding box center [503, 597] width 173 height 96
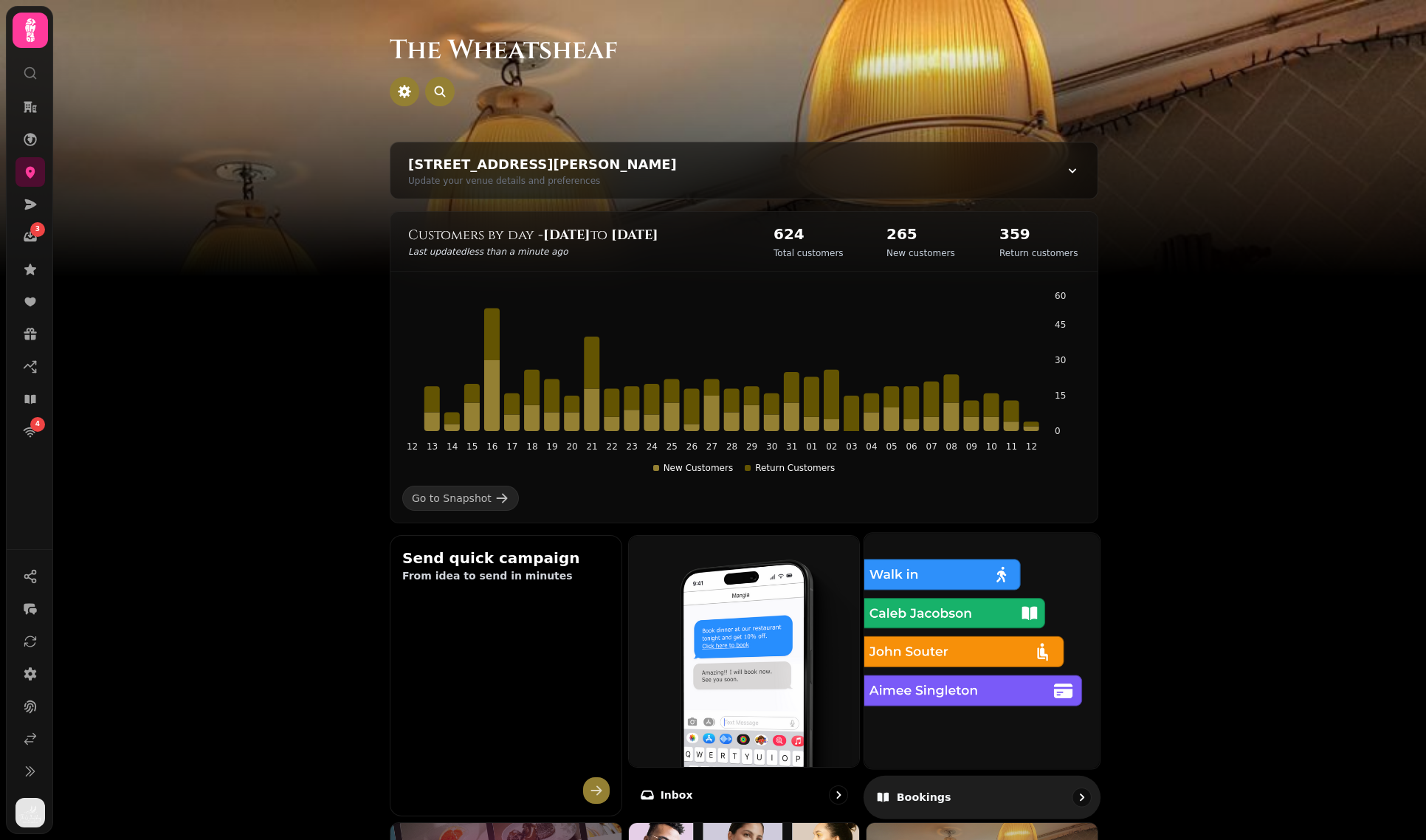
click at [877, 645] on img at bounding box center [982, 650] width 259 height 259
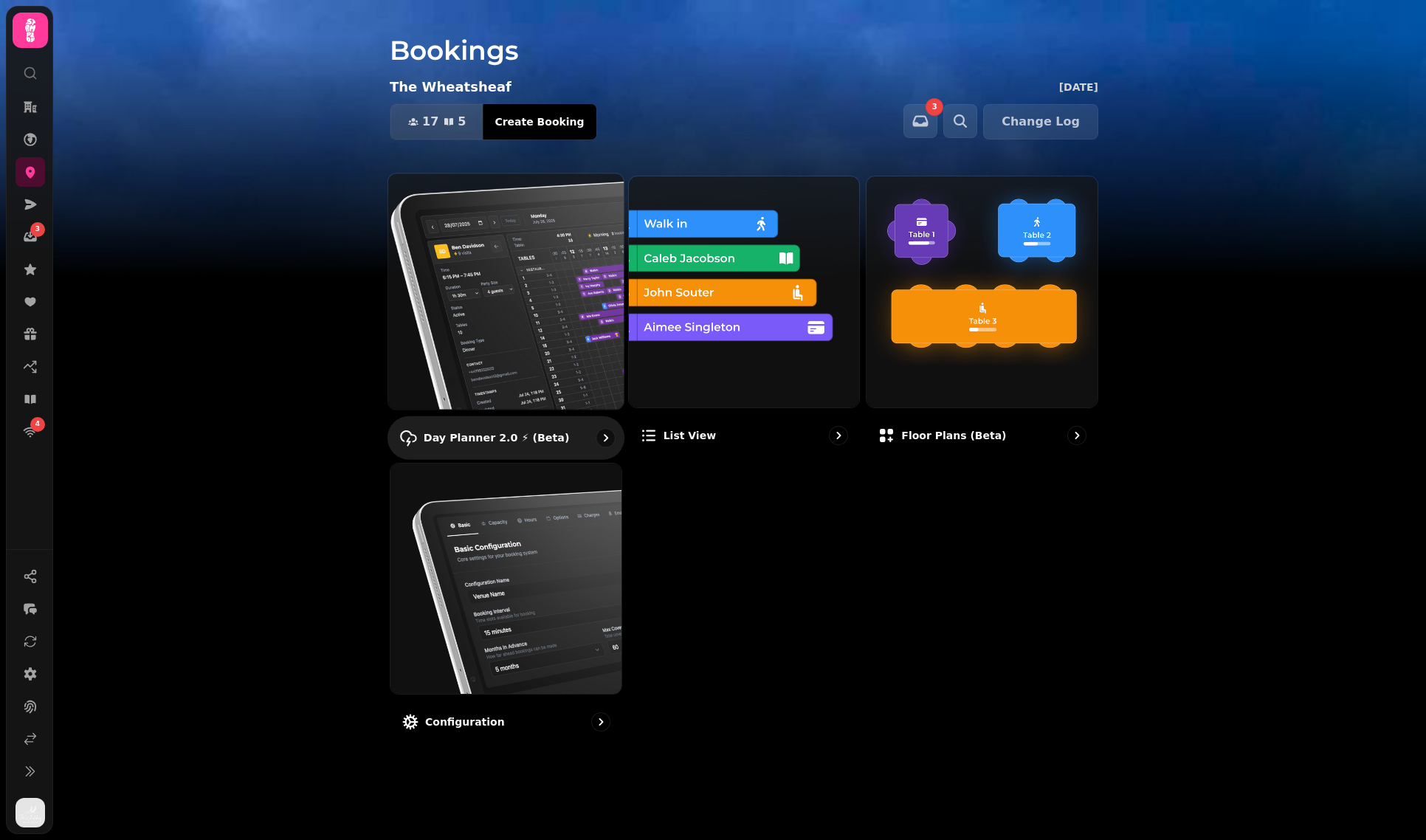
click at [501, 280] on img at bounding box center [506, 291] width 259 height 259
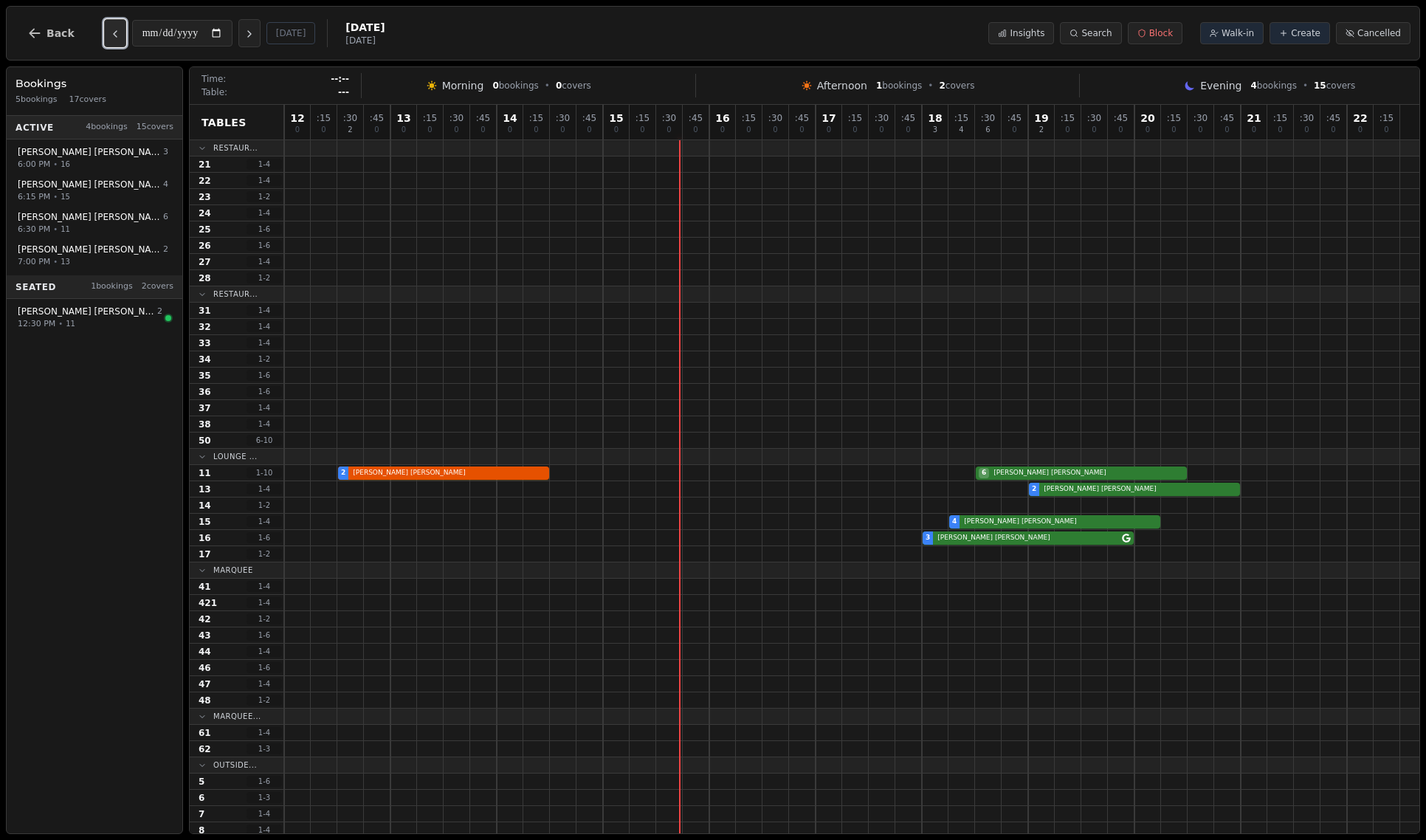
click at [109, 40] on icon "Previous day" at bounding box center [115, 33] width 11 height 11
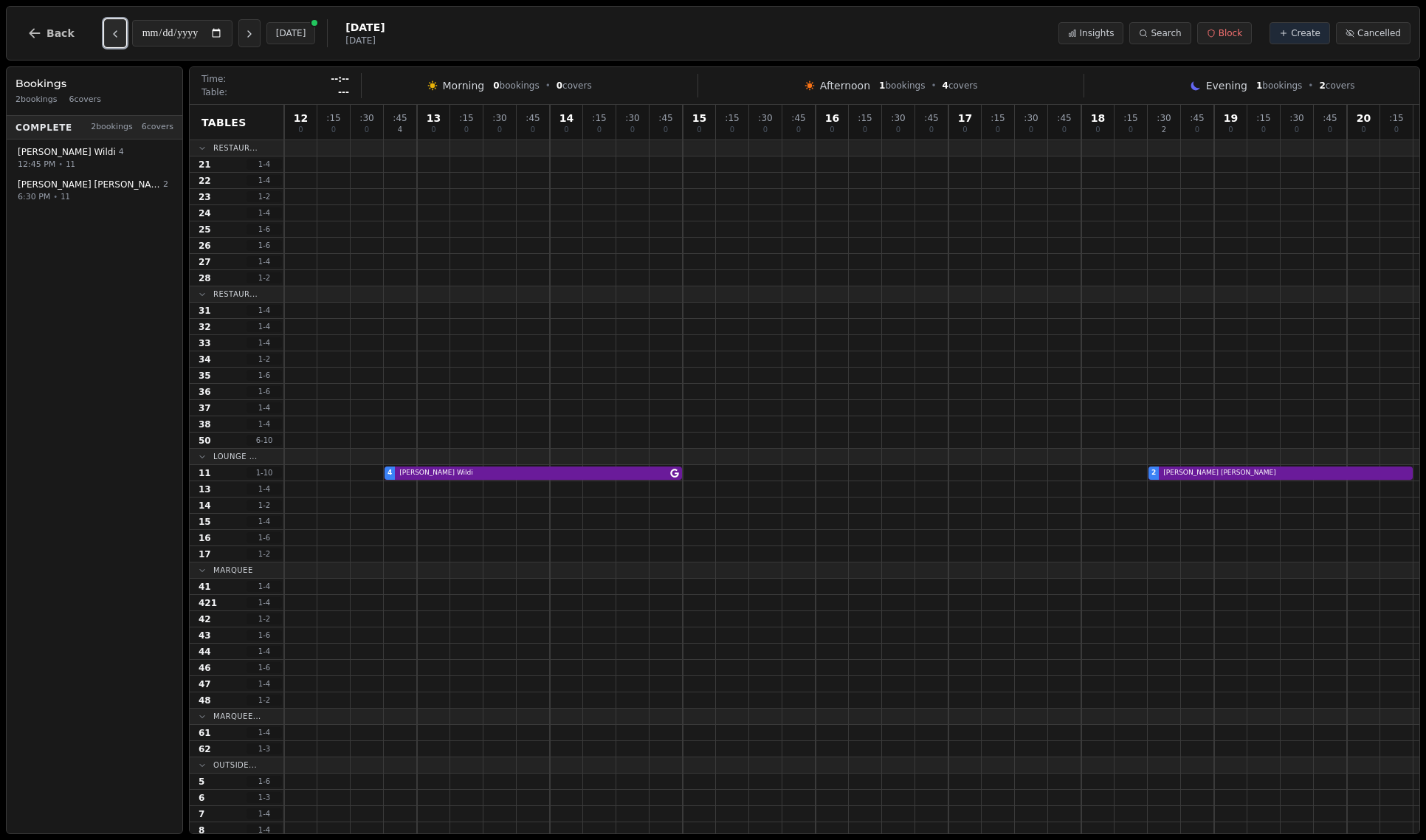
click at [109, 40] on icon "Previous day" at bounding box center [115, 33] width 11 height 11
type input "**********"
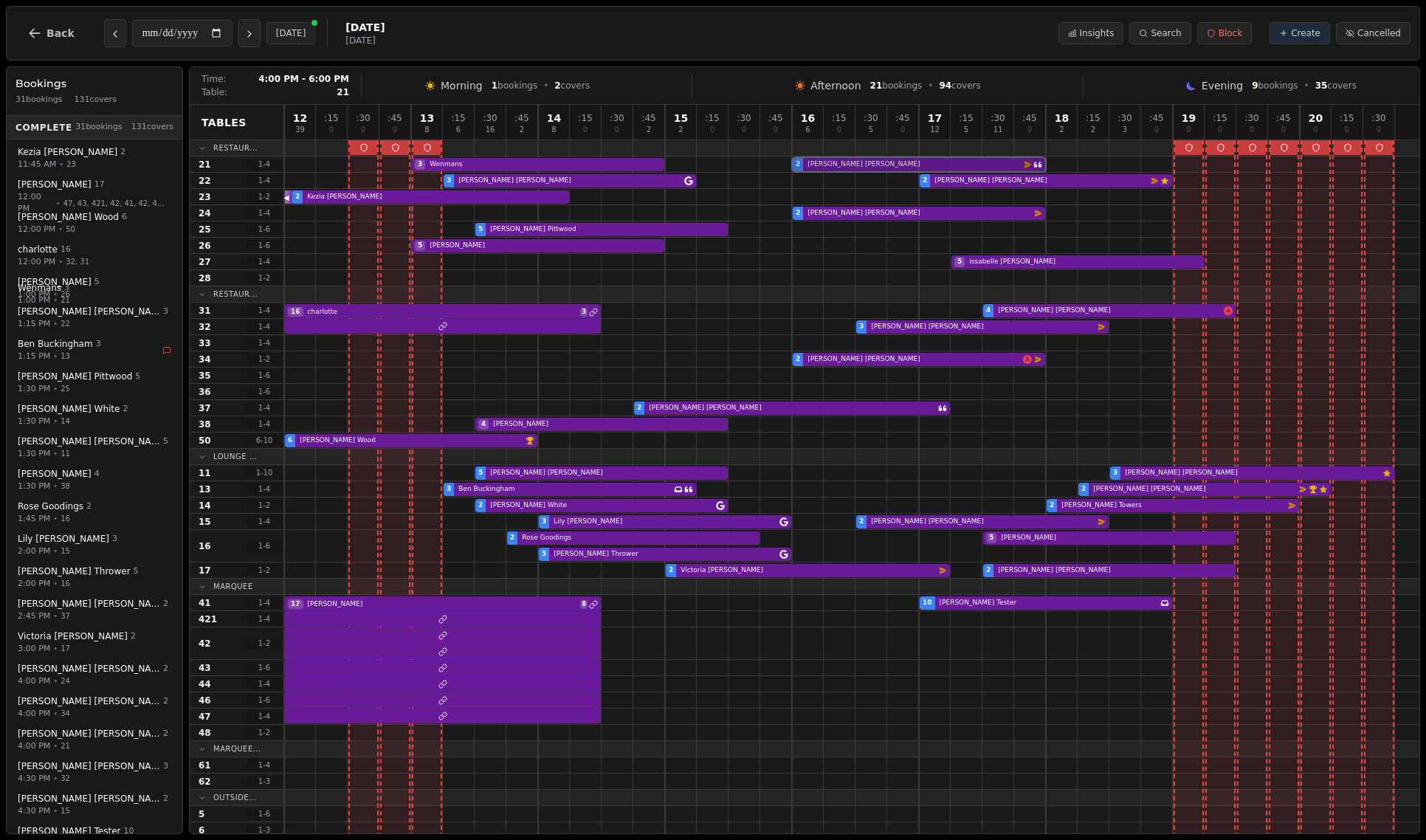
click at [959, 166] on div "3 Wenmans 2 [PERSON_NAME] Email campaign booking" at bounding box center [852, 164] width 1135 height 17
select select "****"
select select "*"
select select "********"
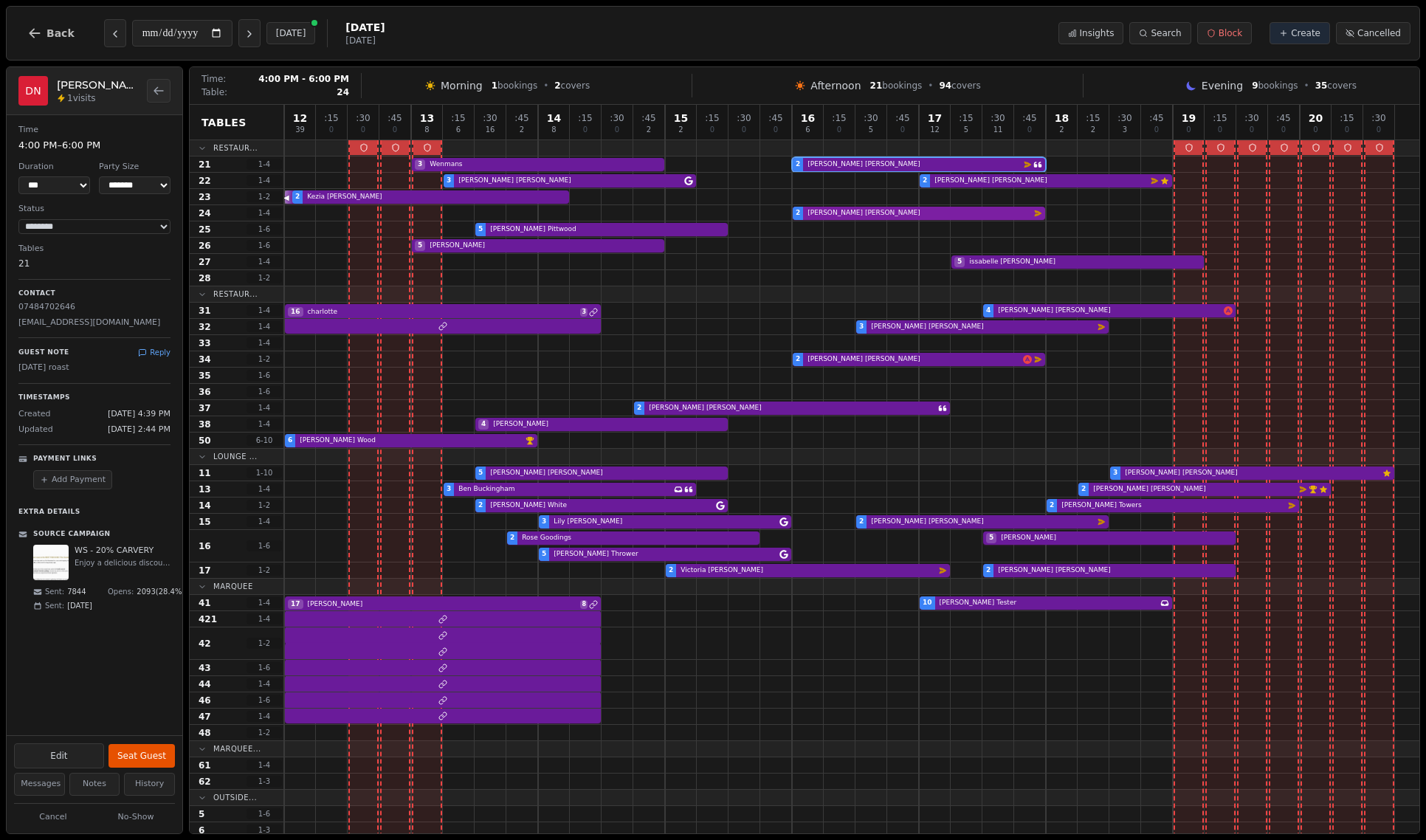
click at [1002, 212] on div "2 David HARTLE Email campaign booking" at bounding box center [852, 213] width 1135 height 17
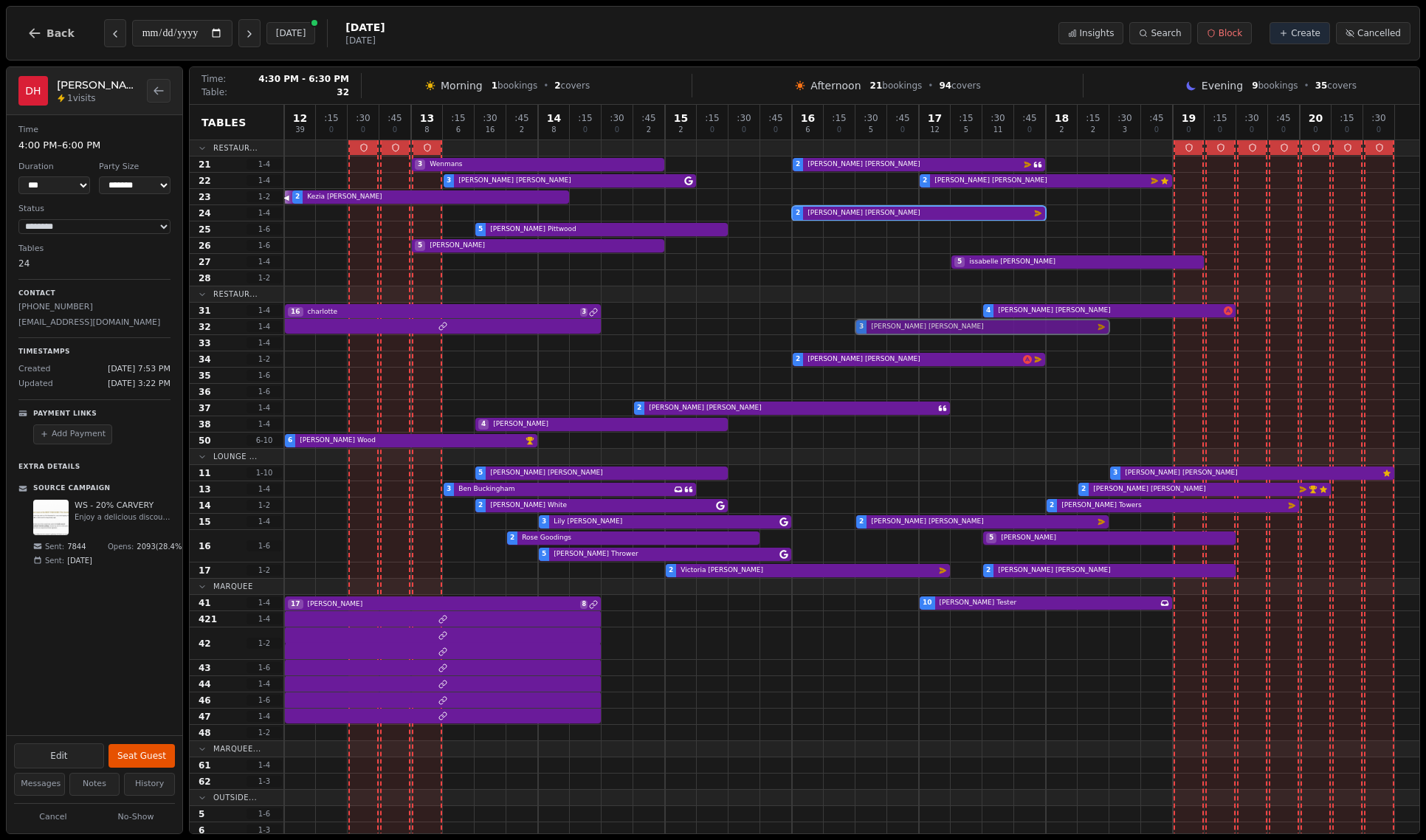
click at [1076, 321] on div "3 Stephen PARKER Email campaign booking" at bounding box center [852, 326] width 1135 height 17
select select "*"
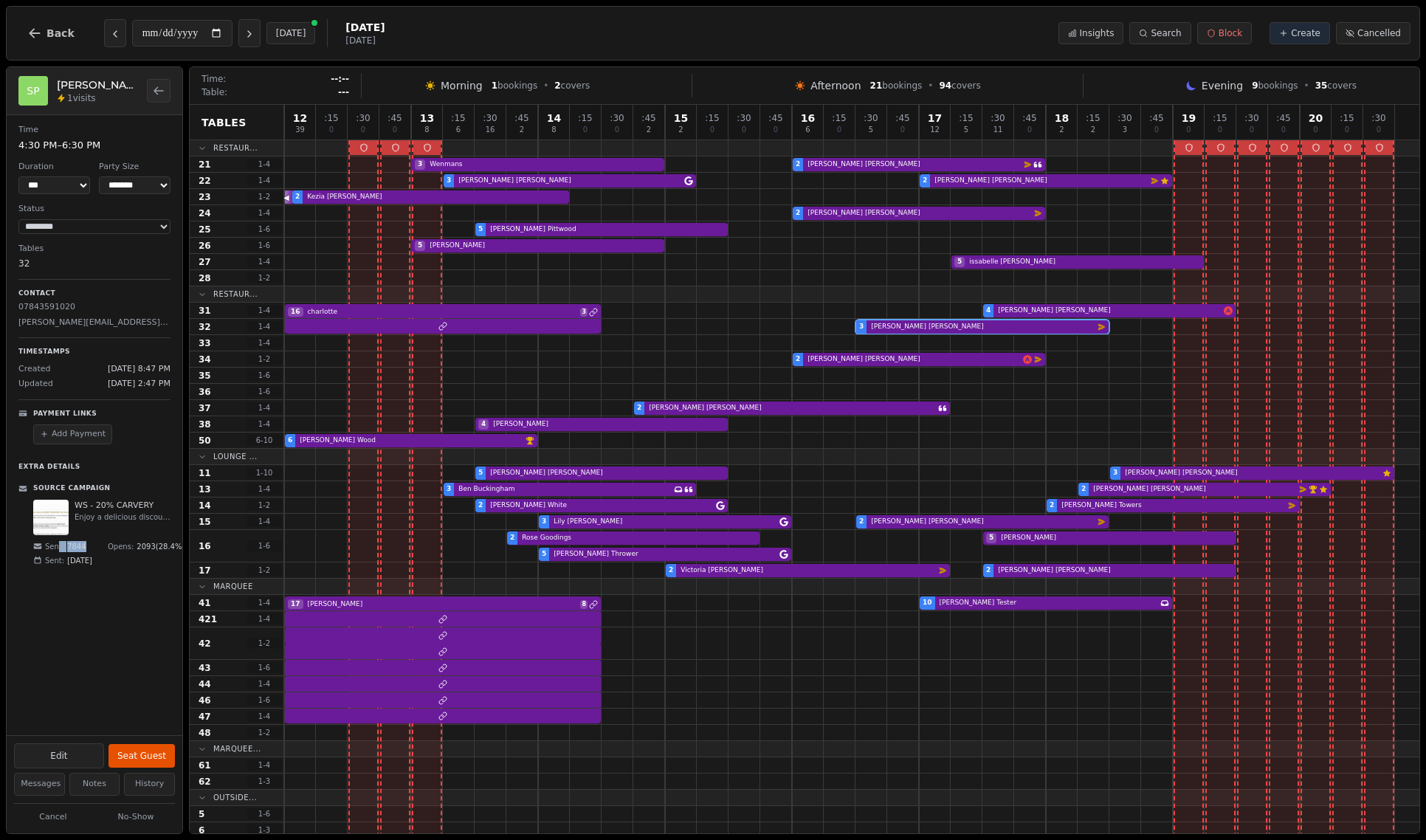
drag, startPoint x: 90, startPoint y: 556, endPoint x: 59, endPoint y: 555, distance: 31.0
click at [59, 552] on div "Sent: 7844" at bounding box center [66, 546] width 66 height 11
drag, startPoint x: 137, startPoint y: 549, endPoint x: 164, endPoint y: 549, distance: 27.0
click at [164, 549] on div "Opens: 2093 ( 28.4 %)" at bounding box center [137, 546] width 66 height 11
click at [151, 596] on div "**********" at bounding box center [95, 425] width 176 height 620
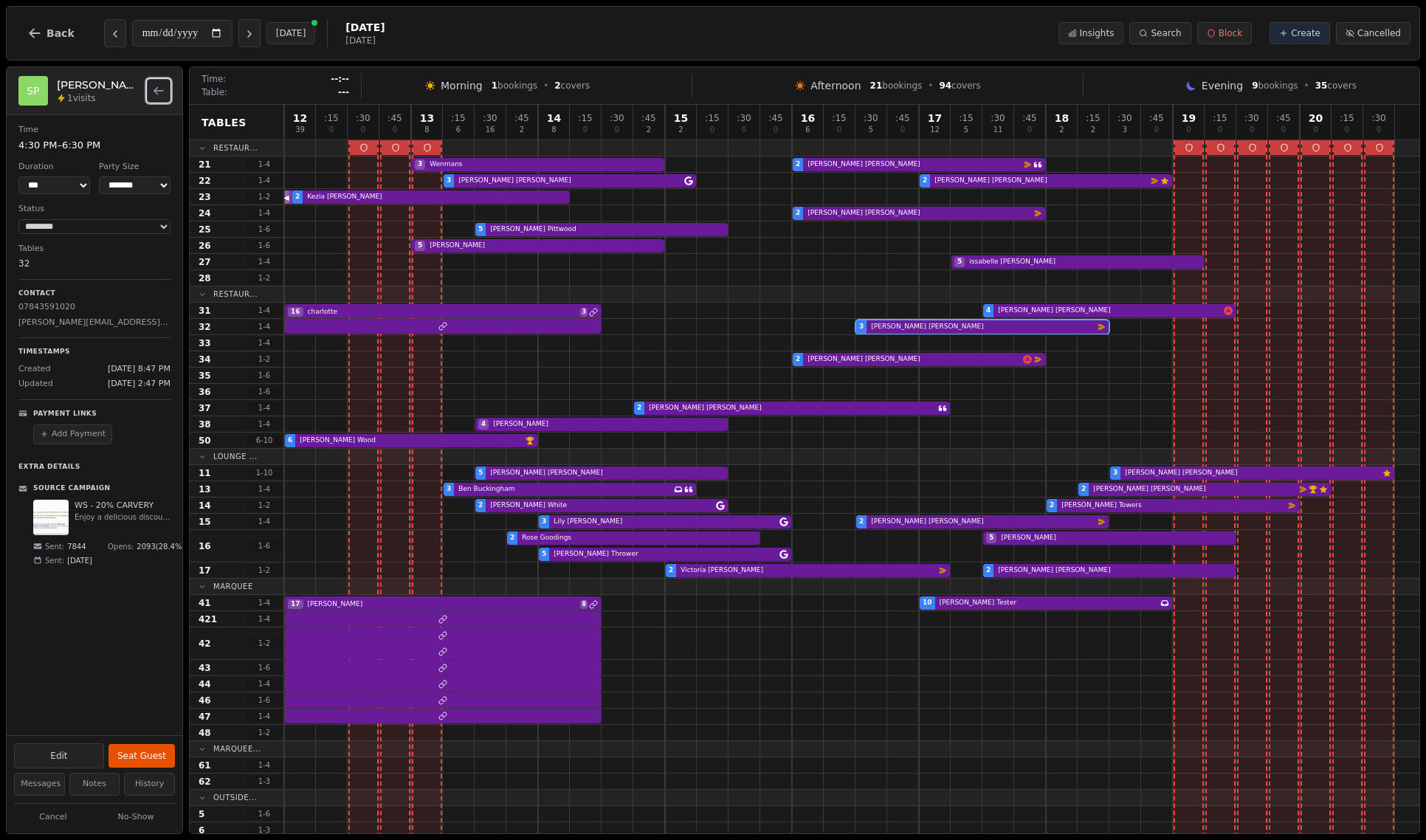
click at [157, 88] on icon "Back to bookings list" at bounding box center [158, 91] width 9 height 7
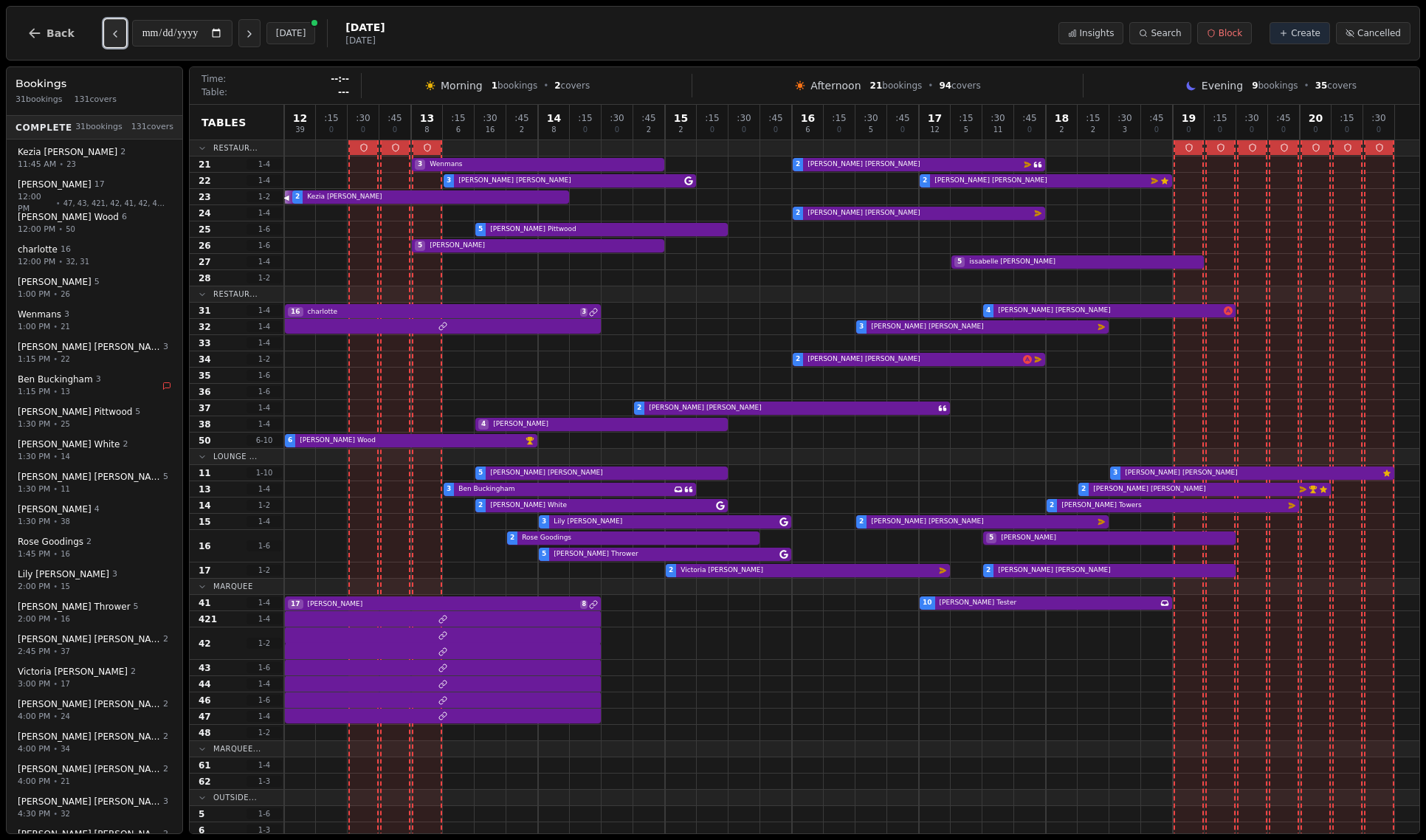
click at [106, 27] on button "Previous day" at bounding box center [115, 33] width 22 height 28
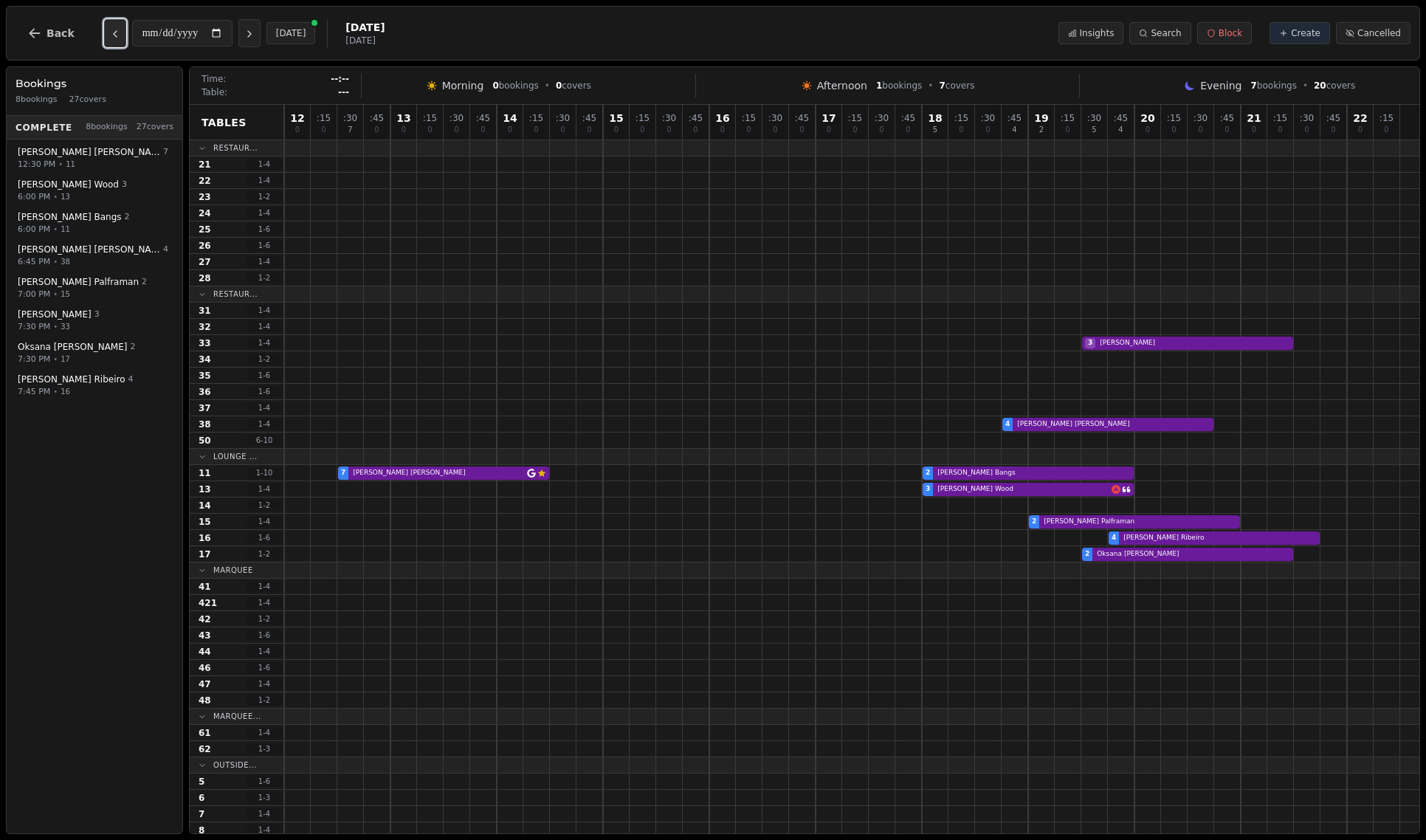
click at [106, 27] on button "Previous day" at bounding box center [115, 33] width 22 height 28
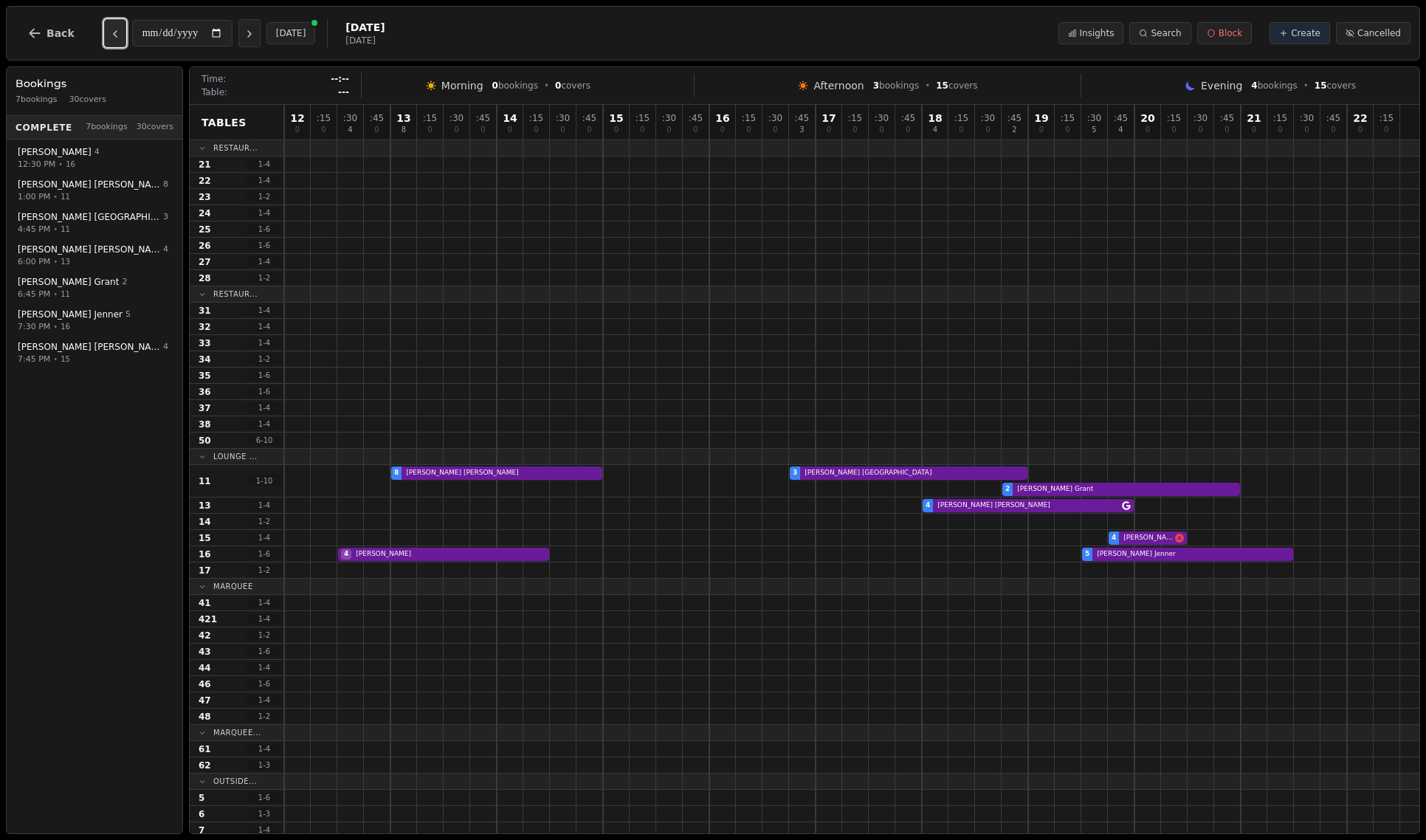
click at [106, 27] on button "Previous day" at bounding box center [115, 33] width 22 height 28
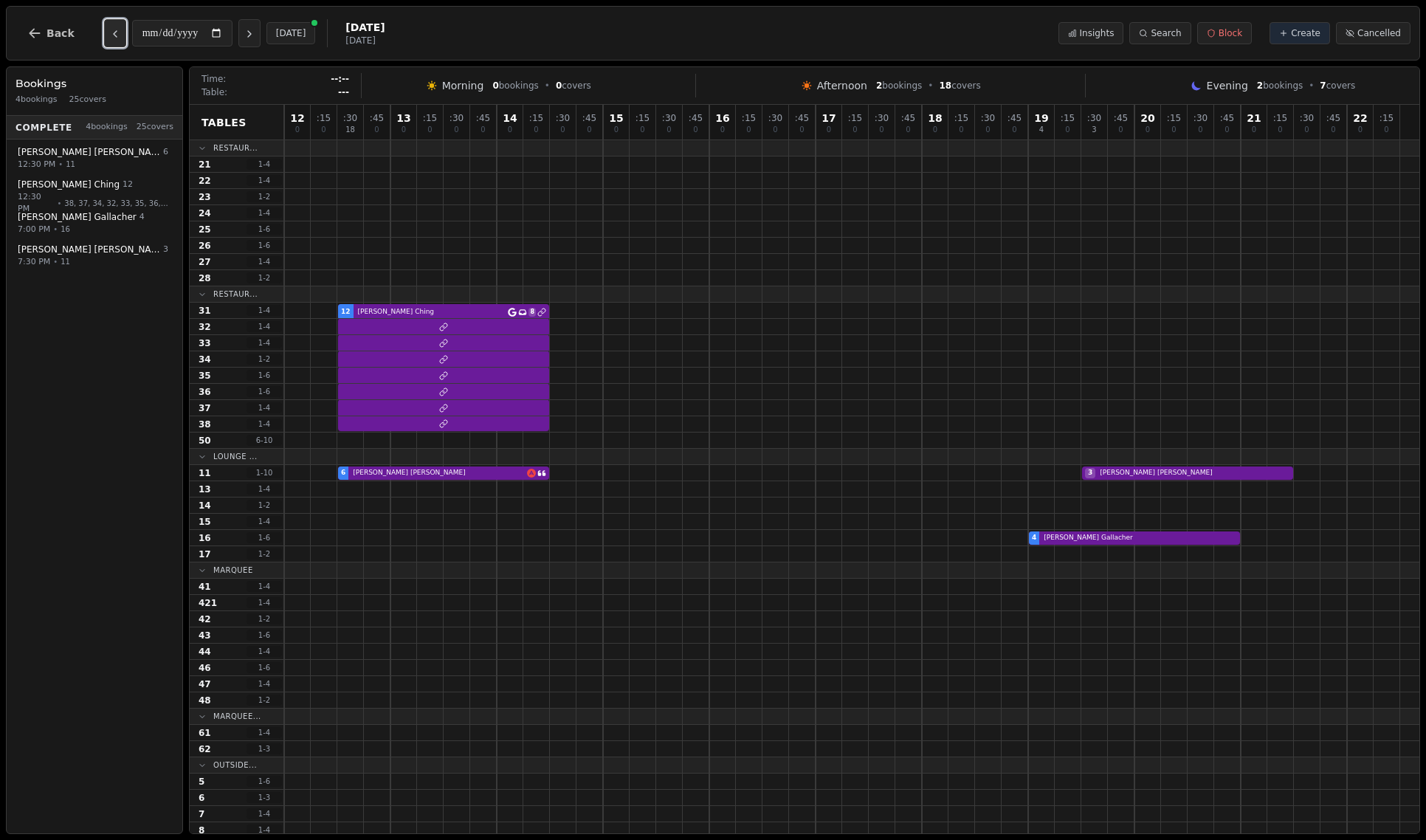
click at [106, 27] on button "Previous day" at bounding box center [115, 33] width 22 height 28
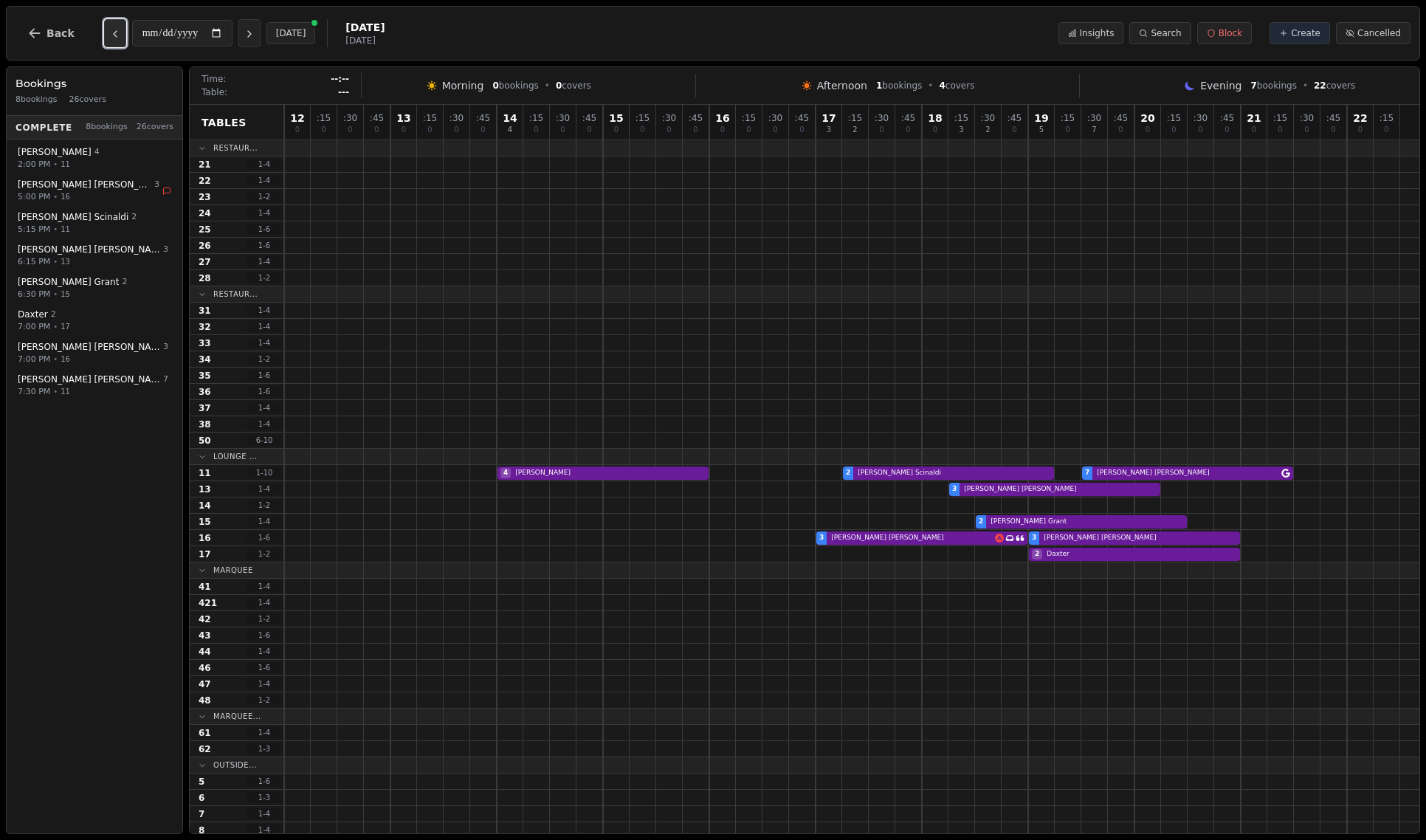
click at [106, 27] on button "Previous day" at bounding box center [115, 33] width 22 height 28
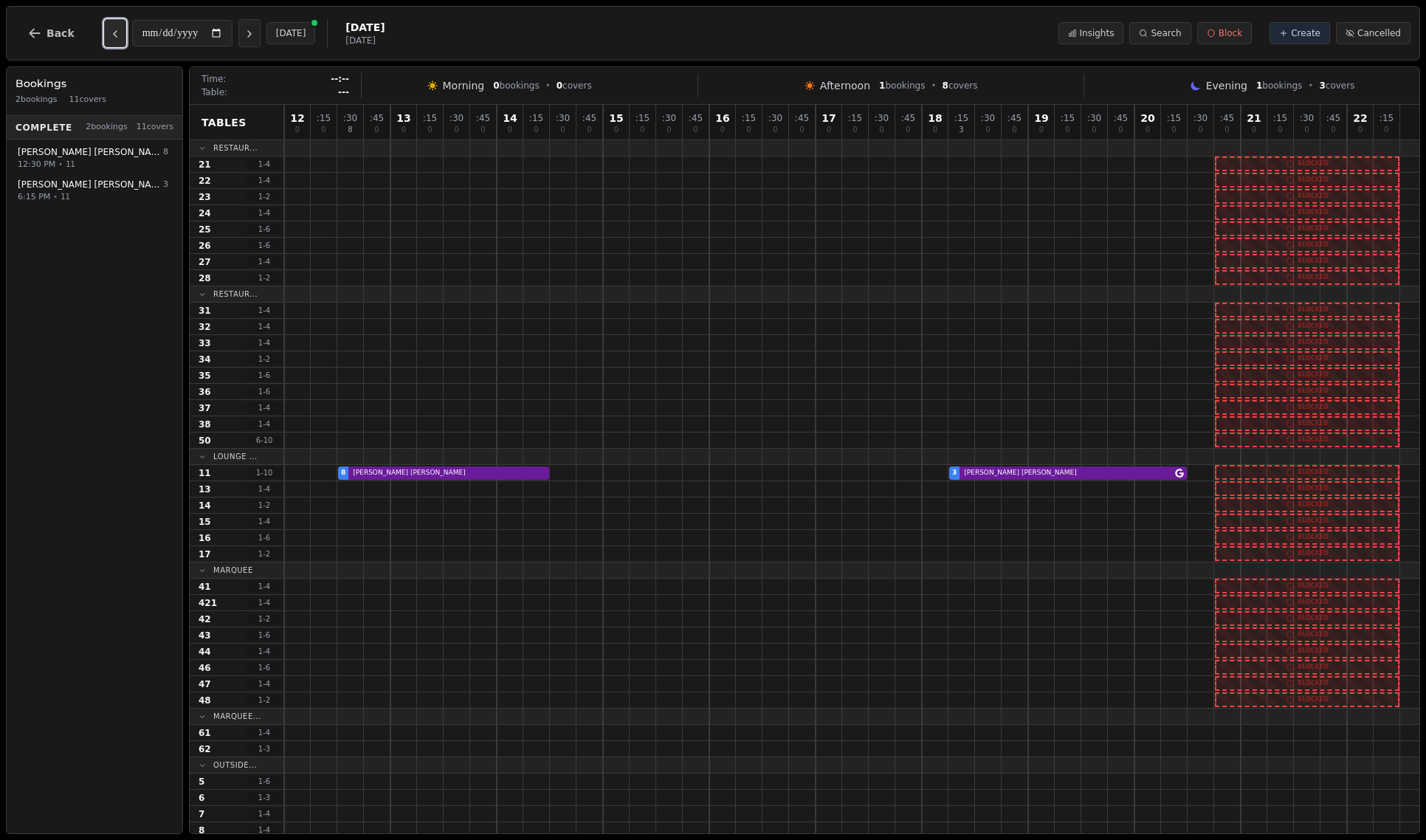
click at [106, 27] on button "Previous day" at bounding box center [115, 33] width 22 height 28
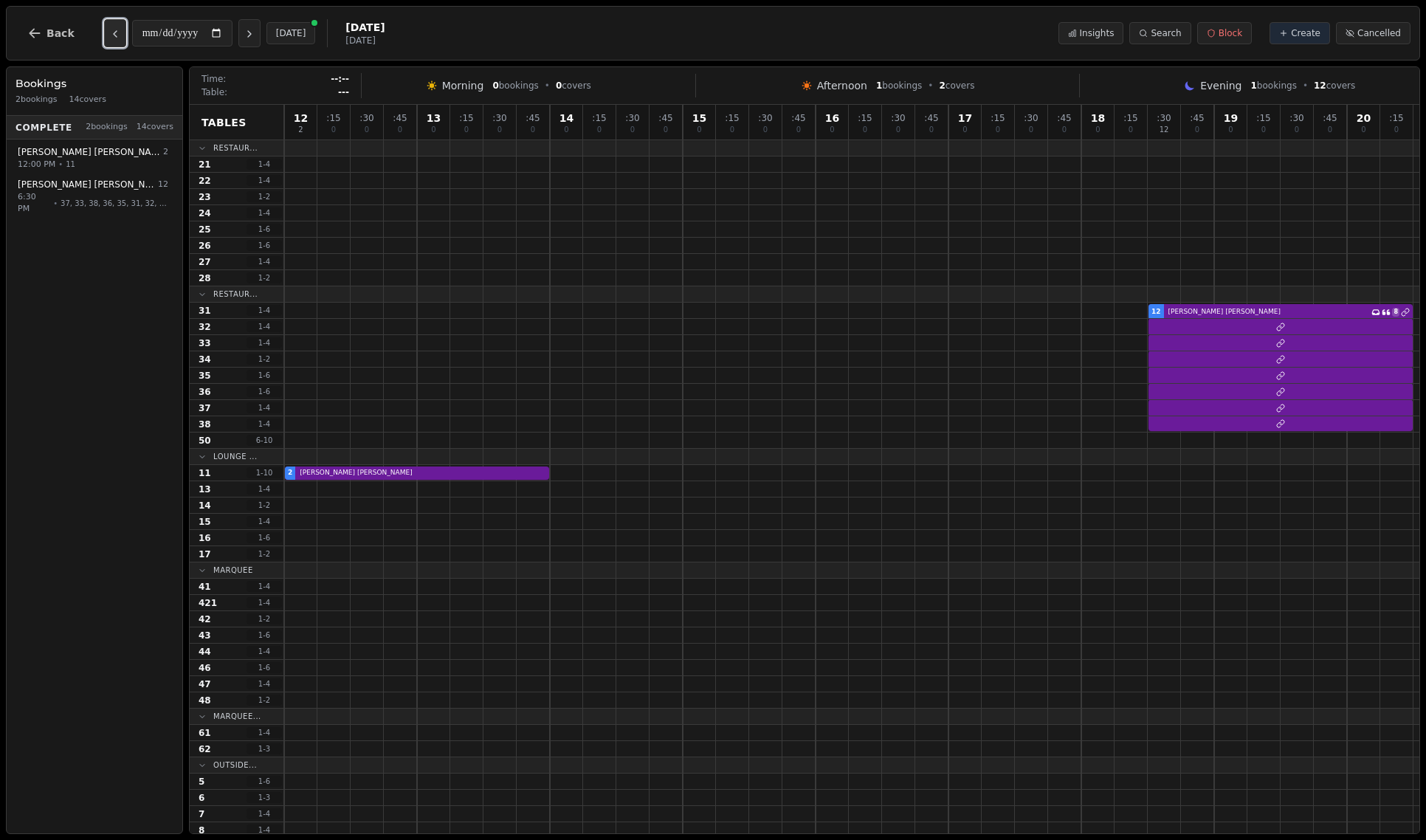
click at [106, 27] on button "Previous day" at bounding box center [115, 33] width 22 height 28
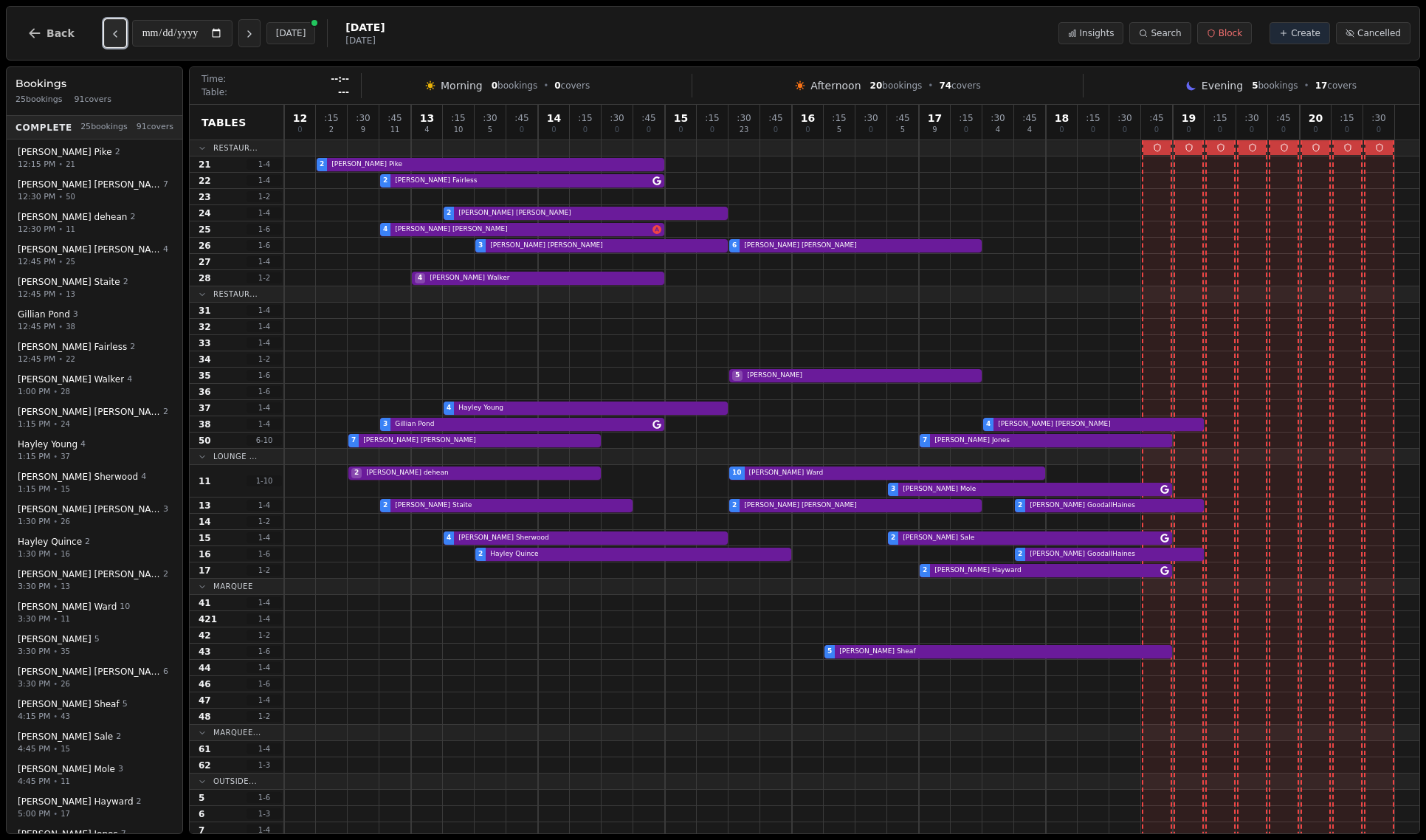
click at [106, 27] on button "Previous day" at bounding box center [115, 33] width 22 height 28
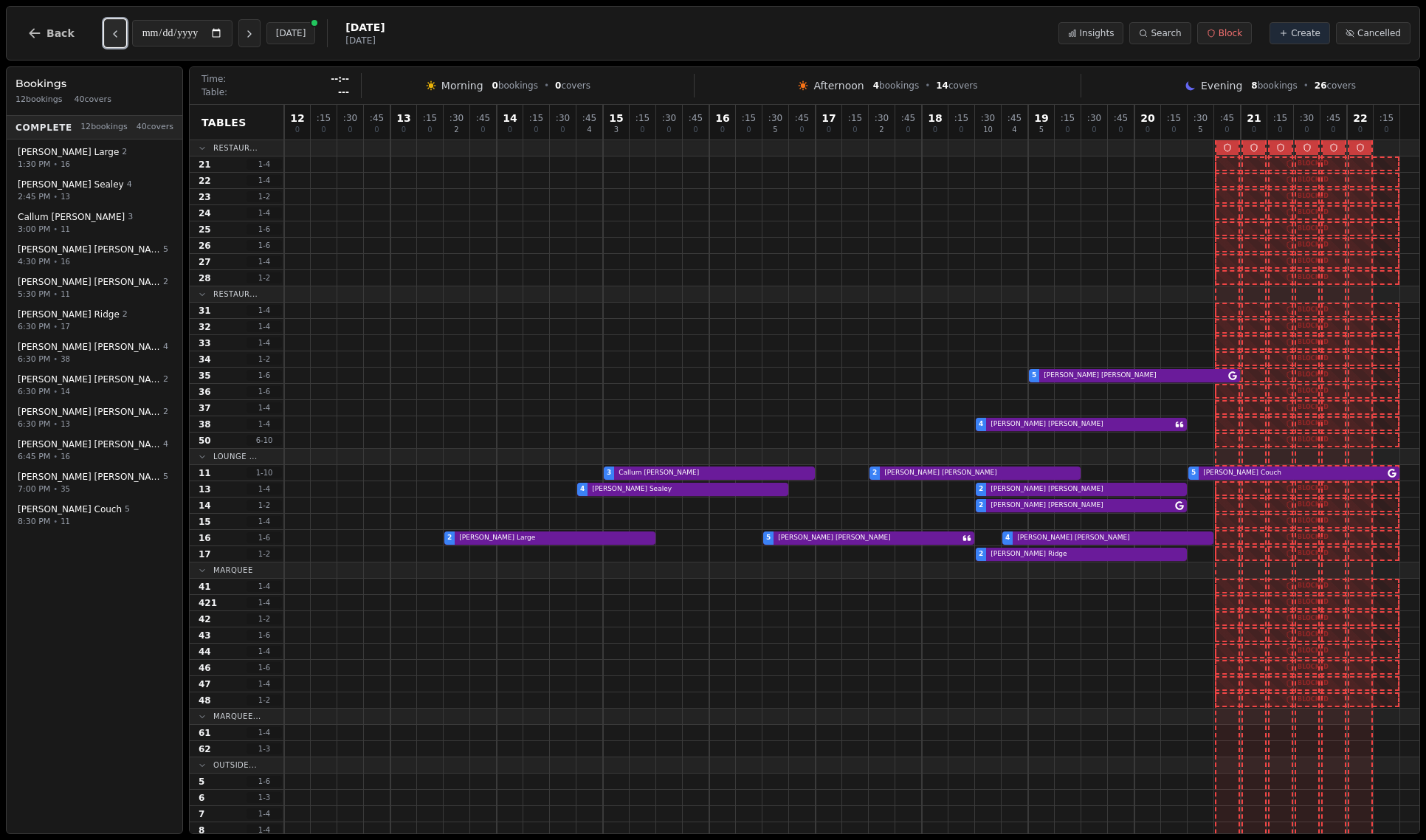
click at [106, 27] on button "Previous day" at bounding box center [115, 33] width 22 height 28
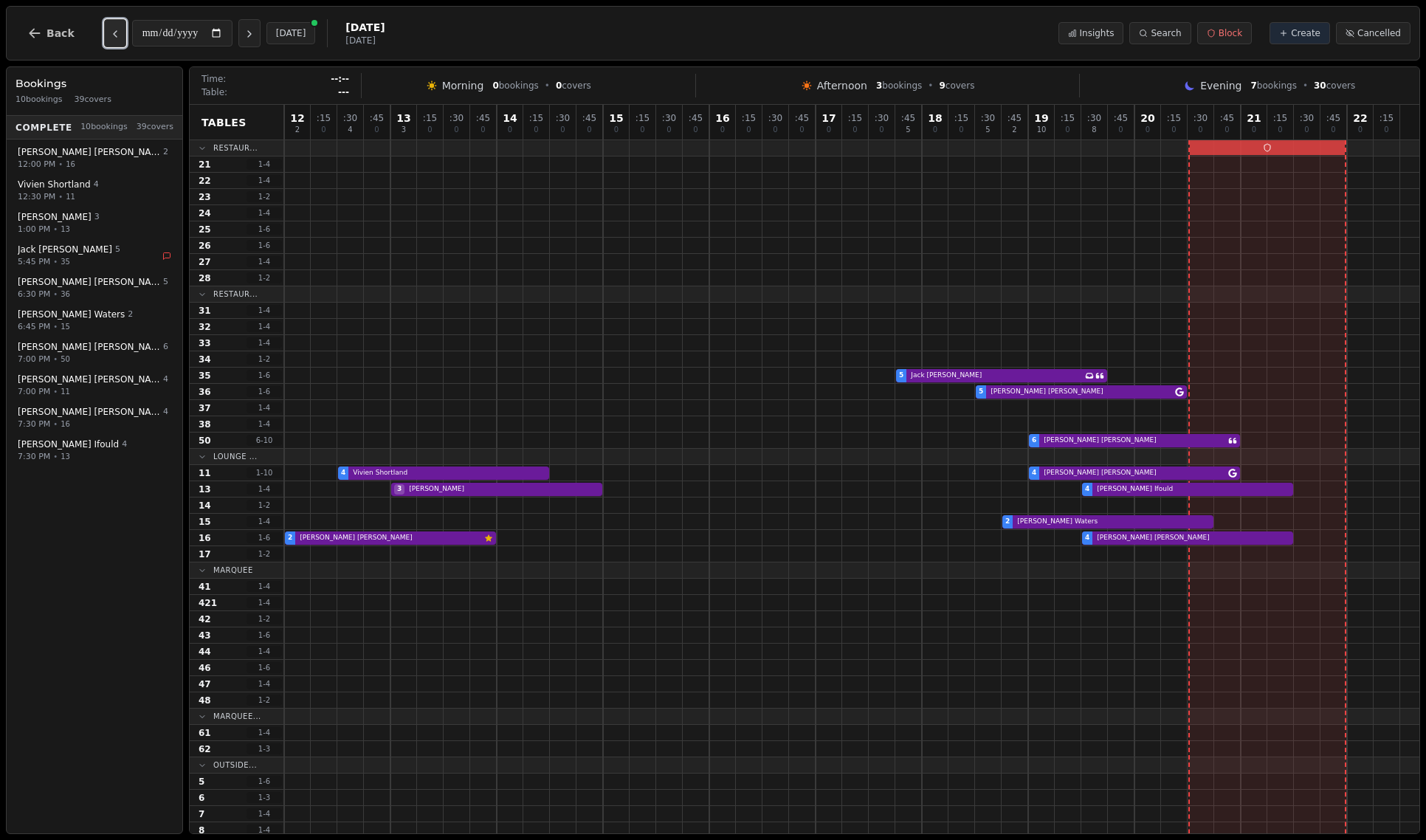
click at [106, 27] on button "Previous day" at bounding box center [115, 33] width 22 height 28
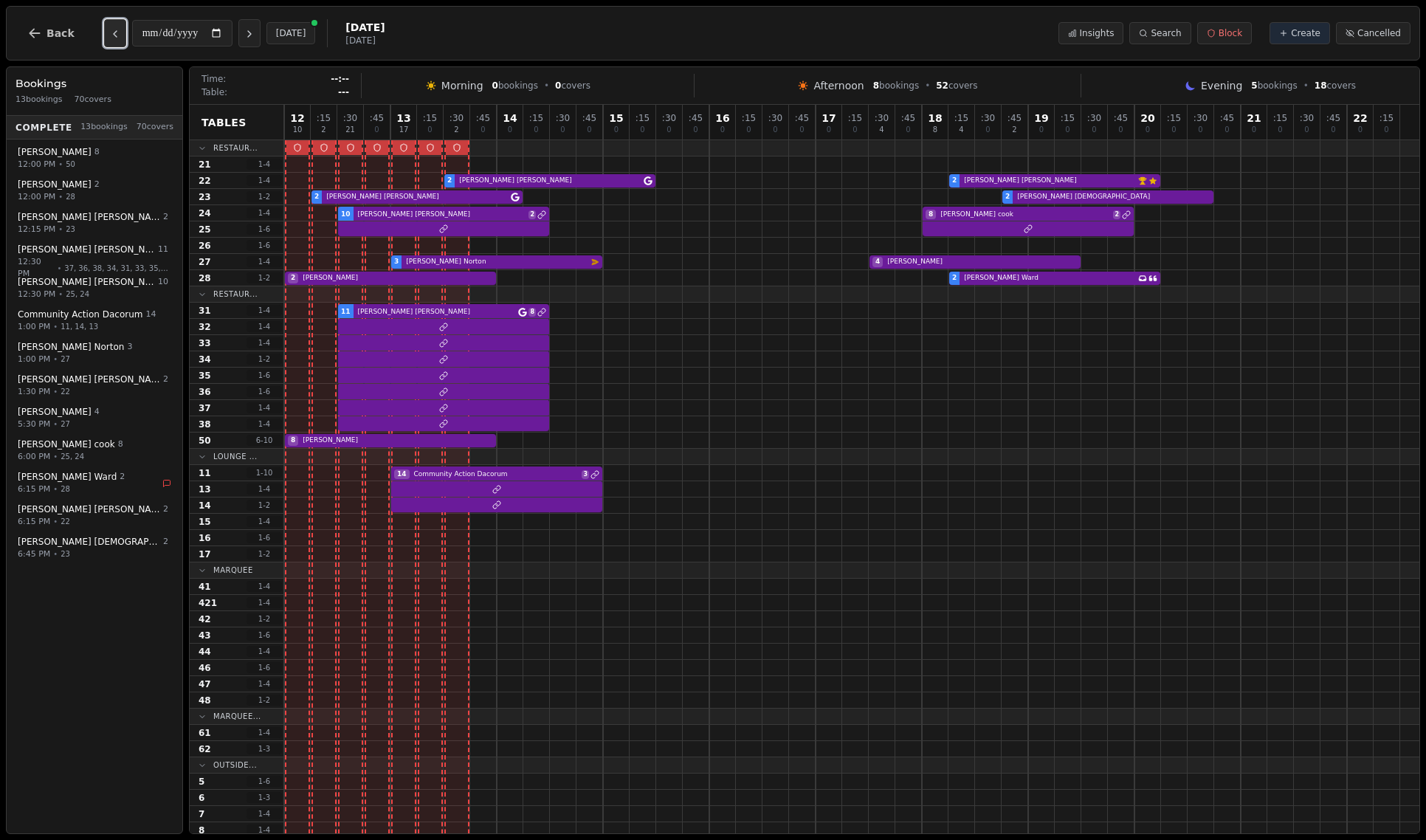
click at [106, 27] on button "Previous day" at bounding box center [115, 33] width 22 height 28
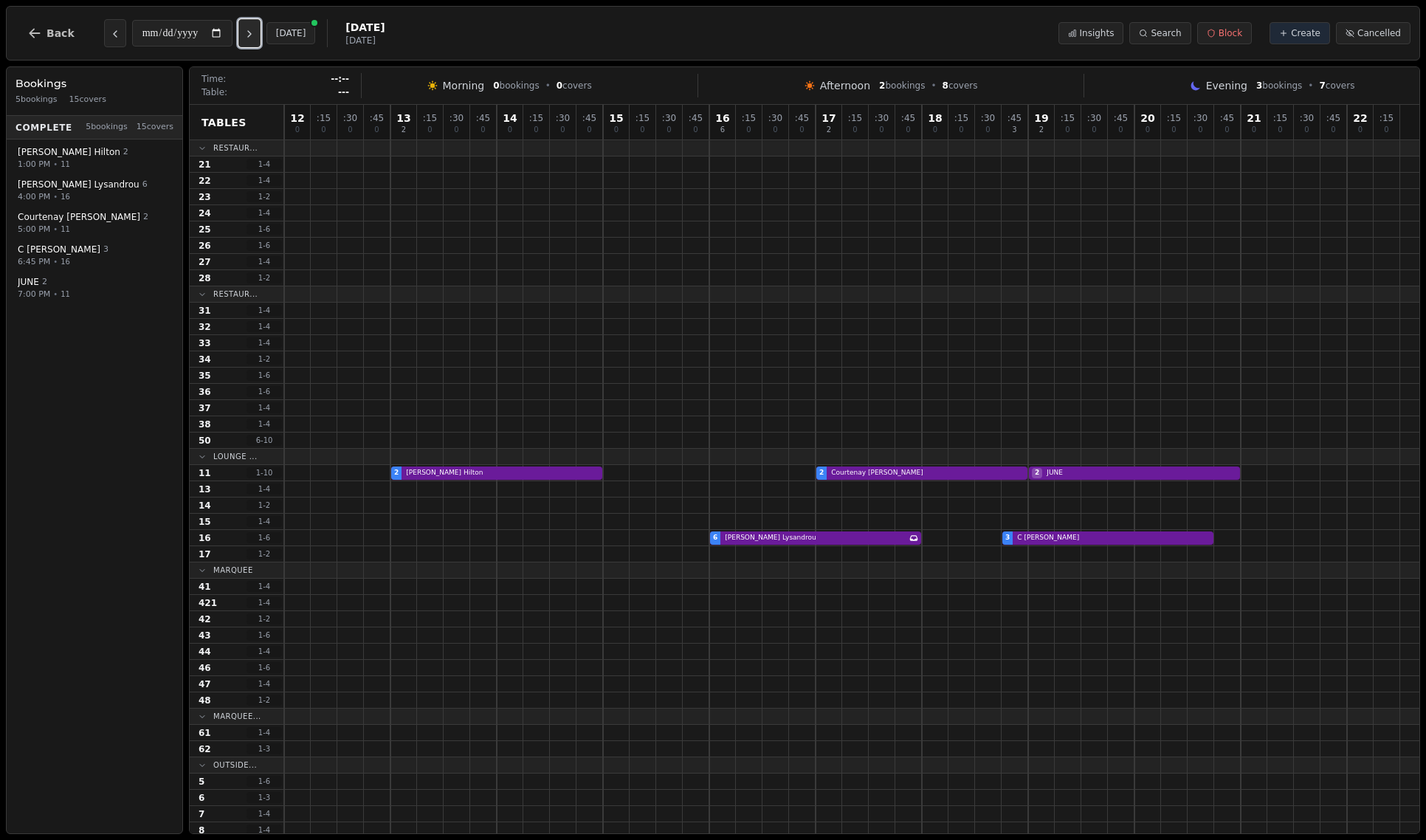
click at [252, 38] on icon "Next day" at bounding box center [249, 33] width 11 height 11
type input "**********"
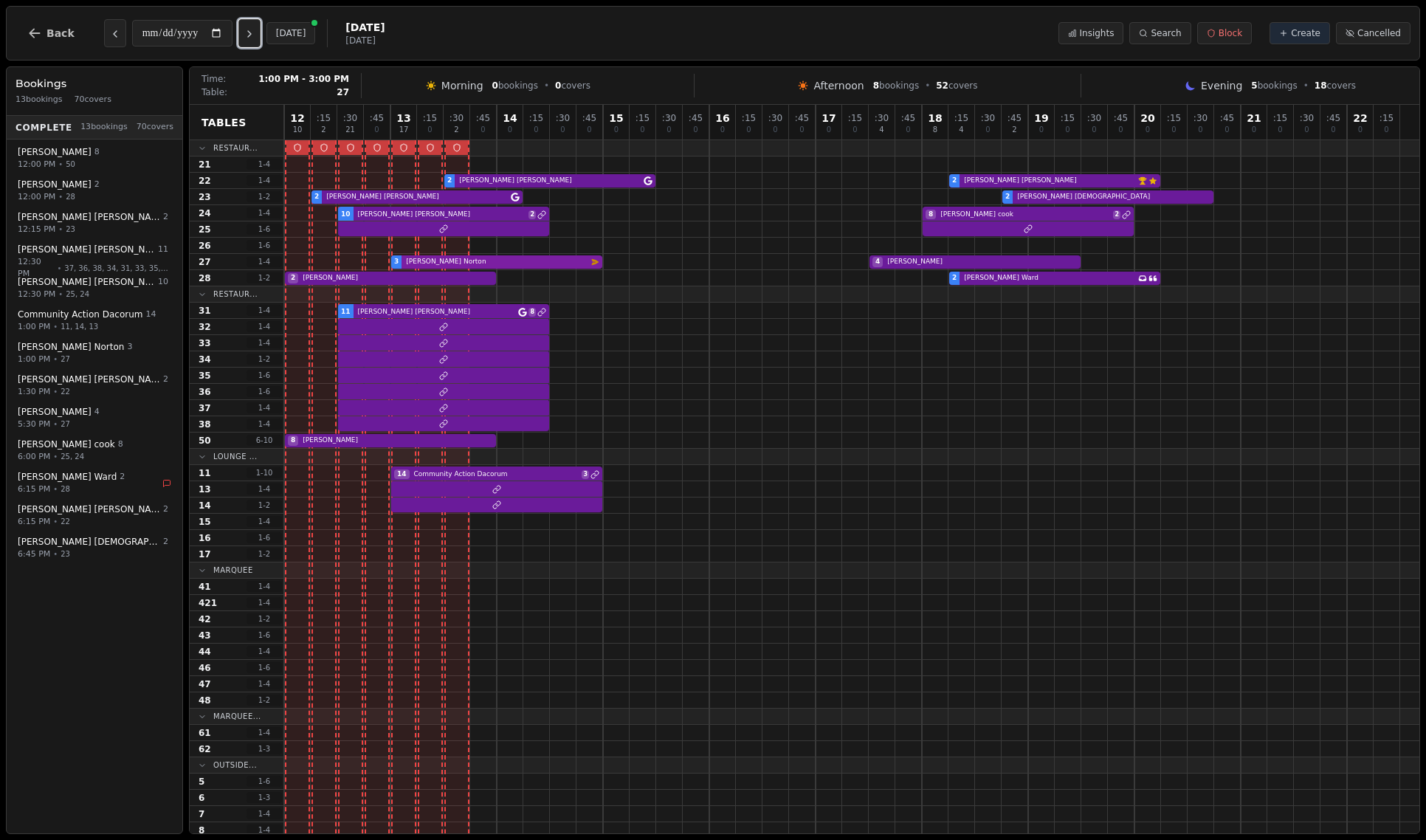
click at [535, 267] on div "3 Christine Norton Email campaign booking 4 caron" at bounding box center [852, 262] width 1135 height 17
select select "****"
select select "*"
select select "********"
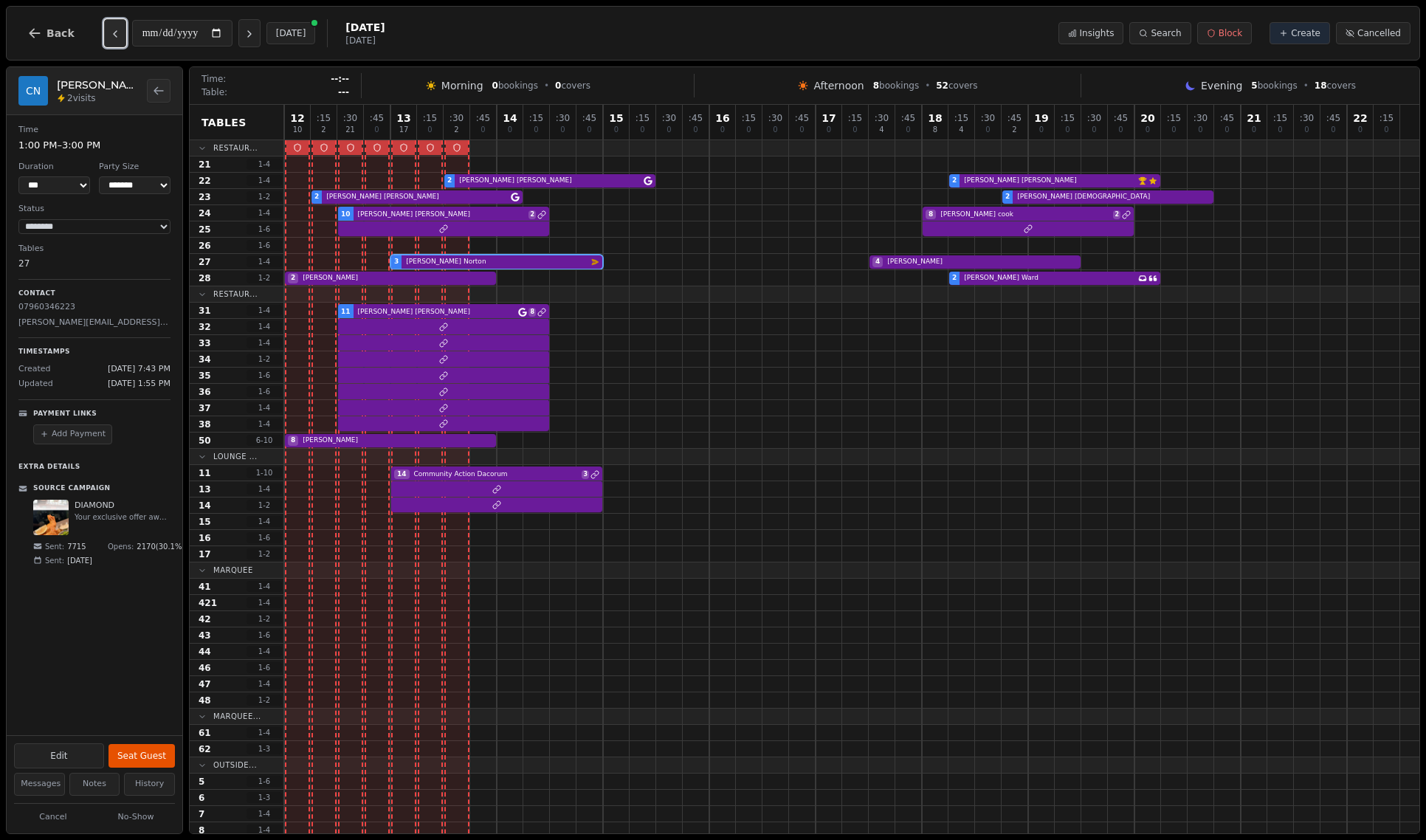
click at [119, 33] on button "Previous day" at bounding box center [115, 33] width 22 height 28
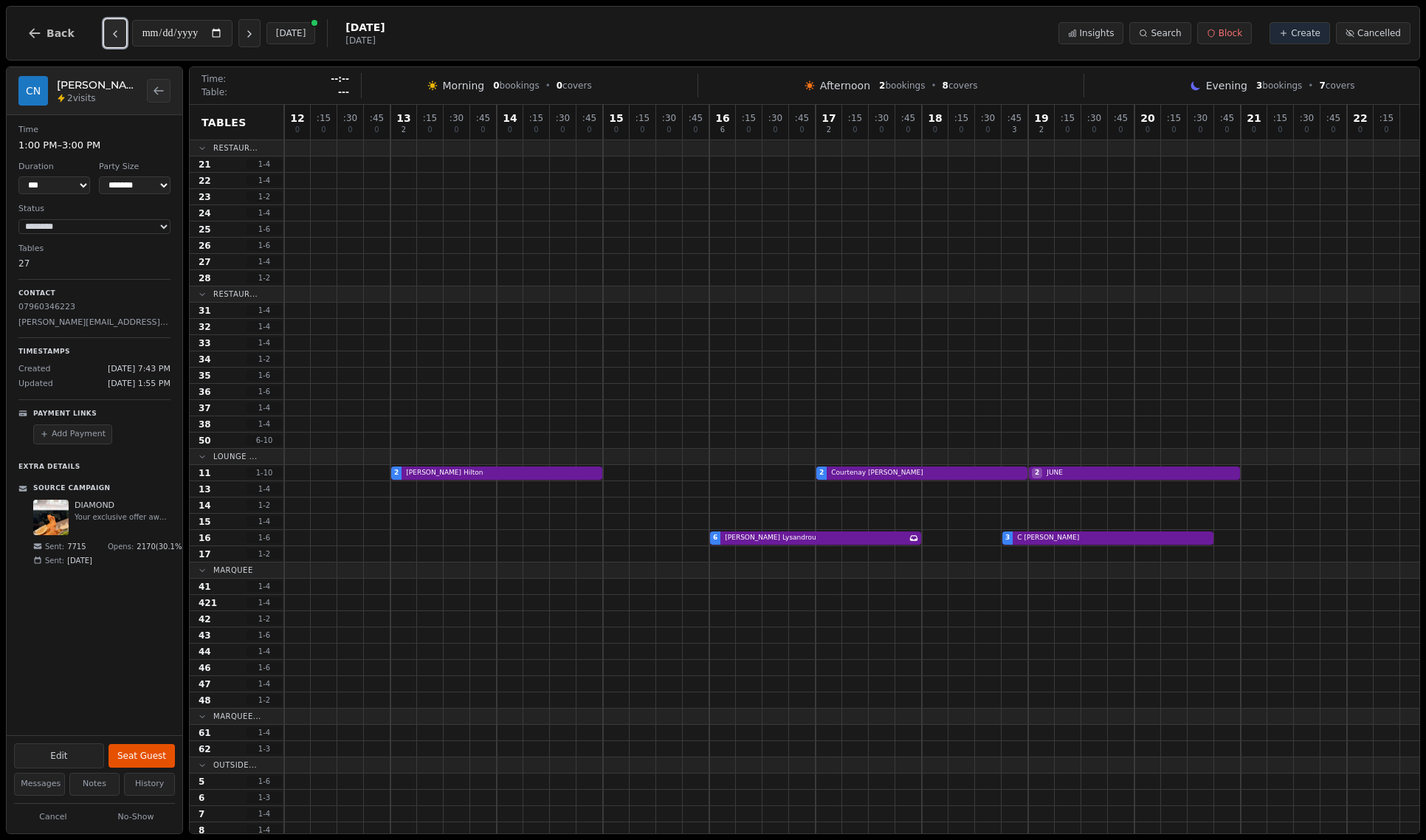
click at [119, 33] on button "Previous day" at bounding box center [115, 33] width 22 height 28
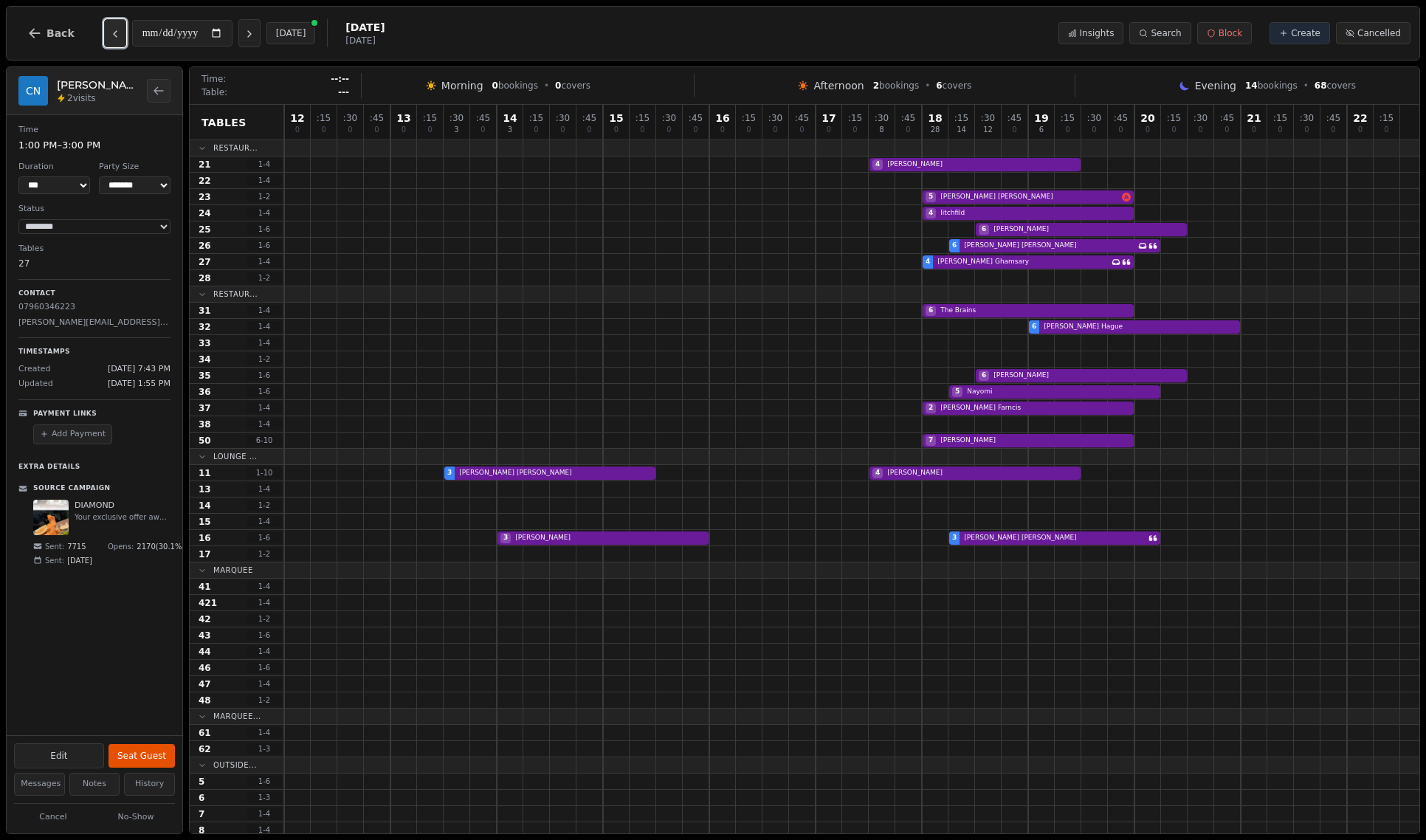
click at [119, 33] on button "Previous day" at bounding box center [115, 33] width 22 height 28
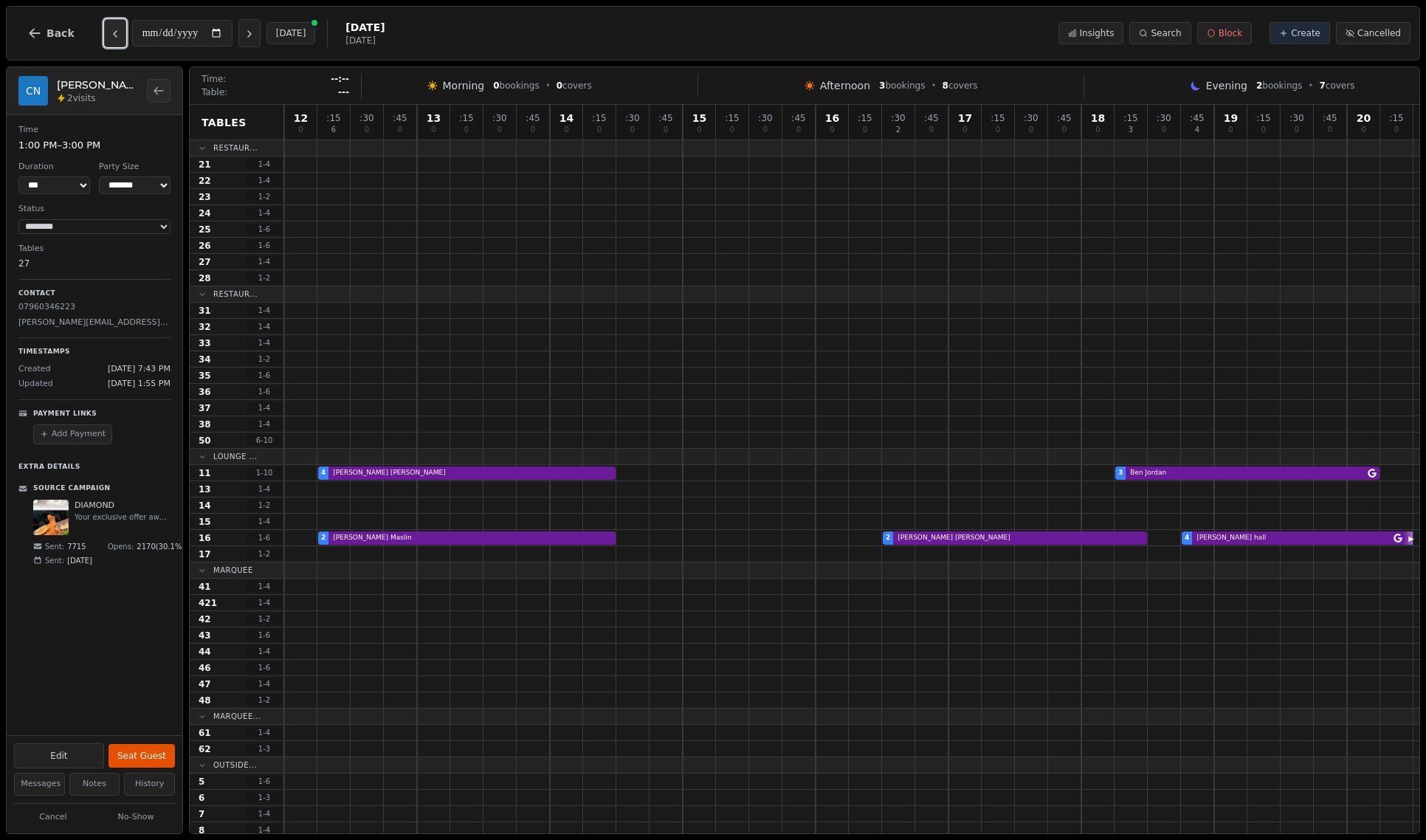
click at [119, 33] on button "Previous day" at bounding box center [115, 33] width 22 height 28
type input "**********"
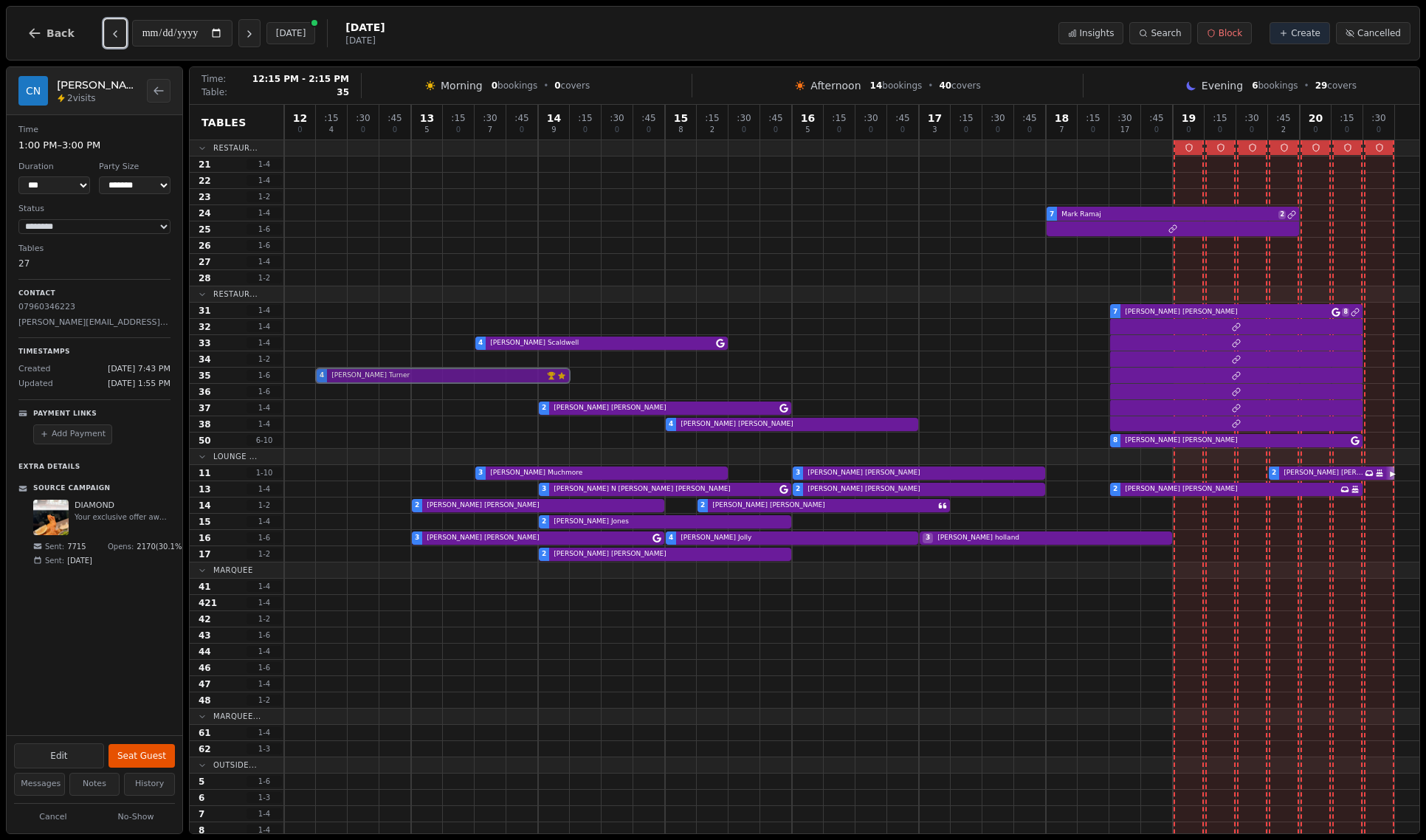
click at [370, 374] on div "4 John Turner VIP customer (7 visits) Customer has left a review" at bounding box center [852, 375] width 1135 height 17
select select "*"
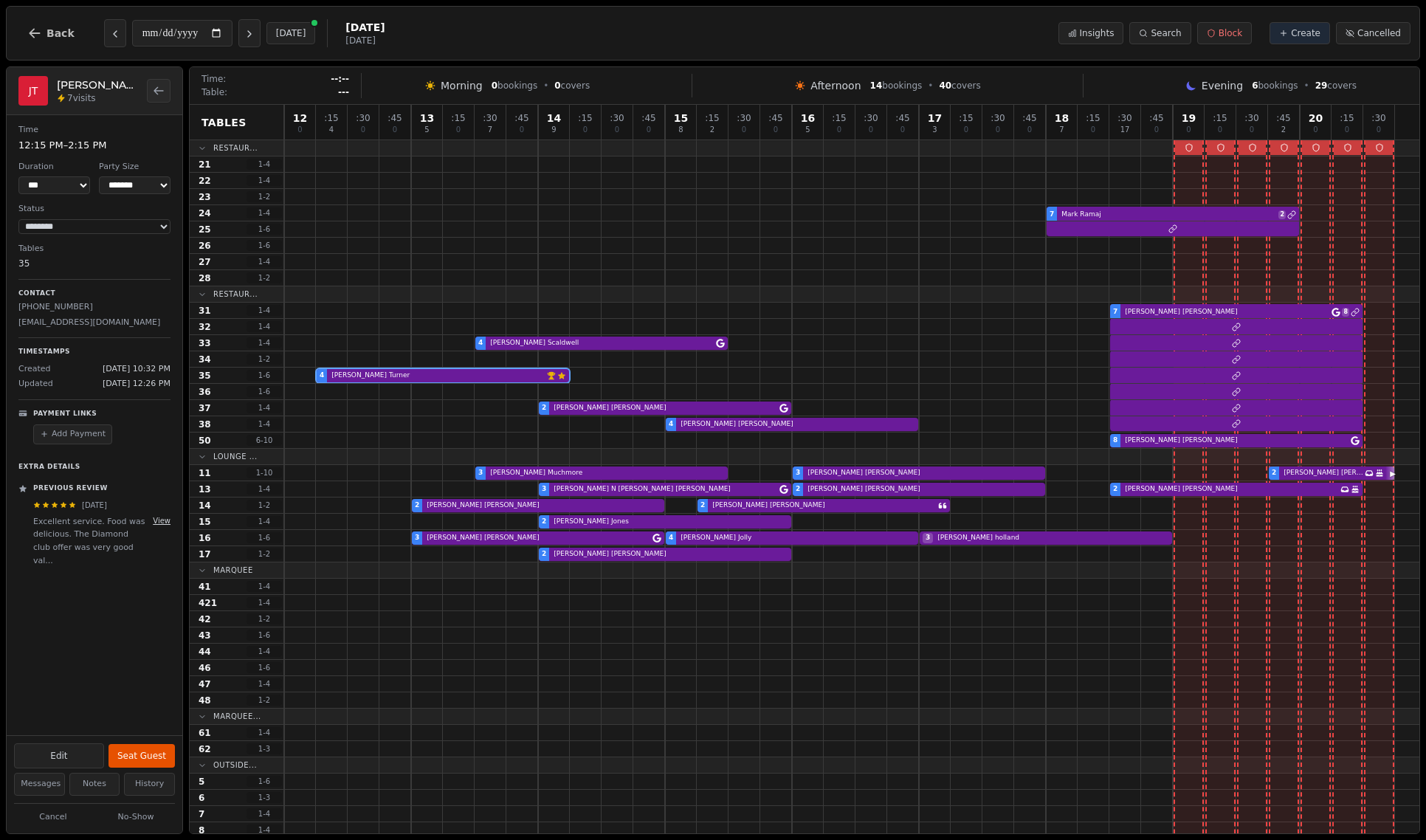
click at [167, 516] on button "View" at bounding box center [162, 521] width 18 height 11
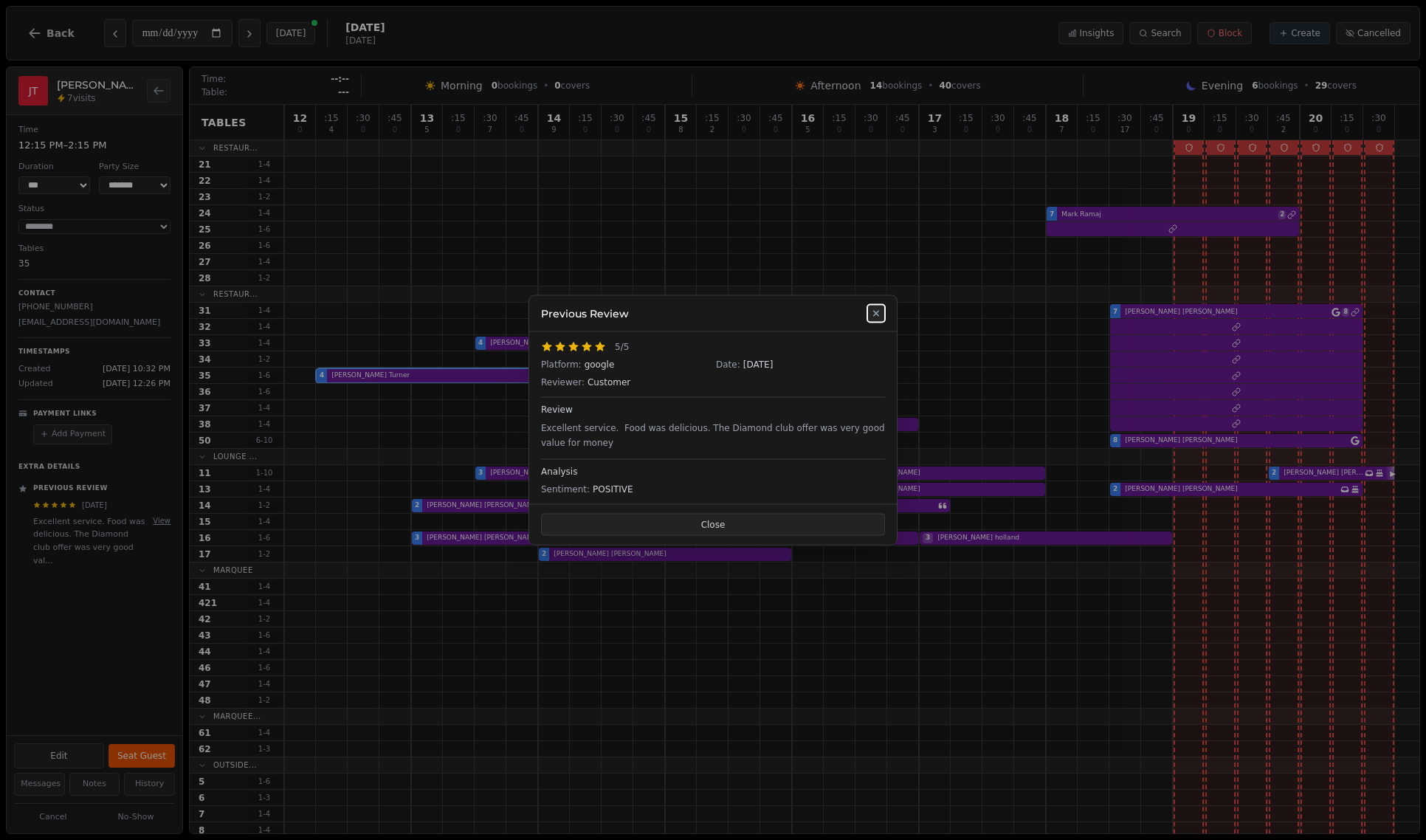
click at [877, 322] on button at bounding box center [876, 313] width 18 height 18
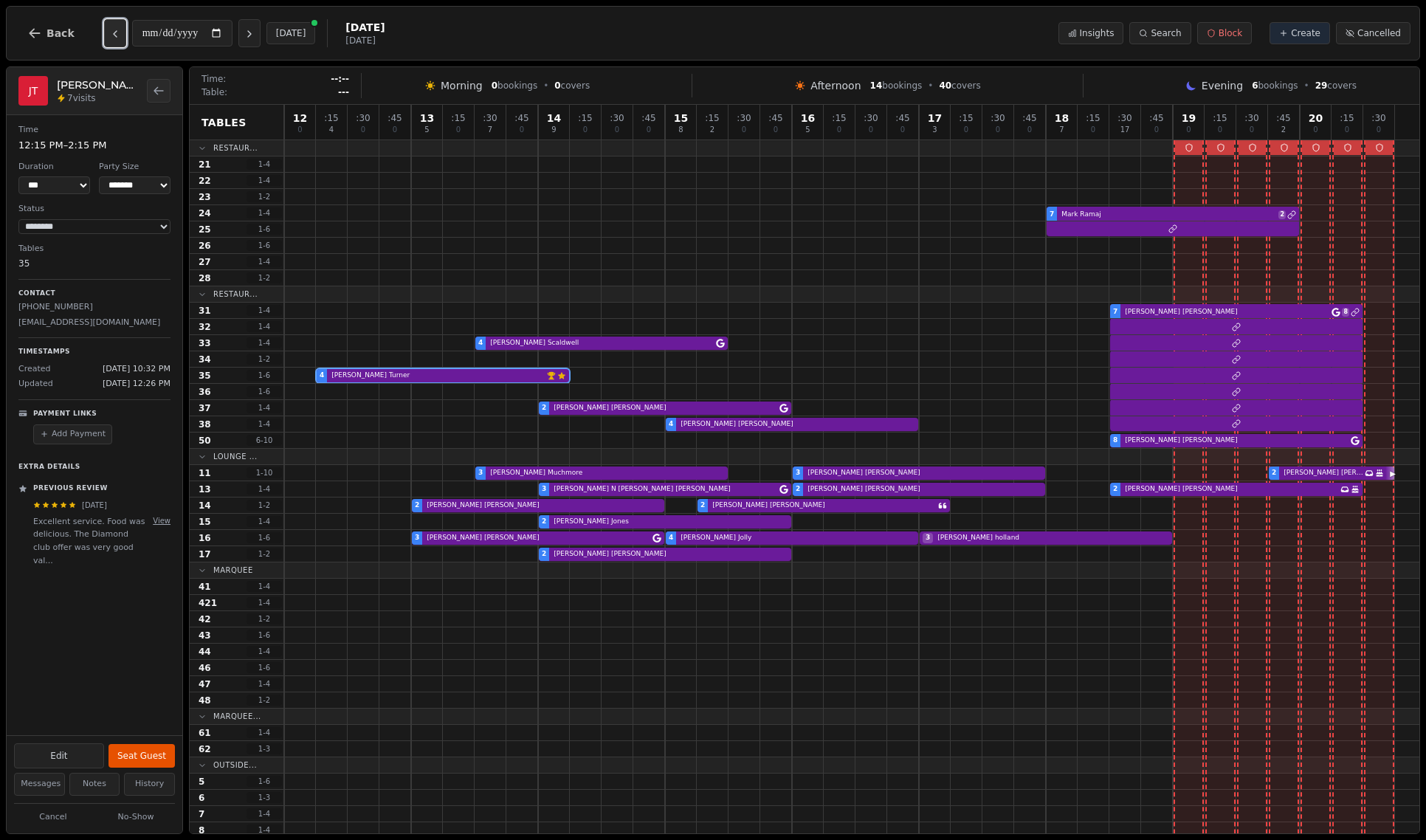
click at [116, 35] on icon "Previous day" at bounding box center [115, 33] width 11 height 11
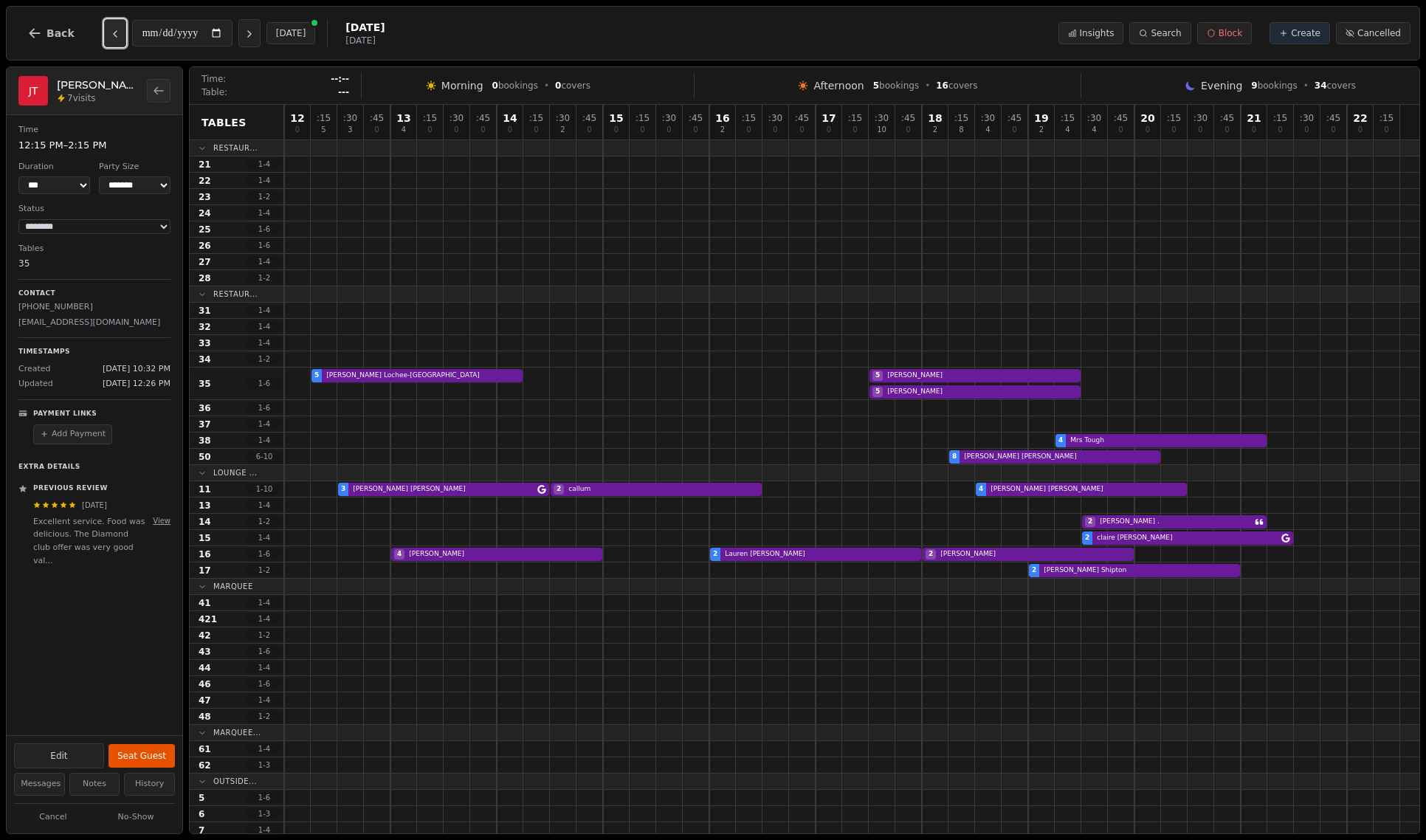
click at [116, 35] on icon "Previous day" at bounding box center [115, 33] width 11 height 11
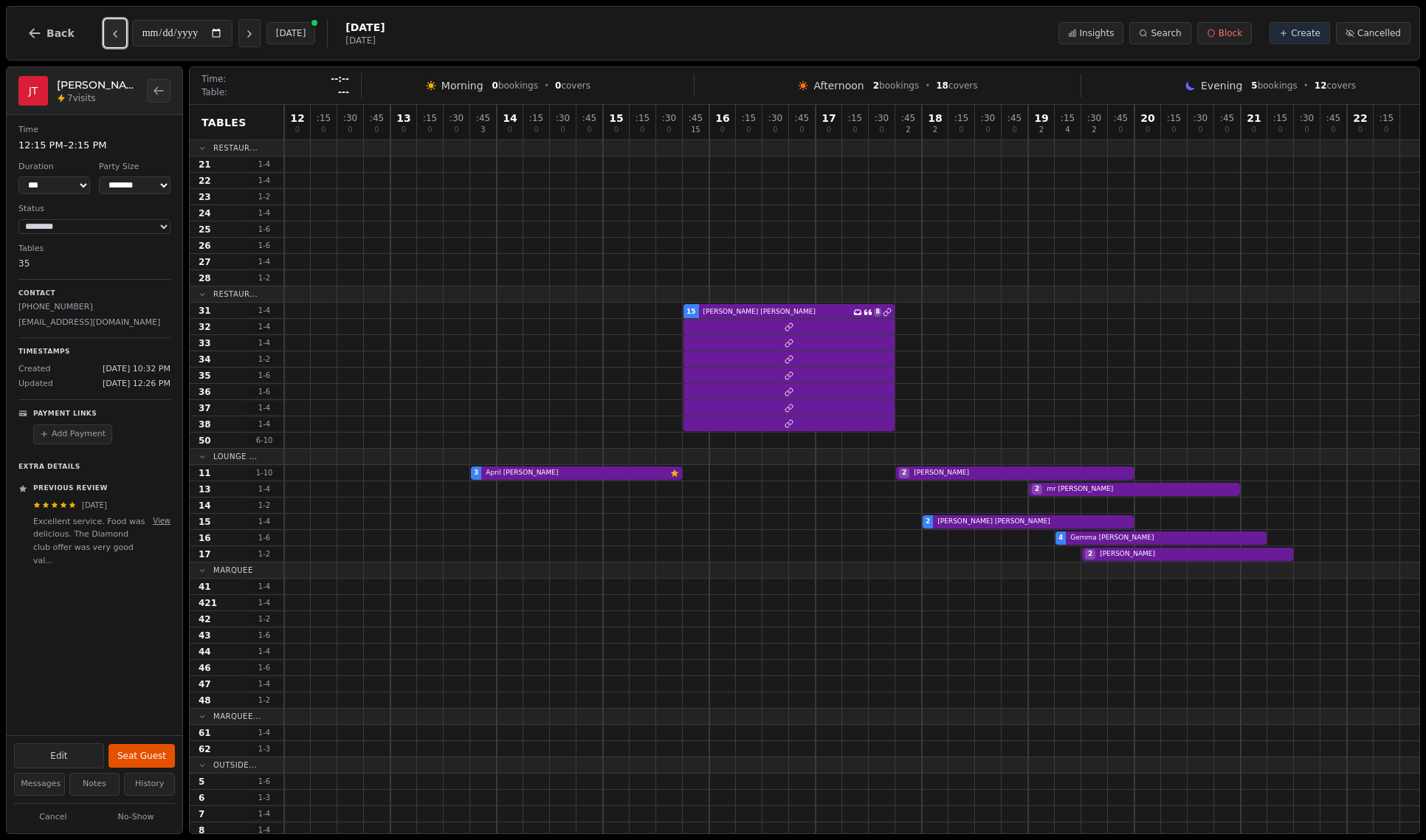
click at [116, 35] on icon "Previous day" at bounding box center [115, 33] width 11 height 11
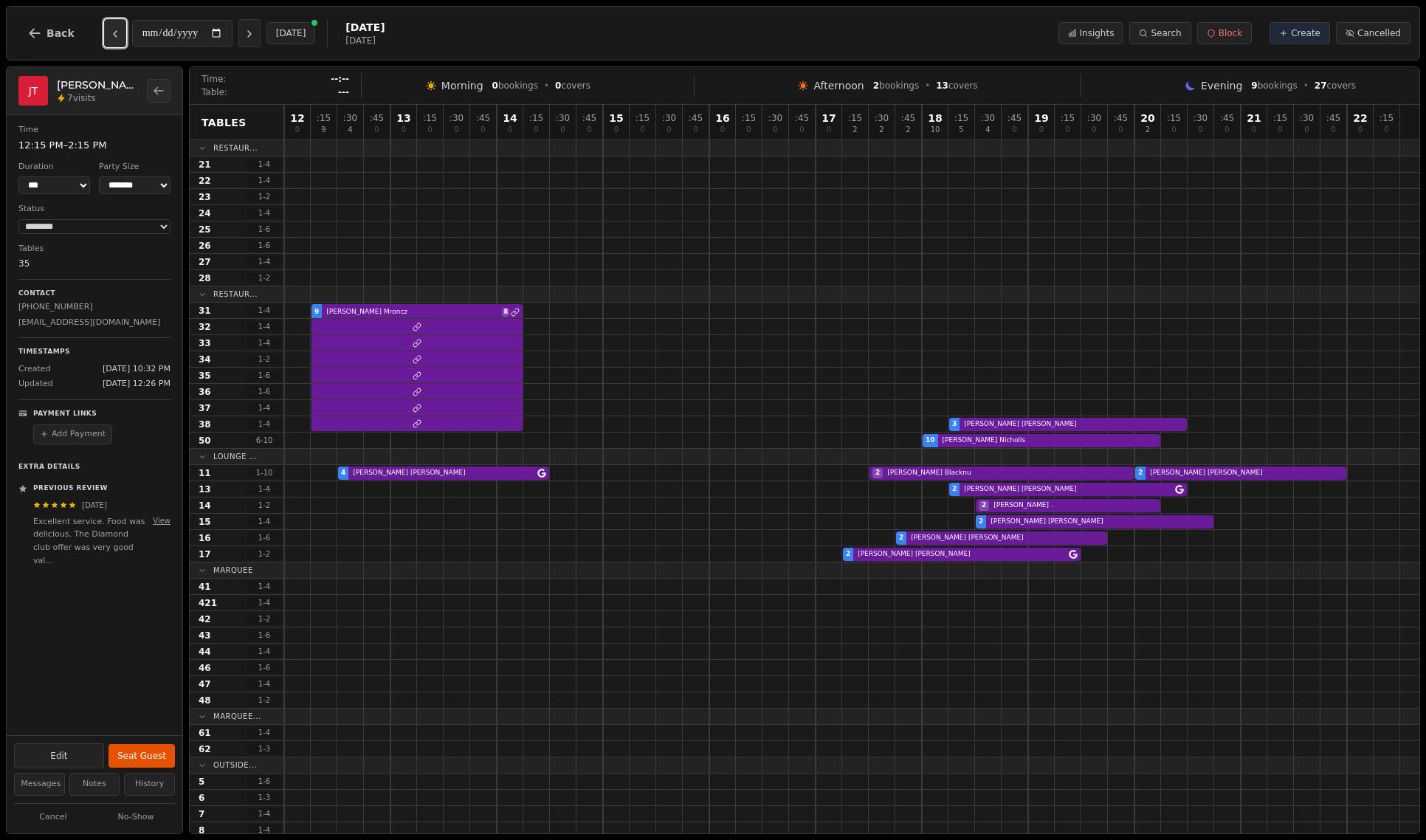
click at [116, 35] on icon "Previous day" at bounding box center [115, 33] width 11 height 11
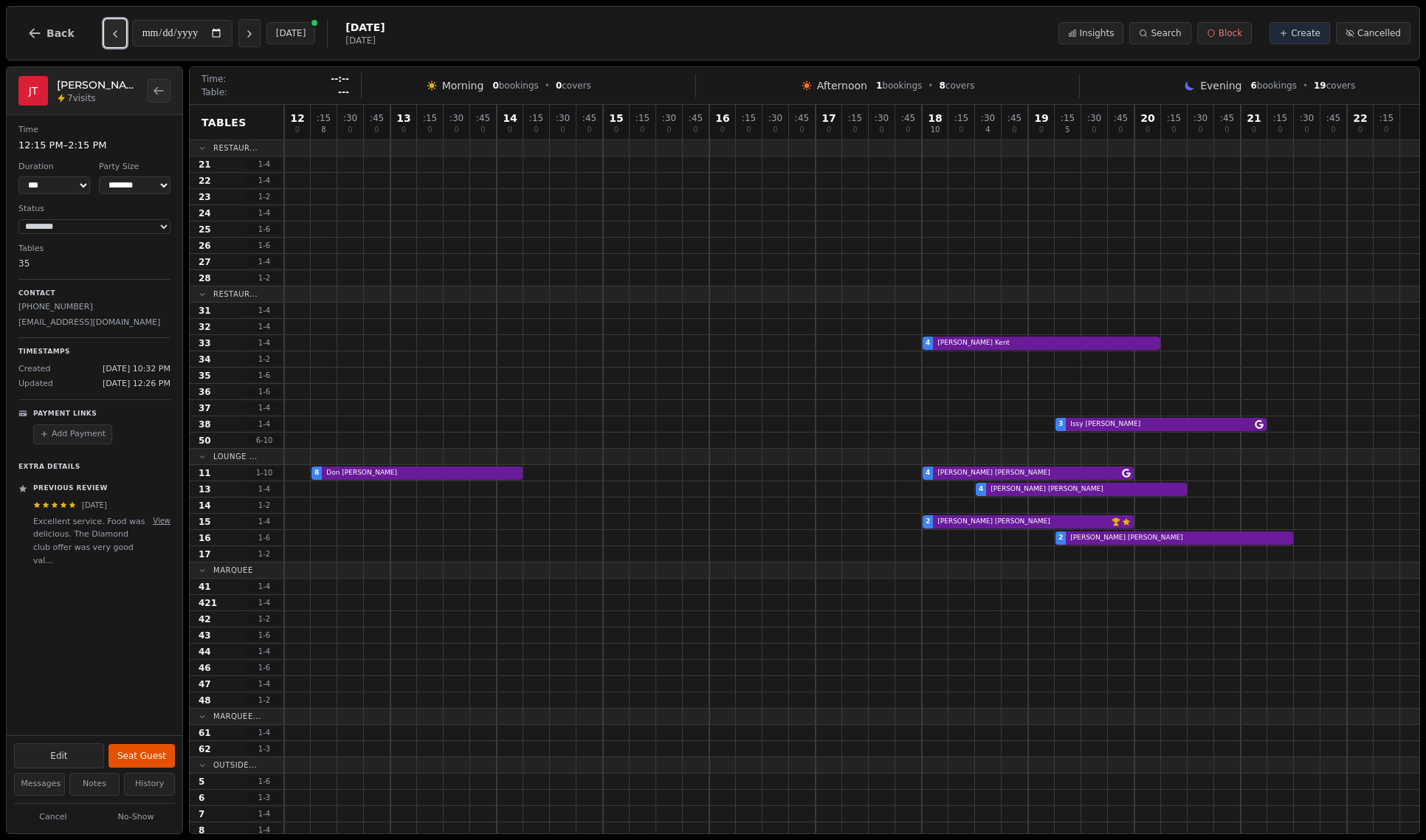
click at [116, 35] on icon "Previous day" at bounding box center [115, 33] width 11 height 11
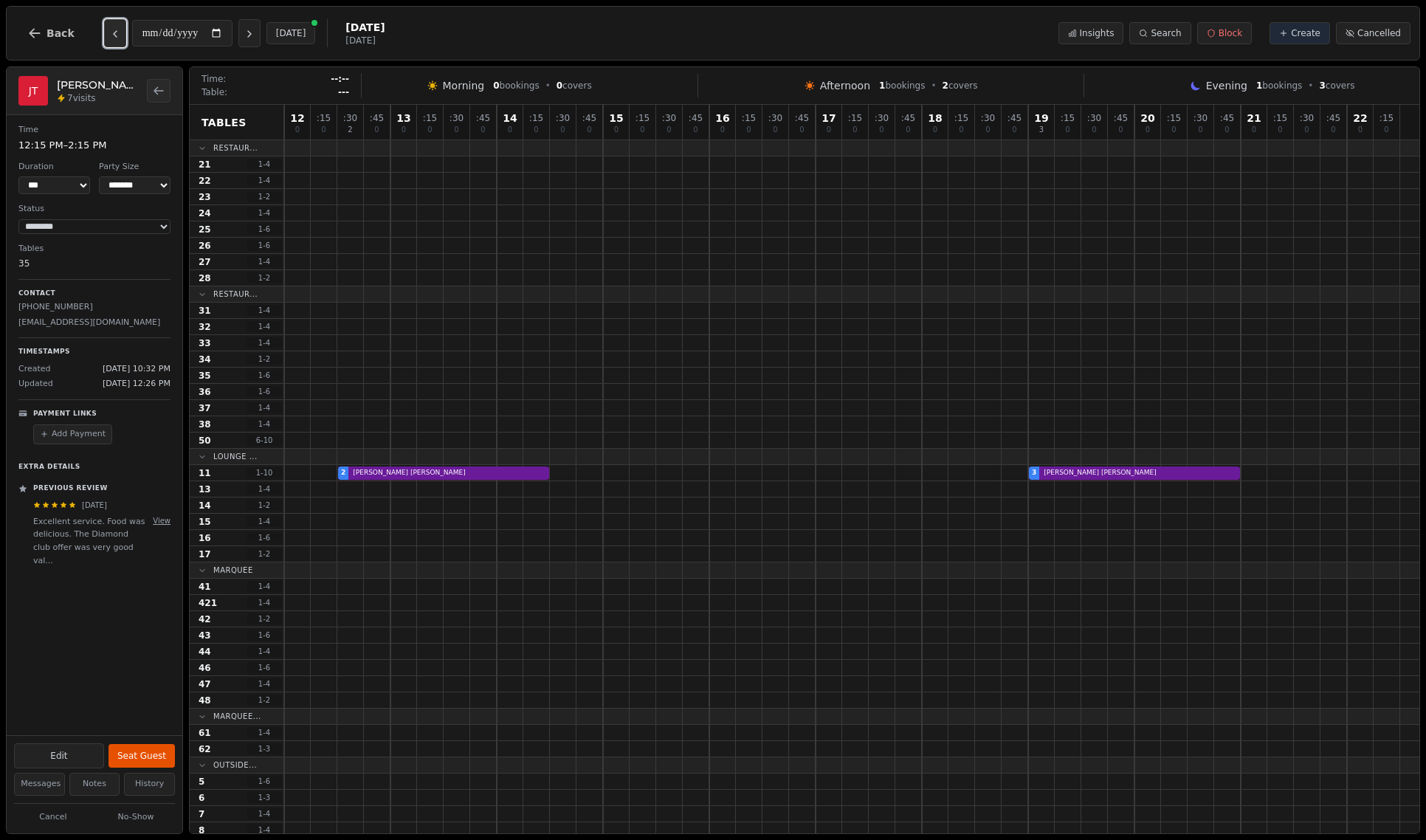
click at [116, 35] on icon "Previous day" at bounding box center [115, 33] width 11 height 11
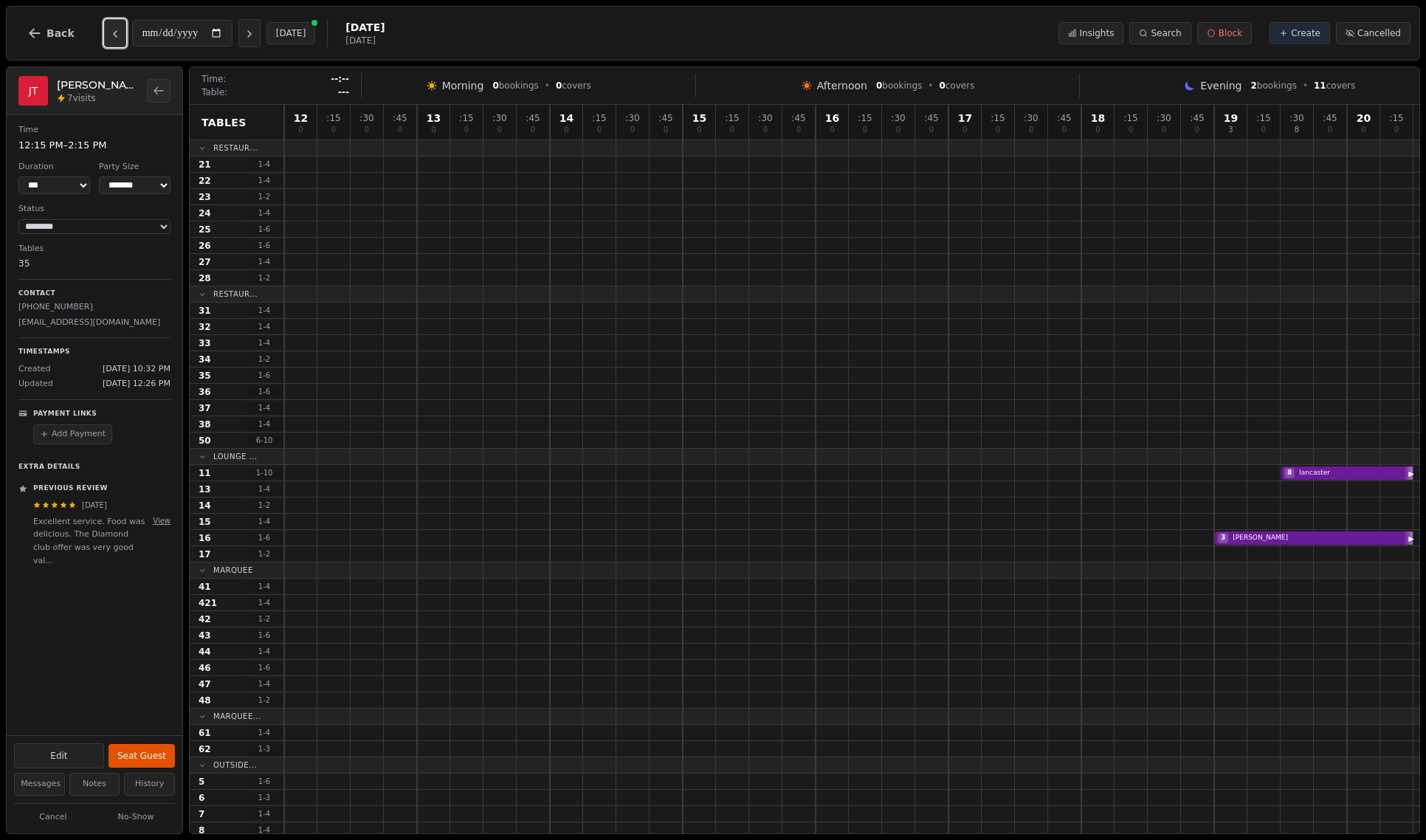
click at [116, 35] on icon "Previous day" at bounding box center [115, 33] width 11 height 11
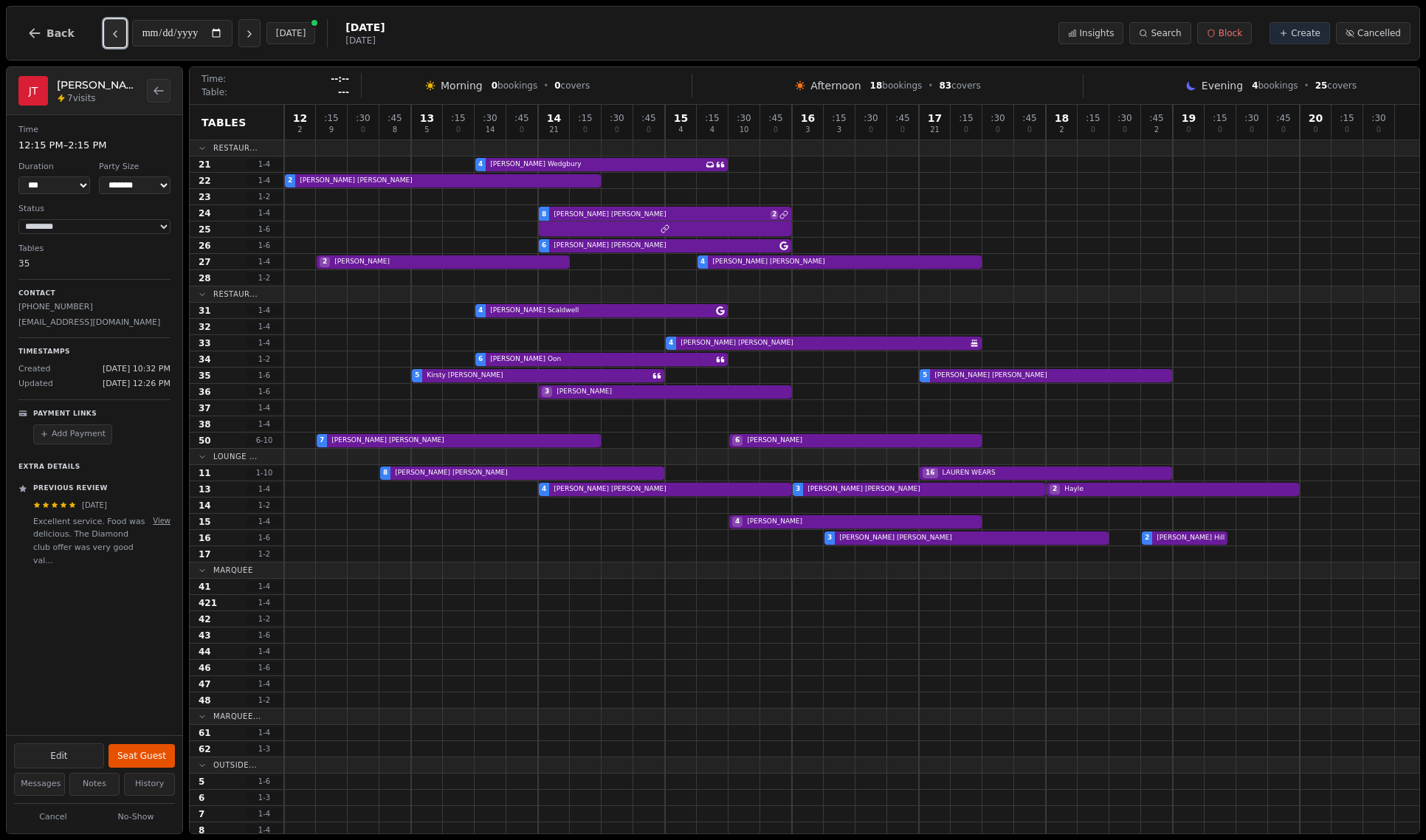
click at [116, 35] on icon "Previous day" at bounding box center [115, 33] width 11 height 11
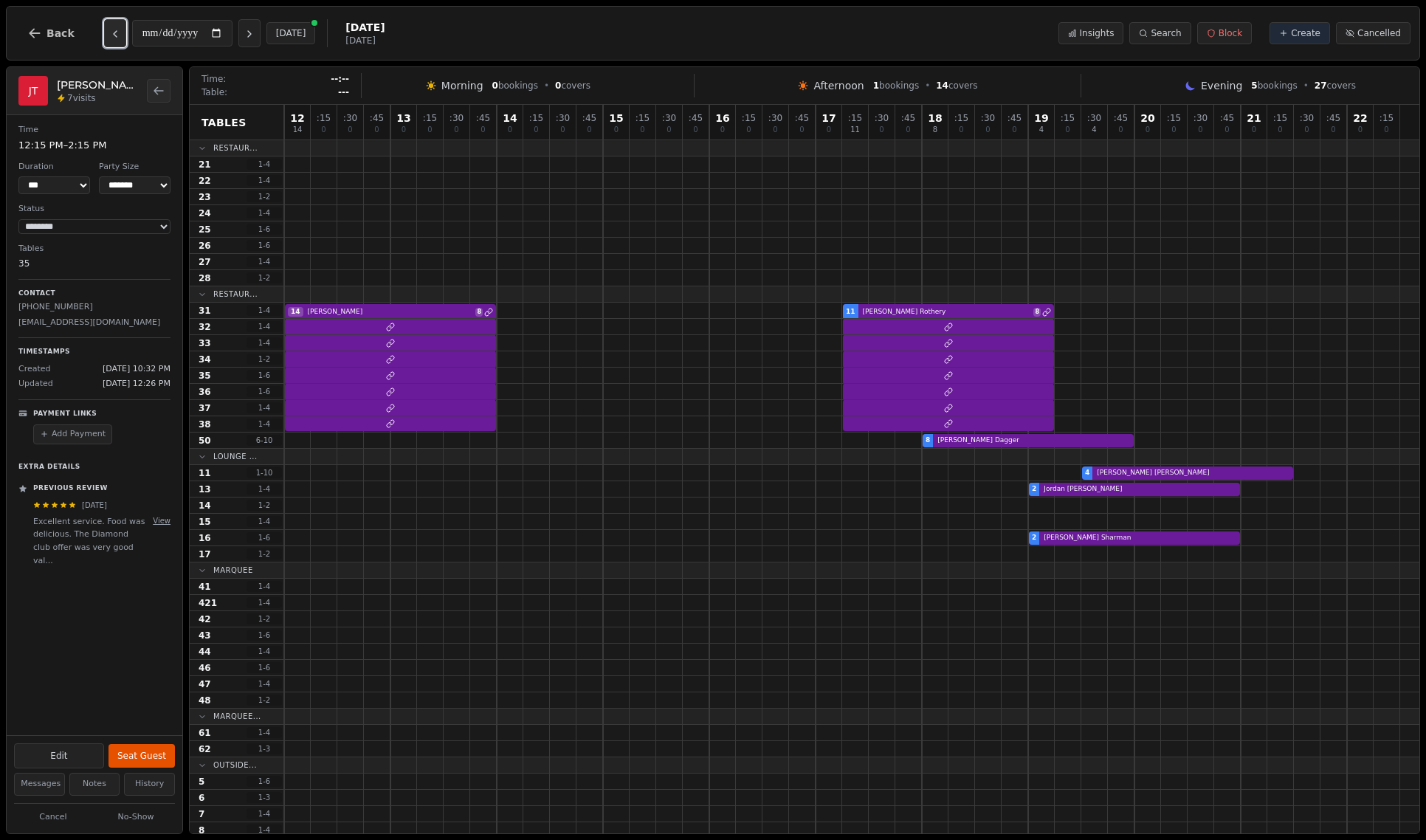
click at [116, 35] on icon "Previous day" at bounding box center [115, 33] width 11 height 11
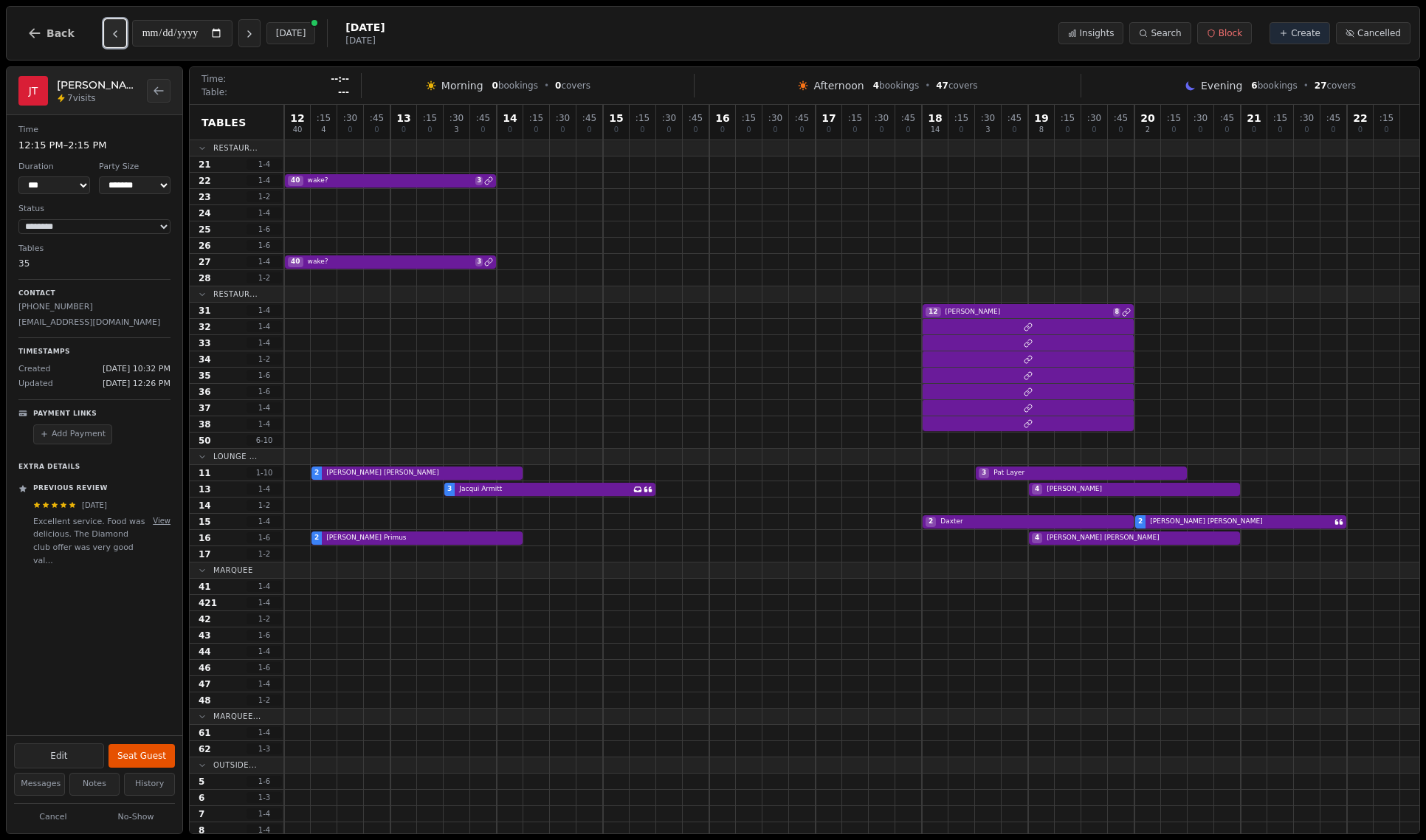
click at [116, 35] on icon "Previous day" at bounding box center [115, 33] width 11 height 11
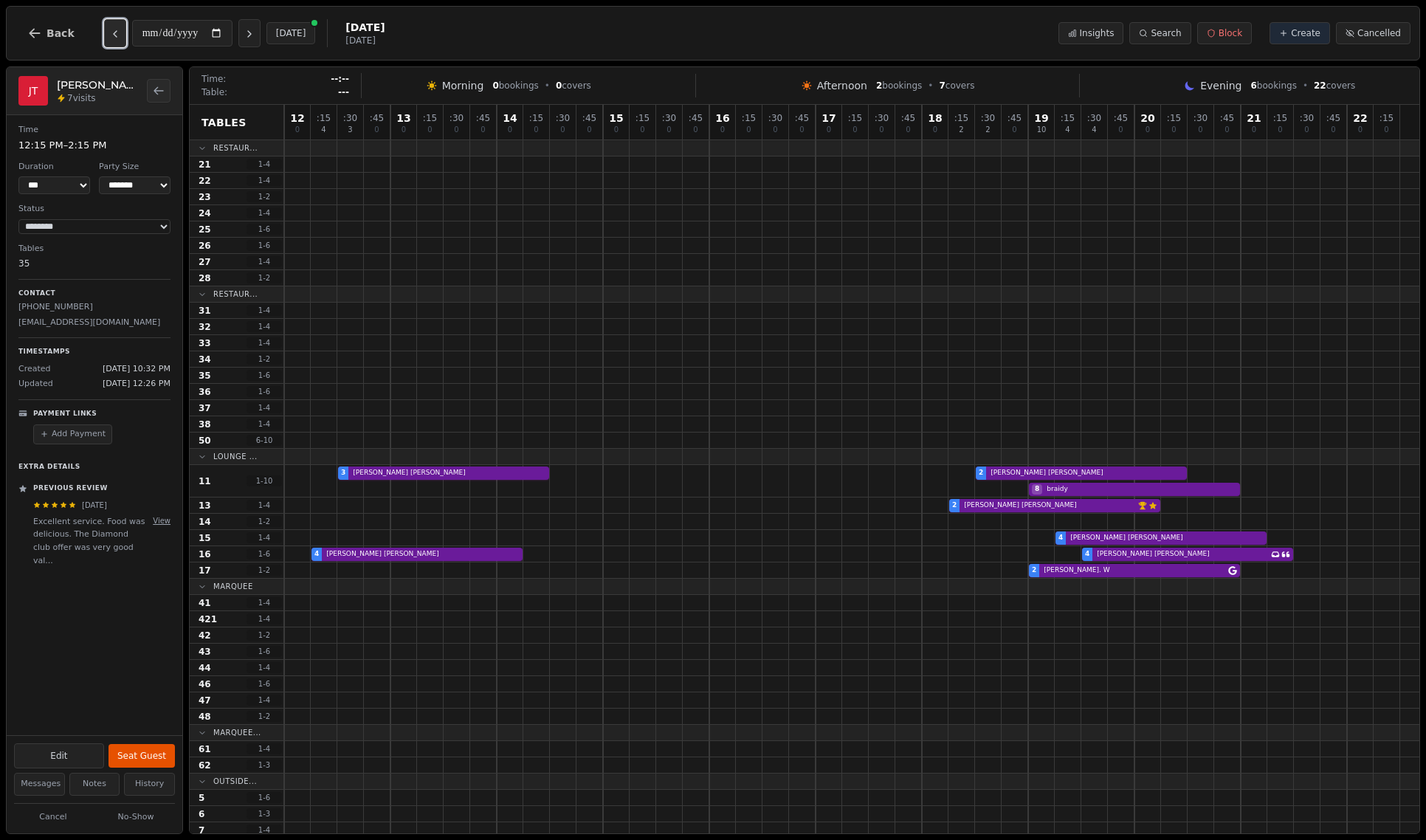
click at [116, 35] on icon "Previous day" at bounding box center [115, 33] width 11 height 11
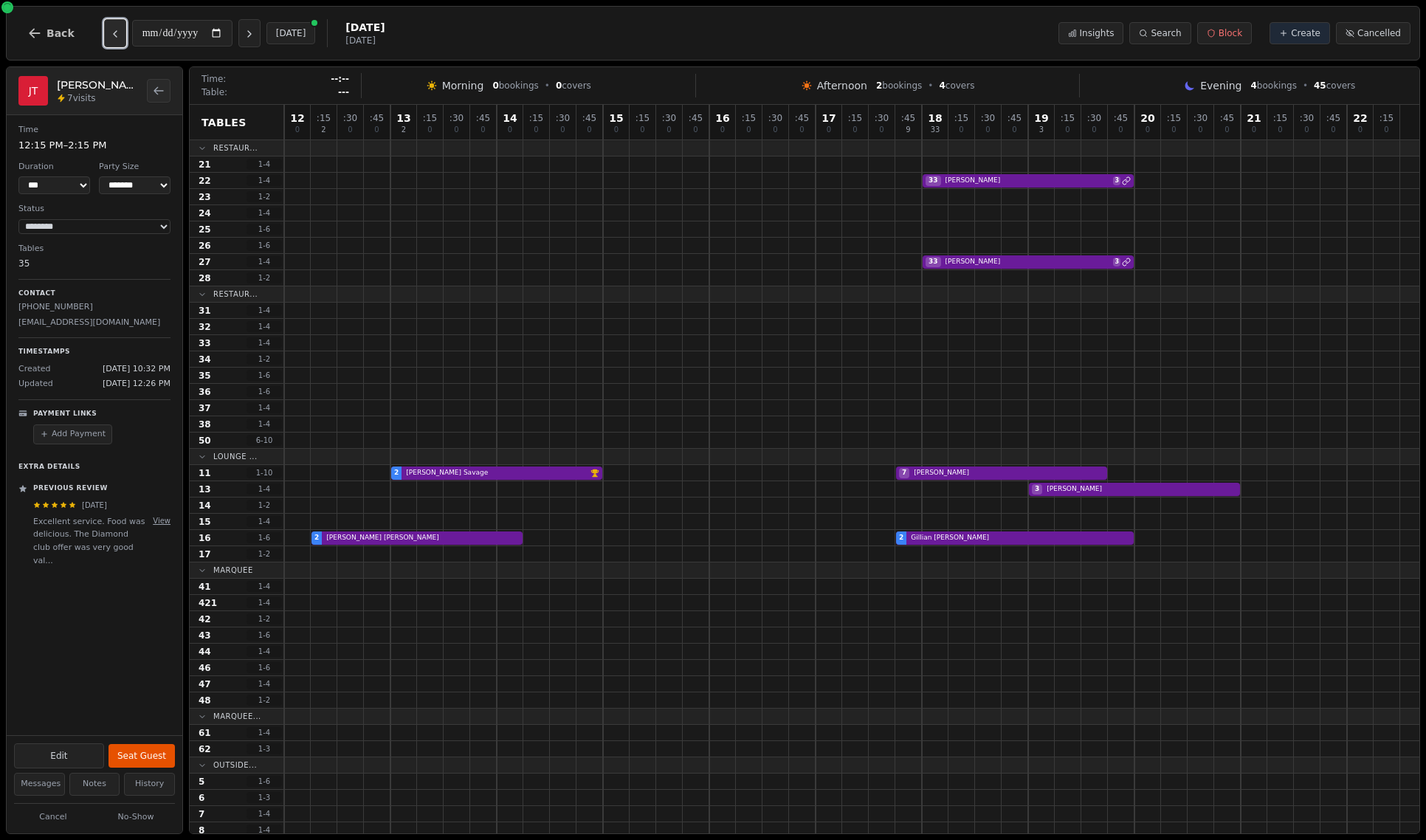
click at [116, 35] on icon "Previous day" at bounding box center [115, 33] width 11 height 11
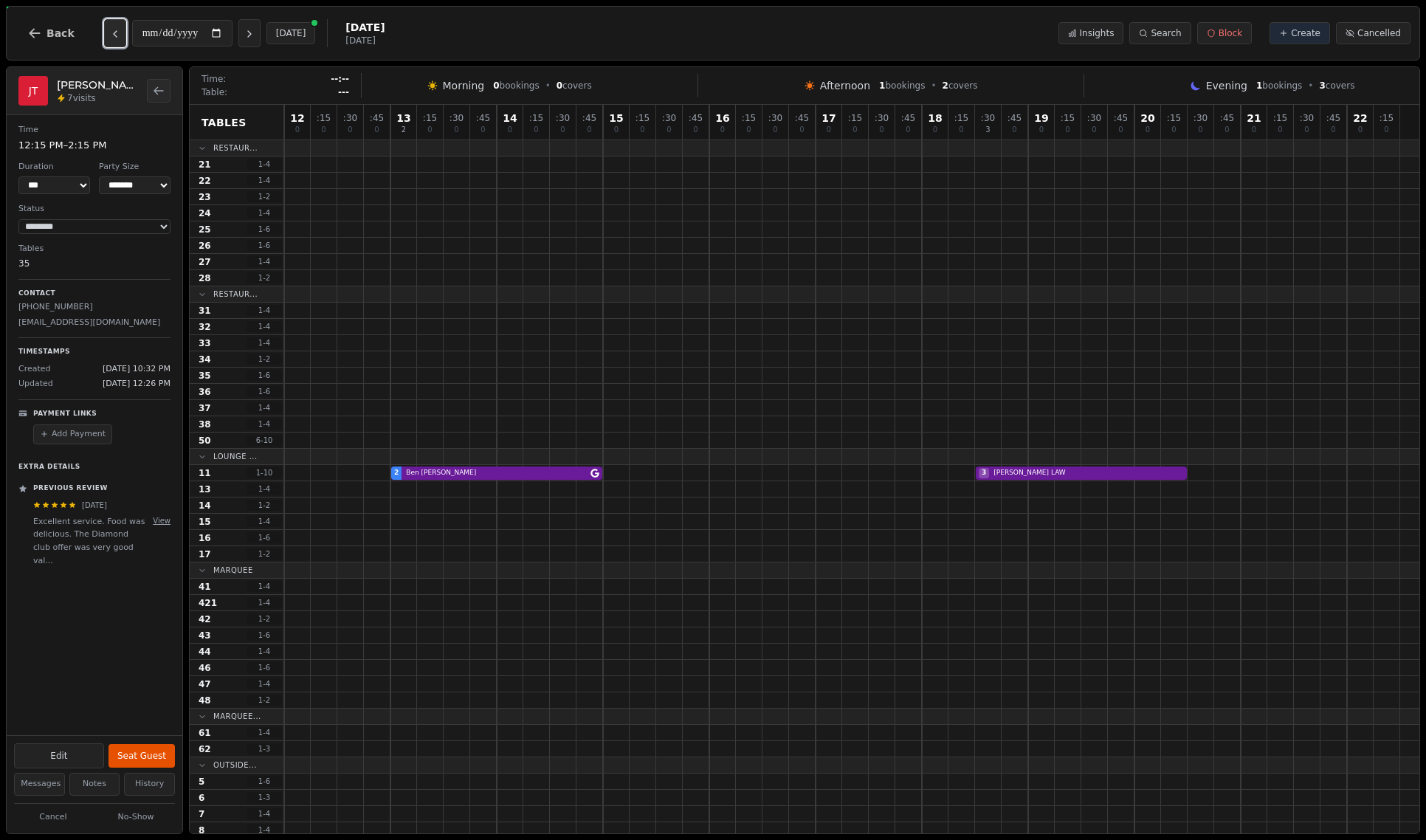
click at [116, 35] on icon "Previous day" at bounding box center [115, 33] width 11 height 11
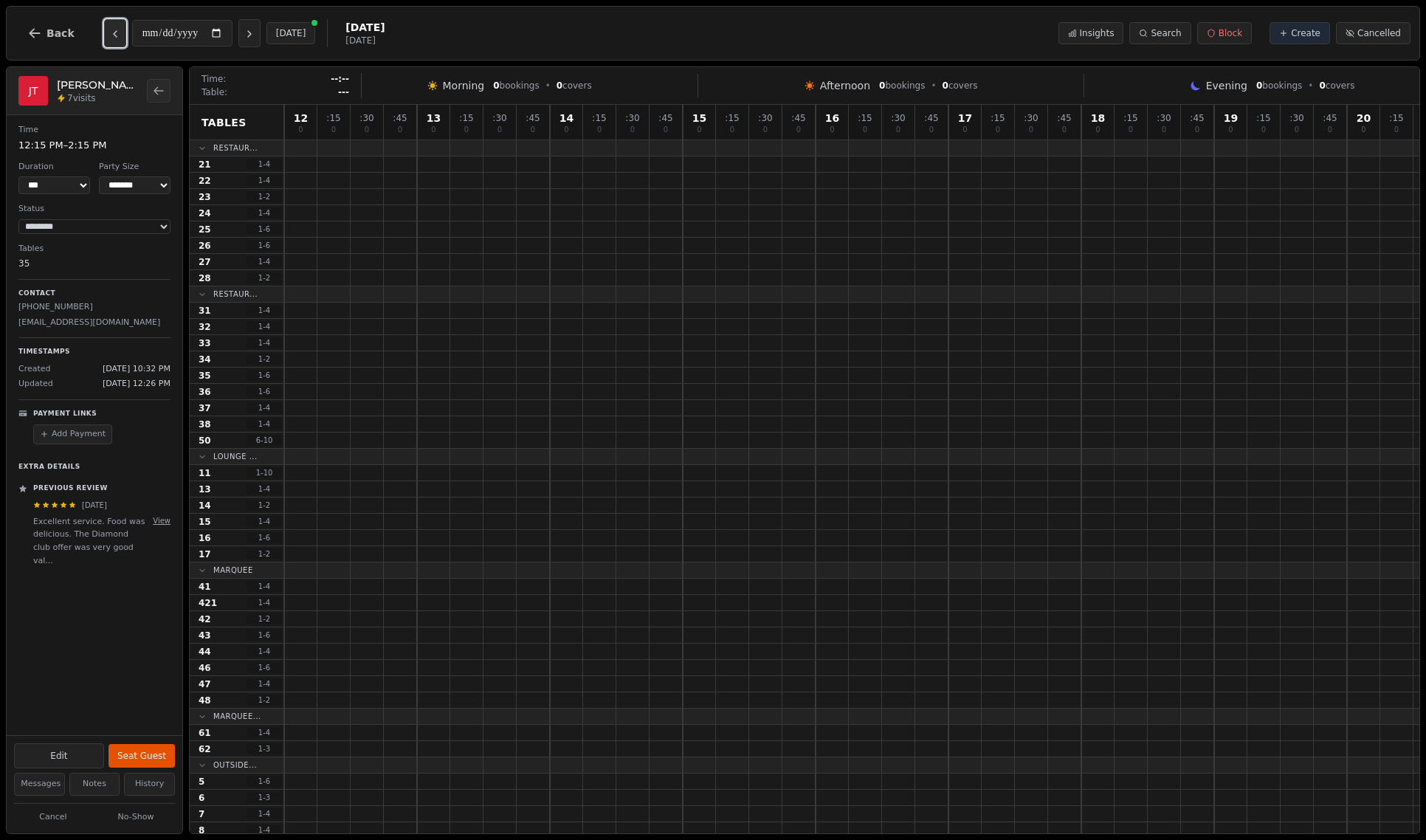
click at [116, 35] on icon "Previous day" at bounding box center [115, 33] width 11 height 11
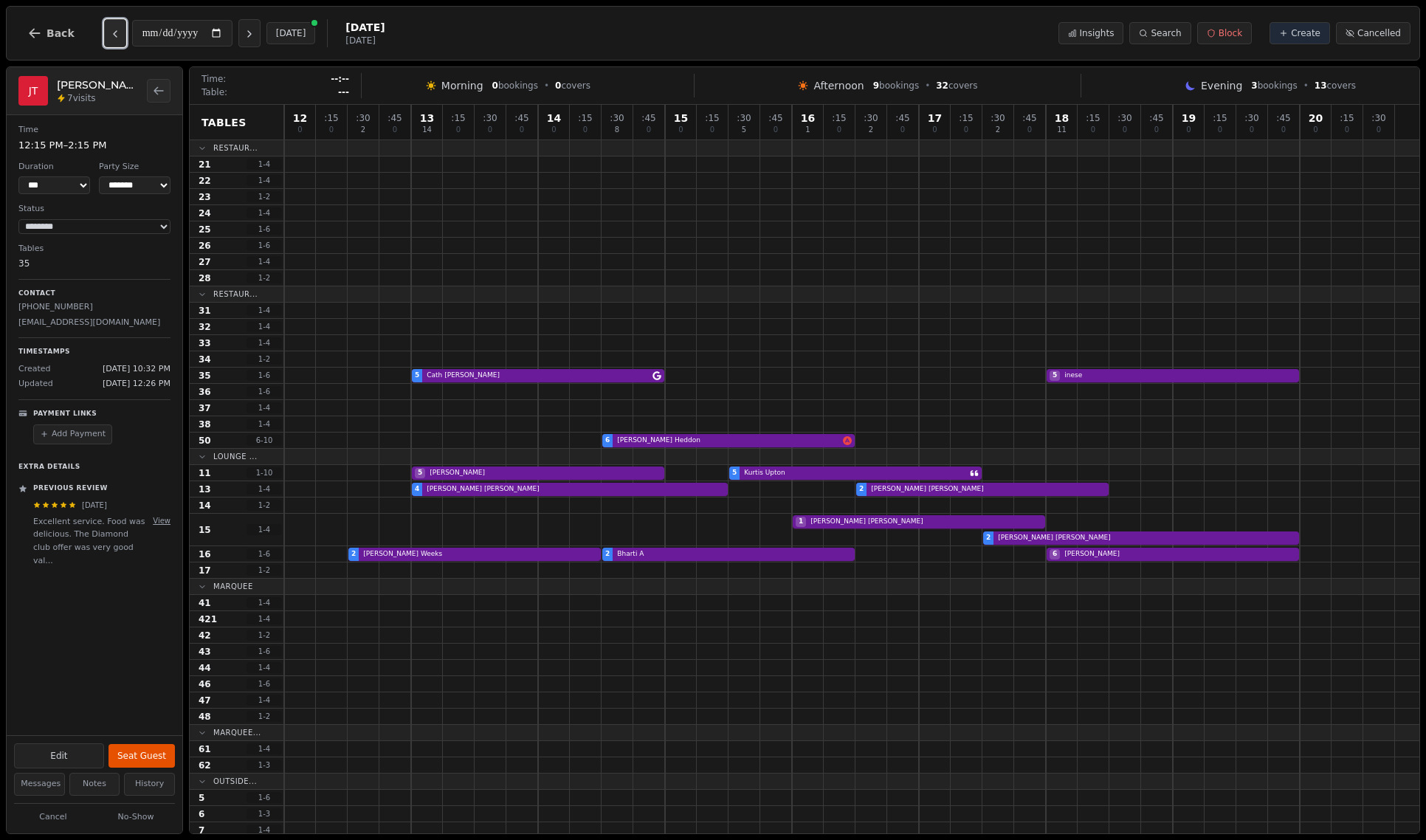
click at [116, 35] on icon "Previous day" at bounding box center [115, 33] width 11 height 11
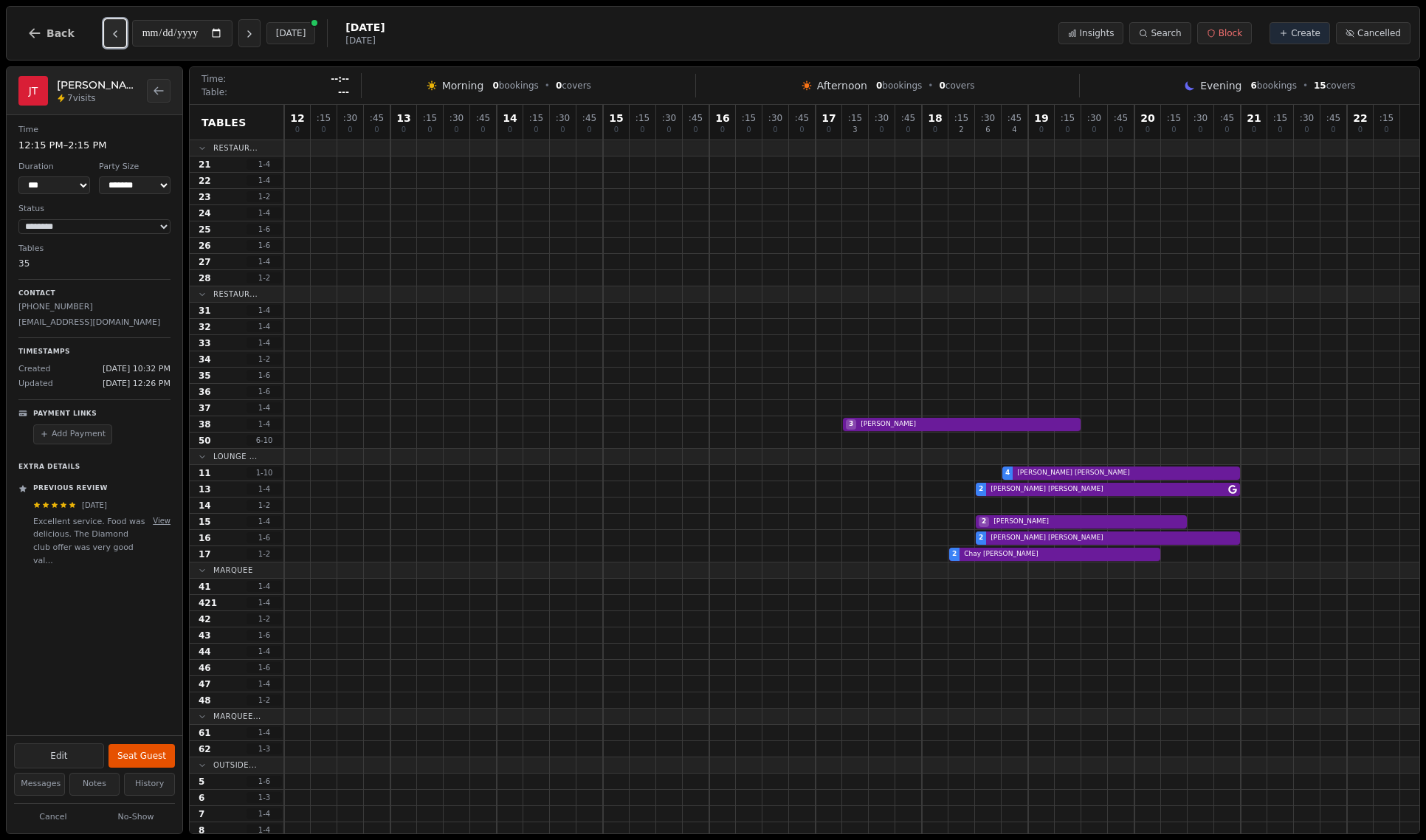
click at [116, 35] on icon "Previous day" at bounding box center [115, 33] width 11 height 11
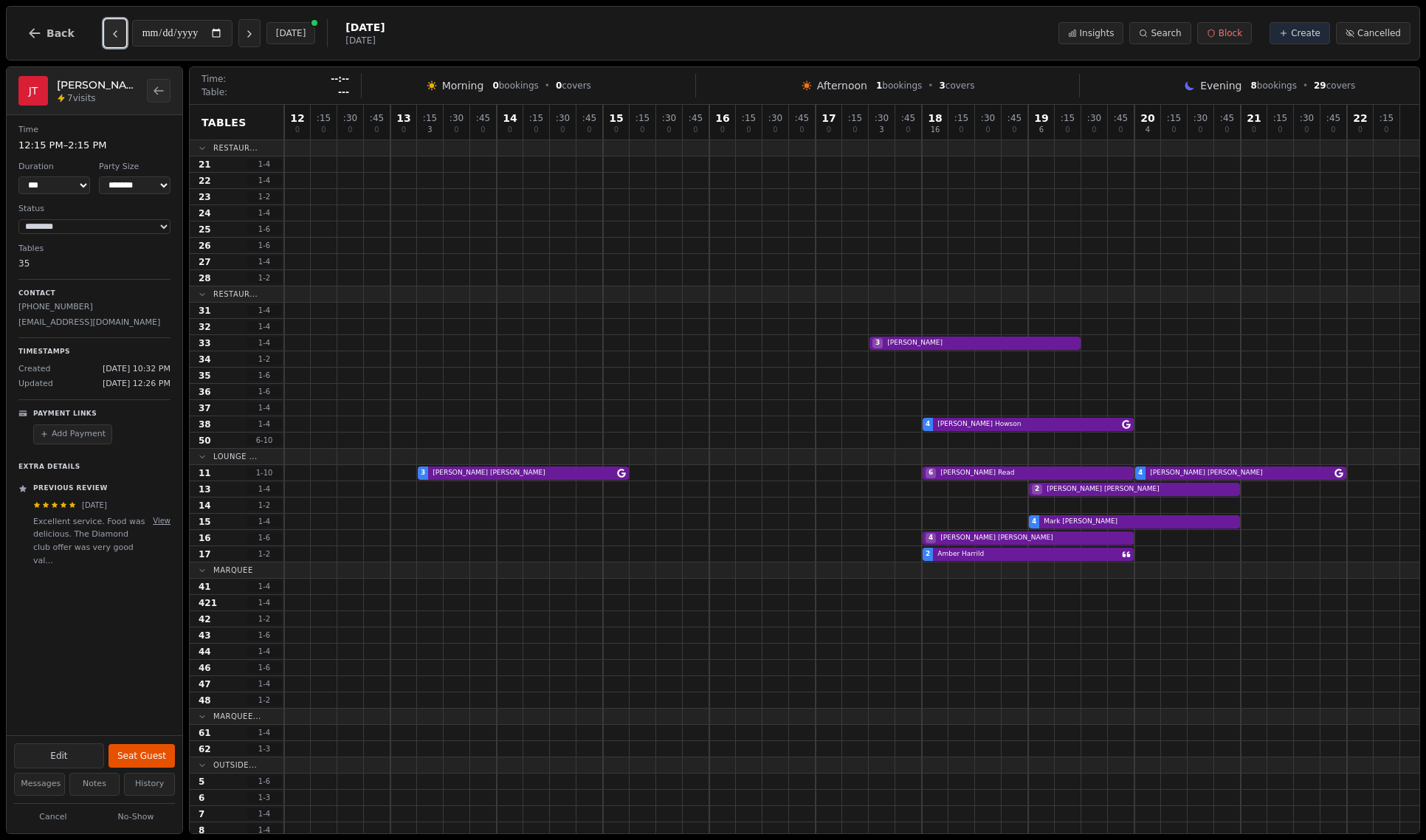
click at [116, 35] on icon "Previous day" at bounding box center [115, 33] width 11 height 11
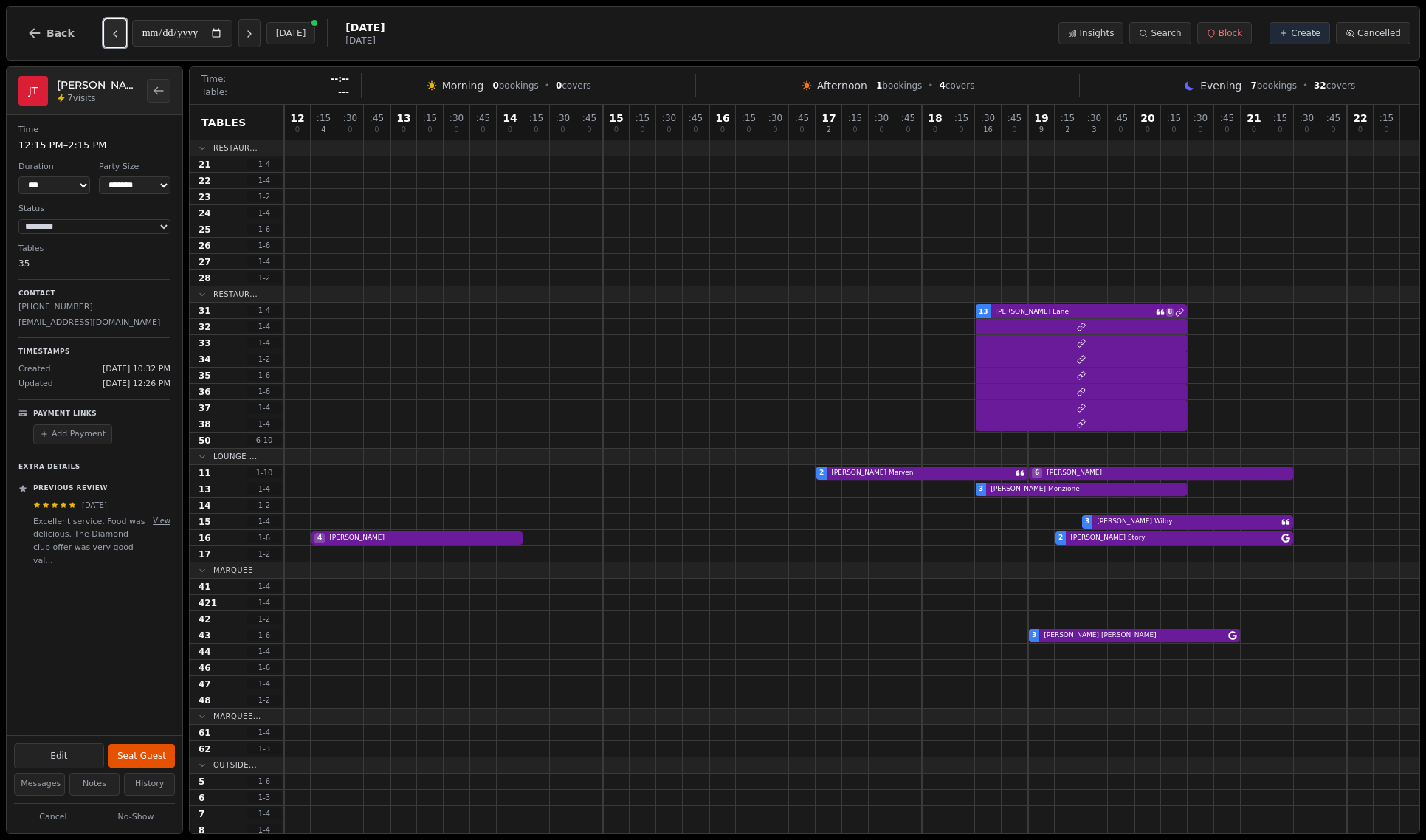
click at [116, 35] on icon "Previous day" at bounding box center [115, 33] width 11 height 11
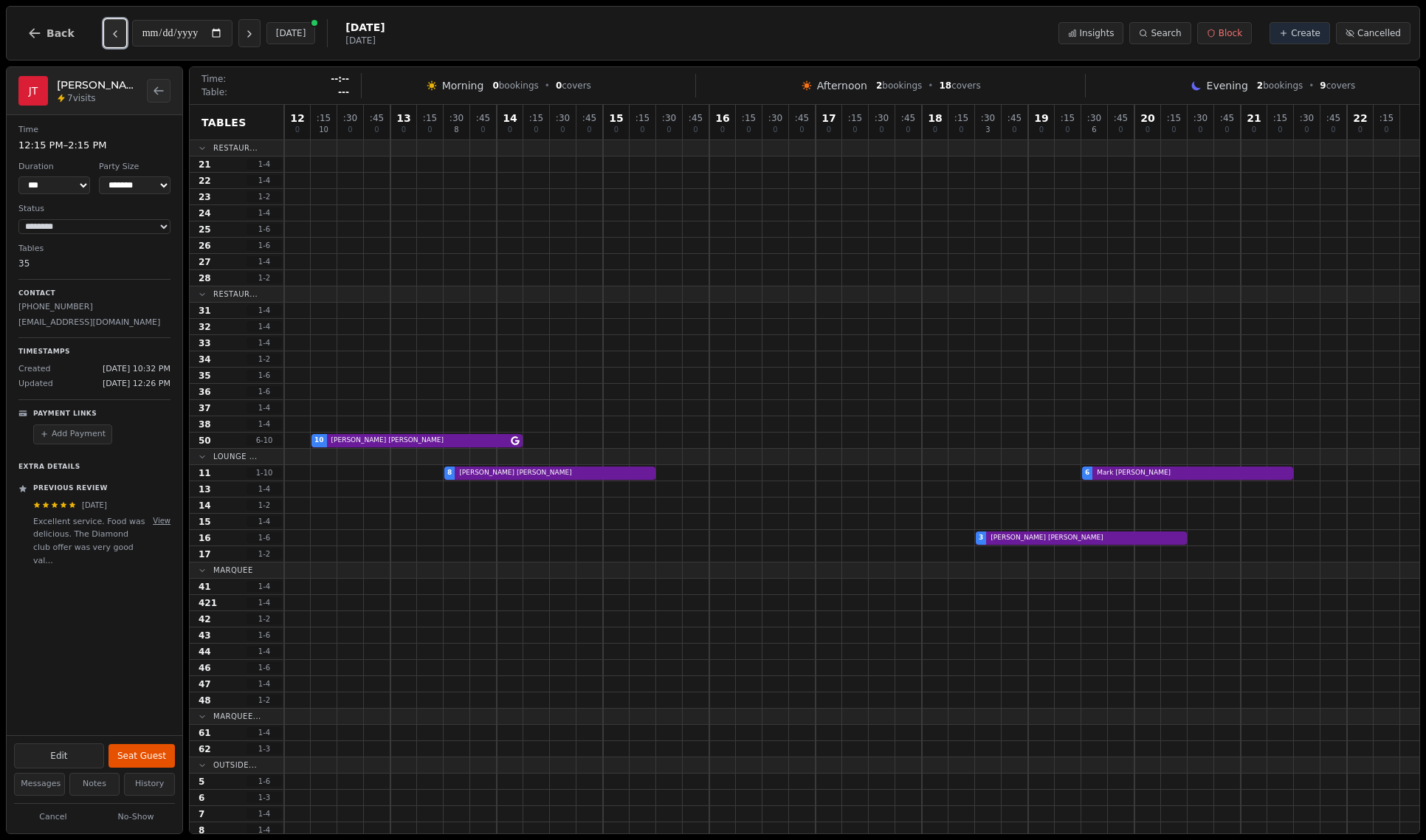
click at [116, 35] on icon "Previous day" at bounding box center [115, 33] width 11 height 11
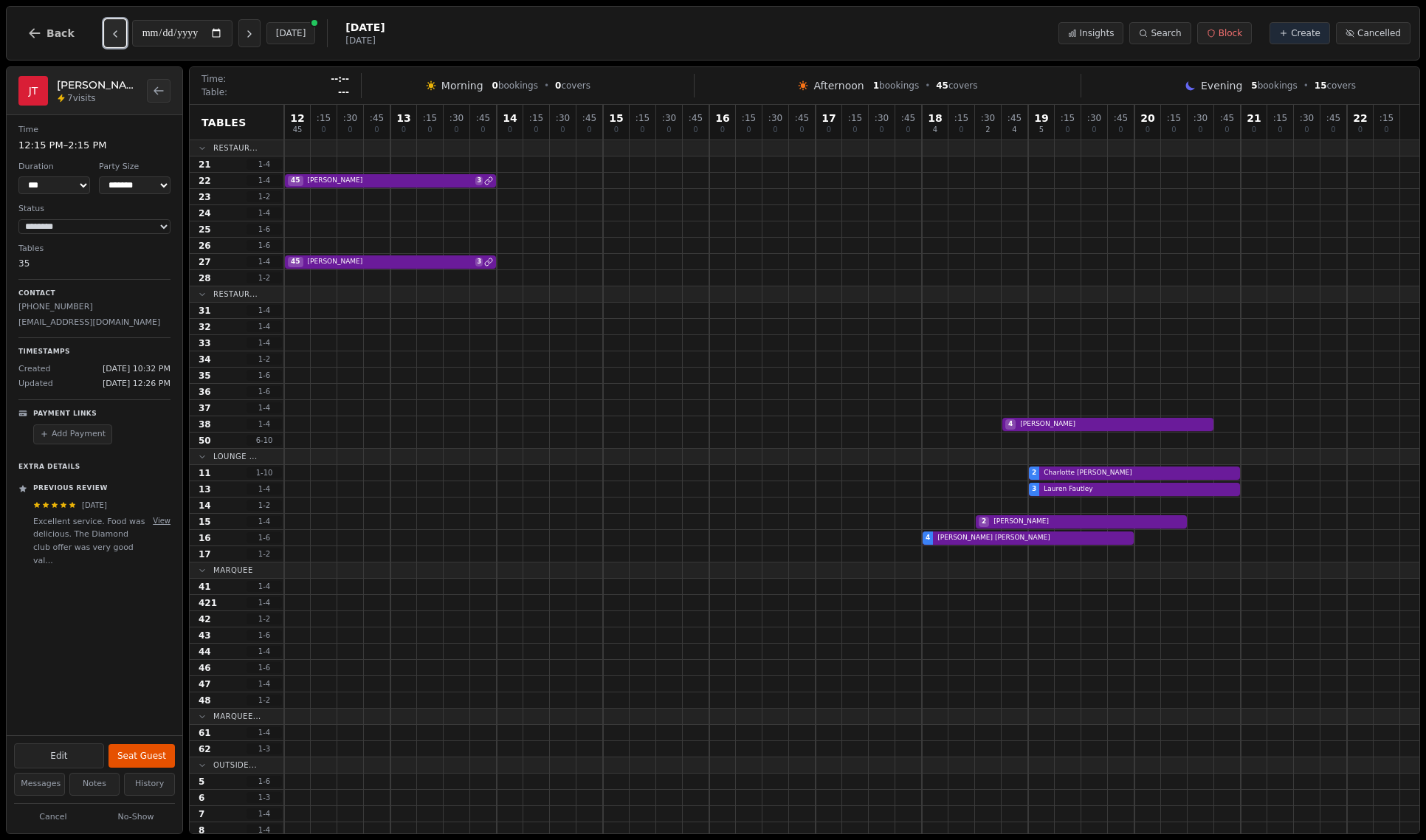
click at [116, 35] on icon "Previous day" at bounding box center [115, 33] width 11 height 11
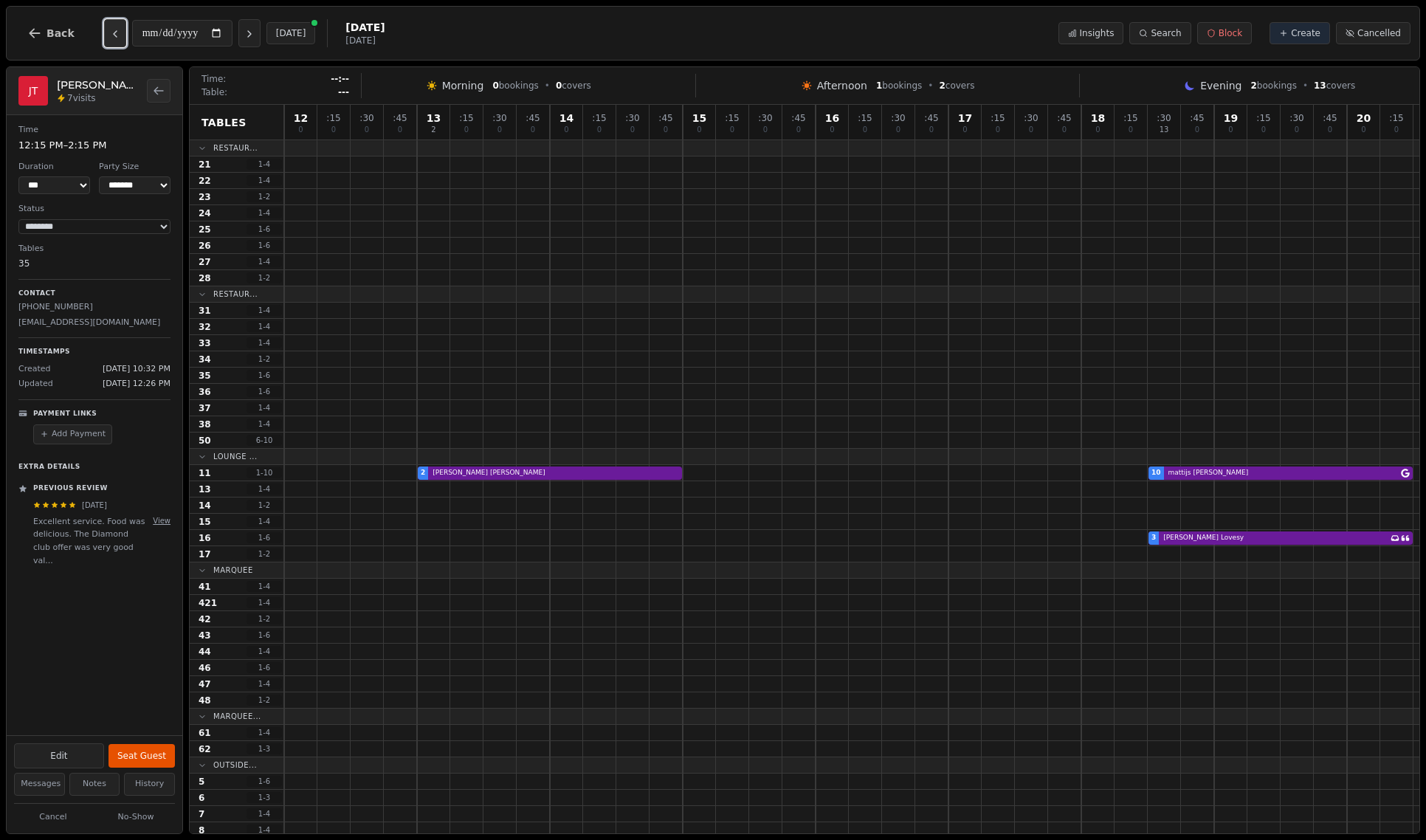
click at [116, 35] on icon "Previous day" at bounding box center [115, 33] width 11 height 11
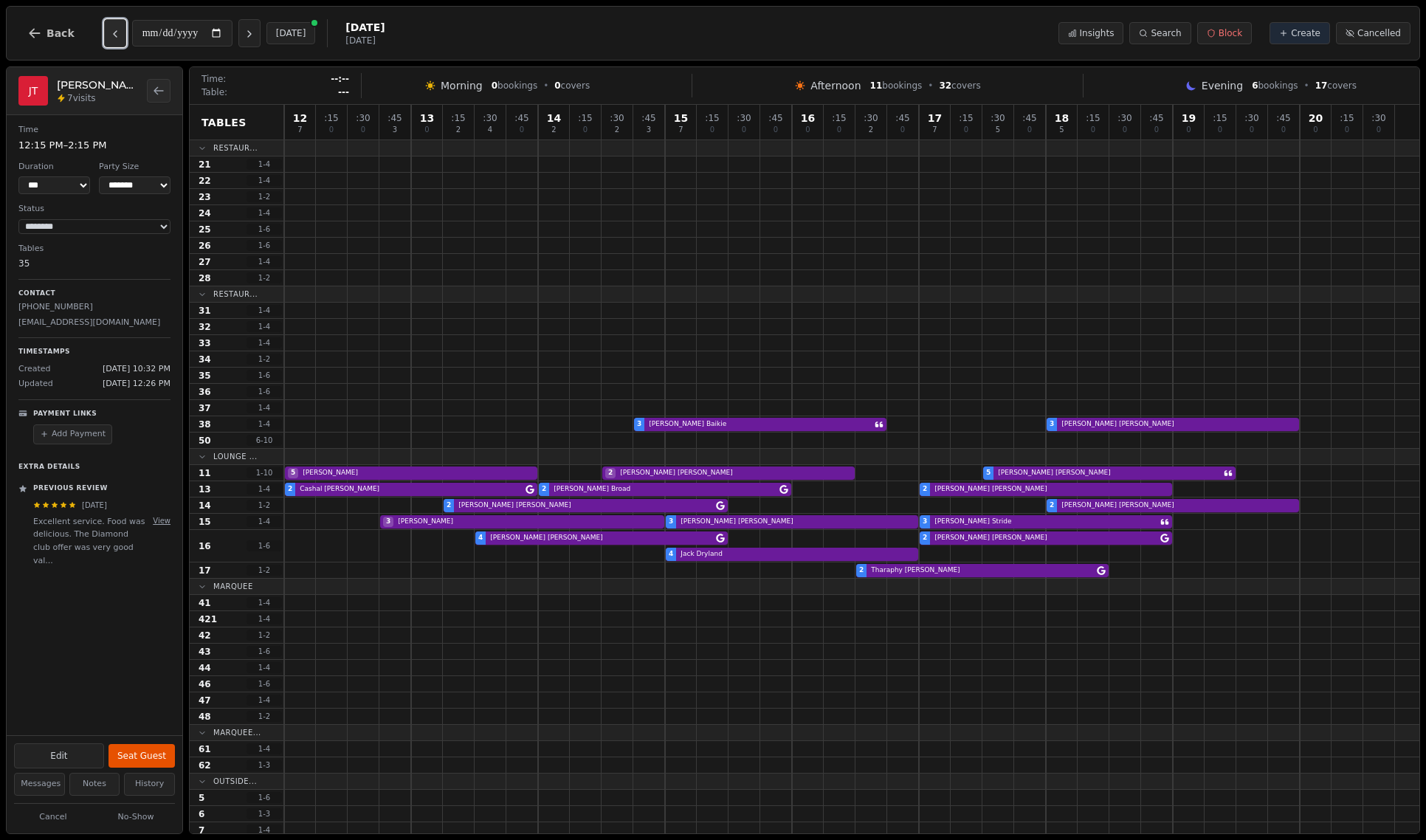
click at [116, 35] on icon "Previous day" at bounding box center [115, 33] width 11 height 11
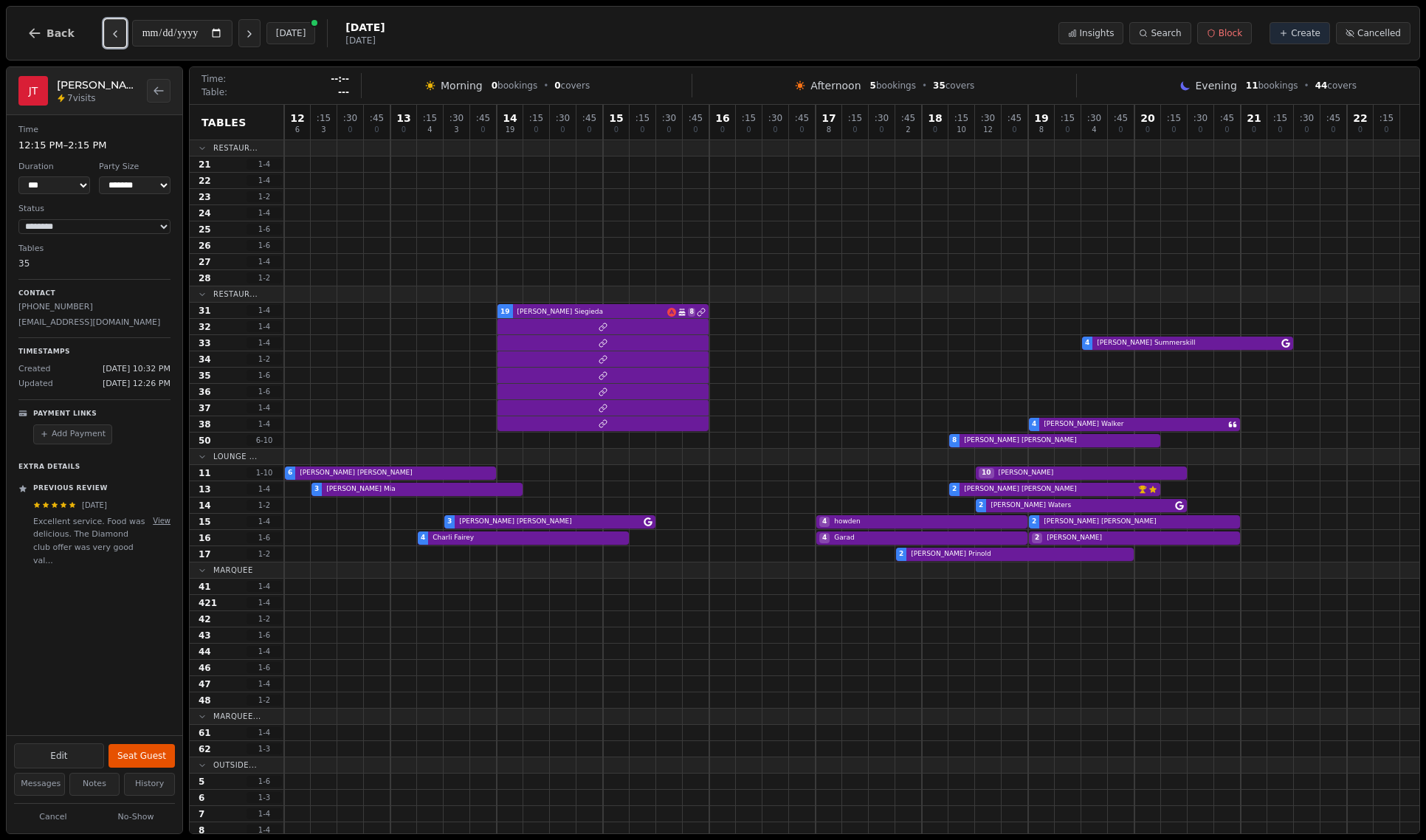
click at [116, 35] on icon "Previous day" at bounding box center [115, 33] width 11 height 11
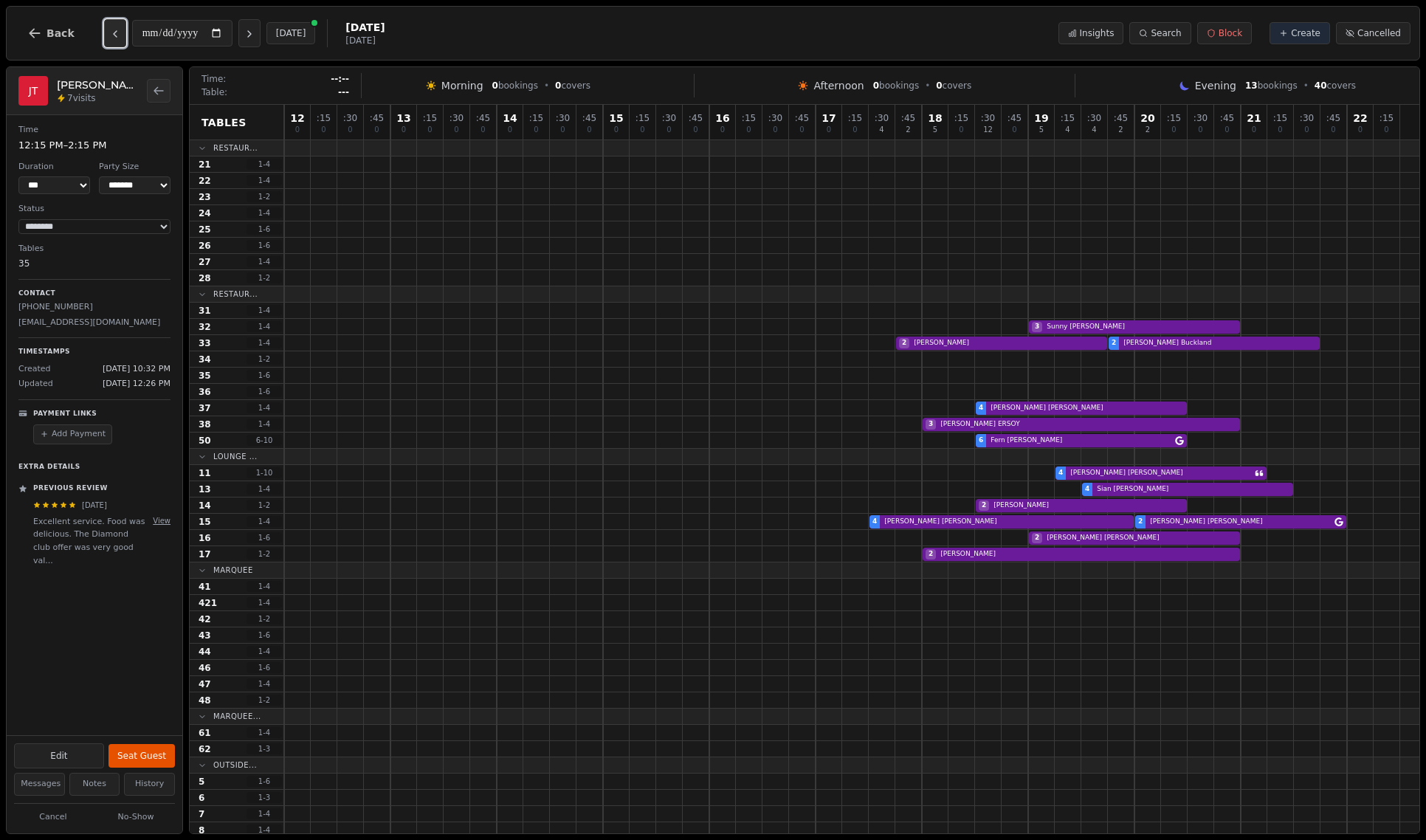
click at [115, 35] on icon "Previous day" at bounding box center [115, 33] width 11 height 11
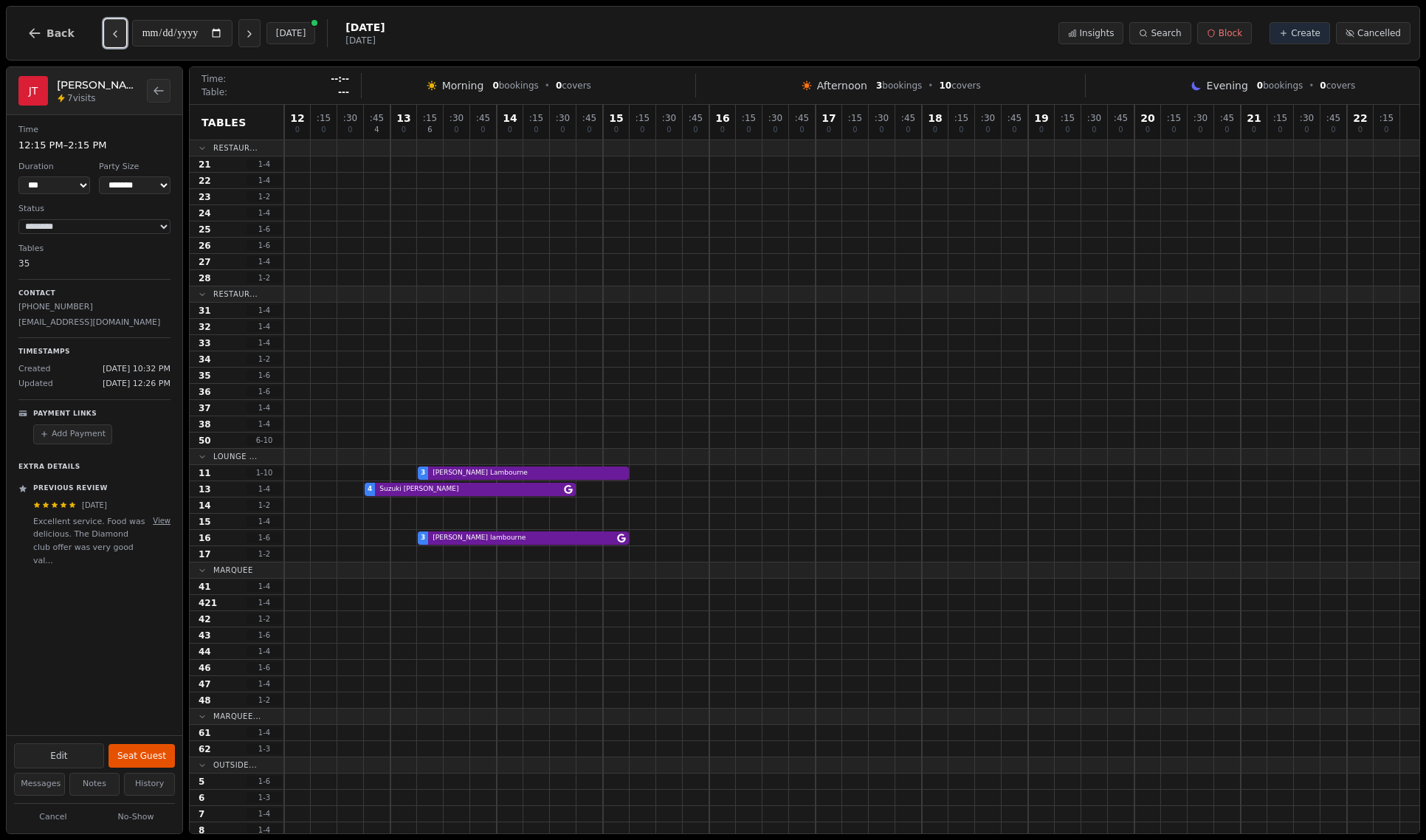
click at [115, 35] on icon "Previous day" at bounding box center [115, 33] width 11 height 11
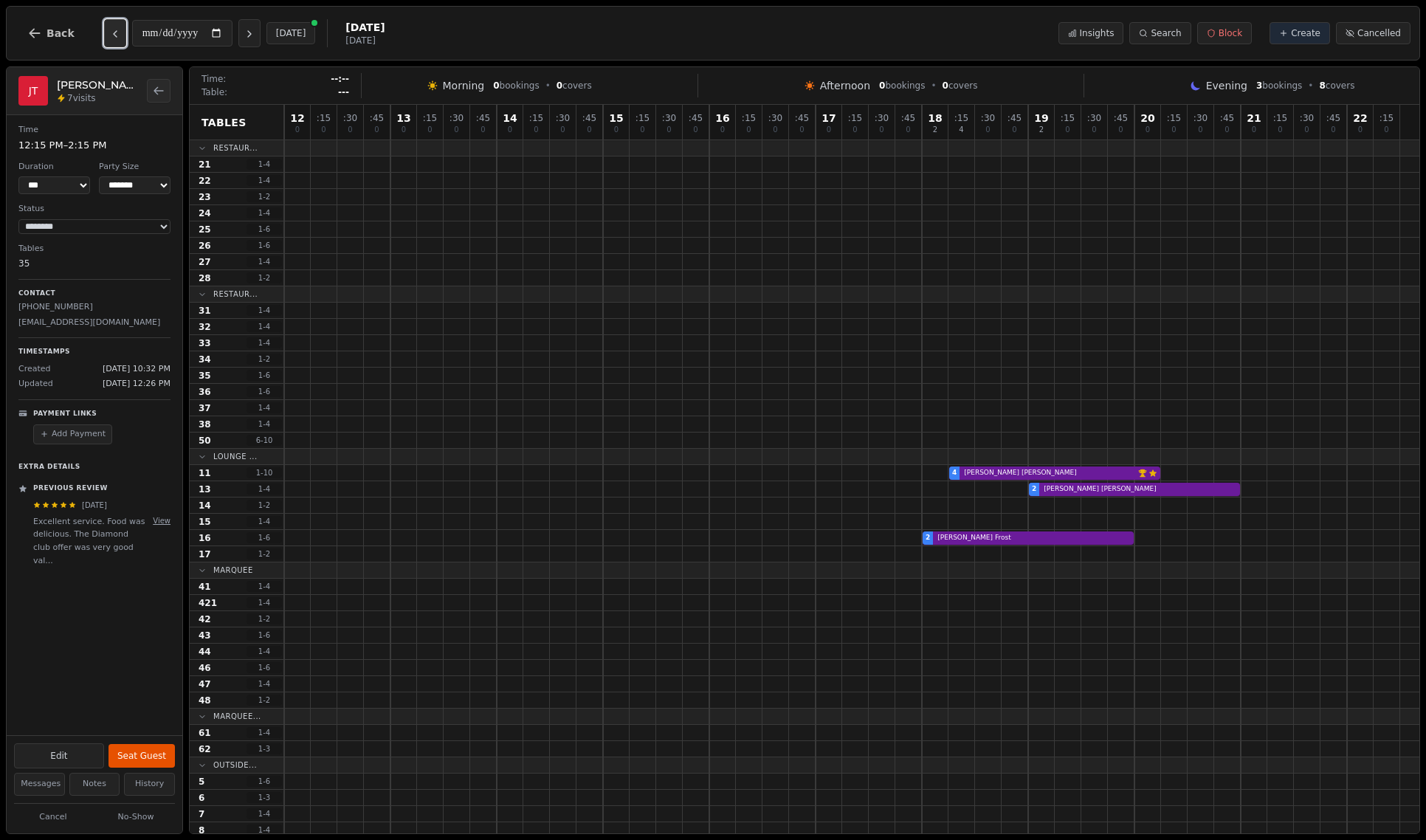
click at [113, 37] on icon "Previous day" at bounding box center [115, 33] width 11 height 11
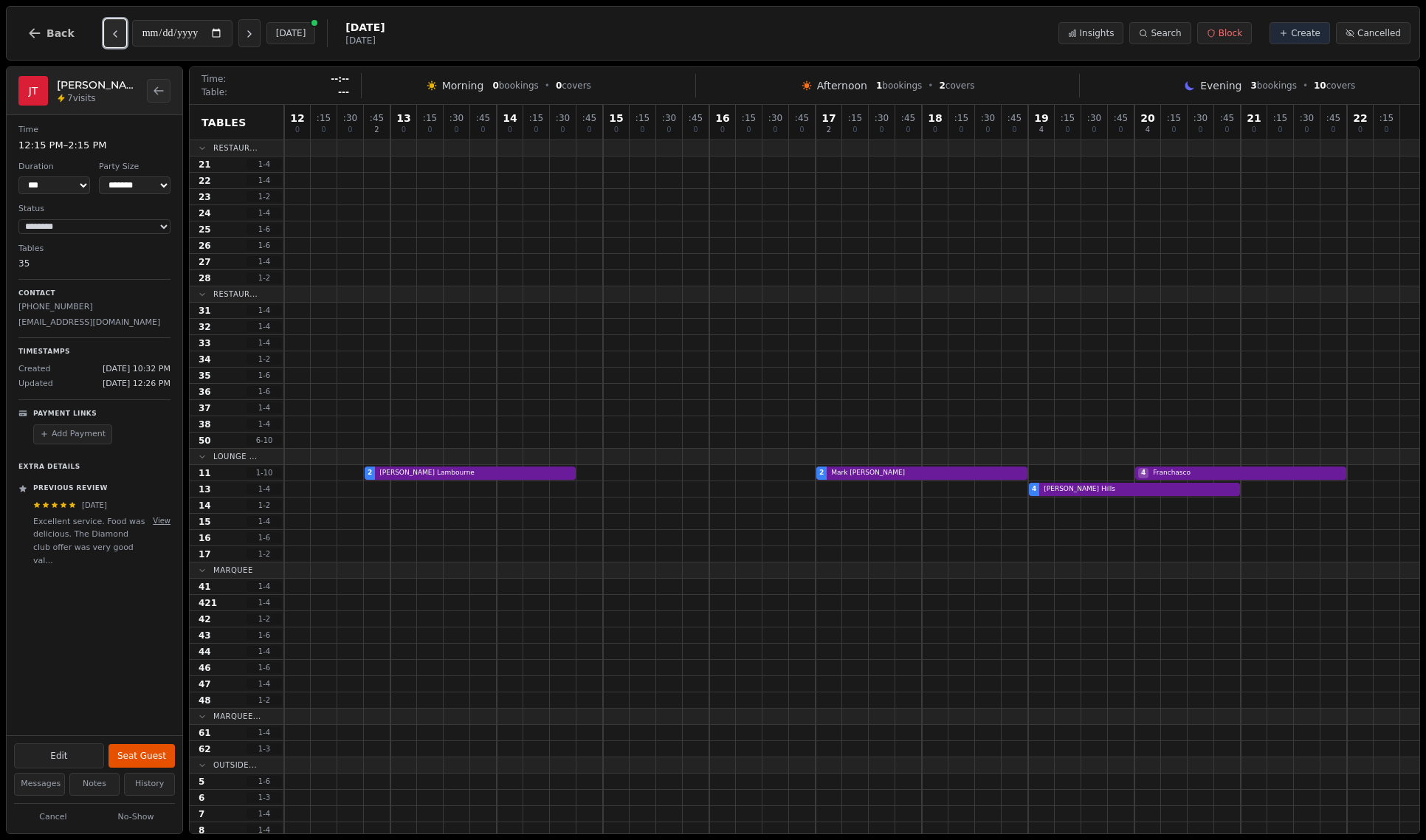
click at [114, 37] on icon "Previous day" at bounding box center [115, 33] width 3 height 6
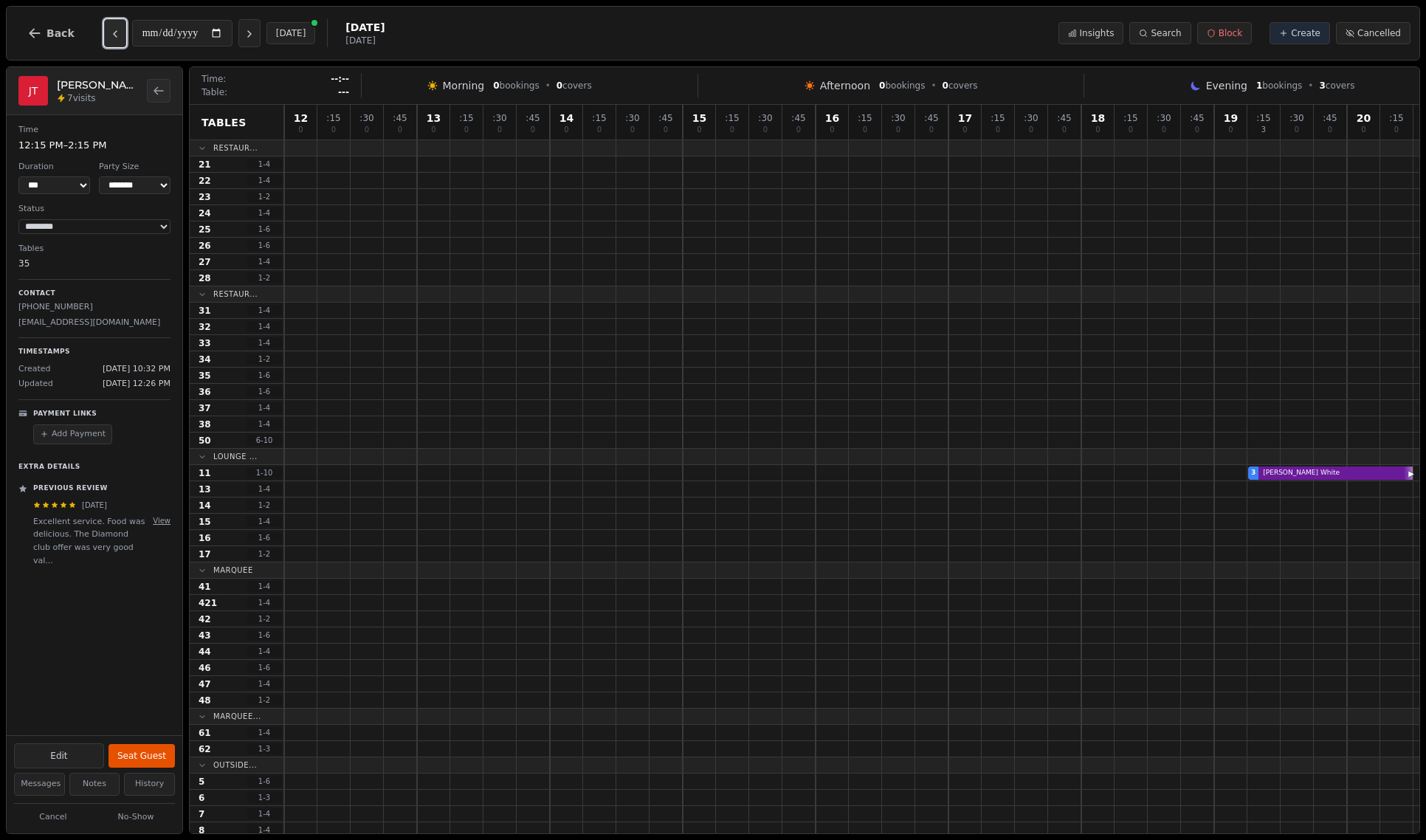
click at [114, 37] on icon "Previous day" at bounding box center [115, 33] width 3 height 6
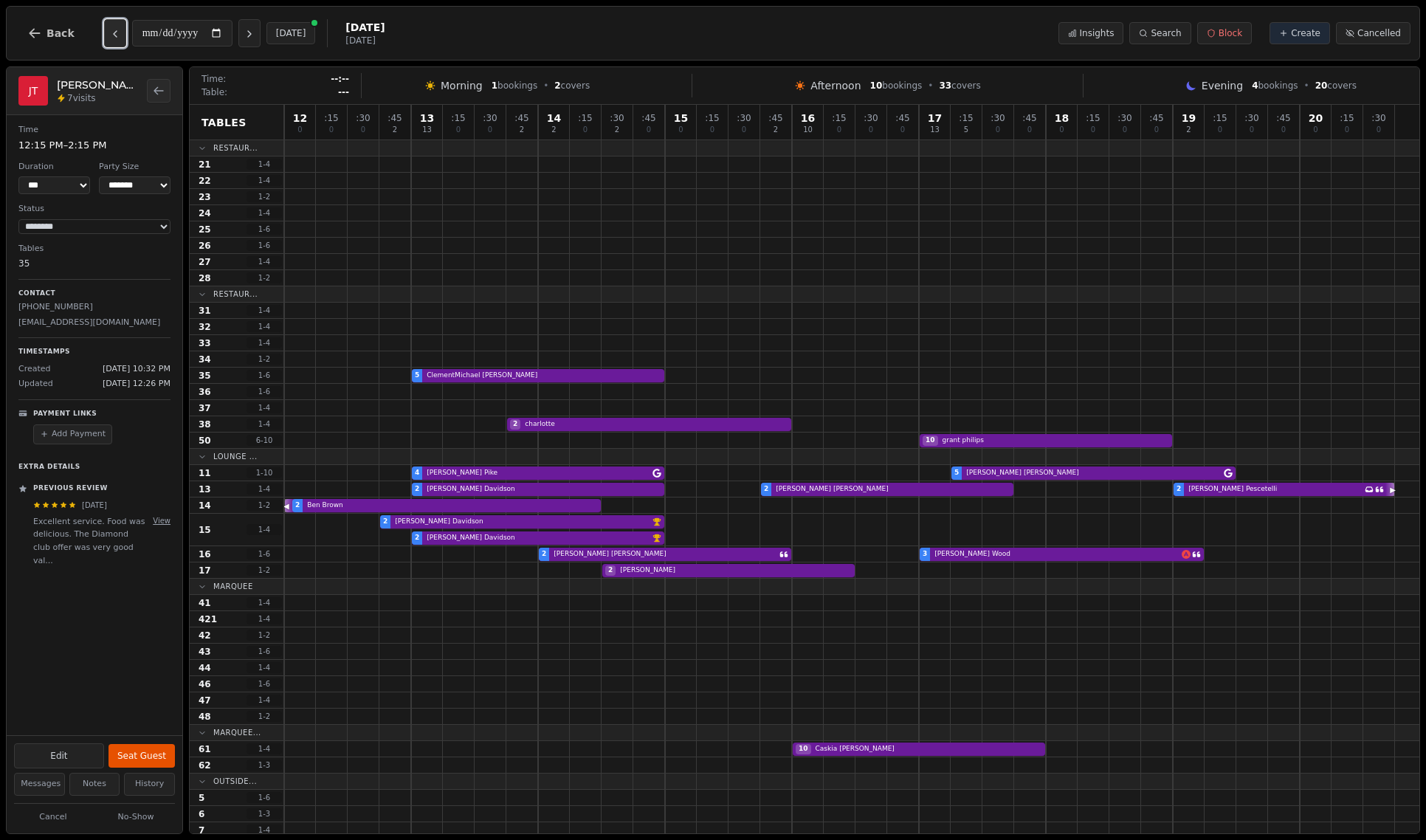
click at [114, 37] on icon "Previous day" at bounding box center [115, 33] width 3 height 6
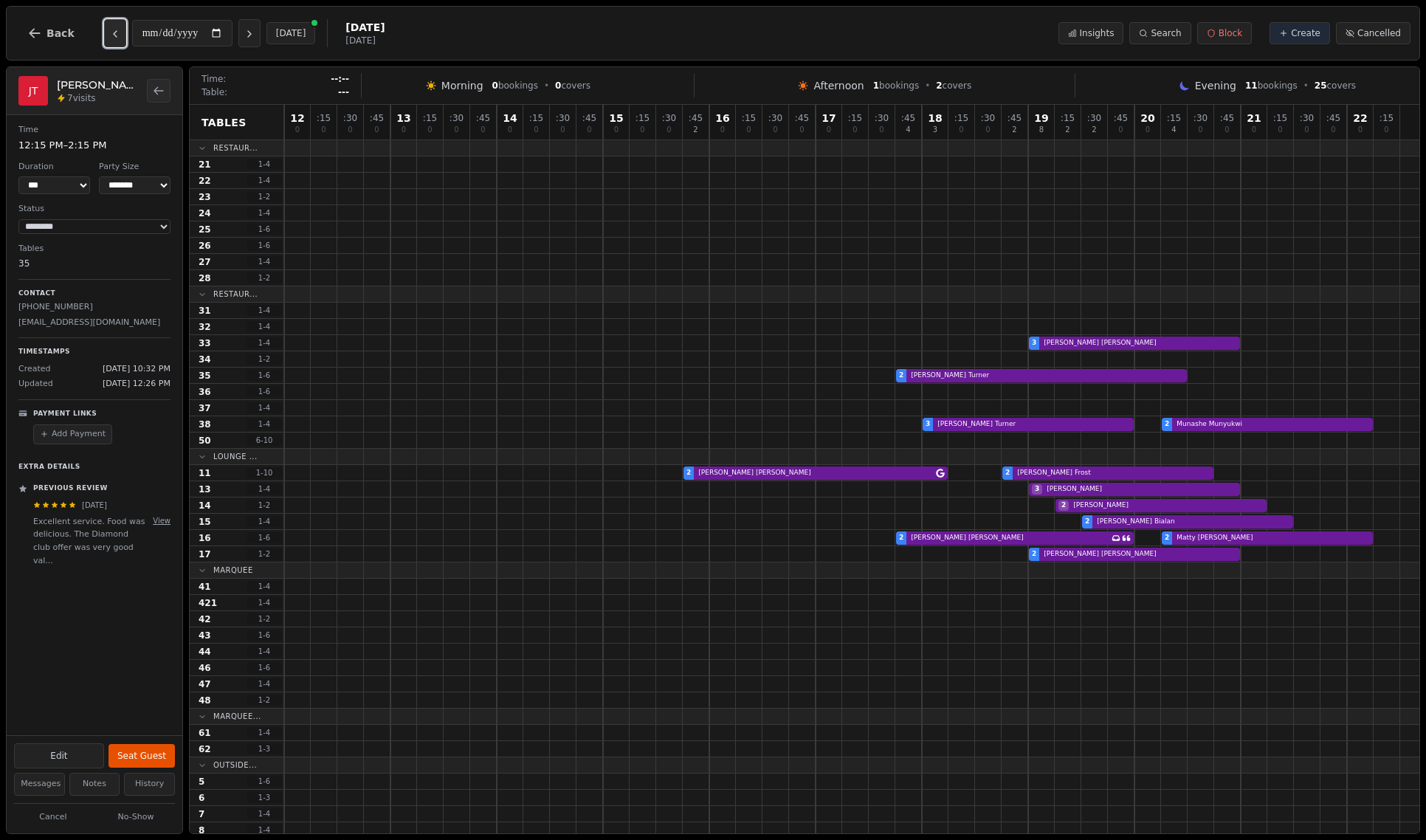
click at [114, 37] on icon "Previous day" at bounding box center [115, 33] width 3 height 6
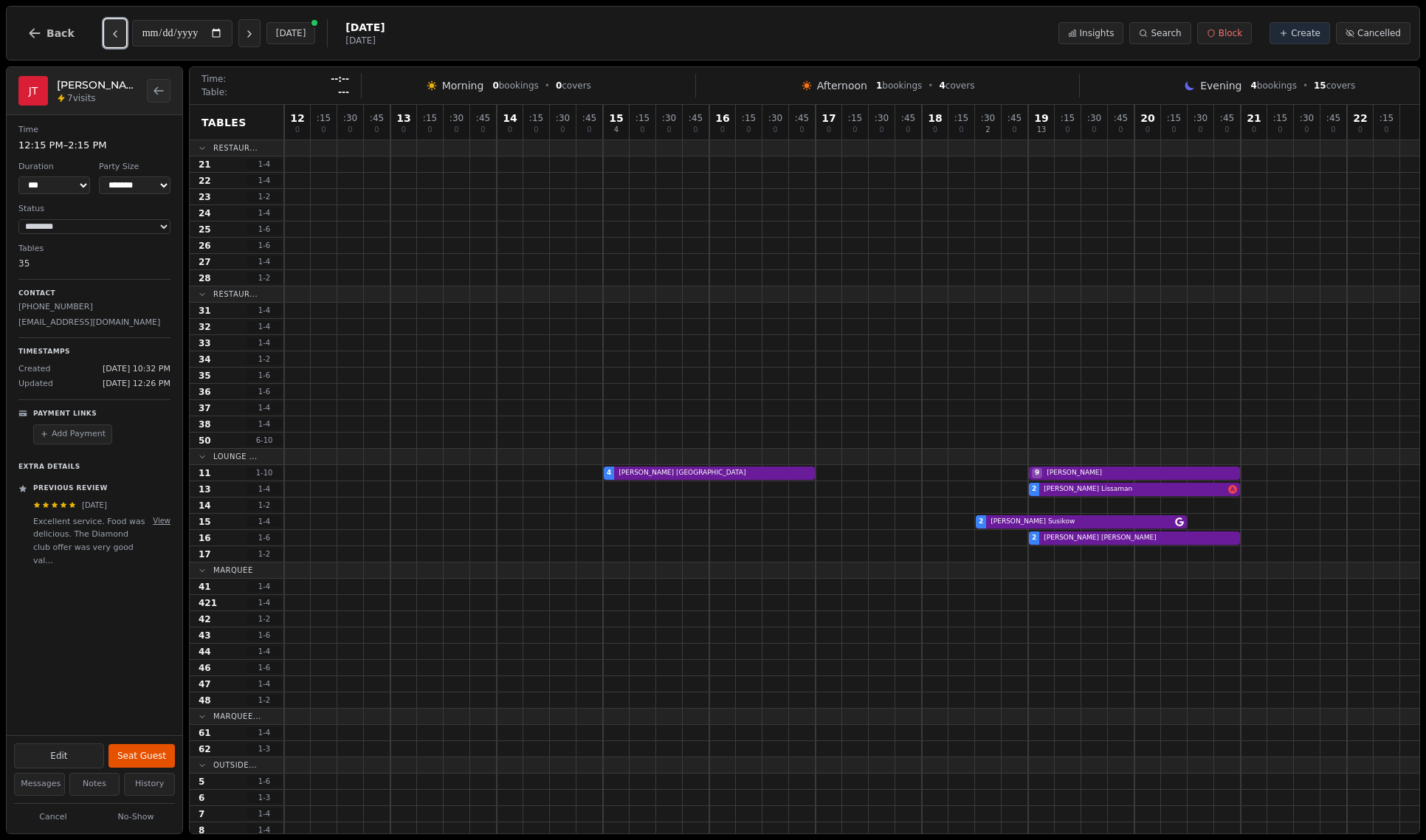
click at [109, 40] on button "Previous day" at bounding box center [115, 33] width 22 height 28
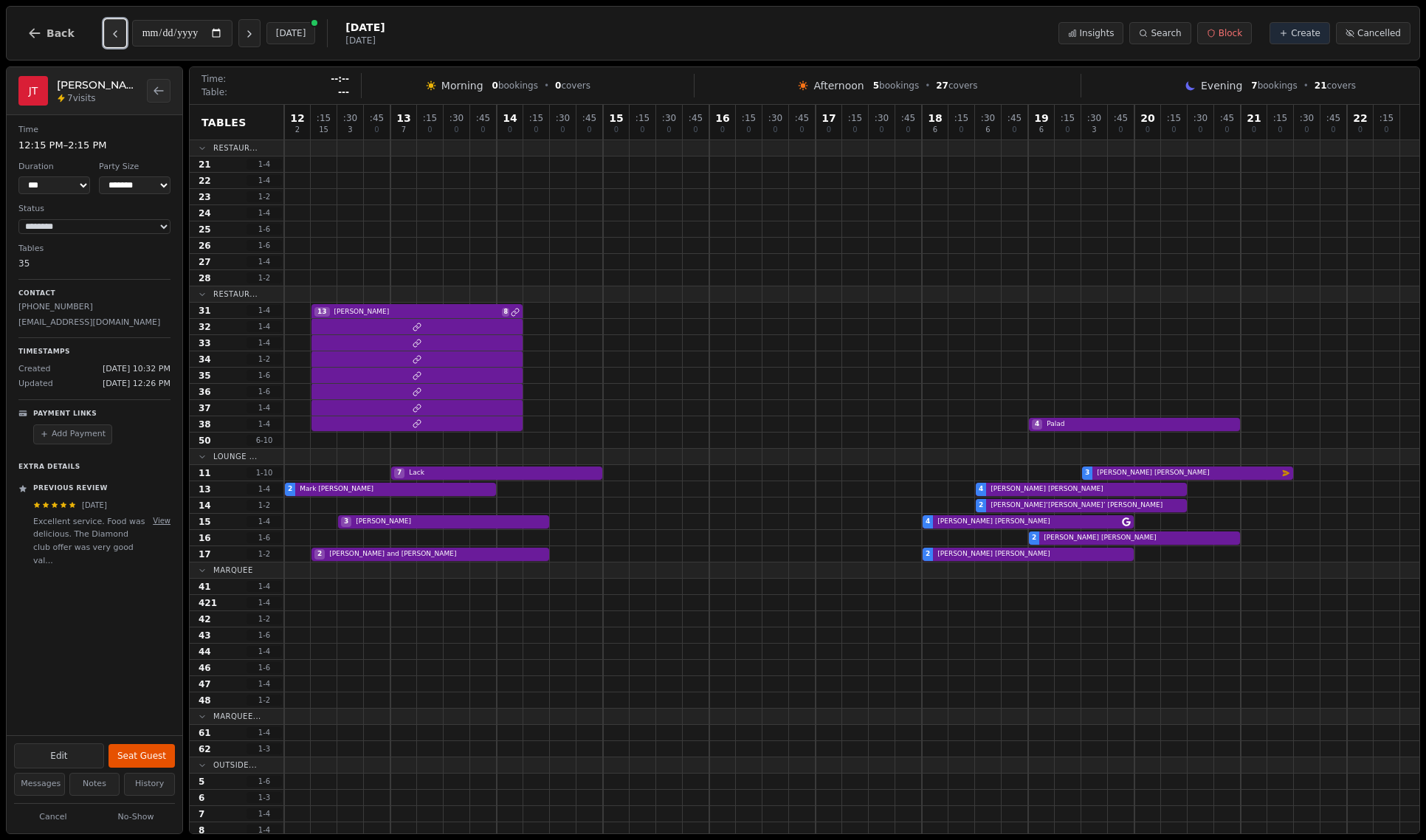
click at [108, 41] on button "Previous day" at bounding box center [115, 33] width 22 height 28
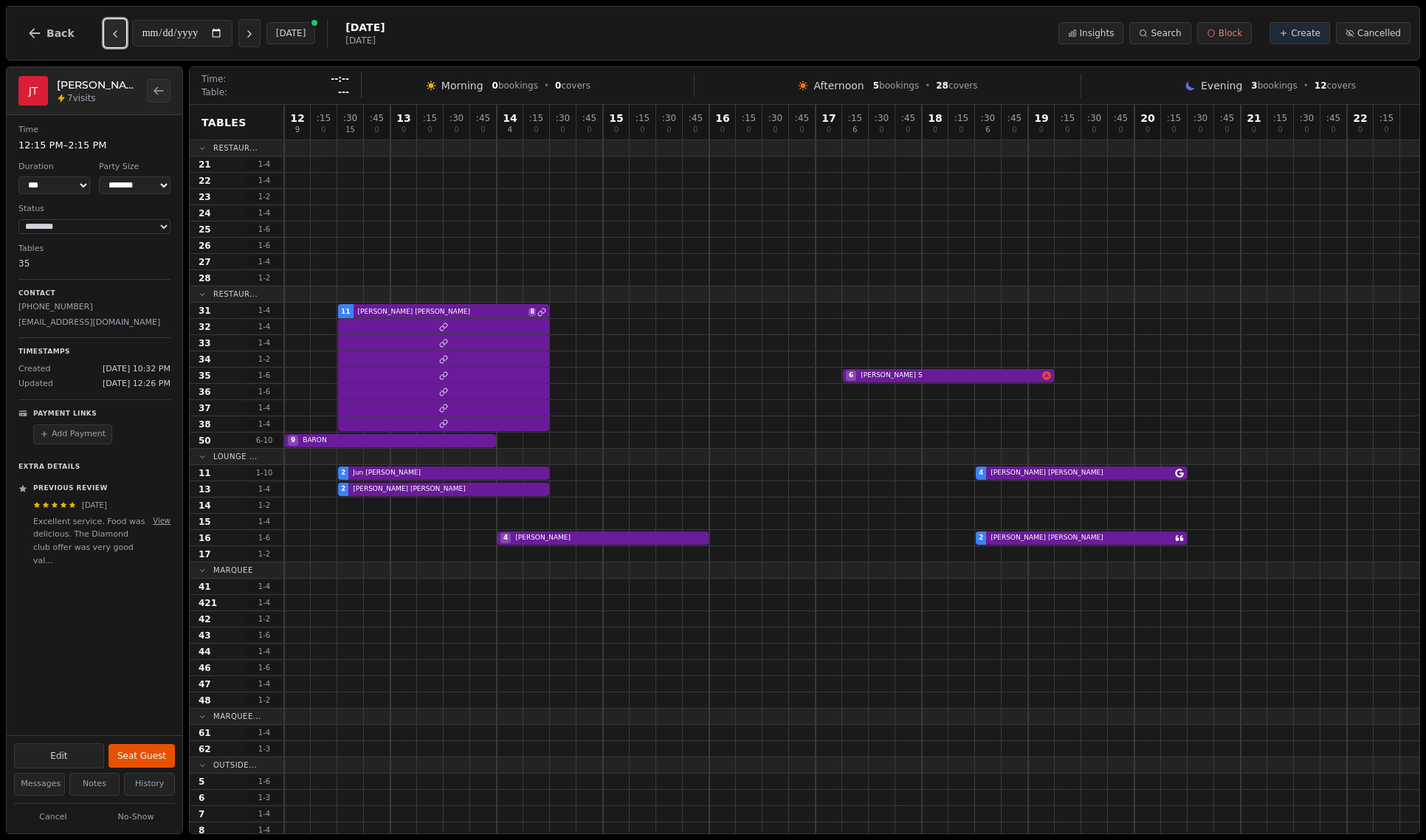
click at [108, 41] on button "Previous day" at bounding box center [115, 33] width 22 height 28
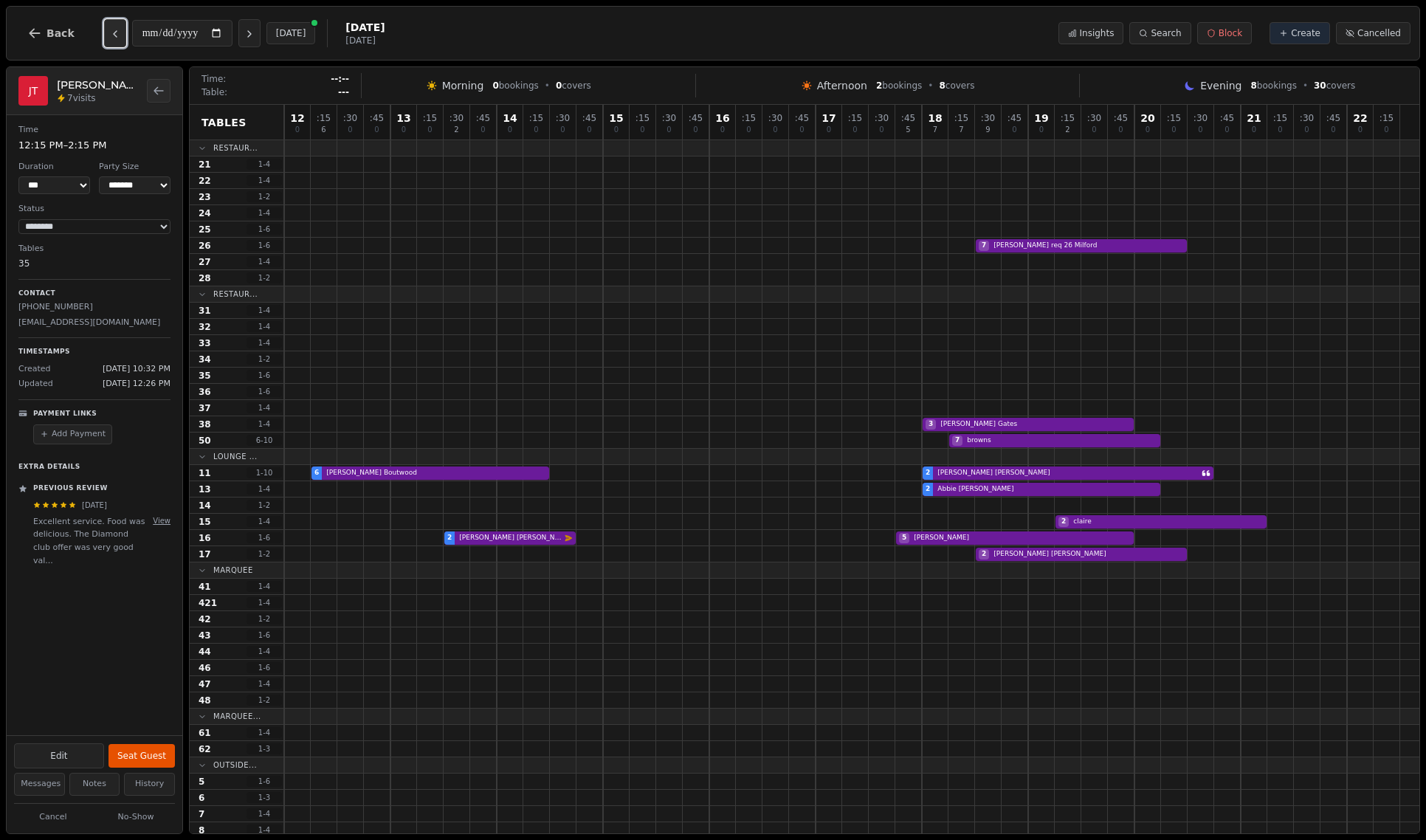
click at [106, 41] on button "Previous day" at bounding box center [115, 33] width 22 height 28
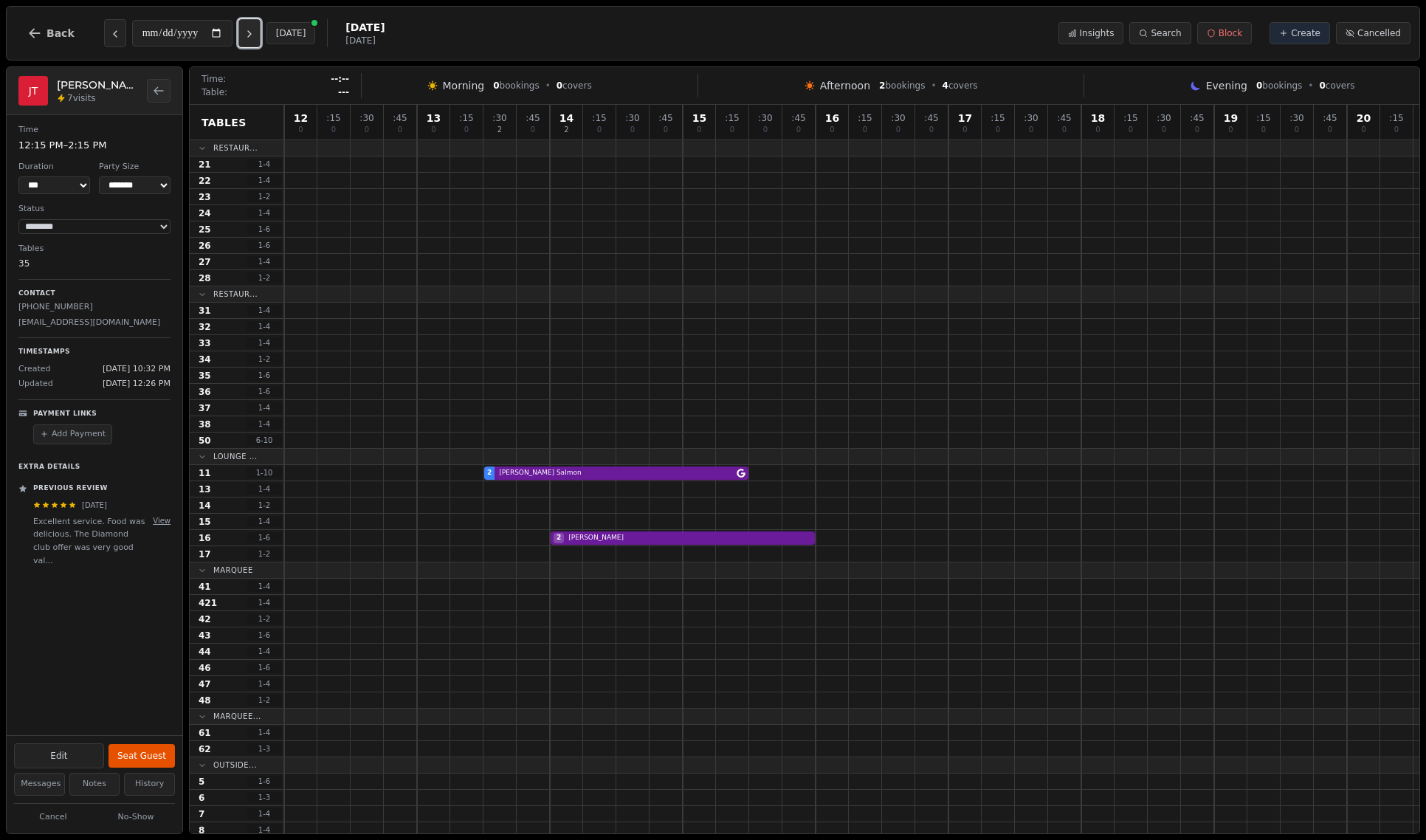
click at [251, 40] on icon "Next day" at bounding box center [249, 33] width 11 height 11
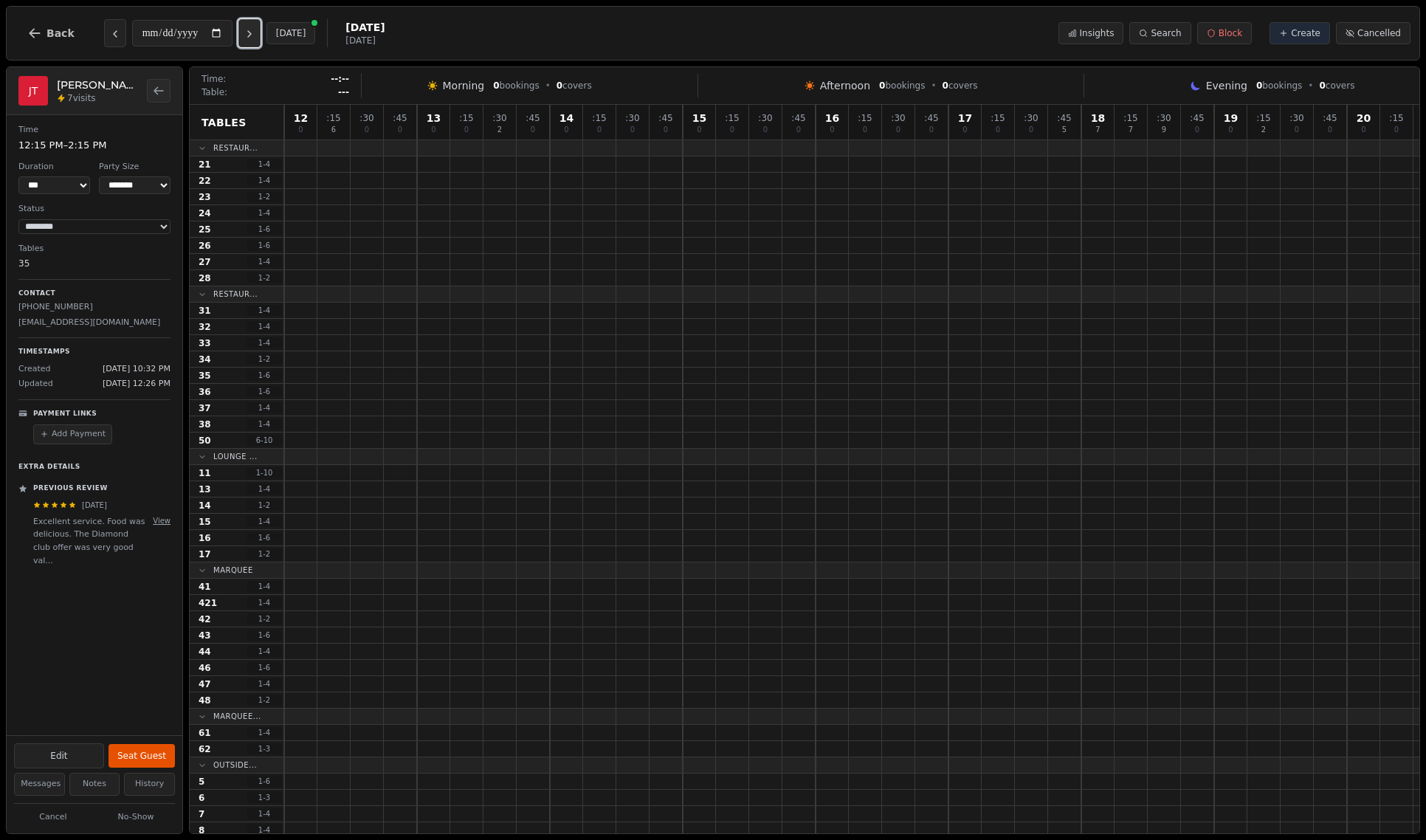
type input "**********"
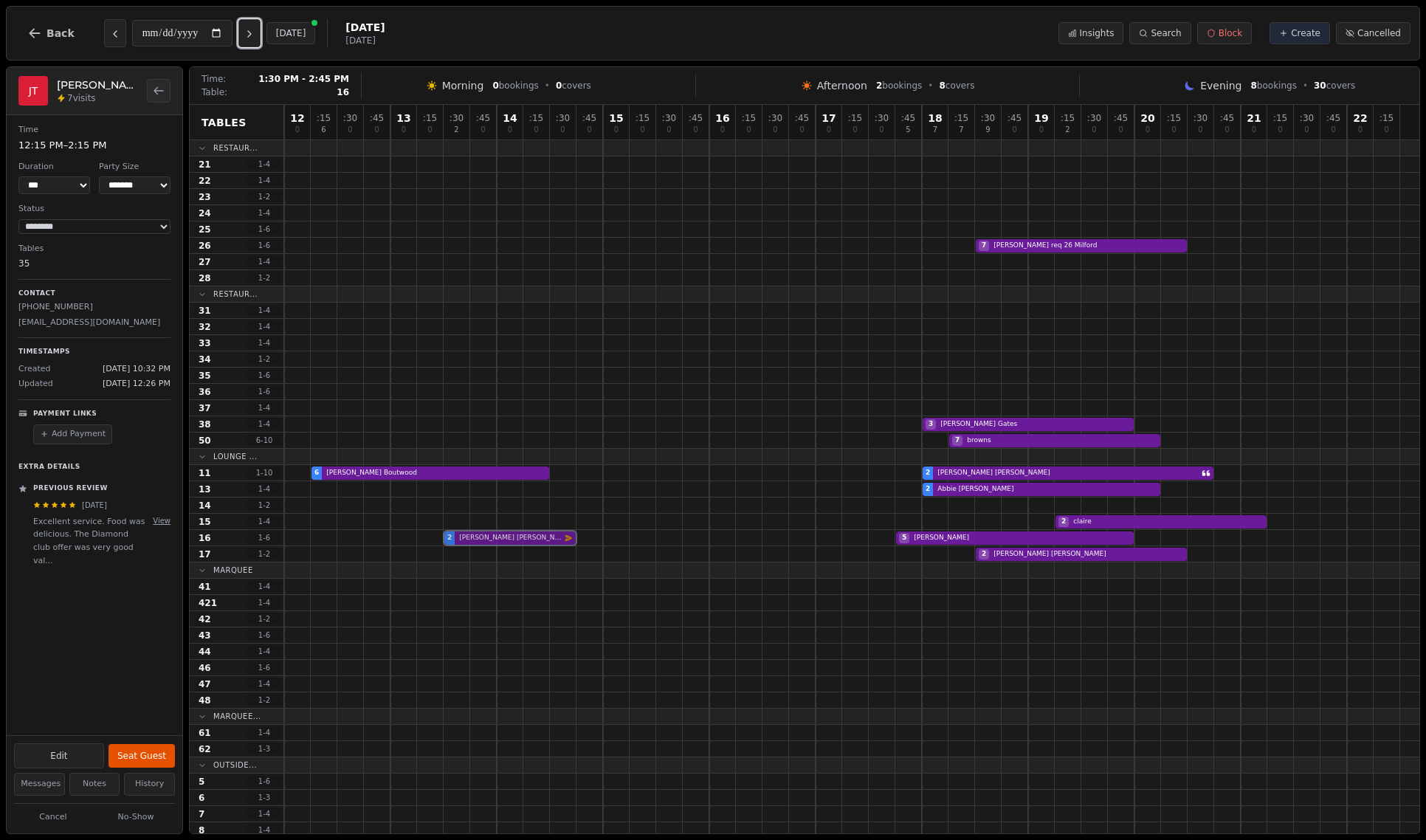
click at [489, 535] on div "2 KEITH SCOTT Email campaign booking 5 hale" at bounding box center [852, 538] width 1135 height 17
select select "****"
select select "*"
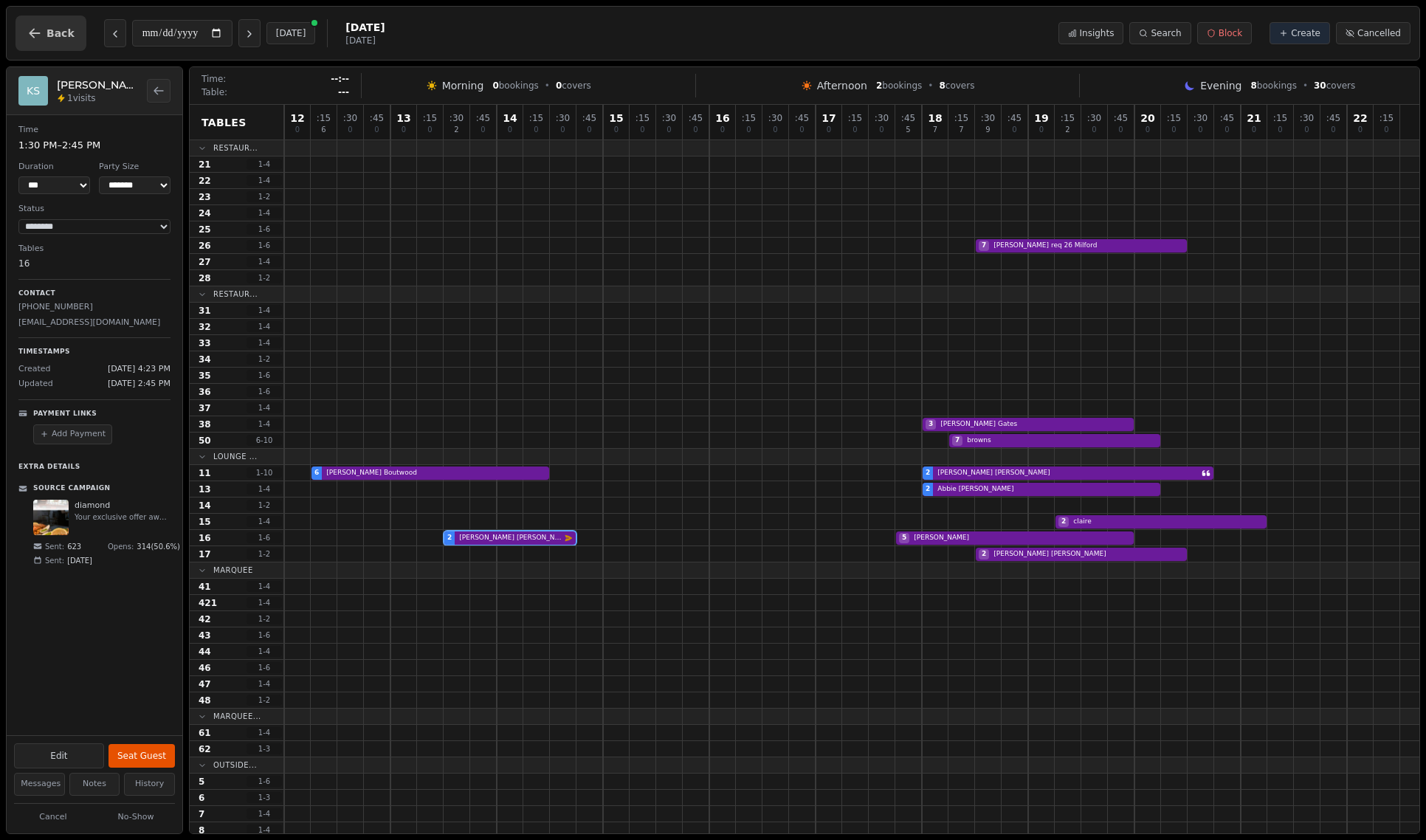
click at [53, 35] on span "Back" at bounding box center [60, 33] width 28 height 10
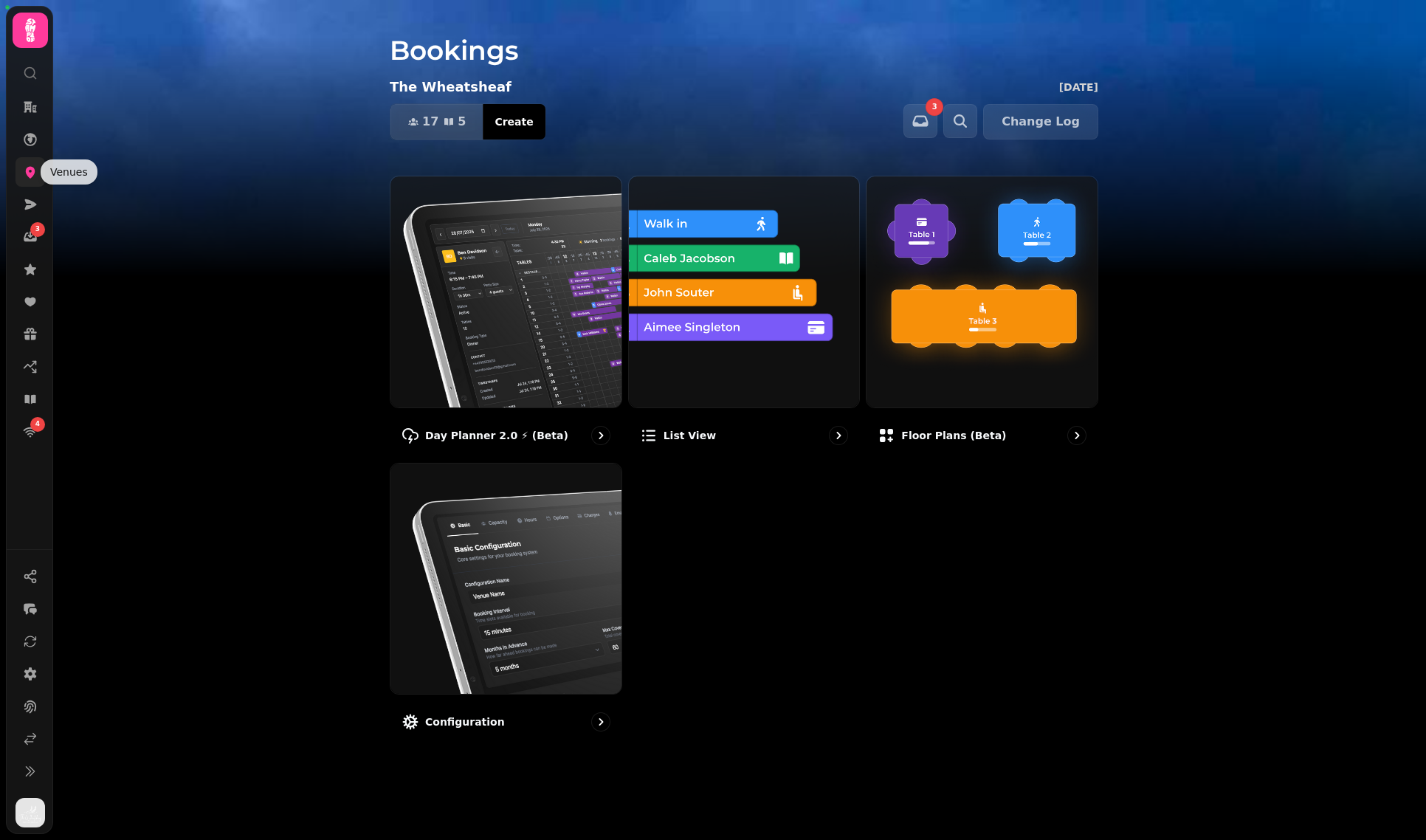
click at [31, 177] on icon at bounding box center [31, 172] width 10 height 11
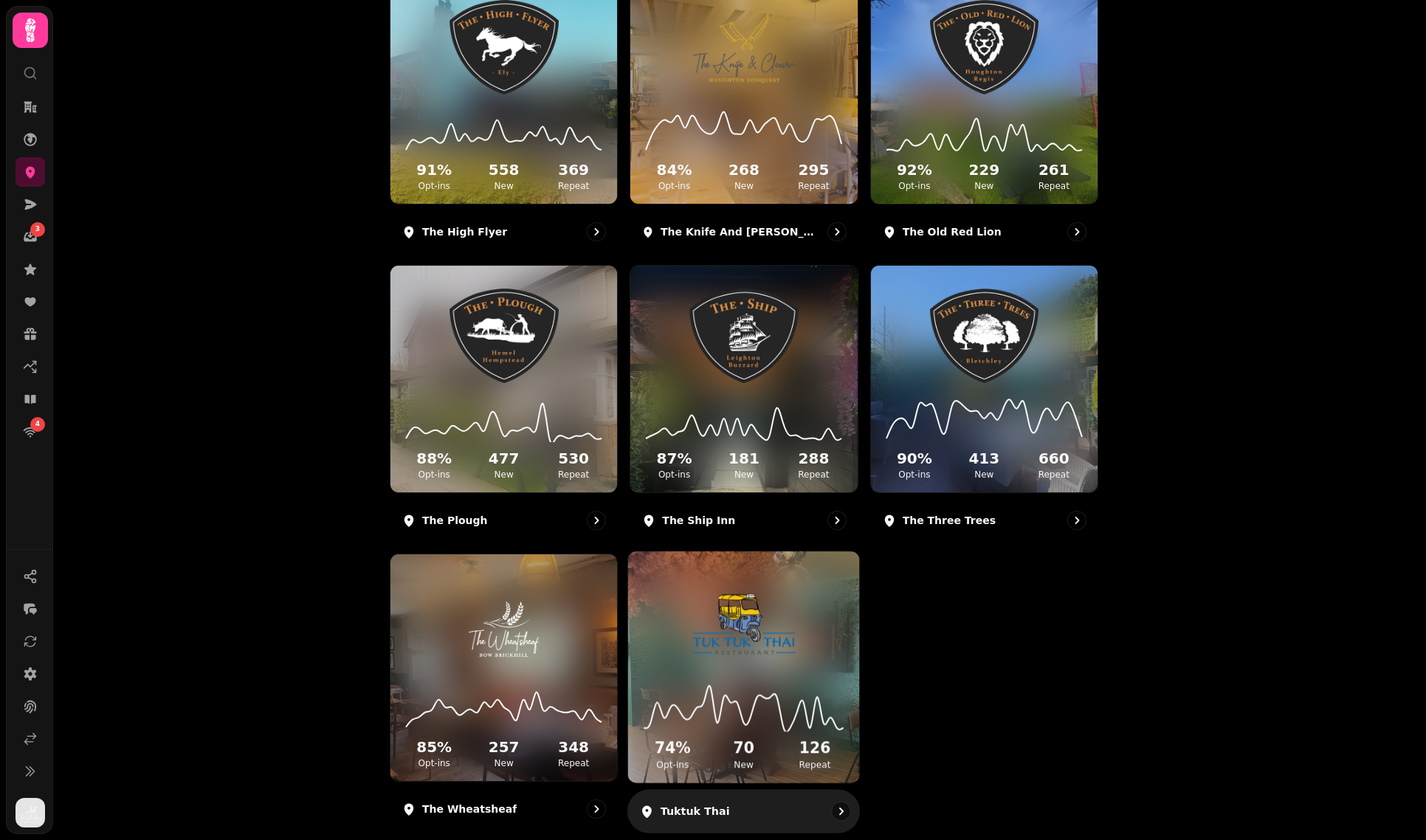
scroll to position [523, 0]
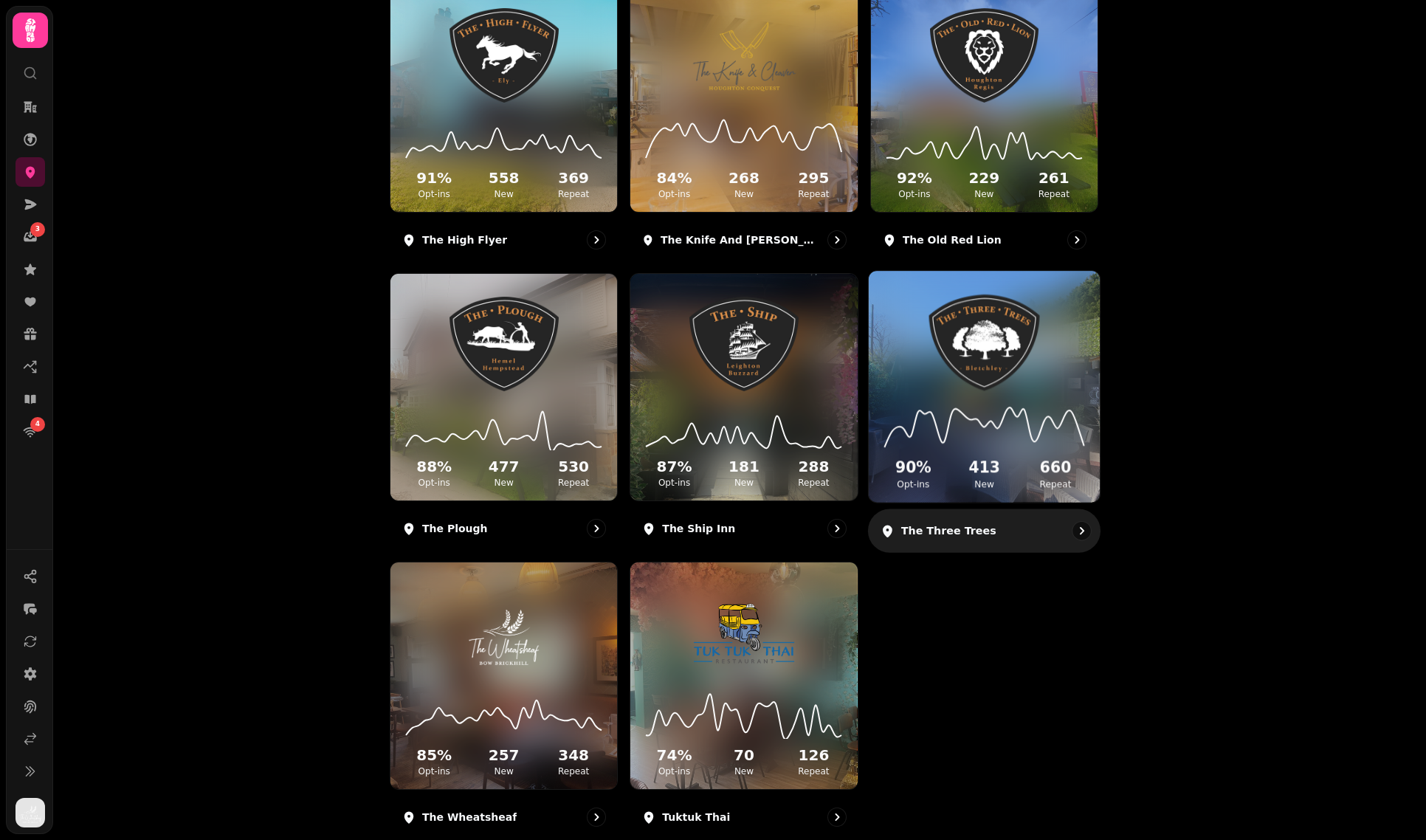
click at [1068, 396] on div "90 % Opt-ins 413 New 660 Repeat" at bounding box center [985, 445] width 231 height 111
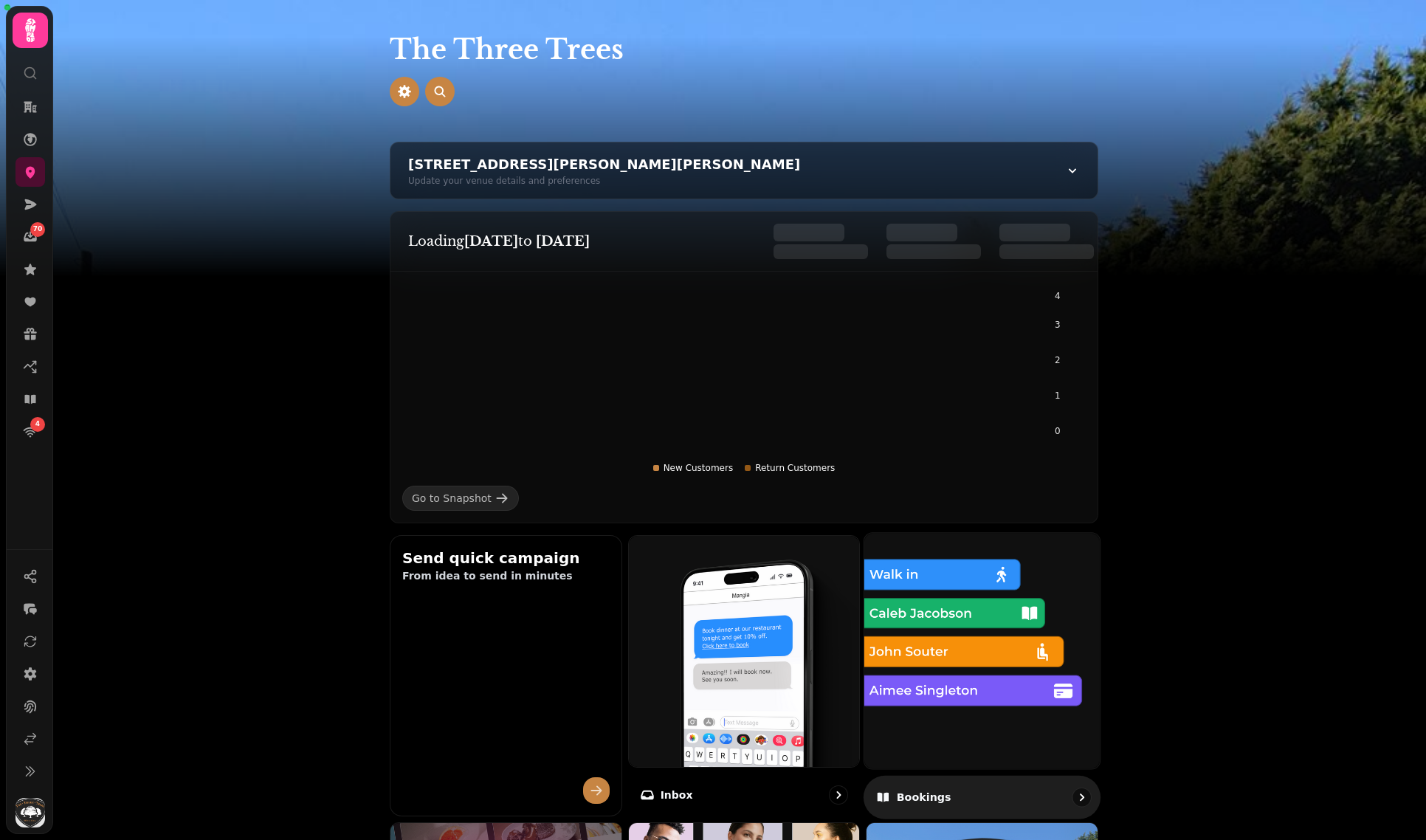
click at [1050, 629] on img at bounding box center [982, 650] width 259 height 259
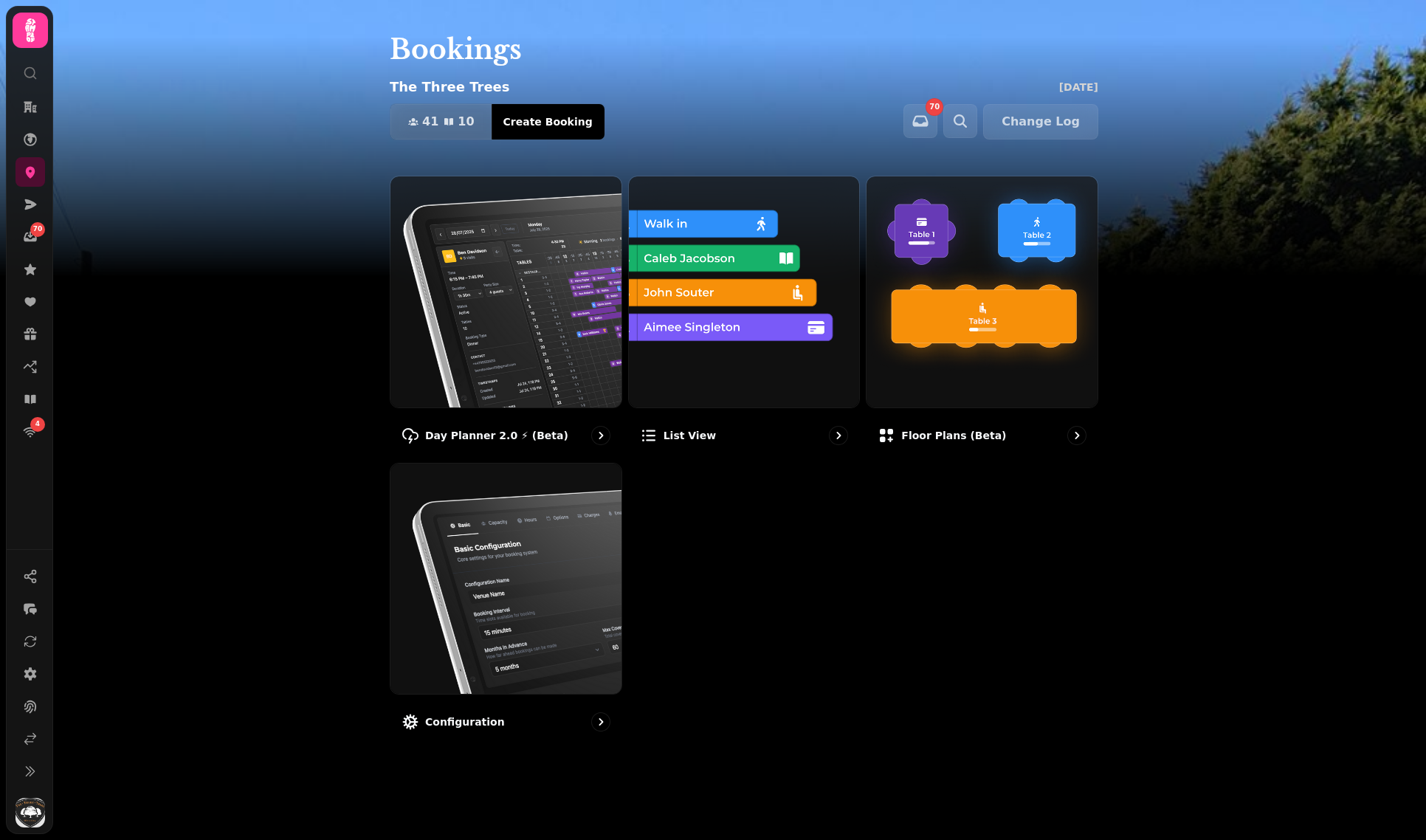
click at [307, 243] on img at bounding box center [713, 185] width 1426 height 369
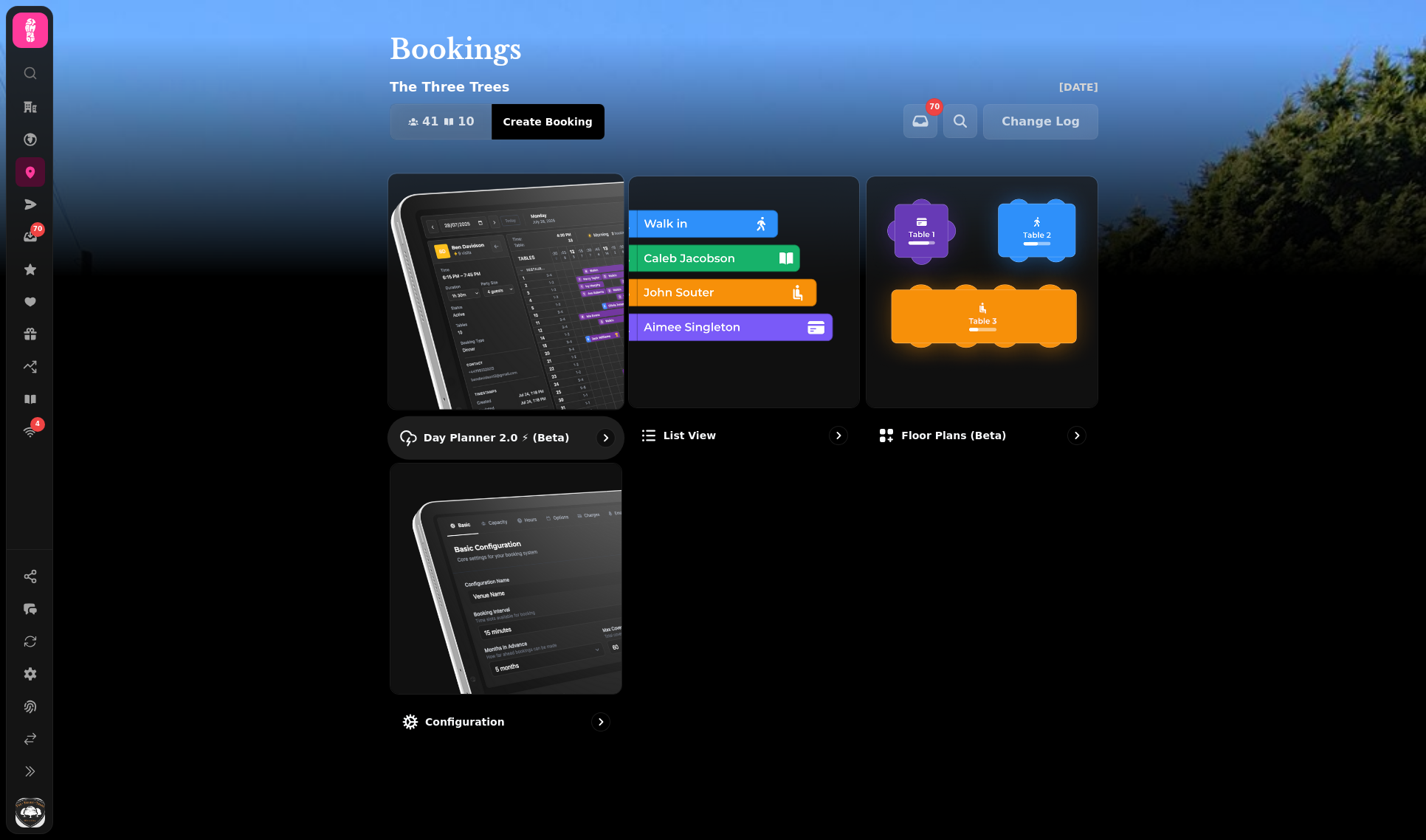
click at [417, 242] on img at bounding box center [506, 291] width 259 height 259
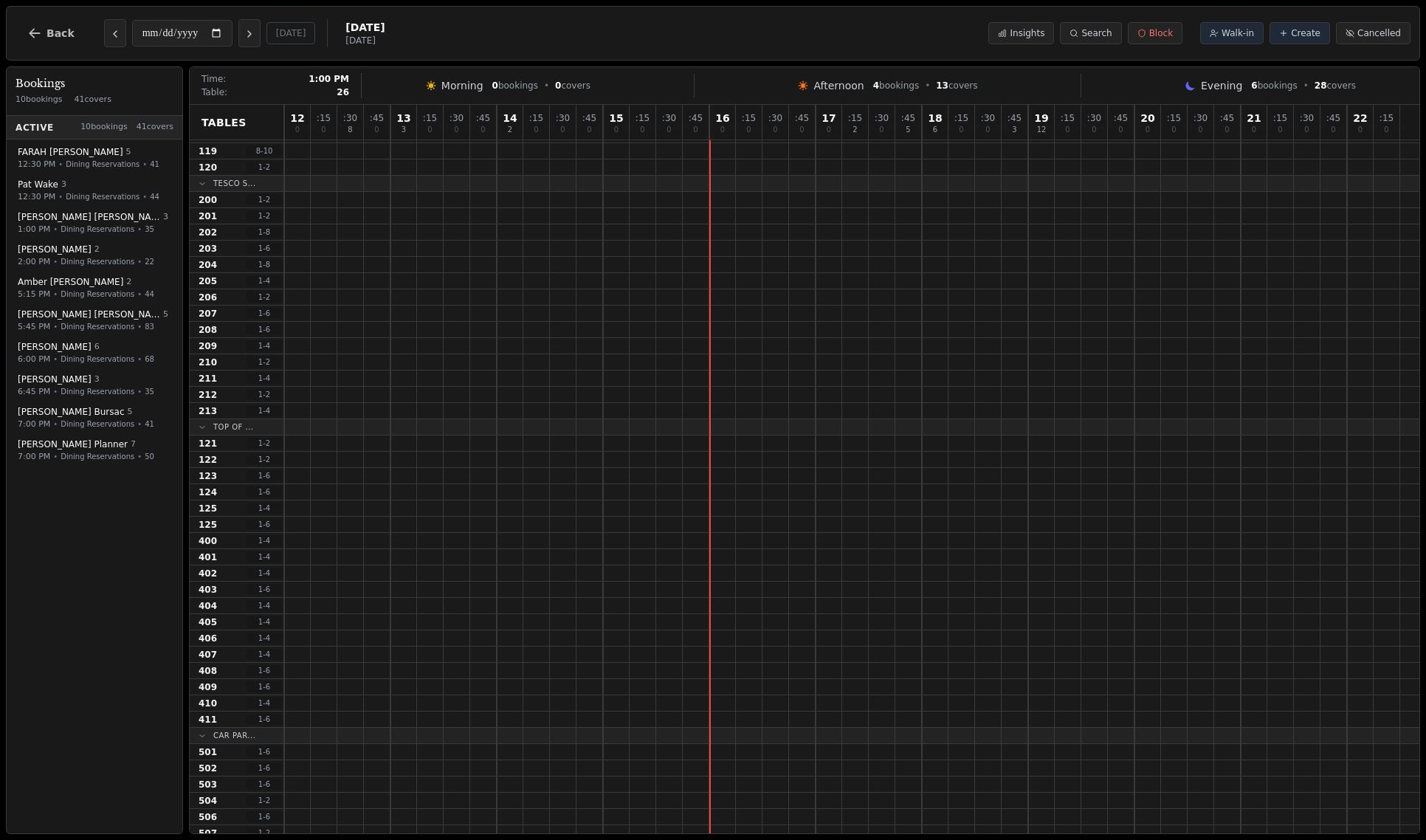
scroll to position [977, 0]
click at [109, 36] on icon "Previous day" at bounding box center [115, 33] width 11 height 11
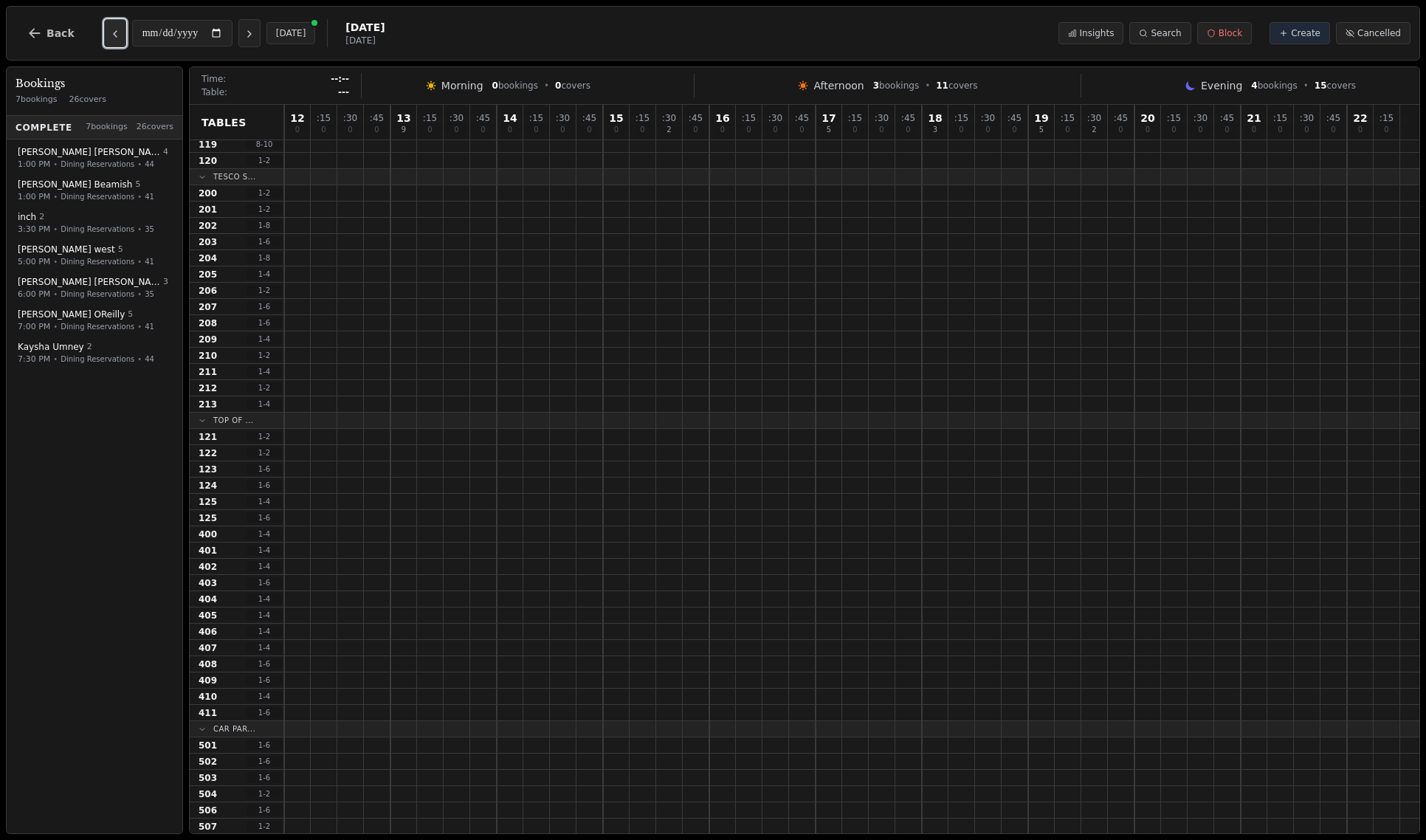
click at [109, 36] on icon "Previous day" at bounding box center [115, 33] width 11 height 11
type input "**********"
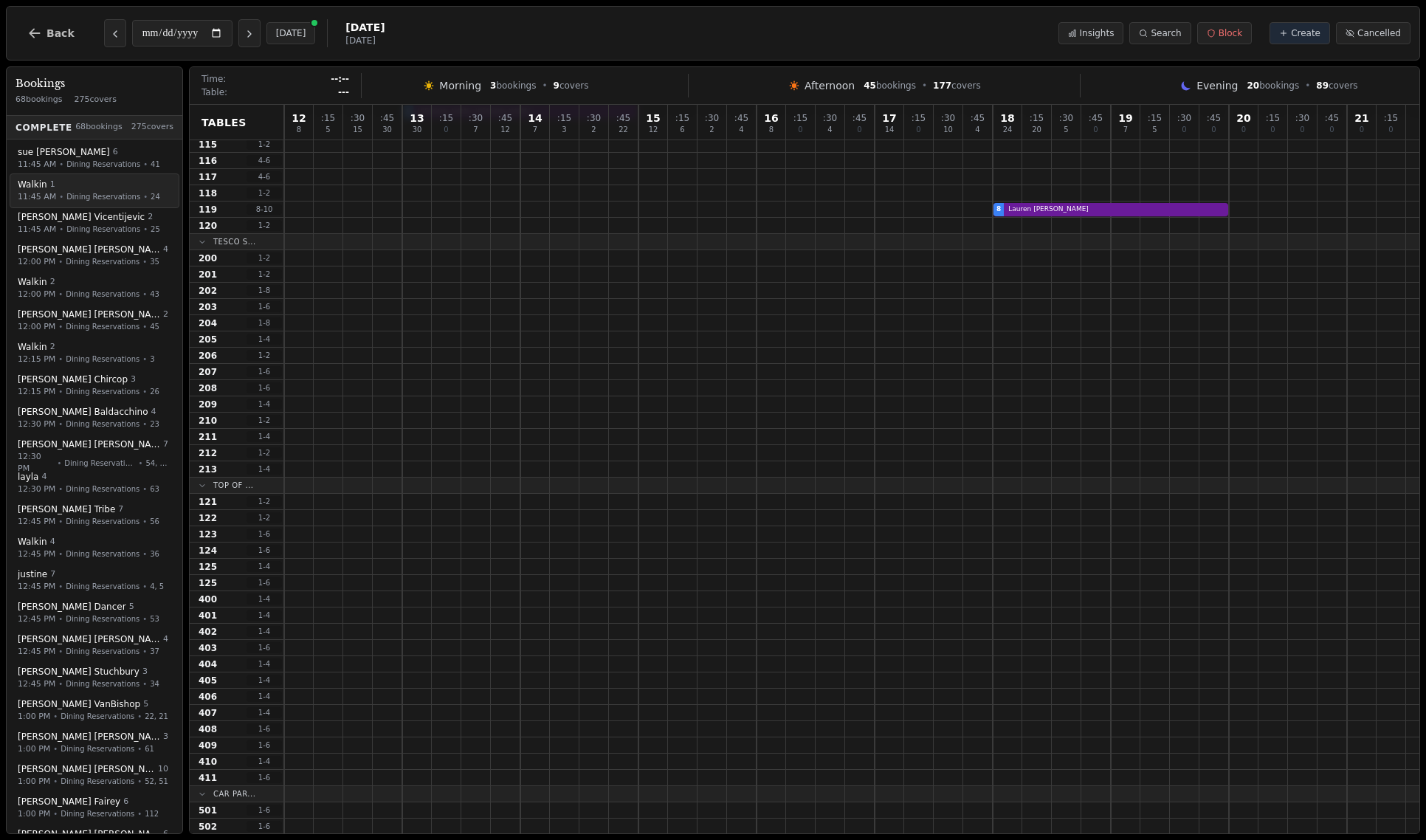
click at [40, 177] on button "Walkin 1 11:45 AM • Dining Reservations • 24" at bounding box center [95, 191] width 170 height 35
select select "****"
select select "********"
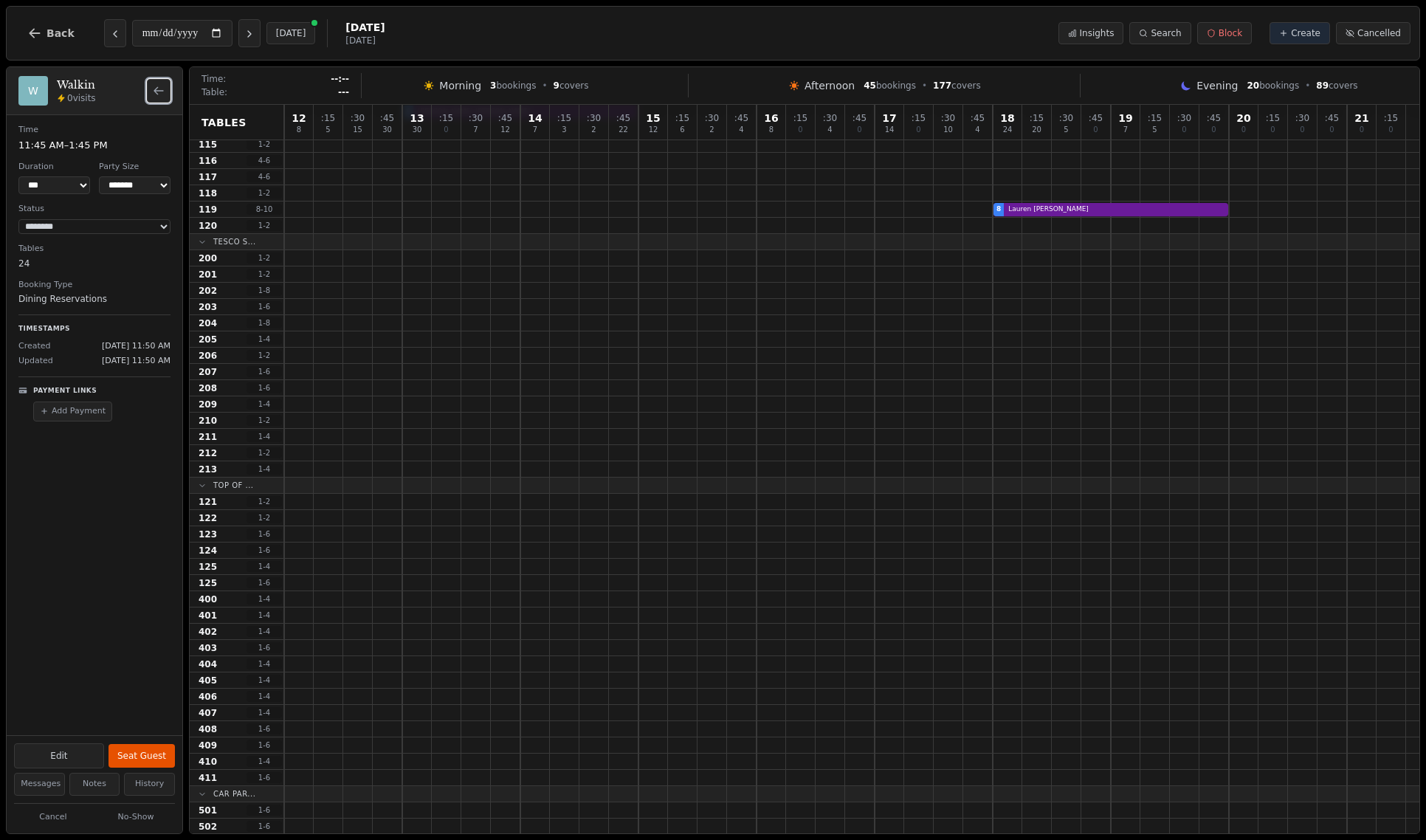
click at [153, 98] on button "Back to bookings list" at bounding box center [158, 90] width 24 height 24
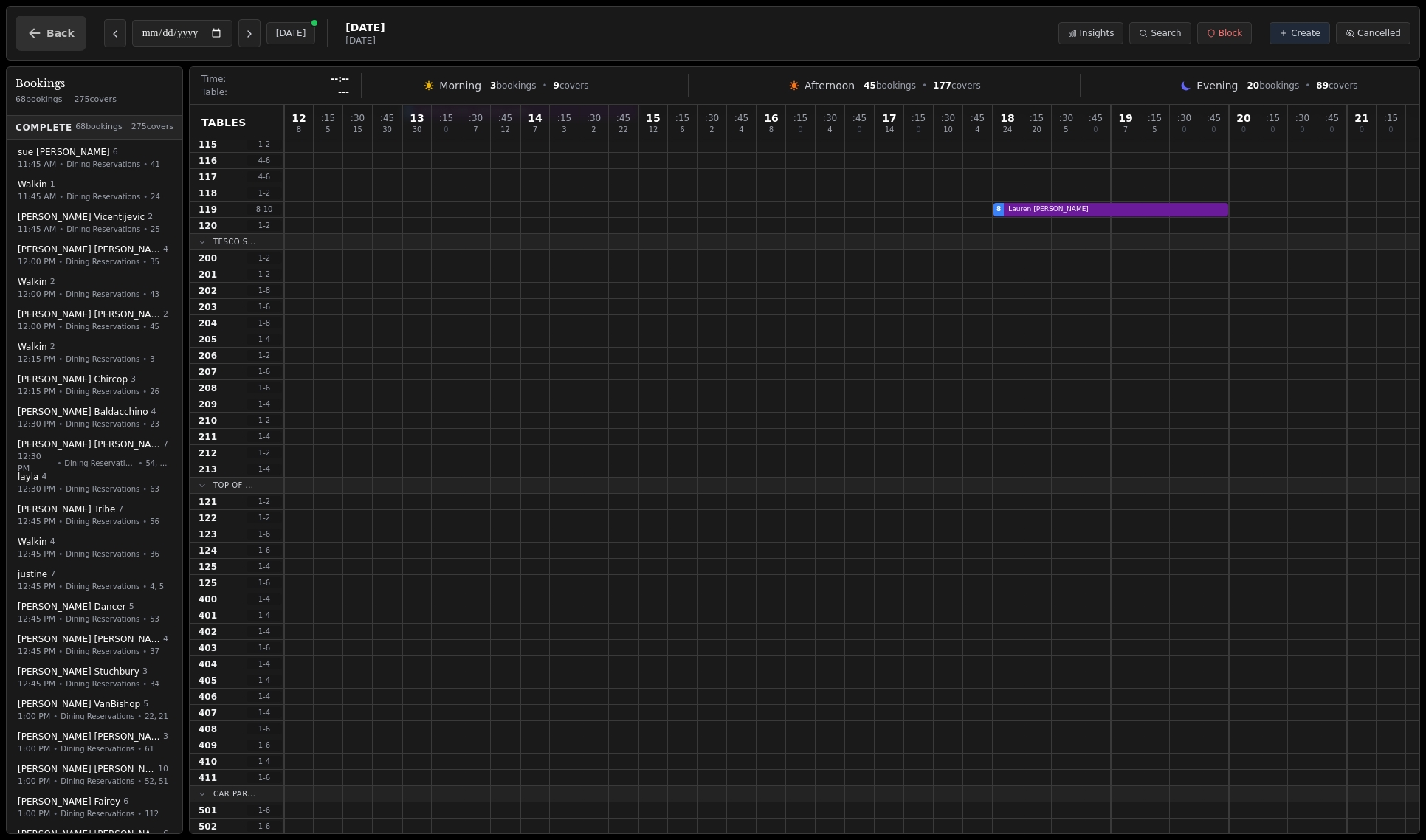
click at [47, 48] on button "Back" at bounding box center [51, 33] width 71 height 35
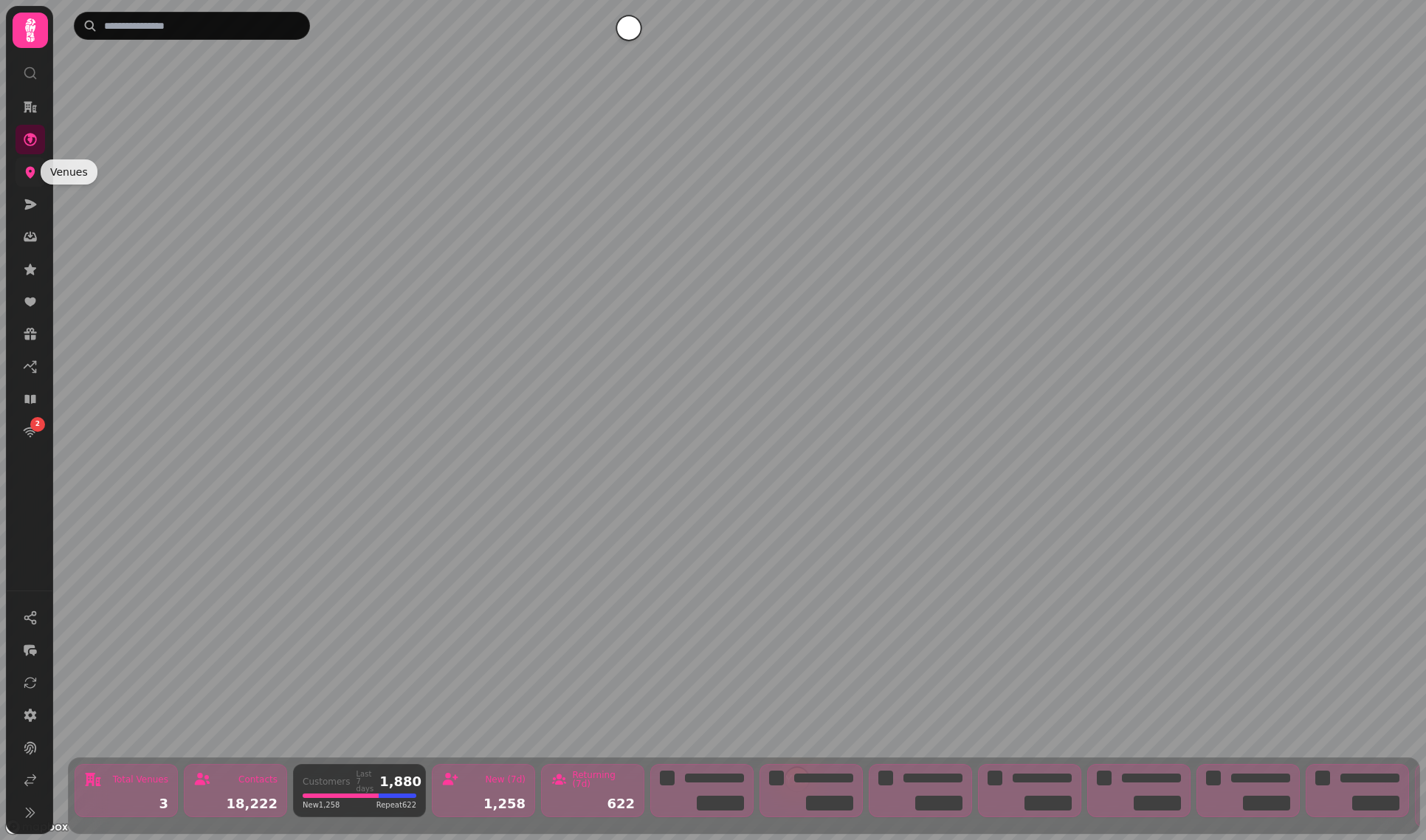
click at [29, 172] on icon at bounding box center [31, 172] width 10 height 11
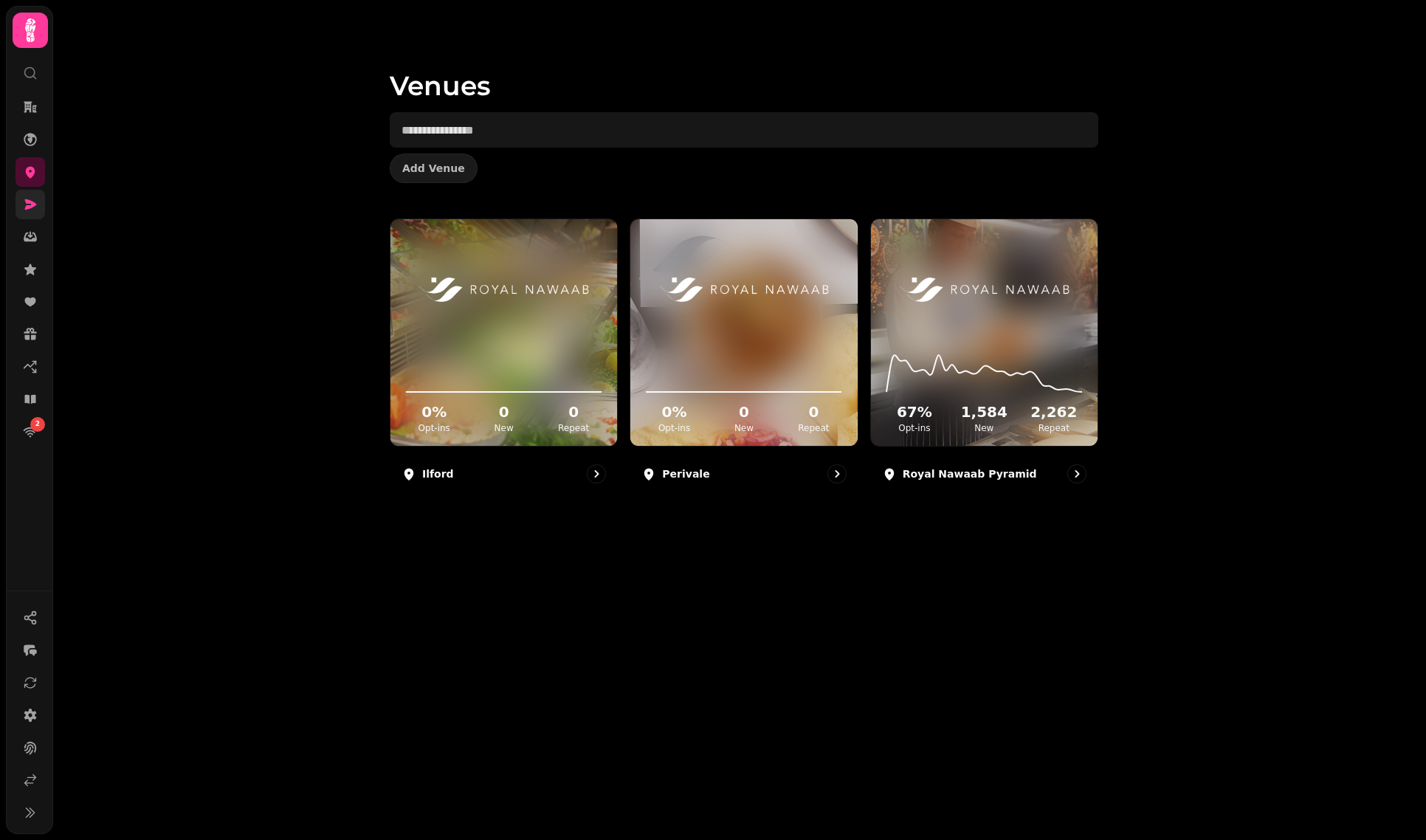
click at [38, 210] on link at bounding box center [31, 205] width 30 height 30
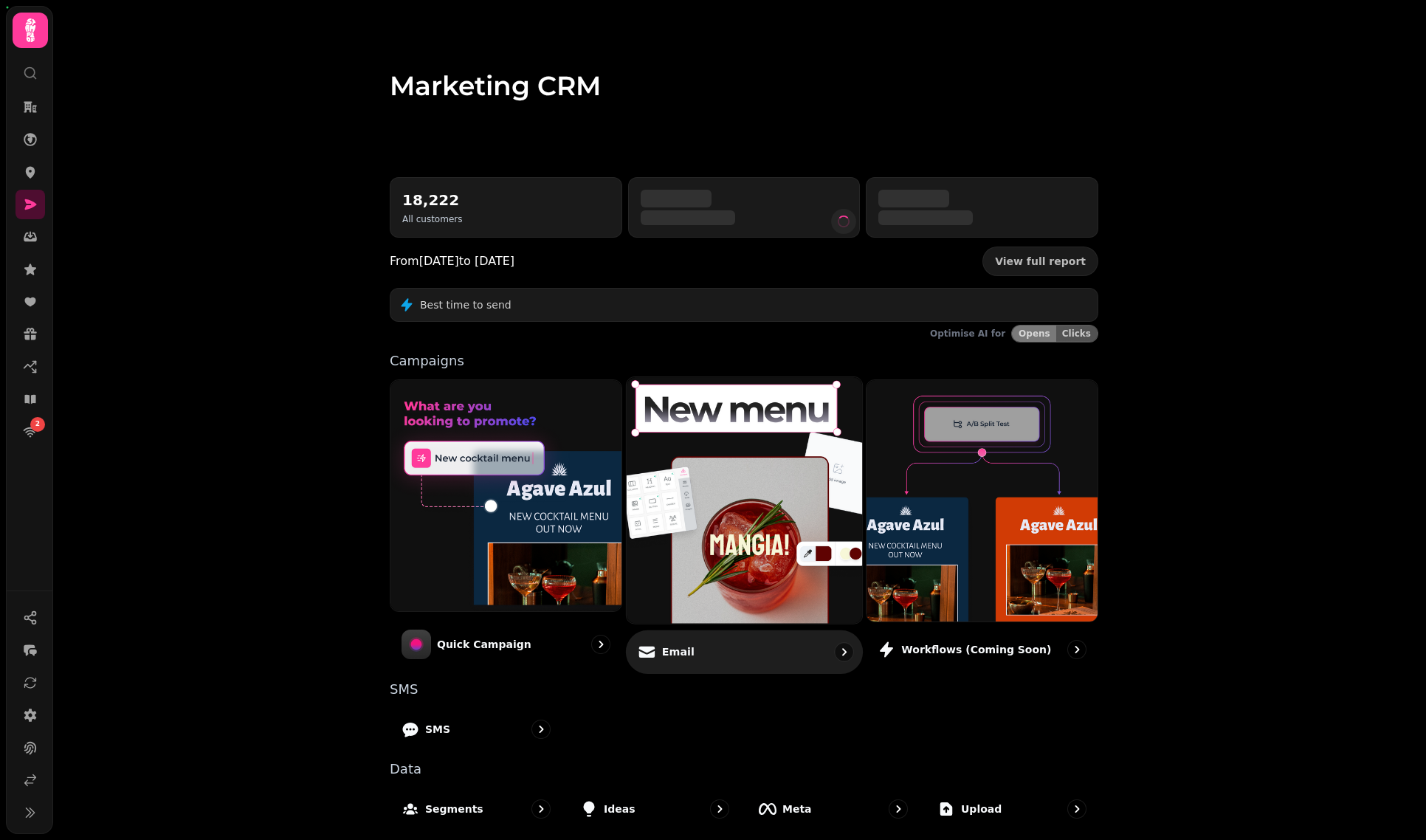
click at [718, 485] on img at bounding box center [745, 500] width 259 height 271
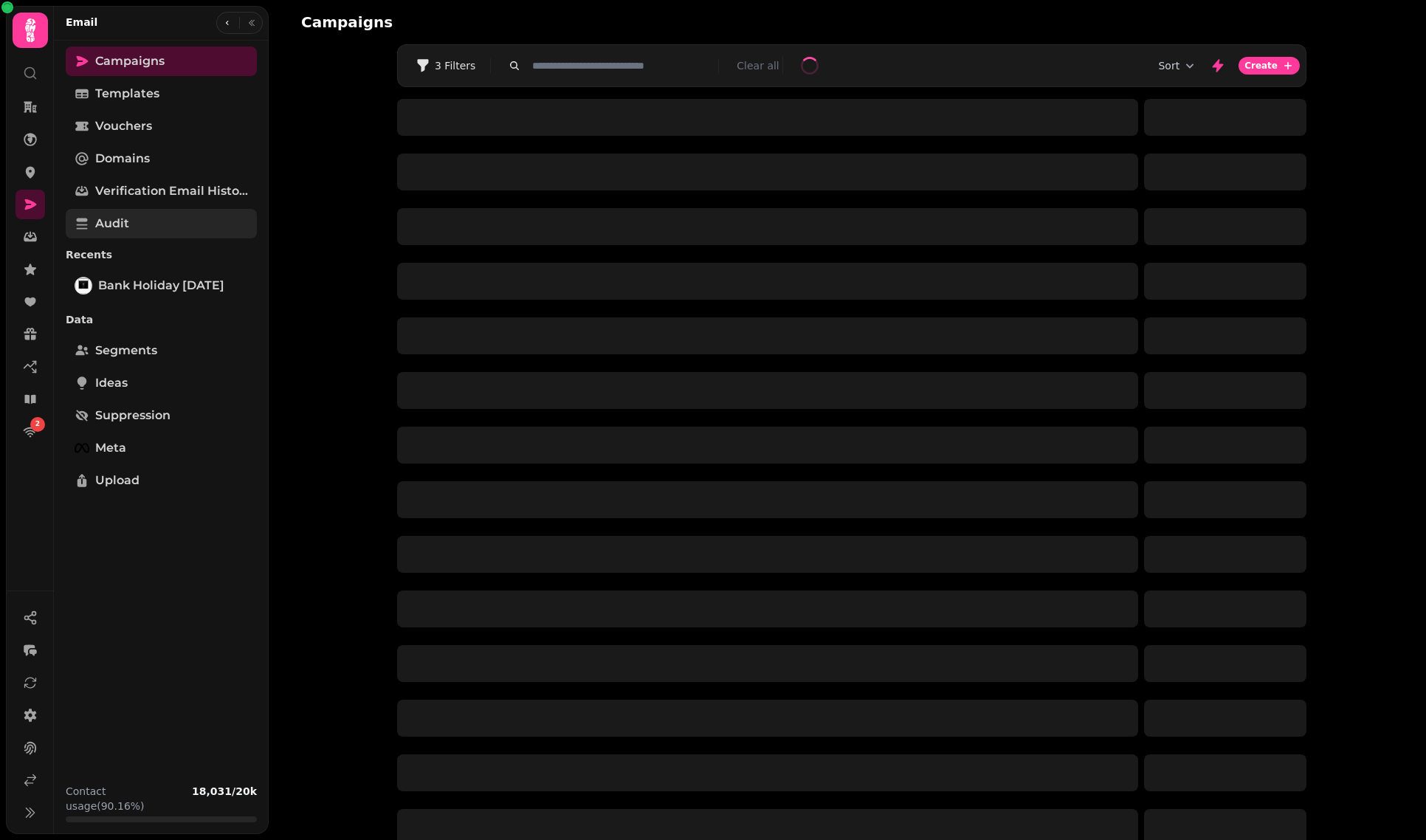
click at [152, 229] on link "Audit" at bounding box center [161, 224] width 191 height 30
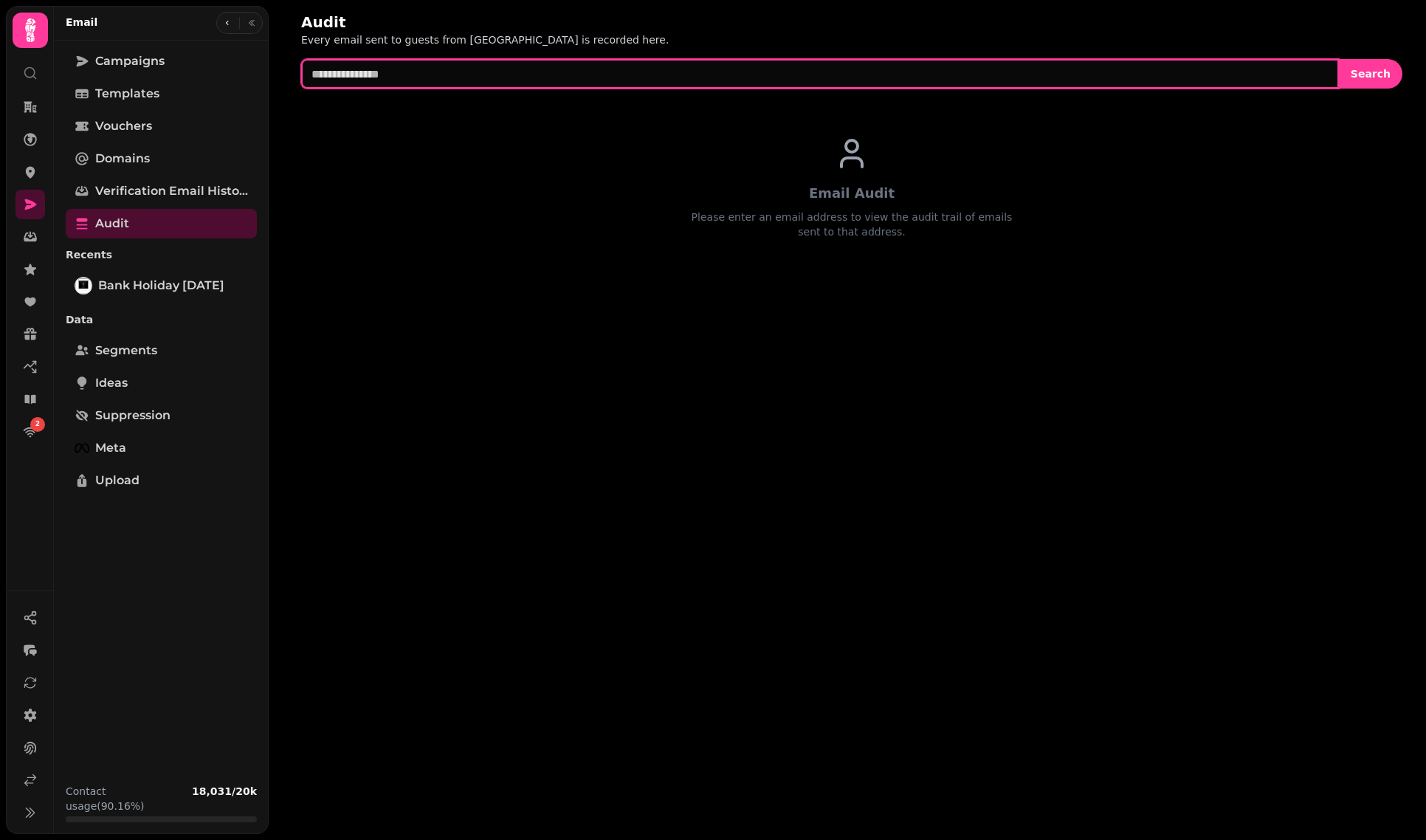
click at [868, 73] on input "text" at bounding box center [820, 74] width 1038 height 30
paste input "**********"
type input "**********"
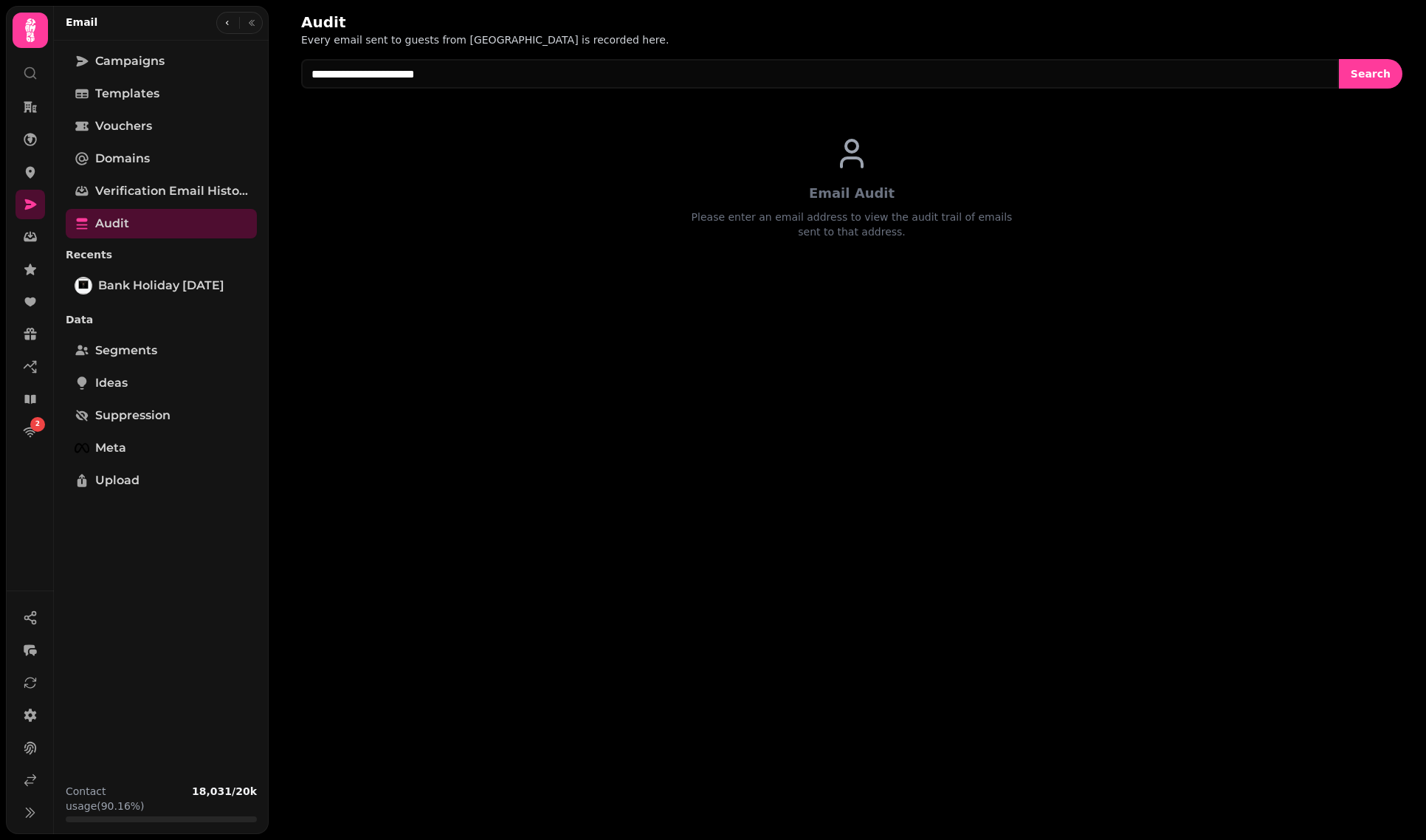
click at [1388, 99] on div "**********" at bounding box center [852, 143] width 1149 height 286
click at [1386, 78] on span "Search" at bounding box center [1371, 74] width 40 height 10
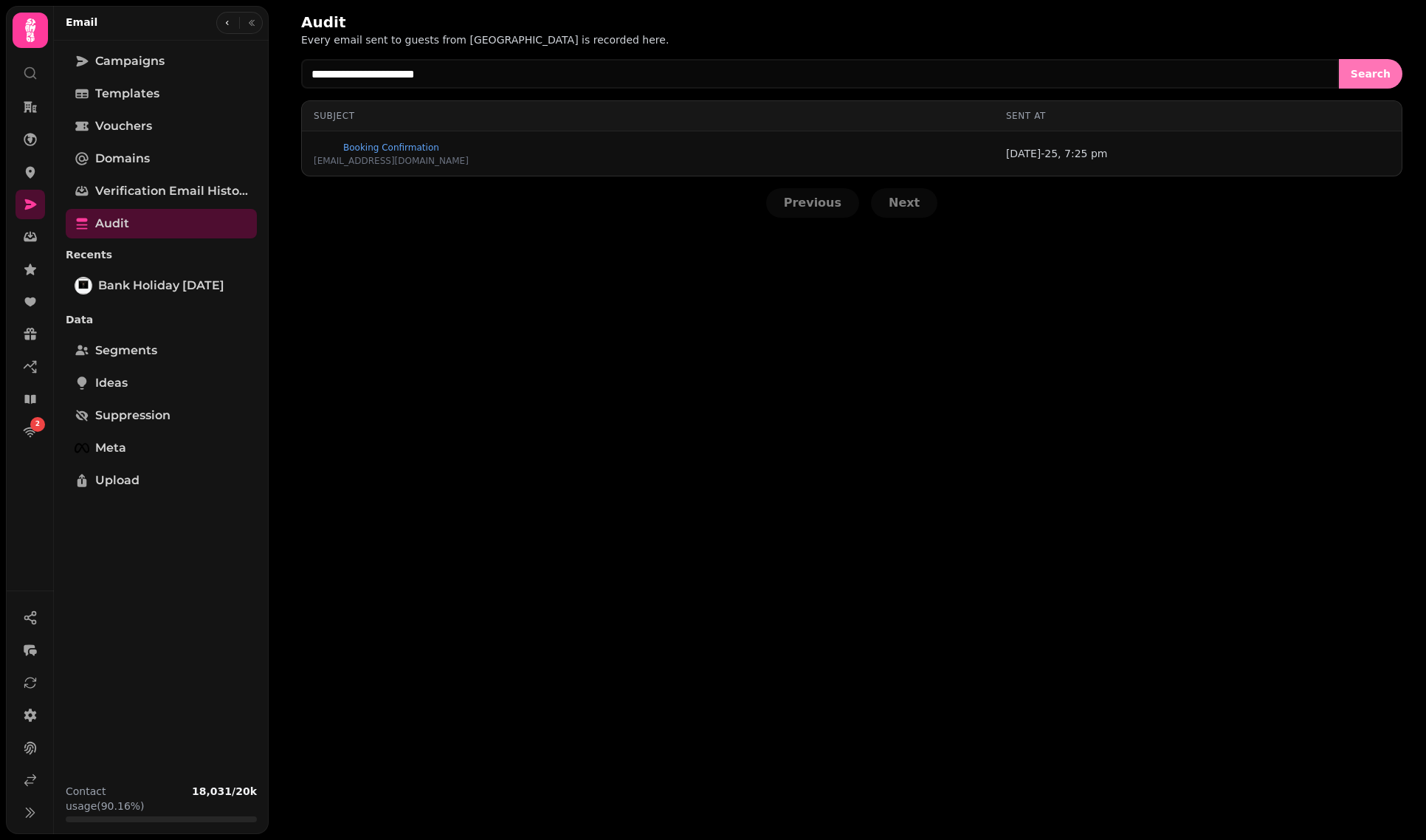
click at [1386, 78] on span "Search" at bounding box center [1371, 74] width 40 height 10
click at [32, 200] on icon at bounding box center [30, 204] width 15 height 15
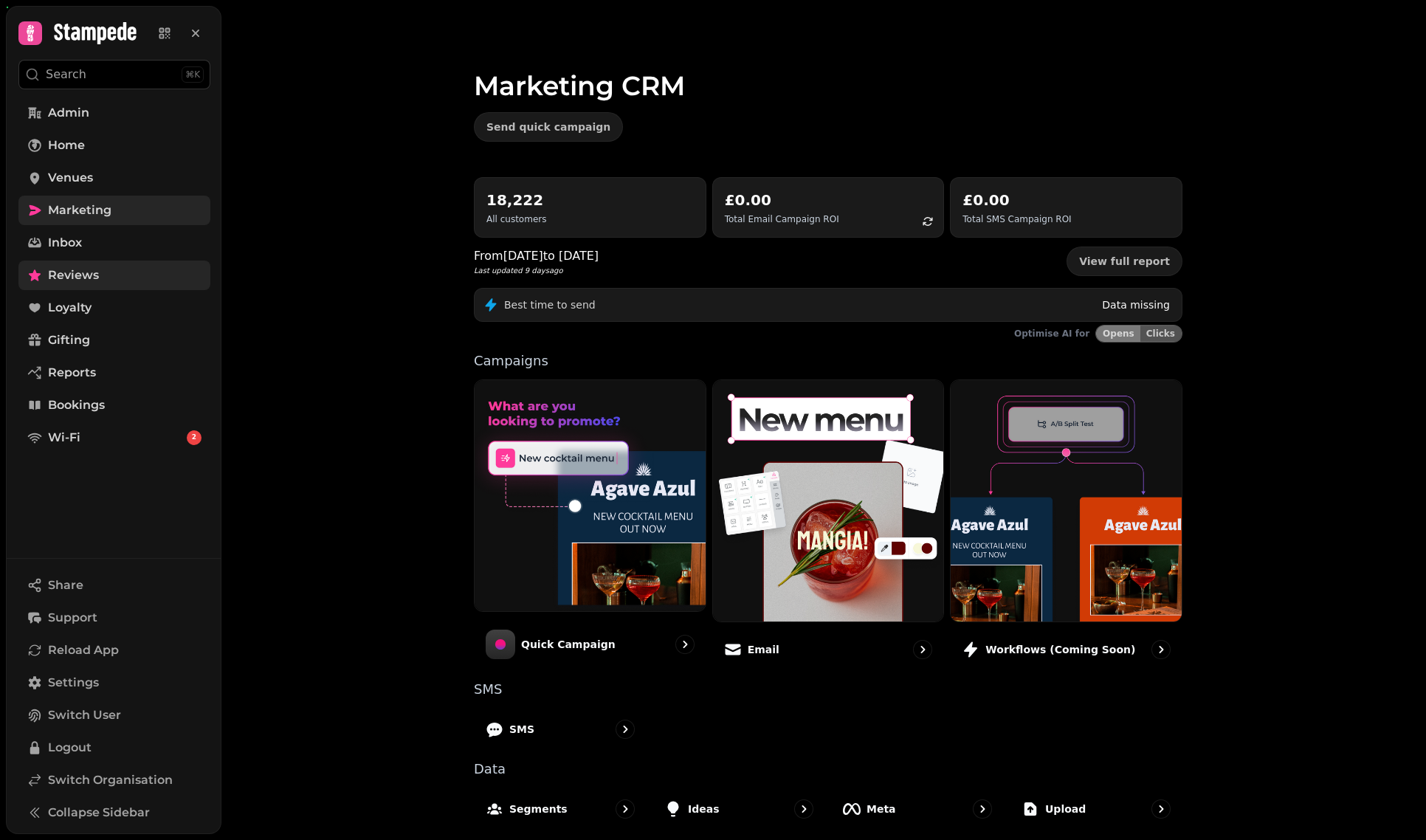
click at [140, 266] on link "Reviews" at bounding box center [114, 276] width 192 height 30
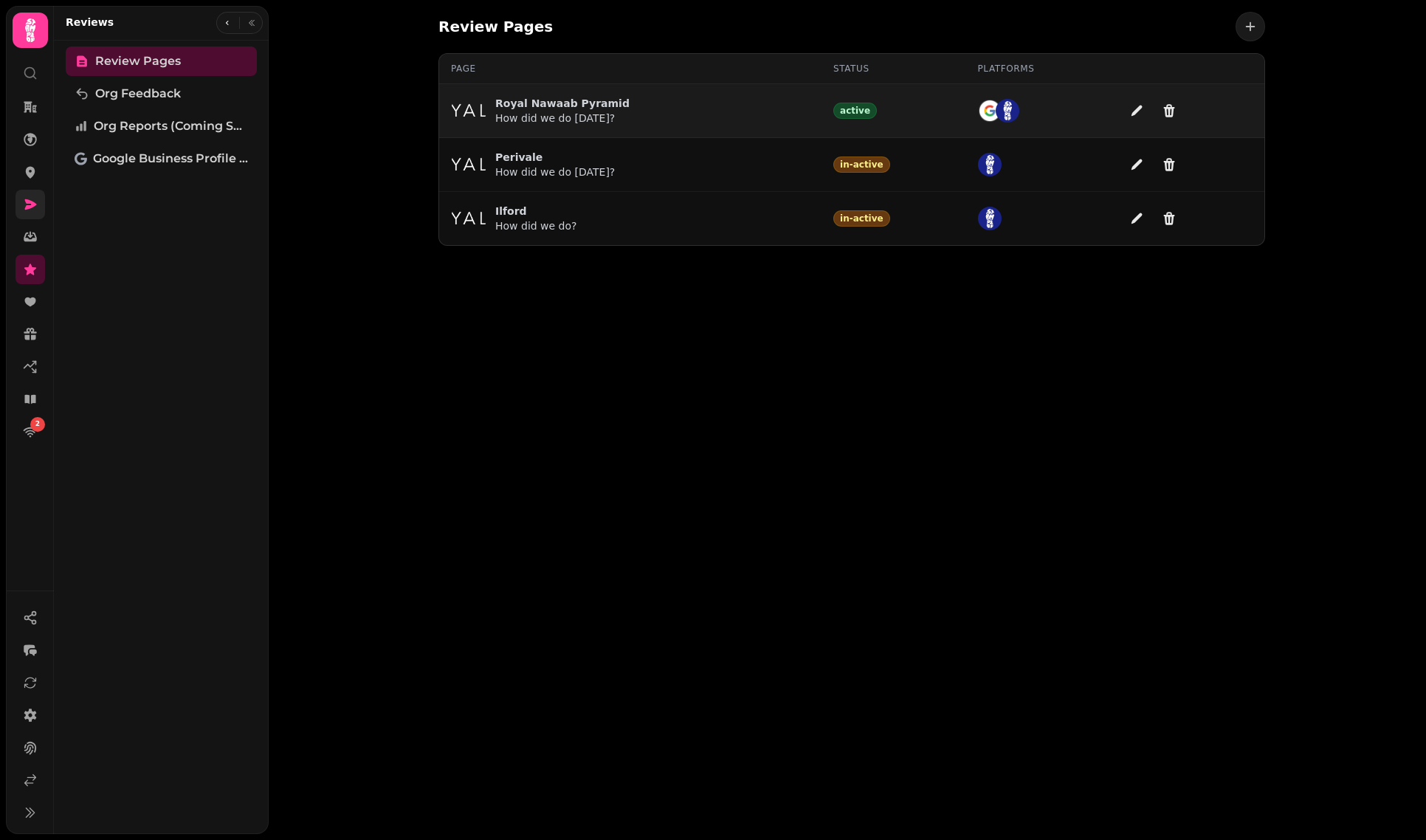
click at [566, 102] on p "Royal Nawaab Pyramid" at bounding box center [562, 103] width 134 height 15
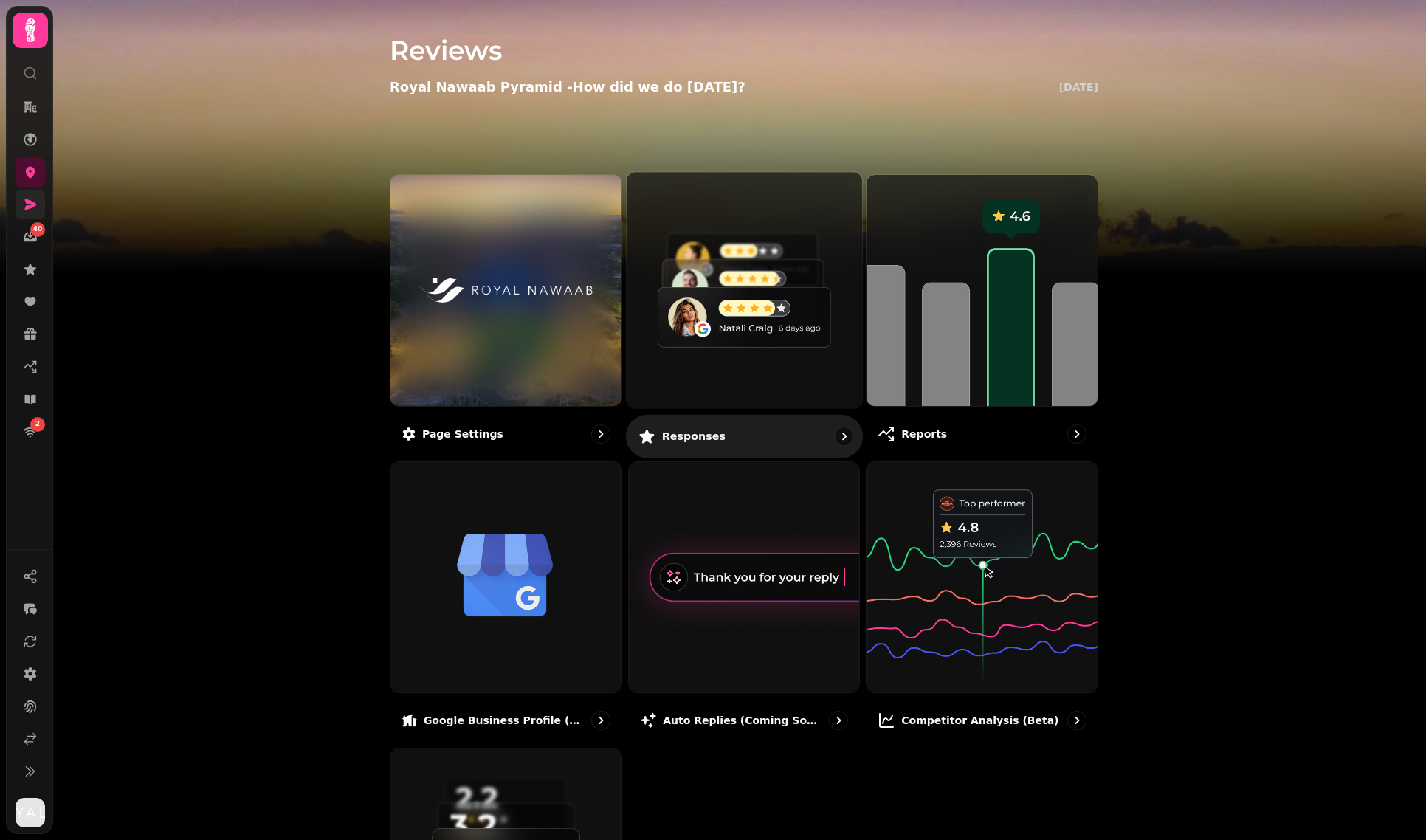
click at [690, 303] on img at bounding box center [745, 290] width 259 height 259
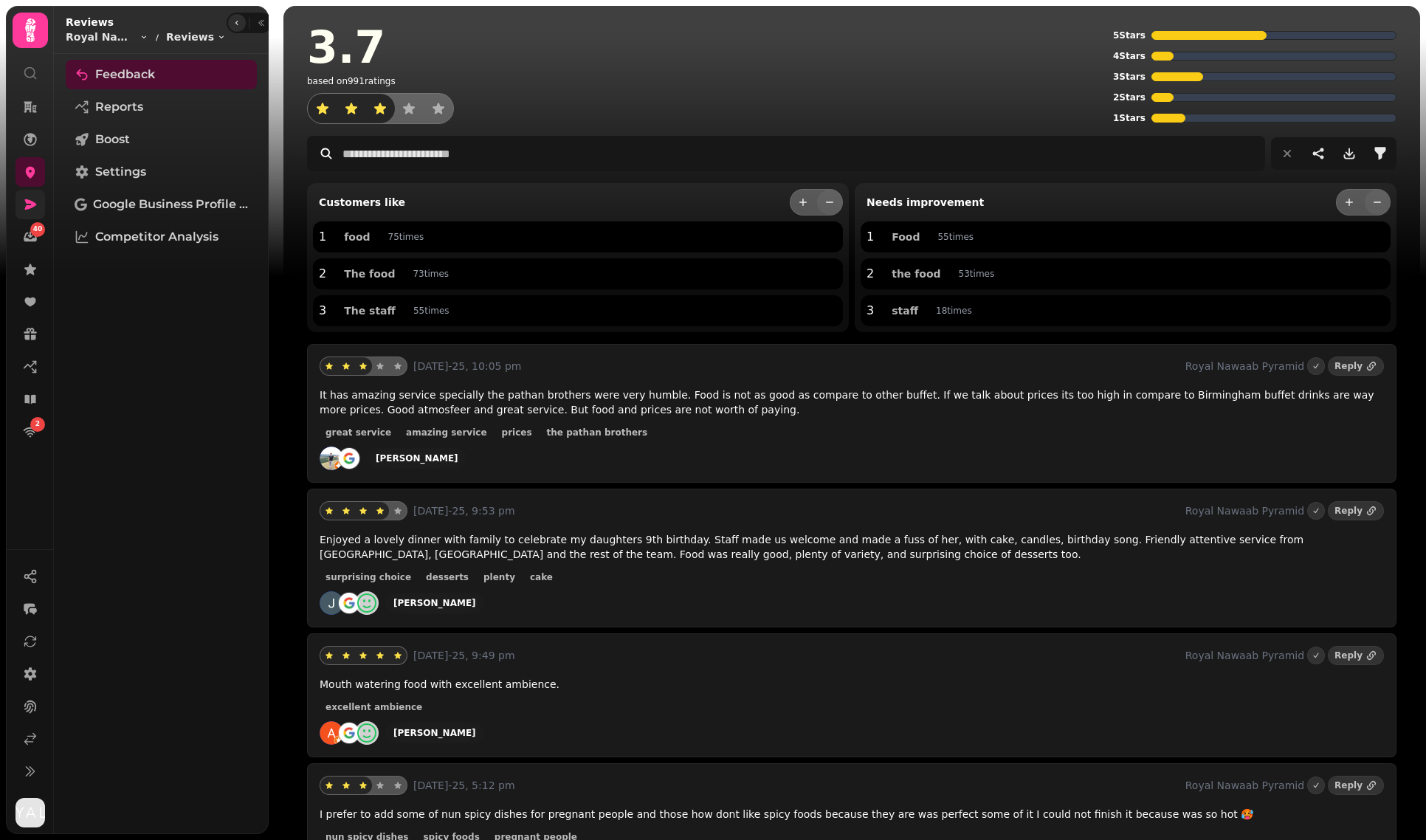
click at [231, 27] on button "button" at bounding box center [237, 23] width 18 height 18
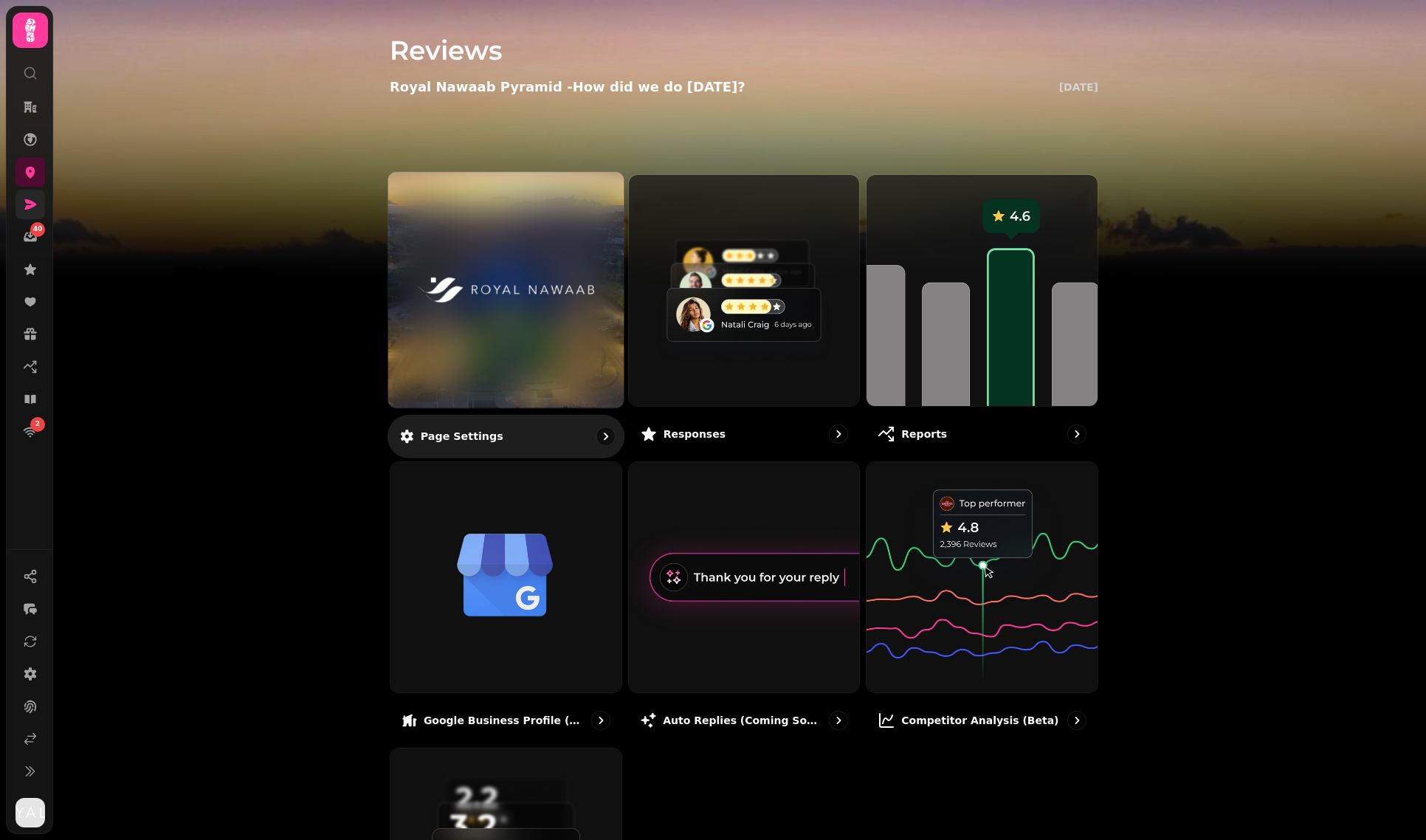
click at [560, 285] on img at bounding box center [506, 290] width 177 height 96
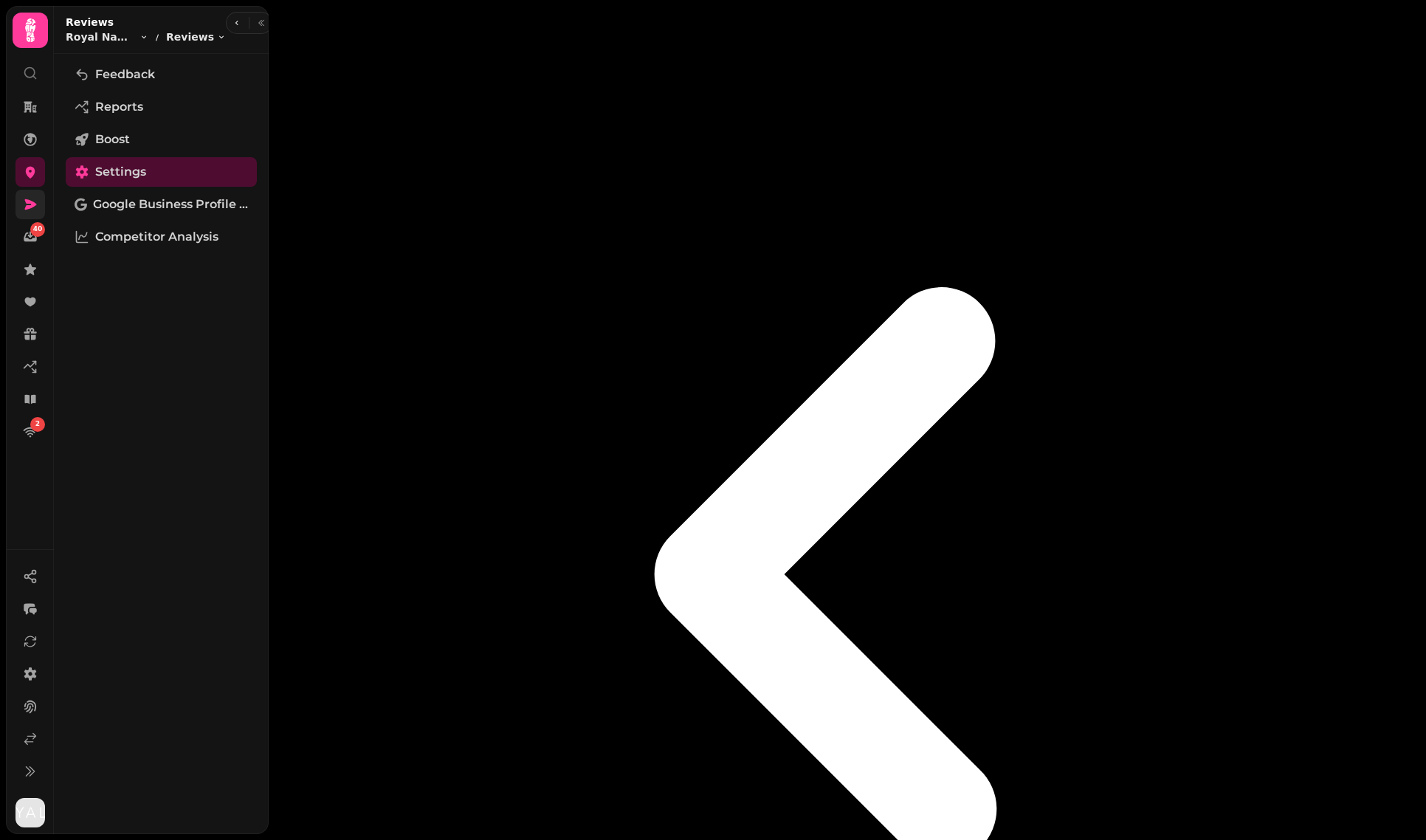
select select "**********"
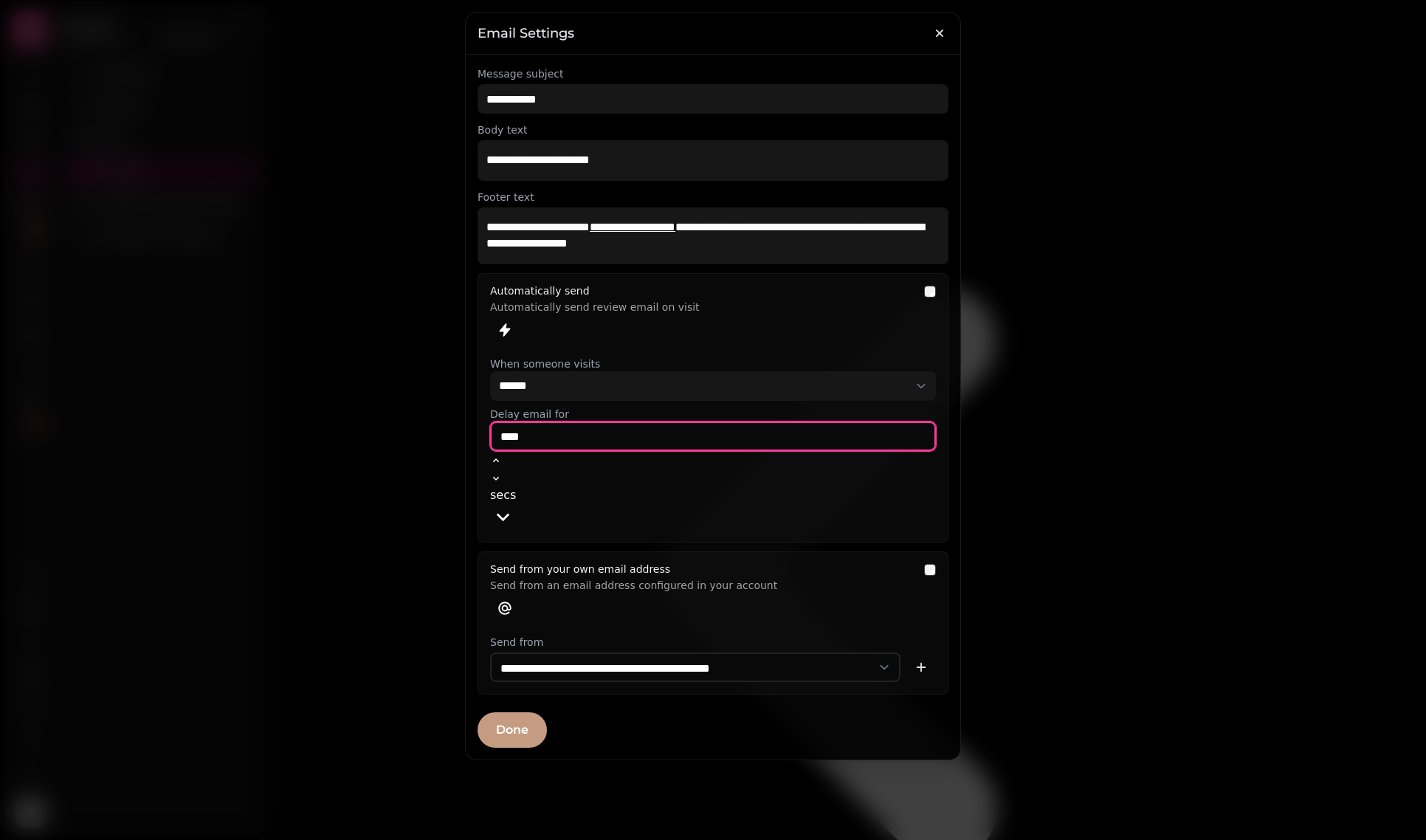
click at [522, 430] on input "****" at bounding box center [713, 437] width 446 height 30
click at [360, 320] on div at bounding box center [713, 420] width 1426 height 840
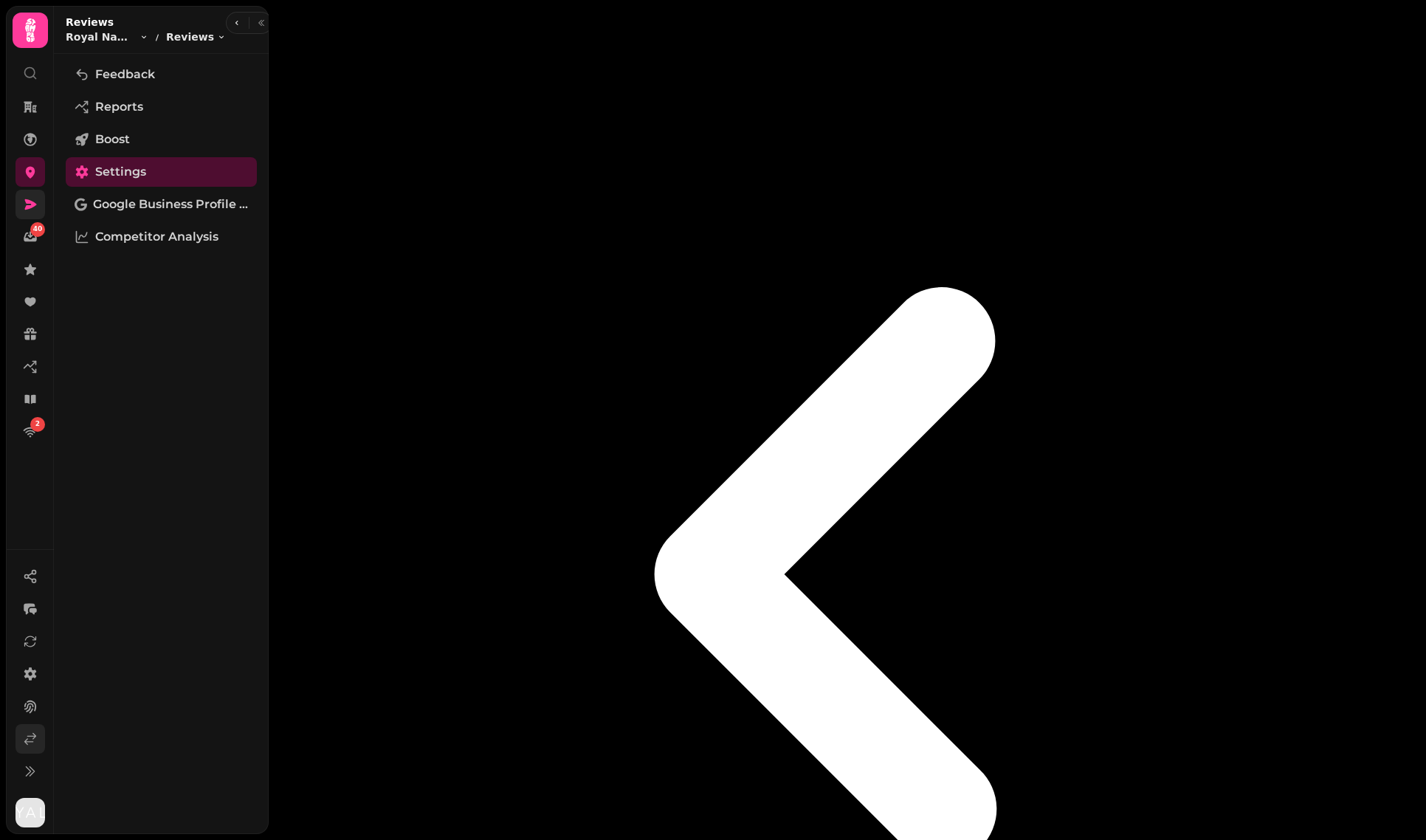
click at [38, 743] on link at bounding box center [31, 738] width 30 height 30
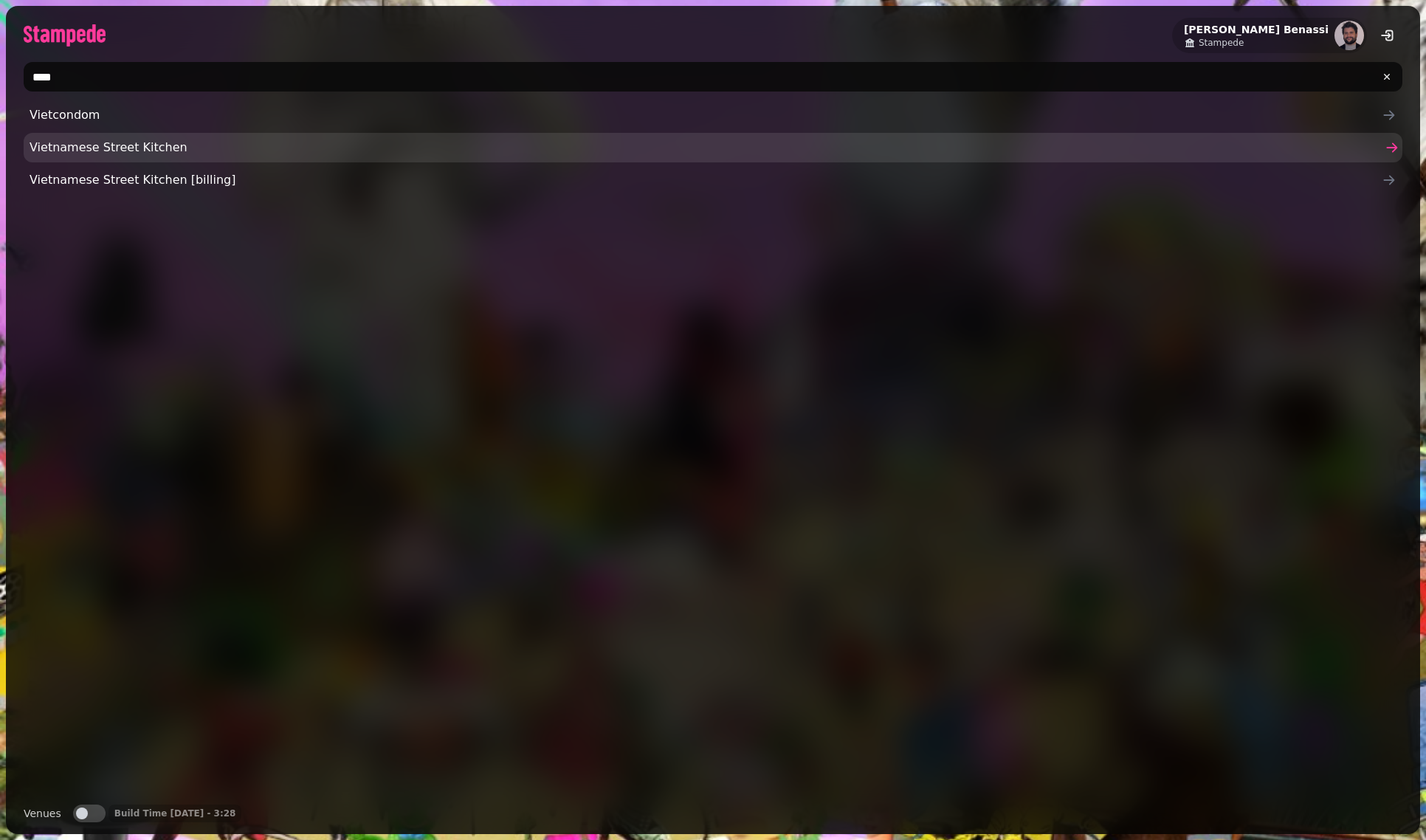
type input "****"
click at [140, 145] on span "Vietnamese Street Kitchen" at bounding box center [706, 148] width 1352 height 18
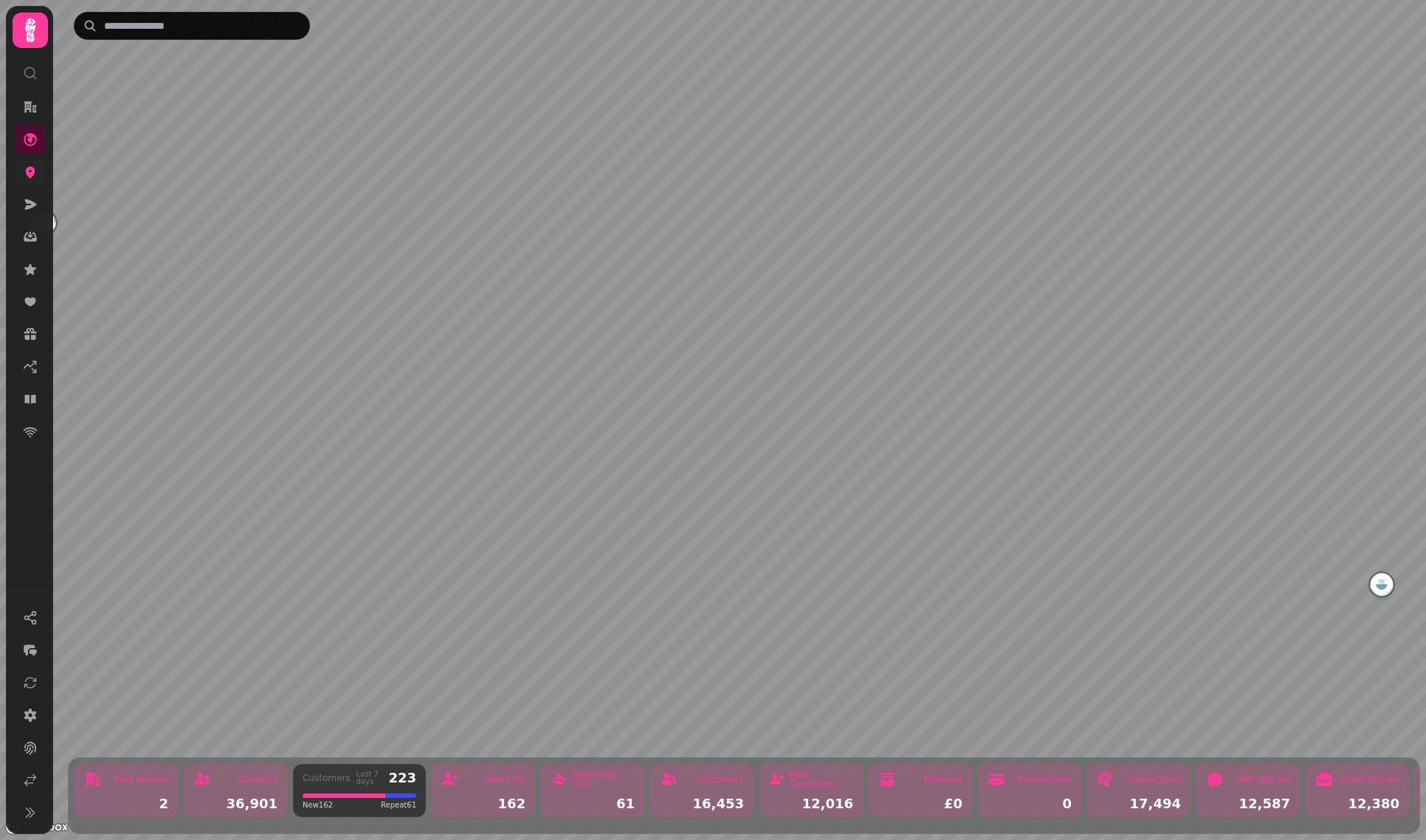
click at [32, 185] on link at bounding box center [31, 172] width 30 height 30
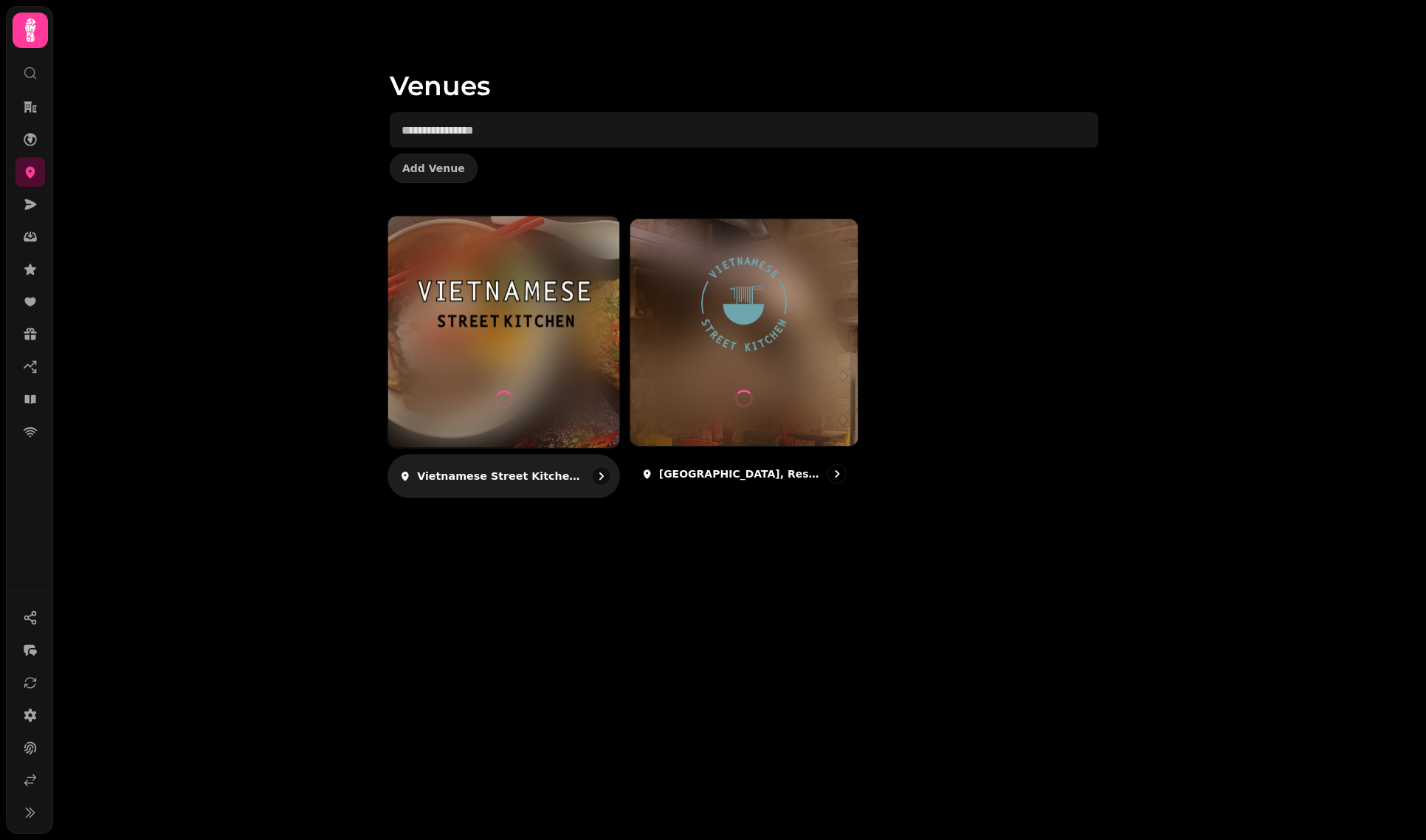
click at [488, 407] on div at bounding box center [504, 332] width 231 height 231
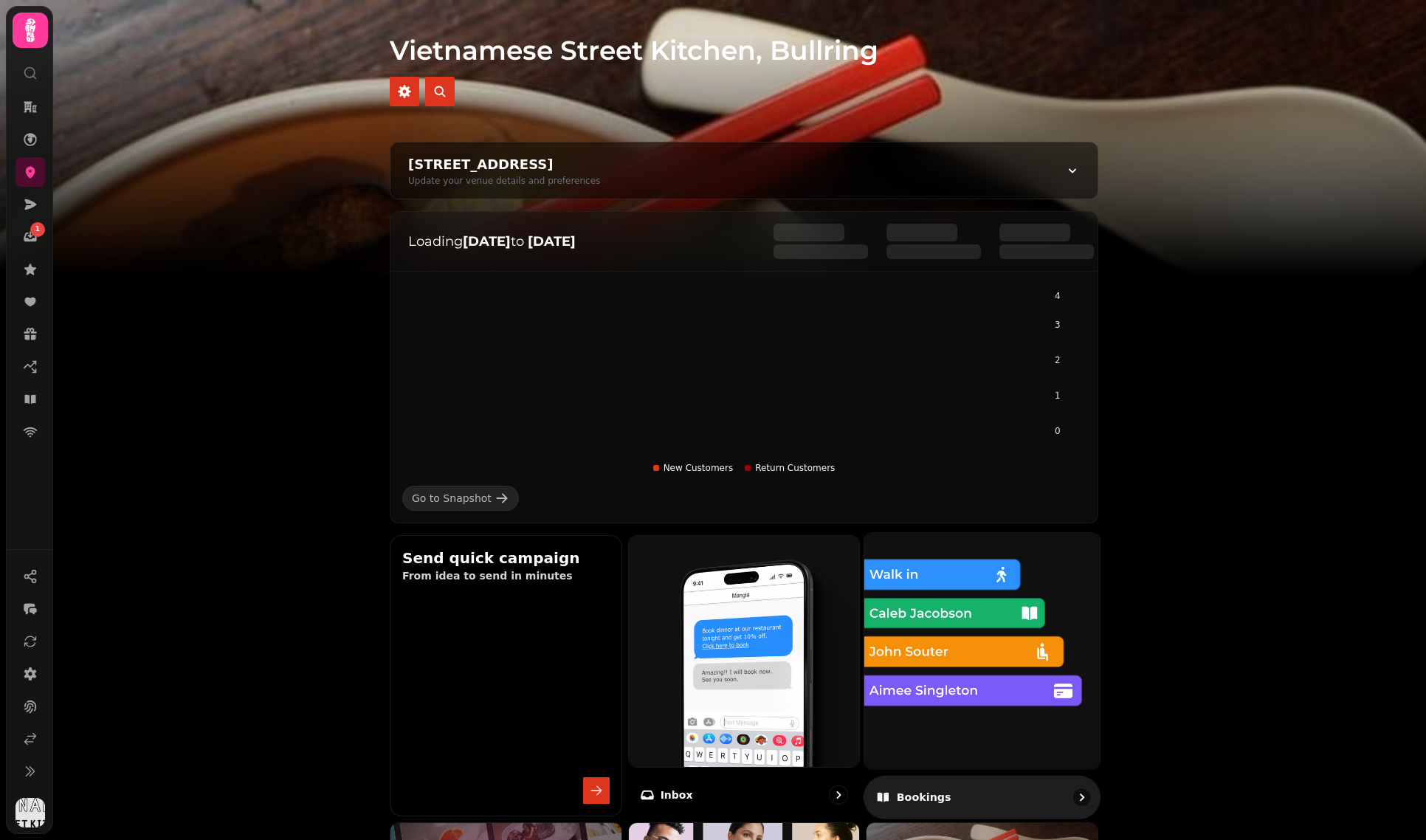
click at [910, 674] on img at bounding box center [982, 650] width 259 height 259
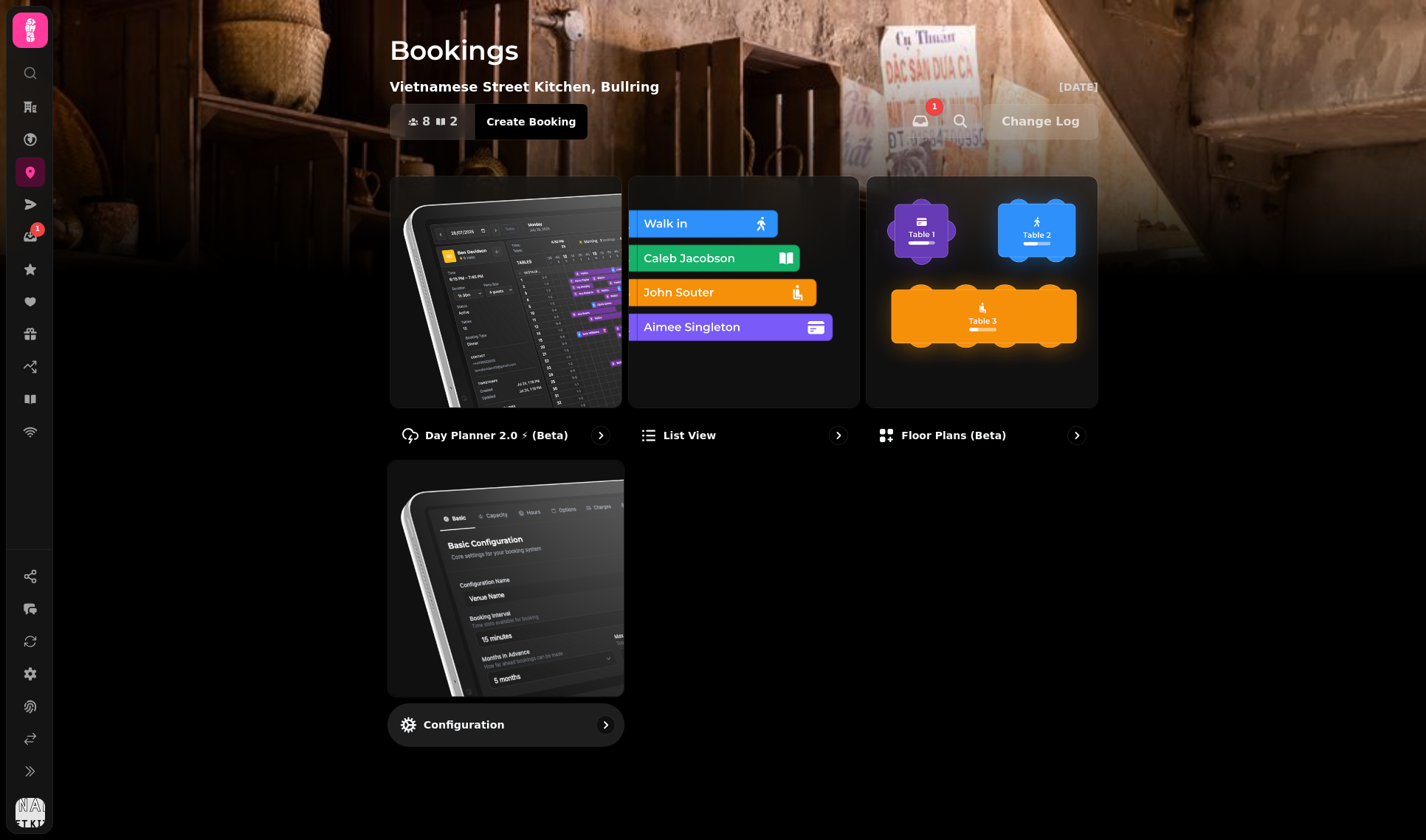
click at [549, 563] on img at bounding box center [506, 578] width 259 height 259
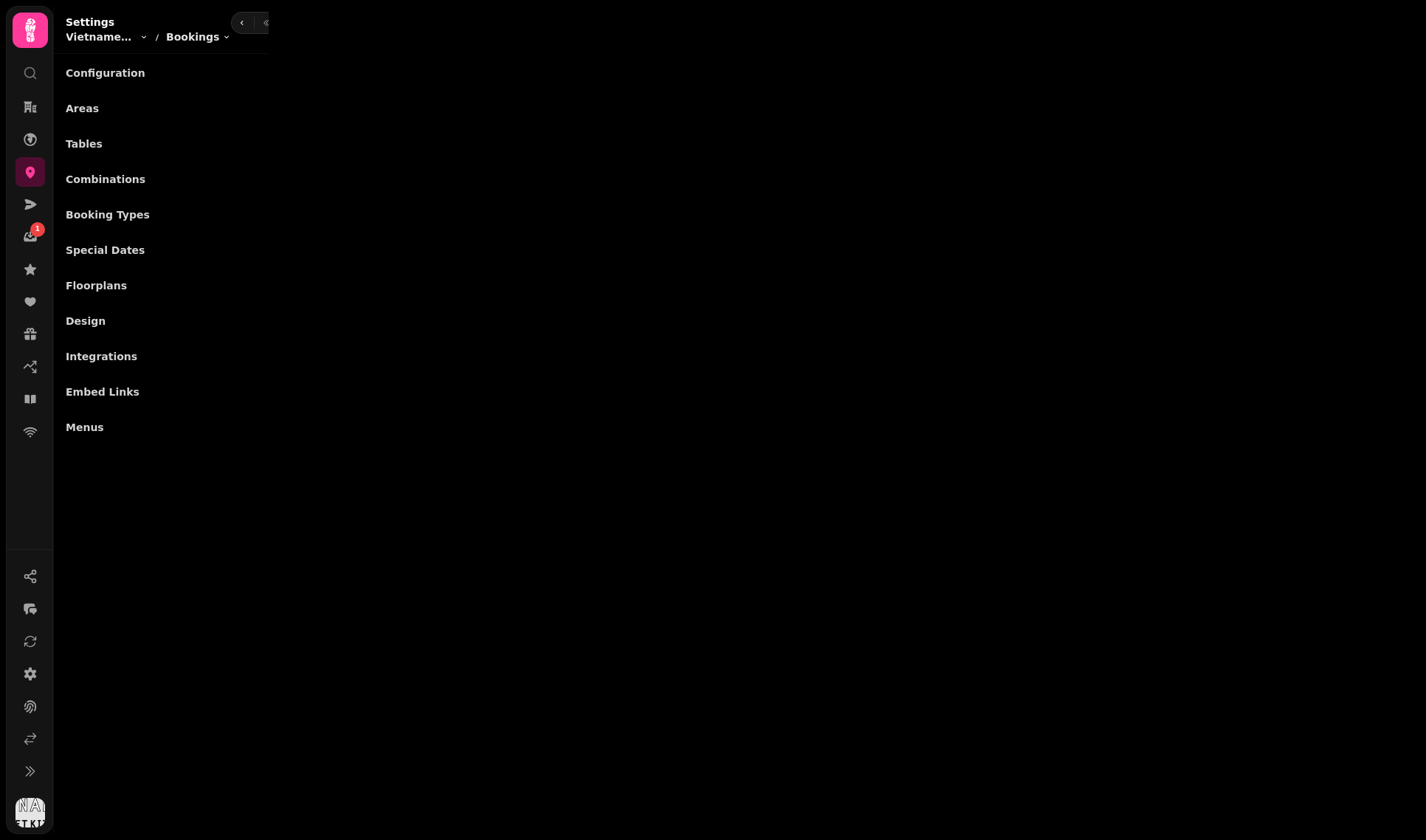
select select "**********"
select select "**"
select select "***"
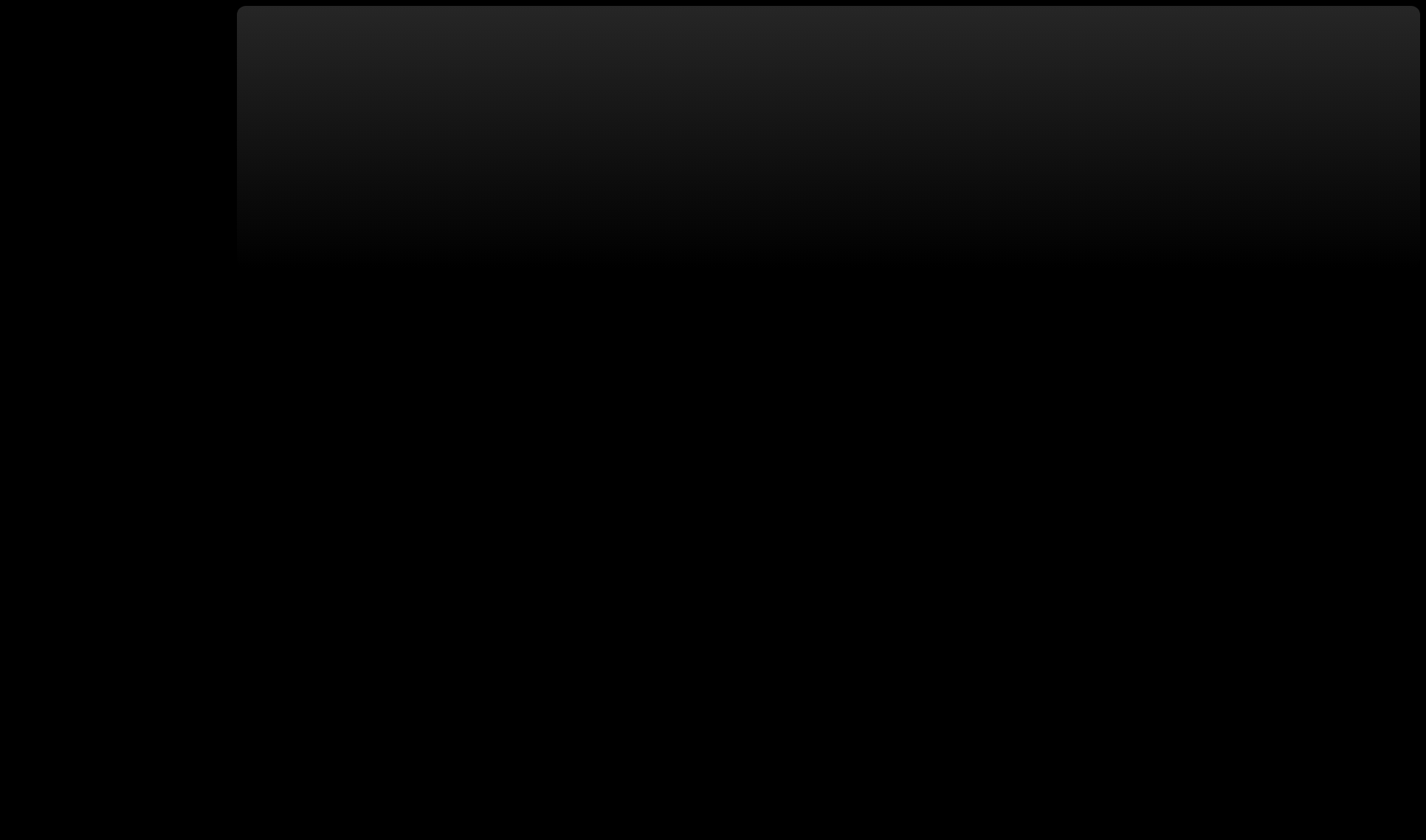
select select "**********"
select select "**"
select select "***"
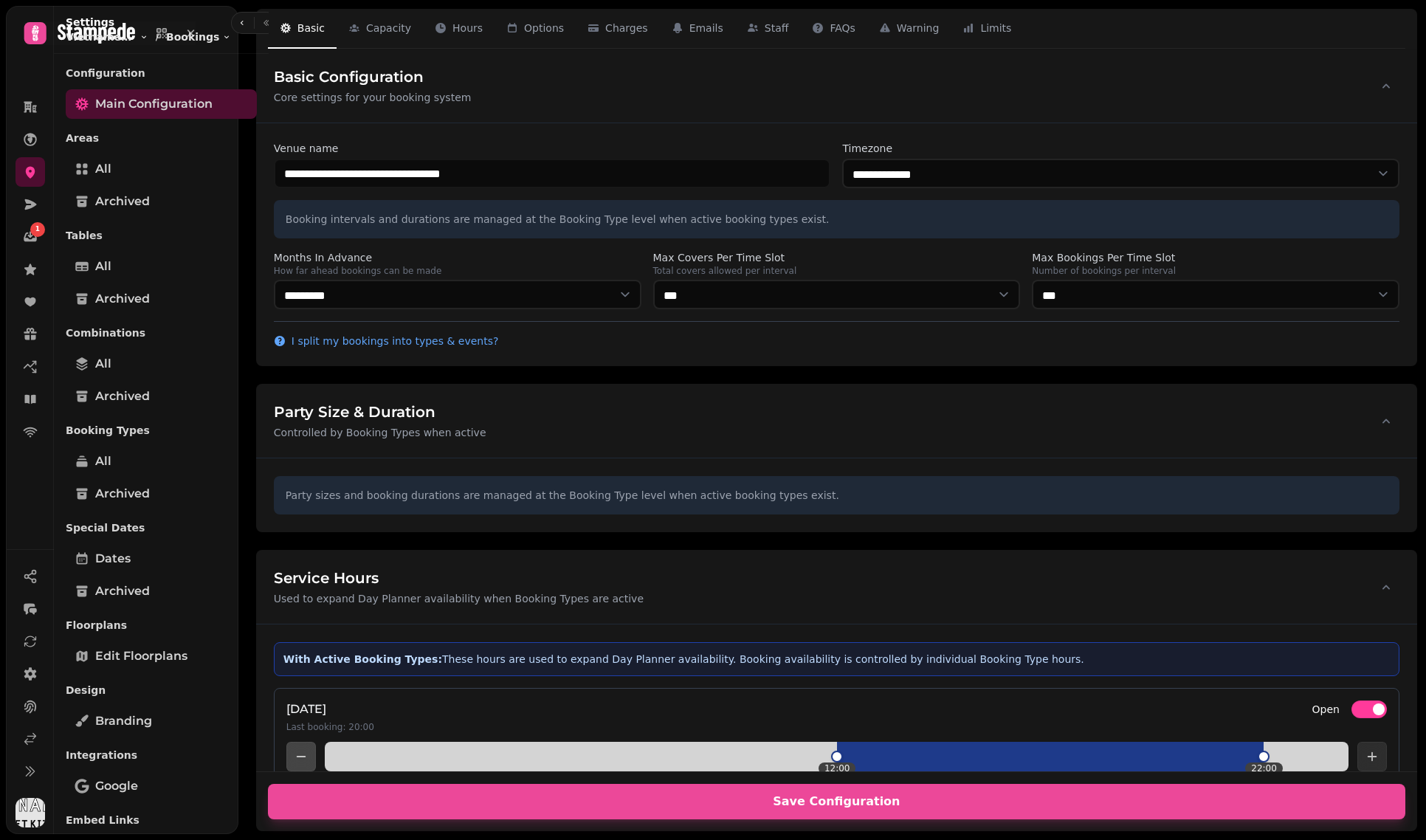
select select "**********"
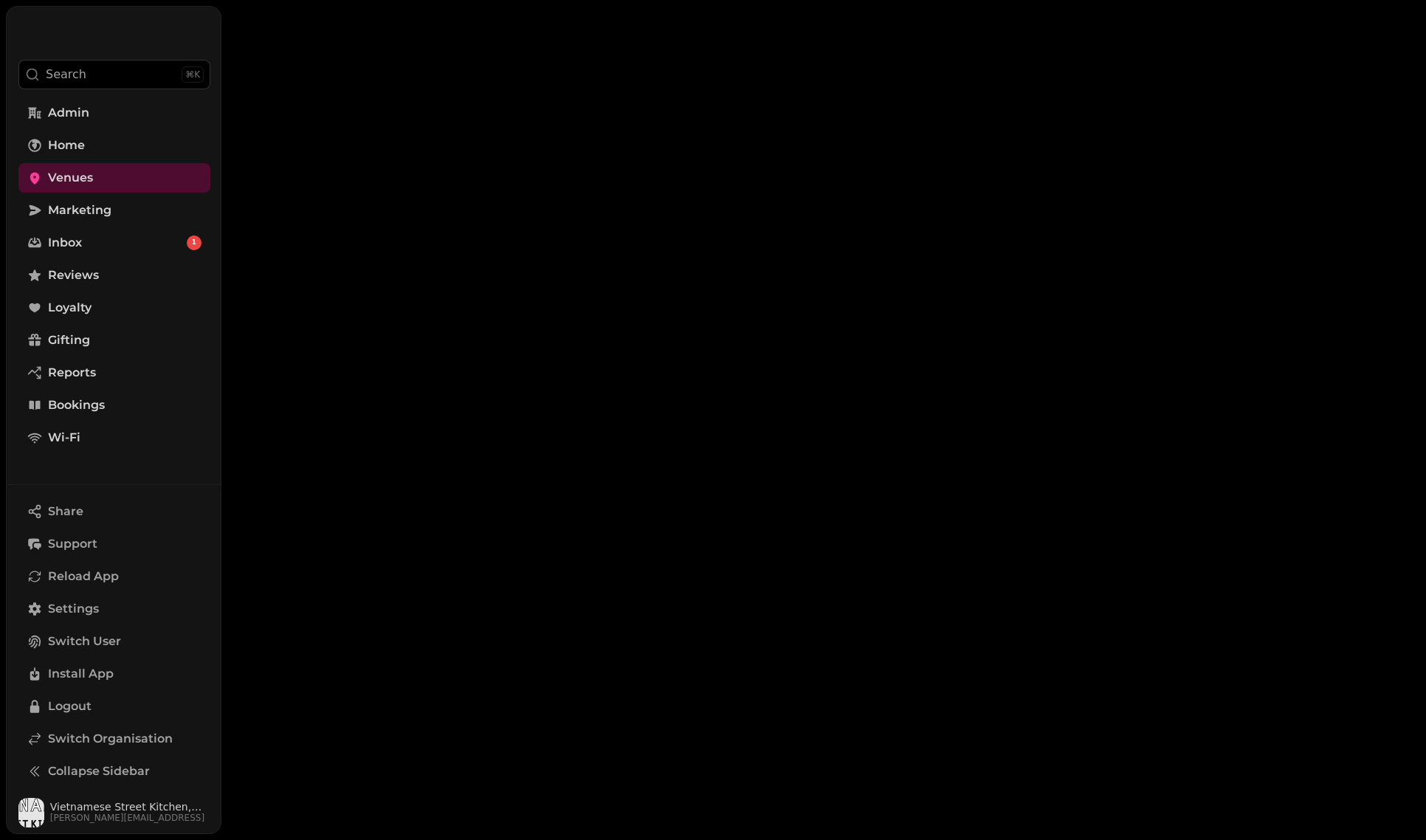
select select "**********"
select select "**"
select select "***"
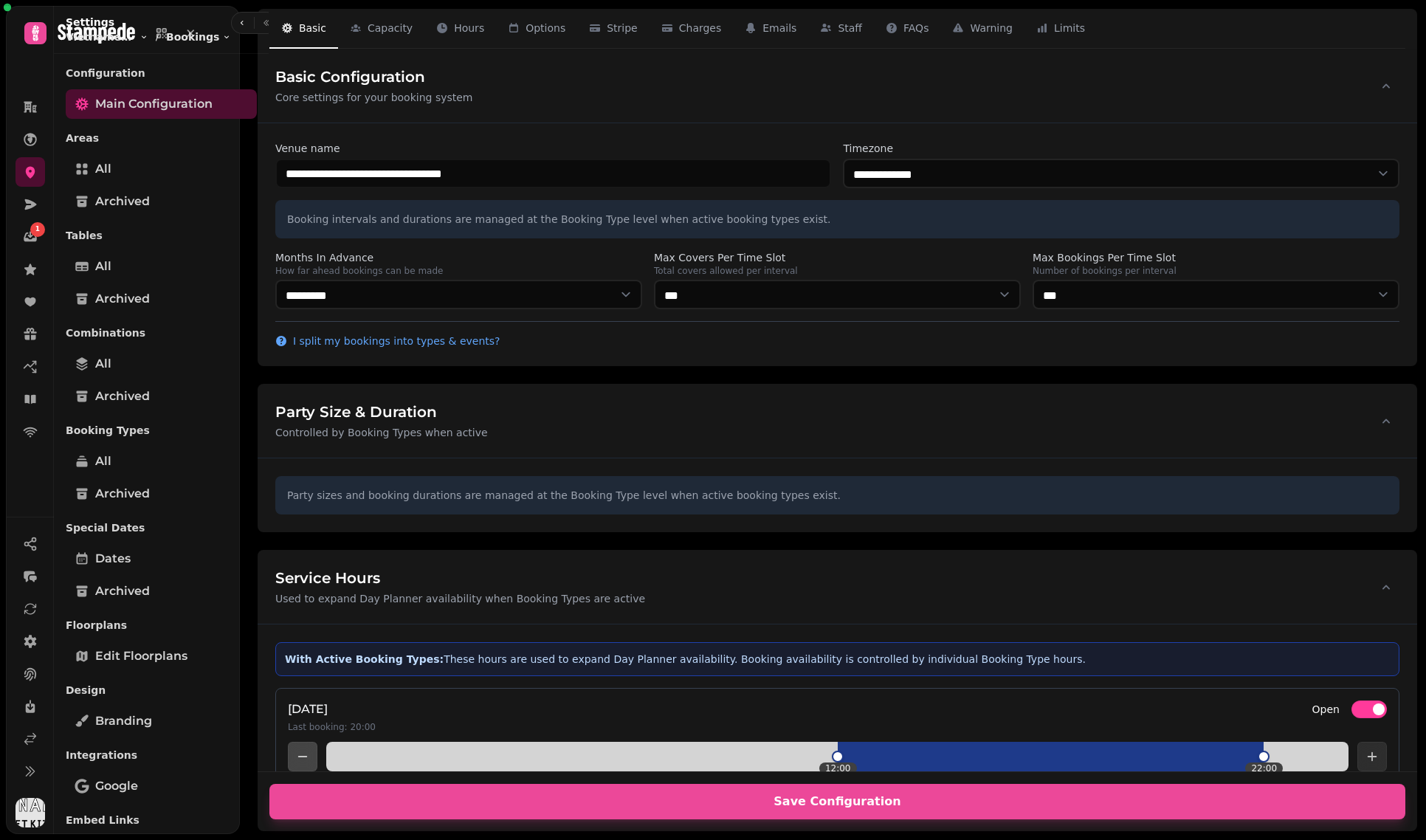
select select "**********"
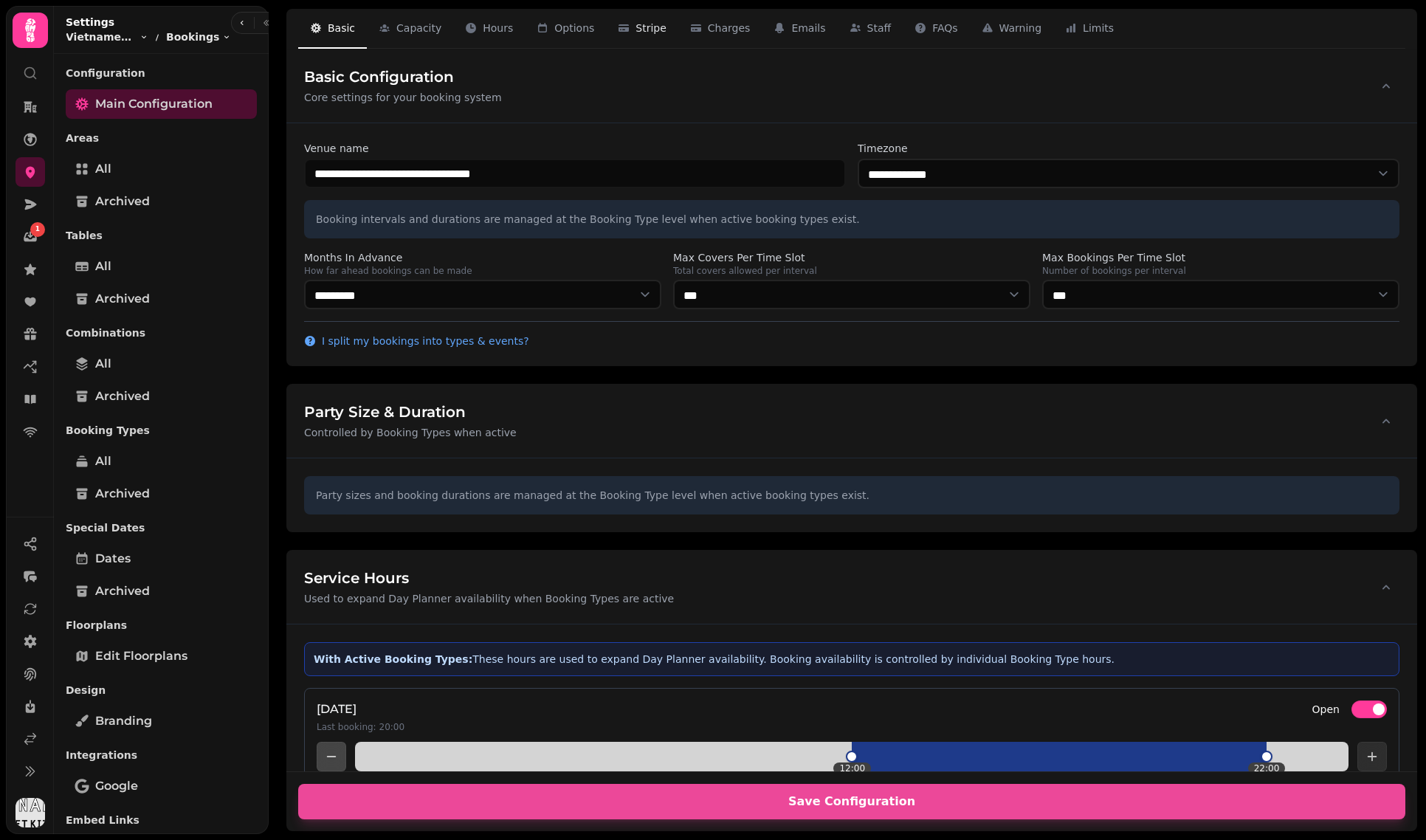
click at [643, 28] on span "Stripe" at bounding box center [650, 28] width 31 height 15
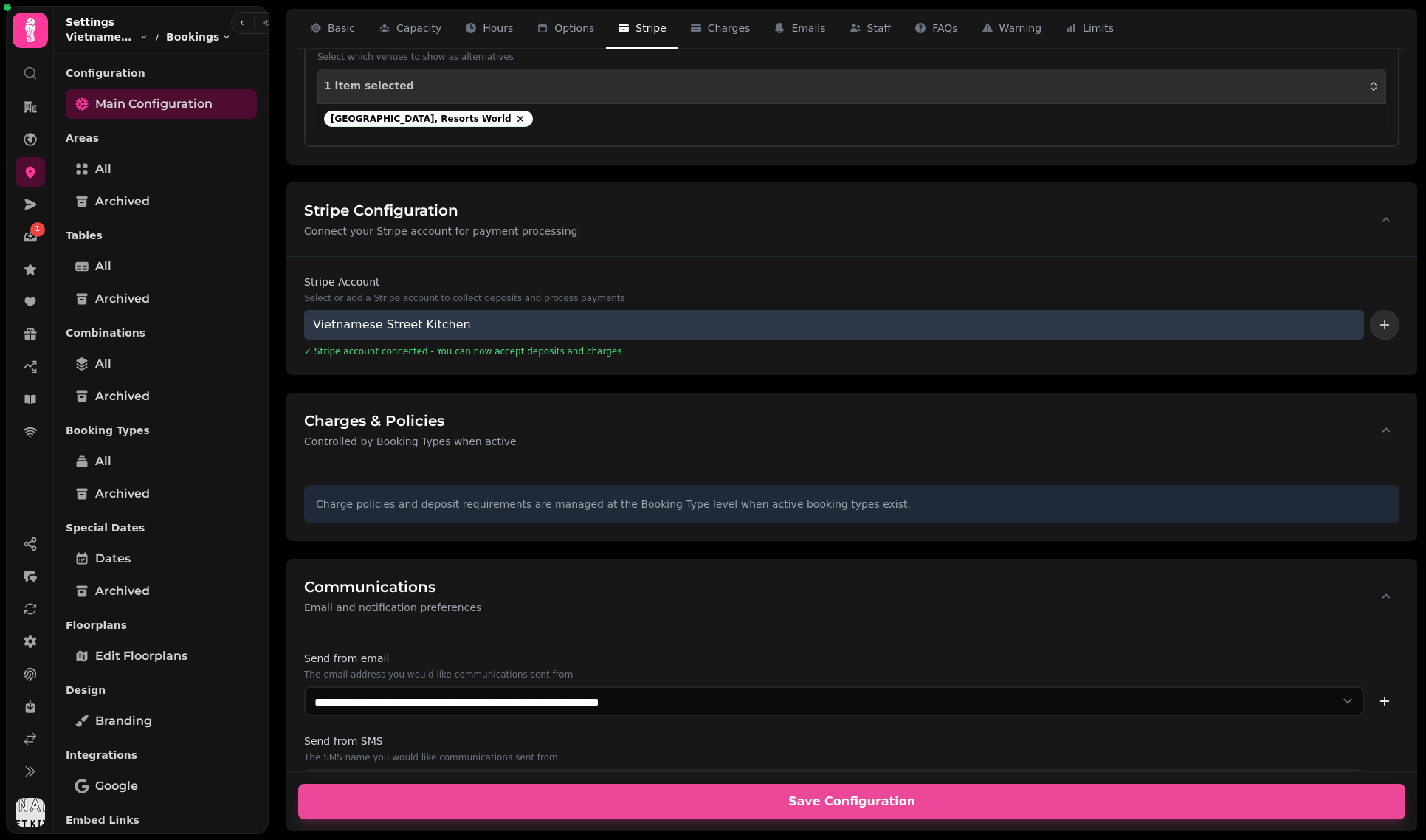
scroll to position [2076, 0]
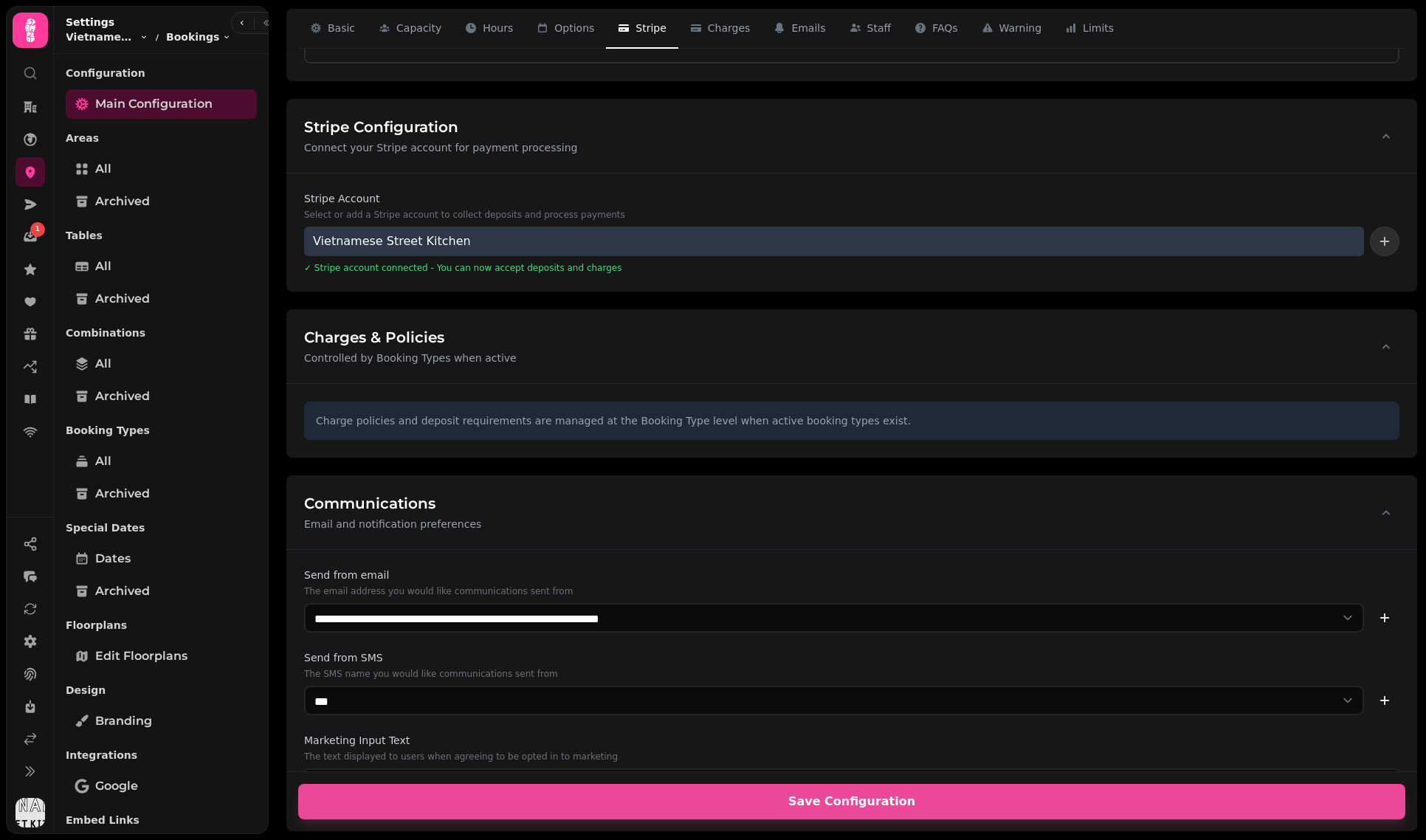
click at [756, 249] on div "Vietnamese Street Kitchen" at bounding box center [833, 242] width 1060 height 30
click at [1294, 243] on div "Vietnamese Street Kitchen" at bounding box center [833, 242] width 1060 height 30
click at [1393, 241] on button "add stripe account" at bounding box center [1385, 242] width 30 height 30
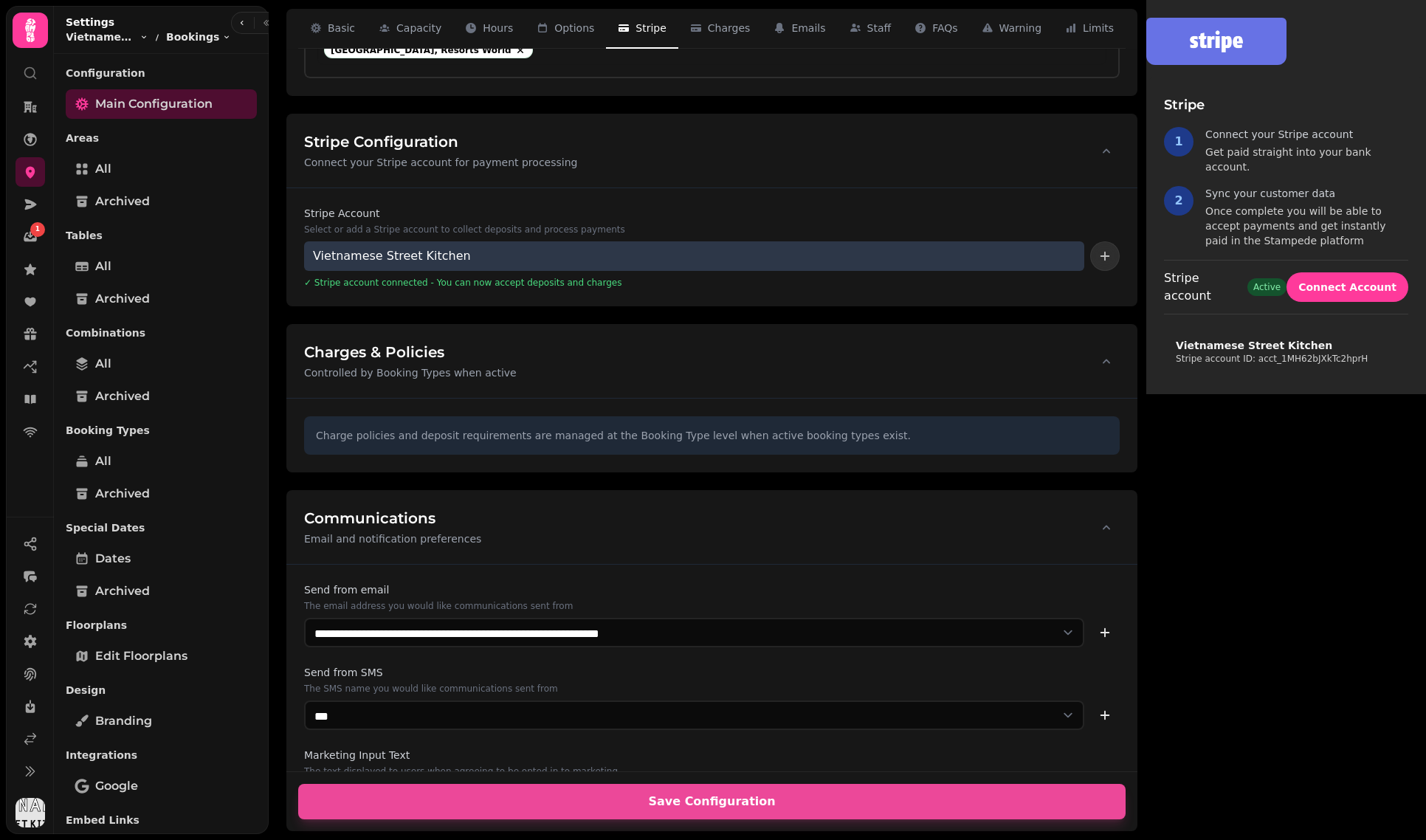
click at [1147, 192] on div "Stripe 1 Connect your Stripe account Get paid straight into your bank account. …" at bounding box center [1287, 197] width 280 height 394
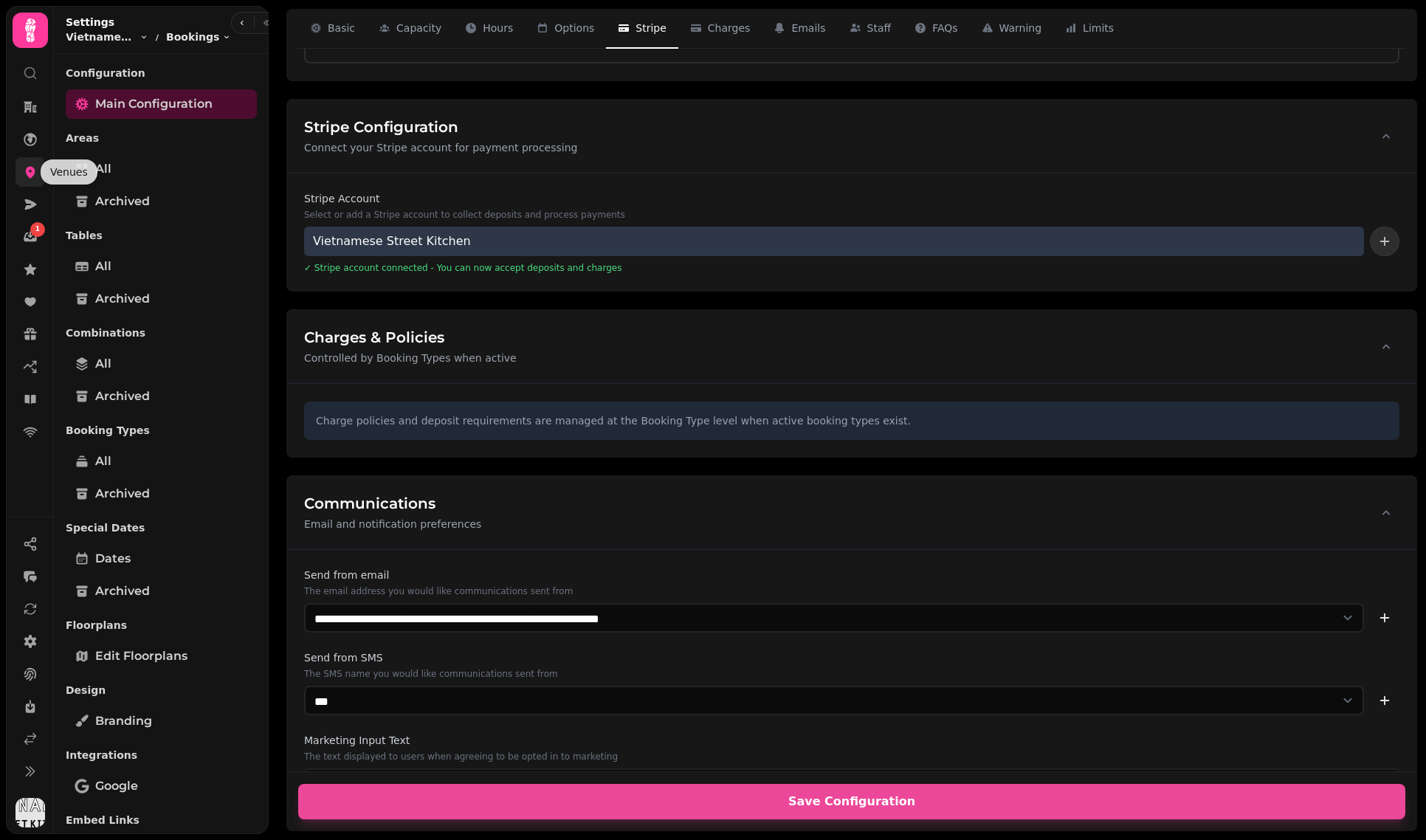
click at [32, 172] on icon at bounding box center [31, 172] width 10 height 11
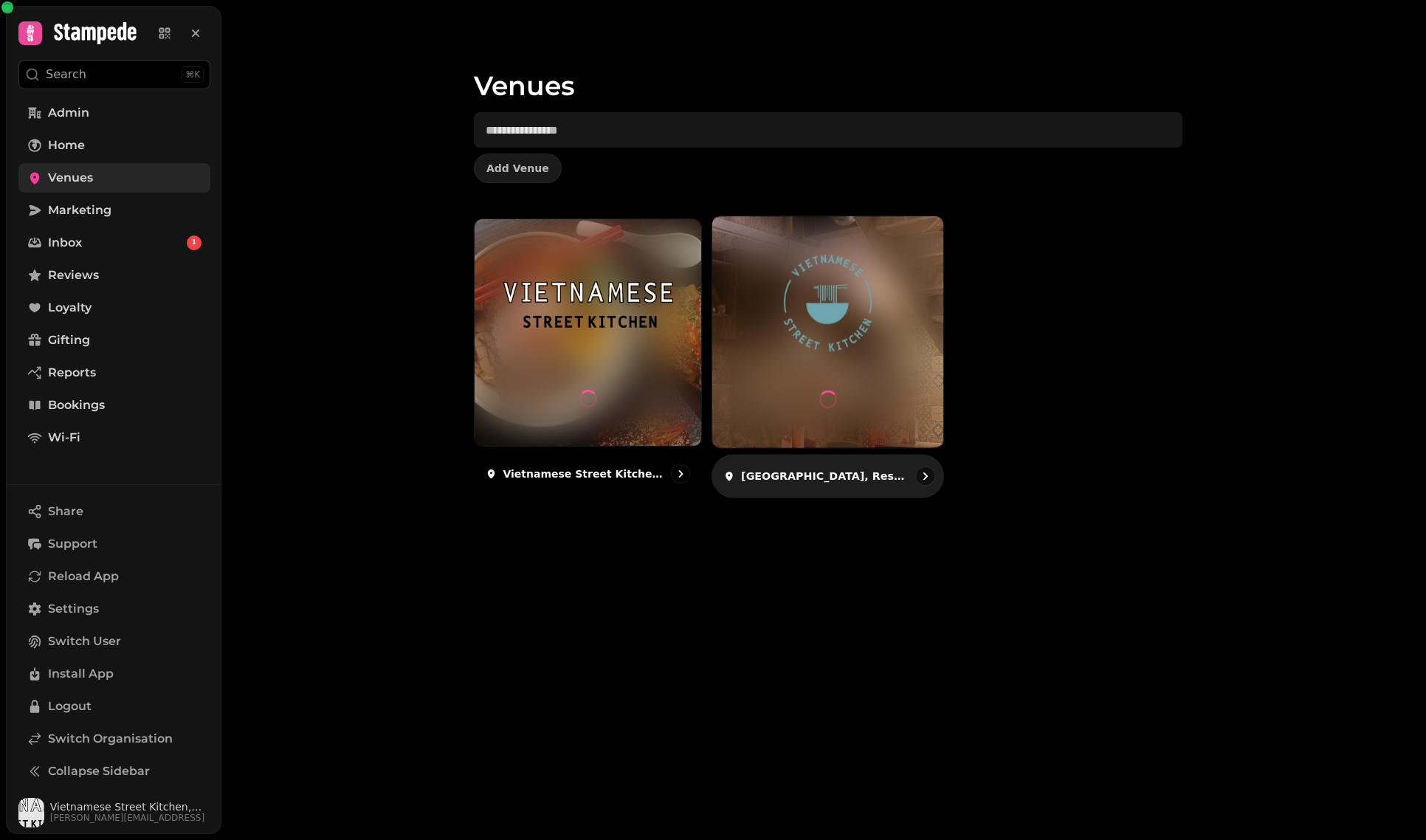
click at [863, 336] on img at bounding box center [828, 304] width 173 height 96
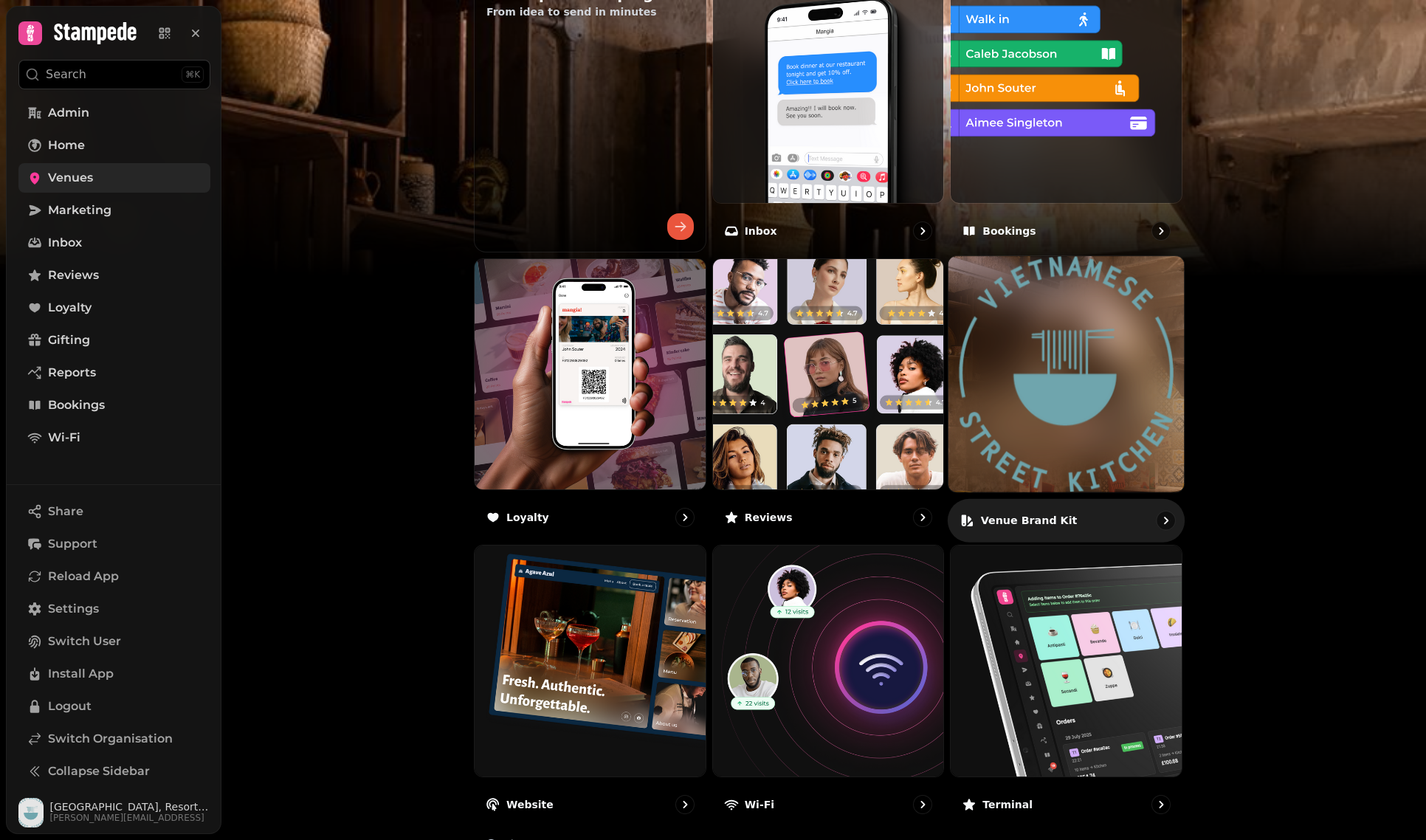
scroll to position [457, 0]
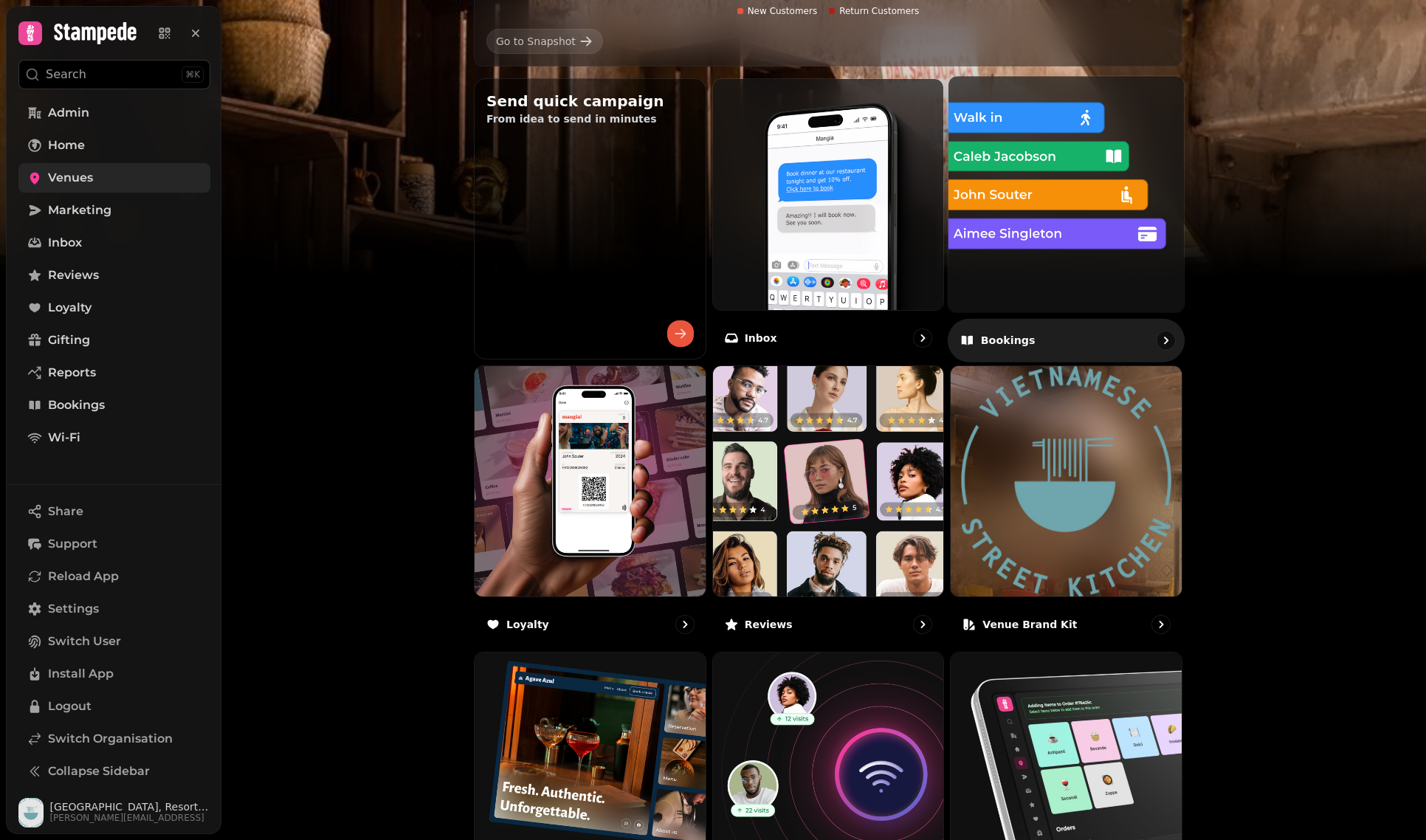
click at [1012, 217] on img at bounding box center [1066, 193] width 259 height 259
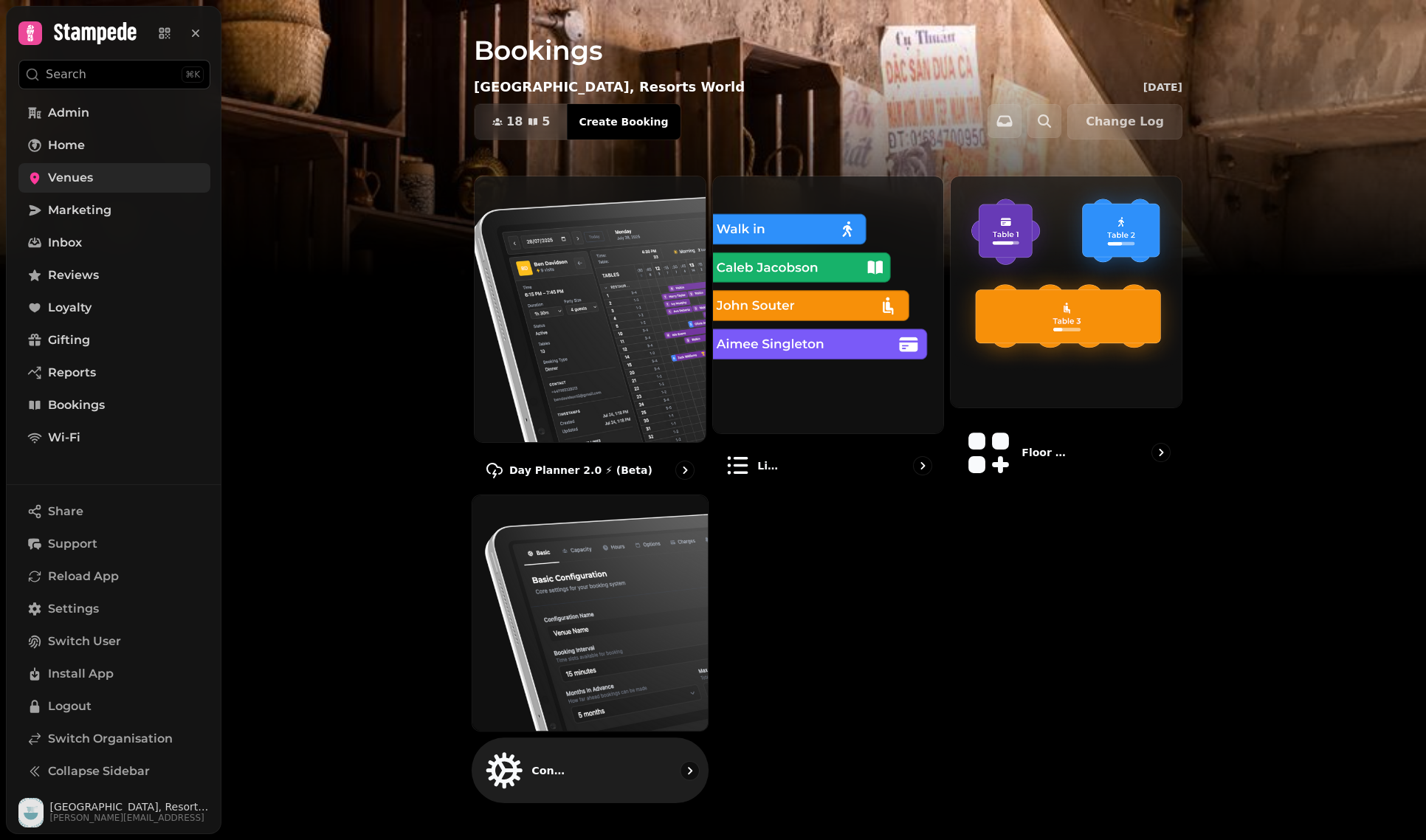
click at [563, 592] on img at bounding box center [590, 612] width 259 height 259
select select "**********"
select select "**"
select select "***"
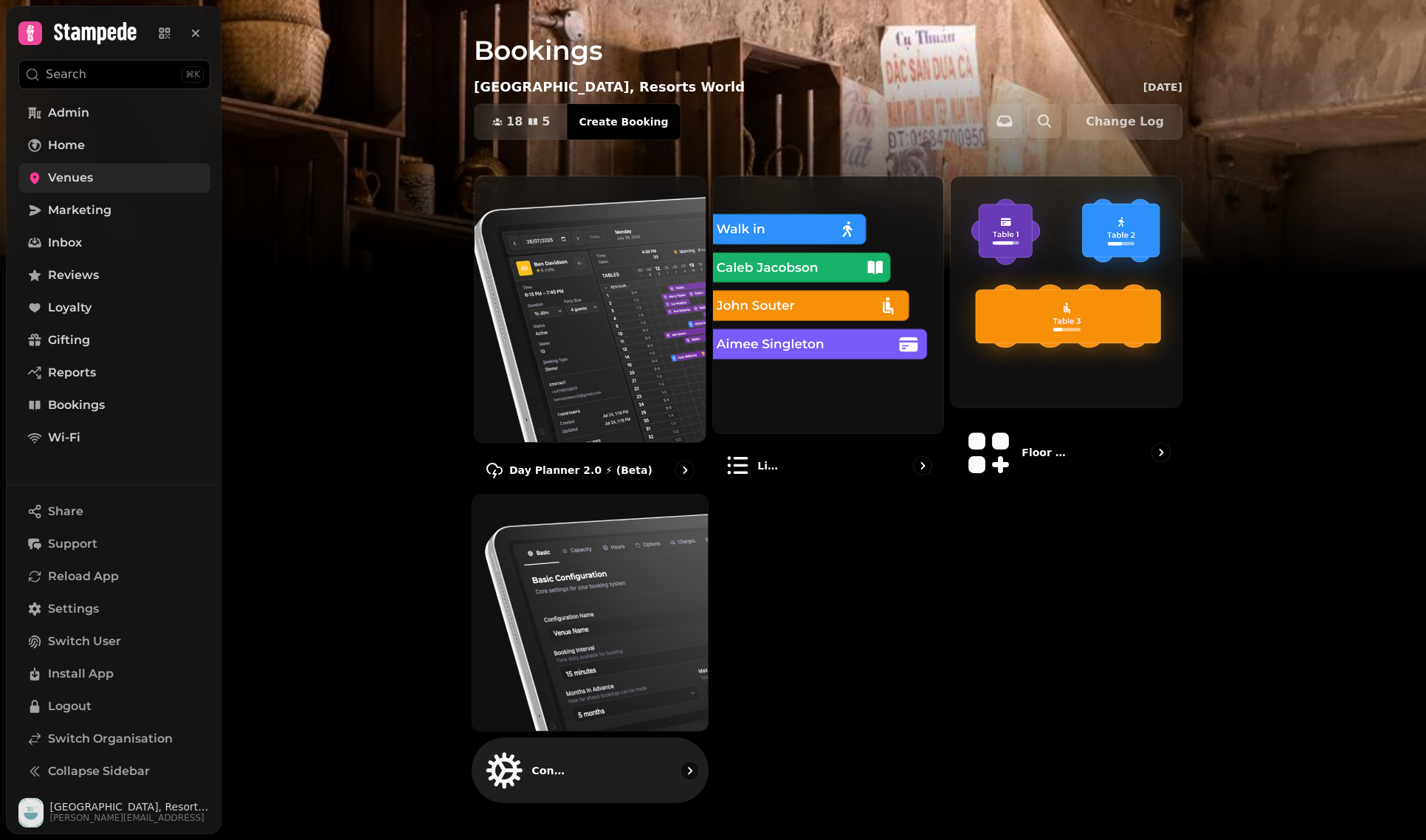
select select "**********"
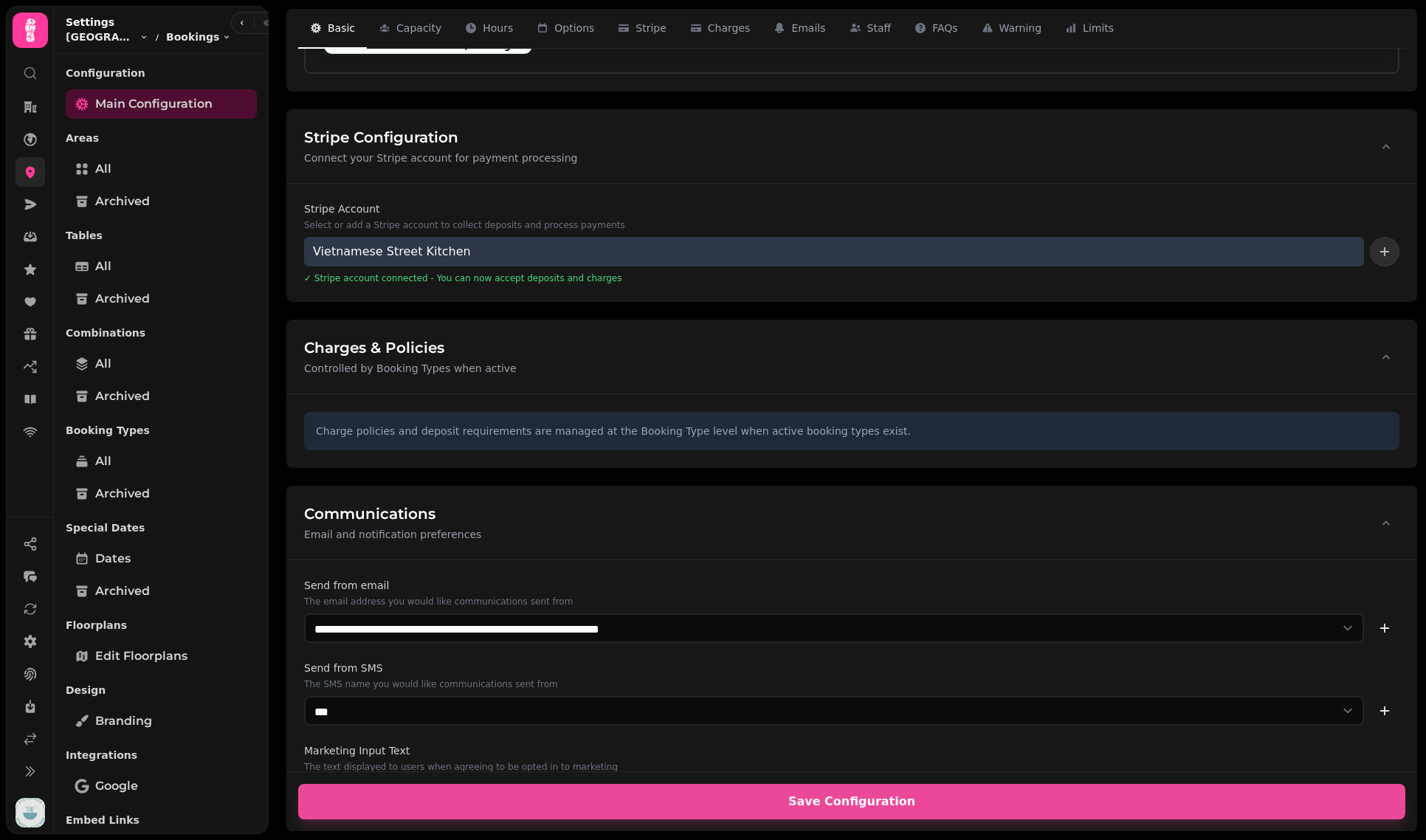
scroll to position [2068, 0]
click at [979, 244] on div "Vietnamese Street Kitchen" at bounding box center [833, 249] width 1060 height 30
click at [1380, 245] on icon "add stripe account" at bounding box center [1385, 249] width 15 height 15
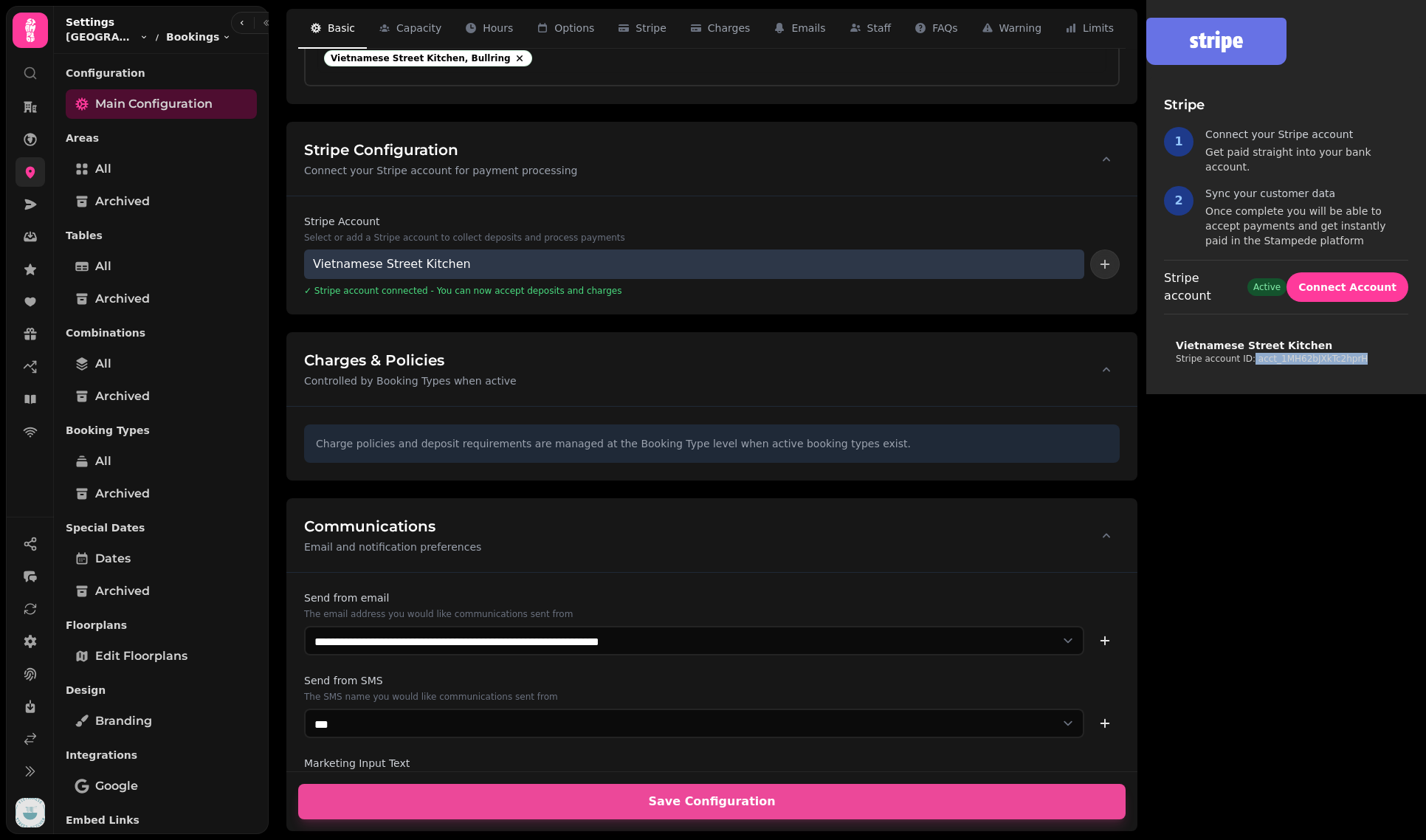
drag, startPoint x: 748, startPoint y: 351, endPoint x: 629, endPoint y: 354, distance: 119.0
click at [1164, 354] on div "Vietnamese Street Kitchen Stripe account ID: acct_1MH62bJXkTc2hprH" at bounding box center [1281, 351] width 233 height 50
copy p "acct_1MH62bJXkTc2hprH"
click at [1164, 363] on div "Vietnamese Street Kitchen Stripe account ID: acct_1MH62bJXkTc2hprH" at bounding box center [1281, 351] width 233 height 50
drag, startPoint x: 745, startPoint y: 357, endPoint x: 633, endPoint y: 355, distance: 112.0
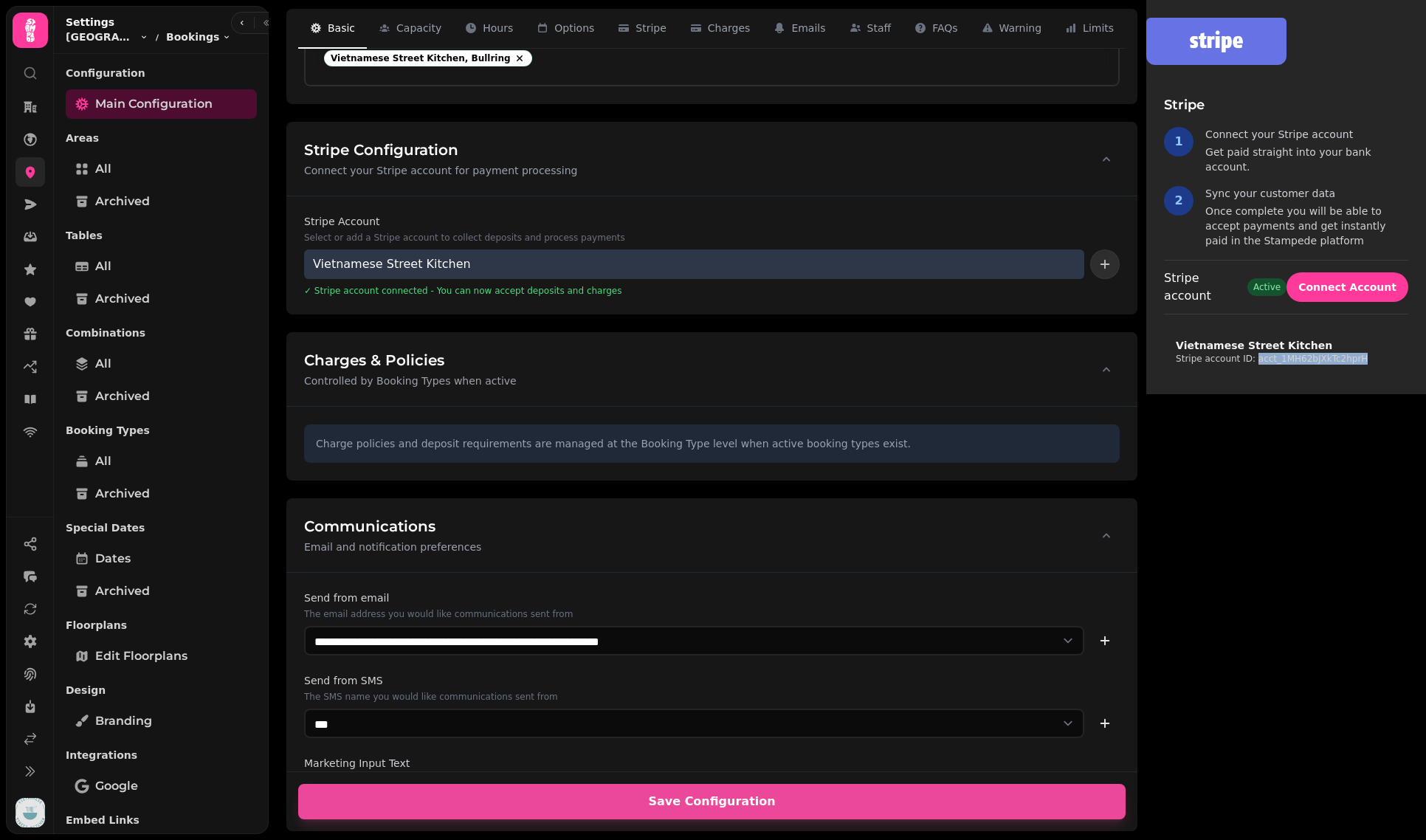
click at [1164, 355] on div "Vietnamese Street Kitchen Stripe account ID: acct_1MH62bJXkTc2hprH" at bounding box center [1281, 351] width 233 height 50
copy p "acct_1MH62bJXkTc2hprH"
click at [1287, 292] on button "Connect Account" at bounding box center [1347, 287] width 122 height 30
click at [1147, 394] on div "Stripe 1 Connect your Stripe account Get paid straight into your bank account. …" at bounding box center [1287, 197] width 280 height 394
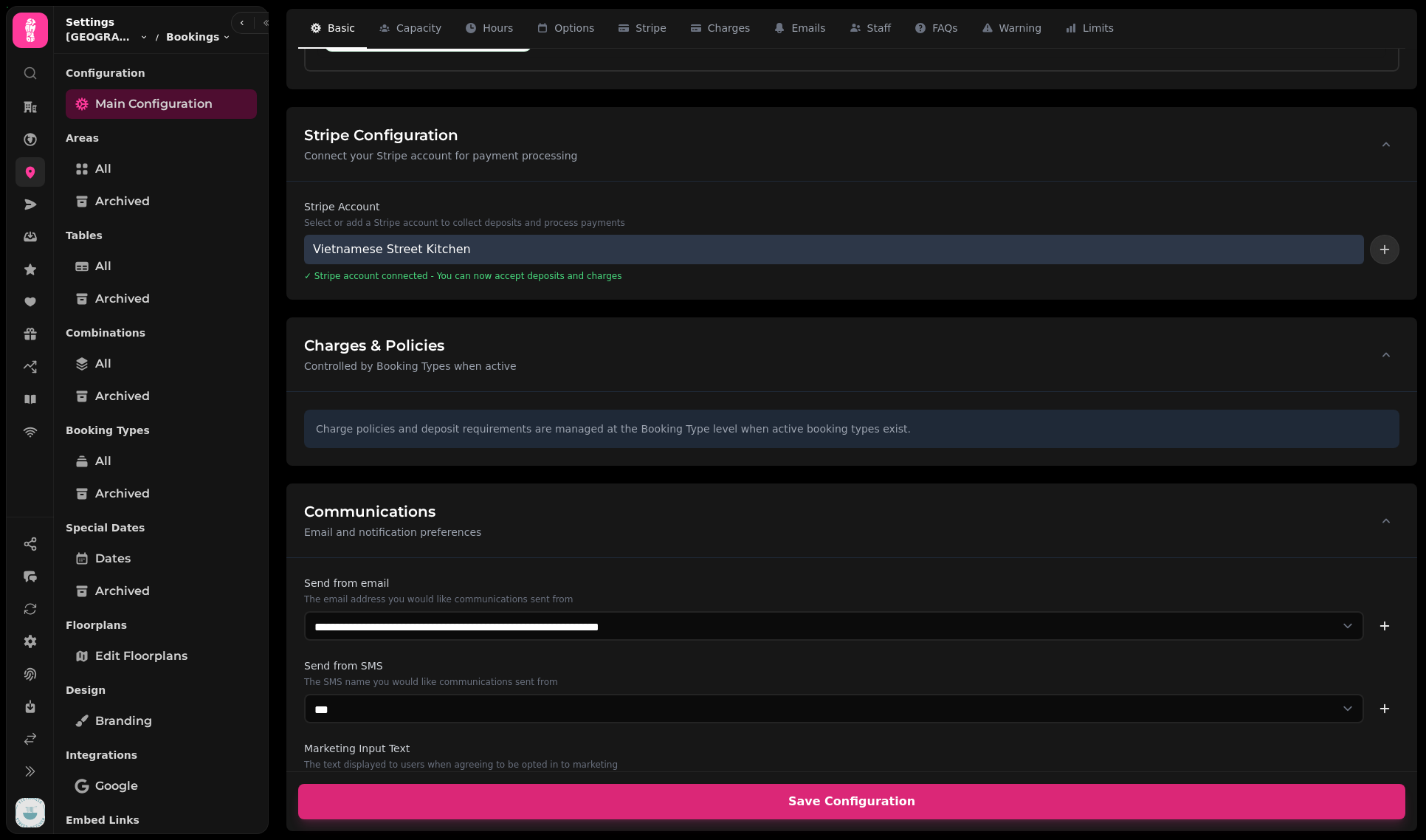
click at [850, 808] on button "Save Configuration" at bounding box center [852, 802] width 1107 height 35
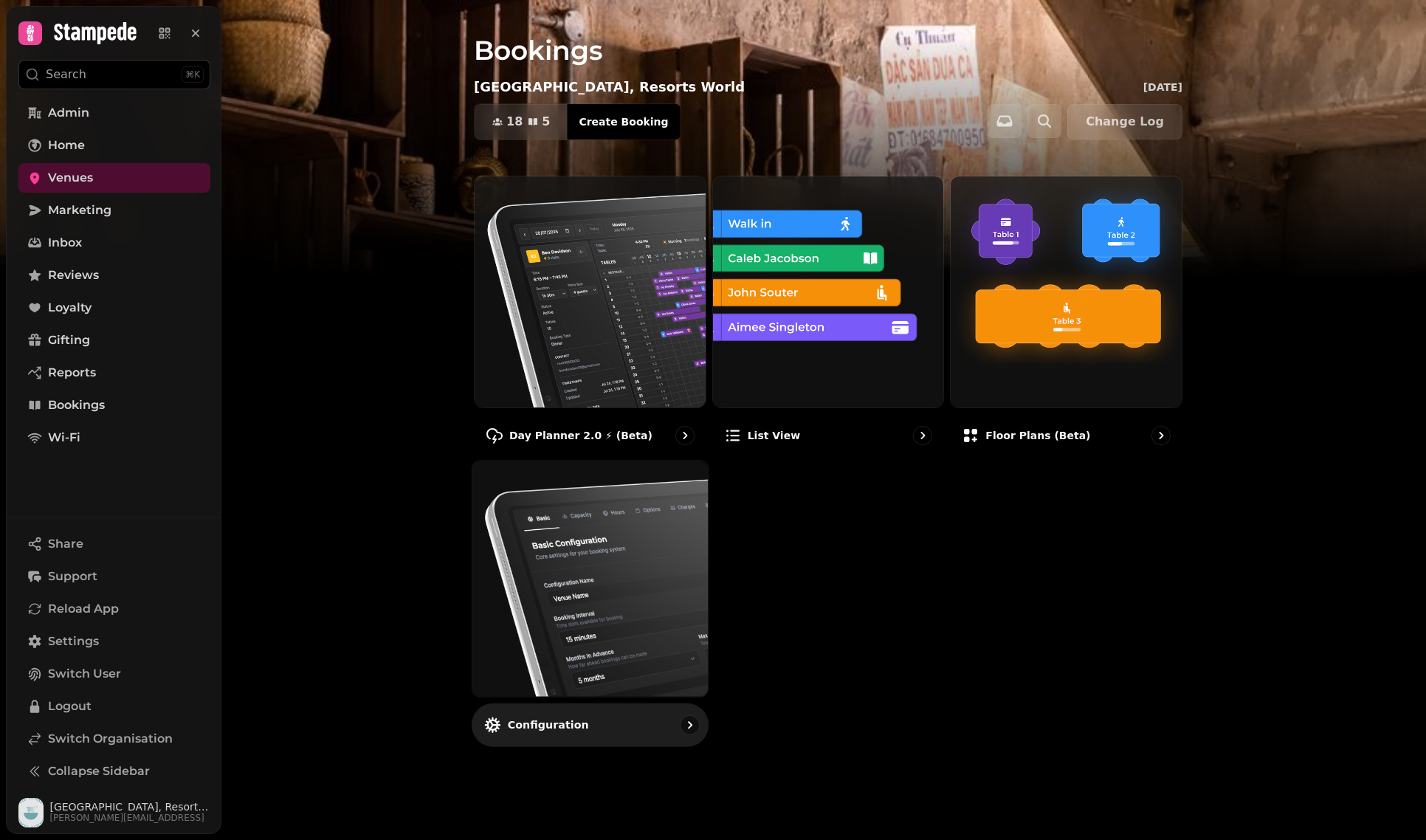
click at [601, 545] on img at bounding box center [590, 578] width 259 height 259
select select "**********"
select select "**"
select select "***"
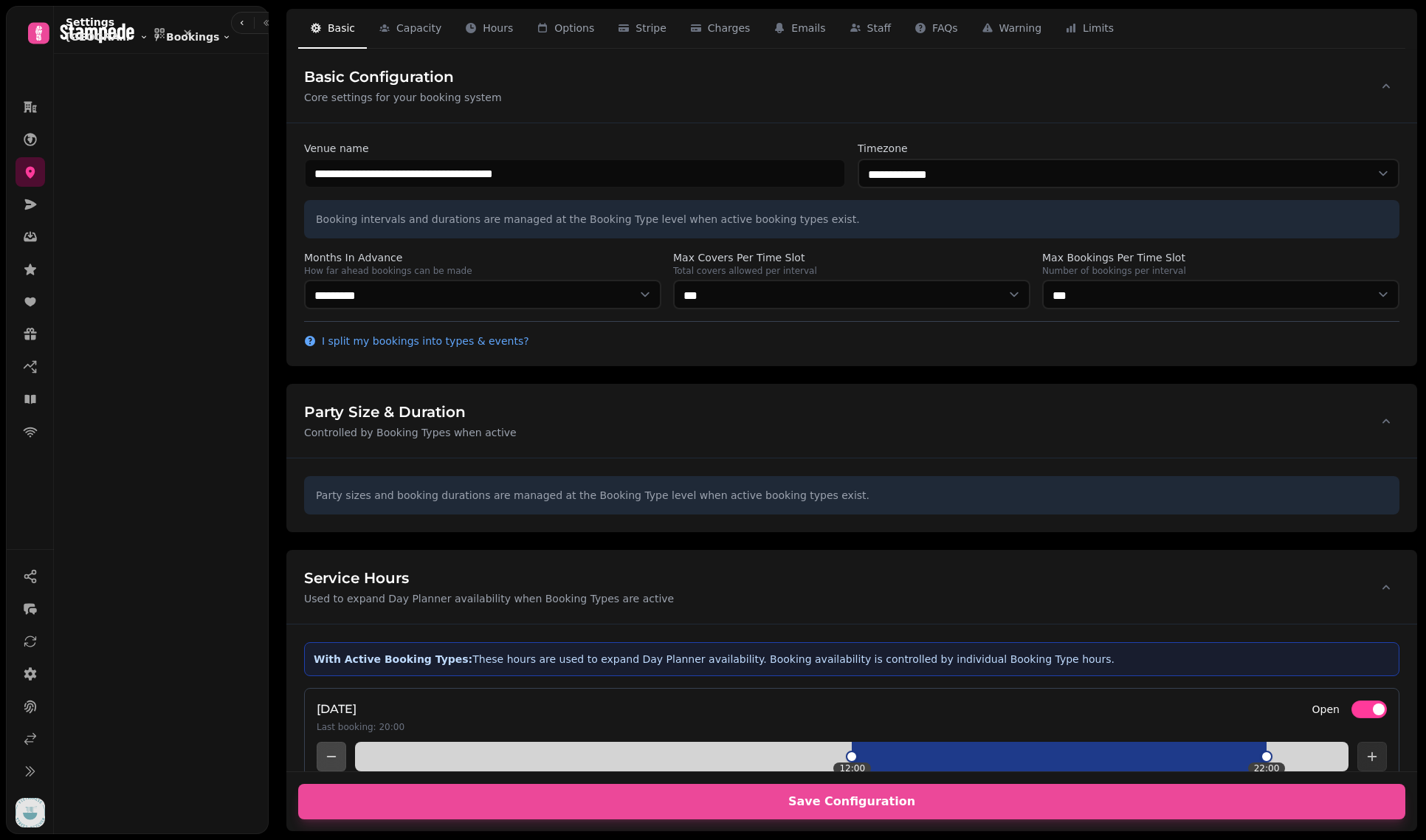
select select "**********"
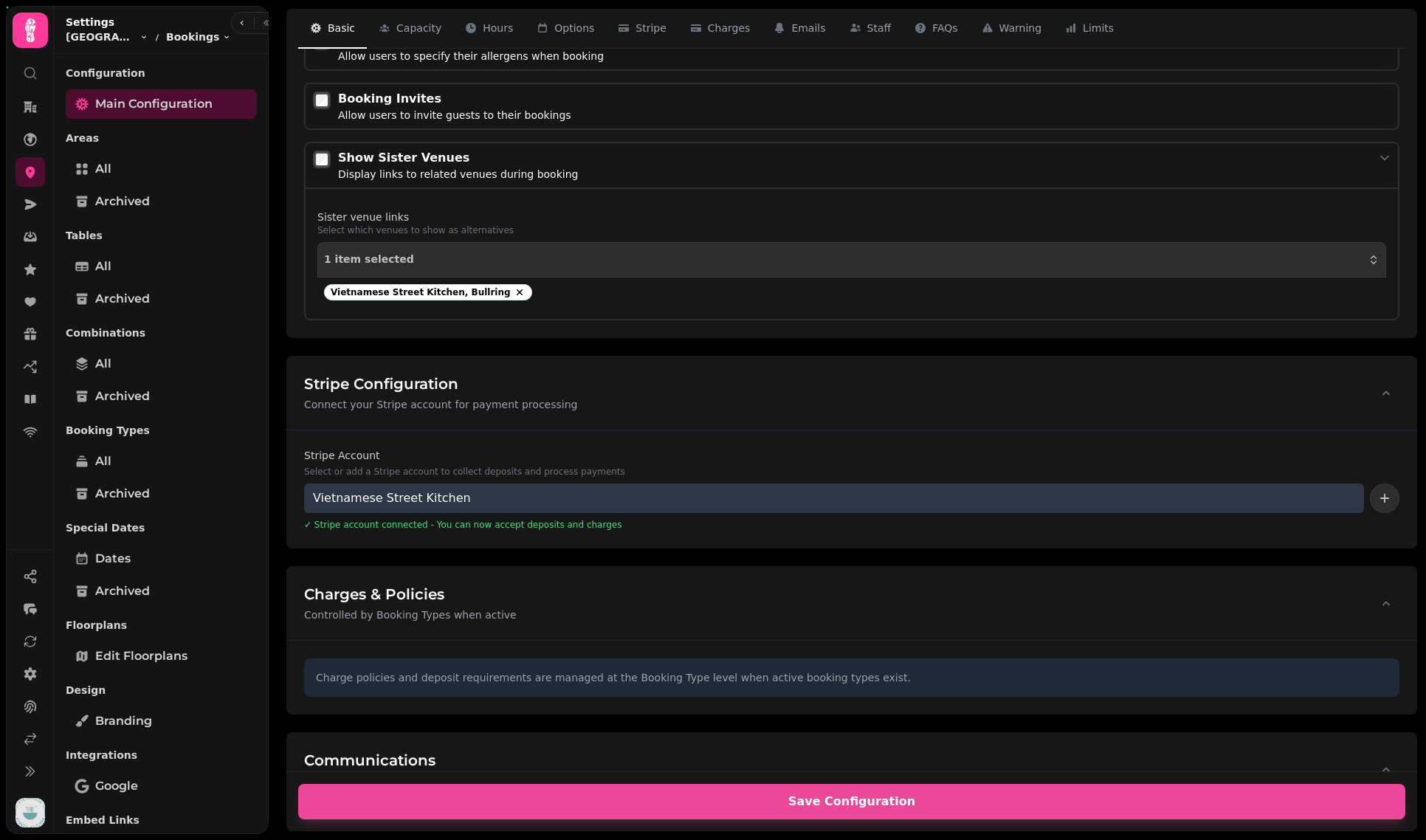
select select "**********"
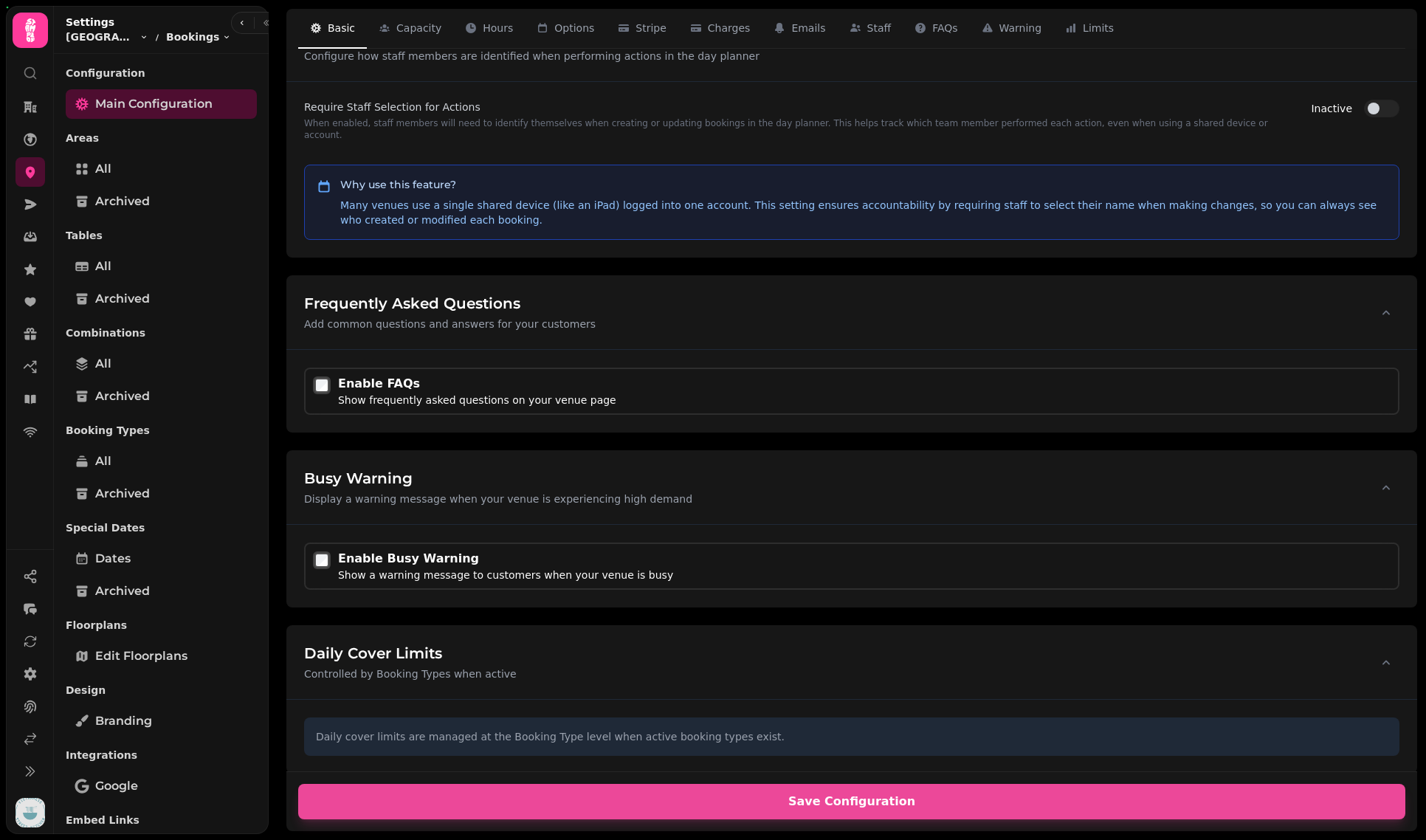
scroll to position [3024, 0]
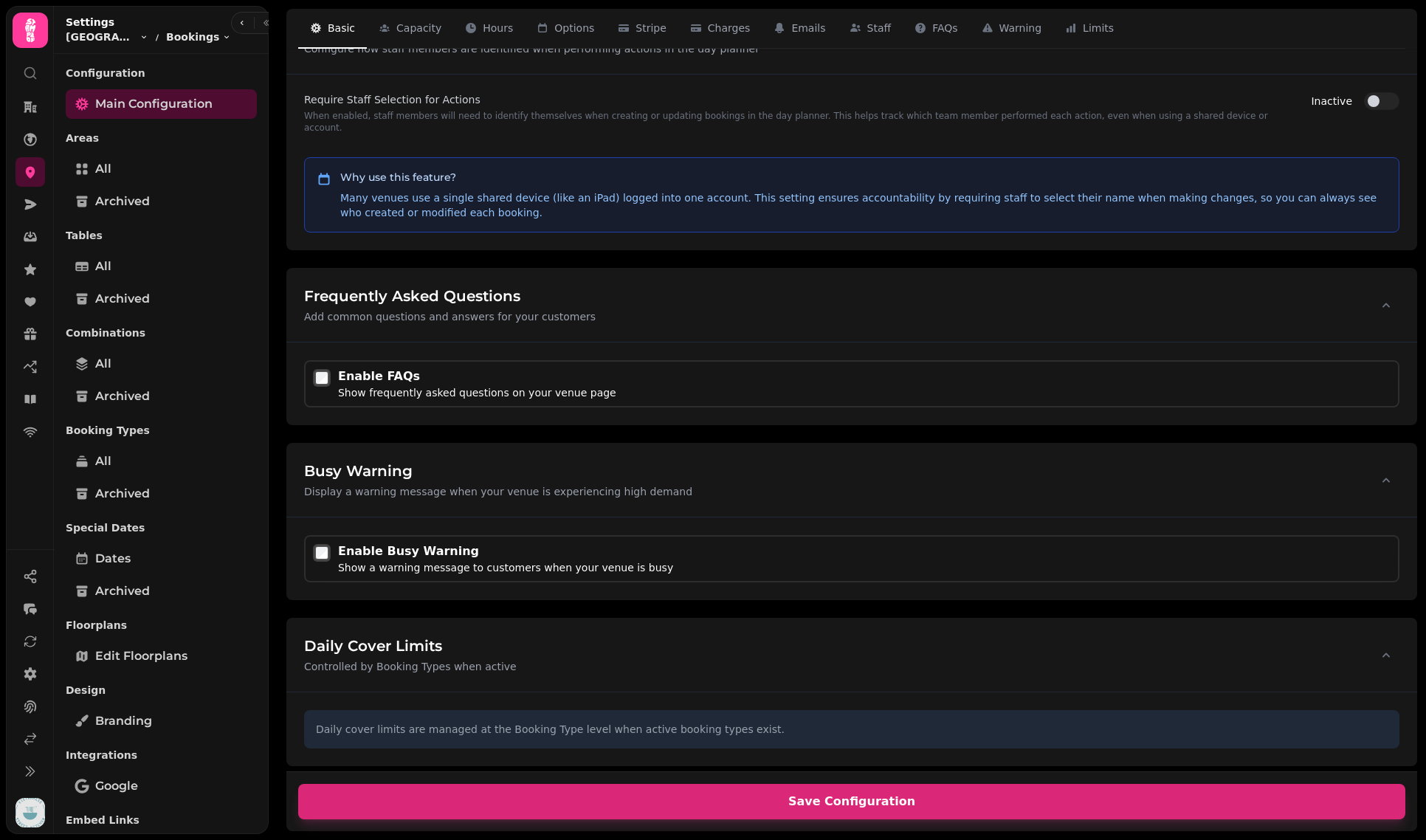
click at [651, 802] on span "Save Configuration" at bounding box center [852, 801] width 1072 height 11
